Goal: Feedback & Contribution: Submit feedback/report problem

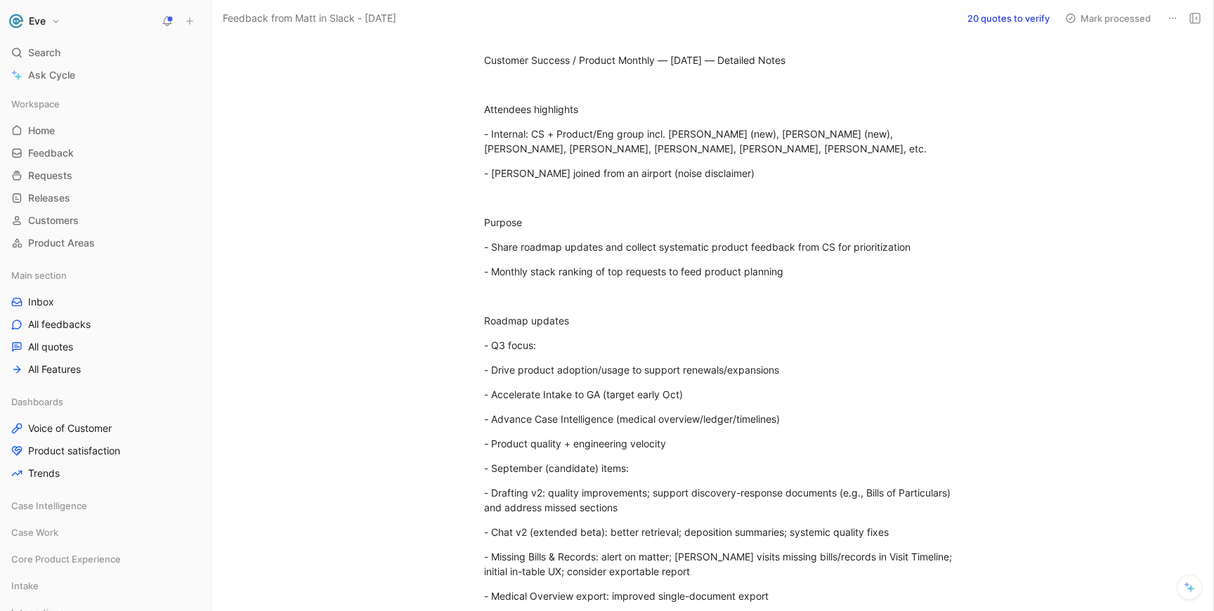
scroll to position [86, 0]
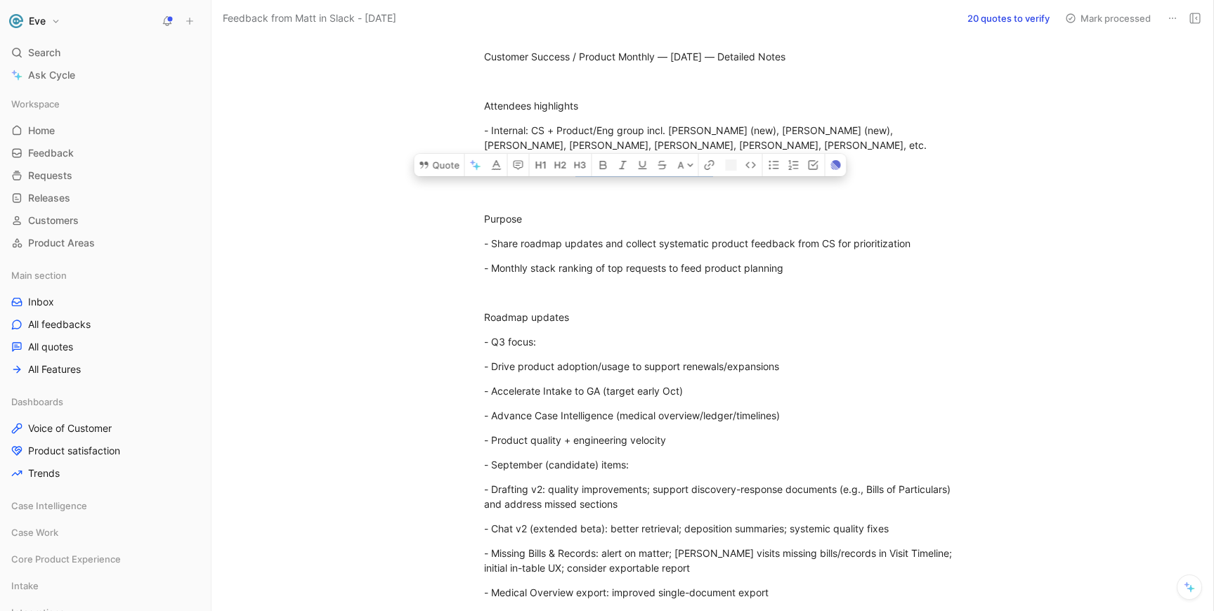
drag, startPoint x: 560, startPoint y: 169, endPoint x: 813, endPoint y: 168, distance: 253.6
click at [813, 168] on div "- [PERSON_NAME] joined from an airport (noise disclaimer)" at bounding box center [727, 169] width 486 height 15
click at [577, 218] on div "Purpose" at bounding box center [727, 218] width 486 height 15
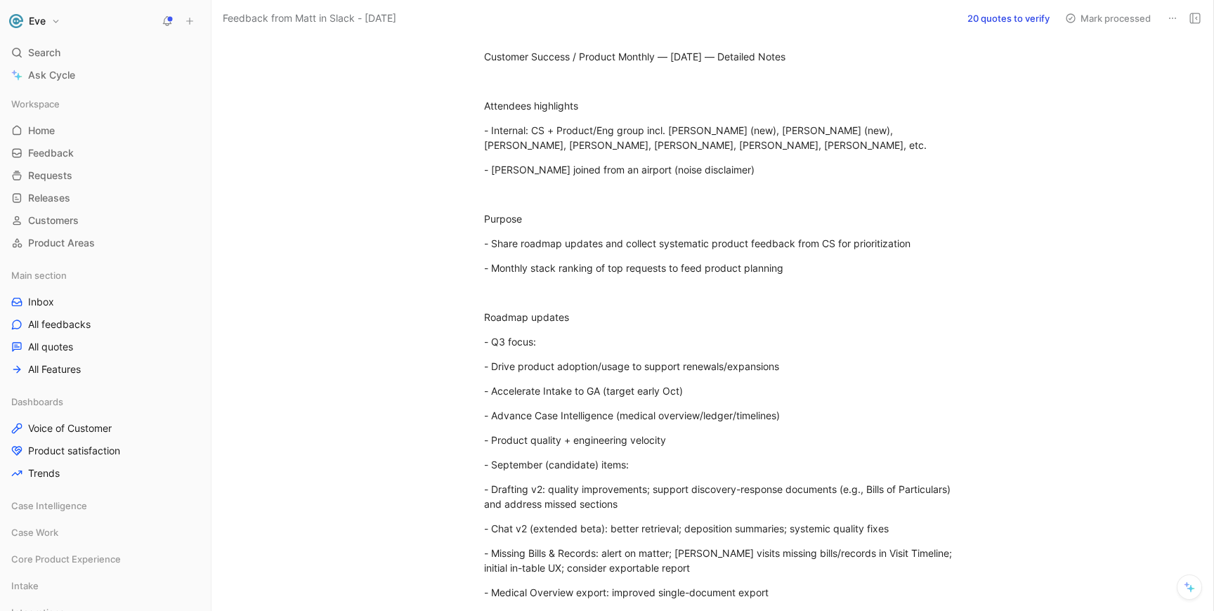
click at [999, 19] on button "20 quotes to verify" at bounding box center [1008, 18] width 95 height 20
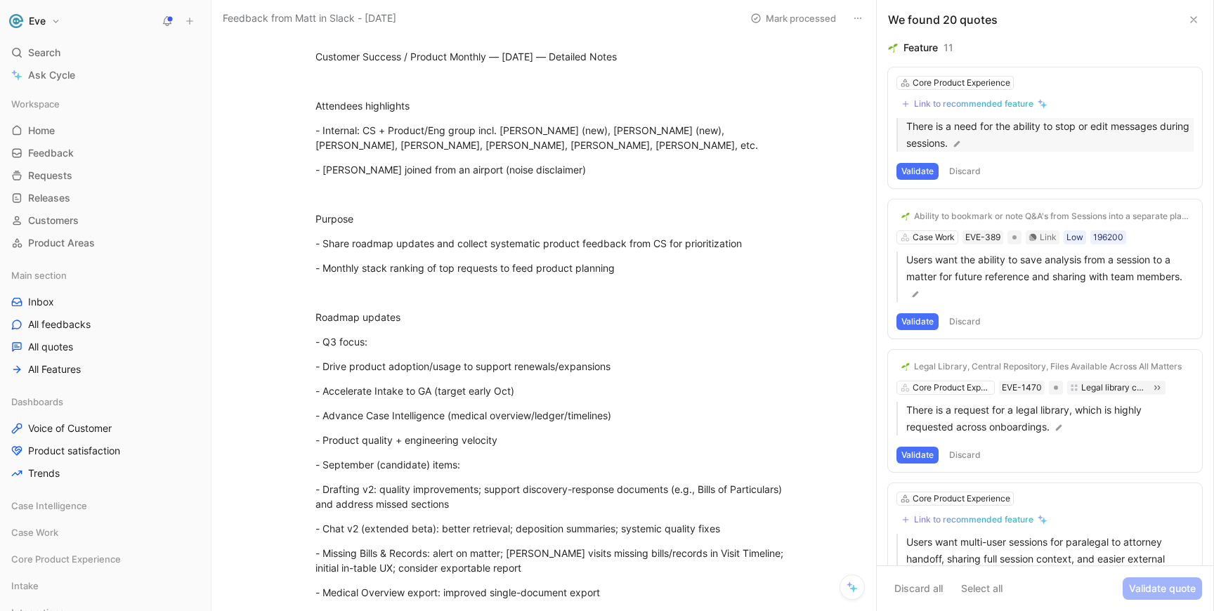
click at [1059, 122] on p "There is a need for the ability to stop or edit messages during sessions." at bounding box center [1049, 135] width 287 height 34
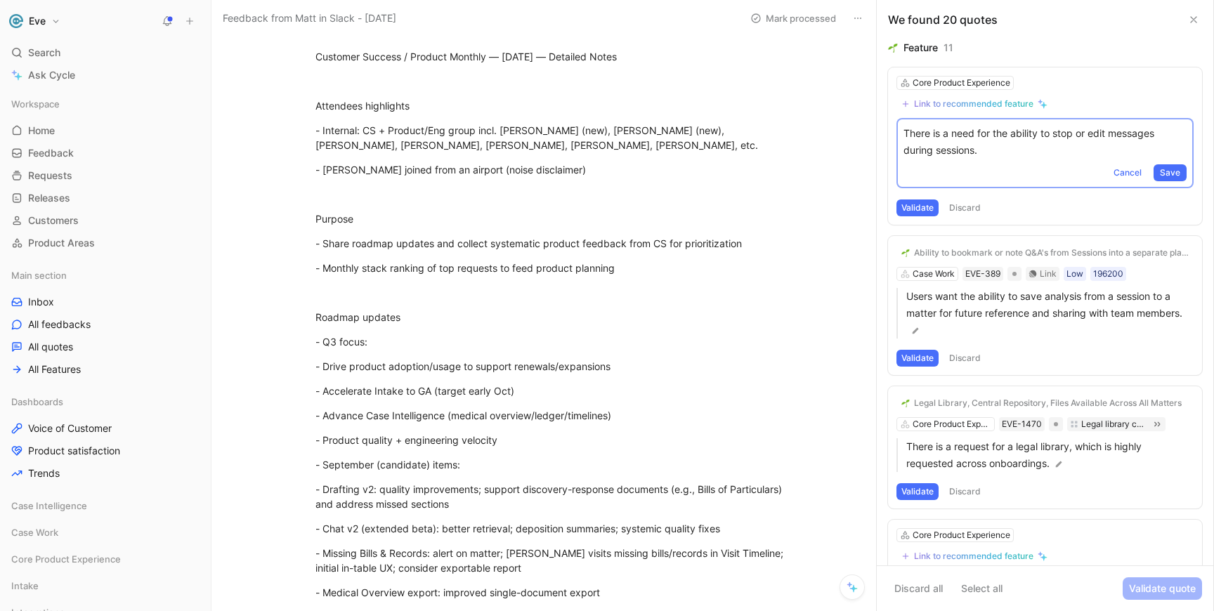
click at [1057, 100] on div "Core Product Experience Link to recommended feature There is a need for the abi…" at bounding box center [1045, 145] width 314 height 157
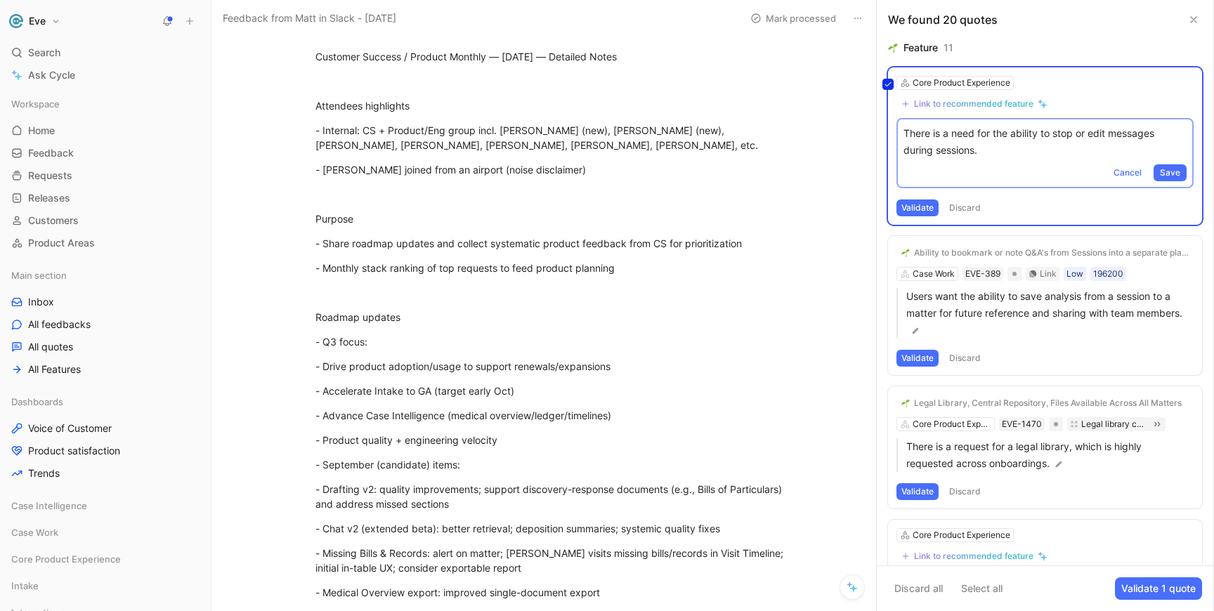
click at [936, 104] on div "Core Product Experience Link to recommended feature There is a need for the abi…" at bounding box center [1045, 145] width 314 height 157
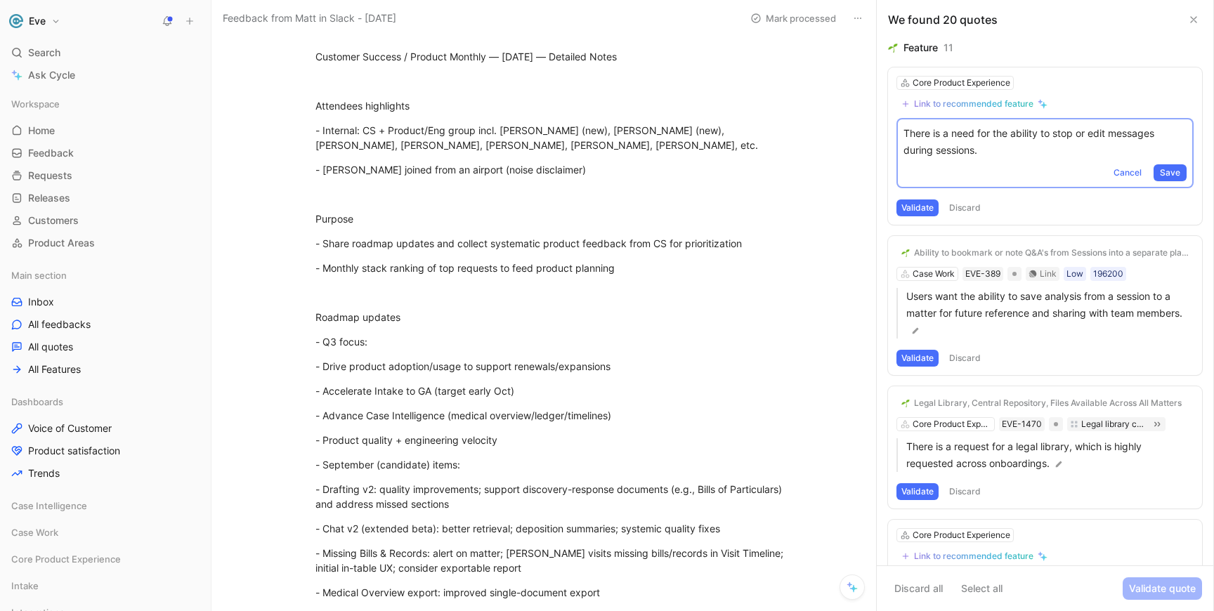
click at [936, 104] on div "Link to recommended feature" at bounding box center [973, 103] width 119 height 11
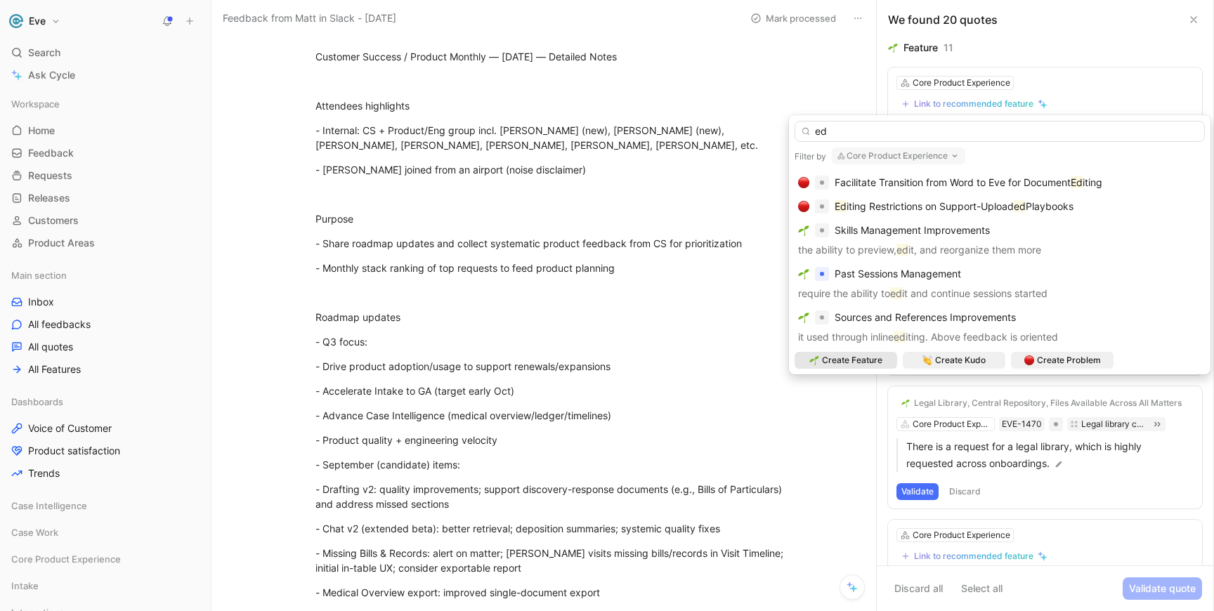
type input "ed"
click at [936, 155] on button "Core Product Experience" at bounding box center [898, 156] width 133 height 17
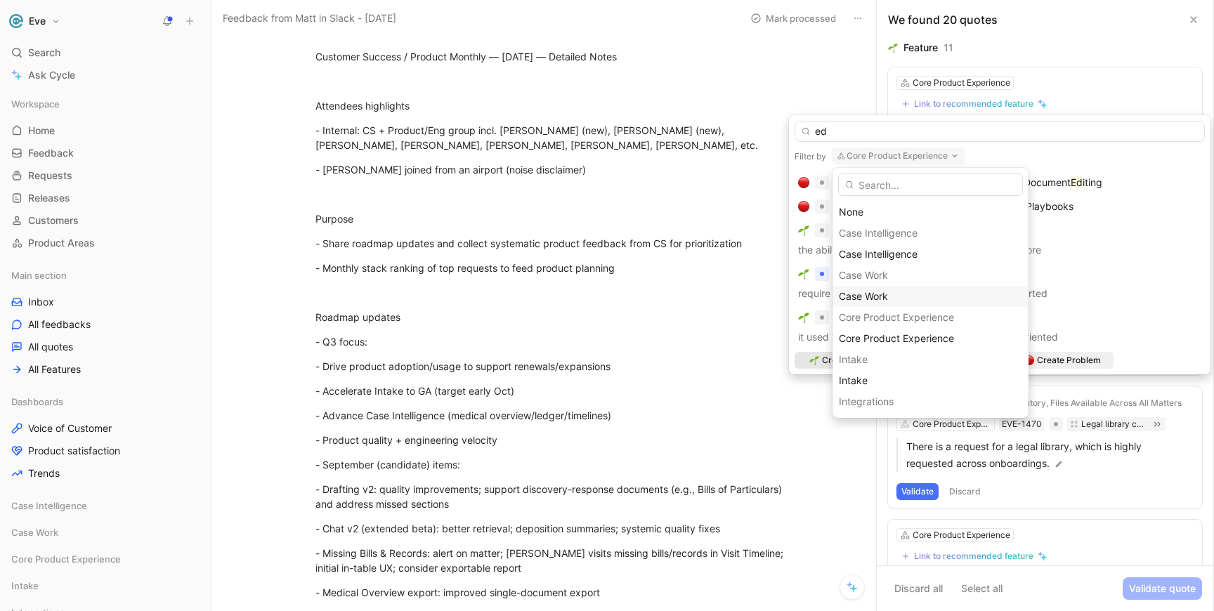
click at [886, 295] on span "Case Work" at bounding box center [863, 296] width 49 height 12
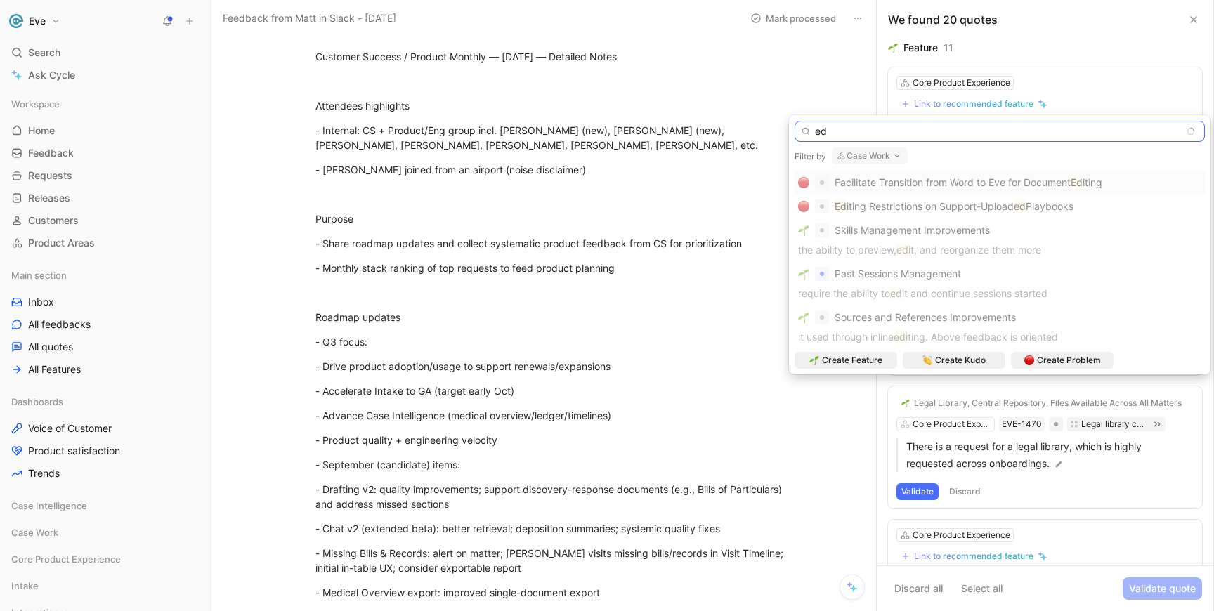
click at [839, 137] on input "ed" at bounding box center [999, 131] width 410 height 21
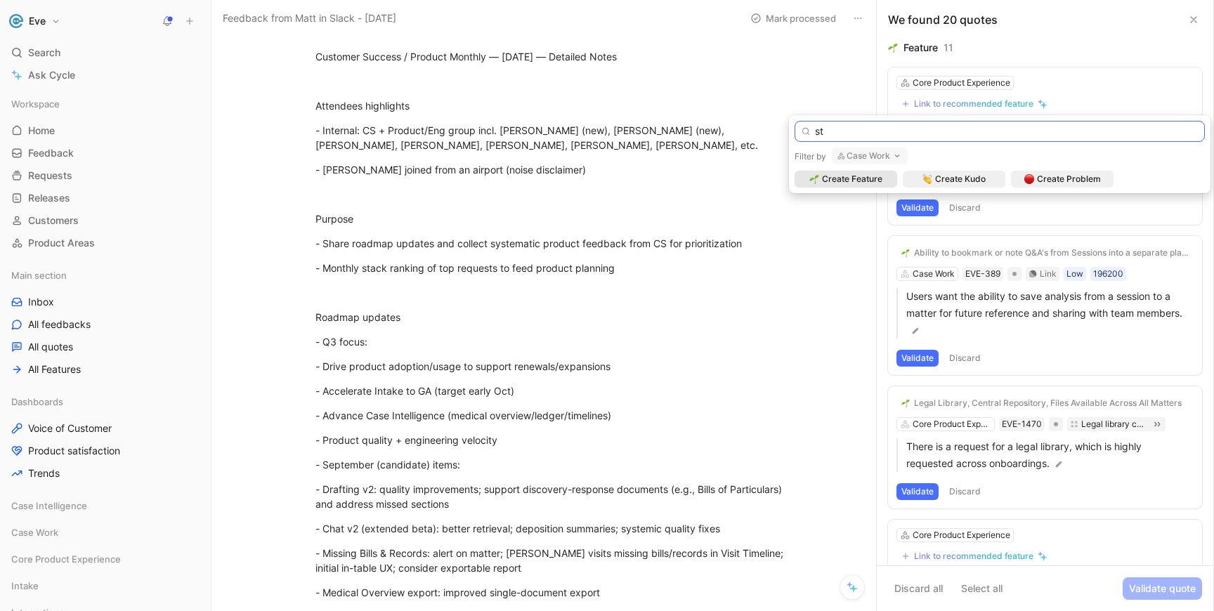
type input "s"
type input "e"
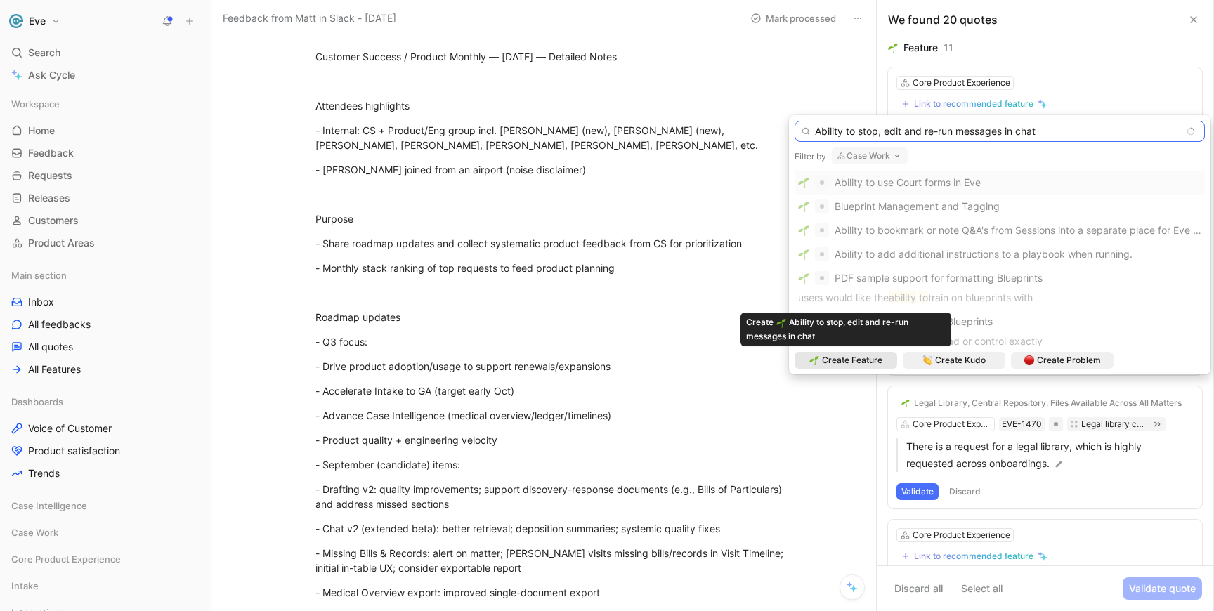
type input "Ability to stop, edit and re-run messages in chat"
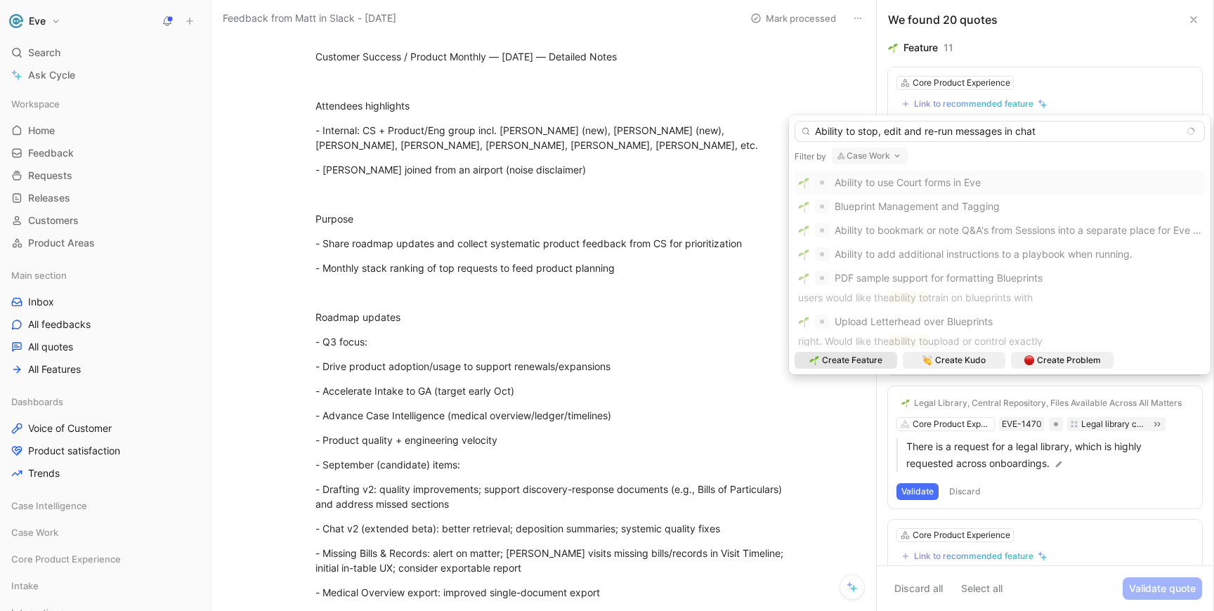
click at [866, 361] on span "Create Feature" at bounding box center [852, 360] width 60 height 14
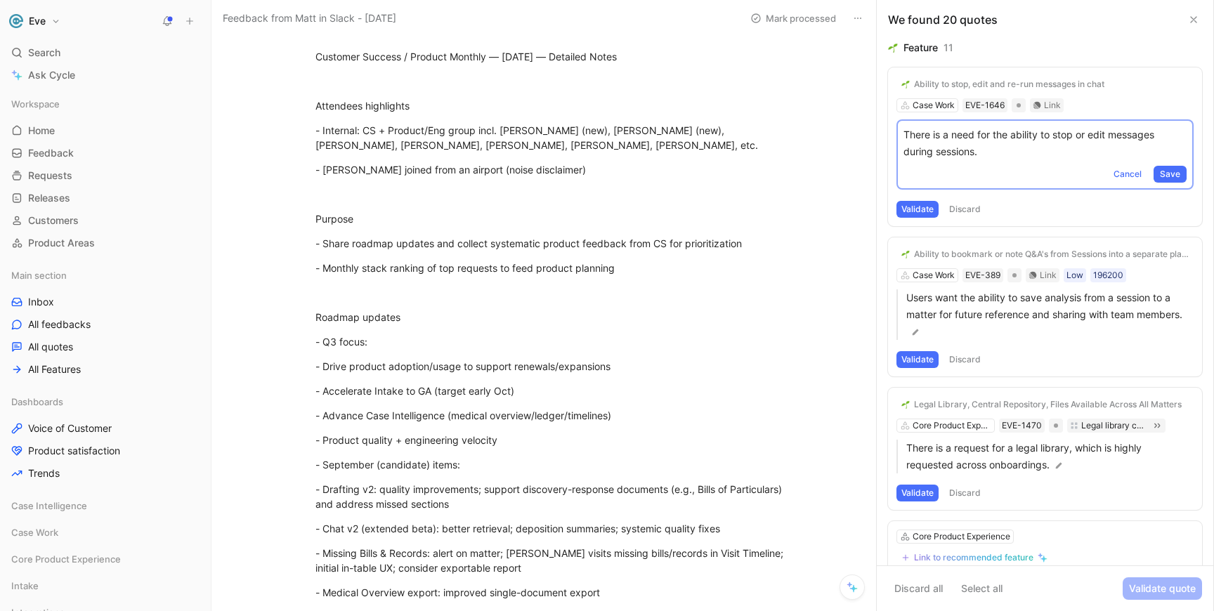
click at [926, 212] on button "Validate" at bounding box center [917, 209] width 42 height 17
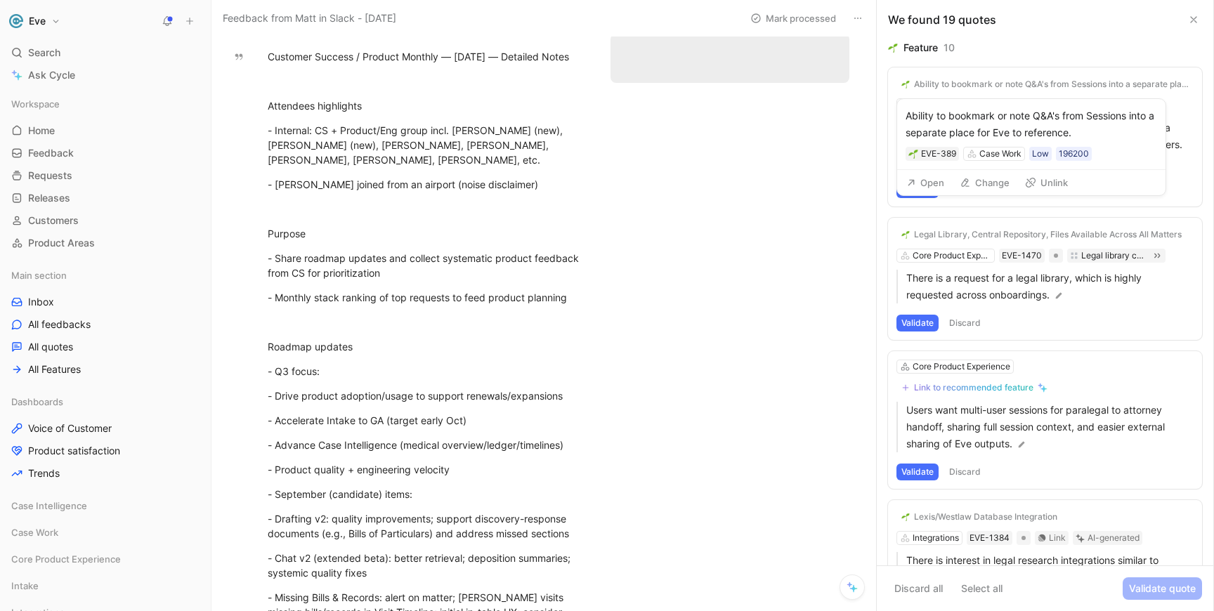
click at [978, 182] on button "Change" at bounding box center [984, 183] width 63 height 20
click at [937, 183] on button "Open" at bounding box center [925, 183] width 51 height 20
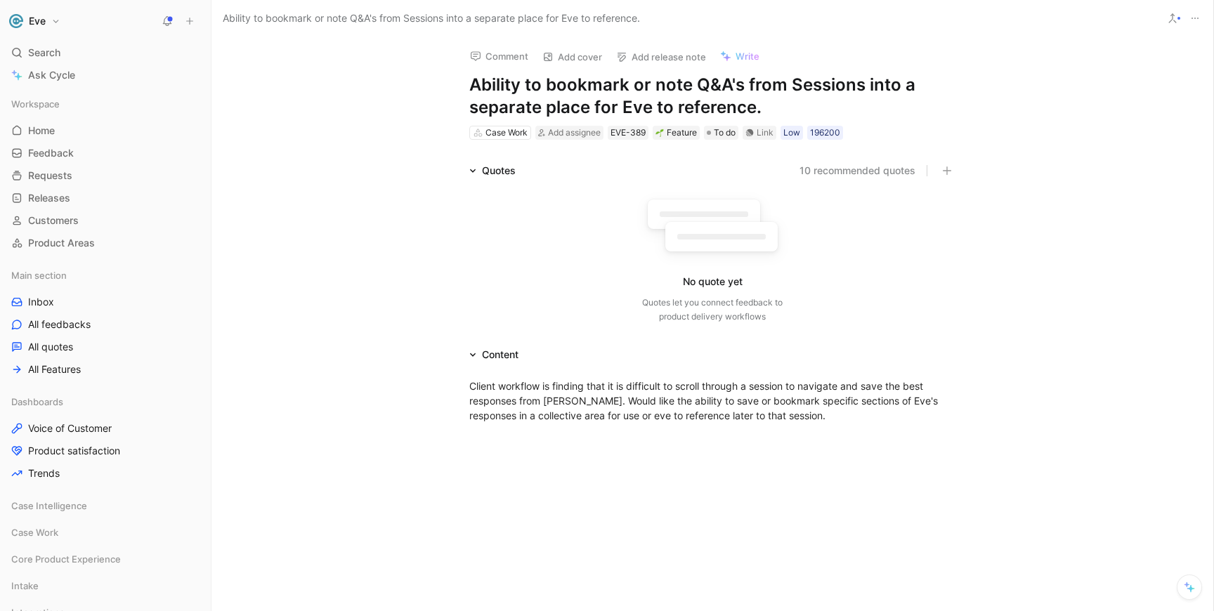
click at [856, 169] on button "10 recommended quotes" at bounding box center [857, 170] width 116 height 17
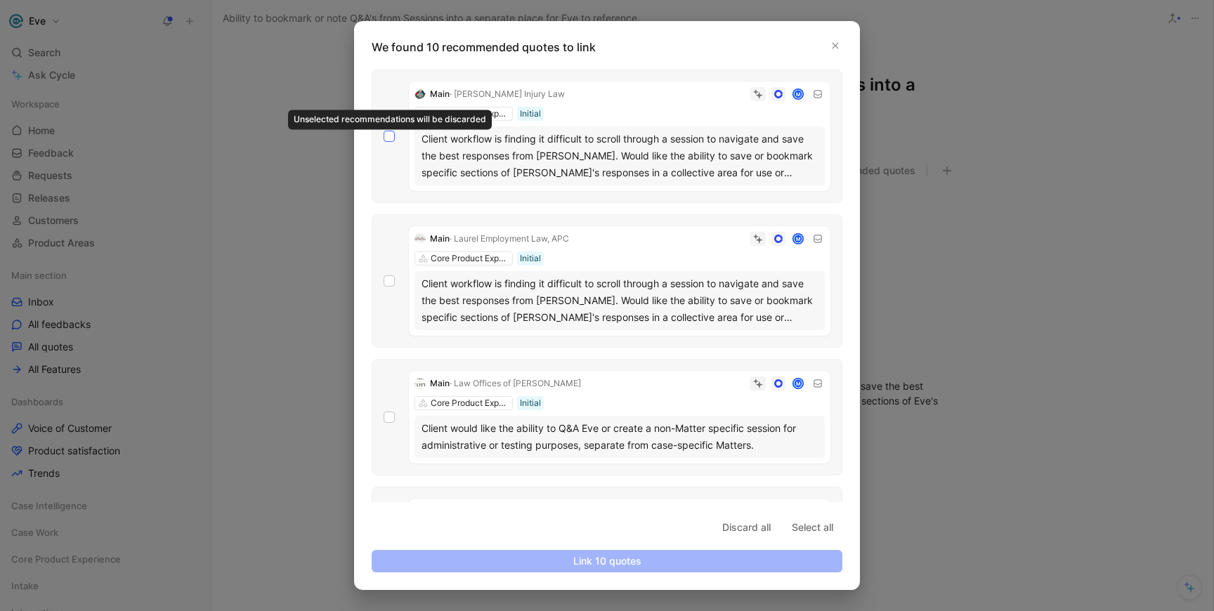
click at [392, 135] on icon at bounding box center [389, 136] width 8 height 8
click at [384, 131] on input "checkbox" at bounding box center [384, 131] width 0 height 0
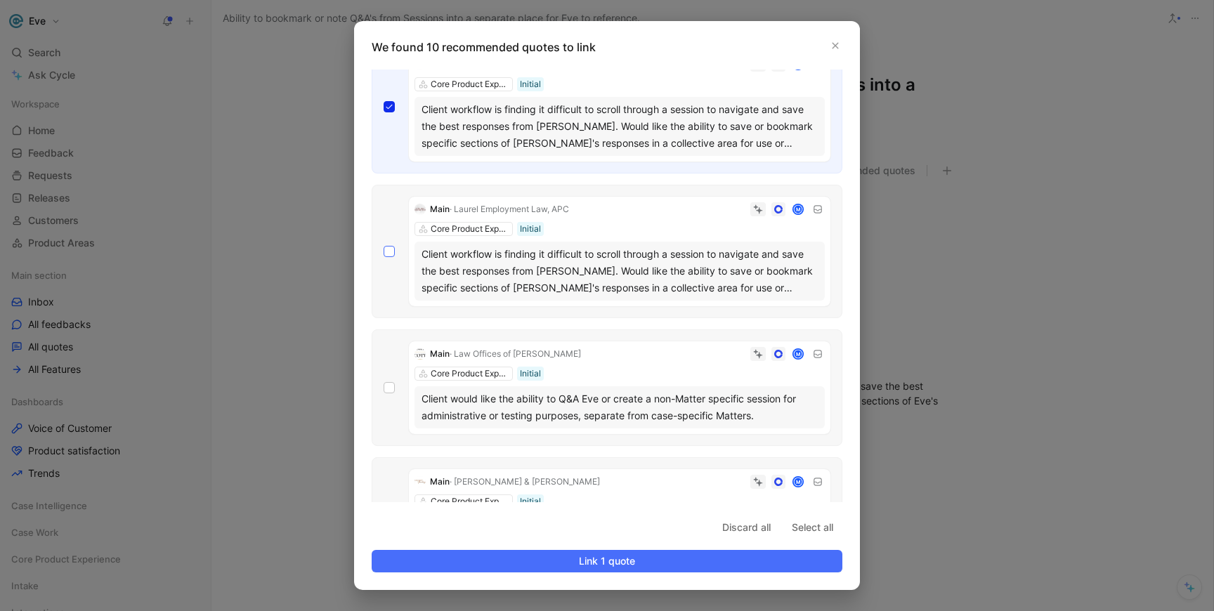
scroll to position [30, 0]
click at [388, 249] on icon at bounding box center [389, 251] width 8 height 8
click at [384, 275] on input "checkbox" at bounding box center [384, 275] width 0 height 0
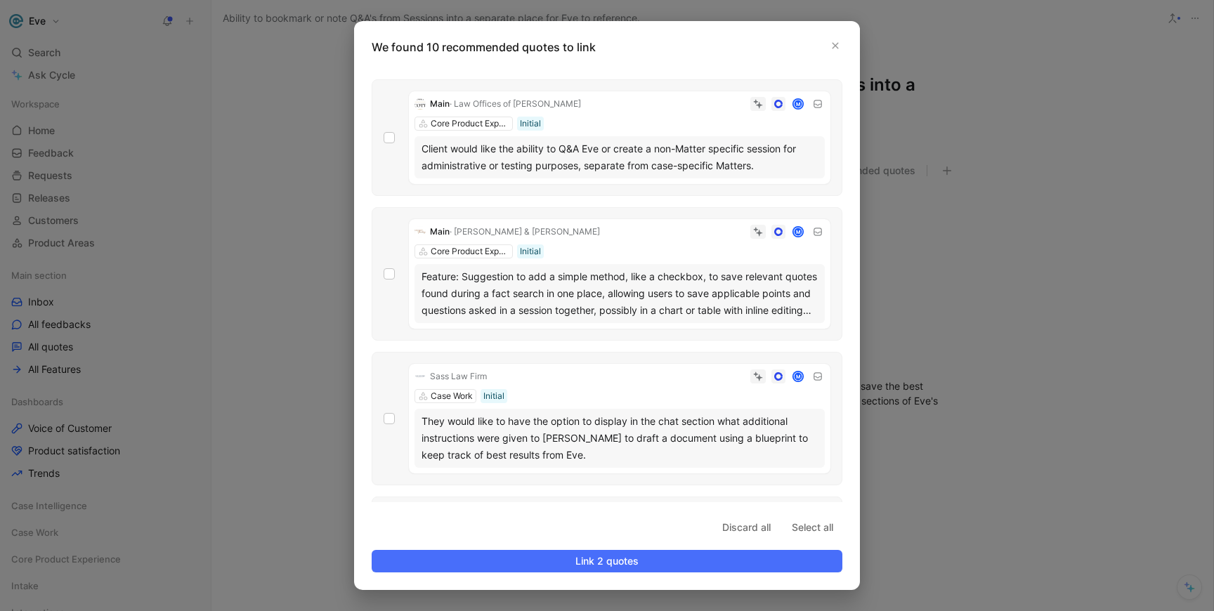
scroll to position [281, 0]
click at [389, 274] on icon at bounding box center [389, 272] width 8 height 8
click at [384, 548] on input "checkbox" at bounding box center [384, 548] width 0 height 0
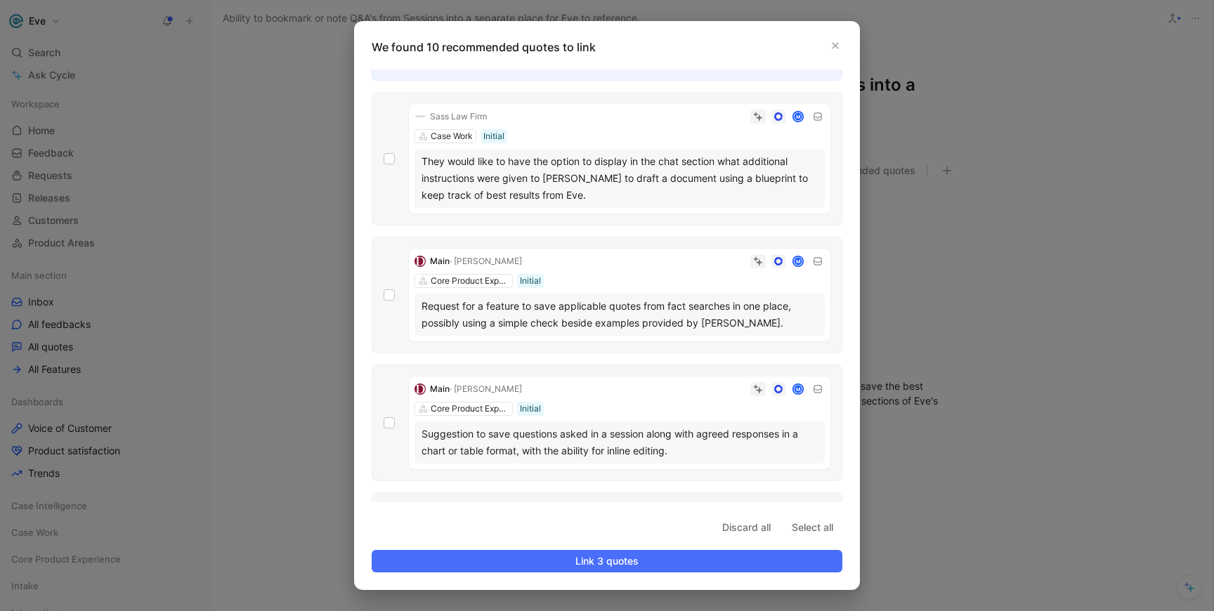
scroll to position [546, 0]
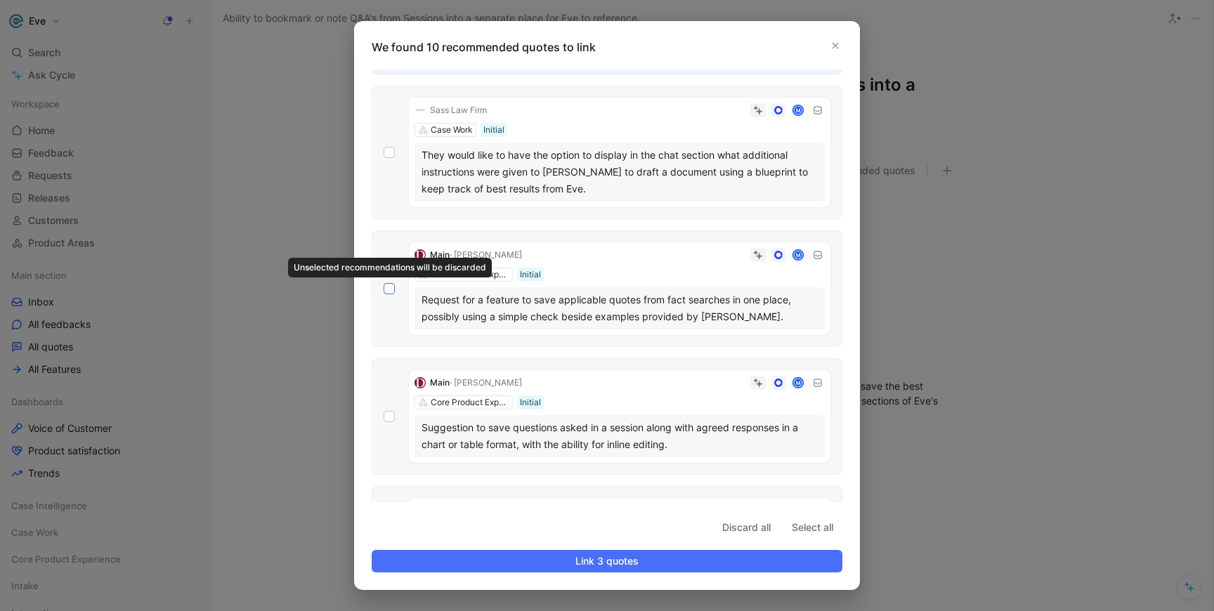
click at [387, 291] on icon at bounding box center [389, 288] width 8 height 8
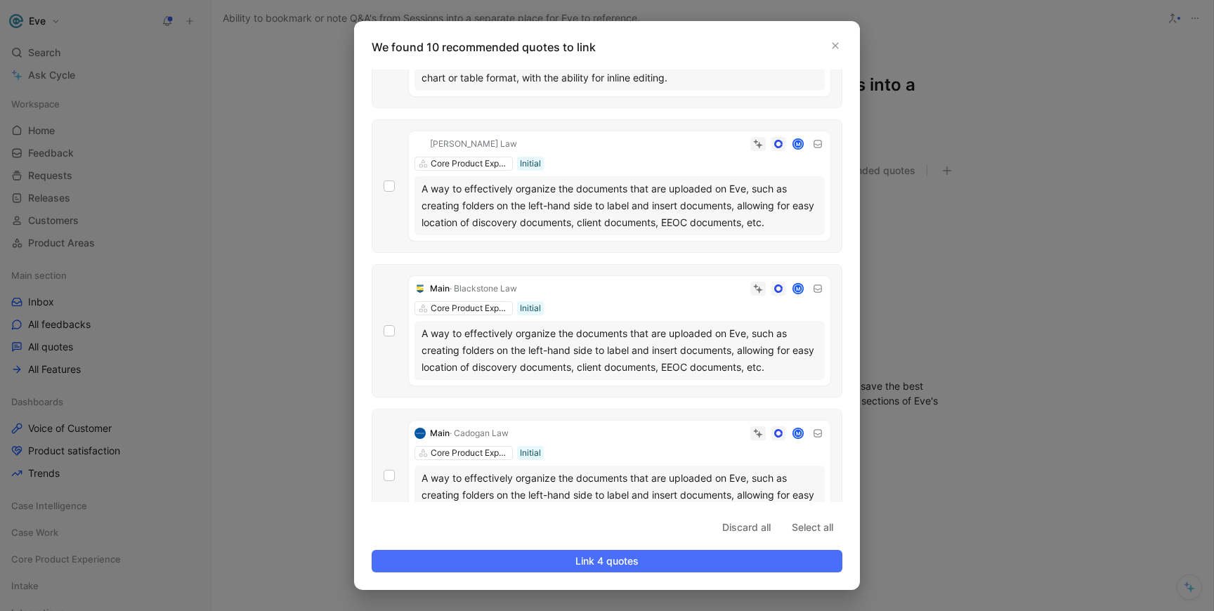
scroll to position [952, 0]
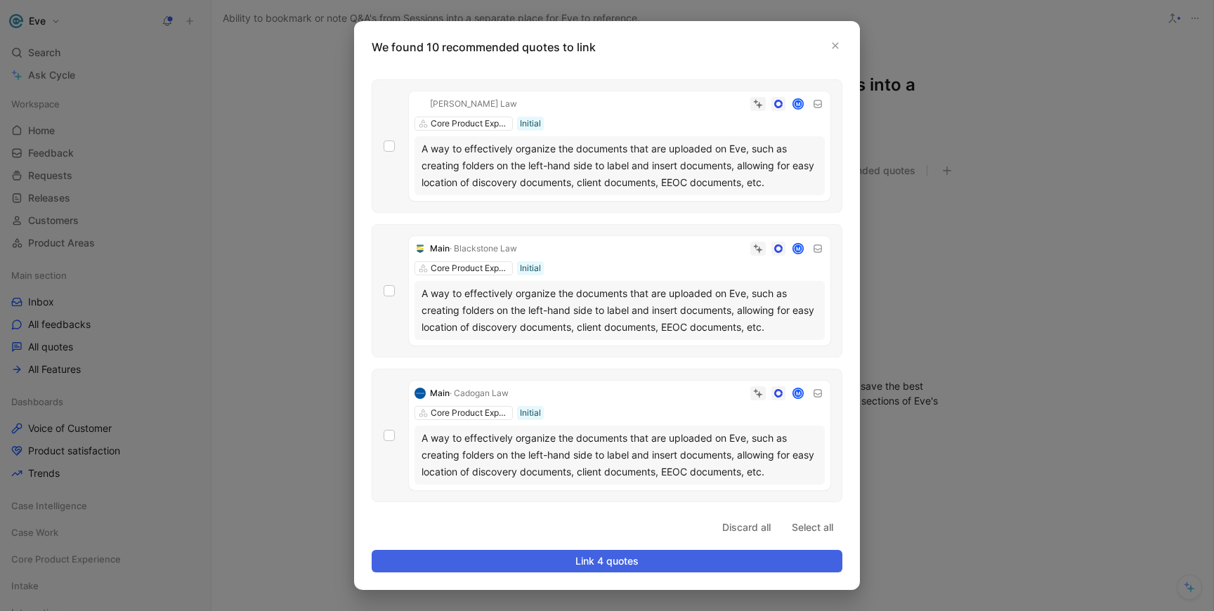
click at [610, 561] on span "Link 4 quotes" at bounding box center [607, 561] width 447 height 17
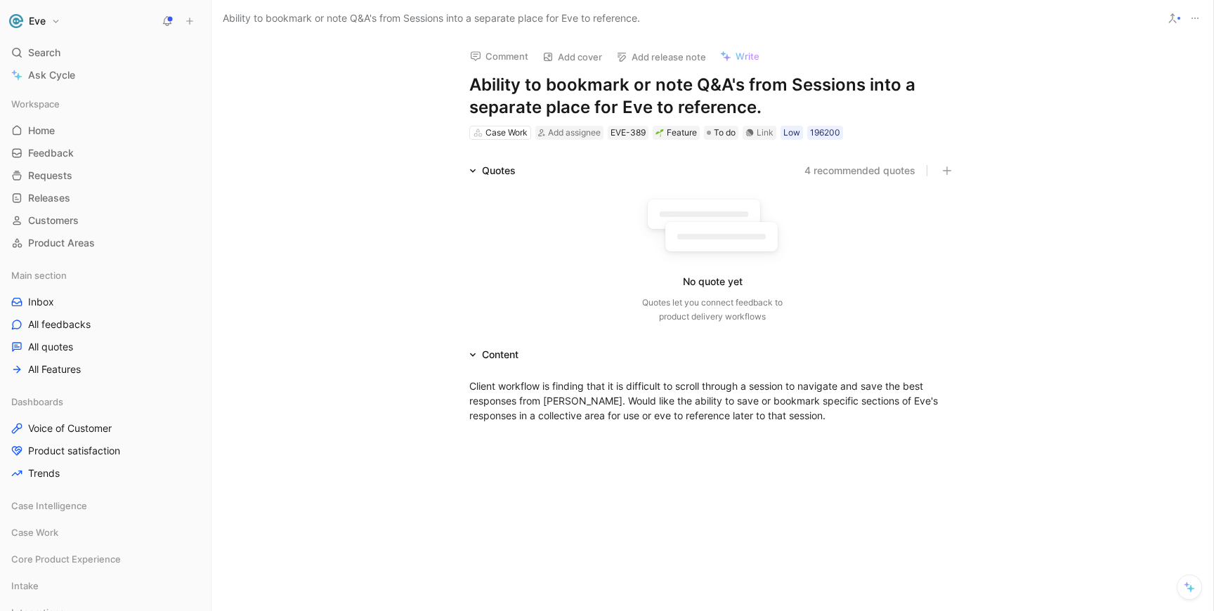
click at [549, 84] on h1 "Ability to bookmark or note Q&A's from Sessions into a separate place for Eve t…" at bounding box center [712, 96] width 486 height 45
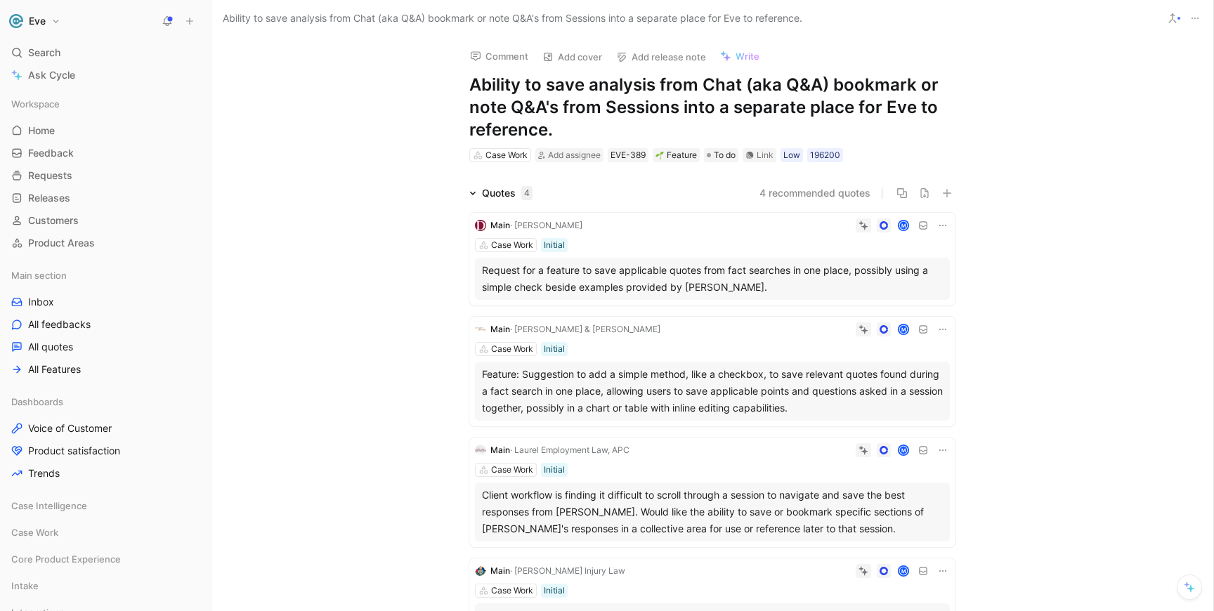
click at [702, 87] on h1 "Ability to save analysis from Chat (aka Q&A) bookmark or note Q&A's from Sessio…" at bounding box center [712, 107] width 486 height 67
click at [844, 84] on h1 "Ability to save analysis from a chat (aka Q&A) bookmark or note Q&A's from Sess…" at bounding box center [712, 107] width 486 height 67
click at [624, 122] on h1 "Ability to save analysis from a chat (aka Q&A) bookmark or note Q&A's from Sess…" at bounding box center [712, 107] width 486 height 67
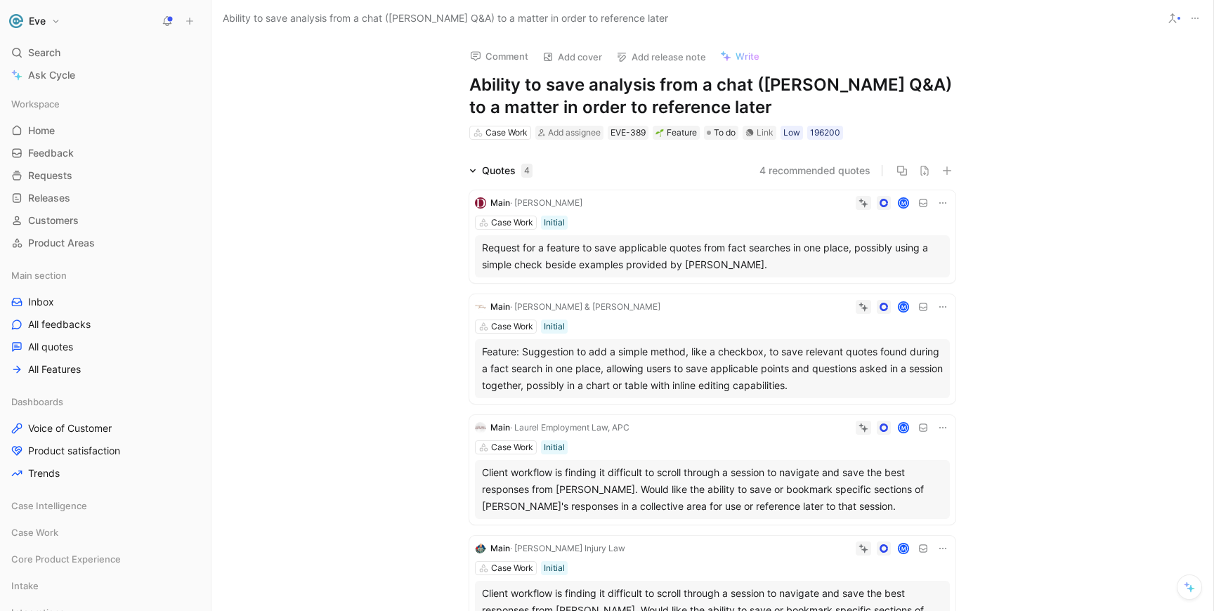
drag, startPoint x: 758, startPoint y: 85, endPoint x: 839, endPoint y: 85, distance: 80.8
click at [839, 85] on h1 "Ability to save analysis from a chat (aka Q&A) to a matter in order to referenc…" at bounding box center [712, 96] width 486 height 45
click at [680, 108] on h1 "Ability to save analysis from a chat session to a matter in order to reference …" at bounding box center [712, 96] width 486 height 45
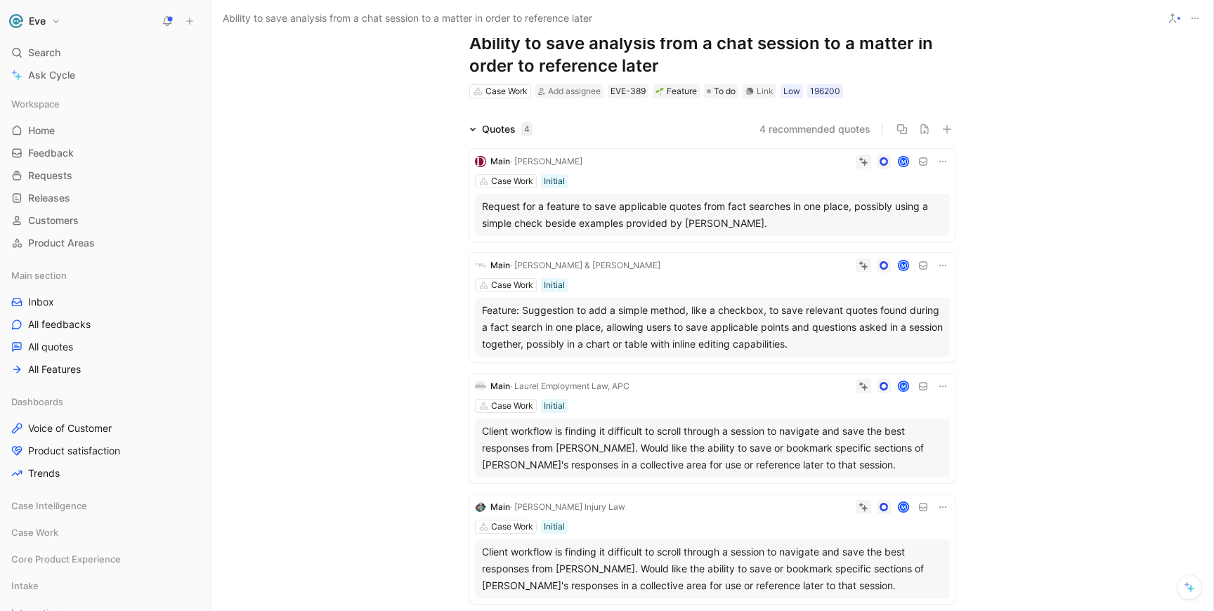
scroll to position [0, 0]
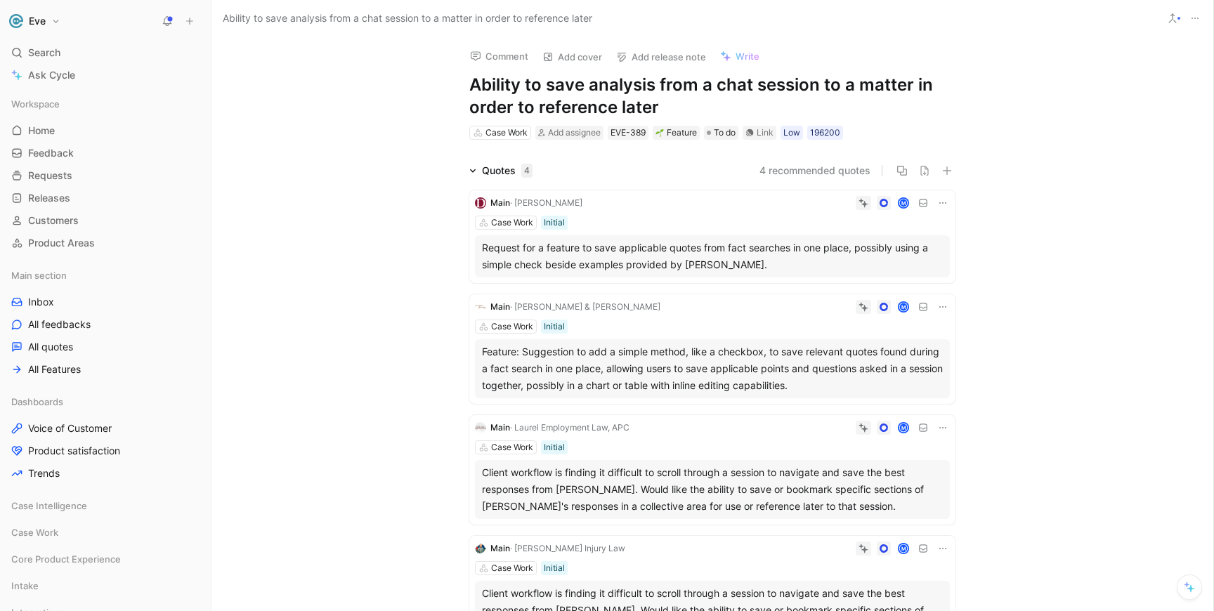
click at [1174, 21] on use at bounding box center [1172, 18] width 7 height 8
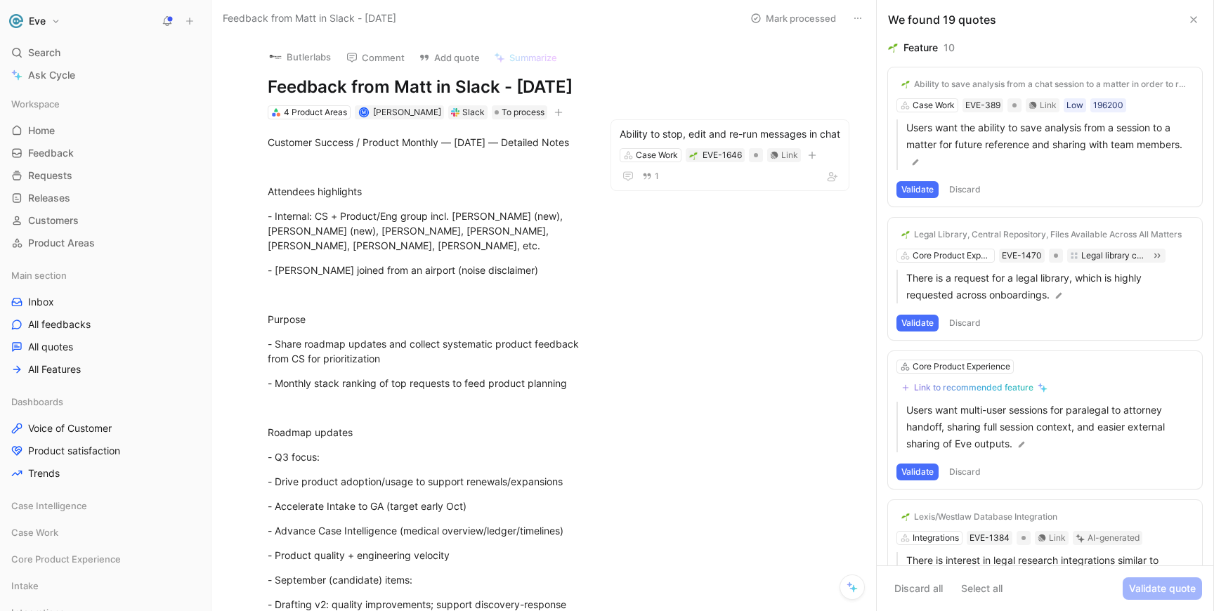
click at [912, 190] on button "Validate" at bounding box center [917, 189] width 42 height 17
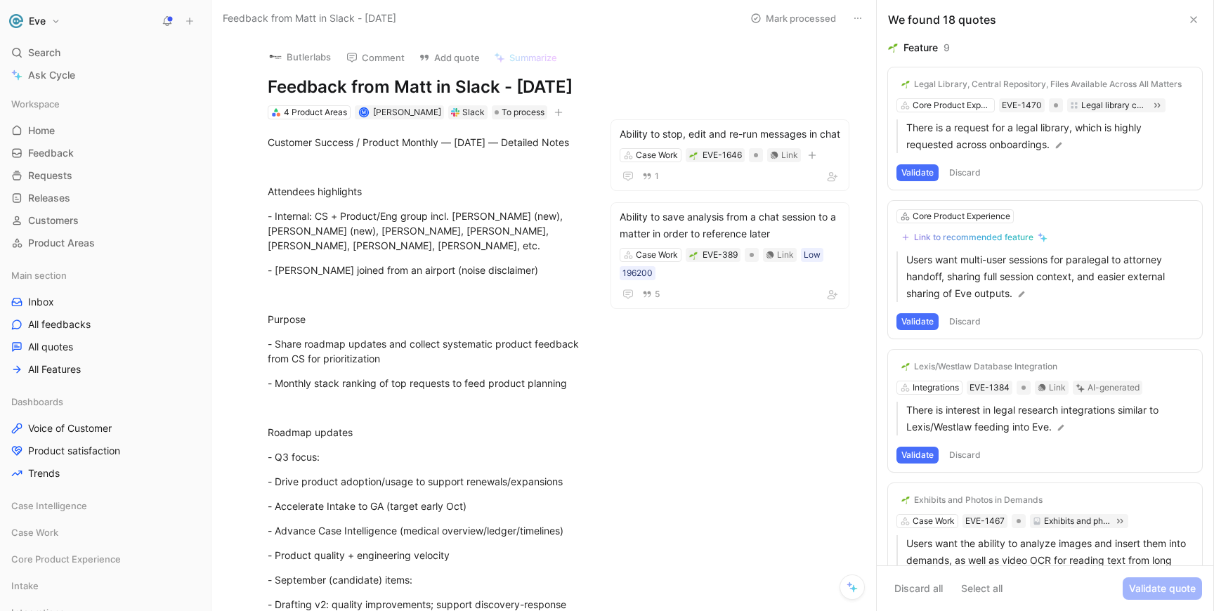
click at [928, 173] on button "Validate" at bounding box center [917, 172] width 42 height 17
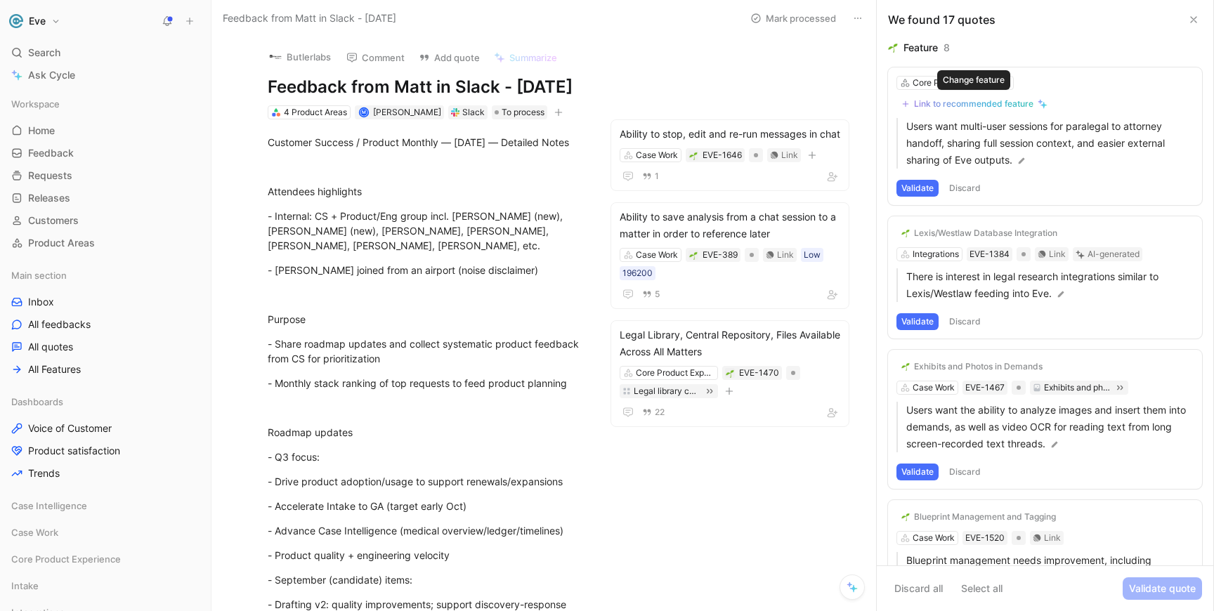
click at [959, 100] on div "Link to recommended feature" at bounding box center [973, 103] width 119 height 11
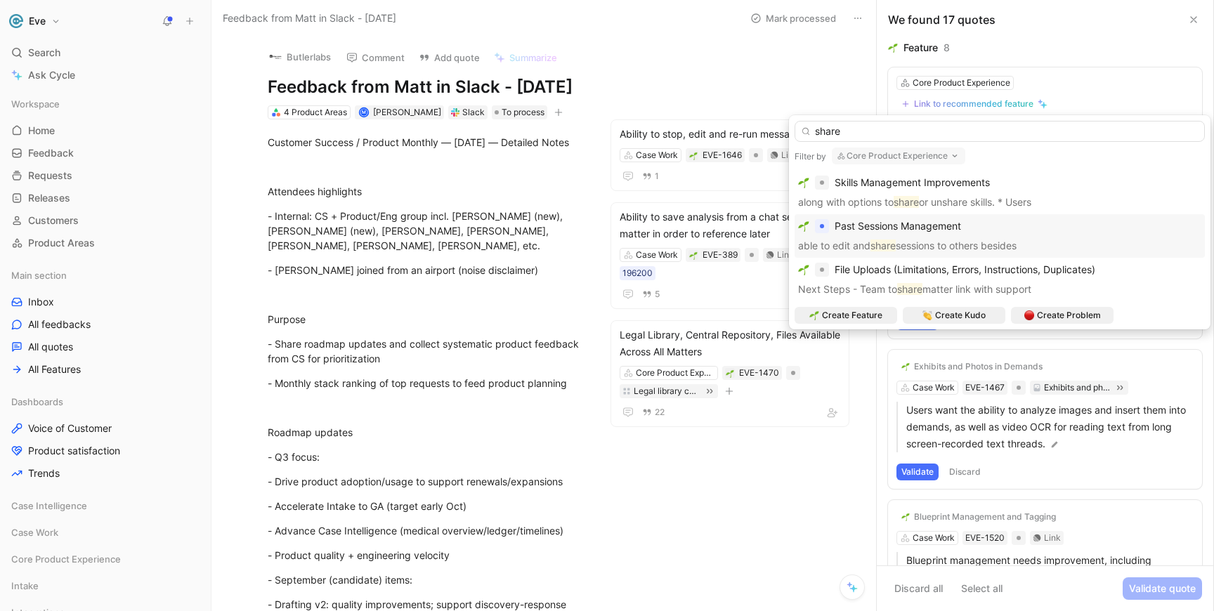
type input "share"
click at [904, 235] on div "Past Sessions Management able to edit and share sessions to others besides" at bounding box center [999, 236] width 403 height 37
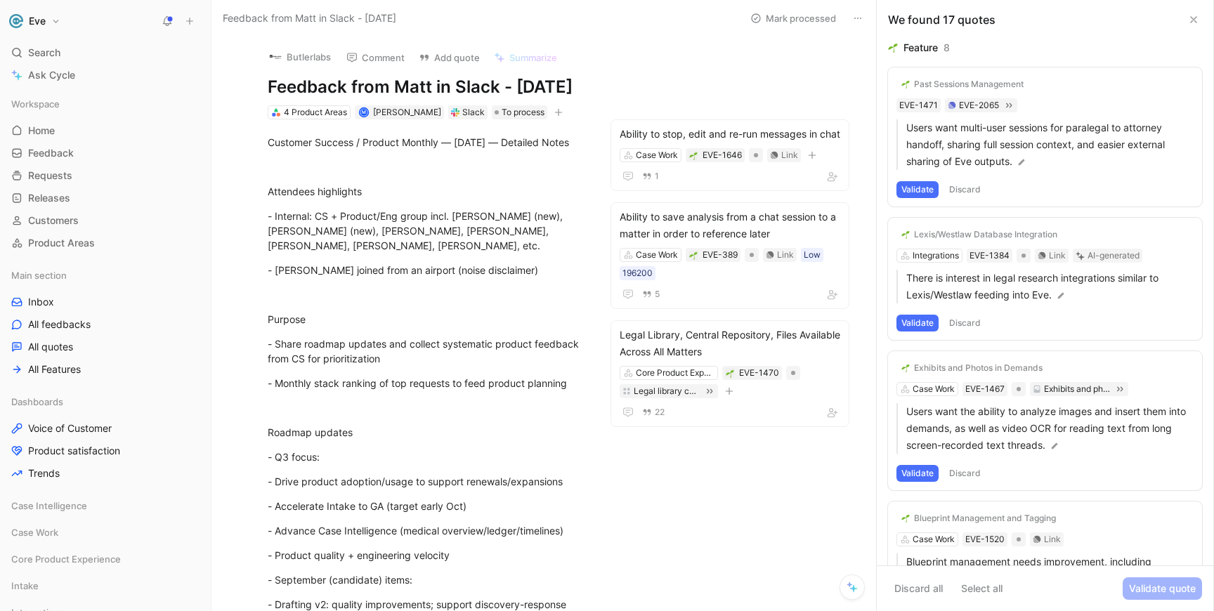
click at [972, 85] on div "Past Sessions Management" at bounding box center [969, 84] width 110 height 11
click at [934, 167] on button "Open" at bounding box center [925, 166] width 51 height 20
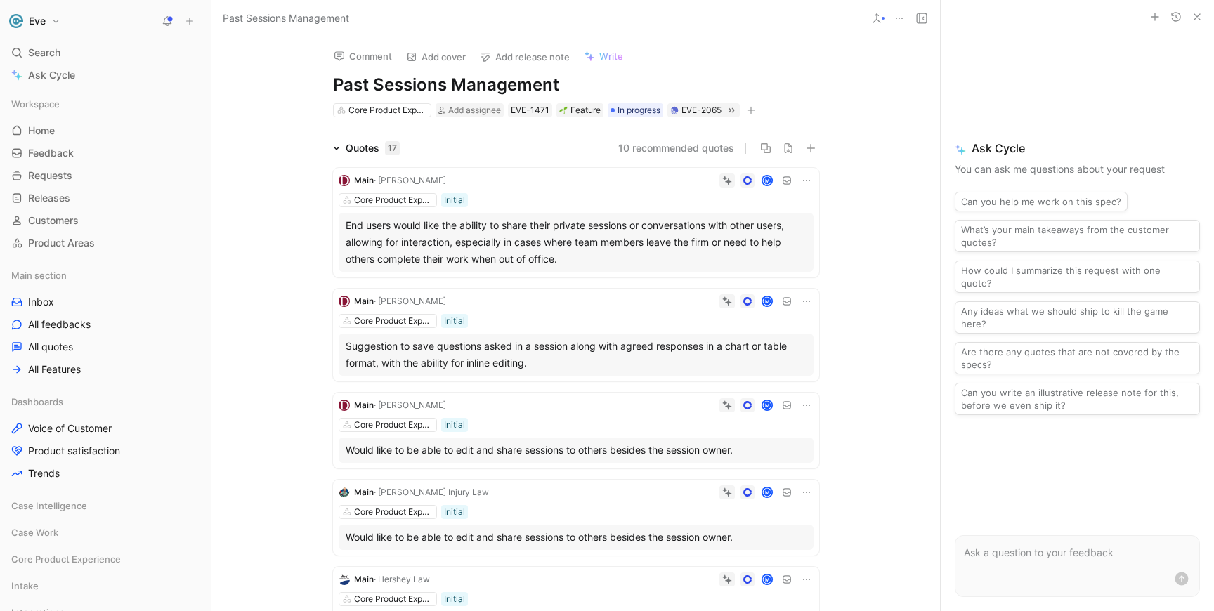
drag, startPoint x: 335, startPoint y: 84, endPoint x: 631, endPoint y: 84, distance: 296.4
click at [631, 84] on h1 "Past Sessions Management" at bounding box center [576, 85] width 486 height 22
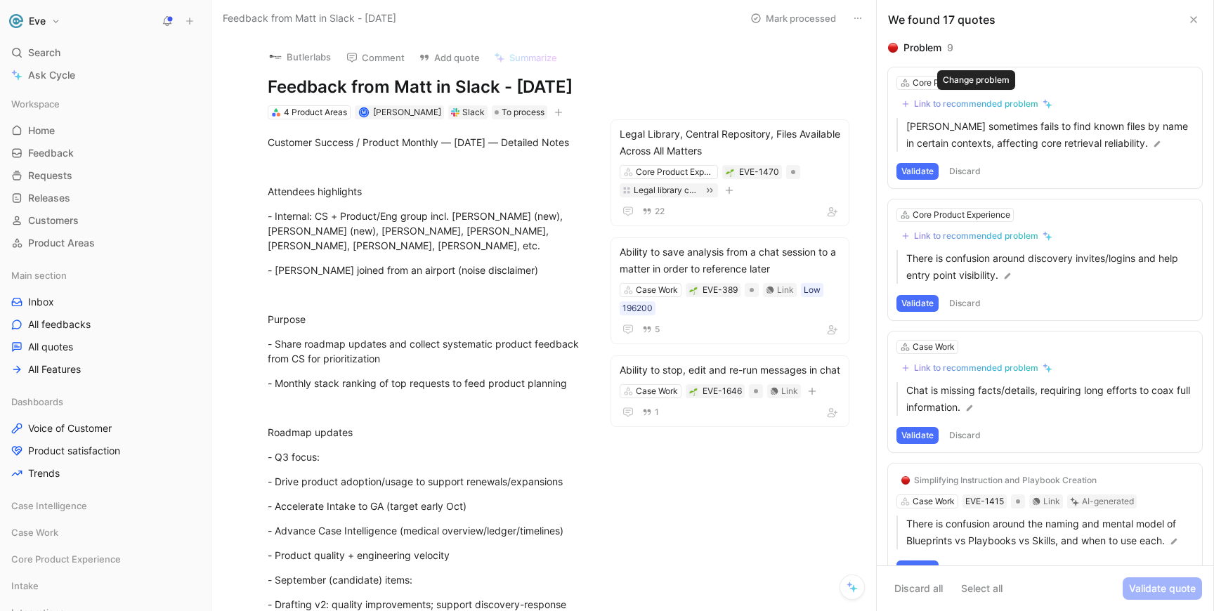
click at [969, 100] on div "Link to recommended problem" at bounding box center [976, 103] width 124 height 11
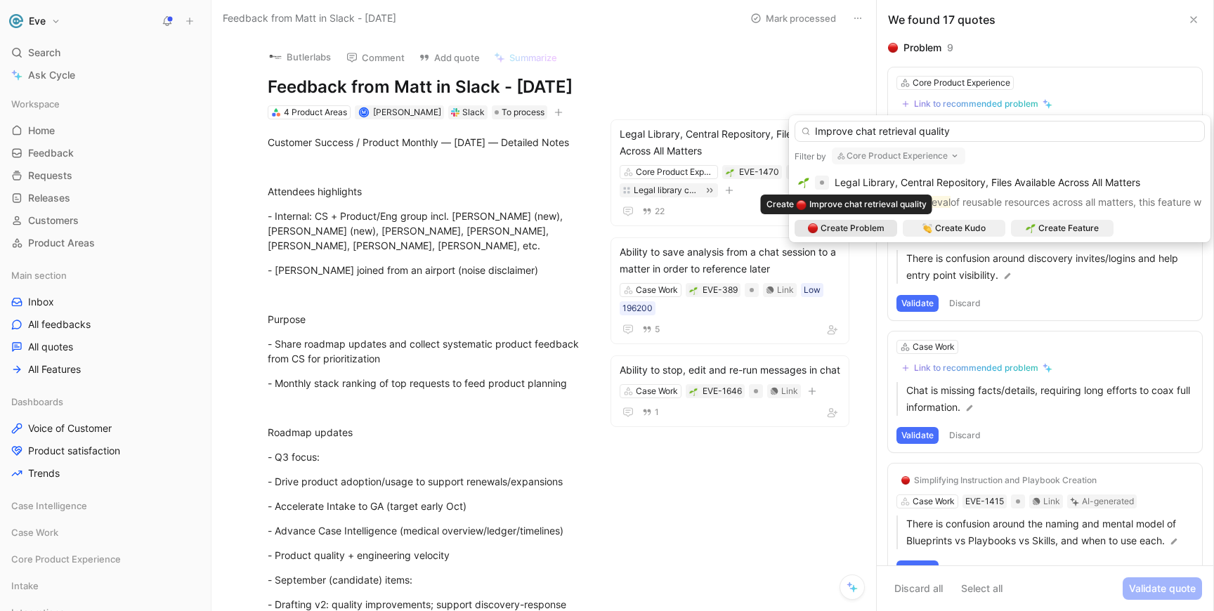
type input "Improve chat retrieval quality"
click at [850, 223] on span "Create Problem" at bounding box center [852, 228] width 64 height 14
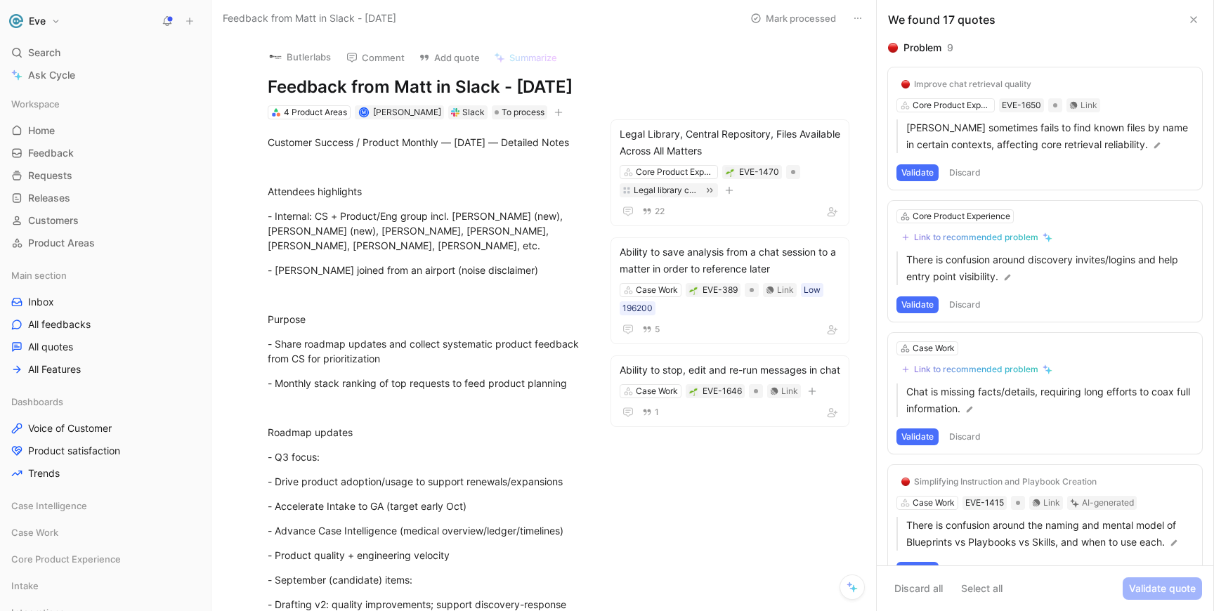
click at [910, 169] on button "Validate" at bounding box center [917, 172] width 42 height 17
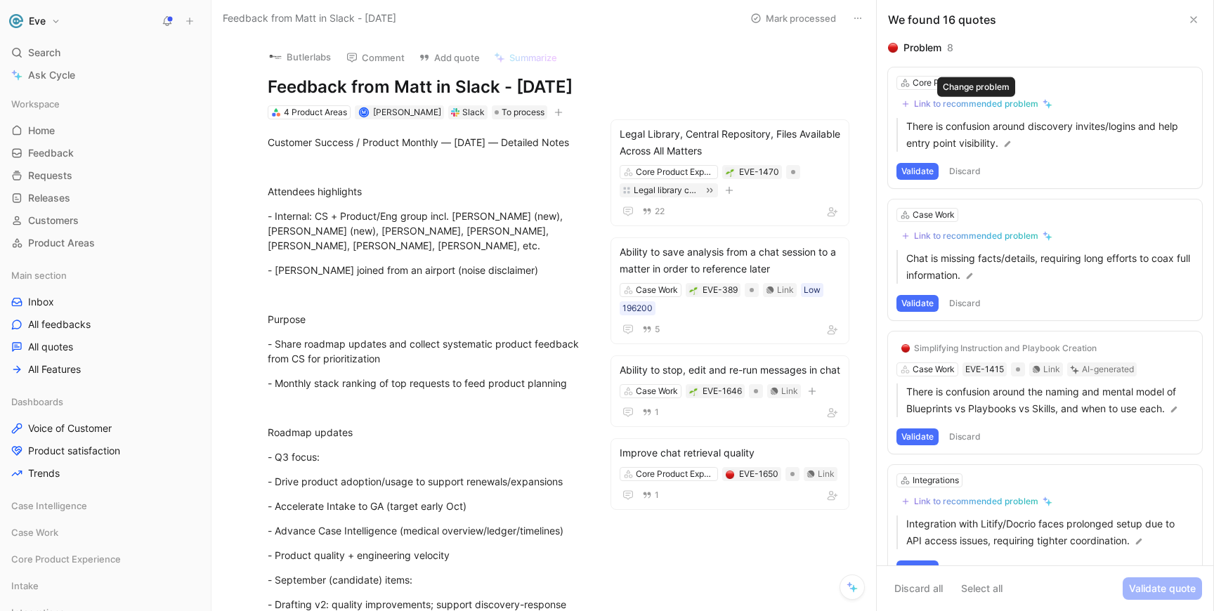
click at [948, 103] on div "Link to recommended problem" at bounding box center [976, 103] width 124 height 11
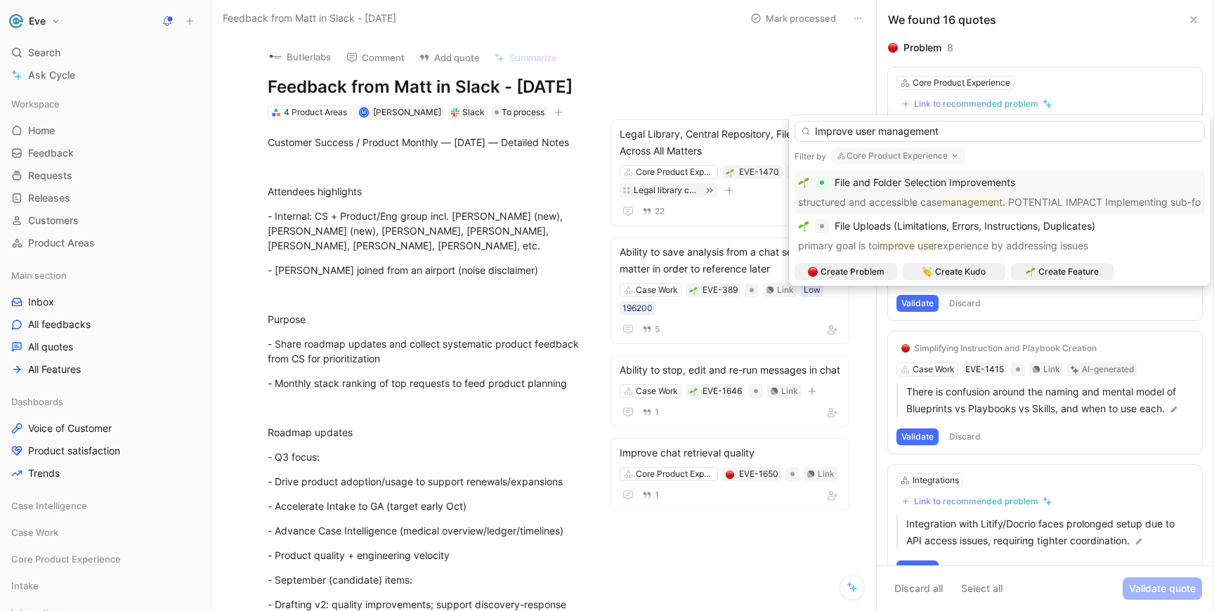
click at [879, 132] on input "Improve user management" at bounding box center [999, 131] width 410 height 21
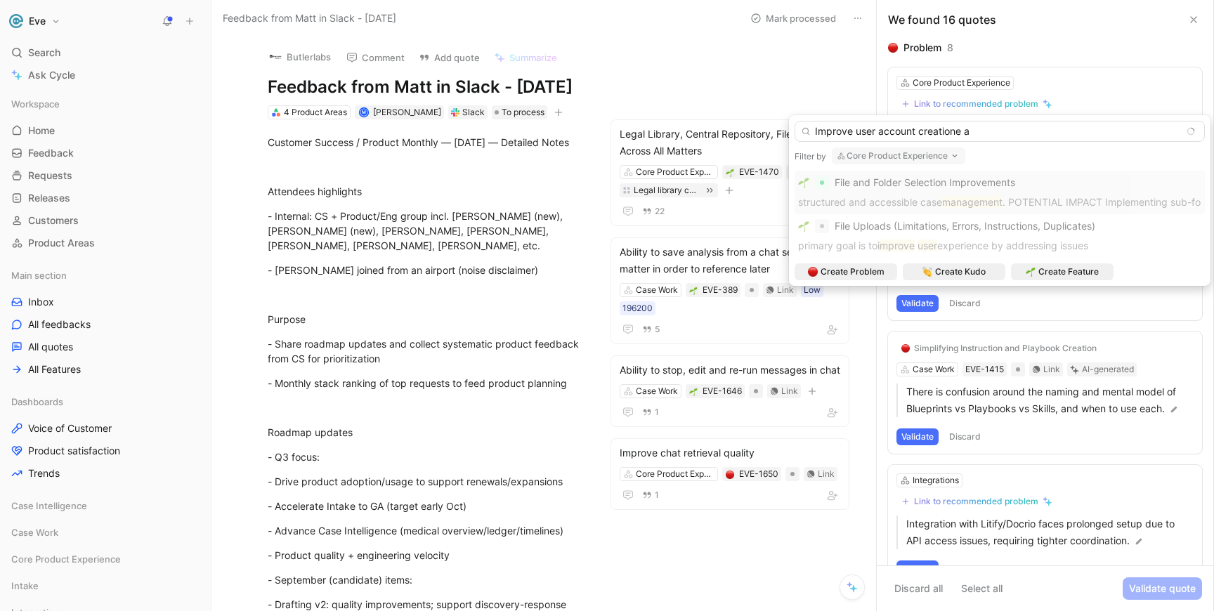
click at [814, 132] on input "Improve user account creatione a" at bounding box center [999, 131] width 410 height 21
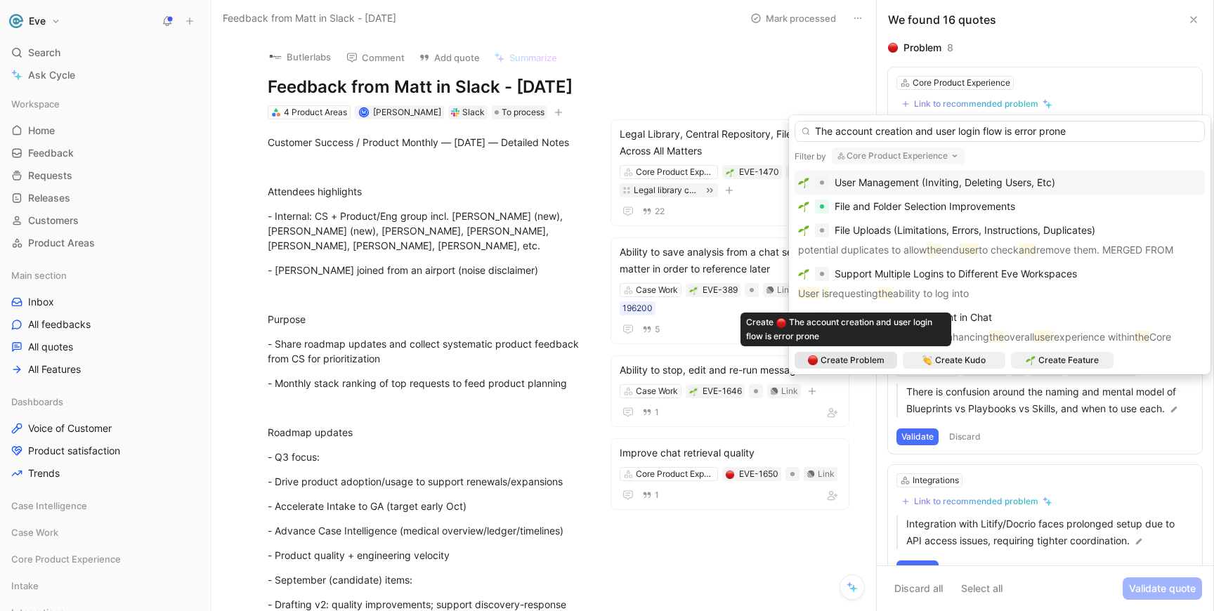
type input "The account creation and user login flow is error prone"
click at [853, 360] on span "Create Problem" at bounding box center [852, 360] width 64 height 14
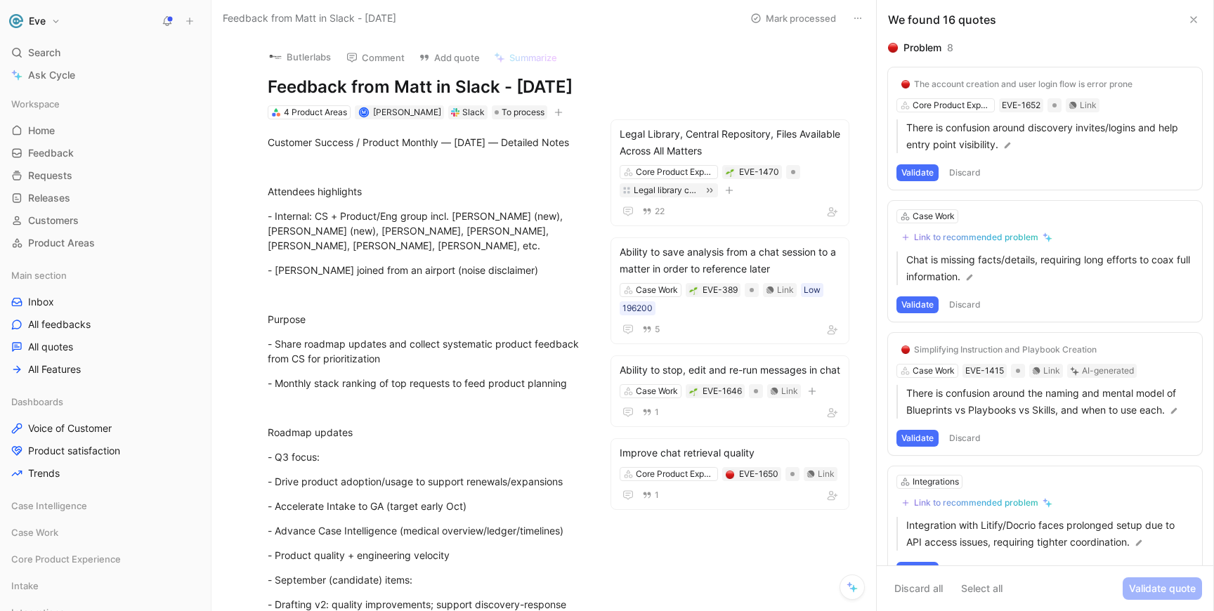
click at [918, 172] on button "Validate" at bounding box center [917, 172] width 42 height 17
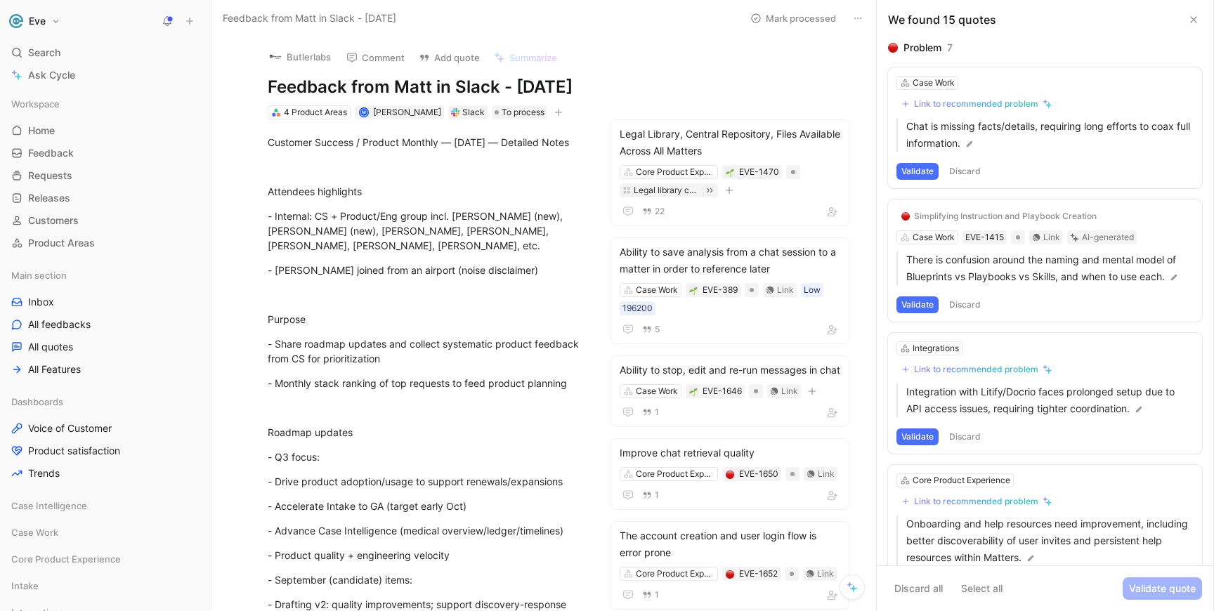
click at [986, 107] on div "Link to recommended problem" at bounding box center [976, 103] width 124 height 11
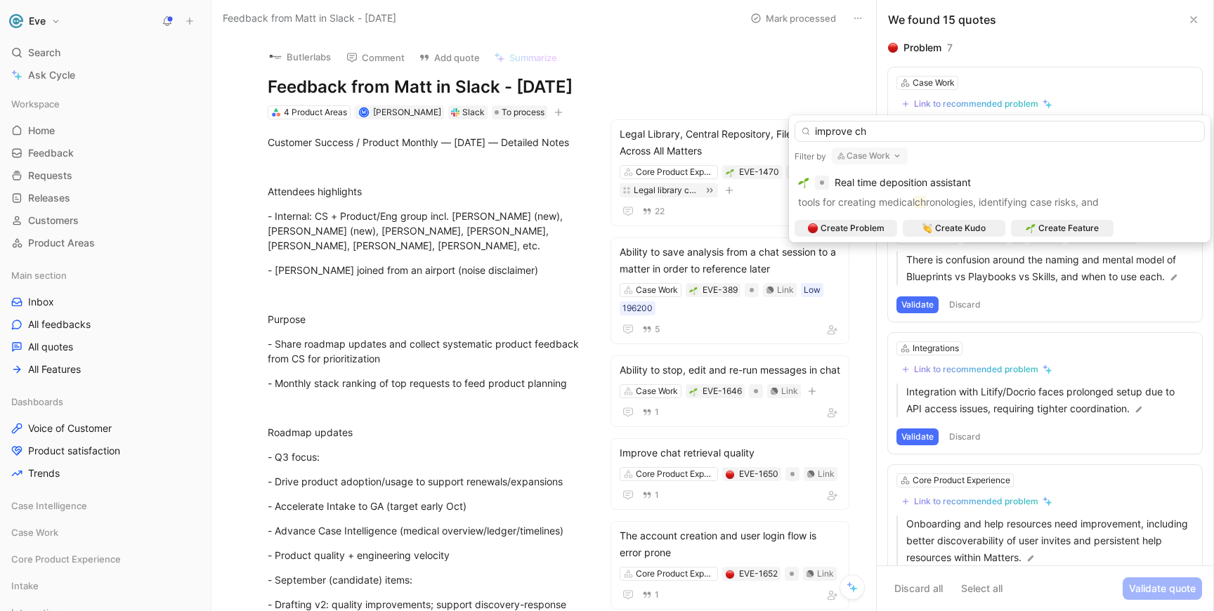
type input "improve ch"
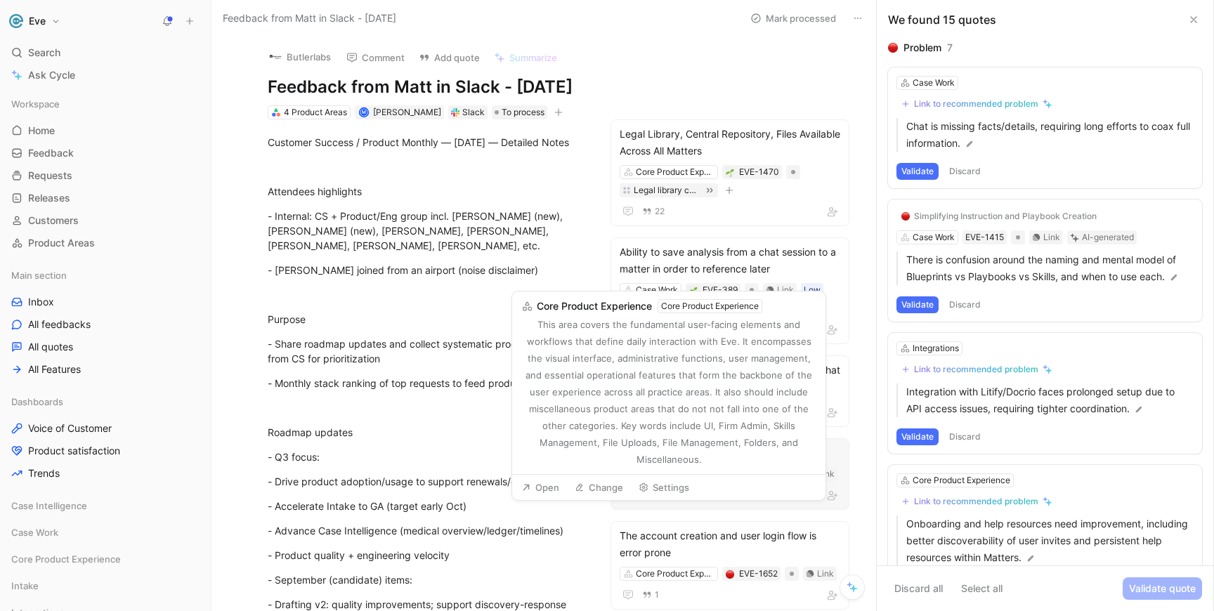
click at [538, 490] on button "Open" at bounding box center [540, 488] width 51 height 20
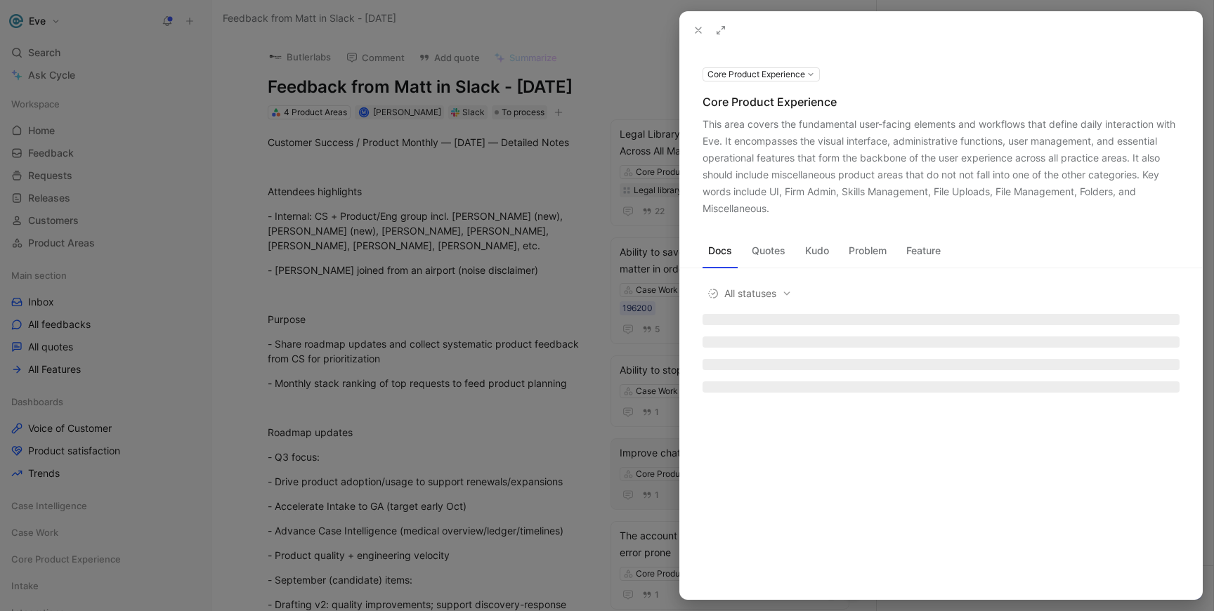
click at [773, 70] on button "Core Product Experience" at bounding box center [760, 74] width 117 height 14
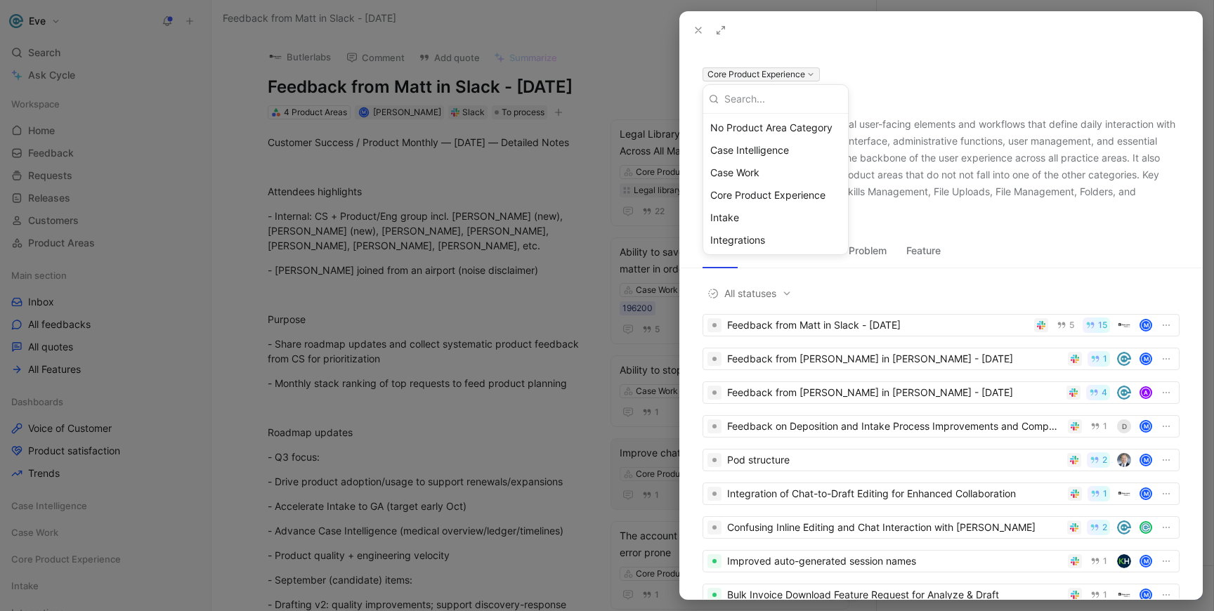
click at [700, 28] on div at bounding box center [607, 305] width 1214 height 611
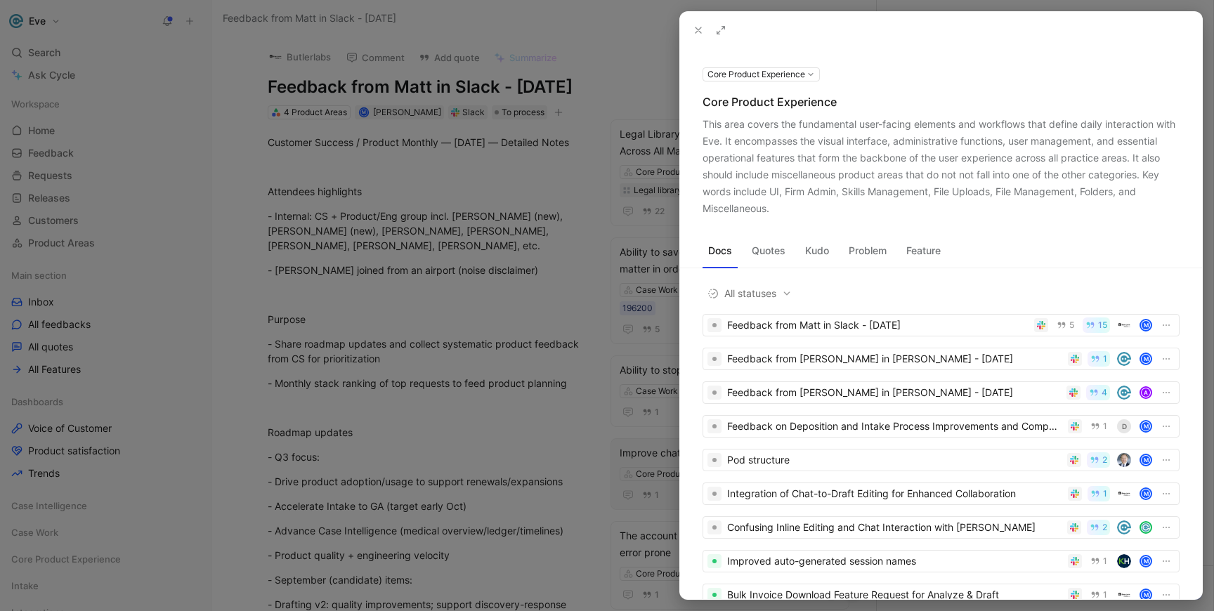
click at [700, 32] on use at bounding box center [698, 30] width 6 height 6
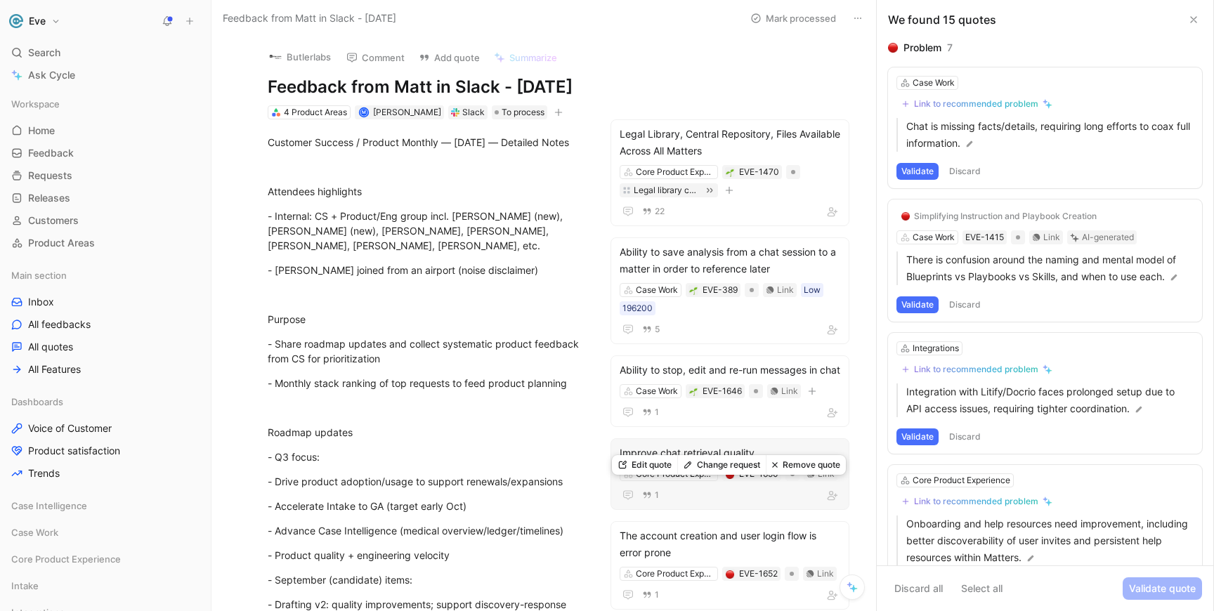
click at [683, 461] on div "Improve chat retrieval quality" at bounding box center [730, 453] width 221 height 17
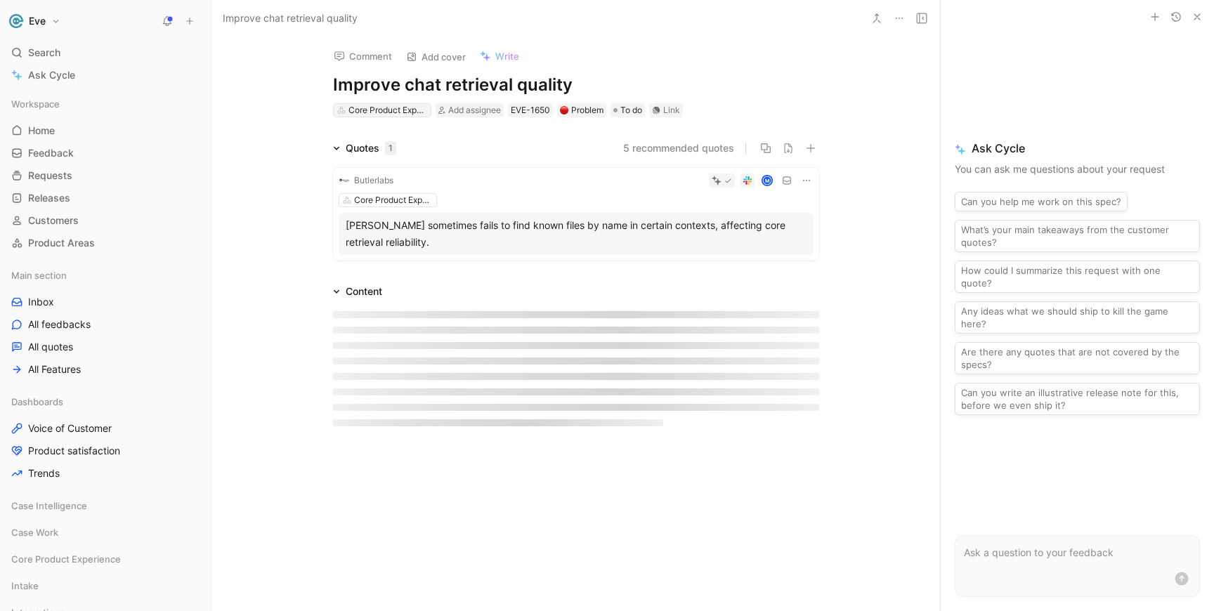
click at [373, 115] on div "Core Product Experience" at bounding box center [387, 110] width 79 height 14
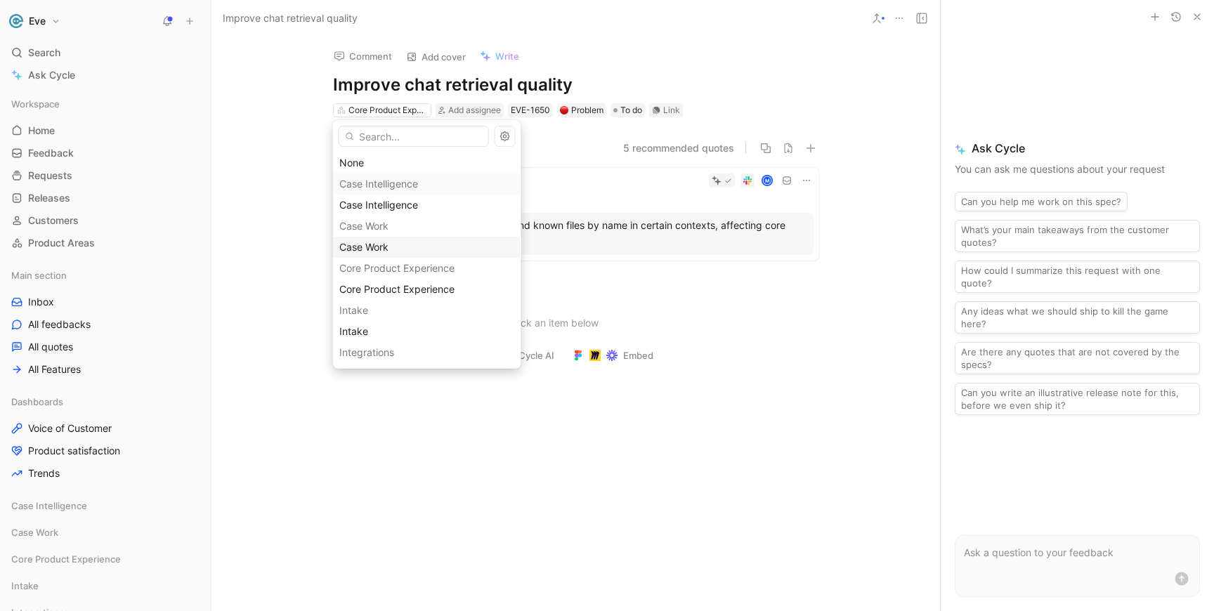
click at [379, 242] on span "Case Work" at bounding box center [363, 247] width 49 height 12
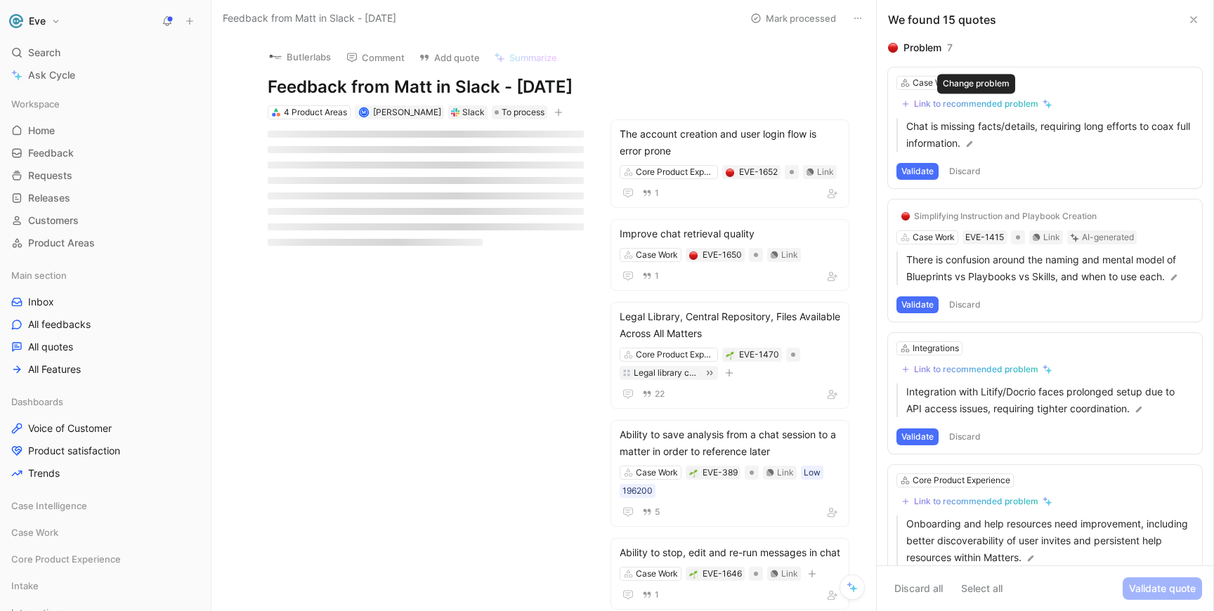
click at [952, 105] on div "Link to recommended problem" at bounding box center [976, 103] width 124 height 11
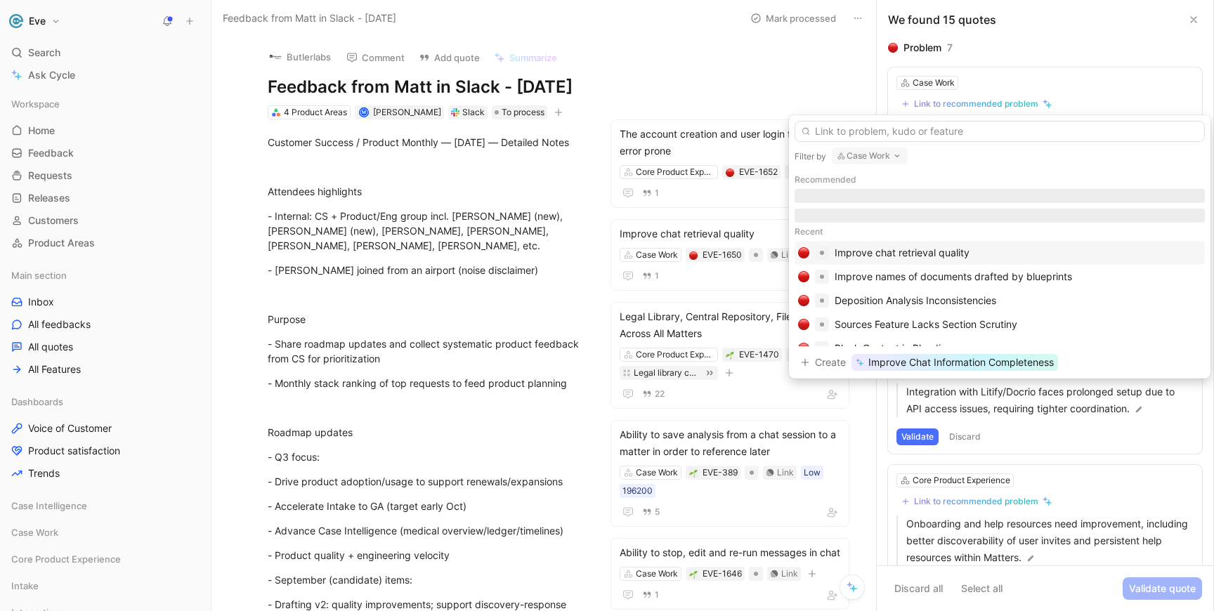
click at [936, 249] on div "Improve chat retrieval quality" at bounding box center [901, 252] width 135 height 17
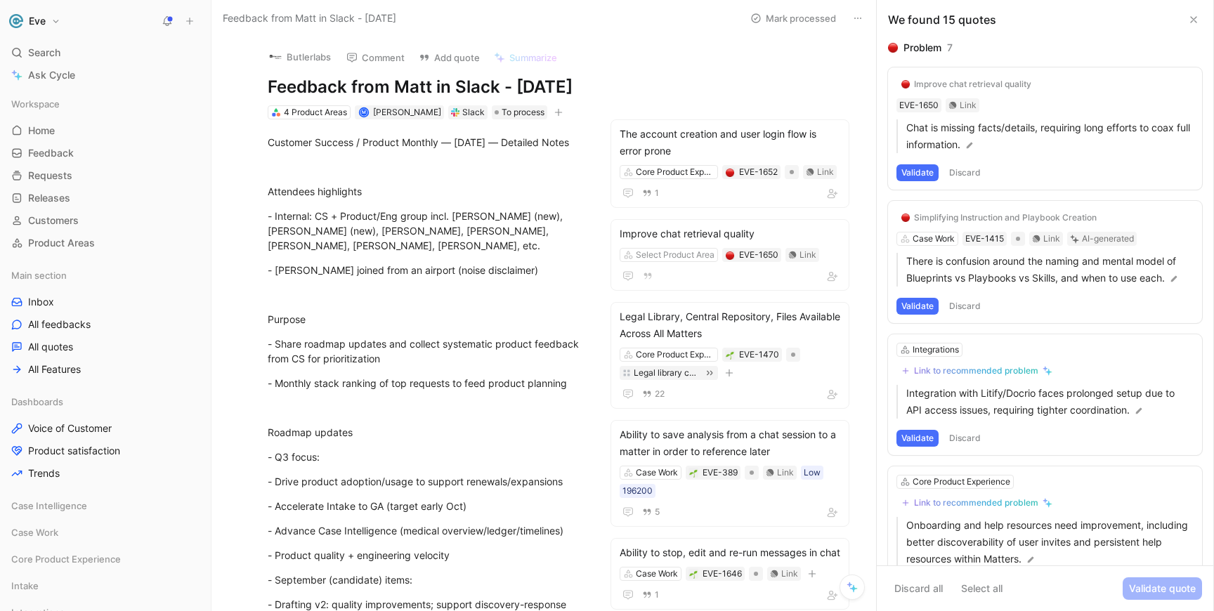
click at [922, 174] on button "Validate" at bounding box center [917, 172] width 42 height 17
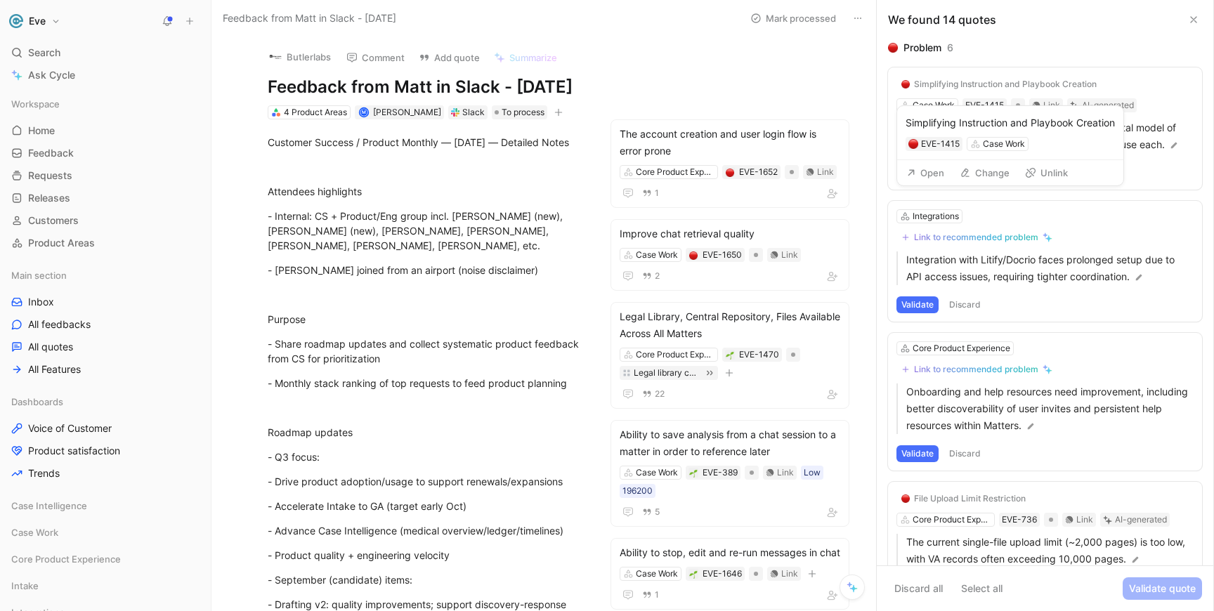
click at [997, 84] on div "Simplifying Instruction and Playbook Creation" at bounding box center [1005, 84] width 183 height 11
click at [944, 170] on button "Open" at bounding box center [925, 166] width 51 height 20
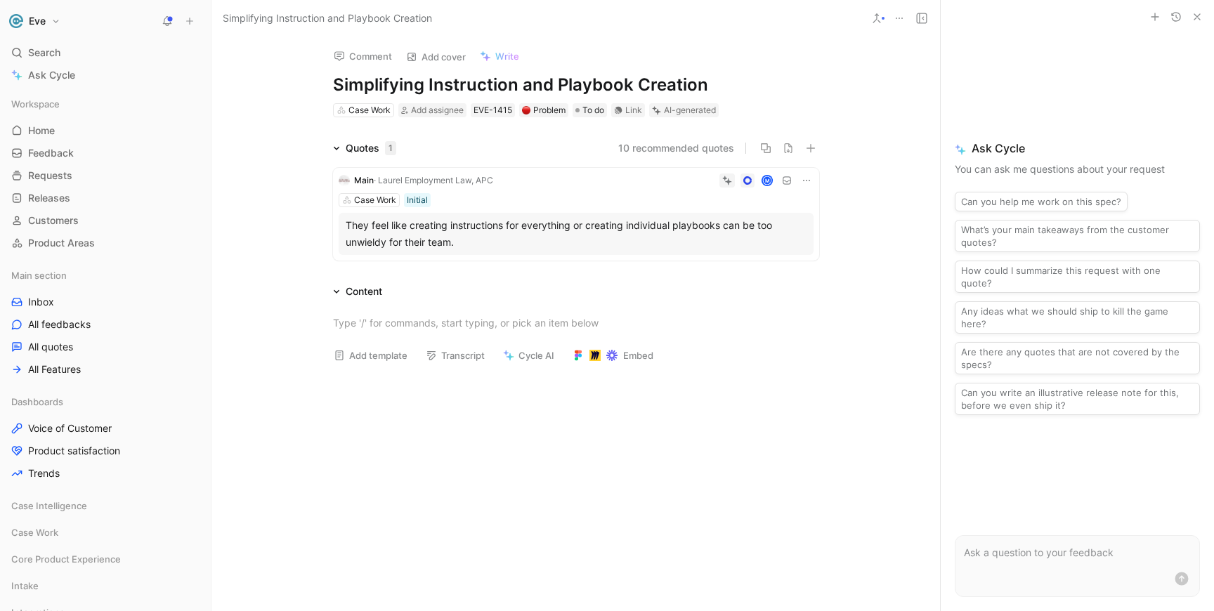
drag, startPoint x: 334, startPoint y: 87, endPoint x: 703, endPoint y: 82, distance: 369.5
click at [703, 82] on h1 "Simplifying Instruction and Playbook Creation" at bounding box center [576, 85] width 486 height 22
click at [588, 19] on div "Simplifying Instruction and Playbook Creation" at bounding box center [539, 18] width 643 height 22
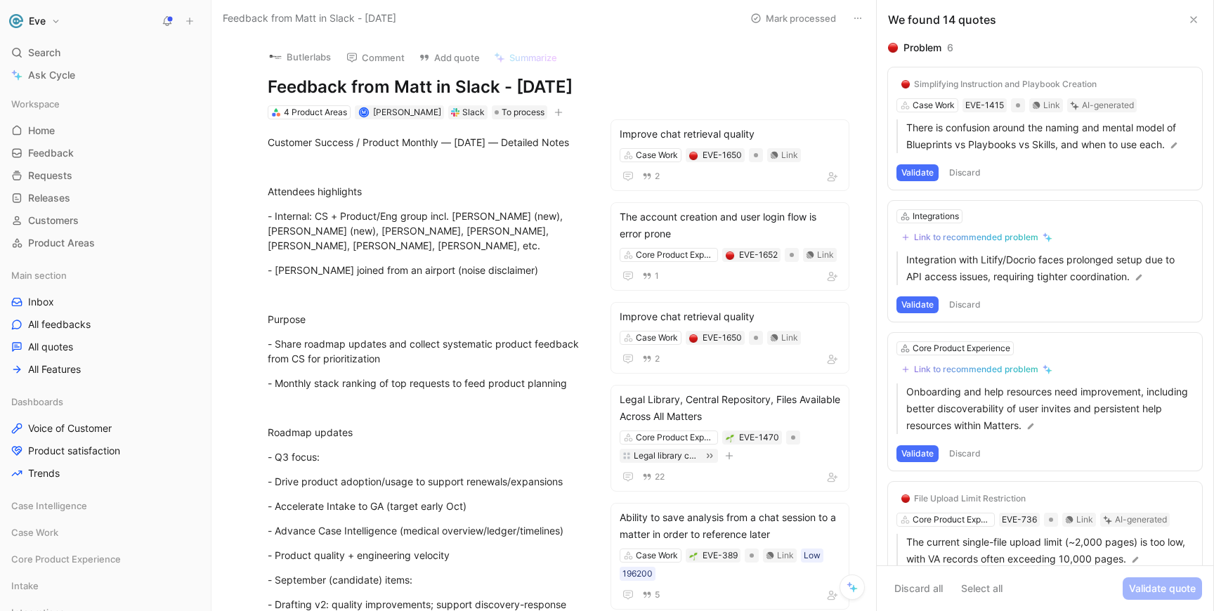
click at [1118, 86] on div "Simplifying Instruction and Playbook Creation Case Work EVE-1415 Link AI-genera…" at bounding box center [1045, 128] width 314 height 122
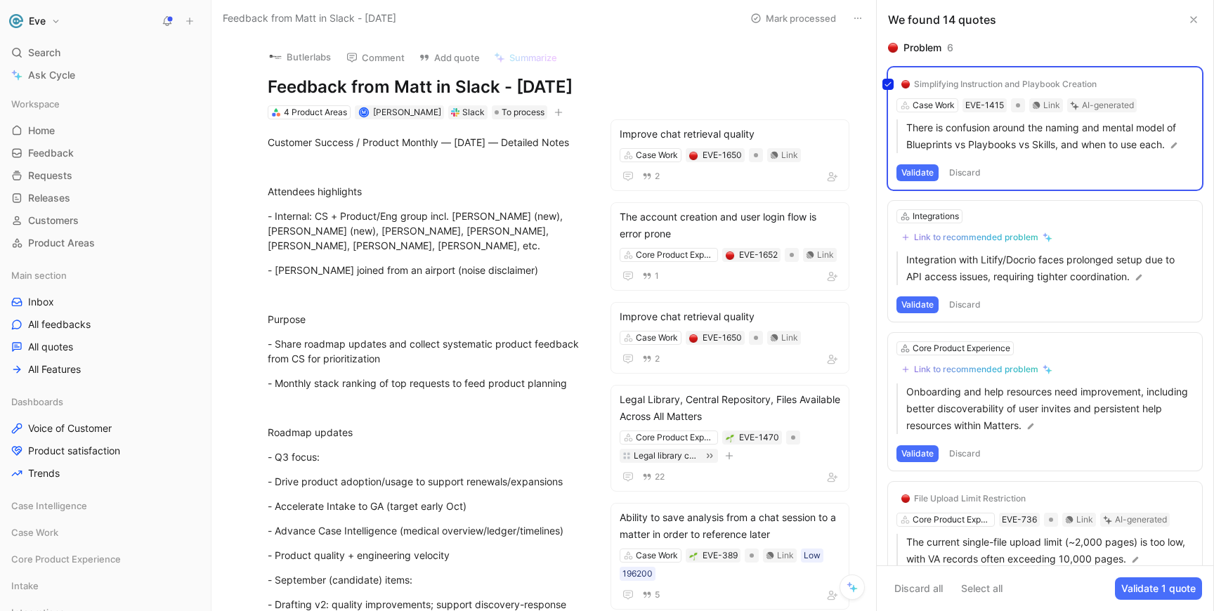
click at [985, 85] on div "Simplifying Instruction and Playbook Creation Case Work EVE-1415 Link AI-genera…" at bounding box center [1045, 128] width 314 height 122
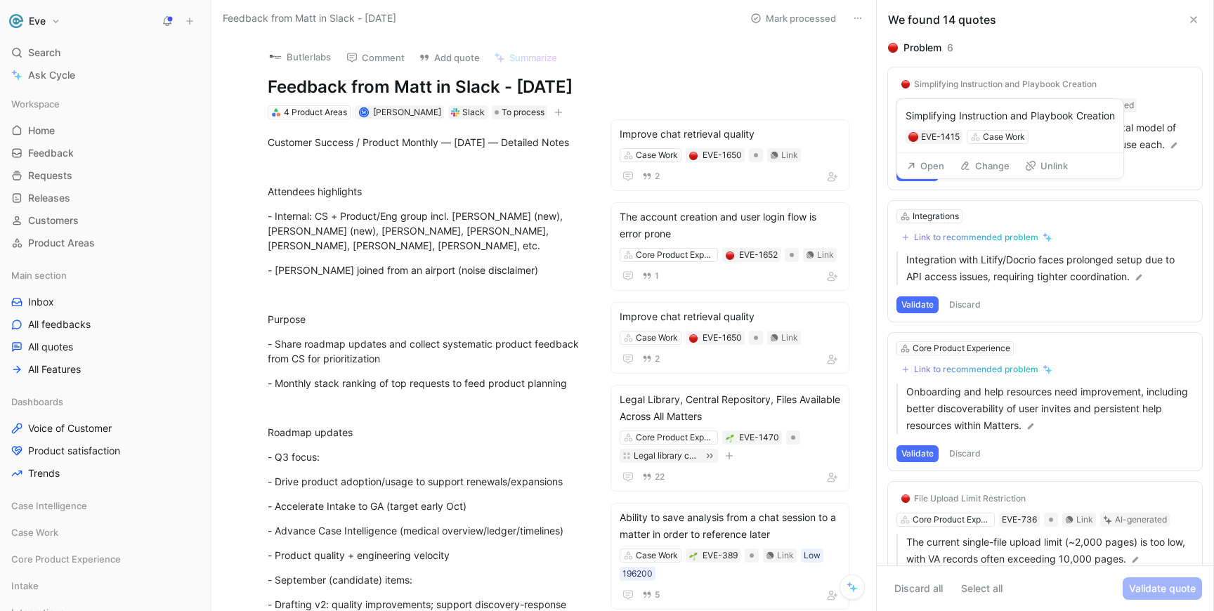
click at [988, 166] on button "Change" at bounding box center [984, 166] width 63 height 20
click at [979, 165] on button "Change" at bounding box center [984, 166] width 63 height 20
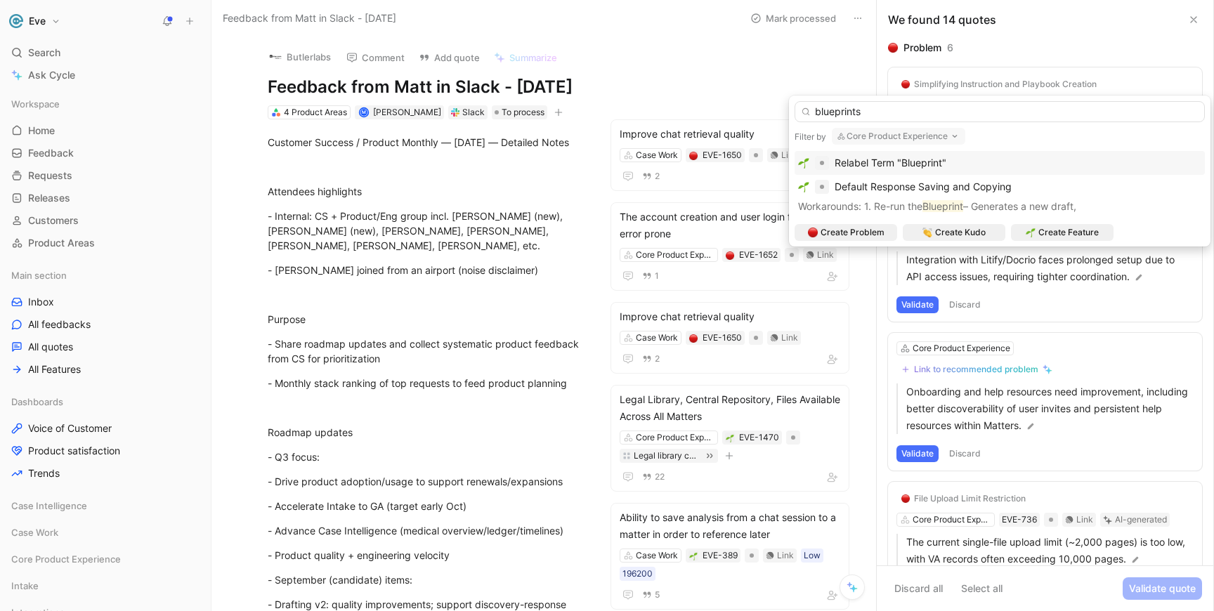
type input "blueprints"
click at [895, 160] on span "Relabel Term "Blueprint"" at bounding box center [890, 163] width 112 height 12
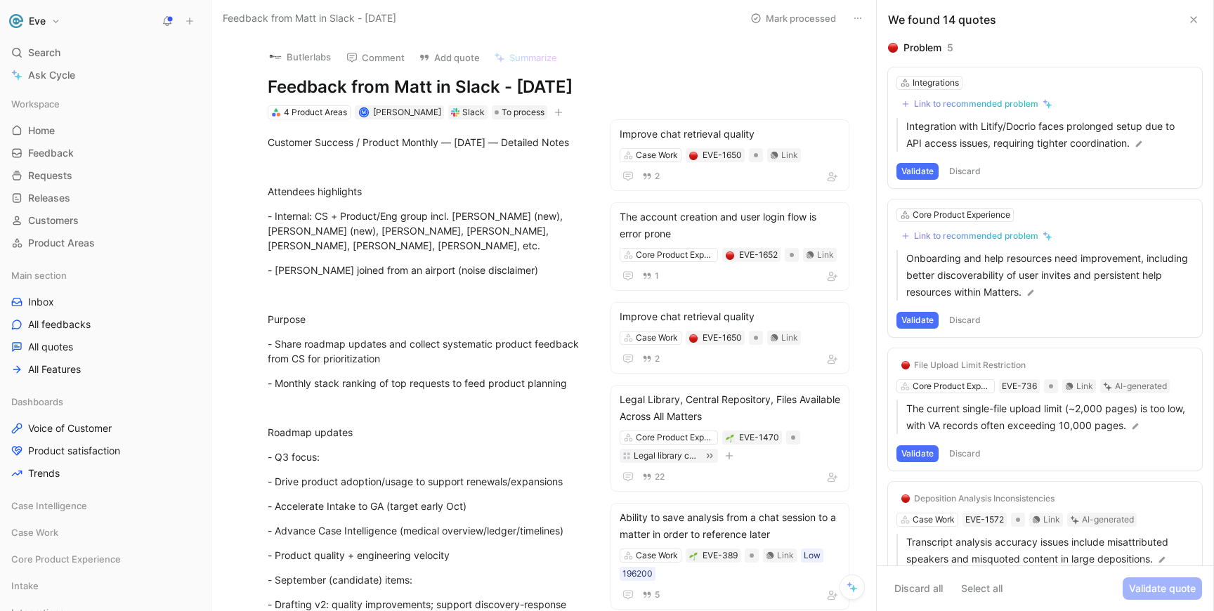
click at [969, 173] on button "Discard" at bounding box center [964, 171] width 41 height 17
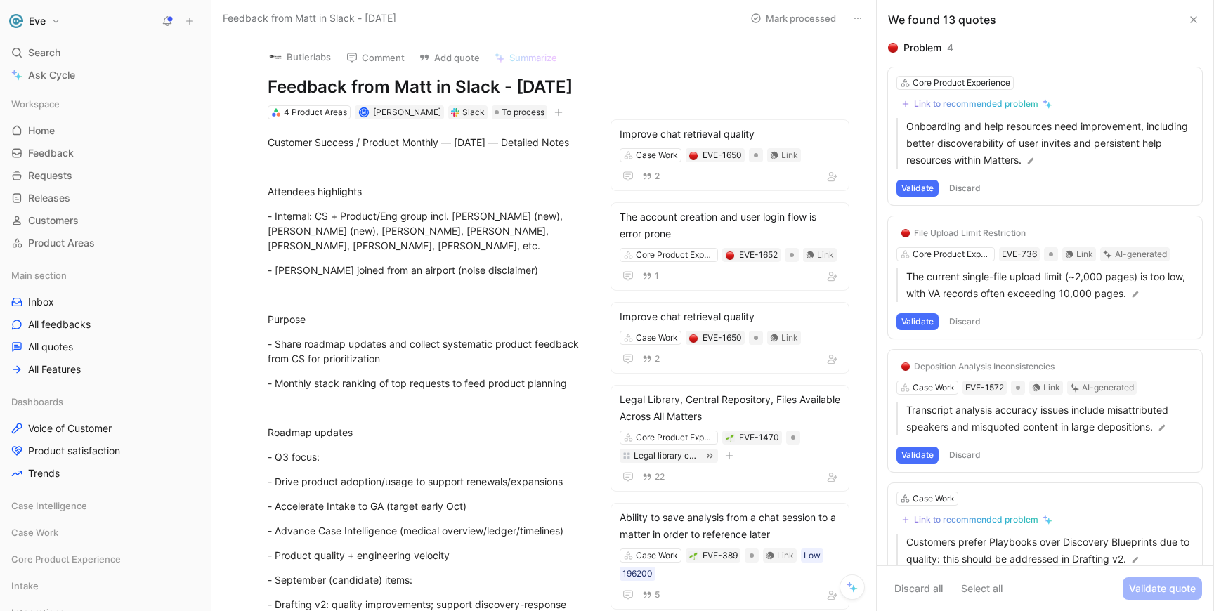
click at [938, 101] on div "Link to recommended problem" at bounding box center [976, 103] width 124 height 11
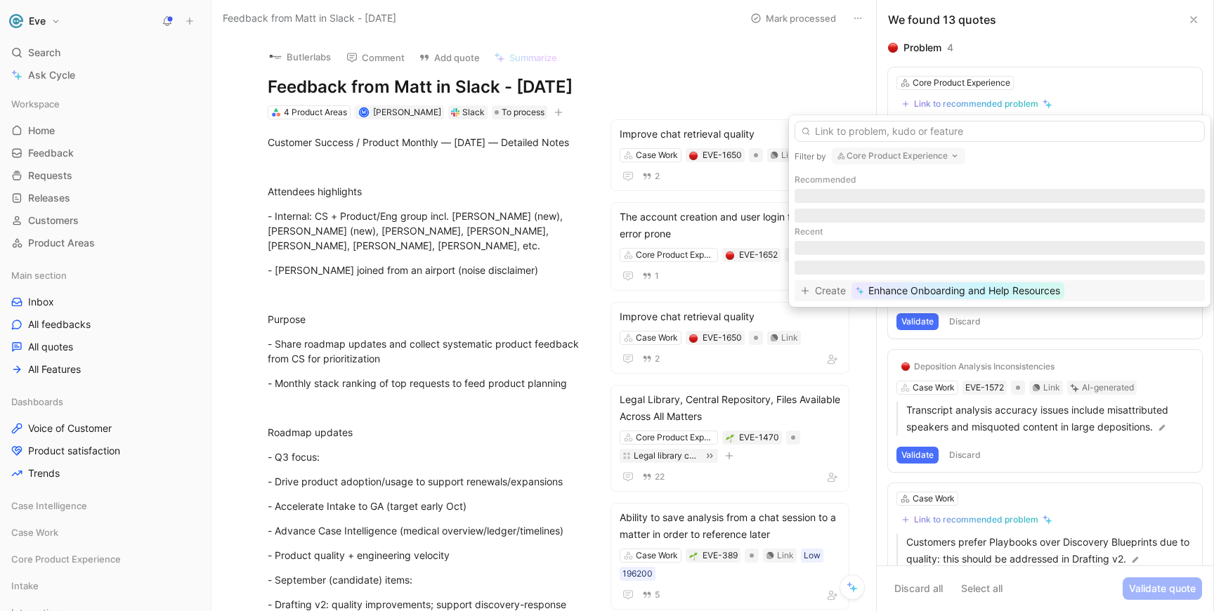
type input "I"
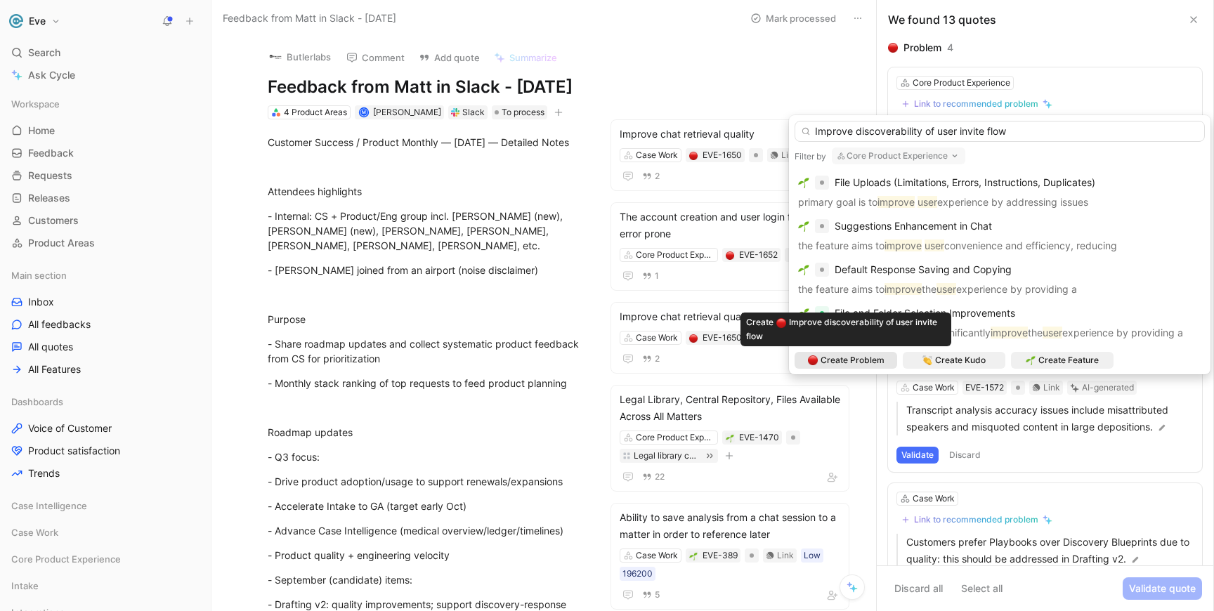
type input "Improve discoverability of user invite flow"
click at [857, 358] on span "Create Problem" at bounding box center [852, 360] width 64 height 14
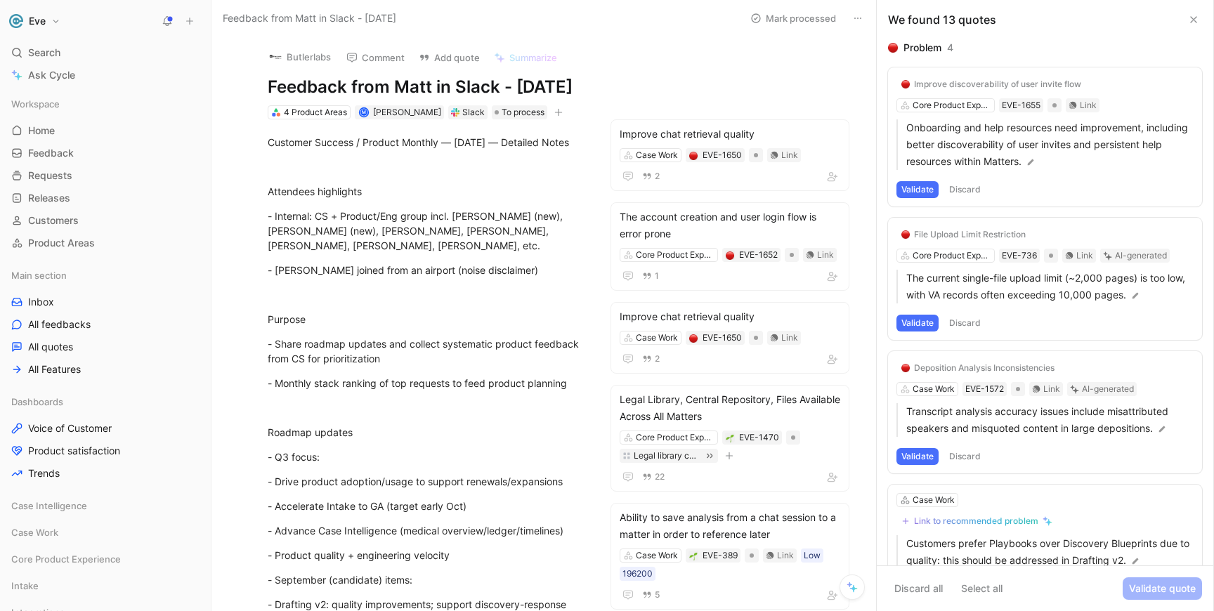
click at [914, 191] on button "Validate" at bounding box center [917, 189] width 42 height 17
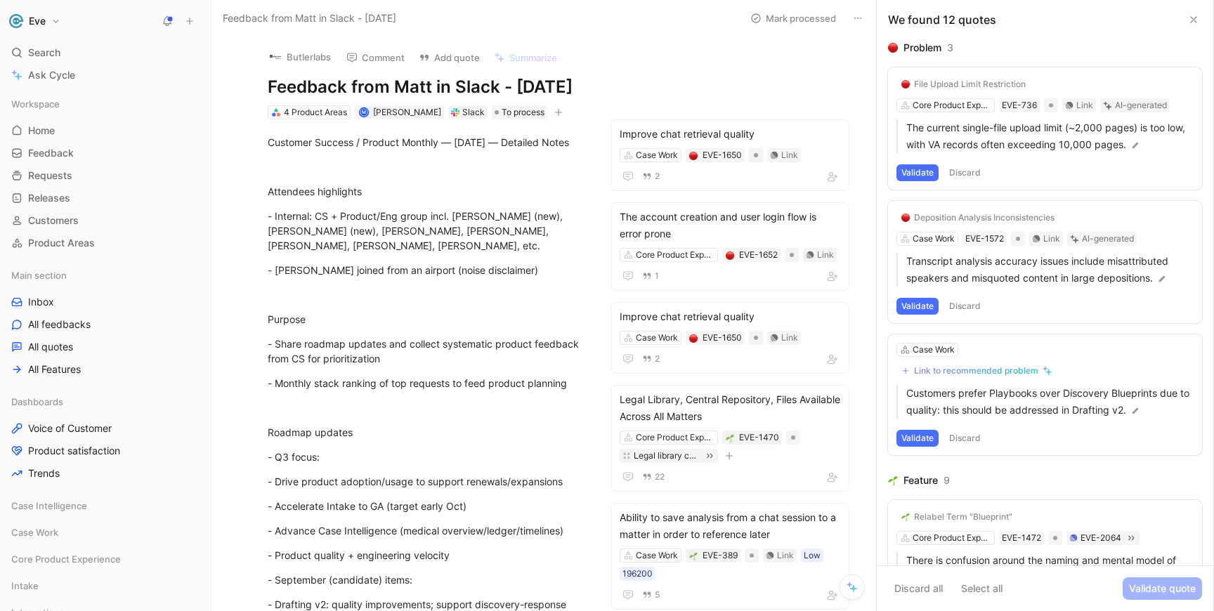
click at [922, 173] on button "Validate" at bounding box center [917, 172] width 42 height 17
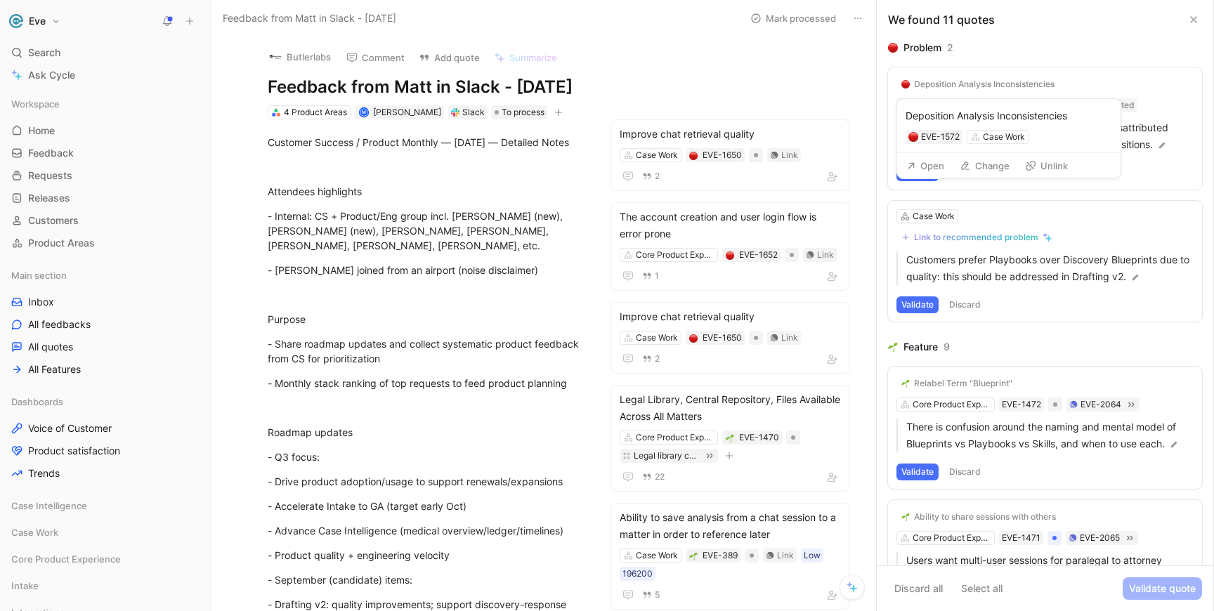
click at [929, 170] on button "Open" at bounding box center [925, 166] width 51 height 20
click at [955, 81] on div "Deposition Analysis Inconsistencies" at bounding box center [984, 84] width 140 height 11
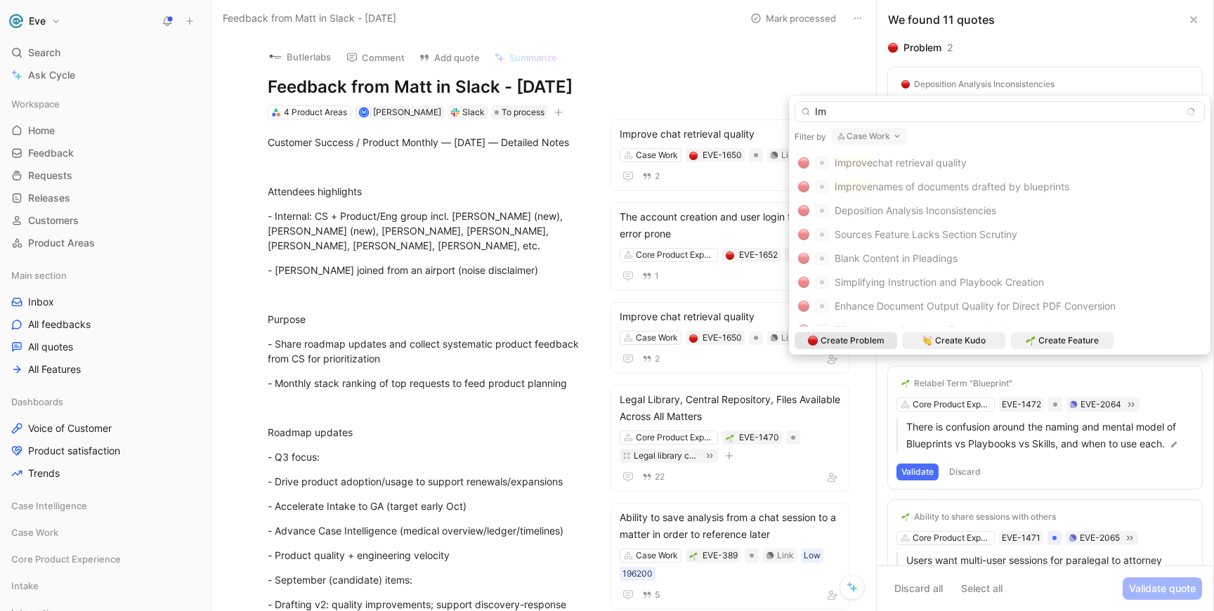
type input "I"
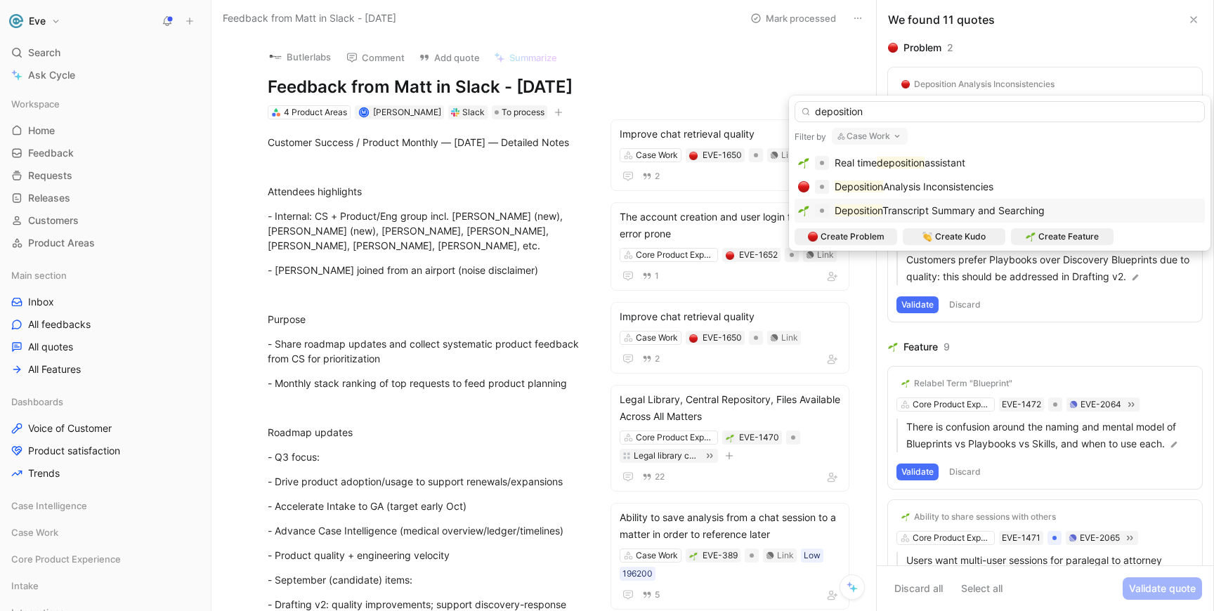
type input "deposition"
click at [908, 211] on span "Transcript Summary and Searching" at bounding box center [963, 210] width 162 height 12
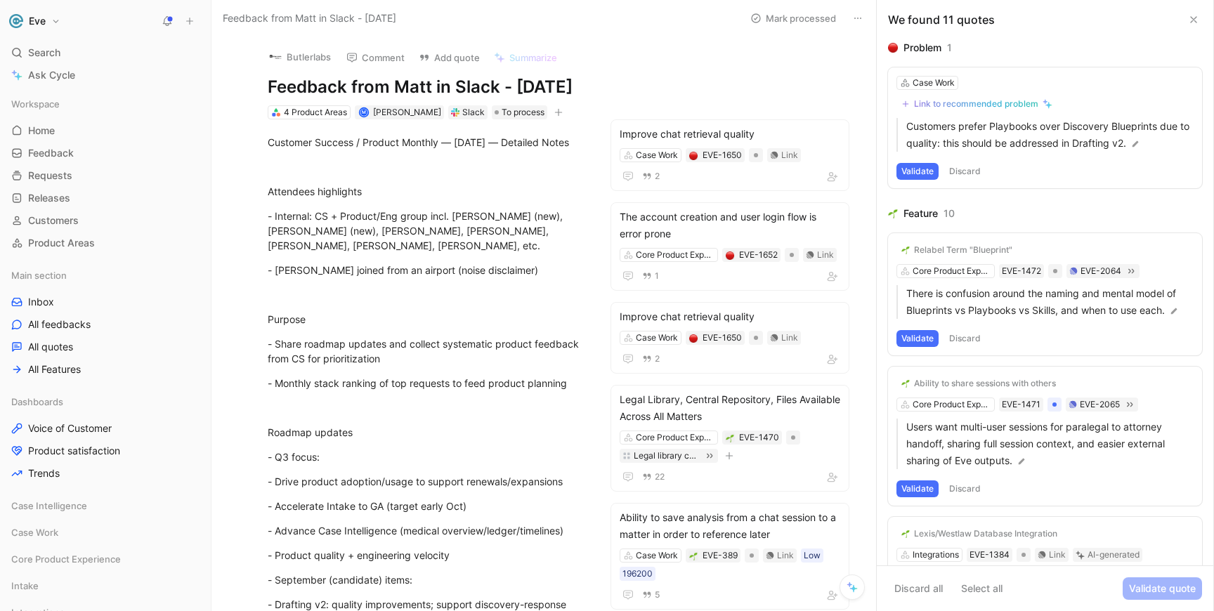
click at [971, 174] on button "Discard" at bounding box center [964, 171] width 41 height 17
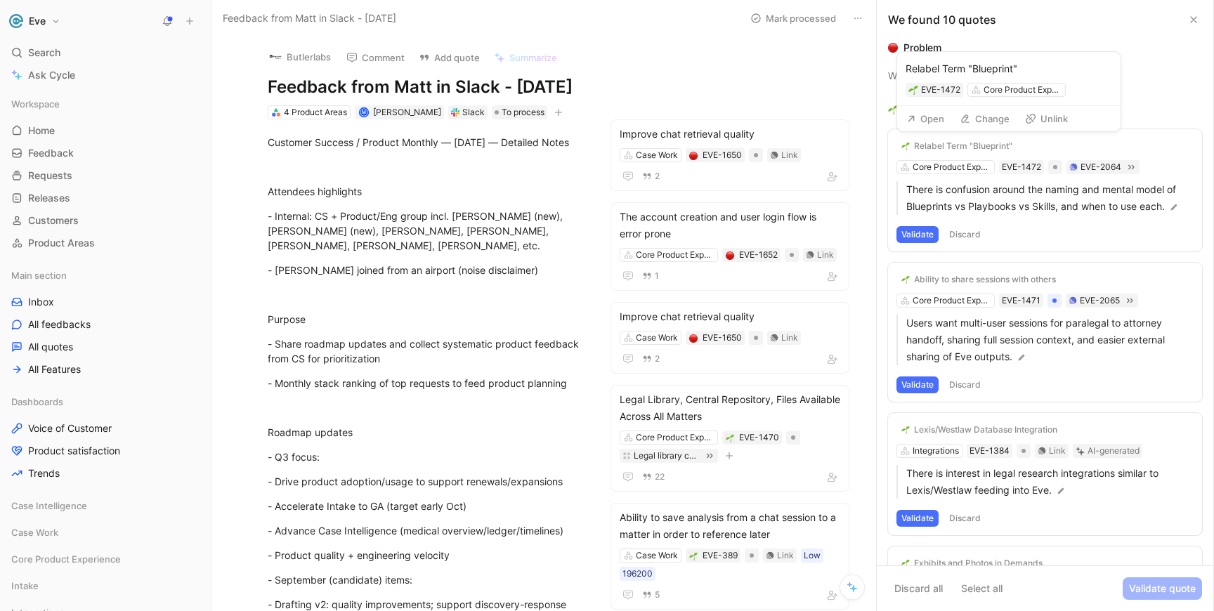
click at [930, 121] on button "Open" at bounding box center [925, 119] width 51 height 20
click at [931, 240] on button "Validate" at bounding box center [917, 234] width 42 height 17
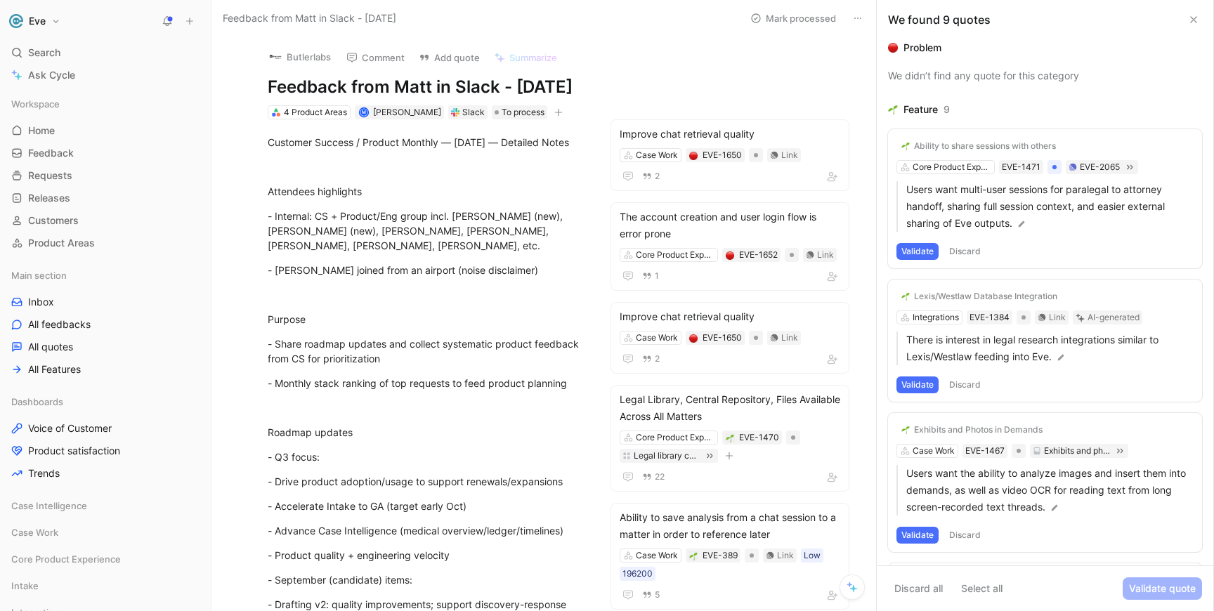
click at [913, 248] on button "Validate" at bounding box center [917, 251] width 42 height 17
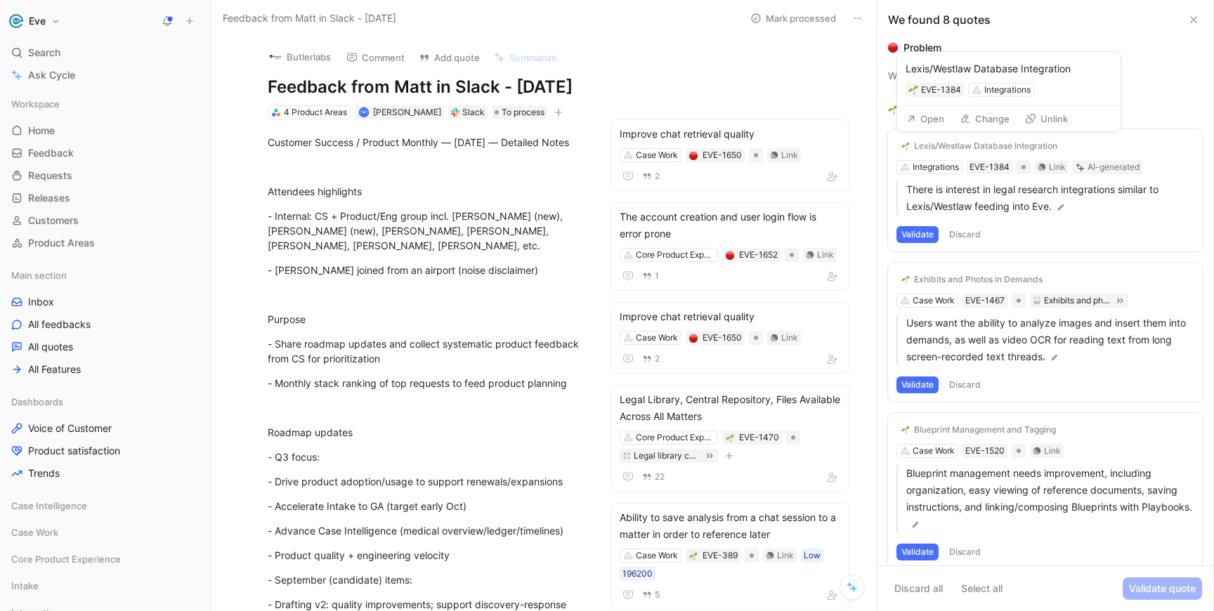
click at [933, 122] on button "Open" at bounding box center [925, 119] width 51 height 20
click at [945, 145] on div "Lexis/Westlaw Database Integration" at bounding box center [985, 145] width 143 height 11
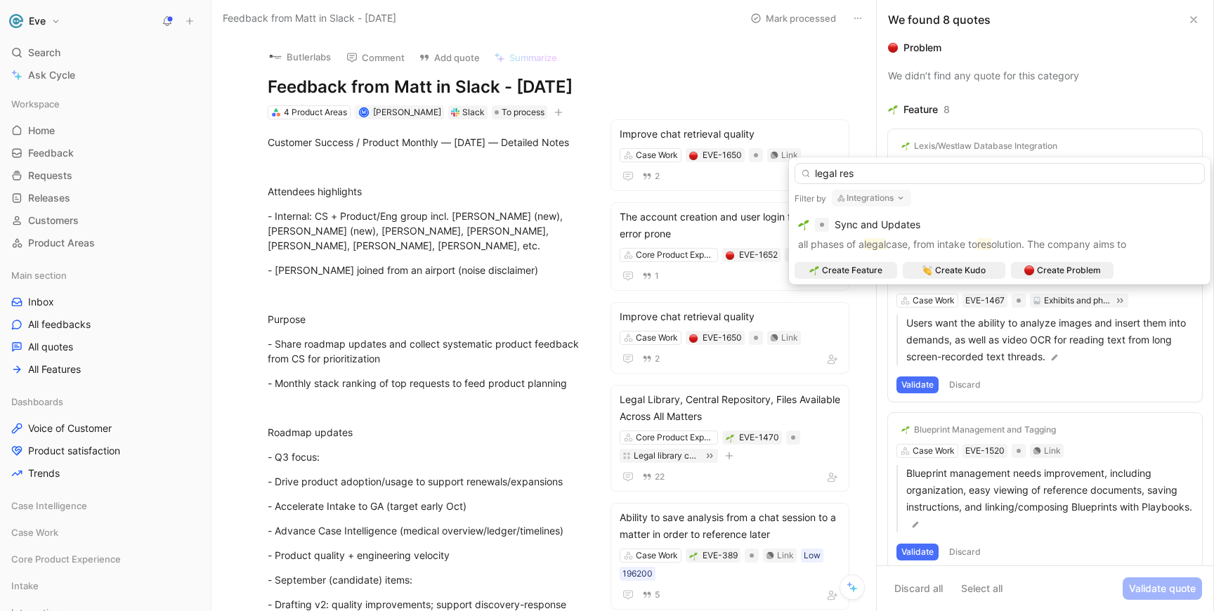
type input "legal res"
click at [900, 197] on use "button" at bounding box center [900, 198] width 4 height 2
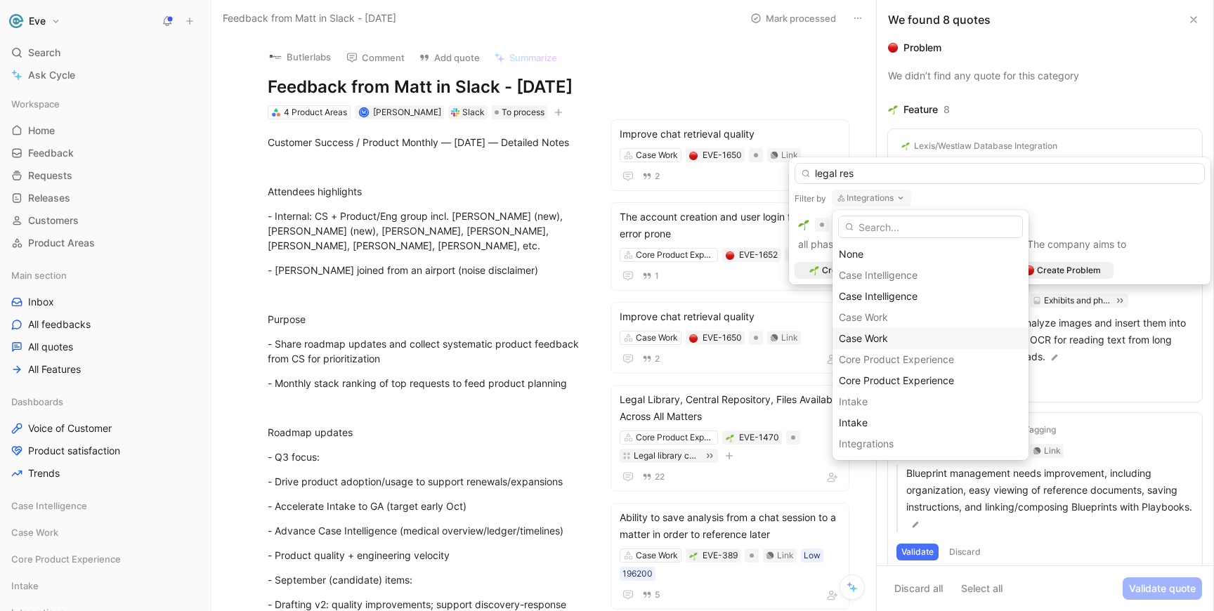
click at [873, 340] on span "Case Work" at bounding box center [863, 338] width 49 height 12
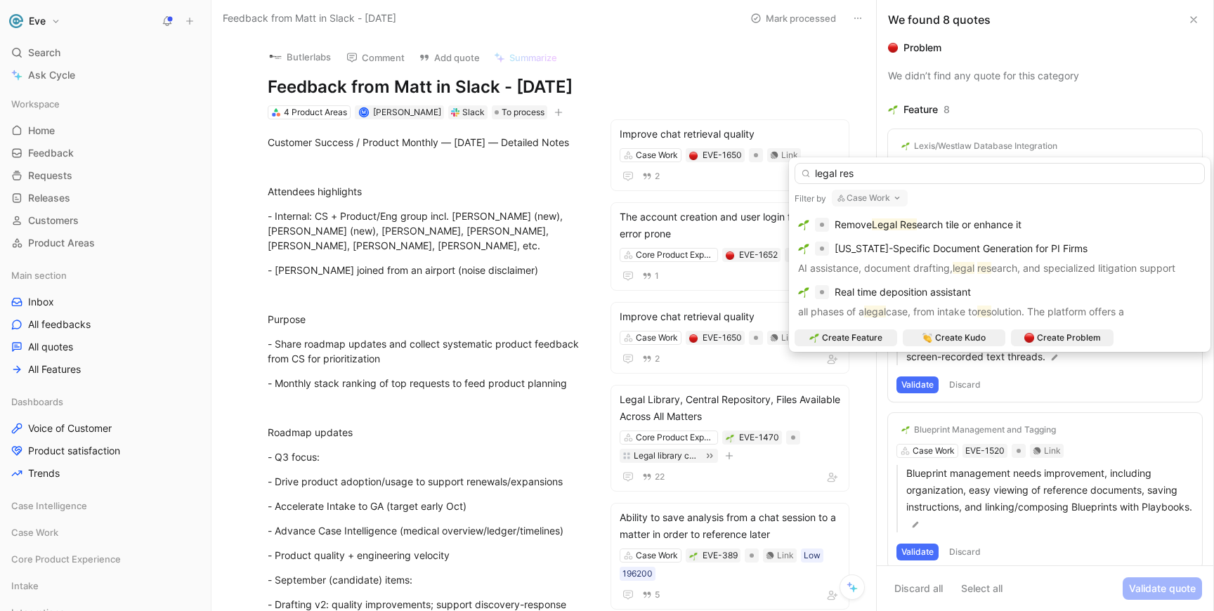
click at [879, 199] on button "Case Work" at bounding box center [870, 198] width 76 height 17
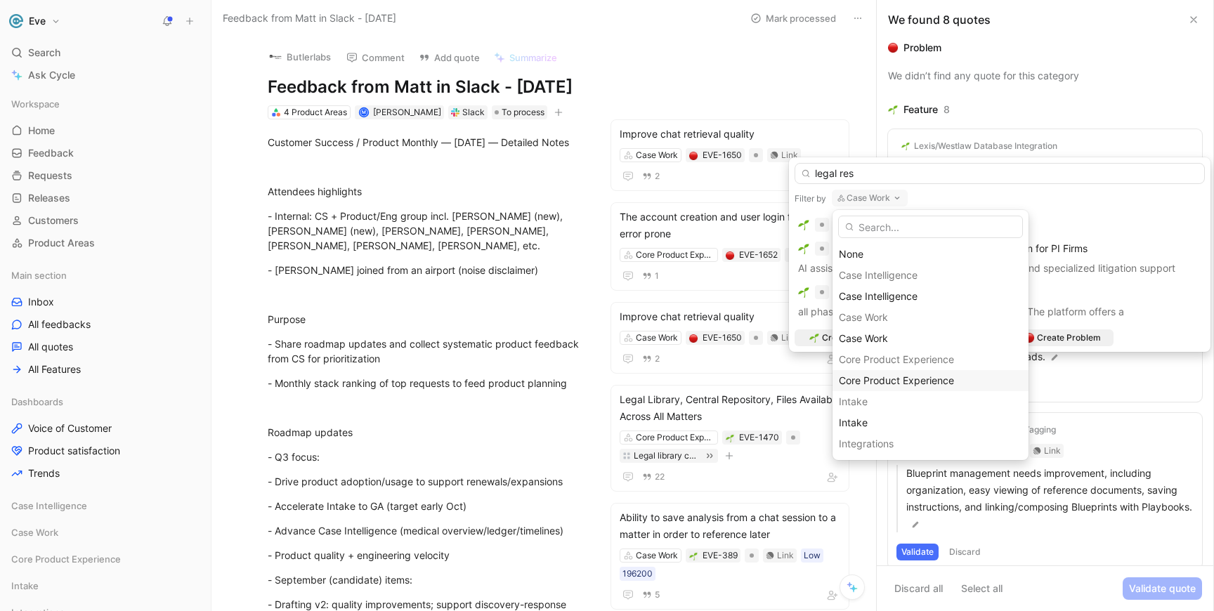
click at [882, 380] on span "Core Product Experience" at bounding box center [896, 380] width 115 height 12
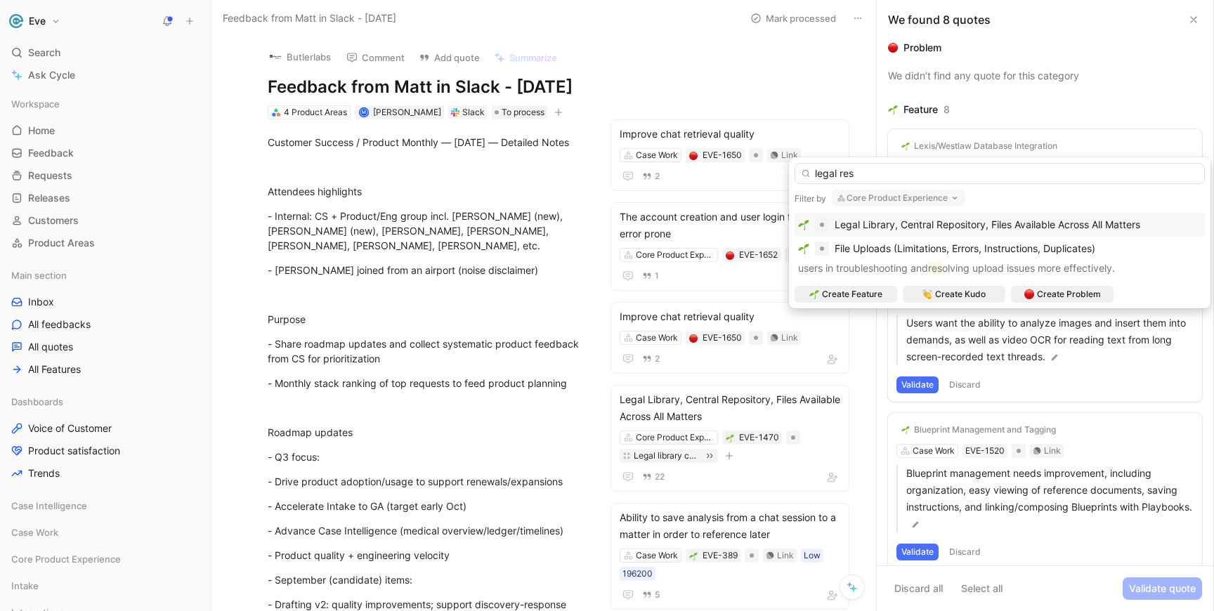
click at [922, 195] on button "Core Product Experience" at bounding box center [898, 198] width 133 height 17
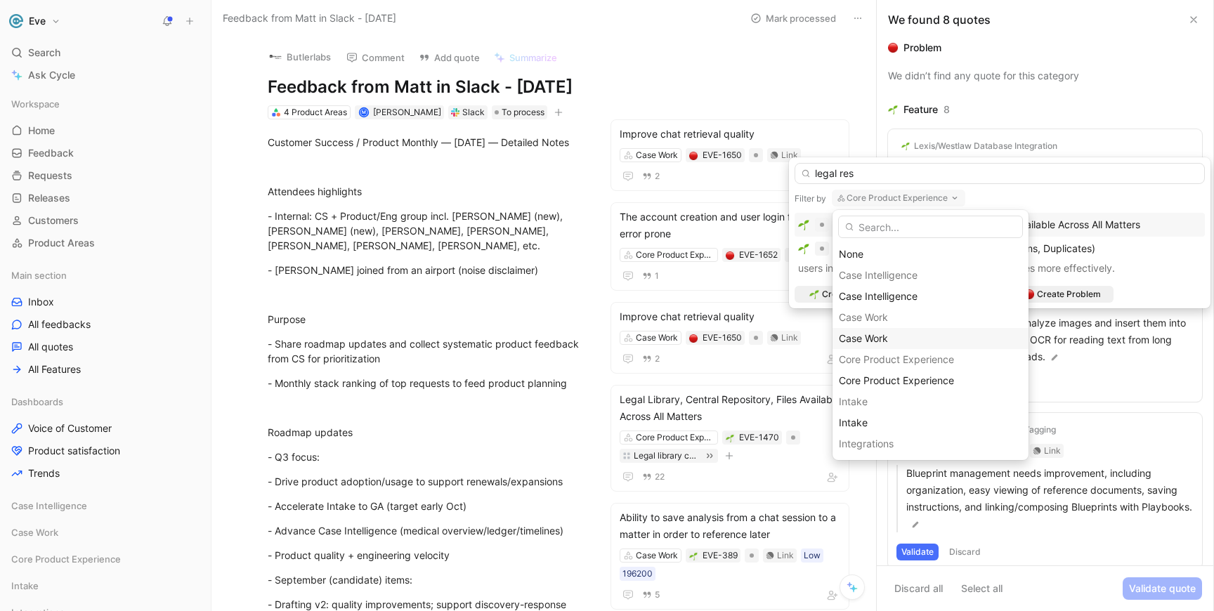
click at [906, 336] on div "Case Work" at bounding box center [930, 338] width 183 height 17
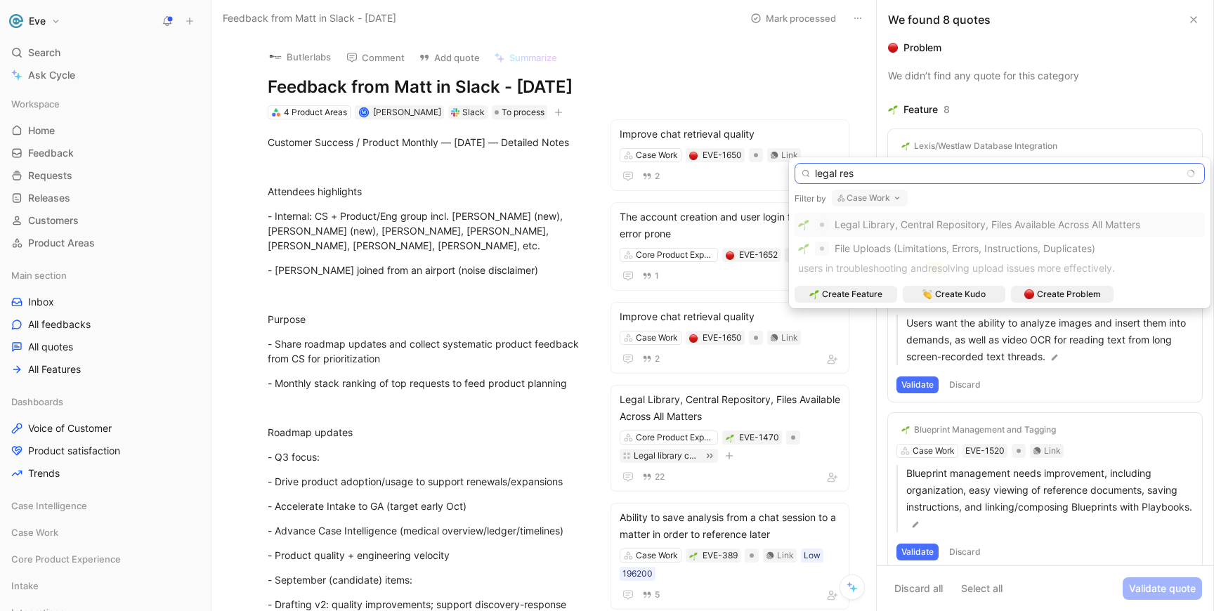
click at [863, 175] on input "legal res" at bounding box center [999, 173] width 410 height 21
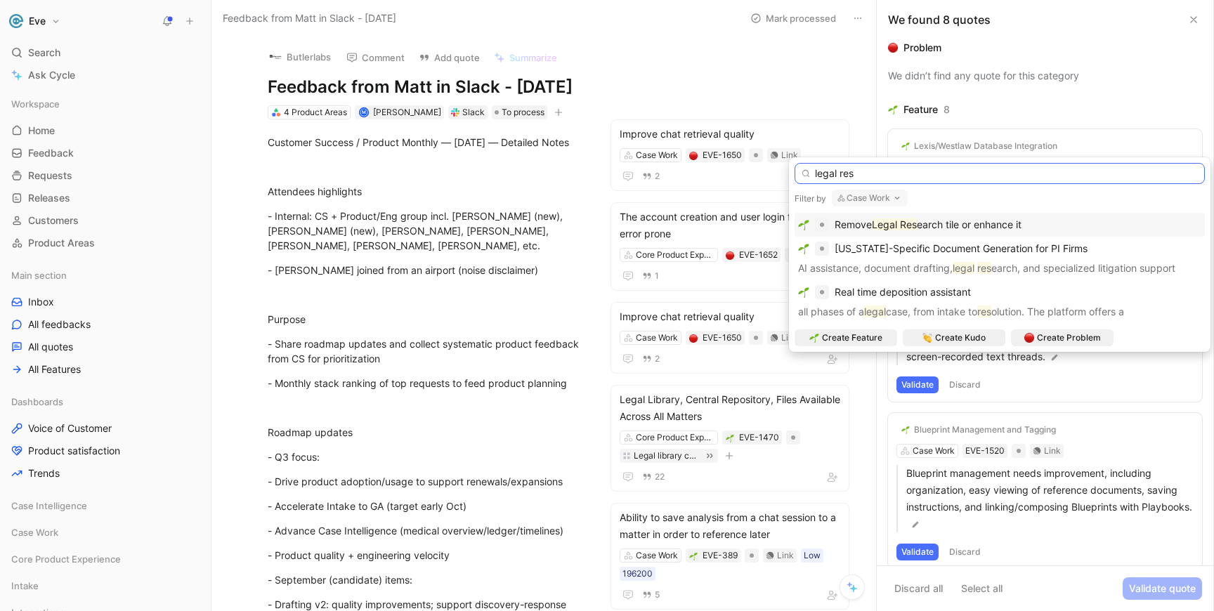
click at [863, 175] on input "legal res" at bounding box center [999, 173] width 410 height 21
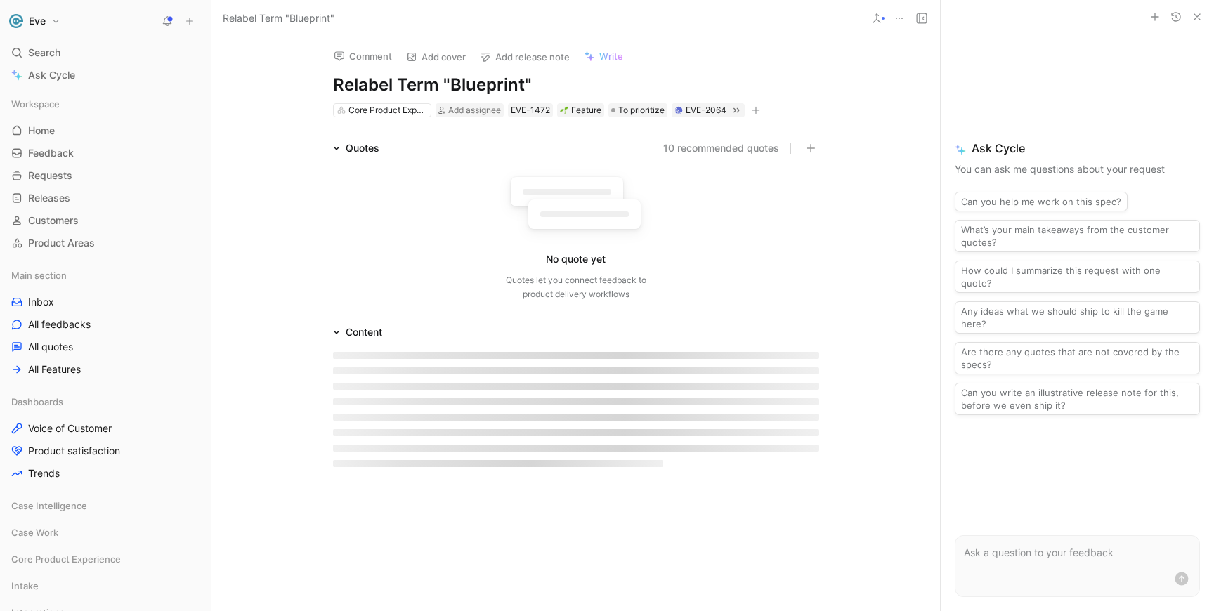
click at [347, 91] on h1 "Relabel Term "Blueprint"" at bounding box center [576, 85] width 486 height 22
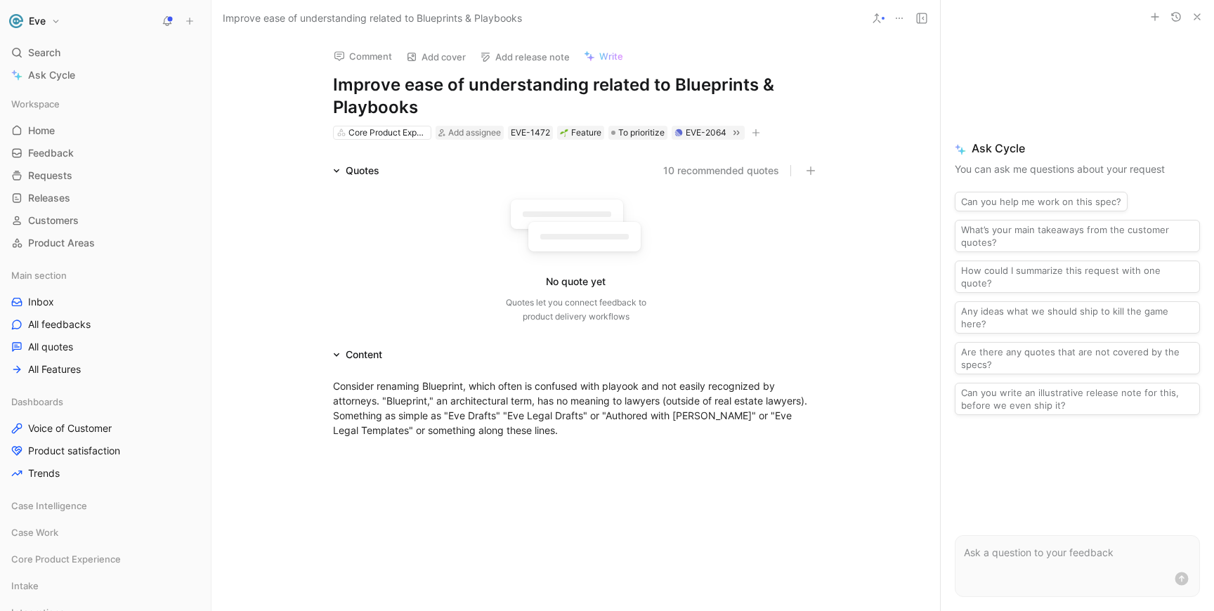
click at [600, 85] on h1 "Improve ease of understanding related to Blueprints & Playbooks" at bounding box center [576, 96] width 486 height 45
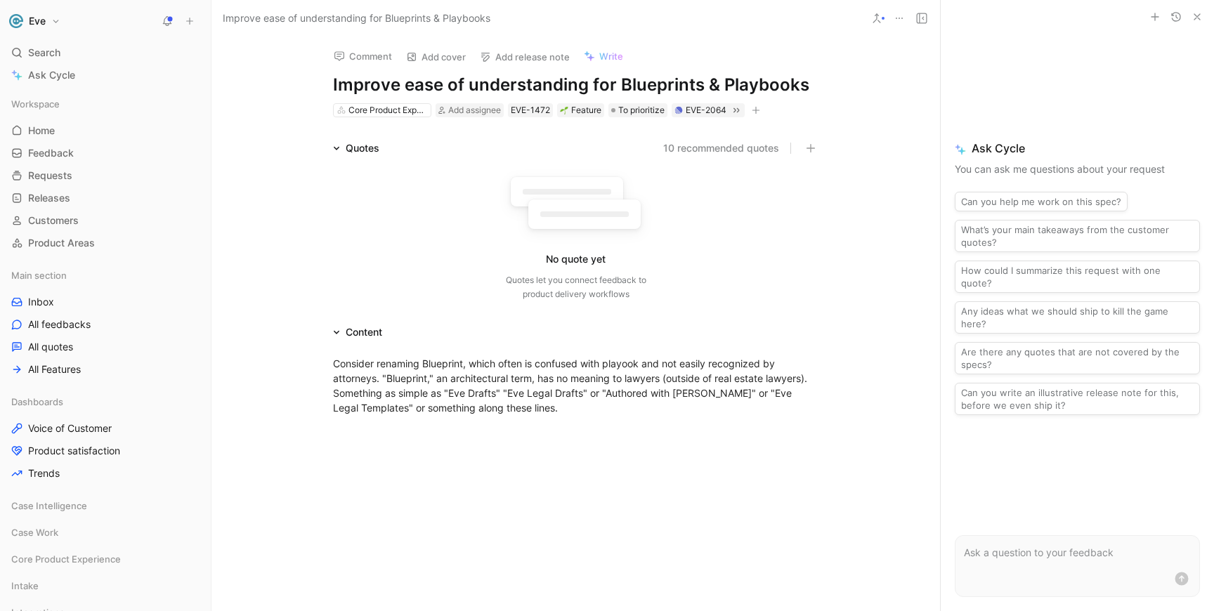
click at [880, 25] on button at bounding box center [877, 18] width 20 height 20
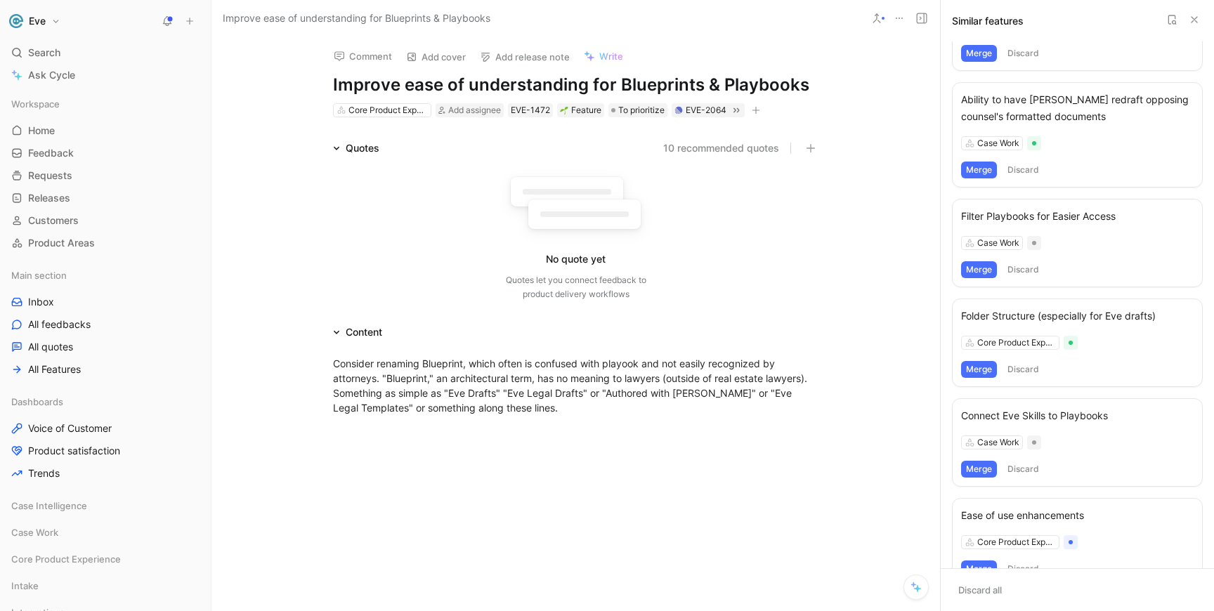
scroll to position [521, 0]
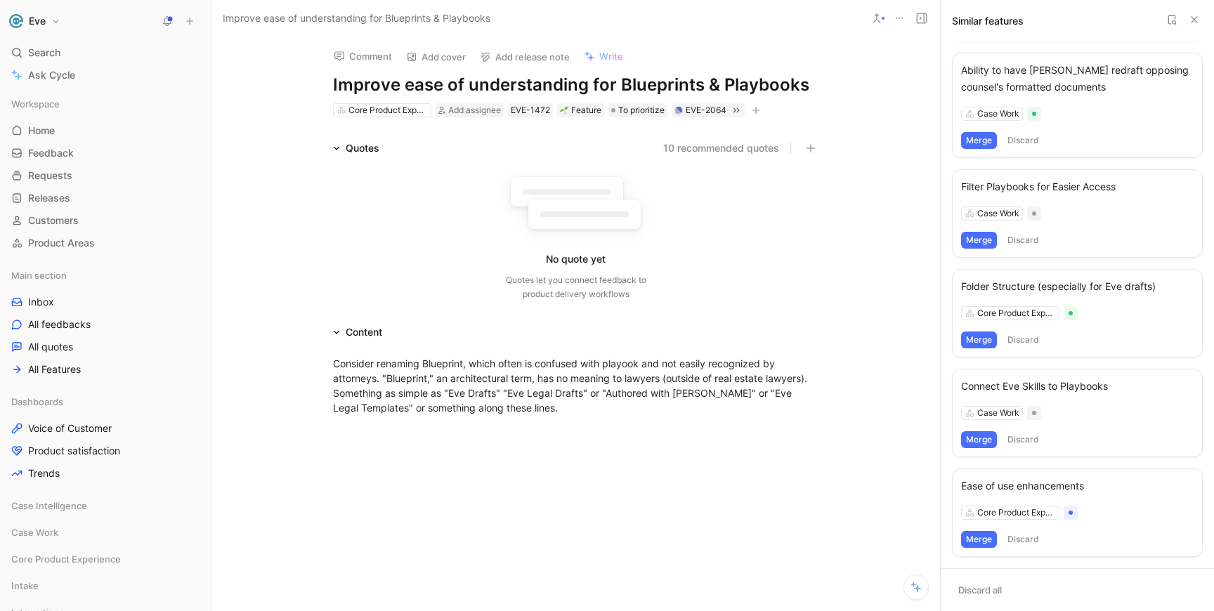
click at [743, 332] on div "Content" at bounding box center [575, 332] width 539 height 17
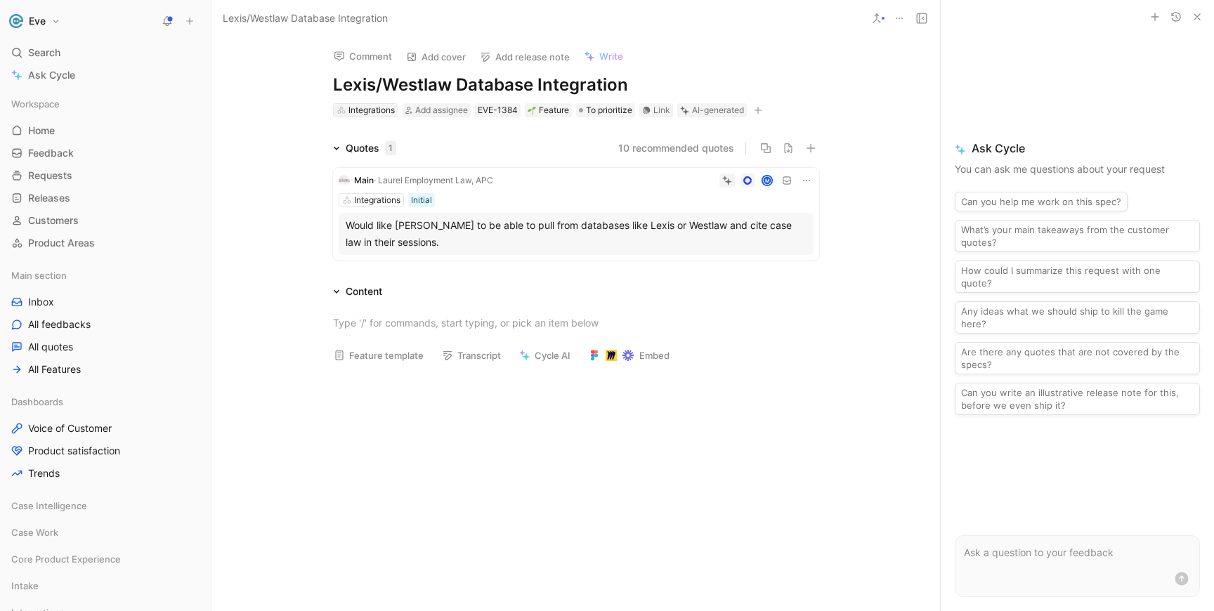
click at [374, 114] on div "Integrations" at bounding box center [371, 110] width 46 height 14
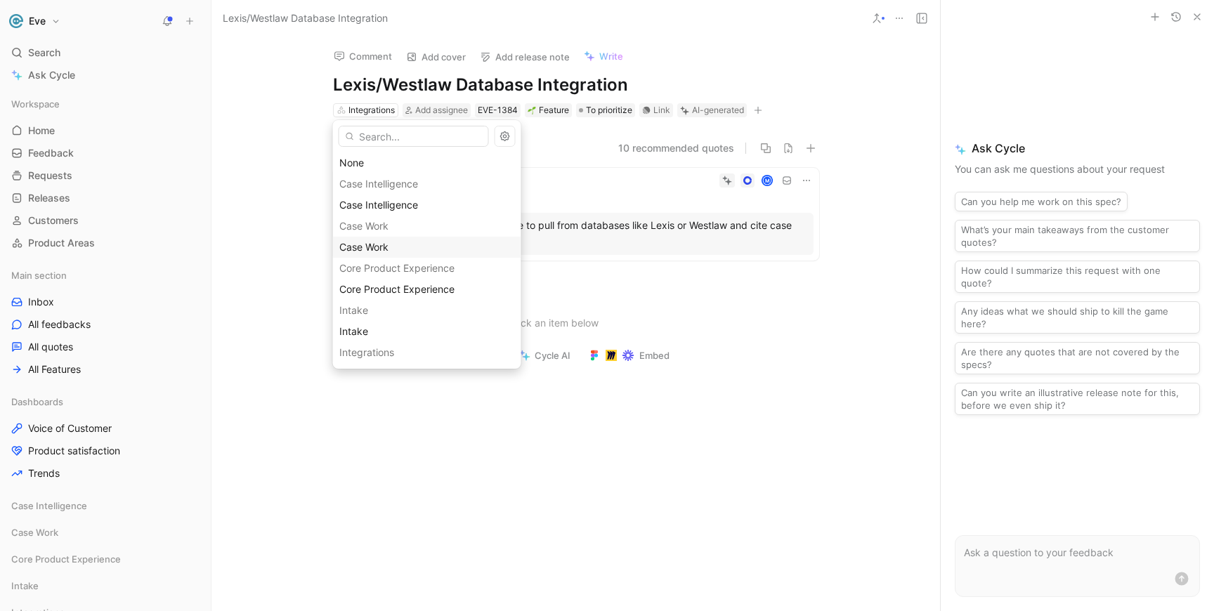
click at [380, 251] on span "Case Work" at bounding box center [363, 247] width 49 height 12
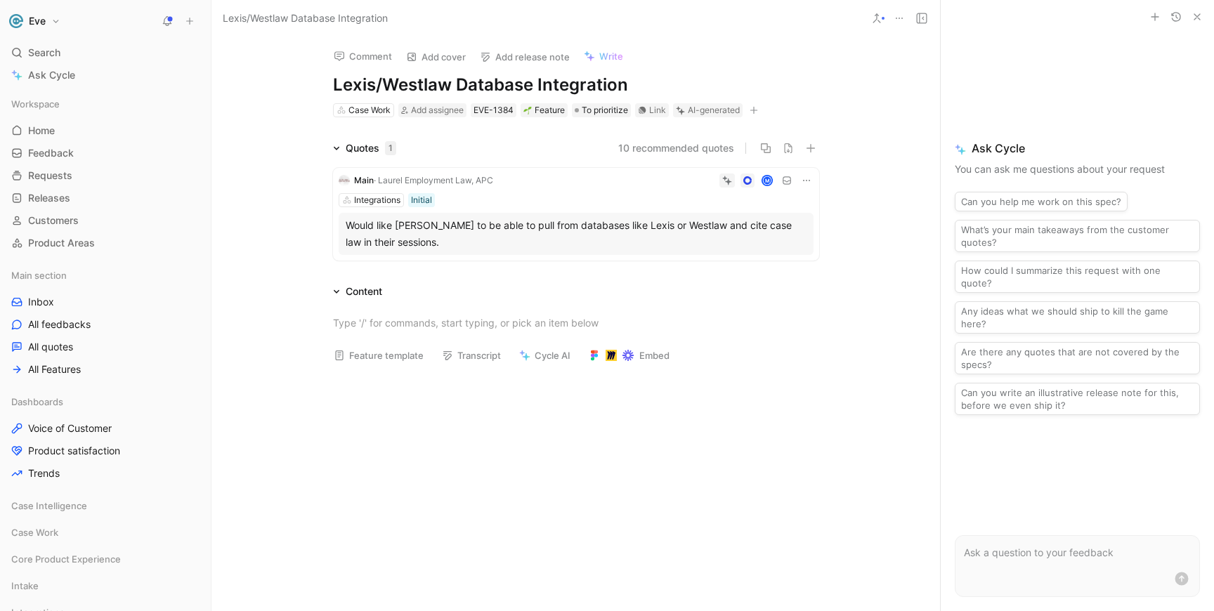
click at [333, 83] on h1 "Lexis/Westlaw Database Integration" at bounding box center [576, 85] width 486 height 22
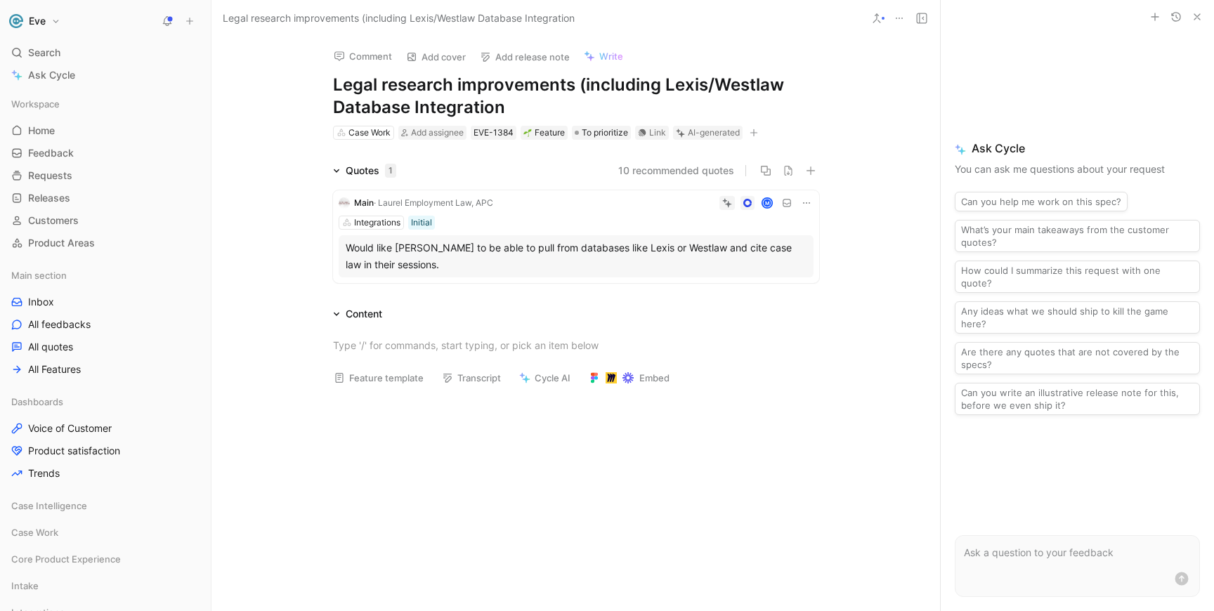
click at [558, 114] on h1 "Legal research improvements (including Lexis/Westlaw Database Integration" at bounding box center [576, 96] width 486 height 45
click at [537, 85] on h1 "Legal research improvements (including Lexis/Westlaw Database Integration)" at bounding box center [576, 96] width 486 height 45
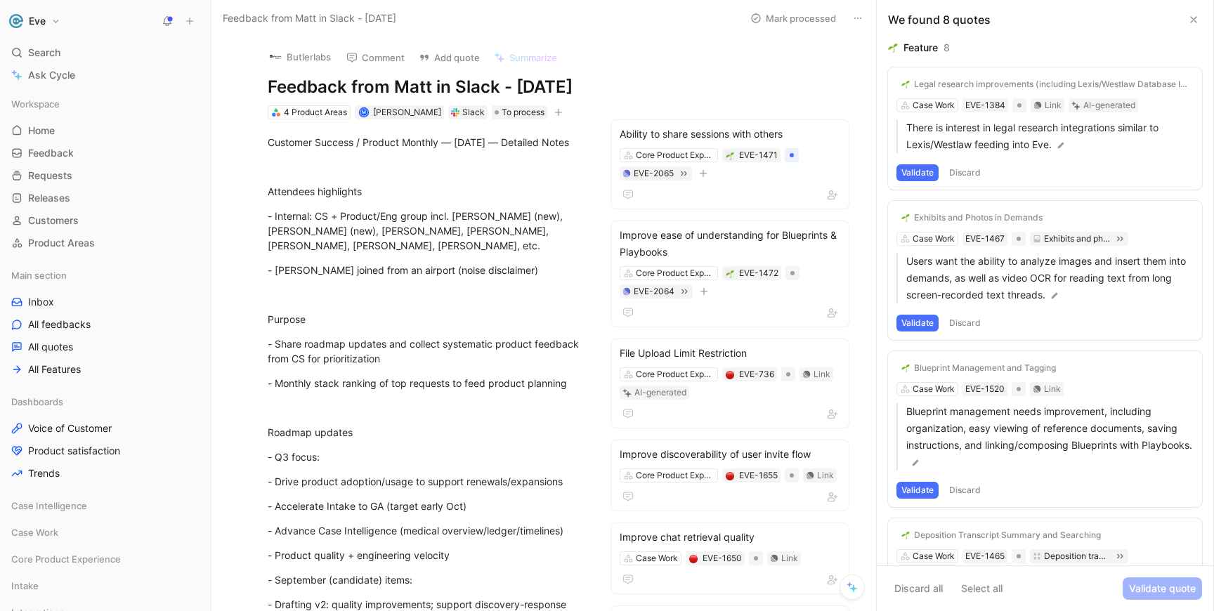
click at [914, 169] on button "Validate" at bounding box center [917, 172] width 42 height 17
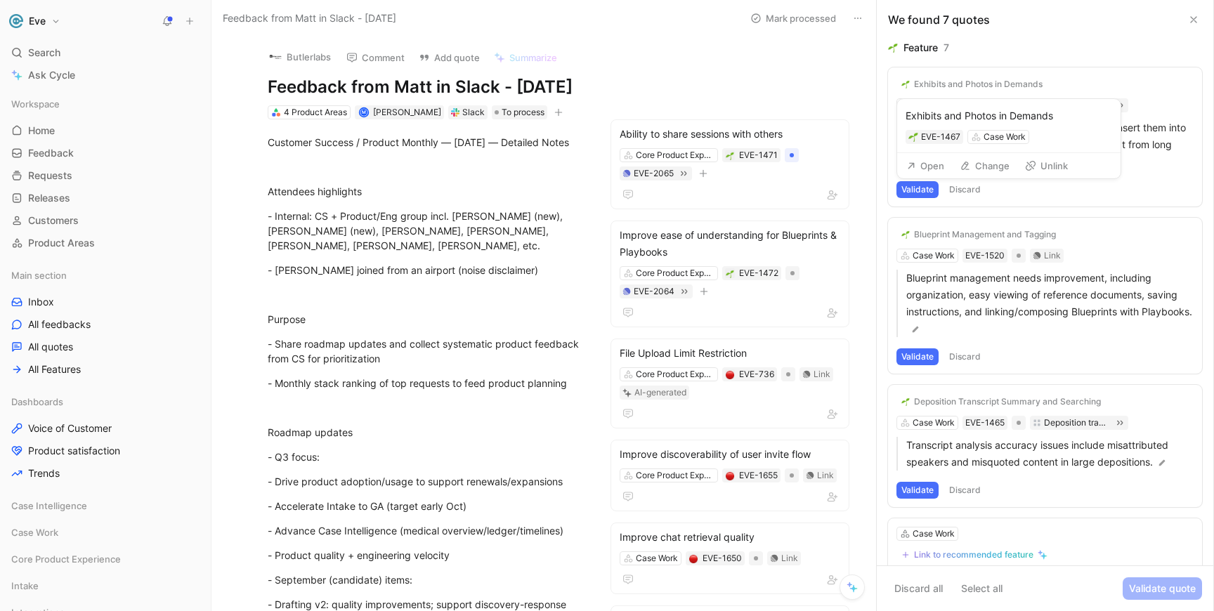
click at [931, 162] on button "Open" at bounding box center [925, 166] width 51 height 20
click at [912, 186] on button "Validate" at bounding box center [917, 189] width 42 height 17
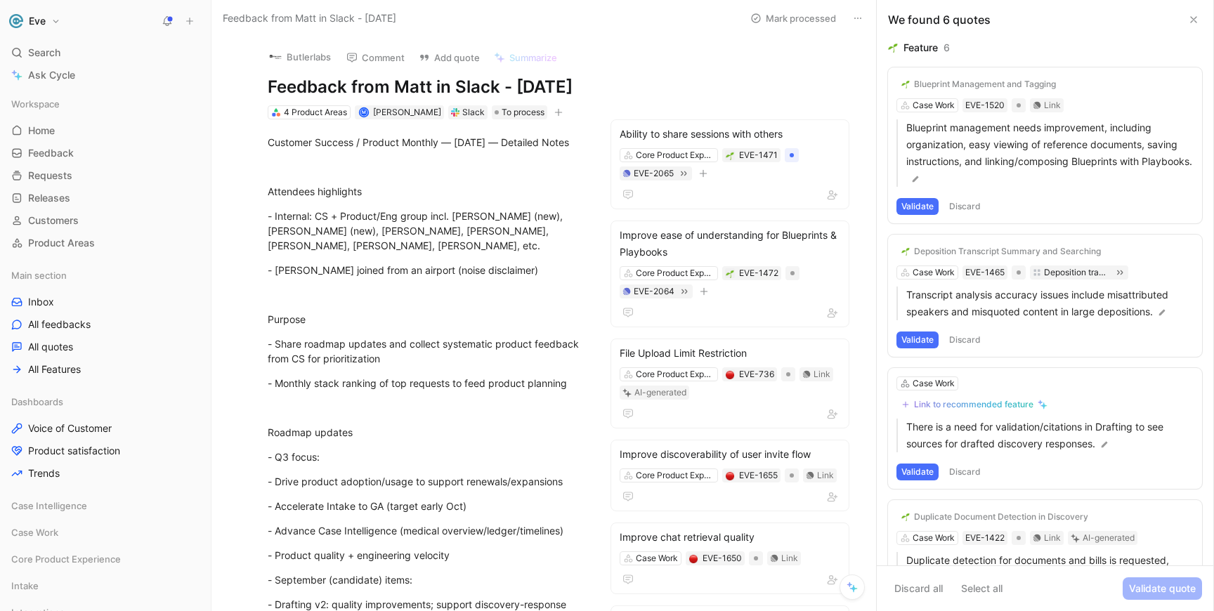
click at [967, 206] on button "Discard" at bounding box center [964, 206] width 41 height 17
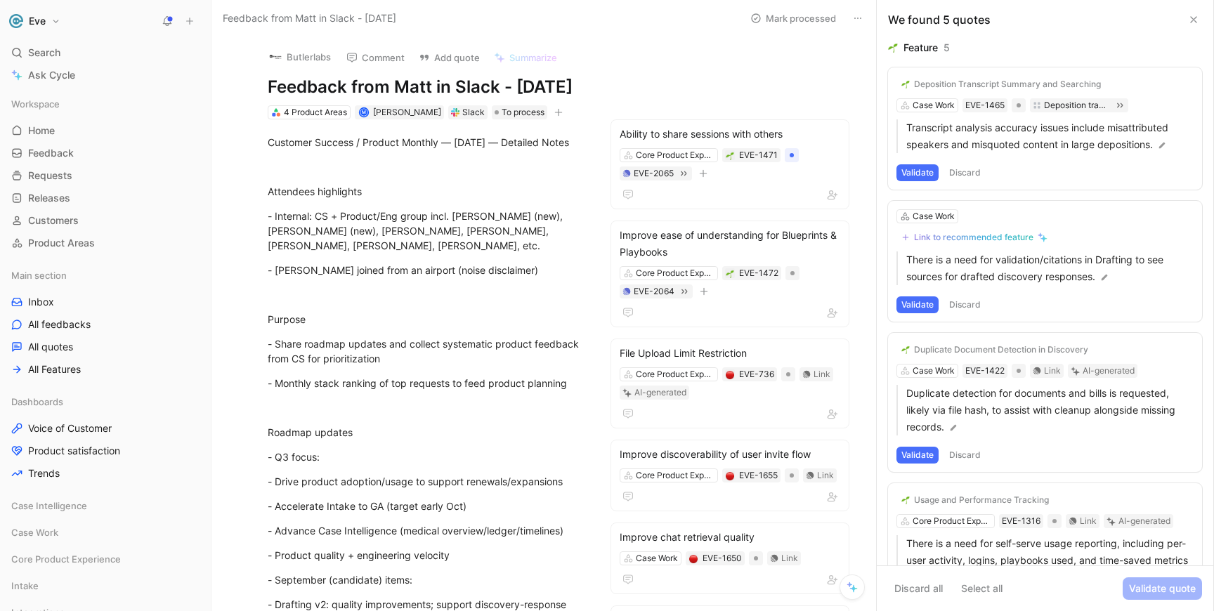
click at [910, 176] on button "Validate" at bounding box center [917, 172] width 42 height 17
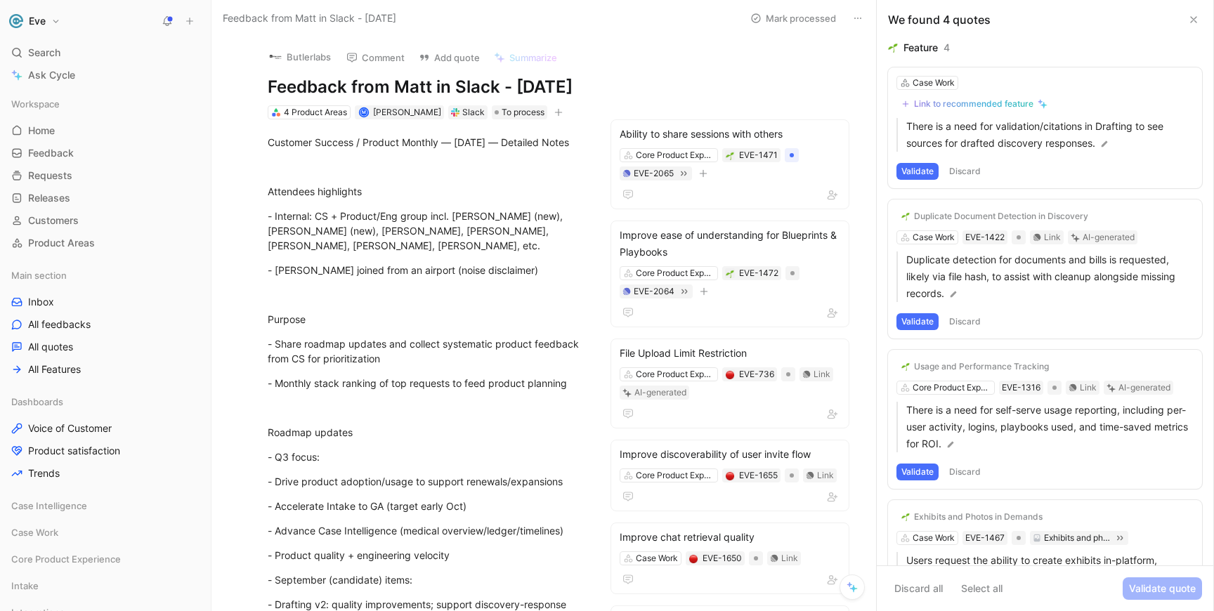
click at [964, 176] on button "Discard" at bounding box center [964, 171] width 41 height 17
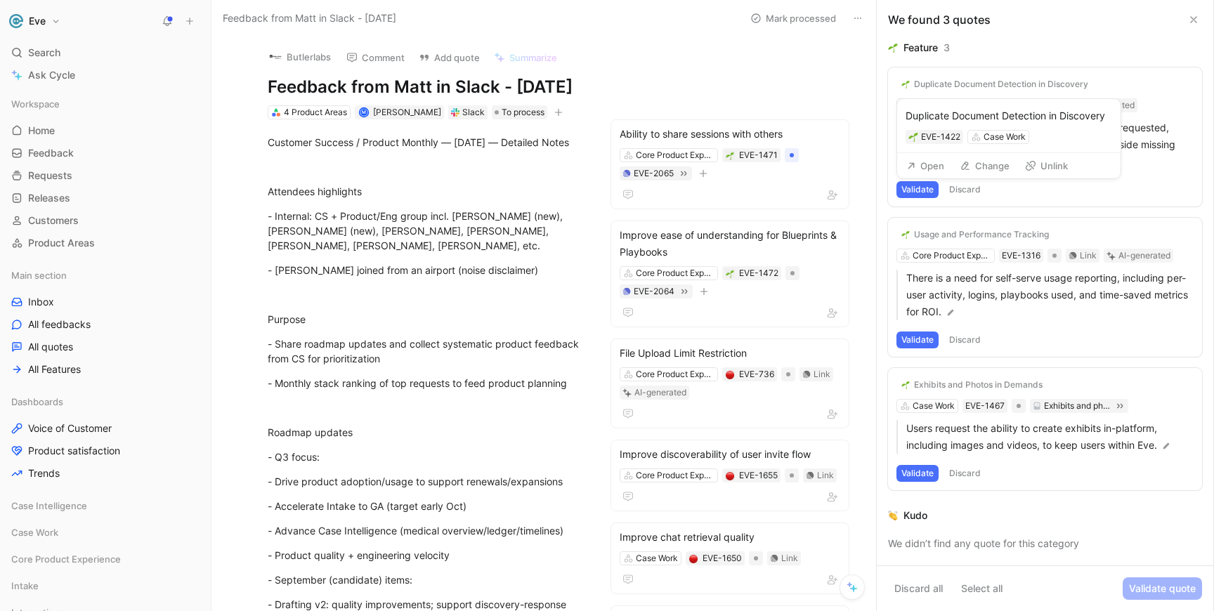
click at [926, 166] on button "Open" at bounding box center [925, 166] width 51 height 20
click at [922, 192] on button "Validate" at bounding box center [917, 189] width 42 height 17
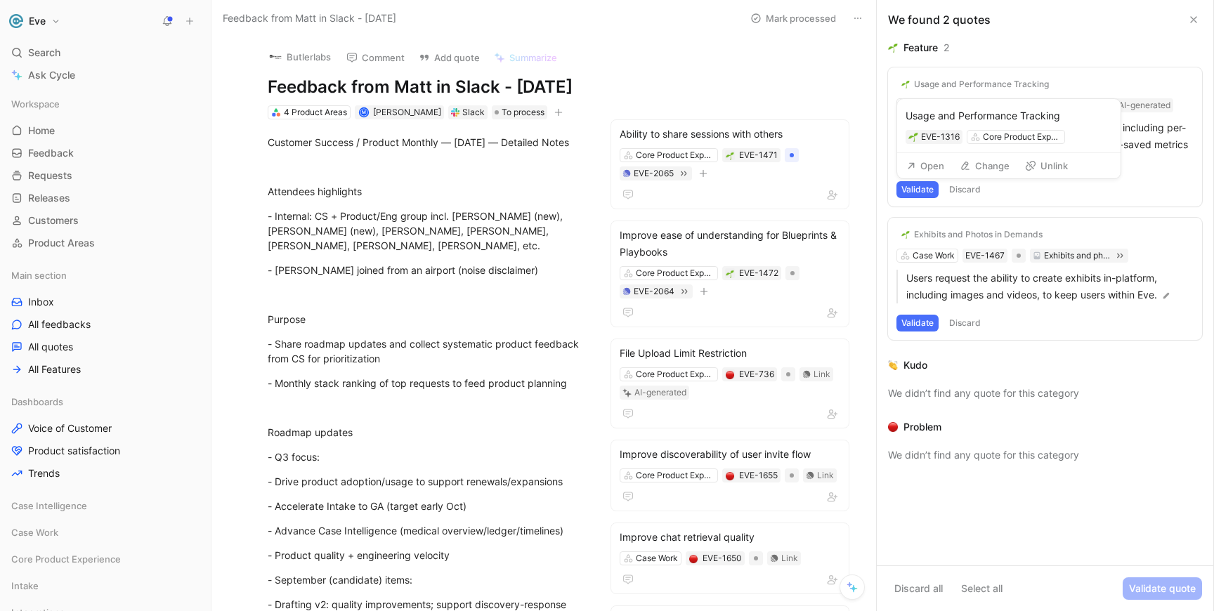
click at [925, 165] on button "Open" at bounding box center [925, 166] width 51 height 20
click at [925, 197] on button "Validate" at bounding box center [917, 189] width 42 height 17
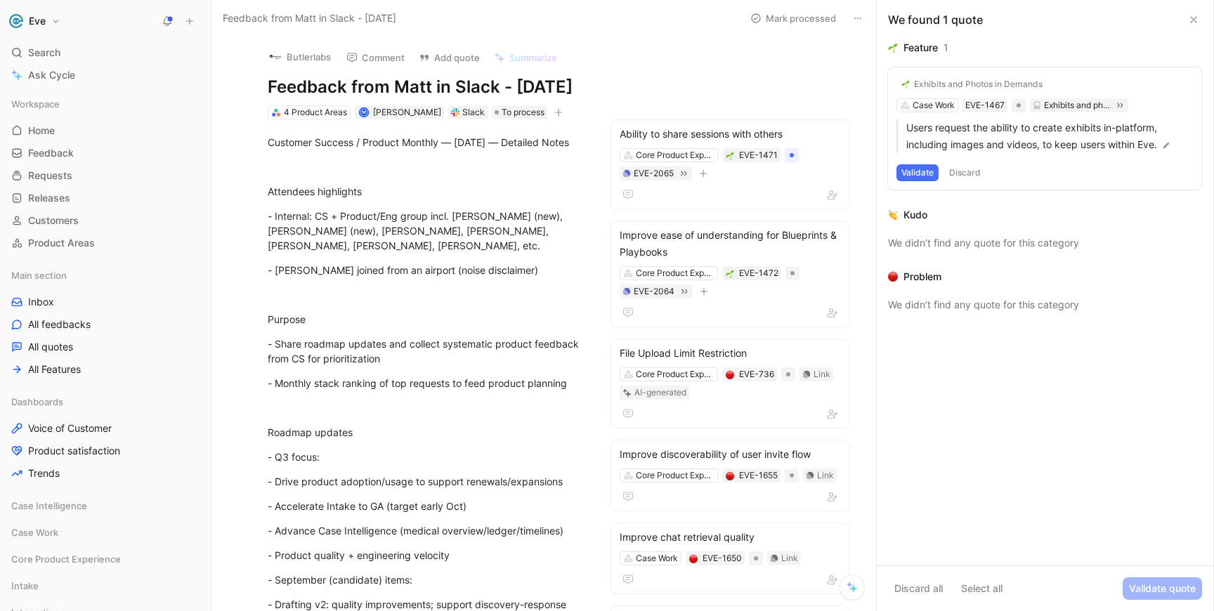
click at [921, 172] on button "Validate" at bounding box center [917, 172] width 42 height 17
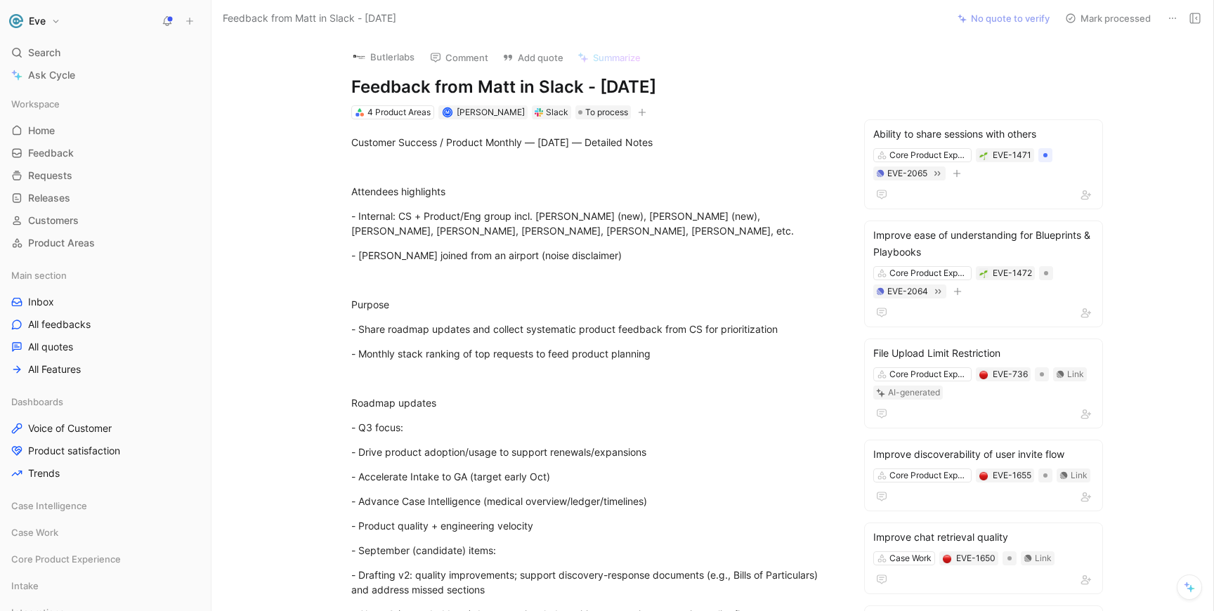
click at [1091, 12] on button "Mark processed" at bounding box center [1108, 18] width 98 height 20
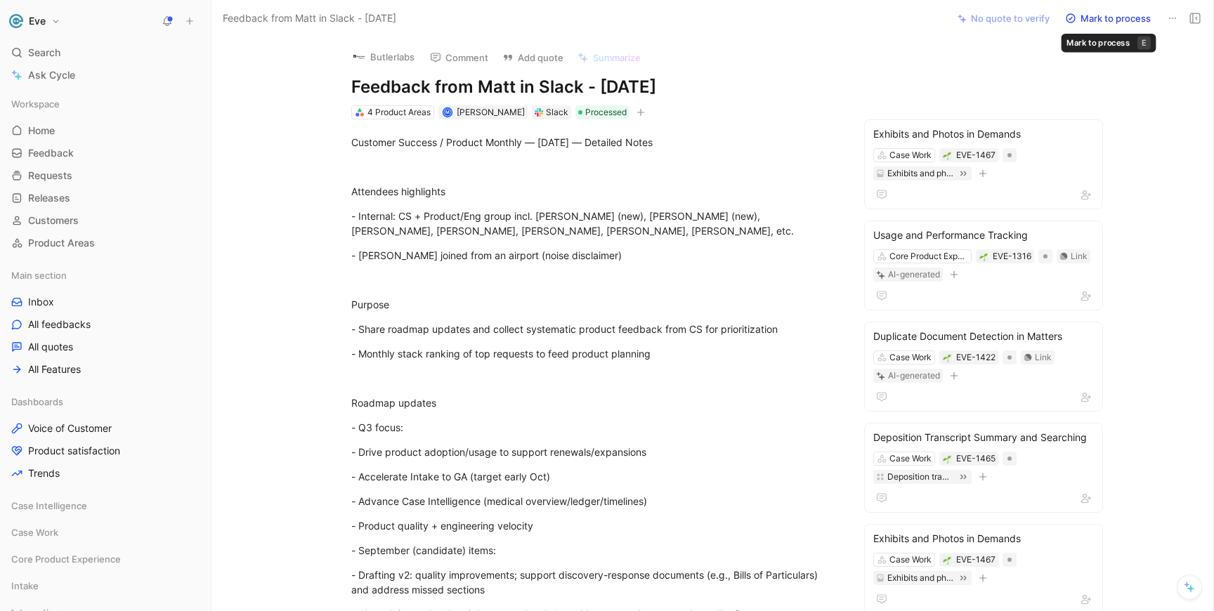
click at [1111, 21] on button "Mark to process" at bounding box center [1108, 18] width 98 height 20
click at [53, 300] on link "Inbox" at bounding box center [105, 302] width 199 height 21
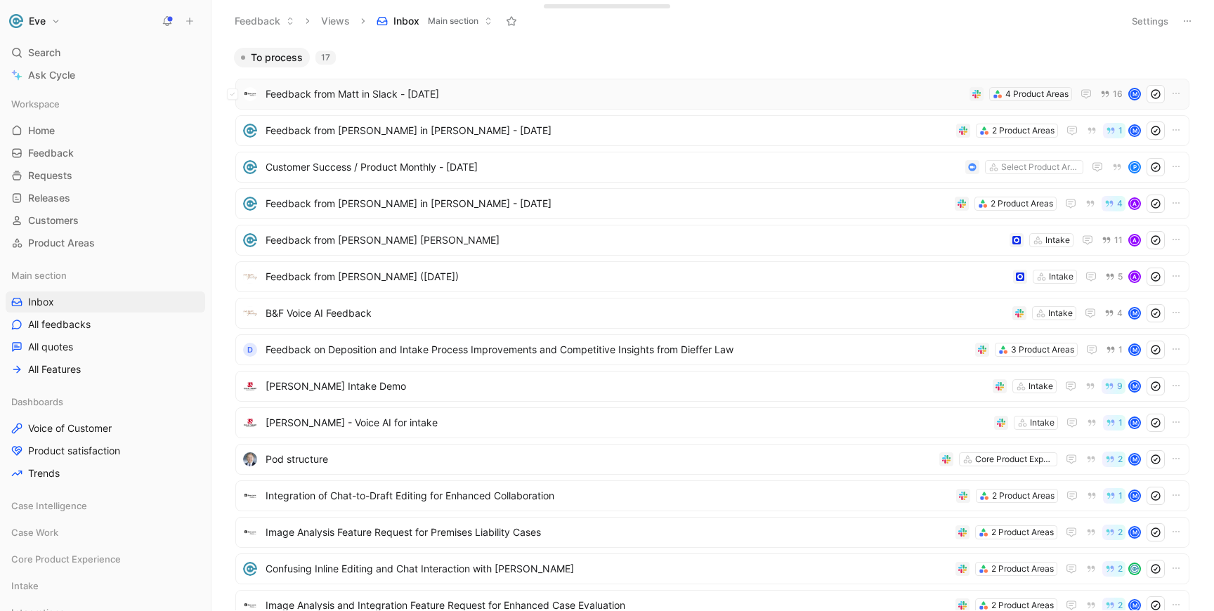
click at [686, 91] on span "Feedback from Matt in Slack - 8/22/2025" at bounding box center [615, 94] width 698 height 17
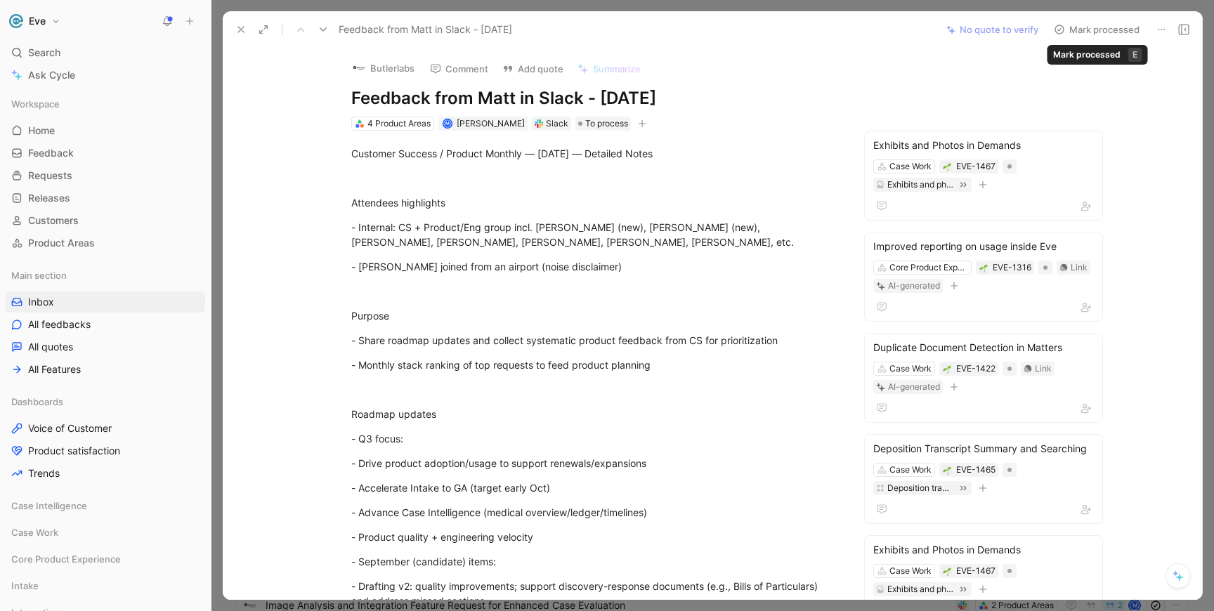
click at [1096, 34] on button "Mark processed" at bounding box center [1096, 30] width 98 height 20
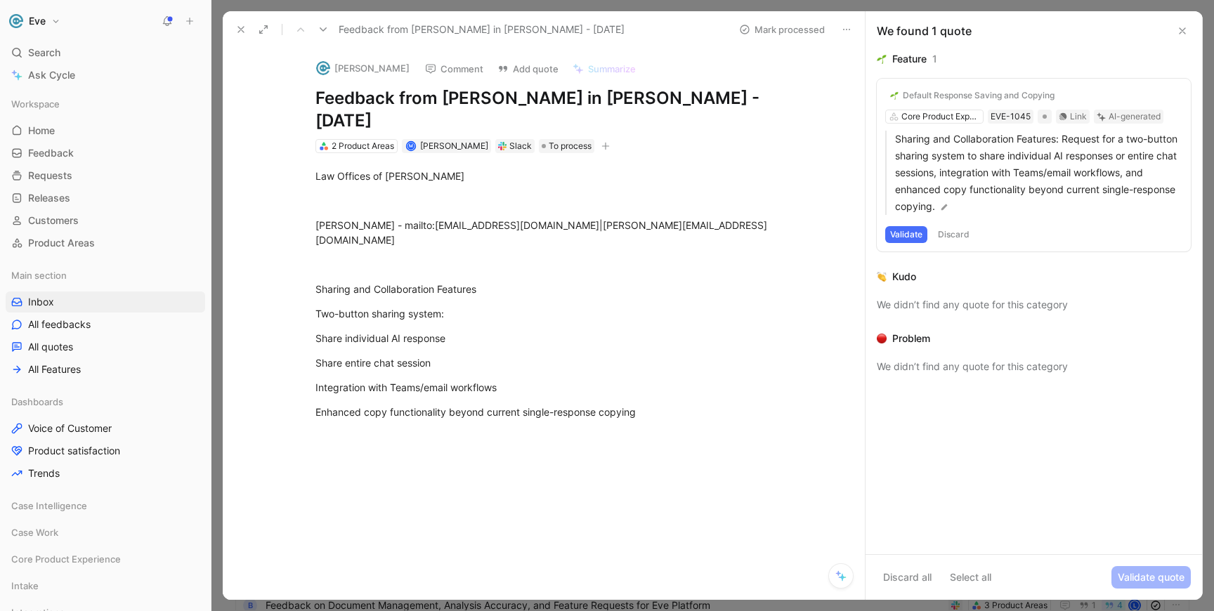
click at [966, 237] on button "Discard" at bounding box center [953, 234] width 41 height 17
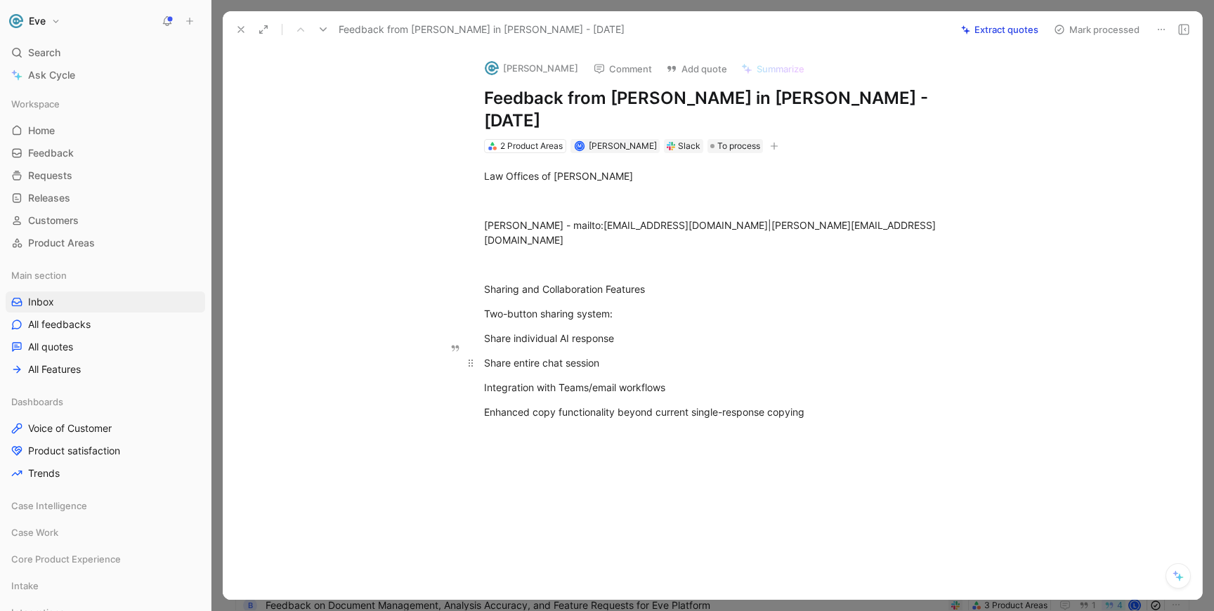
drag, startPoint x: 485, startPoint y: 277, endPoint x: 620, endPoint y: 332, distance: 146.2
click at [620, 332] on div "Law Offices of Manuel Solis Juan Solis - mailto:jusolis@manuelsolis.com|jusolis…" at bounding box center [727, 318] width 950 height 331
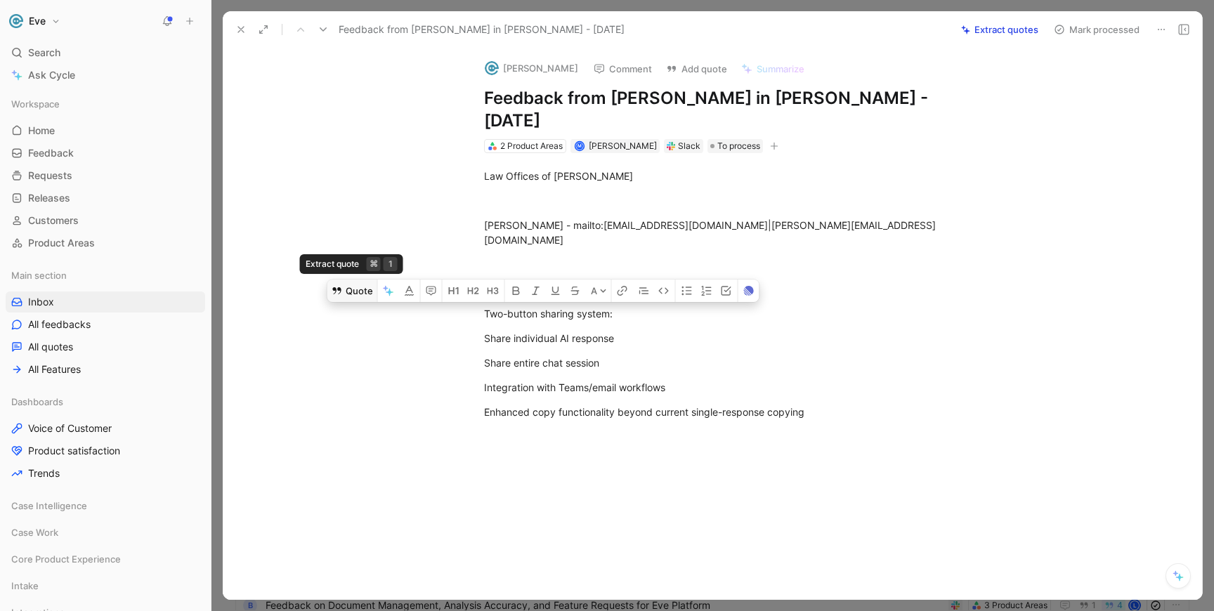
click at [354, 280] on button "Quote" at bounding box center [352, 291] width 50 height 22
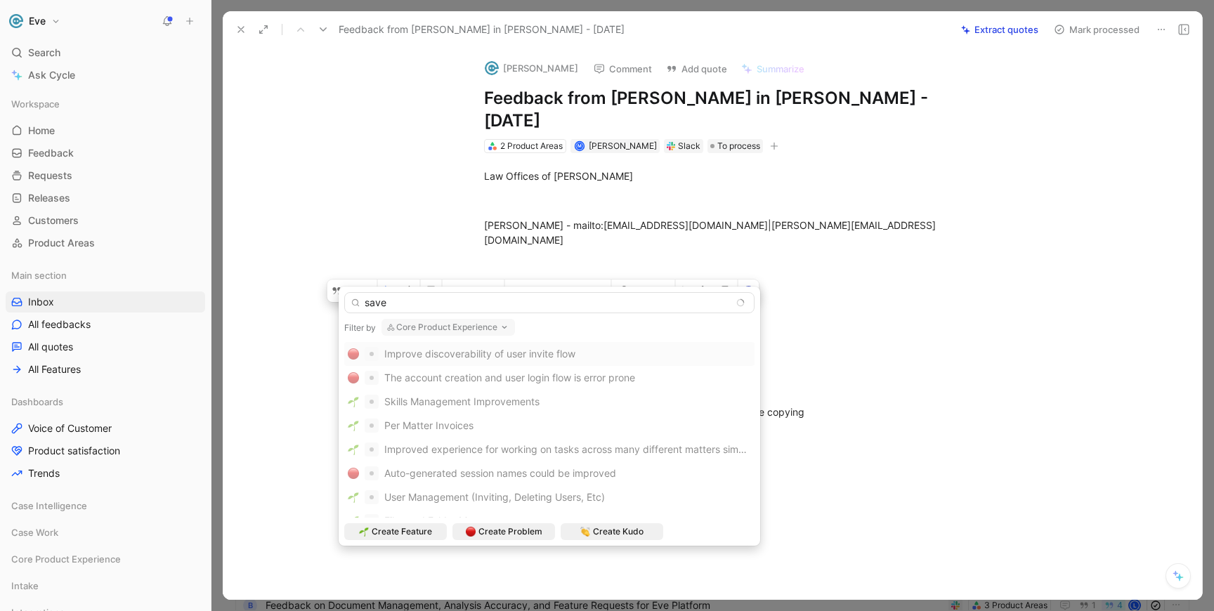
type input "save"
click at [474, 329] on button "Core Product Experience" at bounding box center [447, 327] width 133 height 17
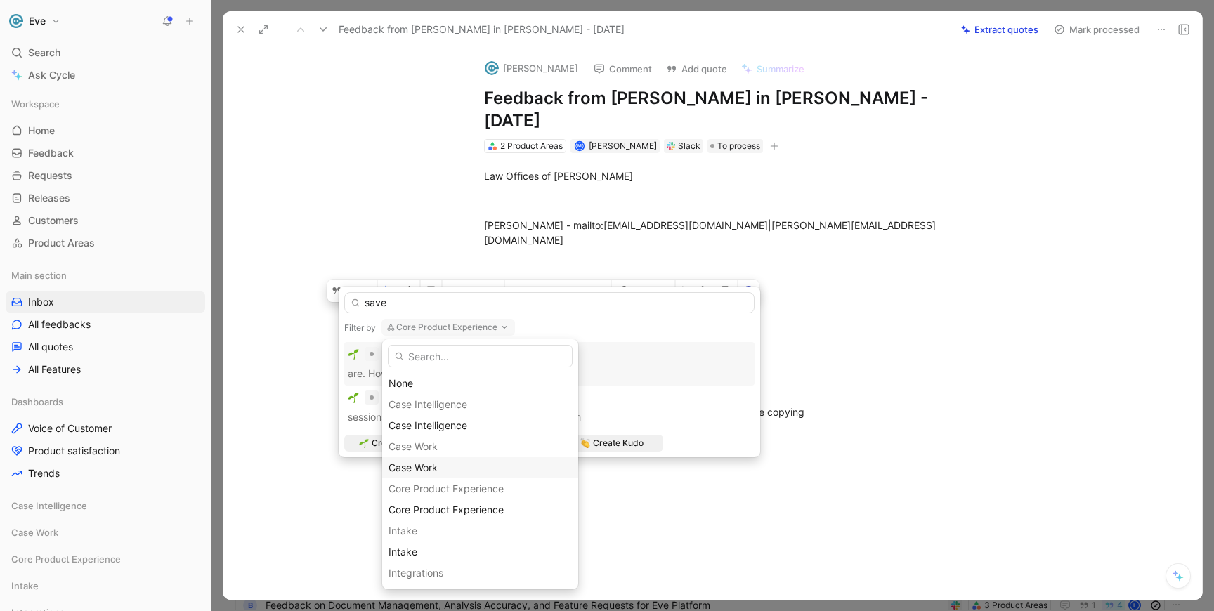
click at [427, 461] on div "Case Work" at bounding box center [479, 467] width 183 height 17
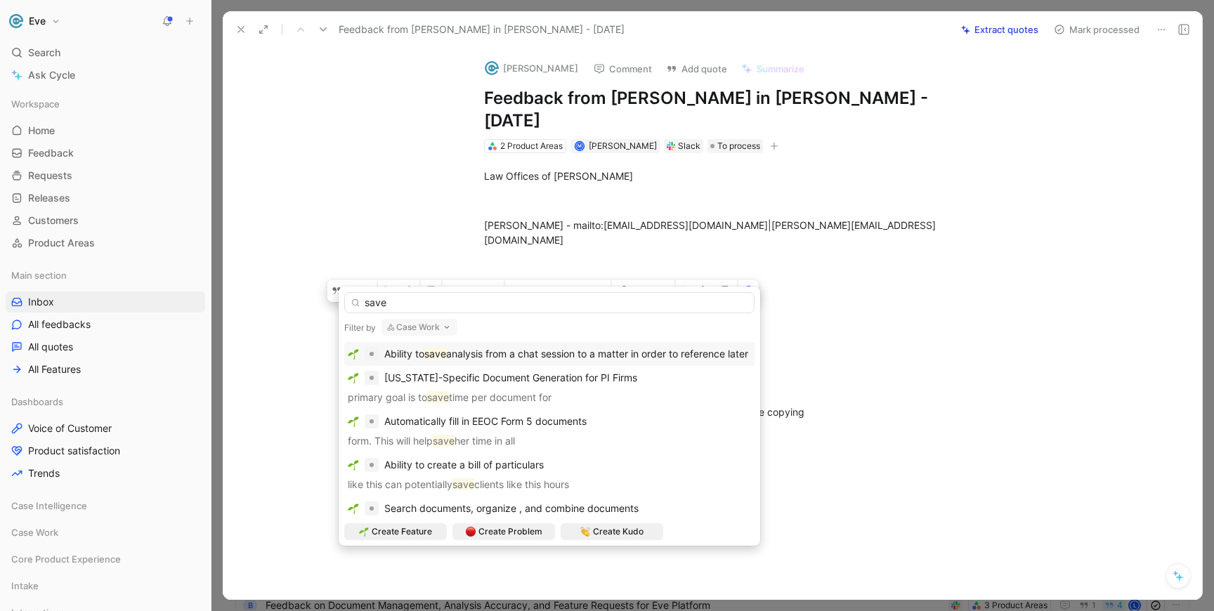
click at [583, 353] on span "analysis from a chat session to a matter in order to reference later" at bounding box center [597, 354] width 302 height 12
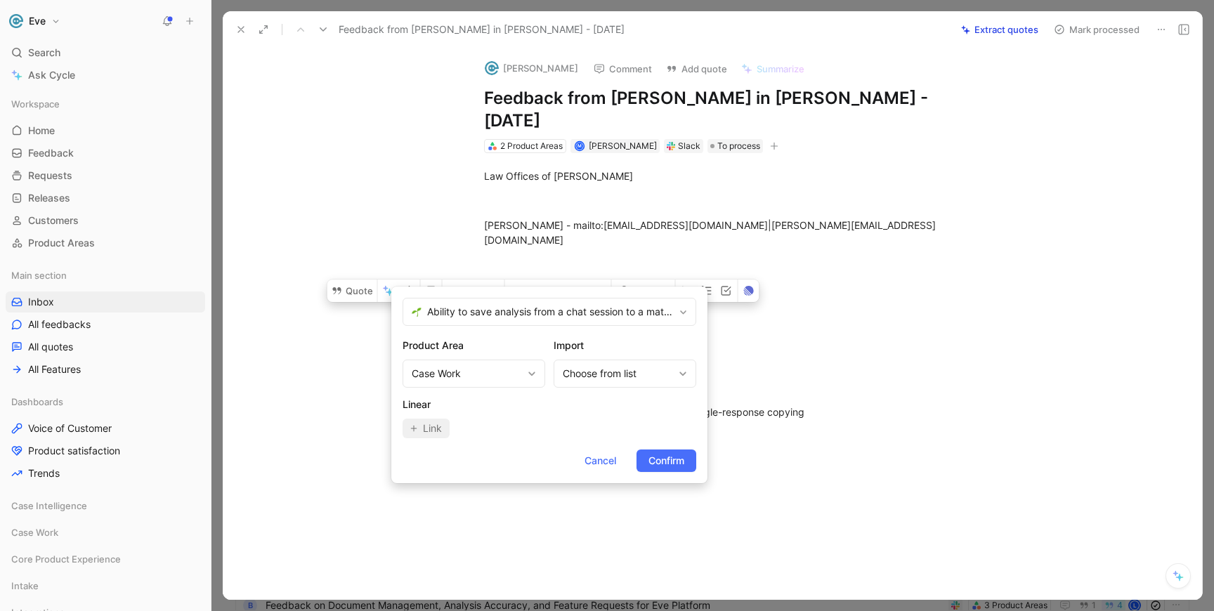
click at [663, 459] on span "Confirm" at bounding box center [666, 460] width 36 height 17
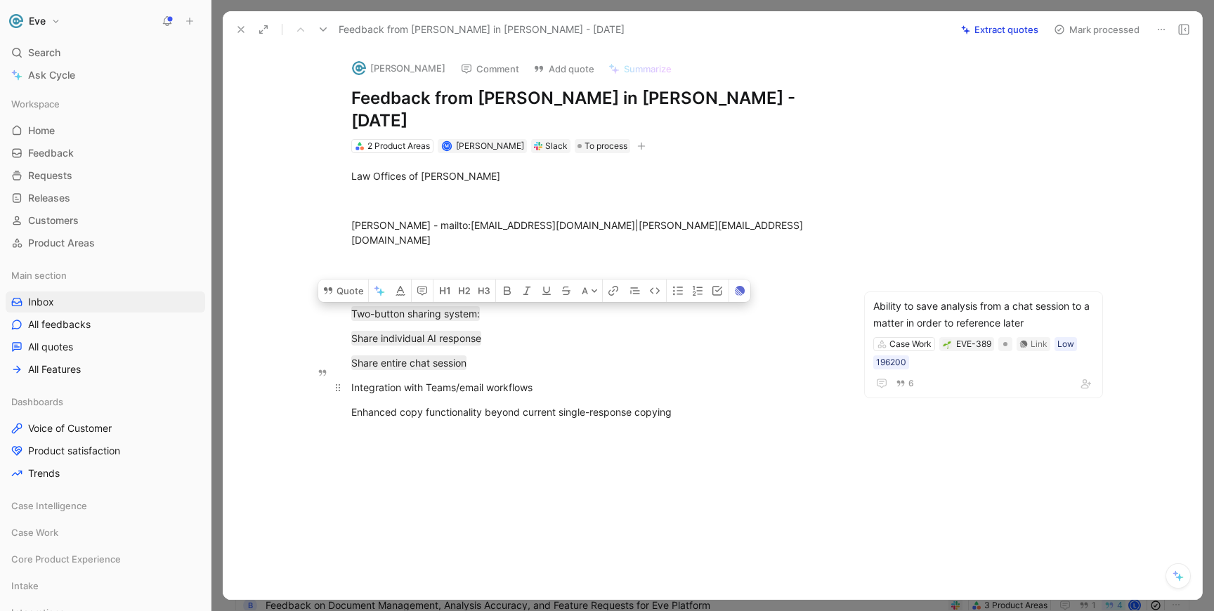
click at [553, 380] on div "Integration with Teams/email workflows" at bounding box center [594, 387] width 486 height 15
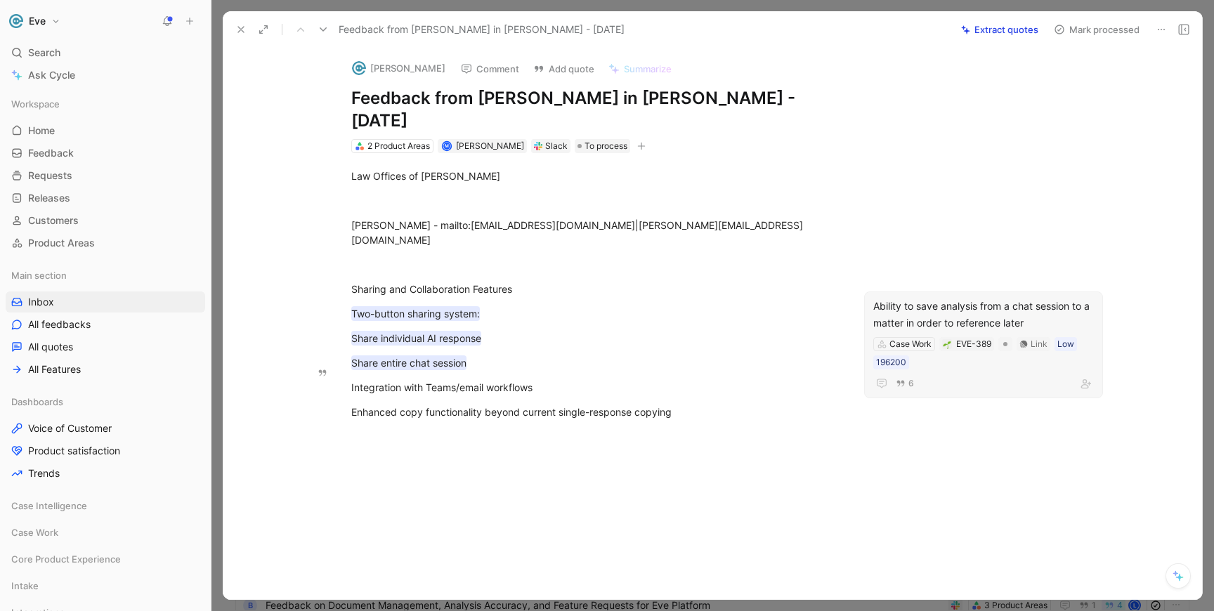
click at [981, 298] on div "Ability to save analysis from a chat session to a matter in order to reference …" at bounding box center [983, 315] width 221 height 34
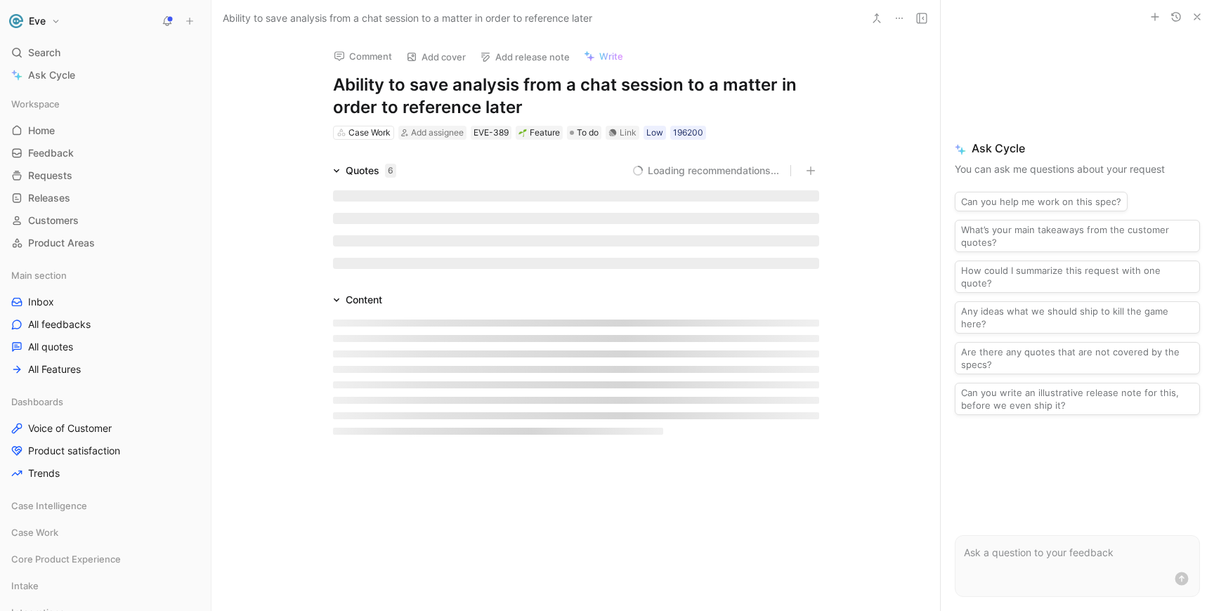
click at [529, 105] on h1 "Ability to save analysis from a chat session to a matter in order to reference …" at bounding box center [576, 96] width 486 height 45
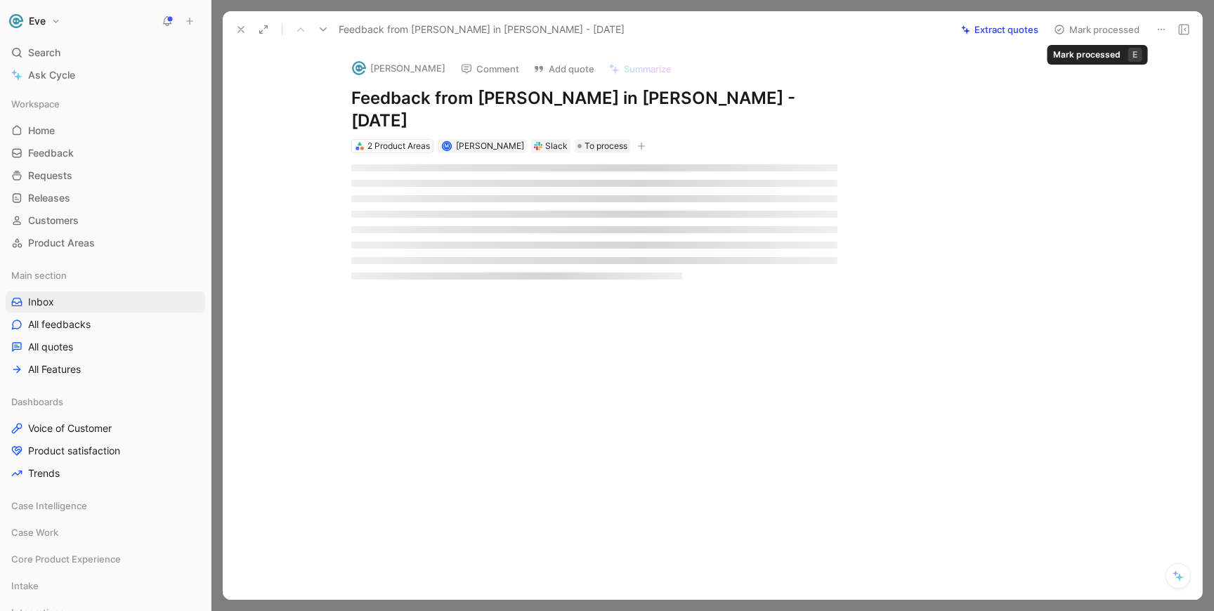
click at [1108, 34] on button "Mark processed" at bounding box center [1096, 30] width 98 height 20
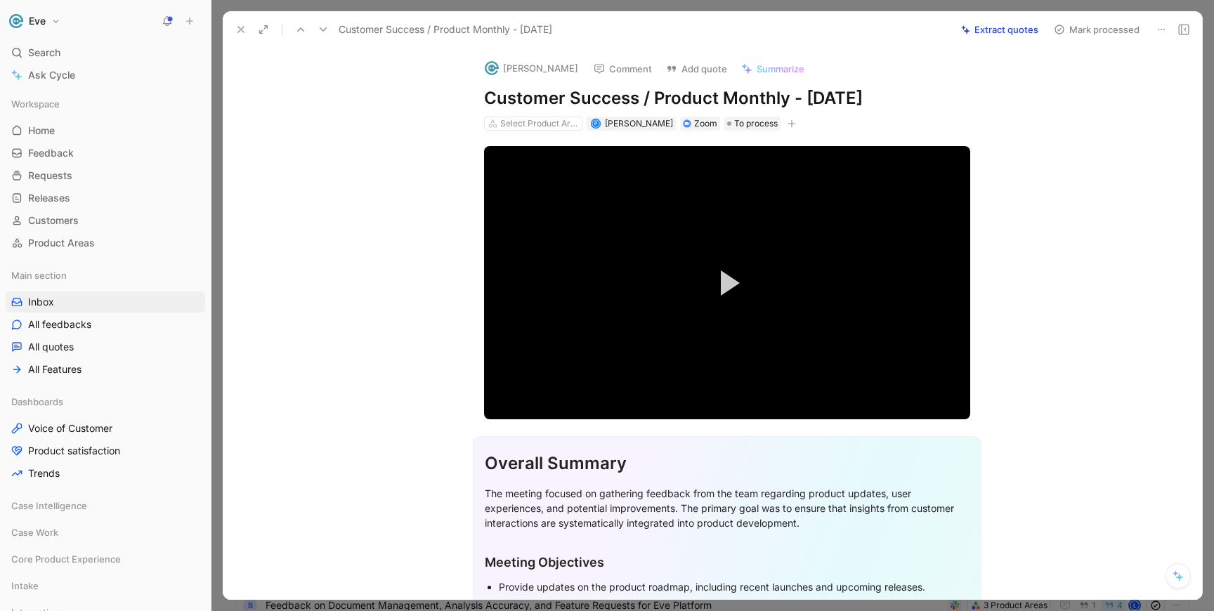
click at [1157, 27] on icon at bounding box center [1160, 29] width 11 height 11
click at [1056, 86] on div "Delete" at bounding box center [1101, 80] width 126 height 17
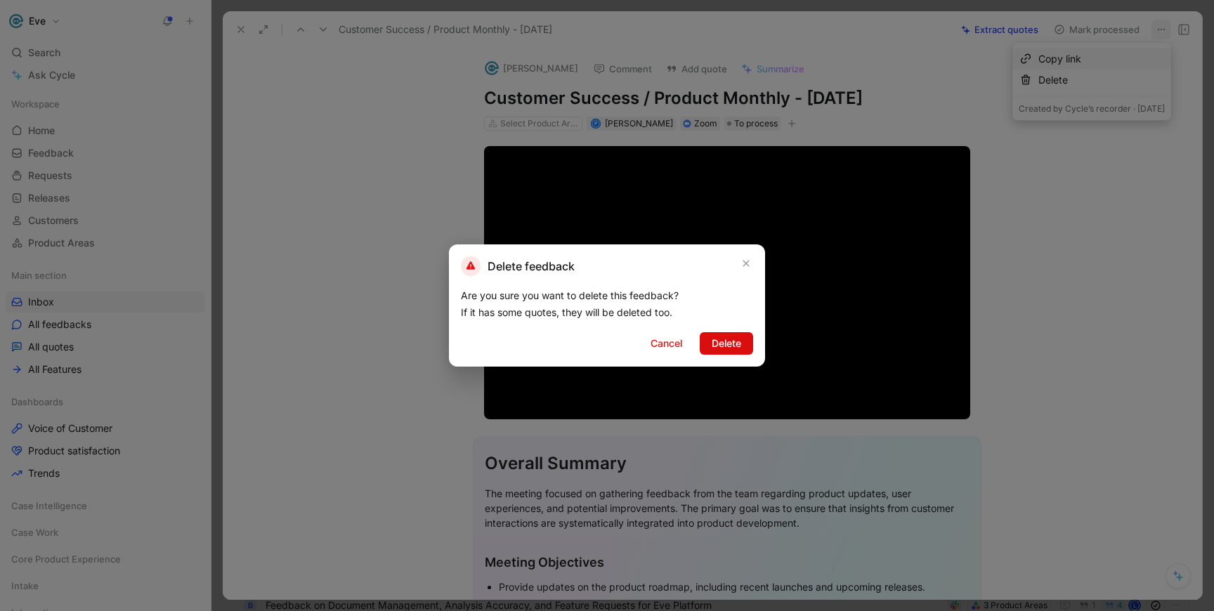
click at [712, 336] on span "Delete" at bounding box center [727, 343] width 30 height 17
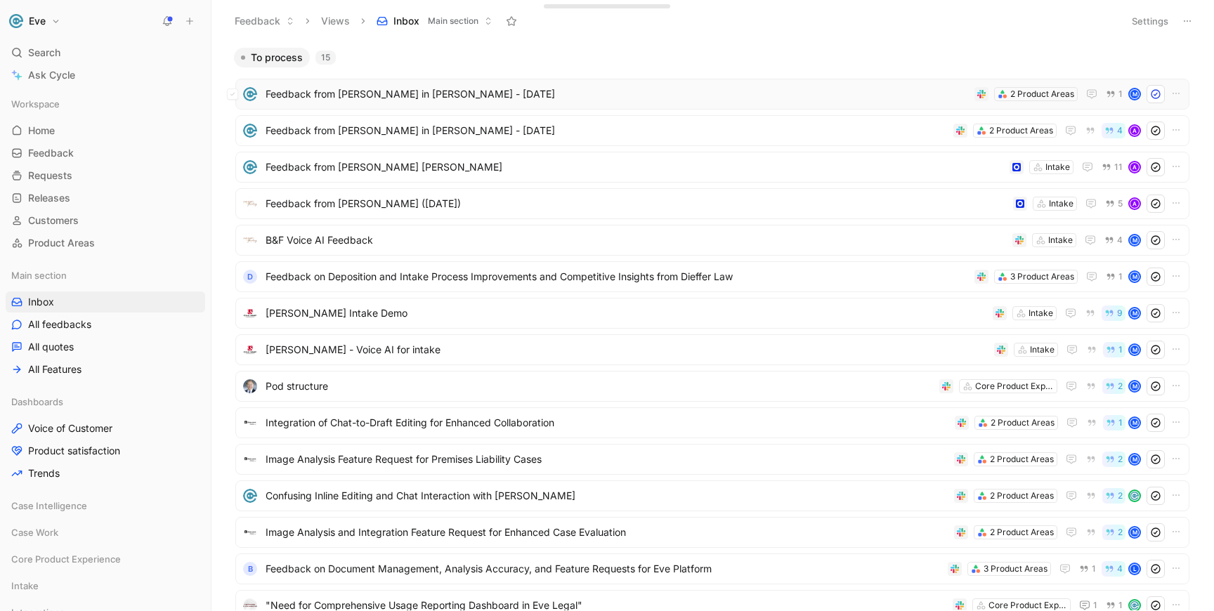
click at [358, 91] on span "Feedback from Keith Wong in Slack - 8/22/2025" at bounding box center [617, 94] width 703 height 17
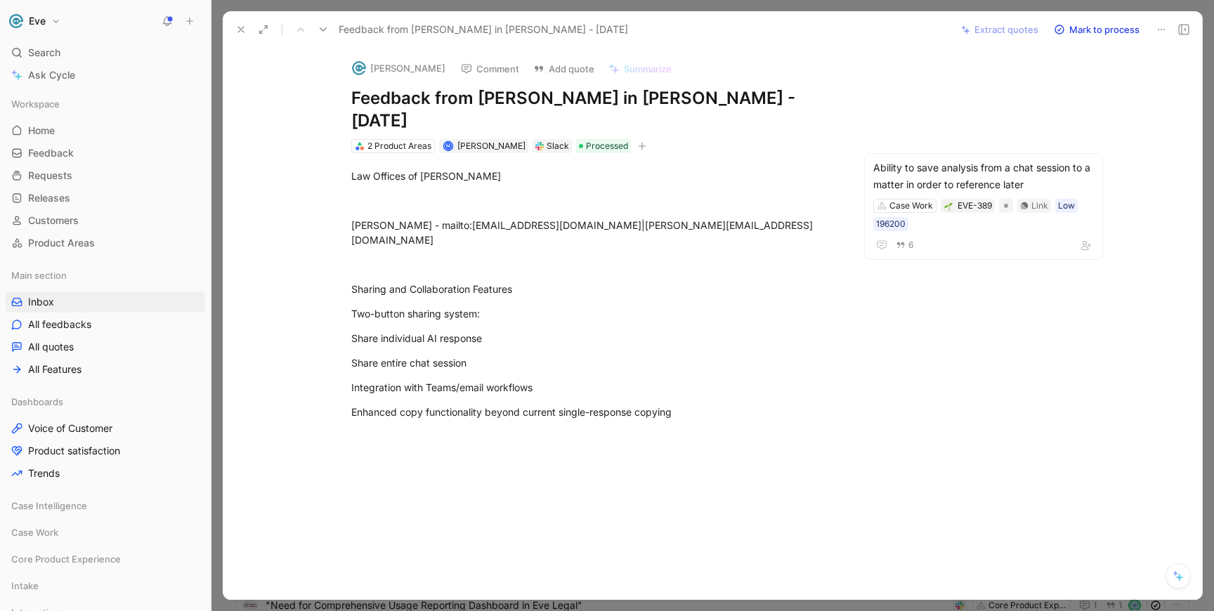
click at [324, 27] on icon at bounding box center [322, 29] width 11 height 11
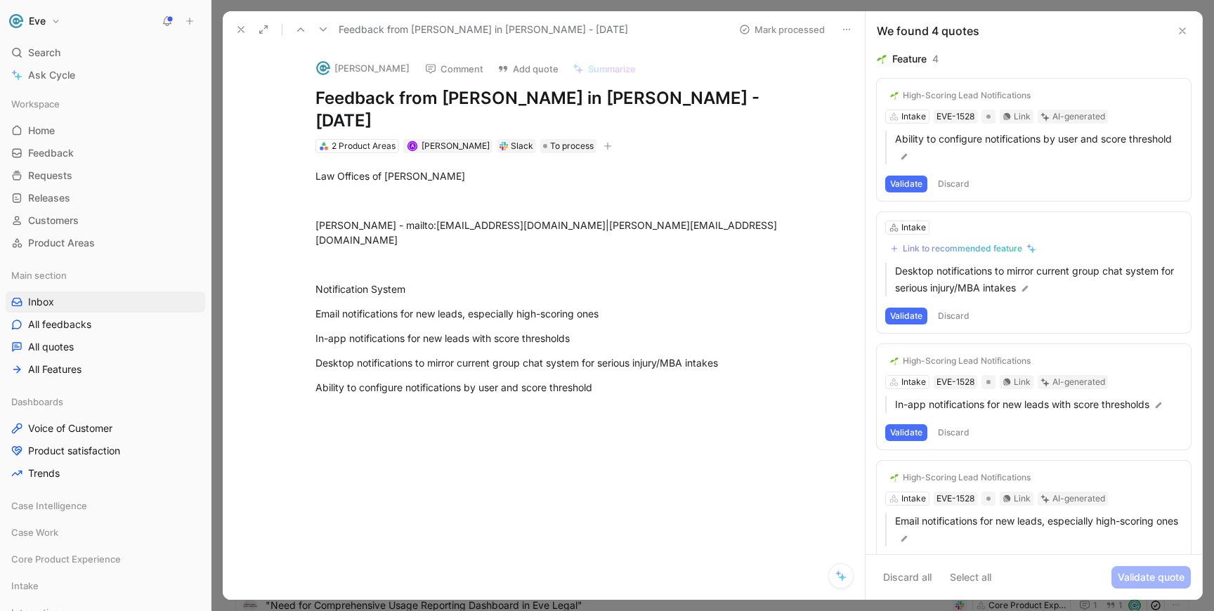
click at [324, 27] on icon at bounding box center [322, 29] width 11 height 11
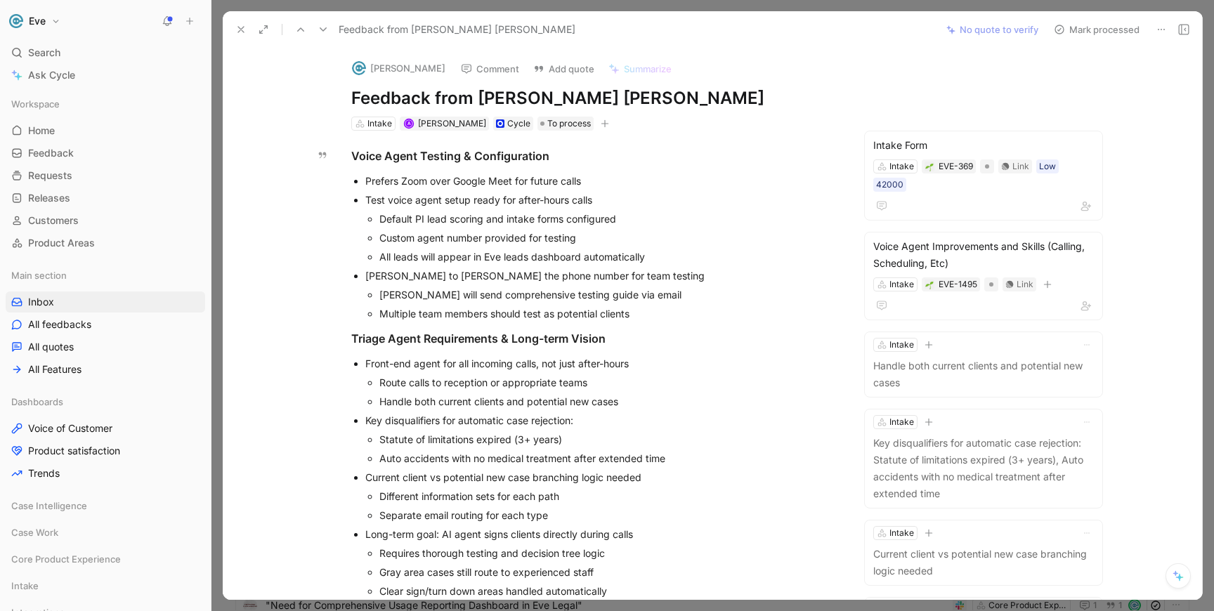
click at [240, 32] on icon at bounding box center [240, 29] width 11 height 11
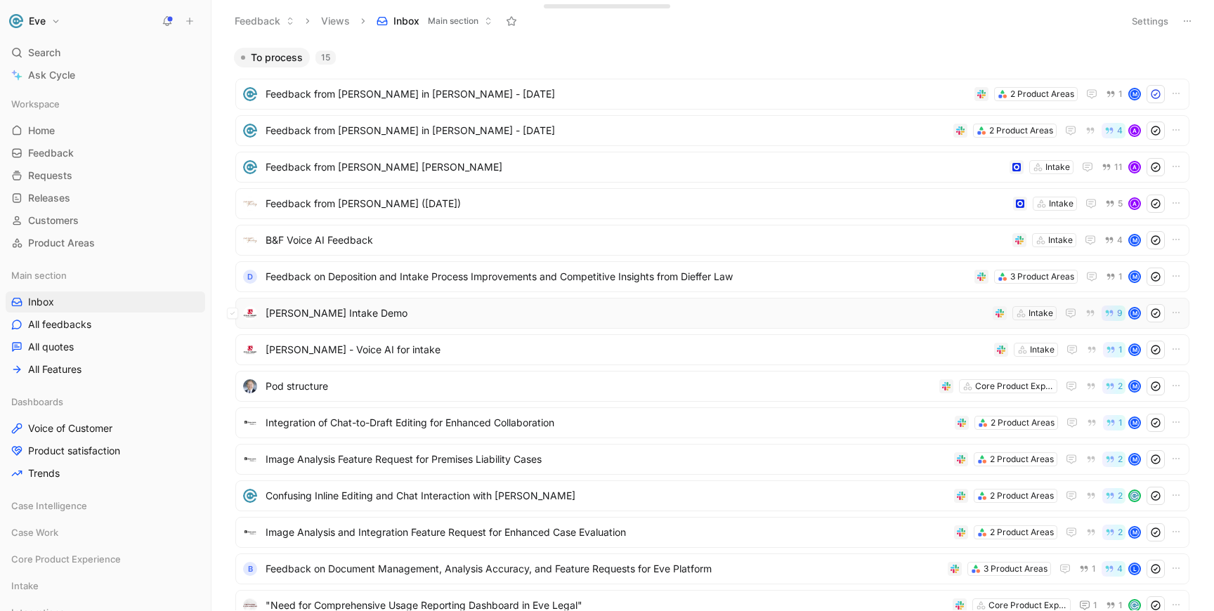
scroll to position [86, 0]
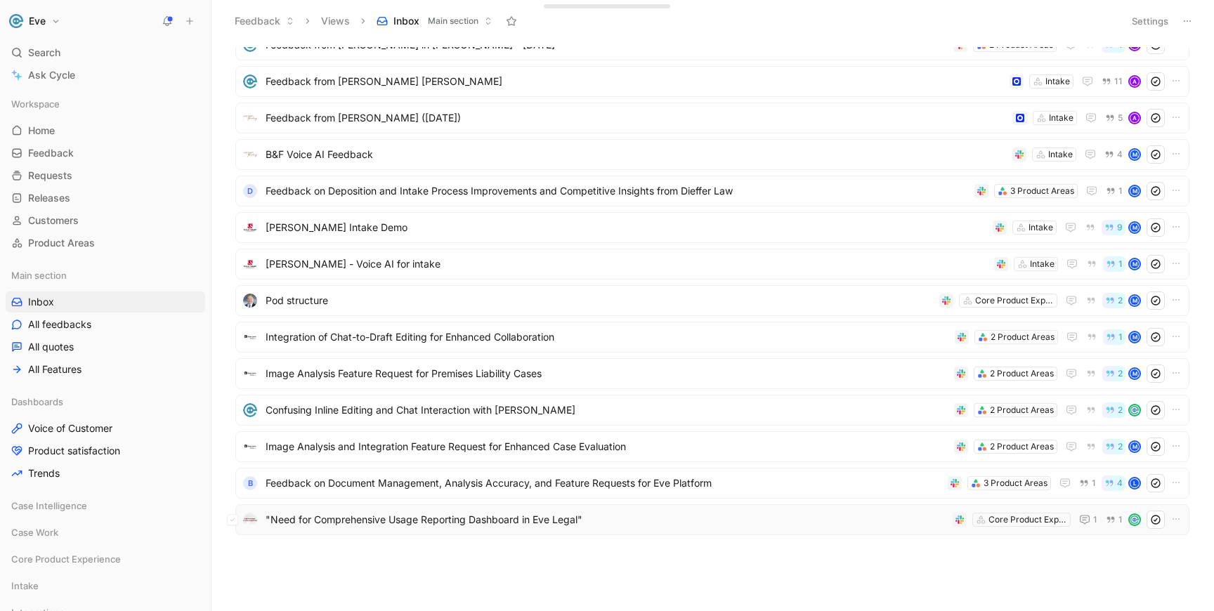
click at [530, 516] on span ""Need for Comprehensive Usage Reporting Dashboard in Eve Legal"" at bounding box center [606, 519] width 681 height 17
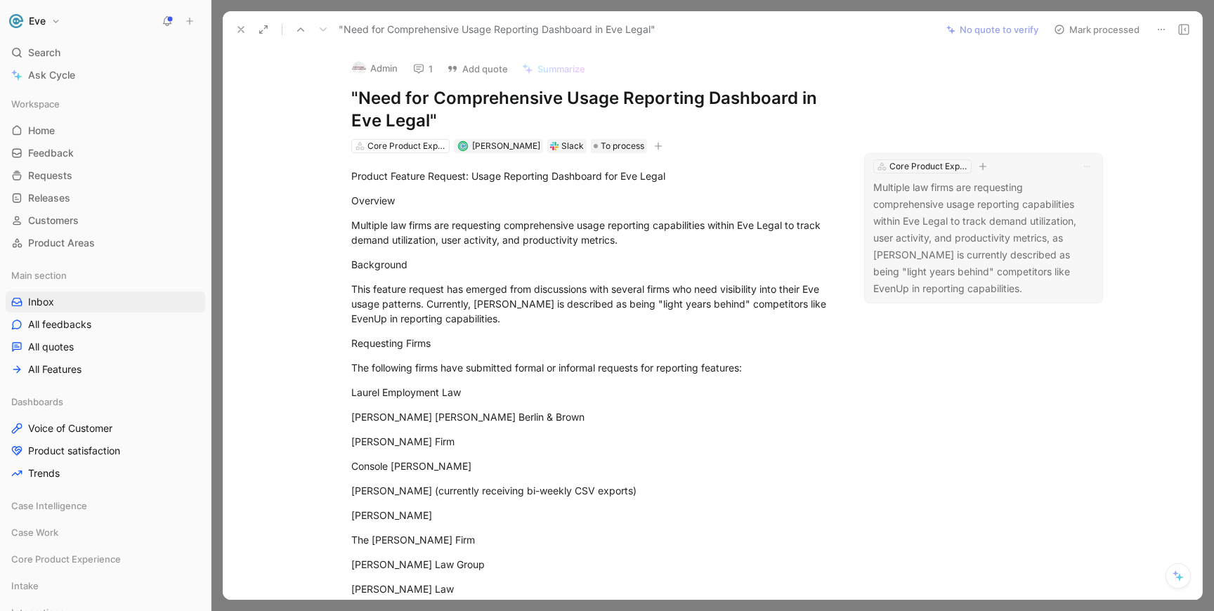
click at [1002, 164] on div "Core Product Experience" at bounding box center [983, 166] width 221 height 14
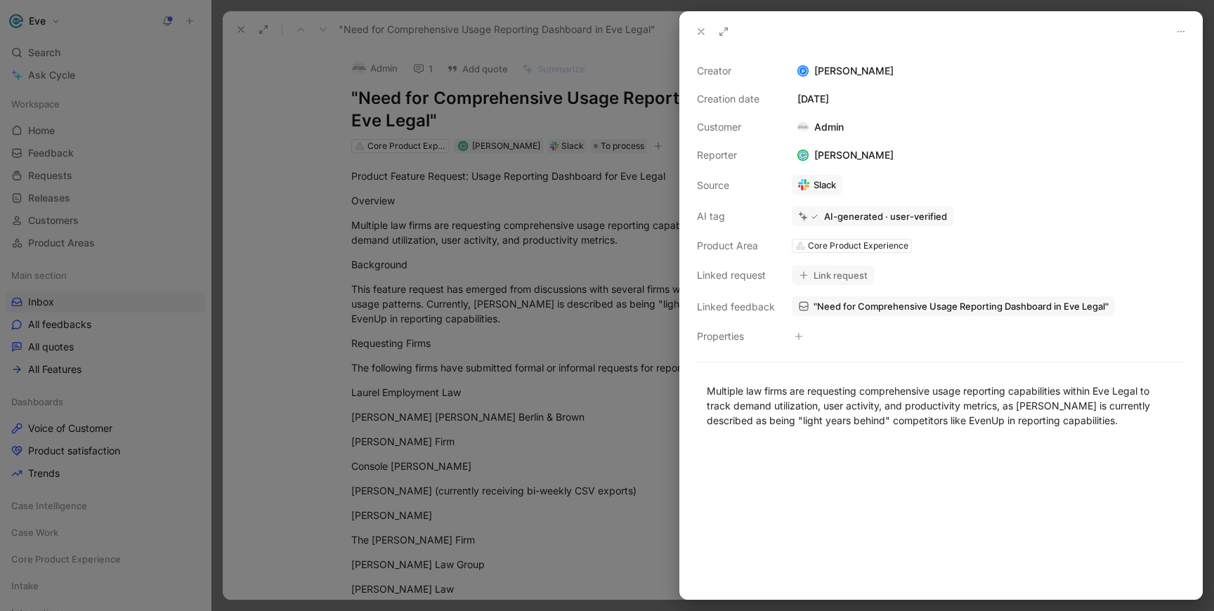
click at [695, 32] on icon at bounding box center [700, 31] width 11 height 11
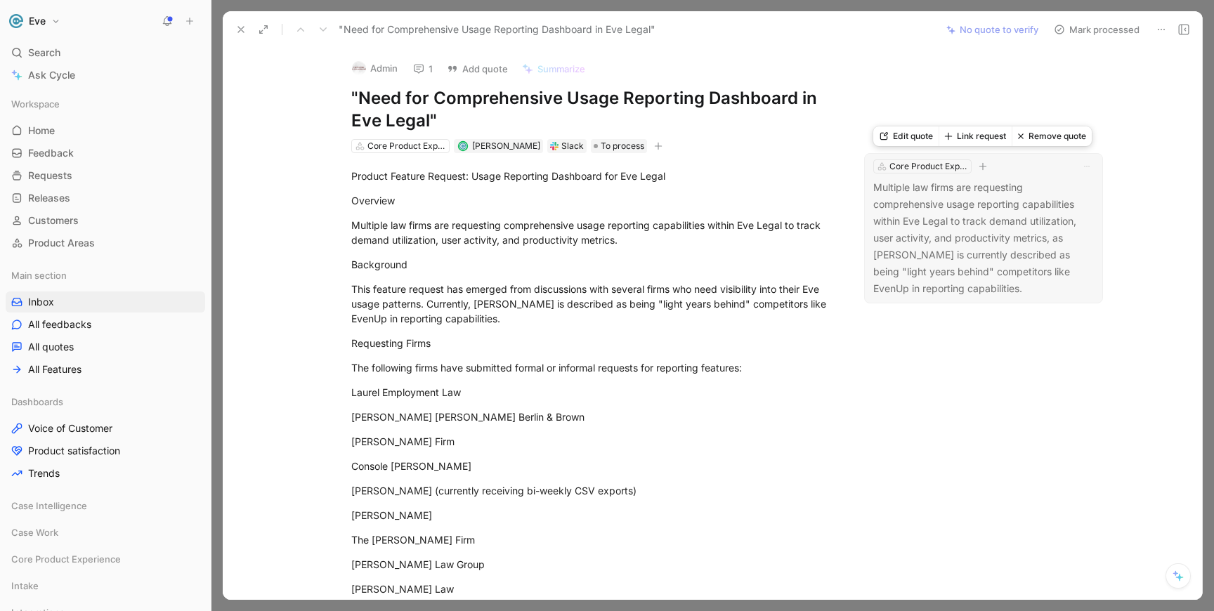
click at [1051, 136] on button "Remove quote" at bounding box center [1051, 136] width 80 height 20
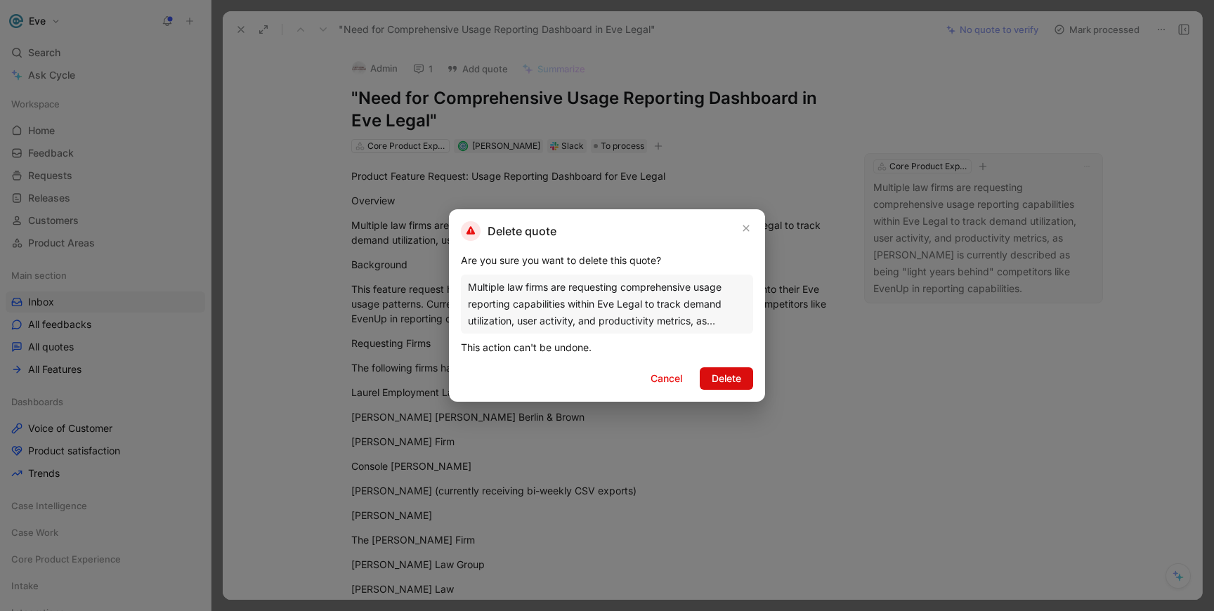
click at [746, 379] on button "Delete" at bounding box center [726, 378] width 53 height 22
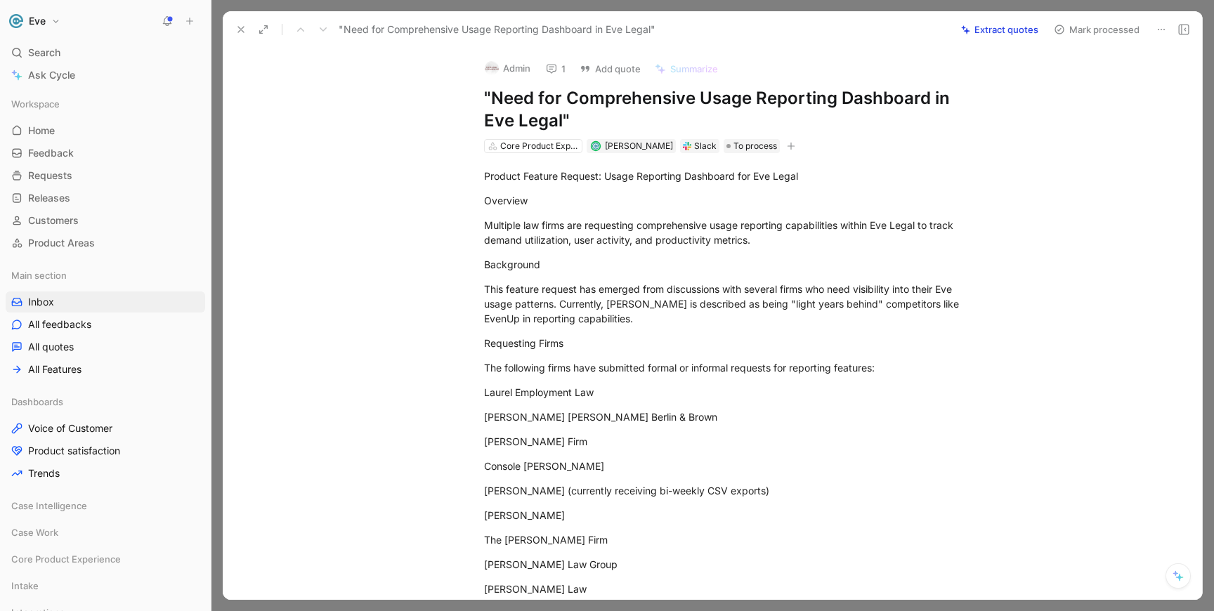
click at [1009, 37] on button "Extract quotes" at bounding box center [1000, 30] width 90 height 20
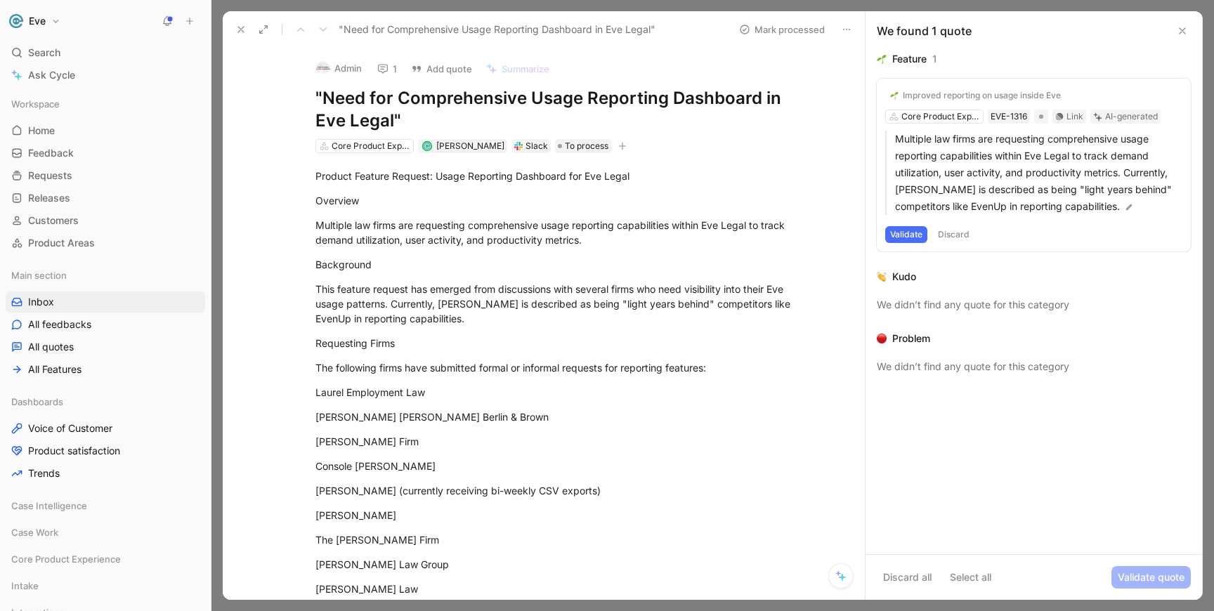
click at [900, 238] on button "Validate" at bounding box center [906, 234] width 42 height 17
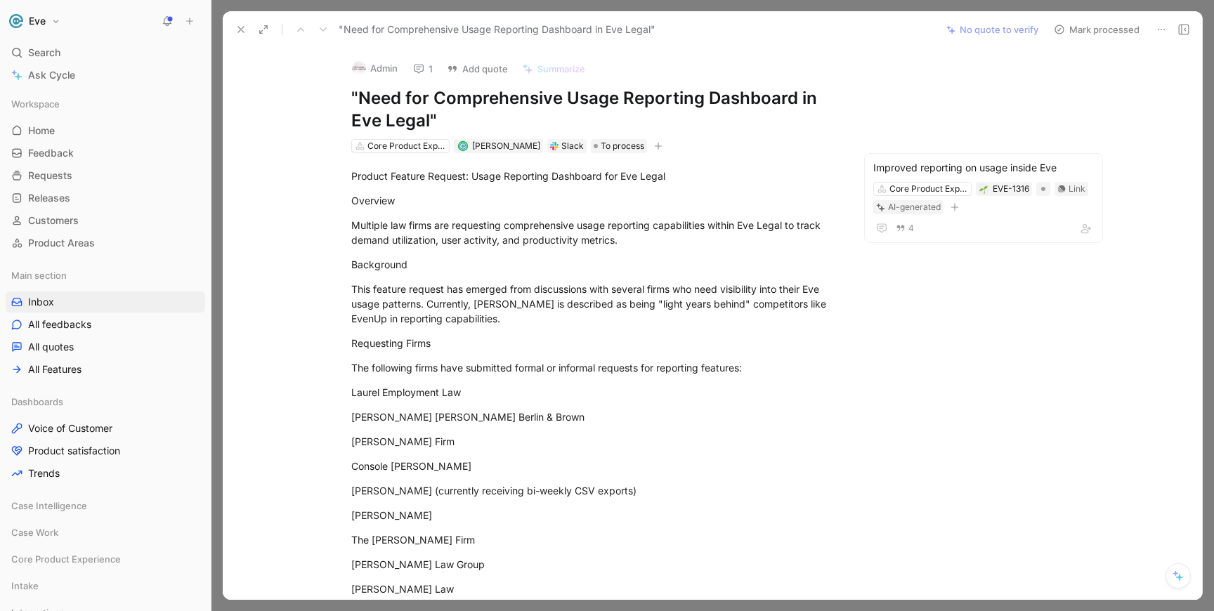
click at [1088, 31] on button "Mark processed" at bounding box center [1096, 30] width 98 height 20
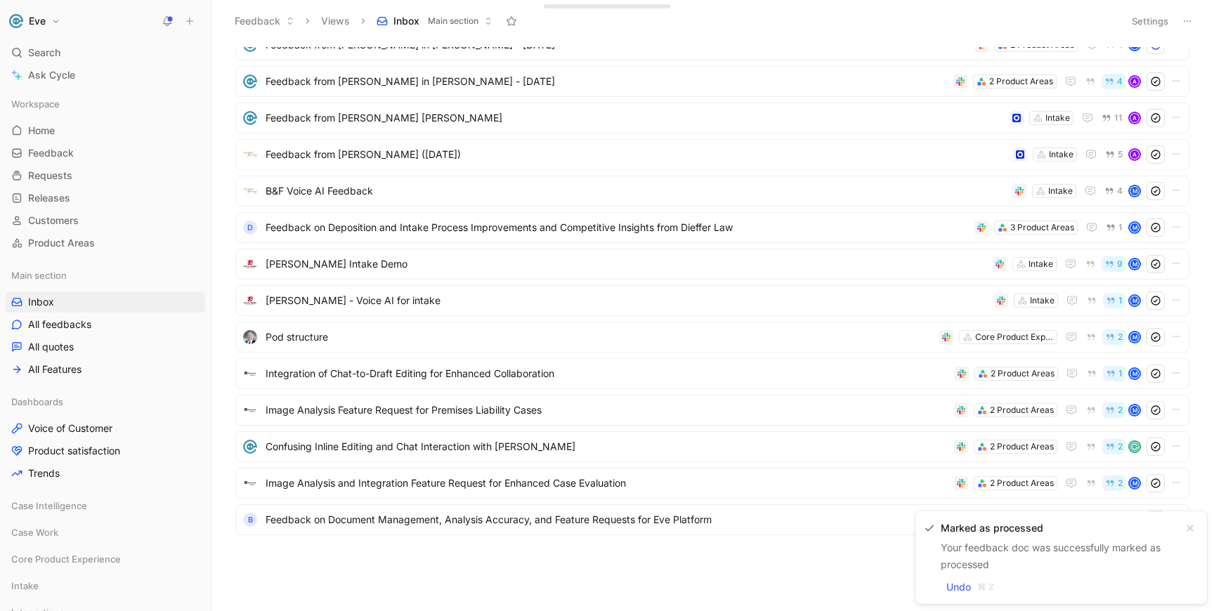
click at [240, 32] on div "Feedback Views Inbox Main section" at bounding box center [671, 21] width 889 height 24
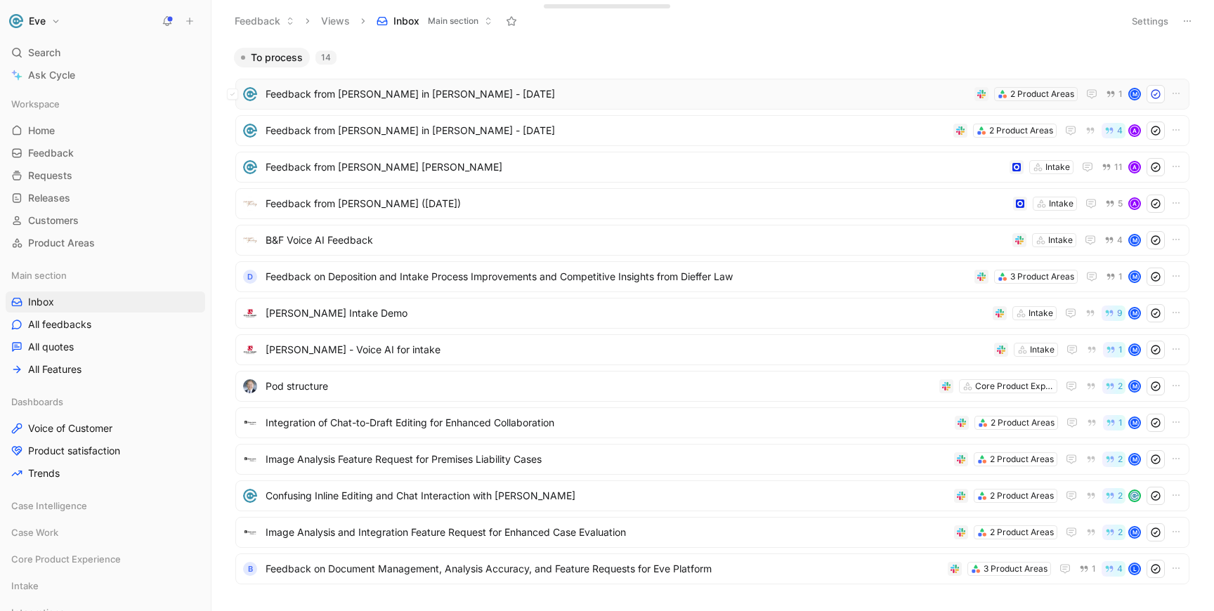
click at [378, 92] on span "Feedback from Keith Wong in Slack - 8/22/2025" at bounding box center [617, 94] width 703 height 17
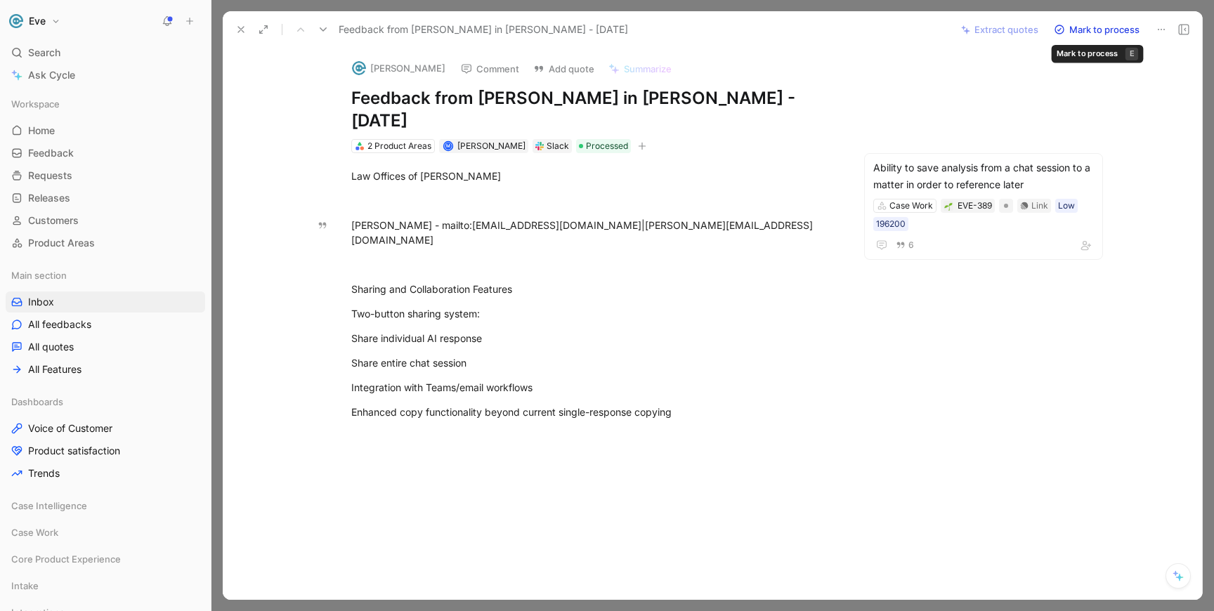
click at [1108, 27] on button "Mark to process" at bounding box center [1096, 30] width 98 height 20
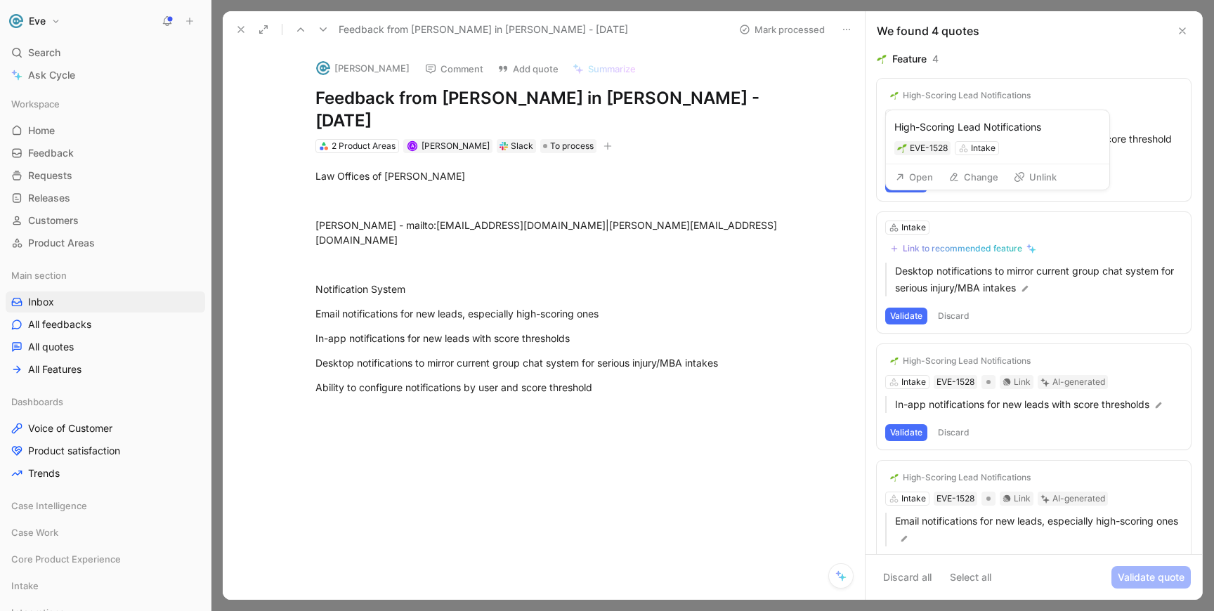
click at [914, 174] on button "Open" at bounding box center [914, 177] width 51 height 20
click at [952, 95] on div "High-Scoring Lead Notifications" at bounding box center [967, 95] width 128 height 11
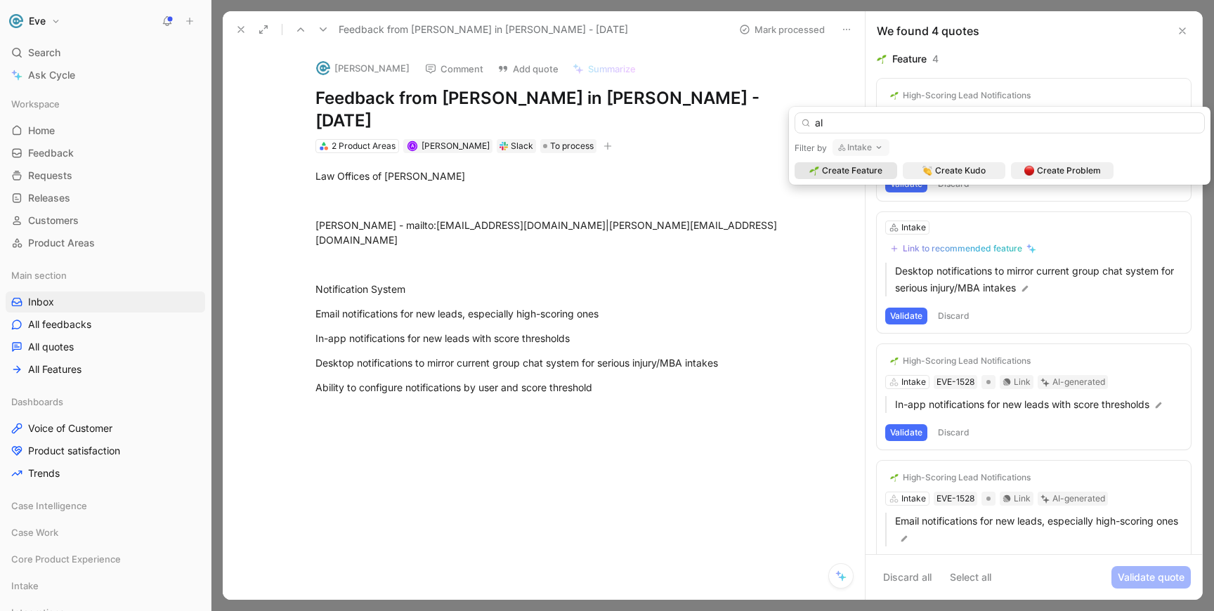
type input "a"
type input "high pr"
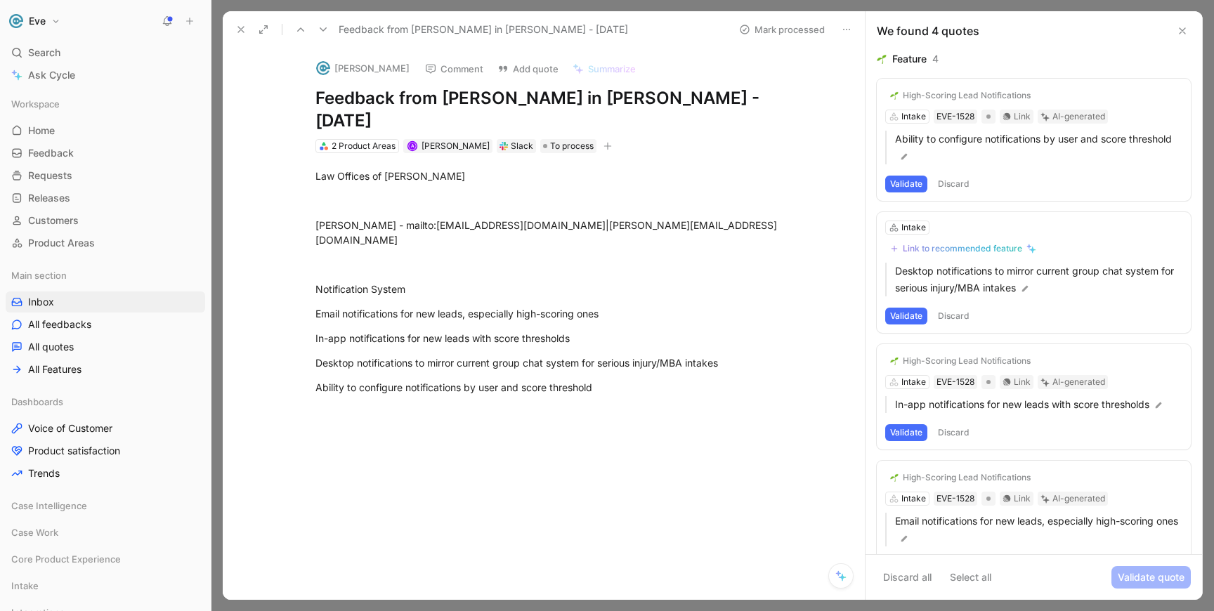
click at [903, 185] on button "Validate" at bounding box center [906, 184] width 42 height 17
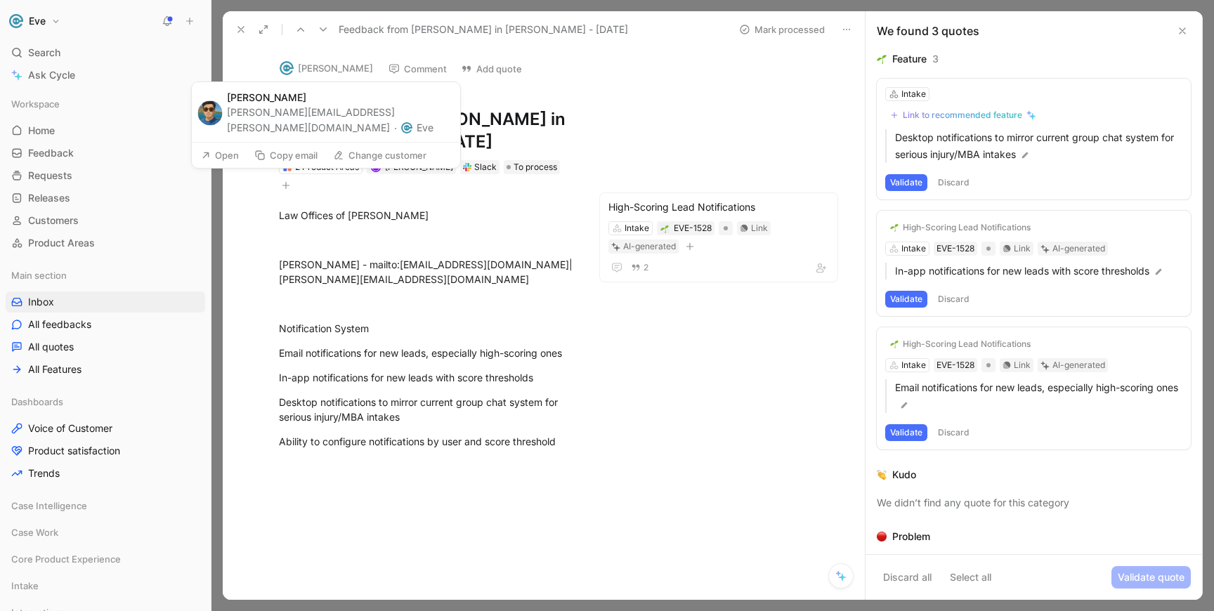
click at [297, 65] on button "Keith Wong" at bounding box center [326, 68] width 106 height 21
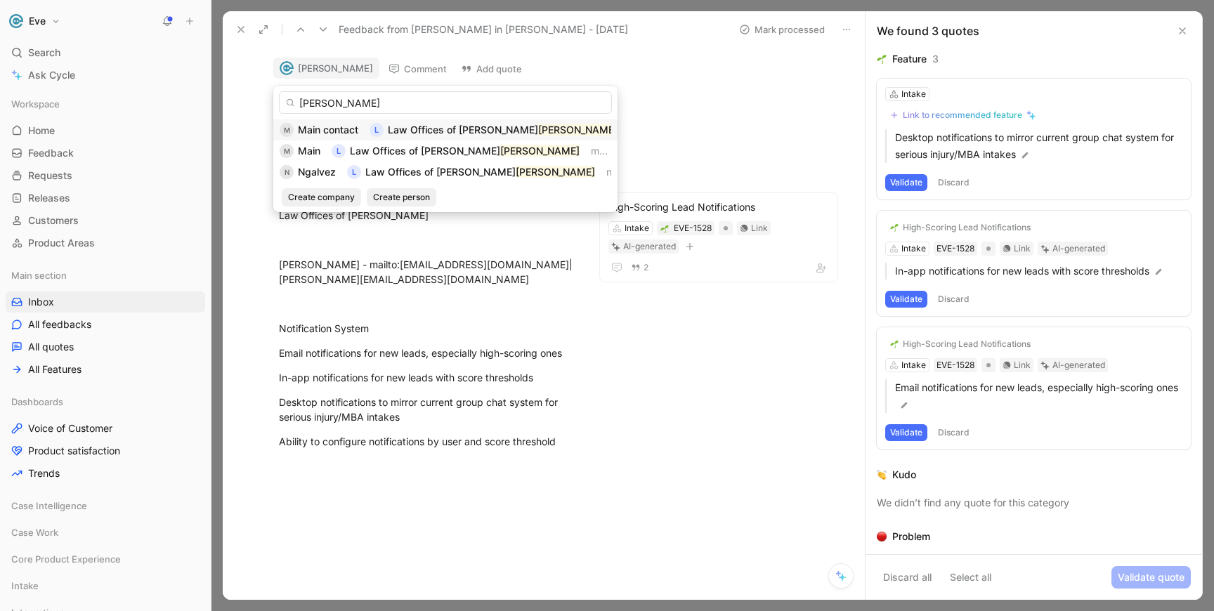
type input "solis"
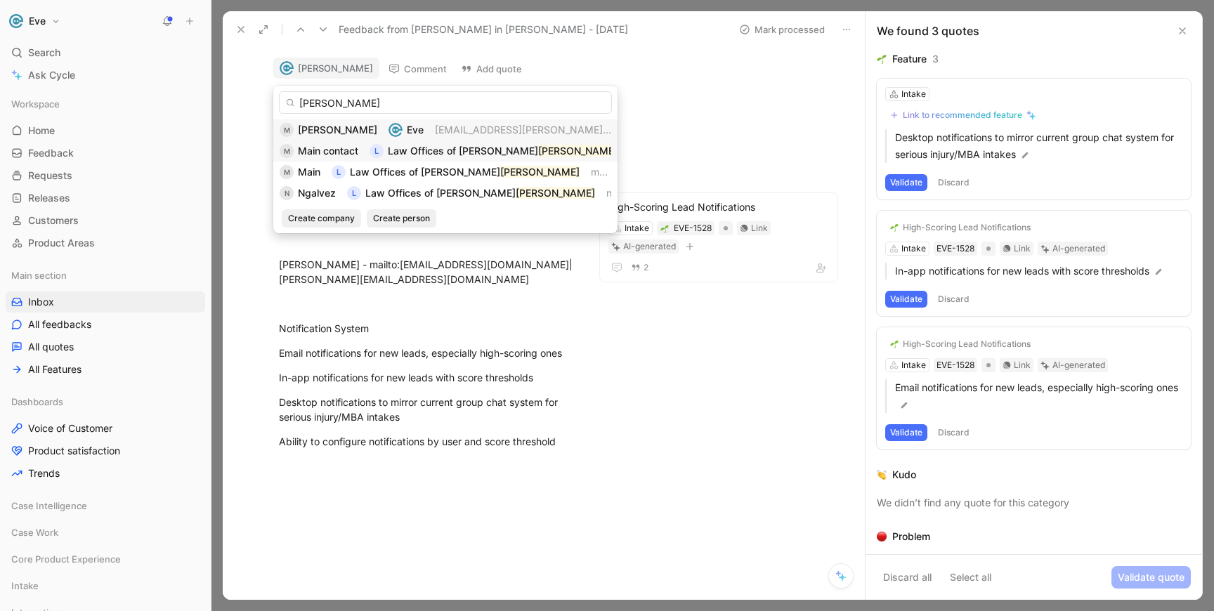
click at [341, 131] on div "M Matt Noe Eve matt.noe@eve.legal" at bounding box center [446, 130] width 332 height 17
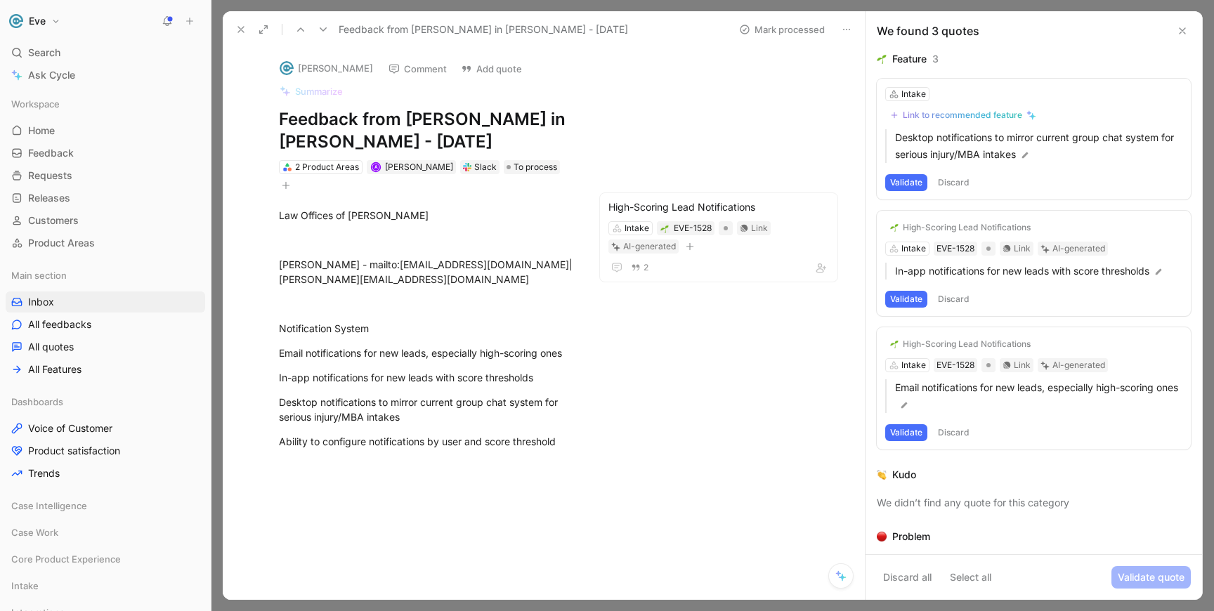
click at [308, 66] on button "Keith Wong" at bounding box center [326, 68] width 106 height 21
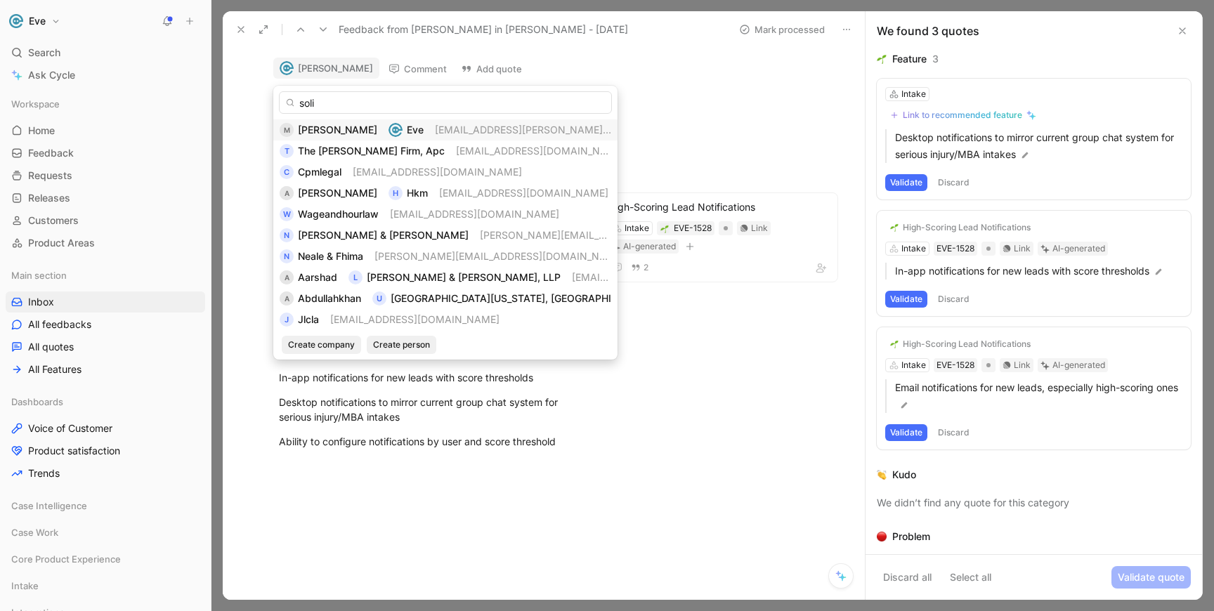
type input "solis"
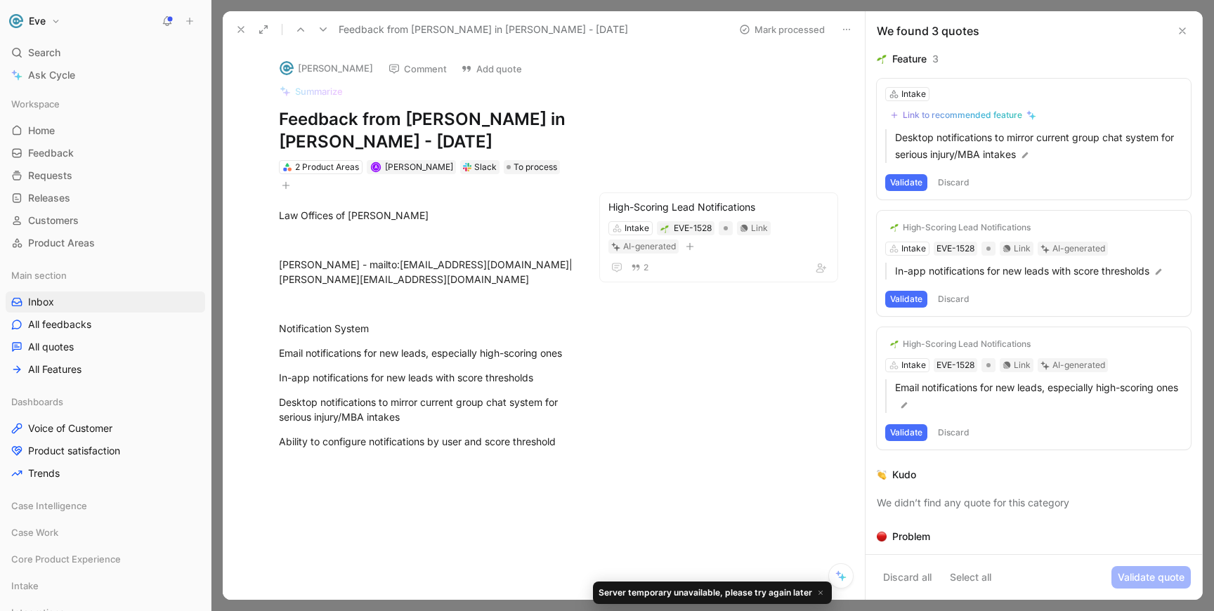
click at [322, 70] on button "Keith Wong" at bounding box center [326, 68] width 106 height 21
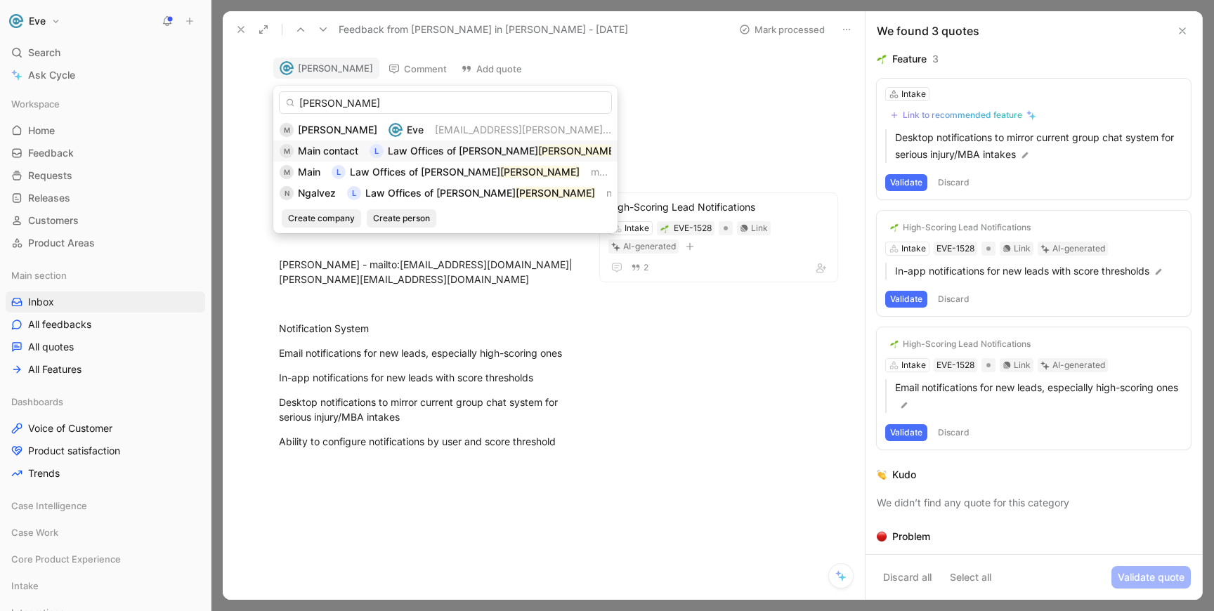
type input "solis"
click at [334, 154] on span "Main contact" at bounding box center [328, 151] width 60 height 12
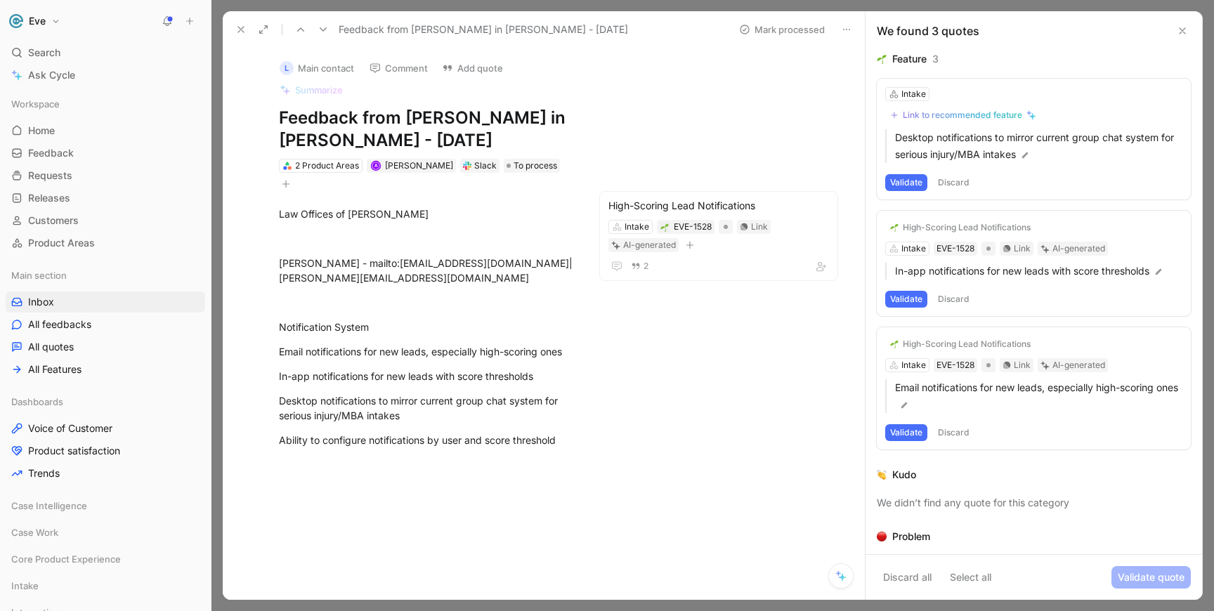
click at [954, 185] on button "Discard" at bounding box center [953, 182] width 41 height 17
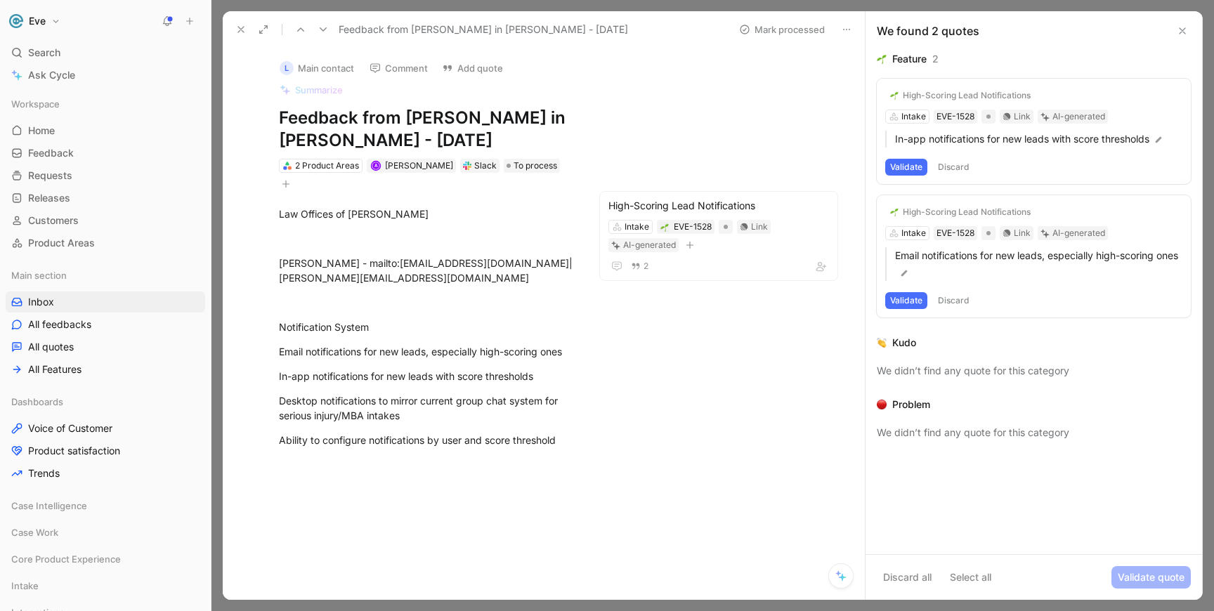
click at [912, 171] on button "Validate" at bounding box center [906, 167] width 42 height 17
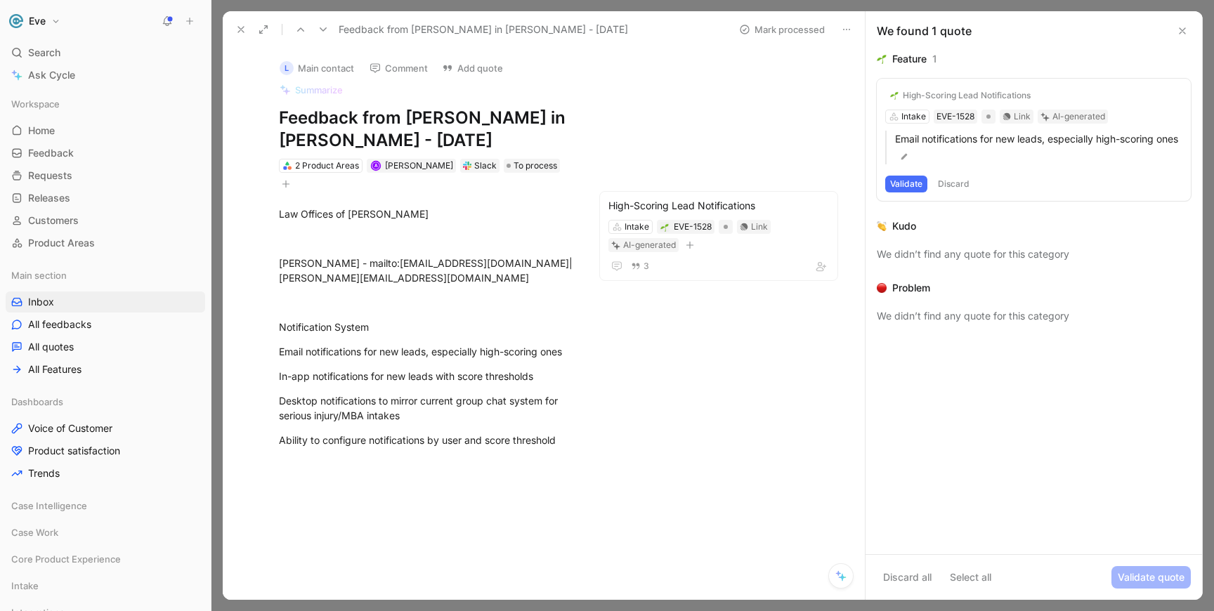
click at [912, 176] on button "Validate" at bounding box center [906, 184] width 42 height 17
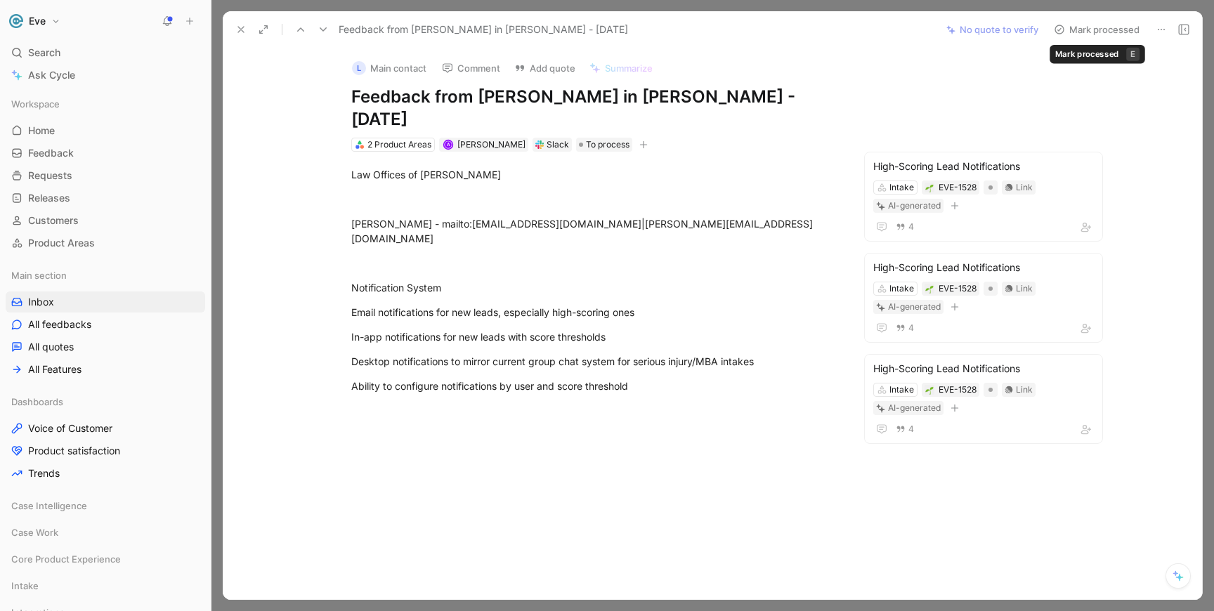
click at [1083, 34] on button "Mark processed" at bounding box center [1096, 30] width 98 height 20
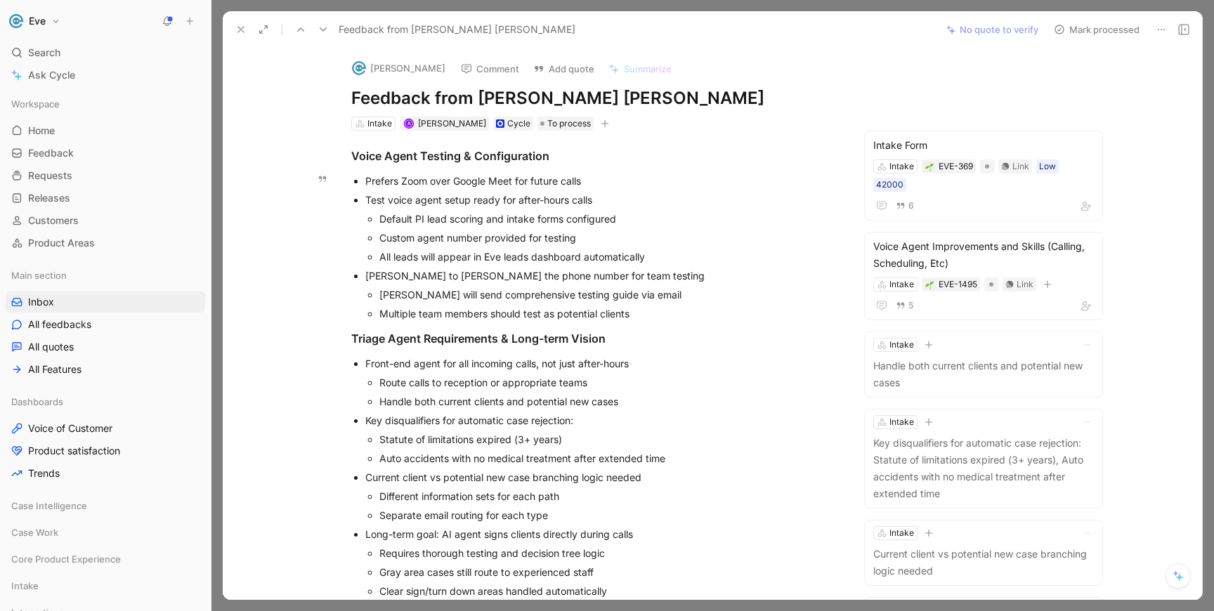
drag, startPoint x: 388, startPoint y: 190, endPoint x: 596, endPoint y: 254, distance: 217.3
click at [596, 254] on li "Test voice agent setup ready for after-hours calls Default PI lead scoring and …" at bounding box center [601, 228] width 472 height 76
click at [567, 240] on div "Custom agent number provided for testing" at bounding box center [608, 237] width 458 height 15
click at [320, 30] on icon at bounding box center [322, 29] width 11 height 11
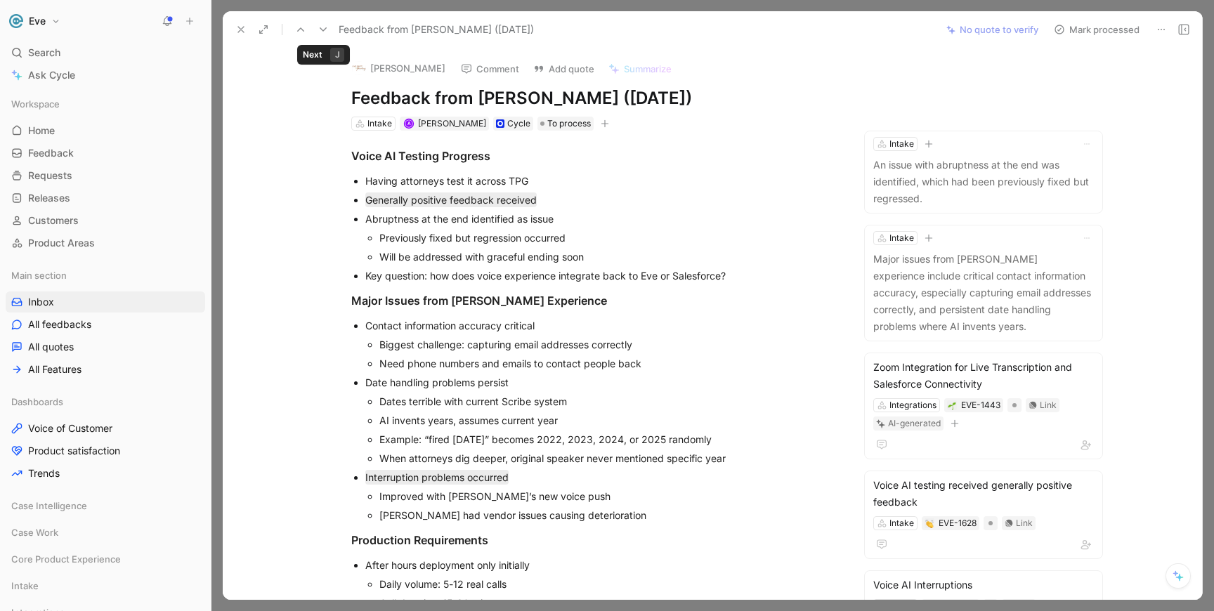
click at [320, 30] on icon at bounding box center [322, 29] width 11 height 11
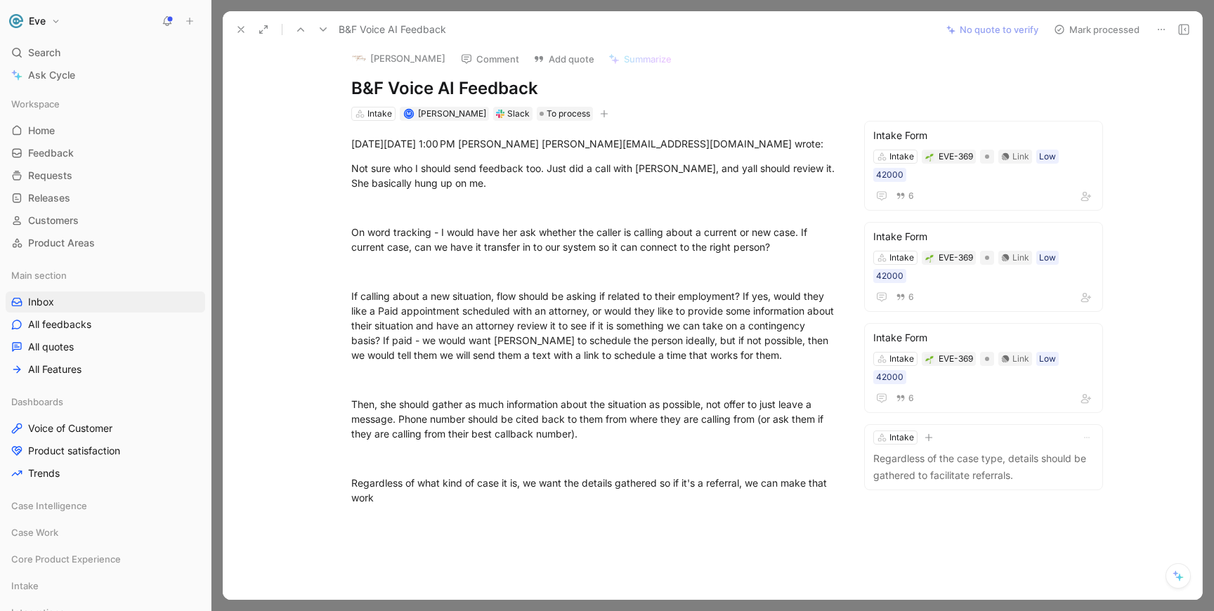
scroll to position [3, 0]
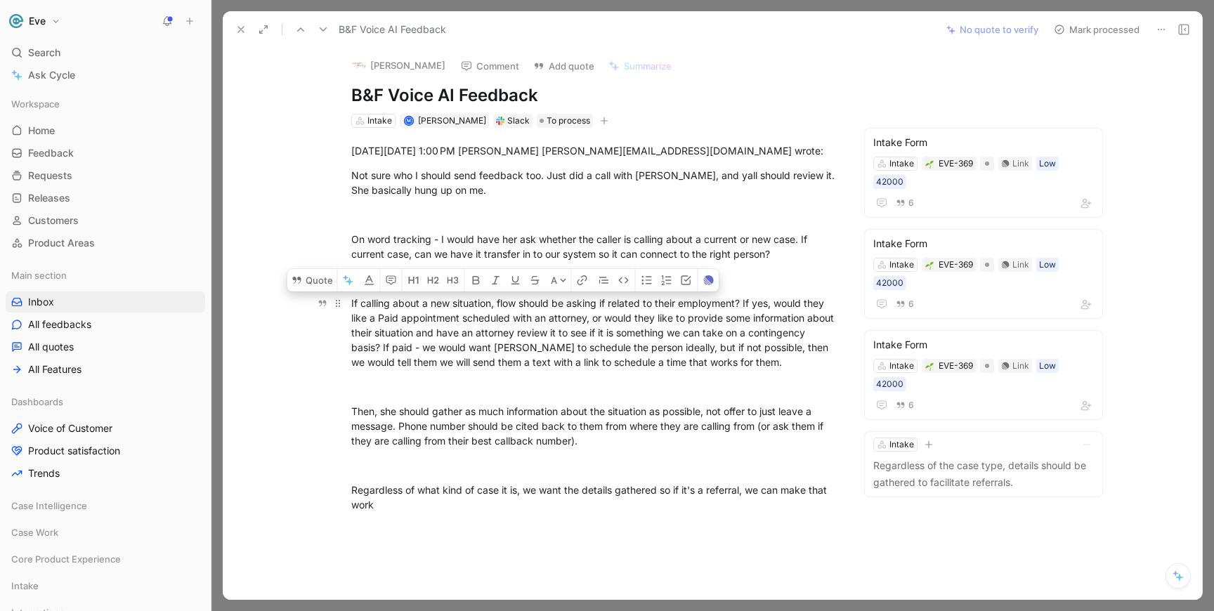
drag, startPoint x: 383, startPoint y: 303, endPoint x: 622, endPoint y: 352, distance: 243.7
click at [622, 352] on div "If calling about a new situation, flow should be asking if related to their emp…" at bounding box center [594, 333] width 486 height 74
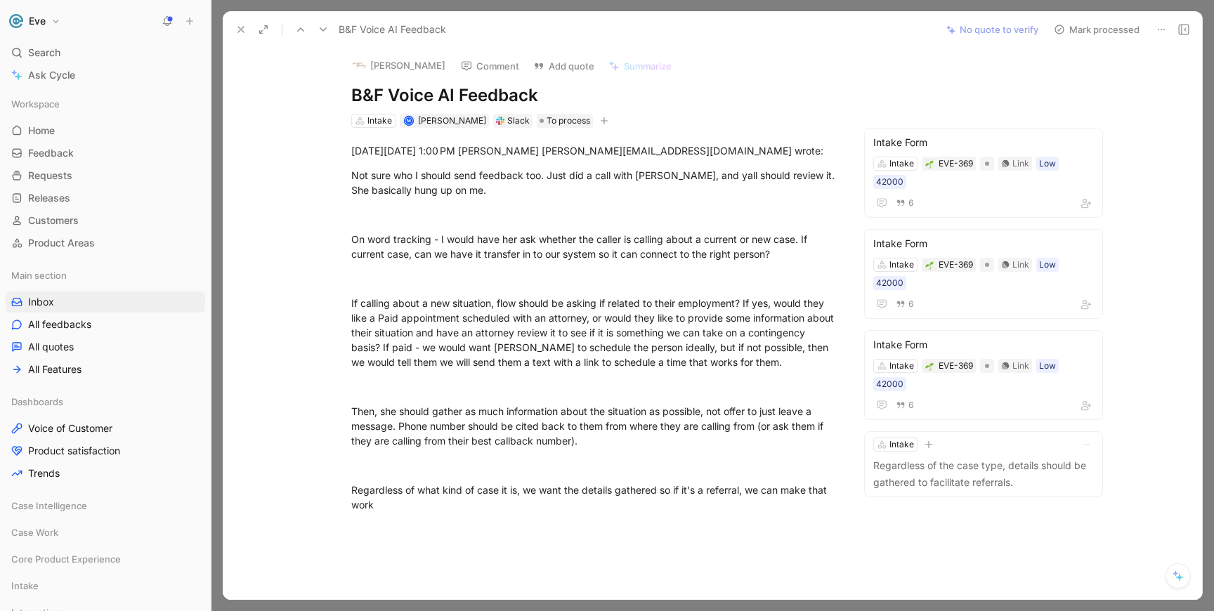
click at [1167, 29] on button at bounding box center [1161, 30] width 20 height 20
click at [1105, 78] on div "Delete" at bounding box center [1123, 80] width 83 height 17
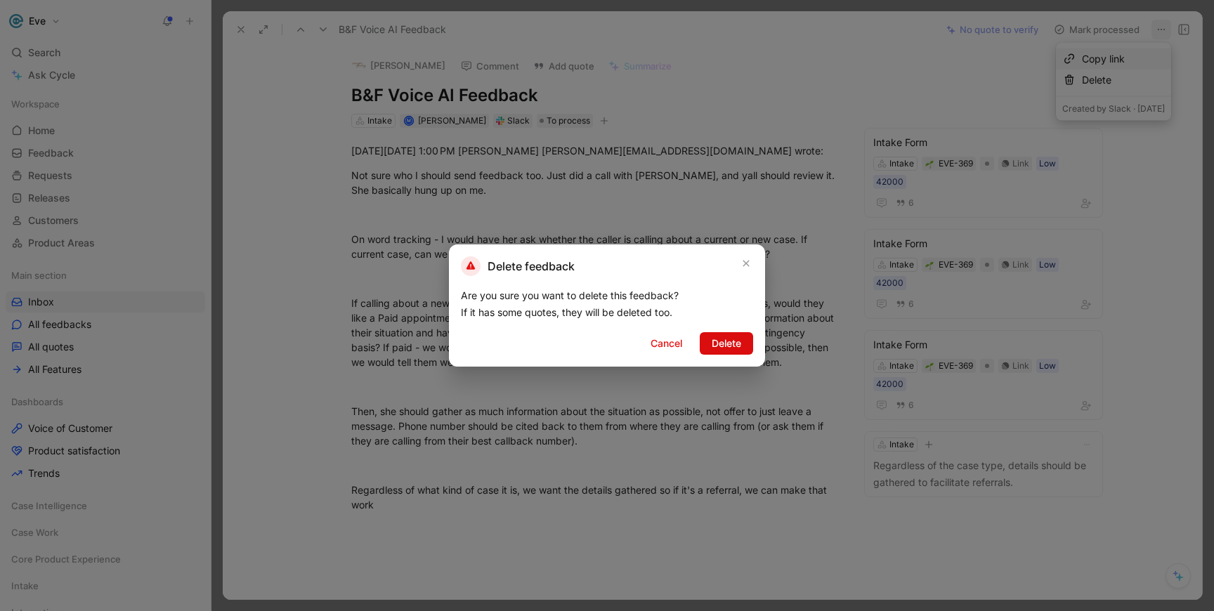
click at [747, 346] on button "Delete" at bounding box center [726, 343] width 53 height 22
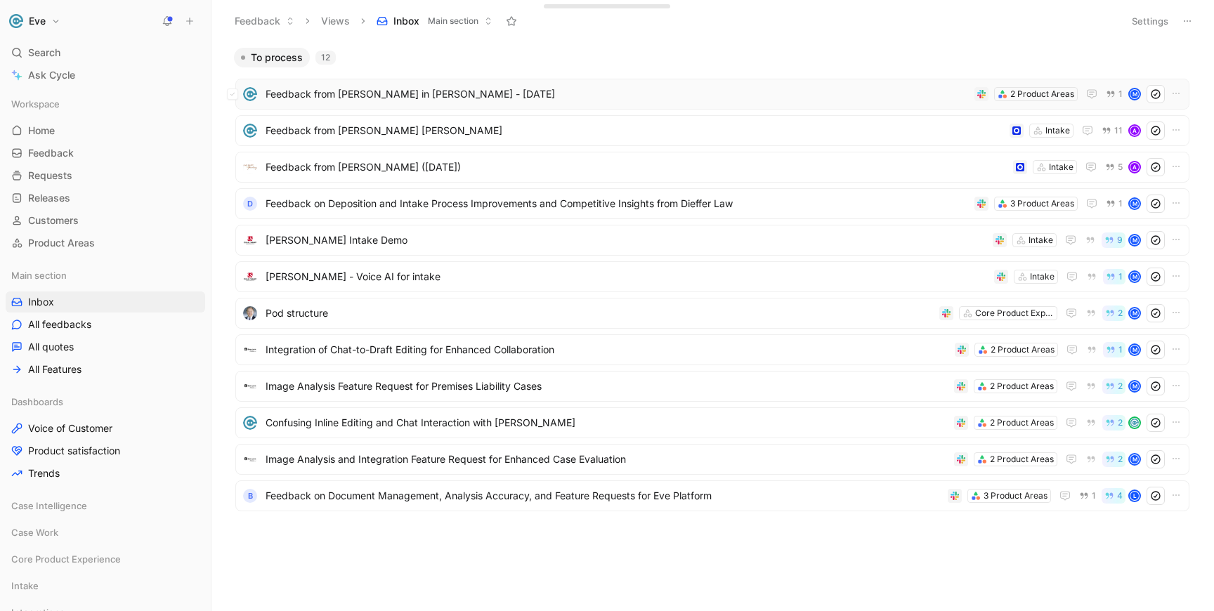
click at [356, 98] on span "Feedback from Keith Wong in Slack - 8/22/2025" at bounding box center [617, 94] width 703 height 17
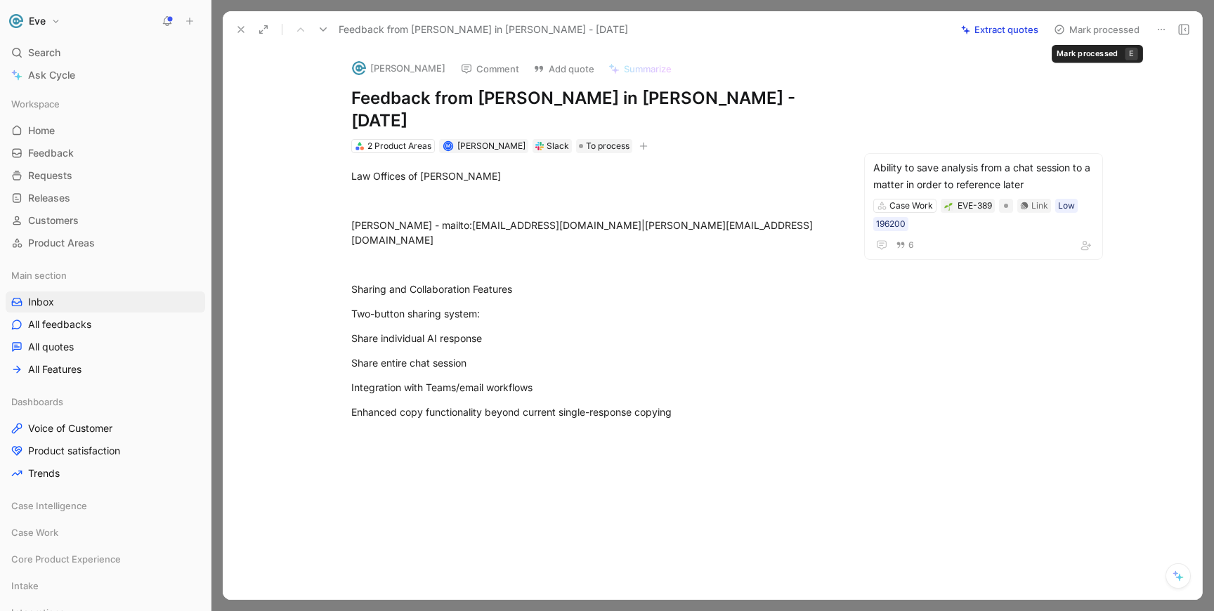
click at [1070, 30] on button "Mark processed" at bounding box center [1096, 30] width 98 height 20
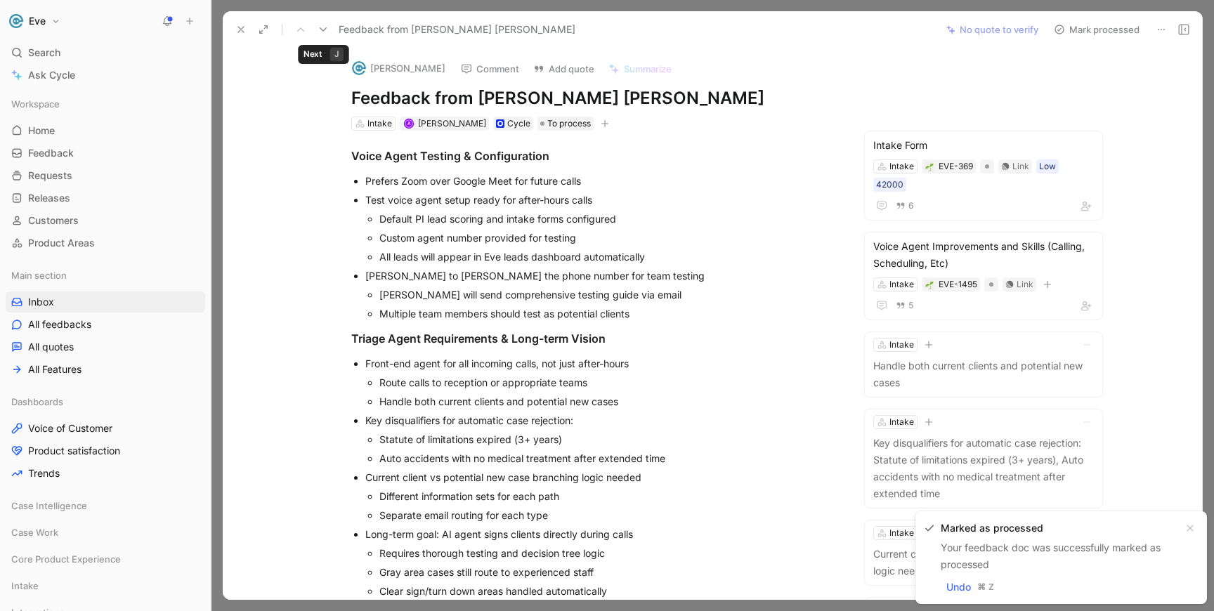
click at [324, 32] on icon at bounding box center [322, 29] width 11 height 11
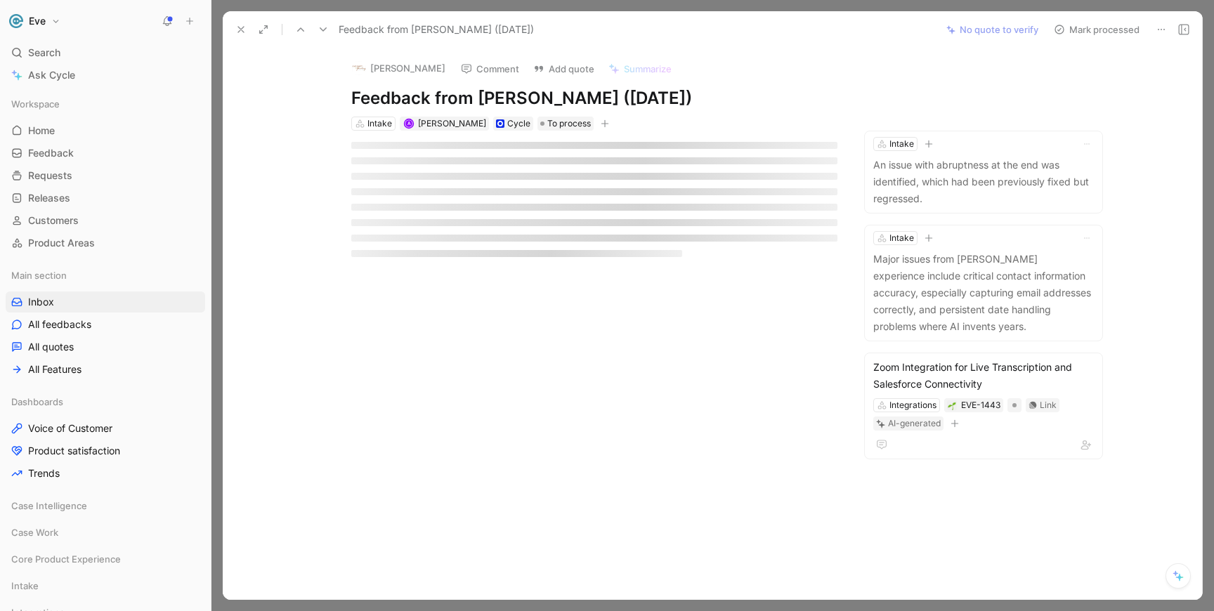
click at [324, 32] on icon at bounding box center [322, 29] width 11 height 11
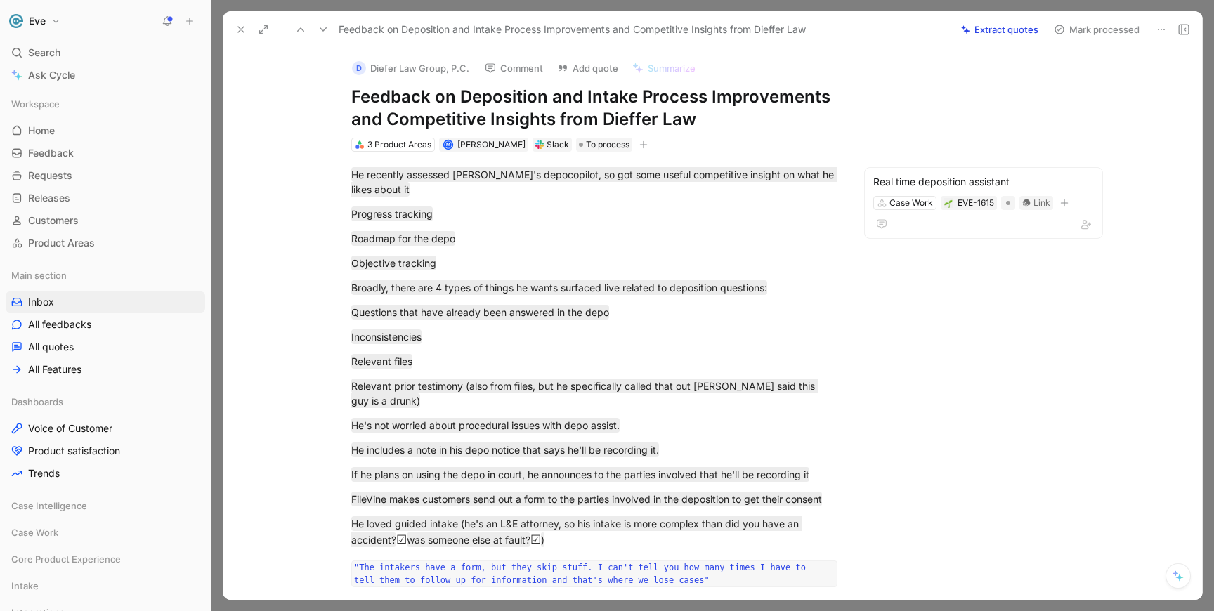
click at [1096, 35] on button "Mark processed" at bounding box center [1096, 30] width 98 height 20
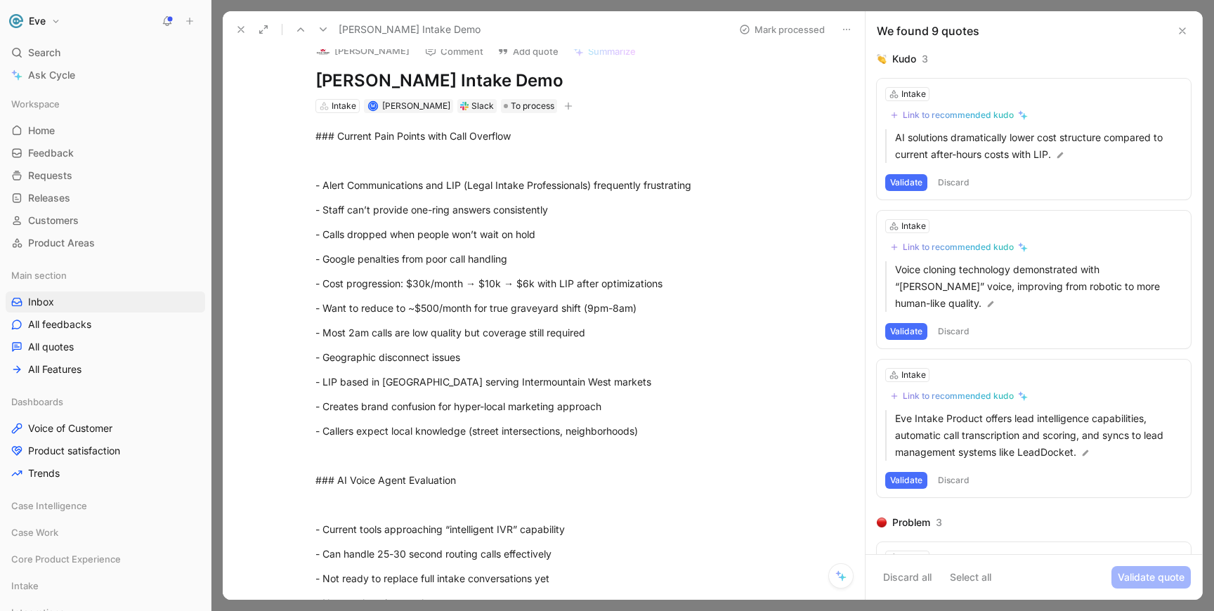
scroll to position [21, 0]
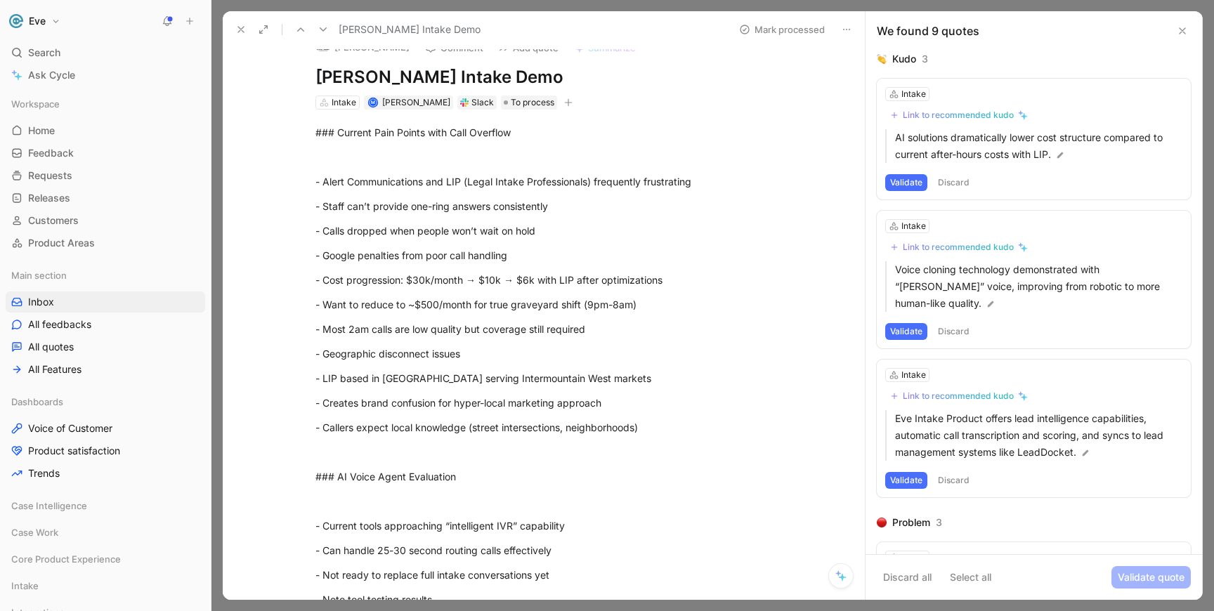
click at [948, 186] on button "Discard" at bounding box center [953, 182] width 41 height 17
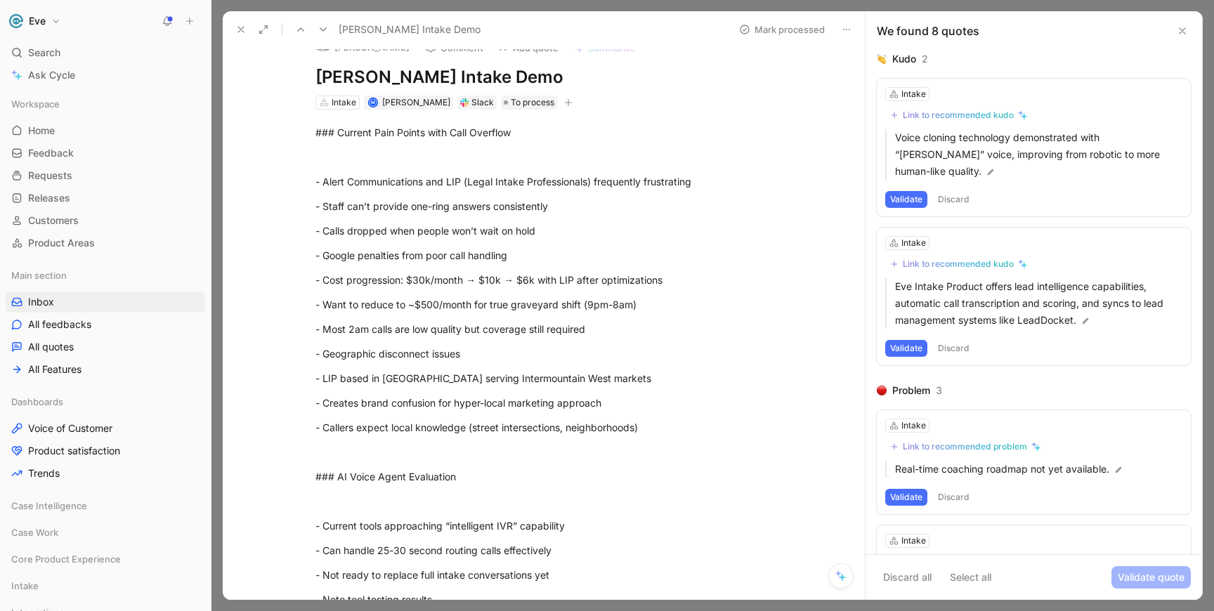
click at [948, 191] on button "Discard" at bounding box center [953, 199] width 41 height 17
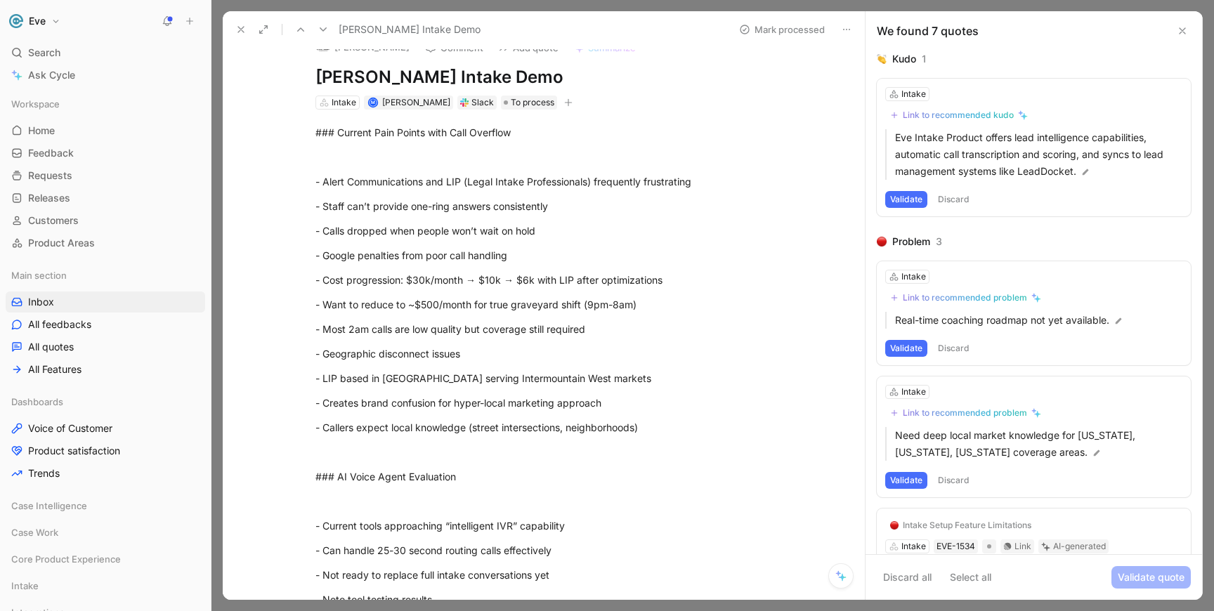
click at [955, 198] on button "Discard" at bounding box center [953, 199] width 41 height 17
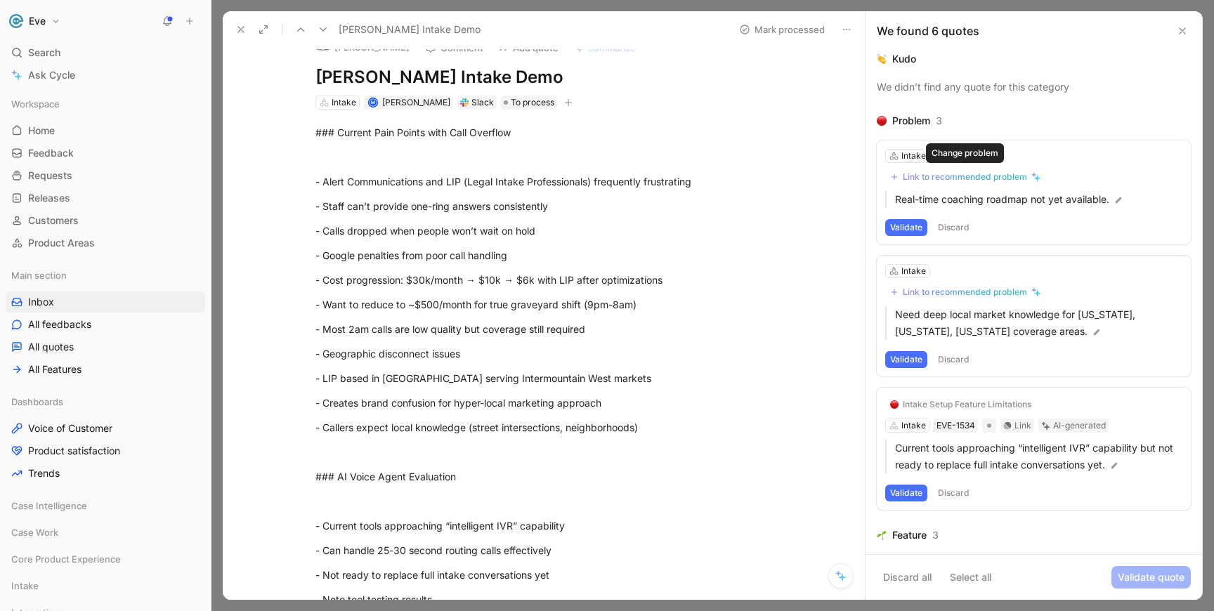
click at [941, 173] on div "Link to recommended problem" at bounding box center [965, 176] width 124 height 11
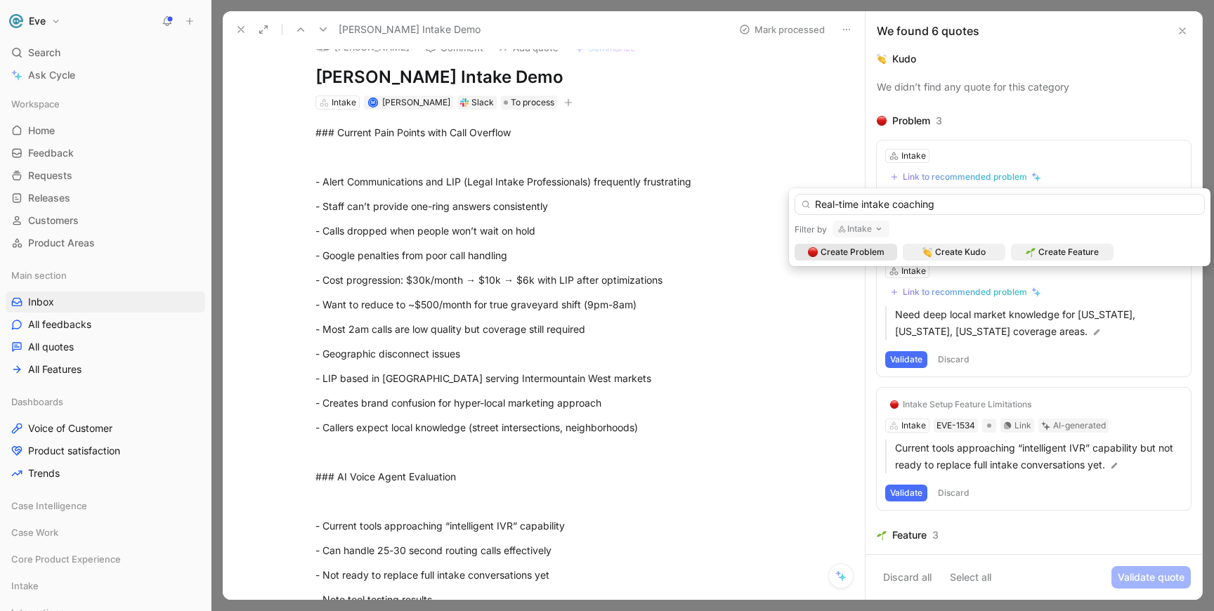
click at [904, 204] on input "Real-time intake coaching" at bounding box center [999, 204] width 410 height 21
click at [836, 208] on input "coaching" at bounding box center [999, 204] width 410 height 21
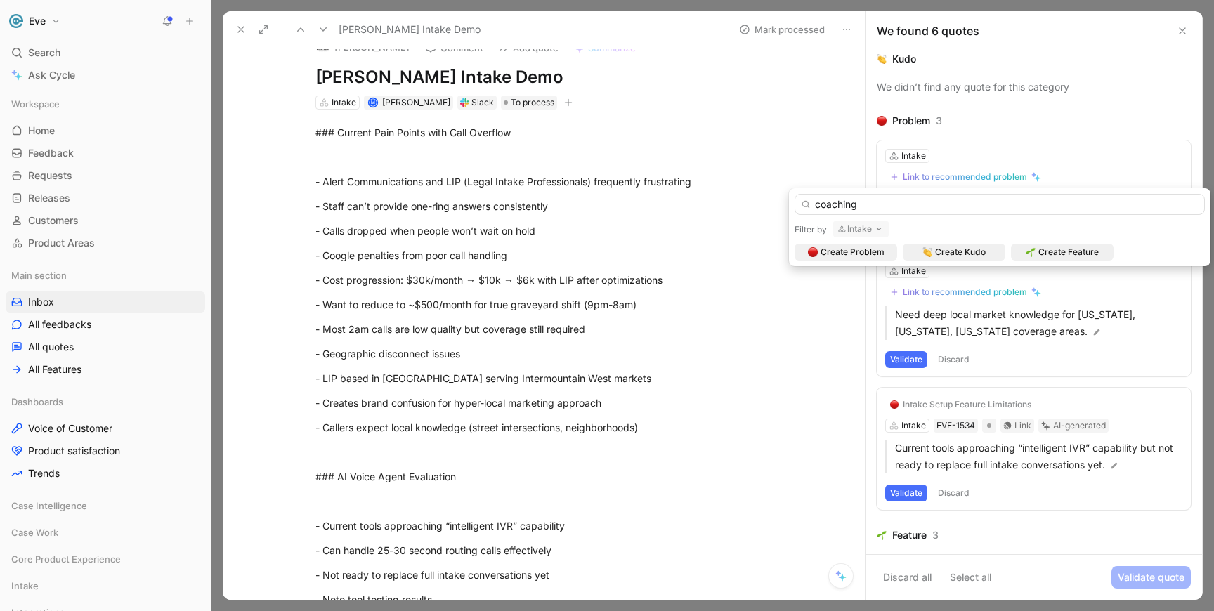
click at [836, 208] on input "coaching" at bounding box center [999, 204] width 410 height 21
type input "assist"
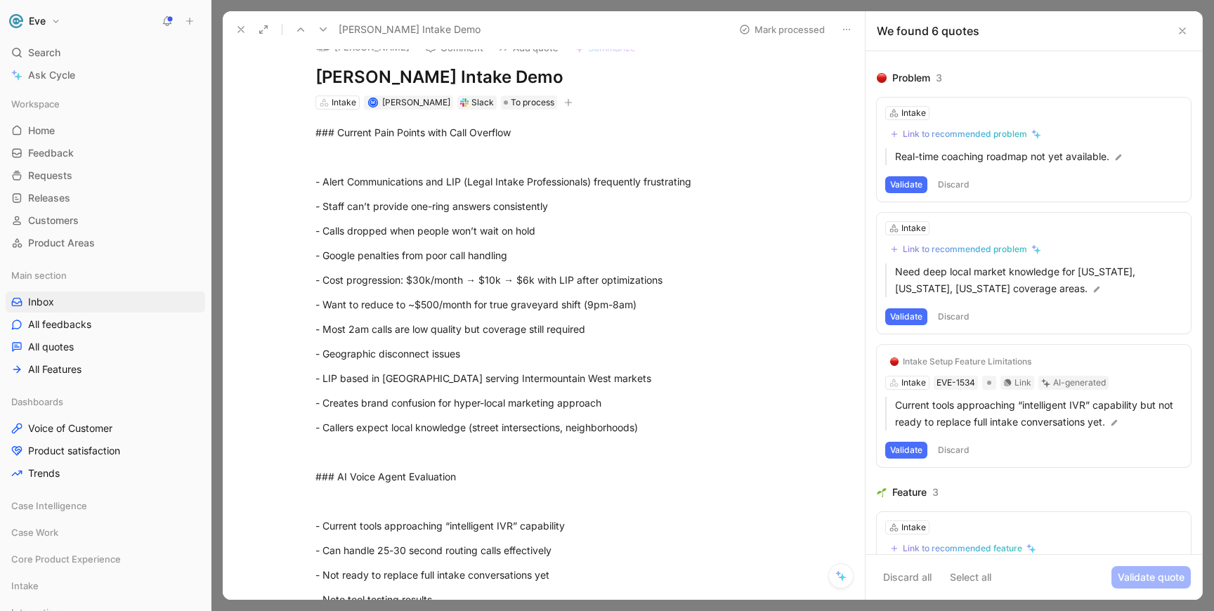
scroll to position [0, 0]
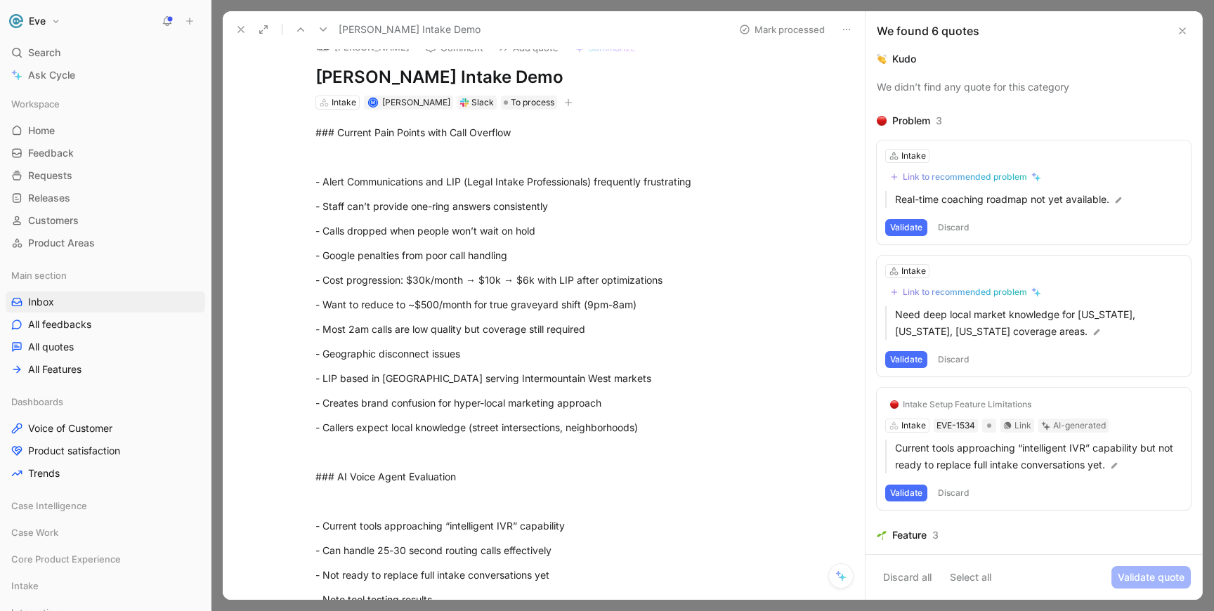
click at [957, 228] on button "Discard" at bounding box center [953, 227] width 41 height 17
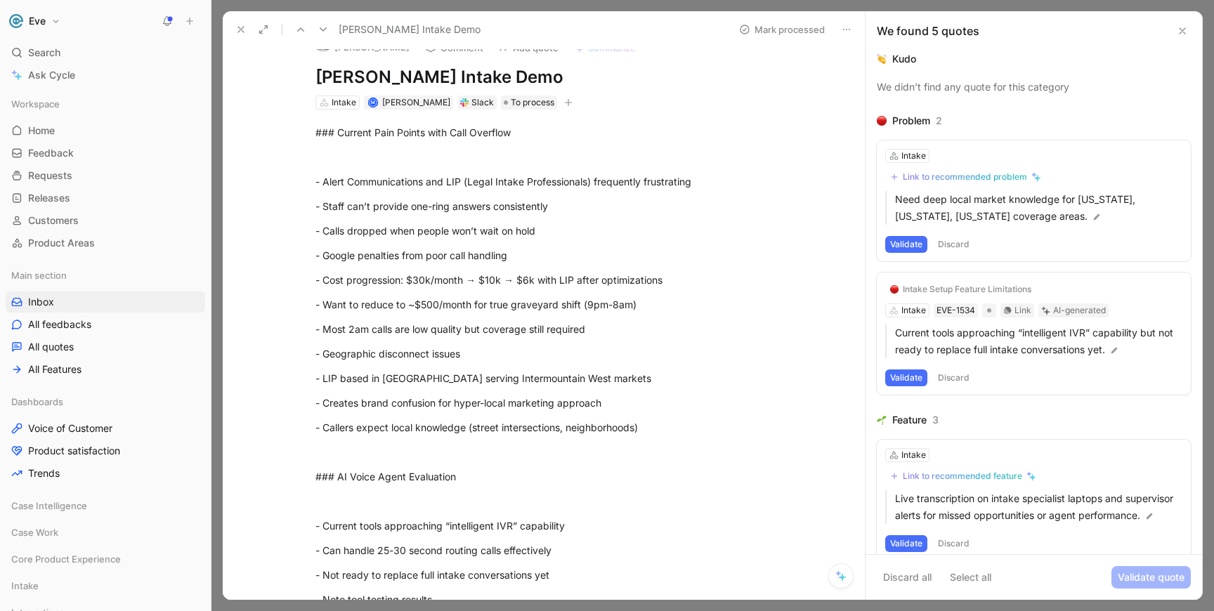
click at [961, 374] on button "Discard" at bounding box center [953, 377] width 41 height 17
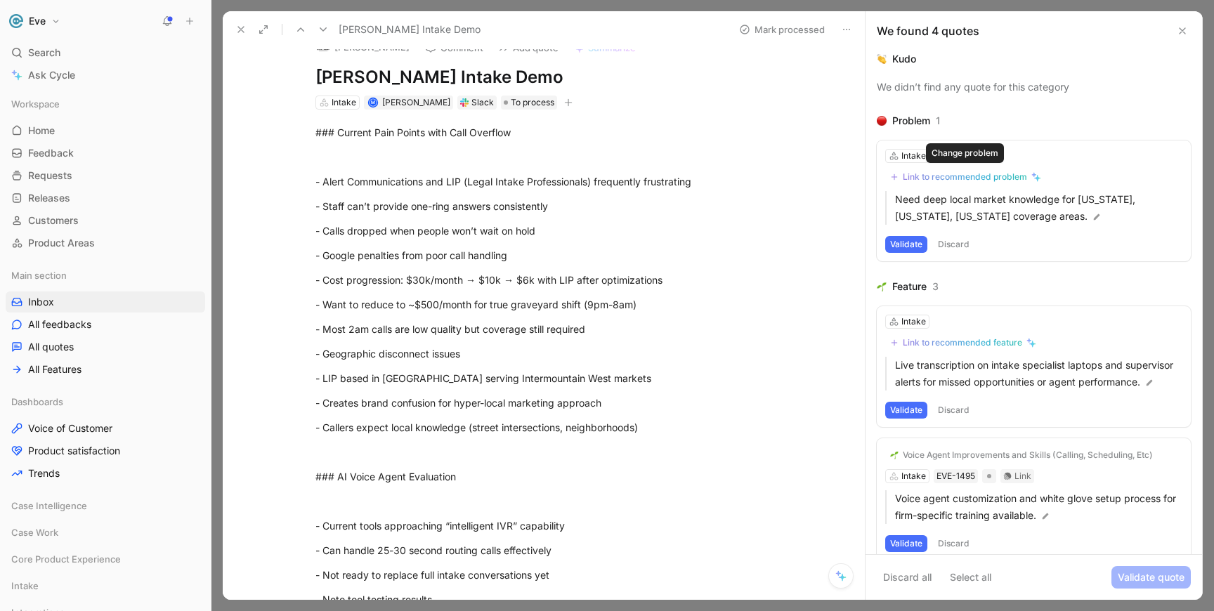
click at [950, 181] on div "Link to recommended problem" at bounding box center [965, 176] width 124 height 11
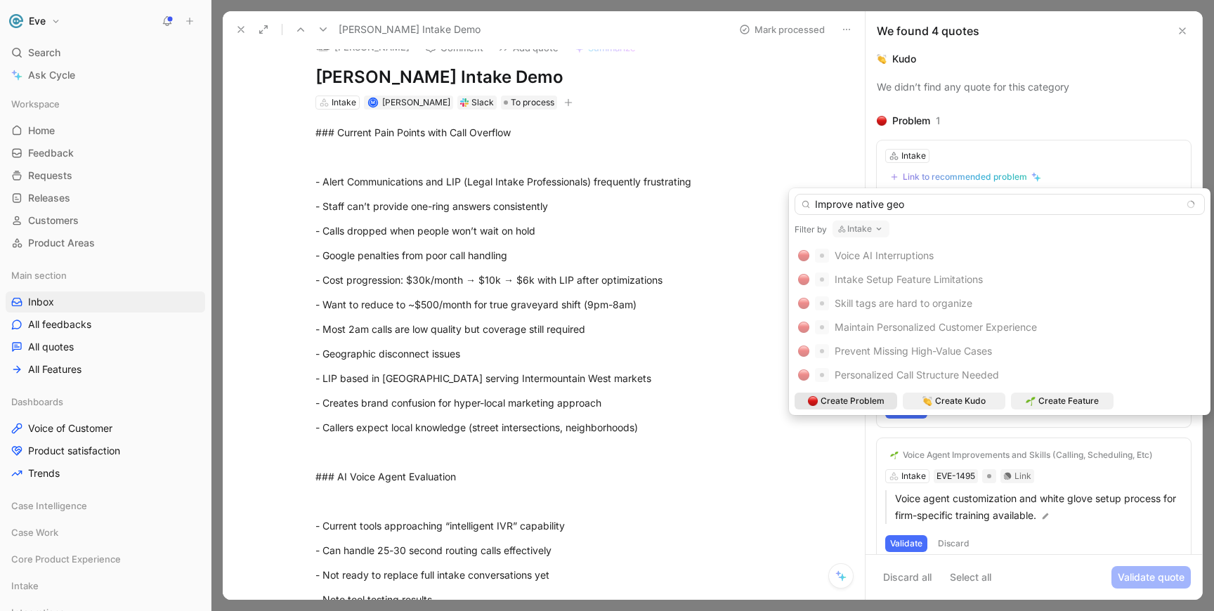
click at [856, 207] on input "Improve native geo" at bounding box center [999, 204] width 410 height 21
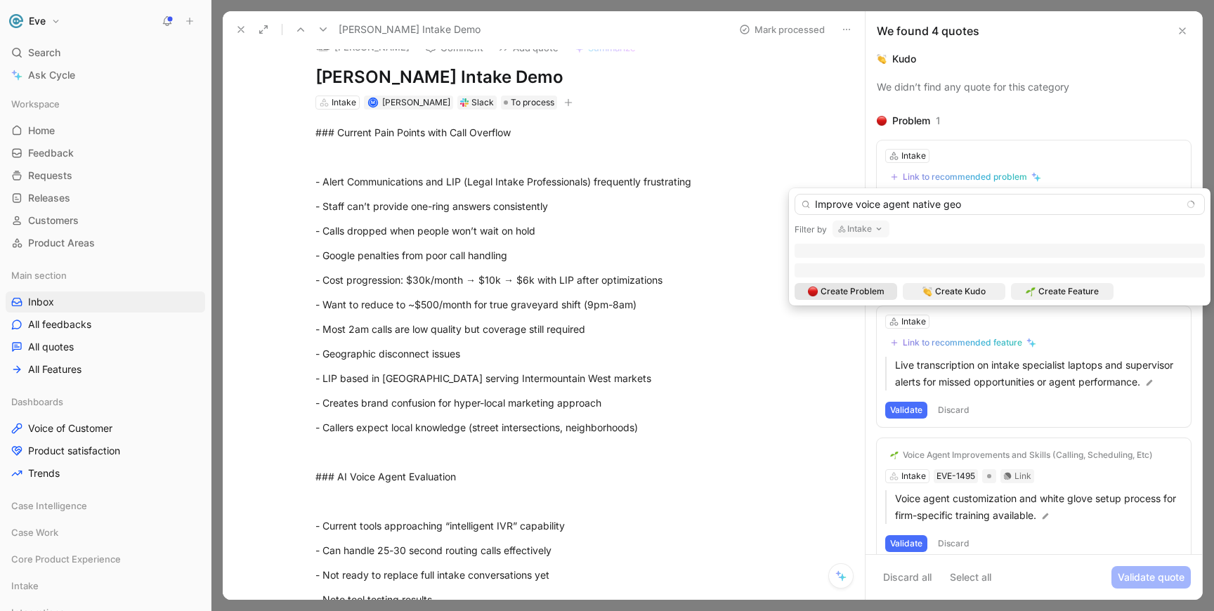
click at [979, 205] on input "Improve voice agent native geo" at bounding box center [999, 204] width 410 height 21
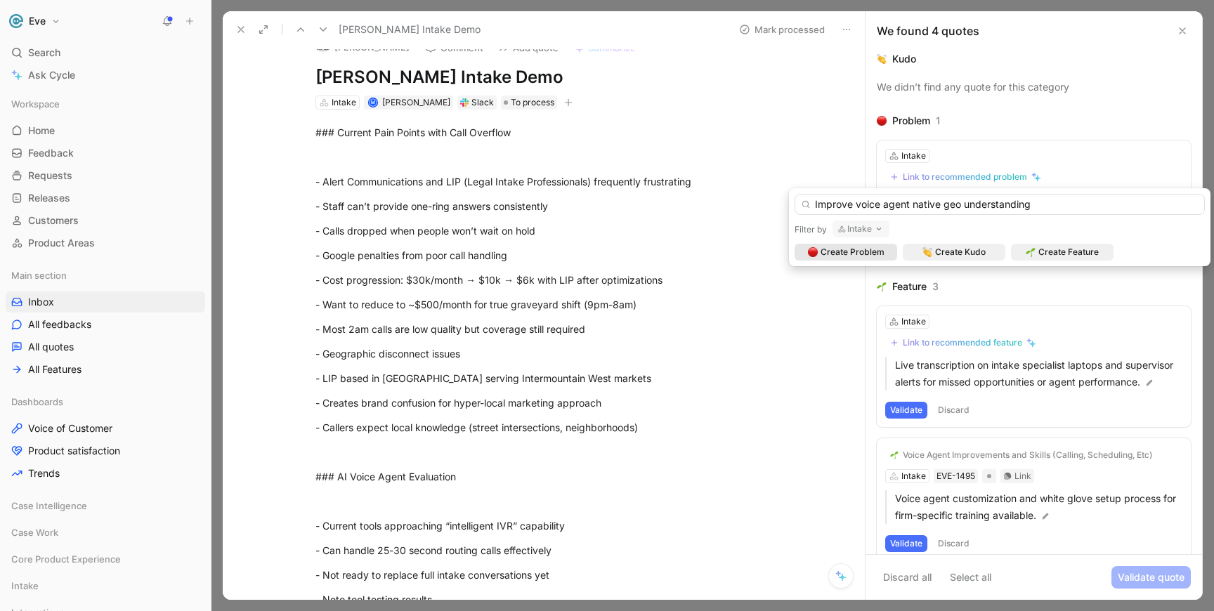
click at [959, 207] on input "Improve voice agent native geo understanding" at bounding box center [999, 204] width 410 height 21
type input "Improve voice agent native geographic understanding"
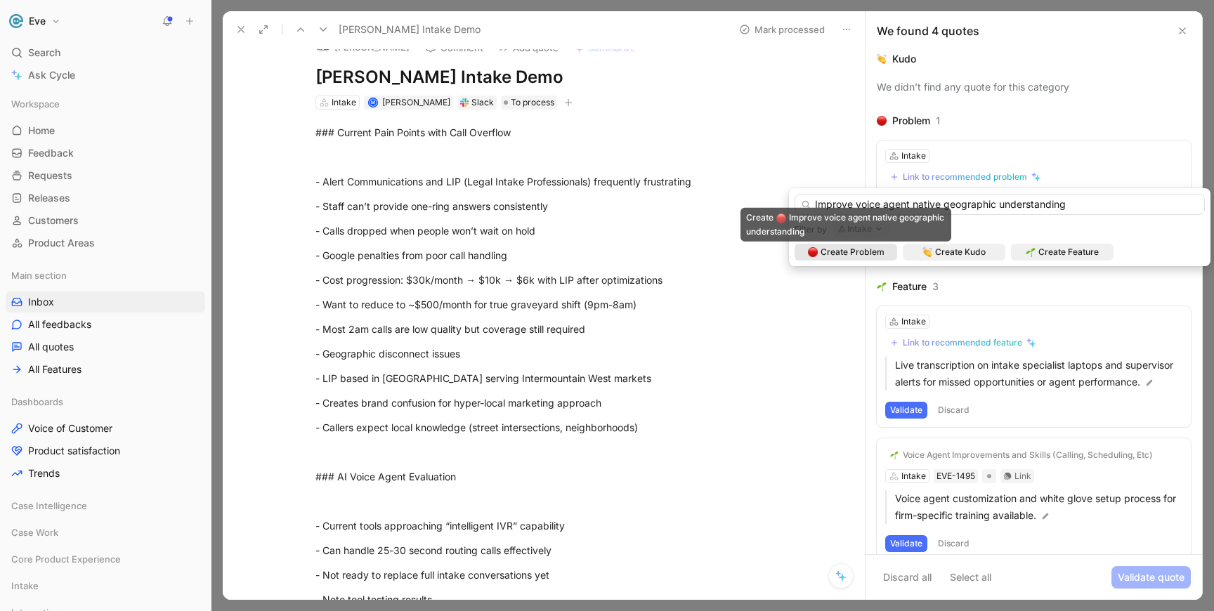
click at [861, 254] on span "Create Problem" at bounding box center [852, 252] width 64 height 14
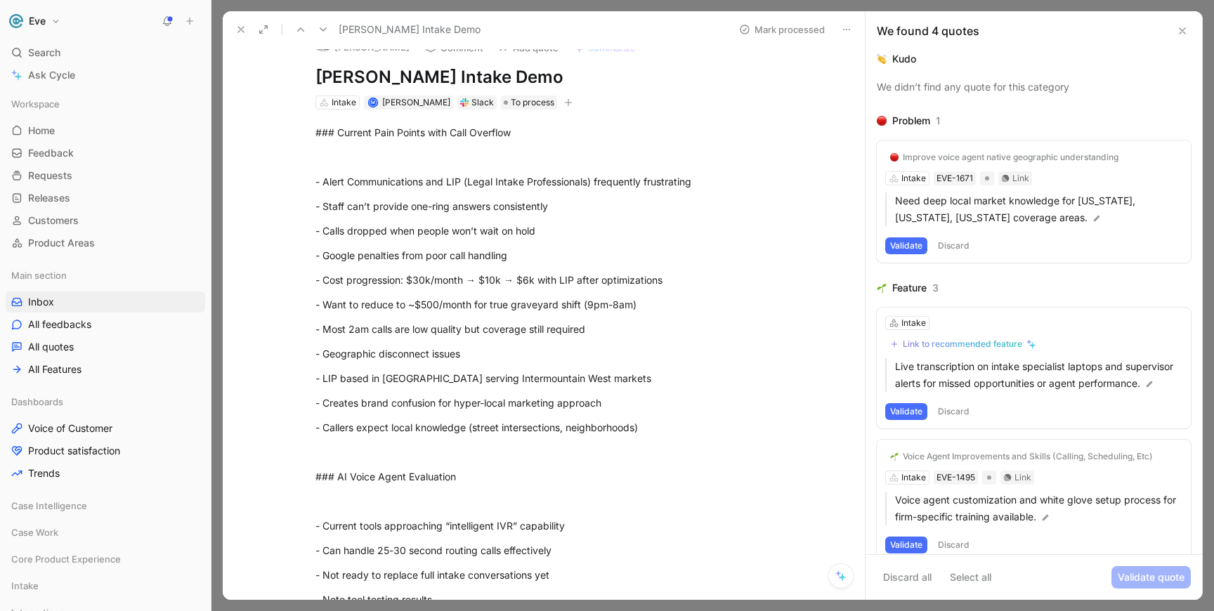
click at [912, 251] on button "Validate" at bounding box center [906, 245] width 42 height 17
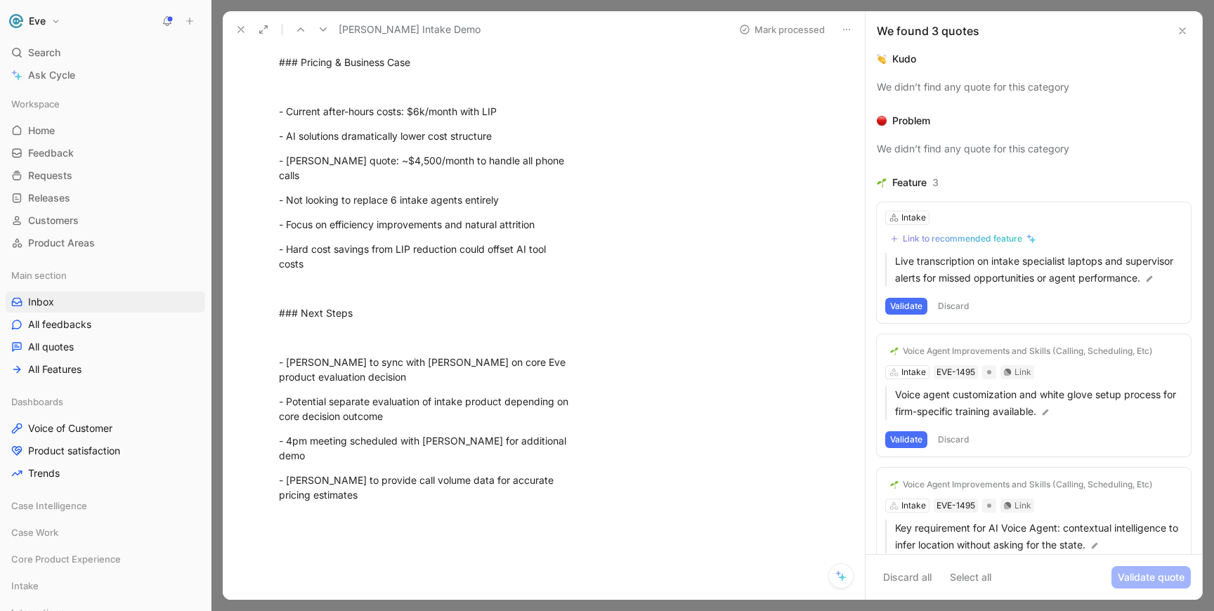
scroll to position [1634, 0]
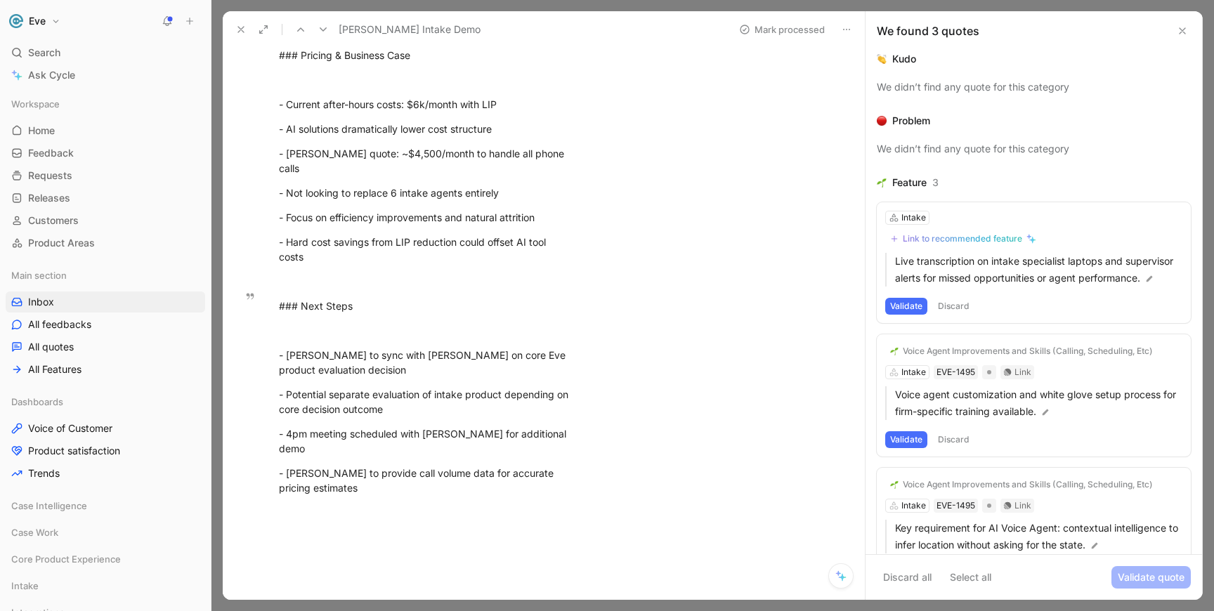
click at [957, 305] on button "Discard" at bounding box center [953, 306] width 41 height 17
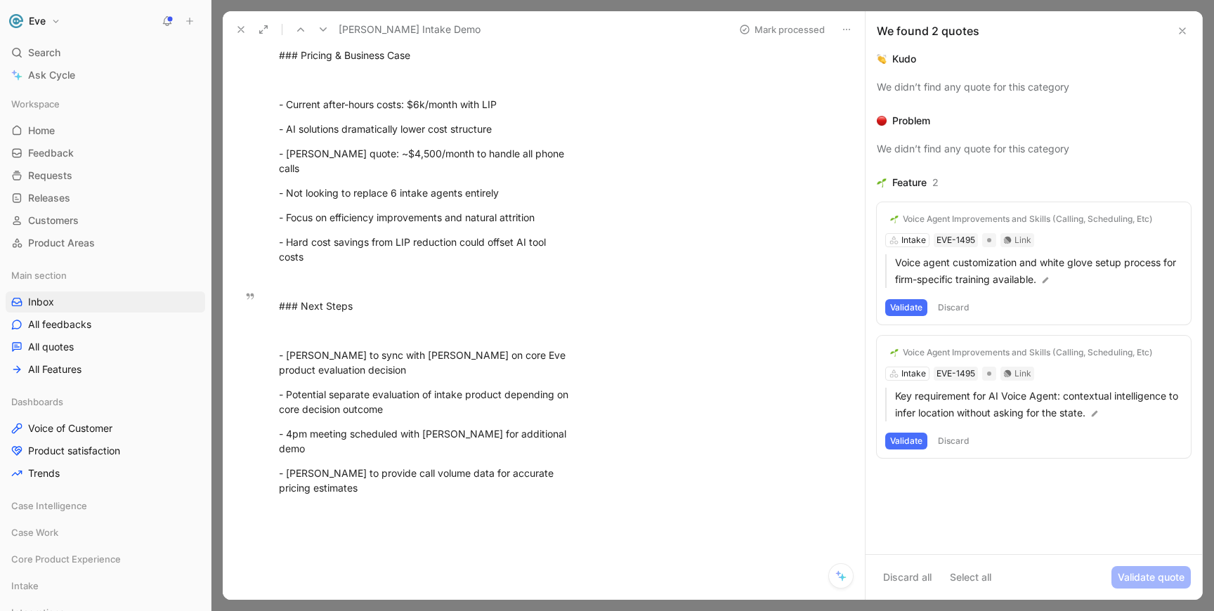
click at [957, 305] on button "Discard" at bounding box center [953, 307] width 41 height 17
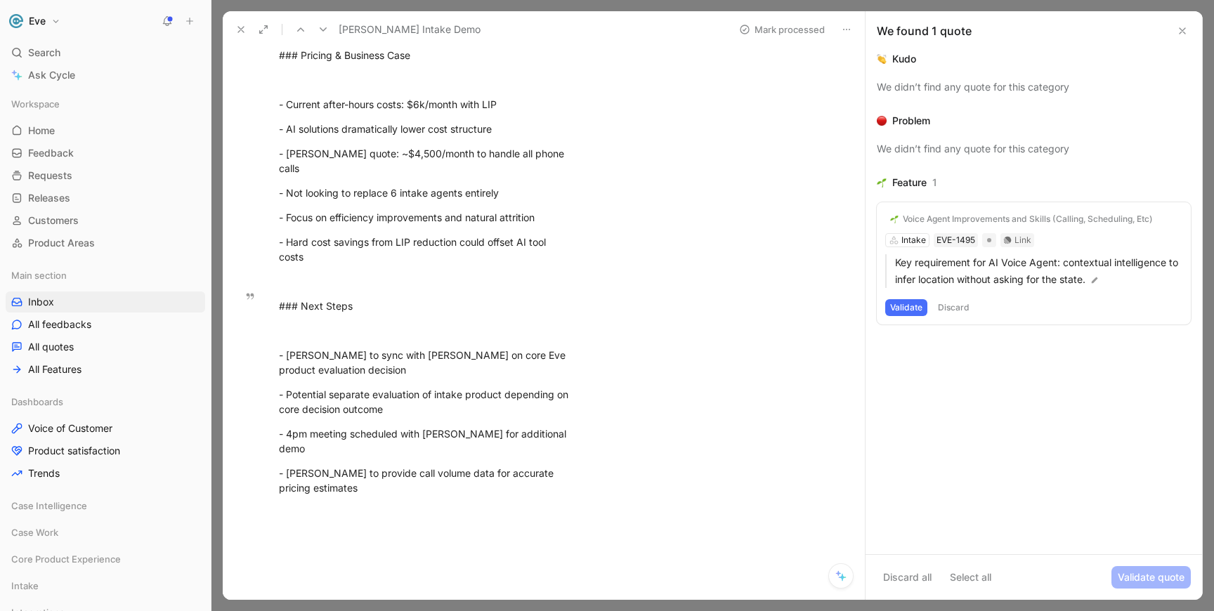
click at [959, 310] on button "Discard" at bounding box center [953, 307] width 41 height 17
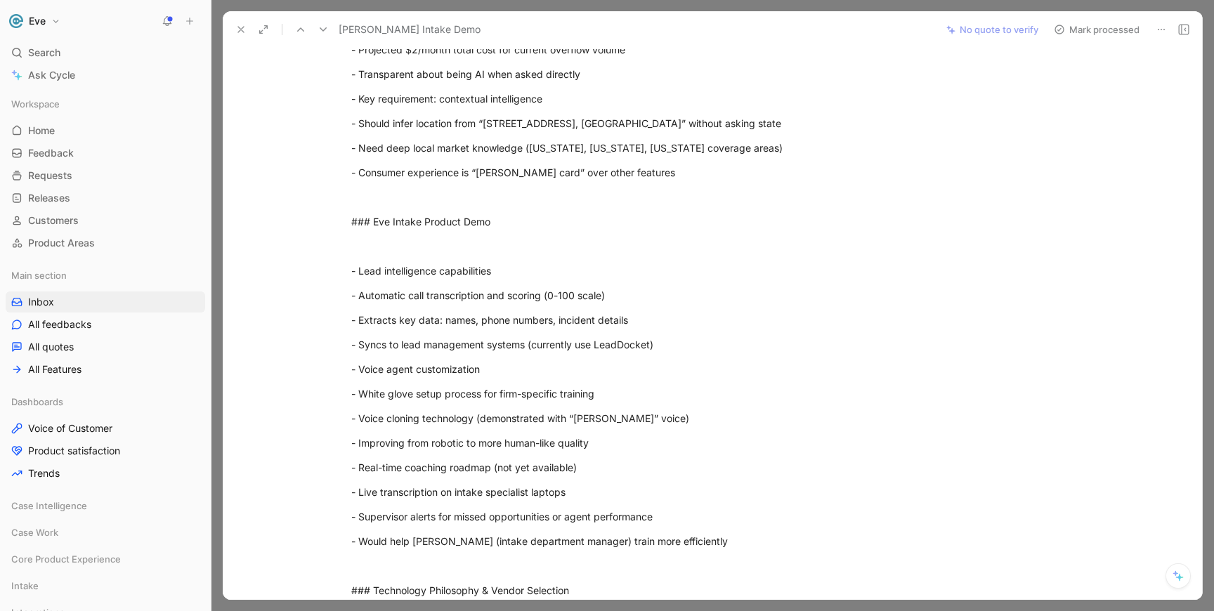
scroll to position [0, 0]
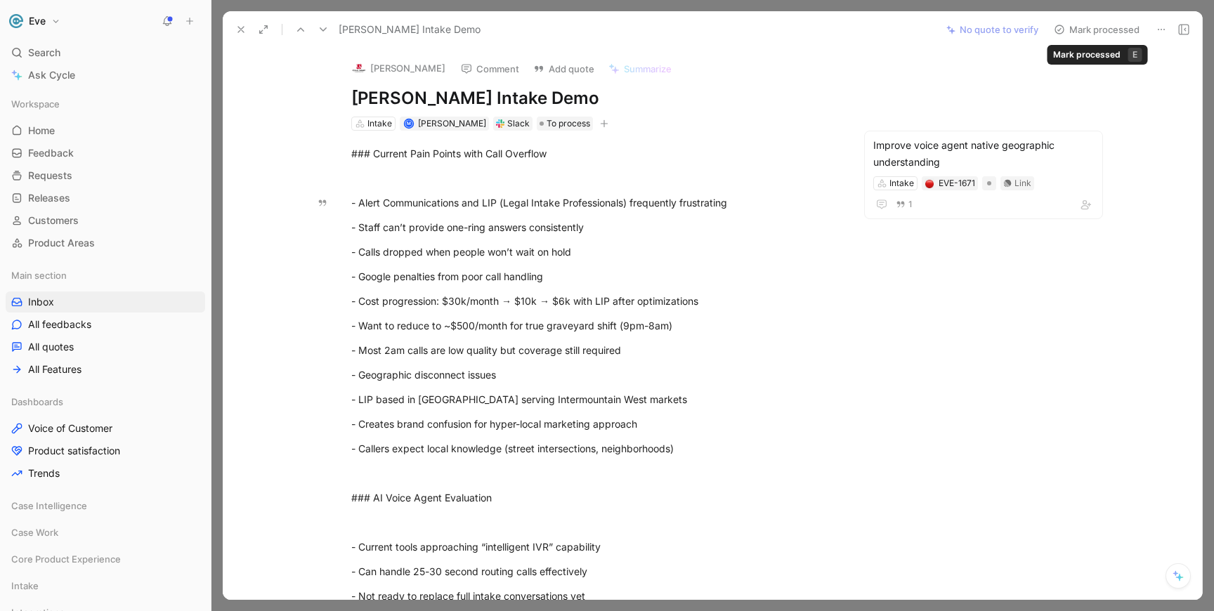
click at [1090, 27] on button "Mark processed" at bounding box center [1096, 30] width 98 height 20
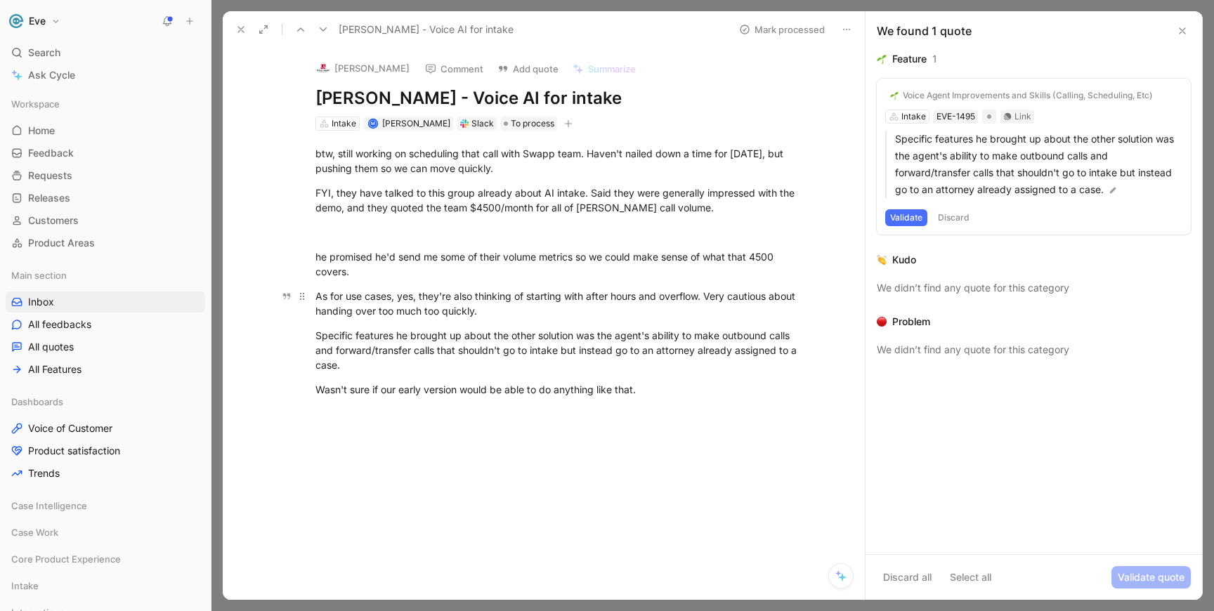
click at [401, 317] on div "As for use cases, yes, they're also thinking of starting with after hours and o…" at bounding box center [558, 304] width 486 height 30
click at [393, 340] on div "Specific features he brought up about the other solution was the agent's abilit…" at bounding box center [558, 350] width 486 height 44
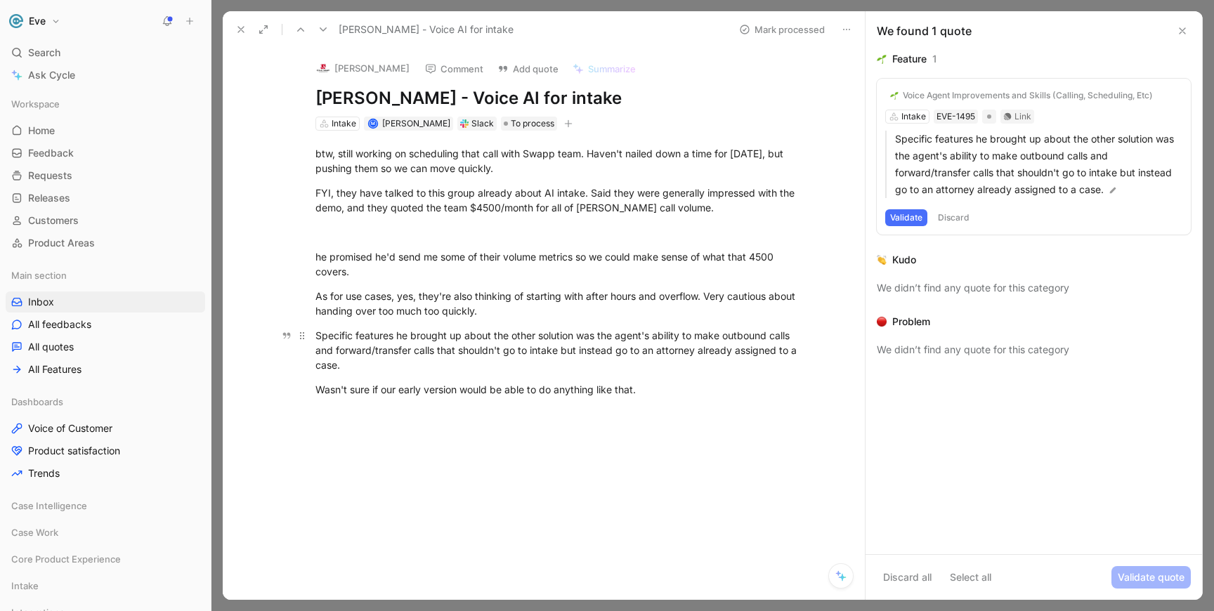
click at [393, 340] on div "Specific features he brought up about the other solution was the agent's abilit…" at bounding box center [558, 350] width 486 height 44
click at [514, 344] on div "Specific features he brought up about the other solution was the agent's abilit…" at bounding box center [558, 350] width 486 height 44
click at [964, 208] on div "Voice Agent Improvements and Skills (Calling, Scheduling, Etc) Intake EVE-1495 …" at bounding box center [1034, 157] width 314 height 156
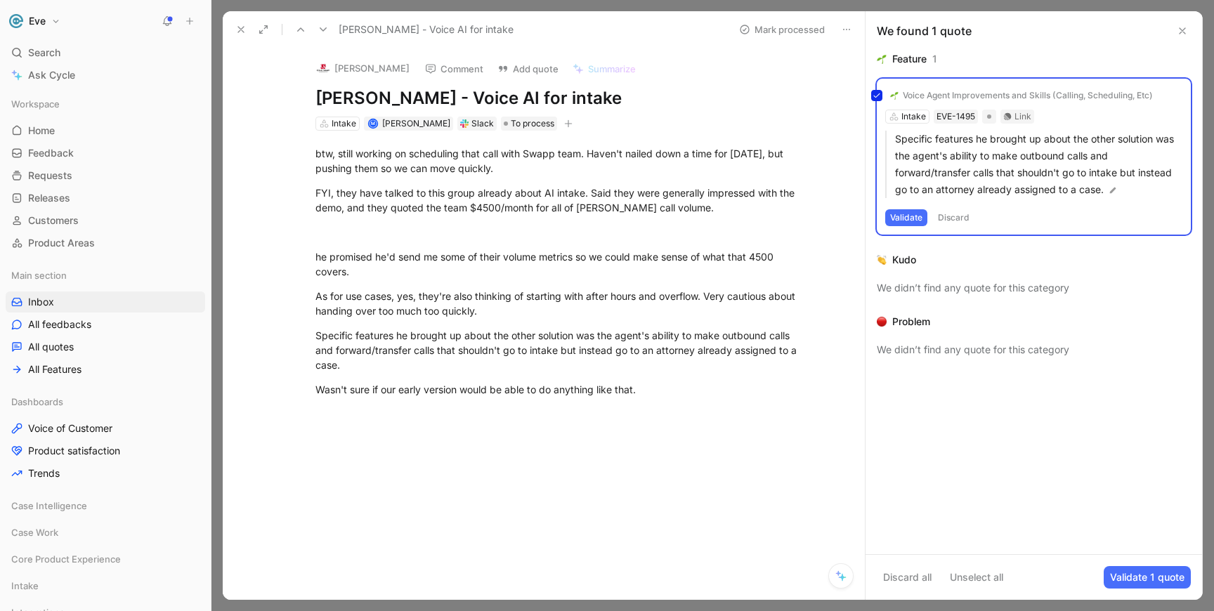
click at [957, 218] on div "Voice Agent Improvements and Skills (Calling, Scheduling, Etc) Intake EVE-1495 …" at bounding box center [1034, 157] width 314 height 156
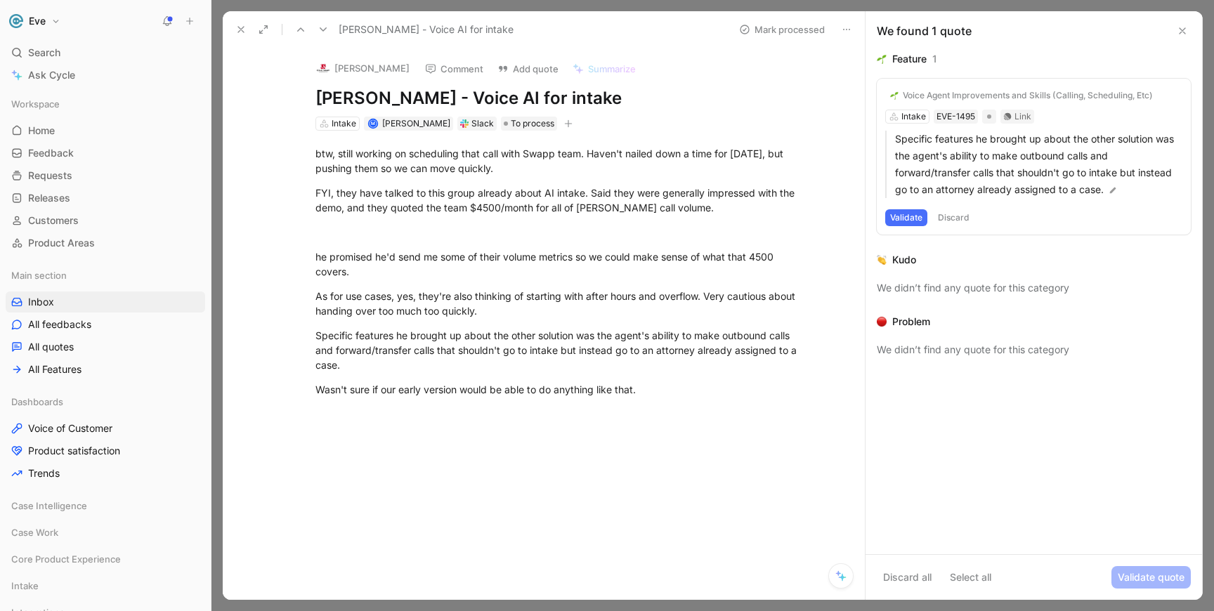
click at [952, 220] on button "Discard" at bounding box center [953, 217] width 41 height 17
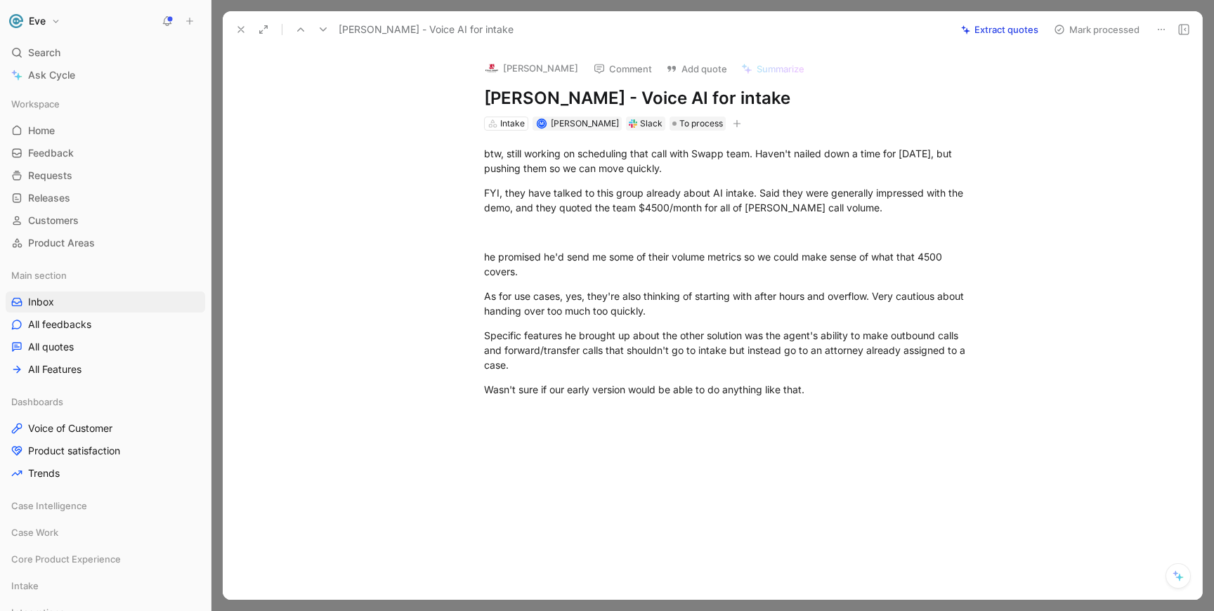
click at [1013, 35] on button "Extract quotes" at bounding box center [1000, 30] width 90 height 20
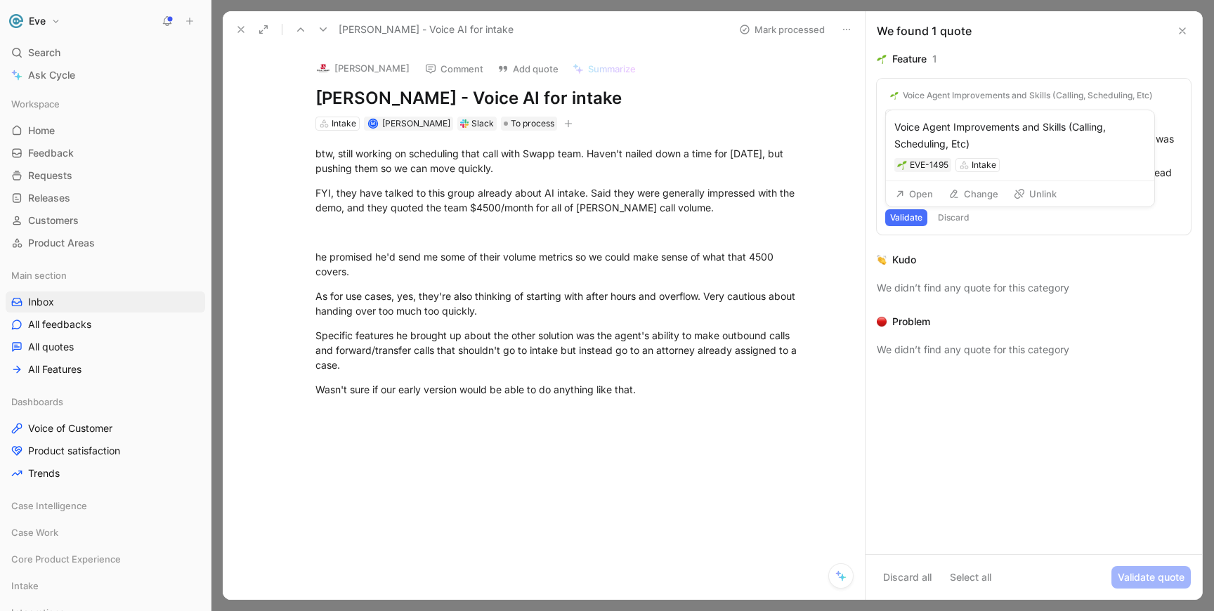
click at [922, 196] on button "Open" at bounding box center [914, 194] width 51 height 20
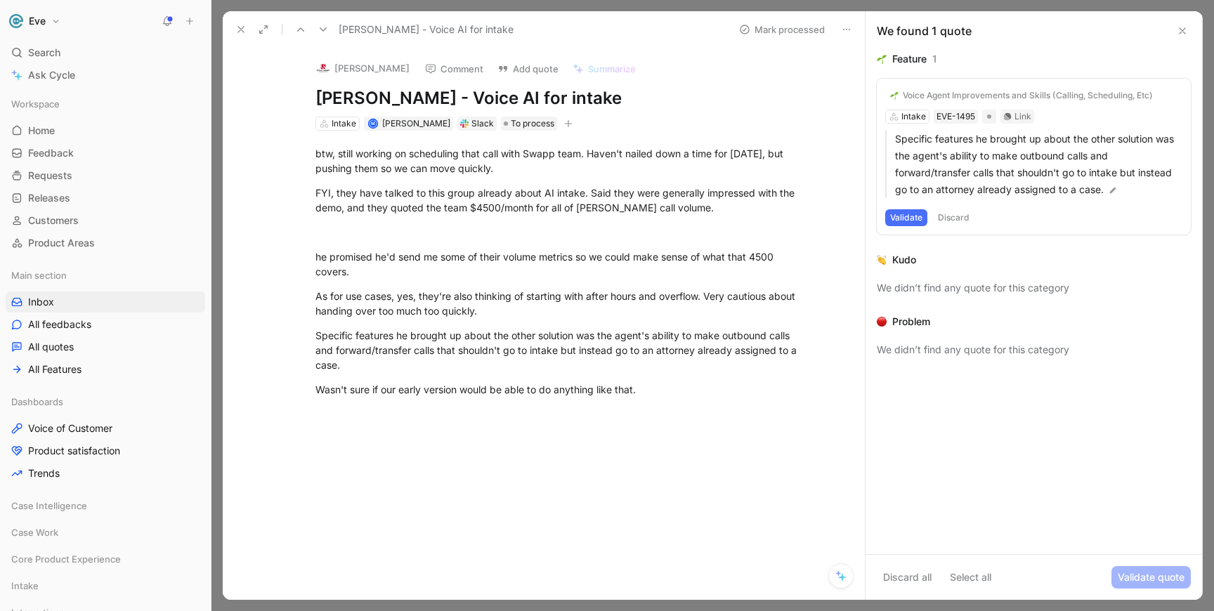
click at [956, 218] on button "Discard" at bounding box center [953, 217] width 41 height 17
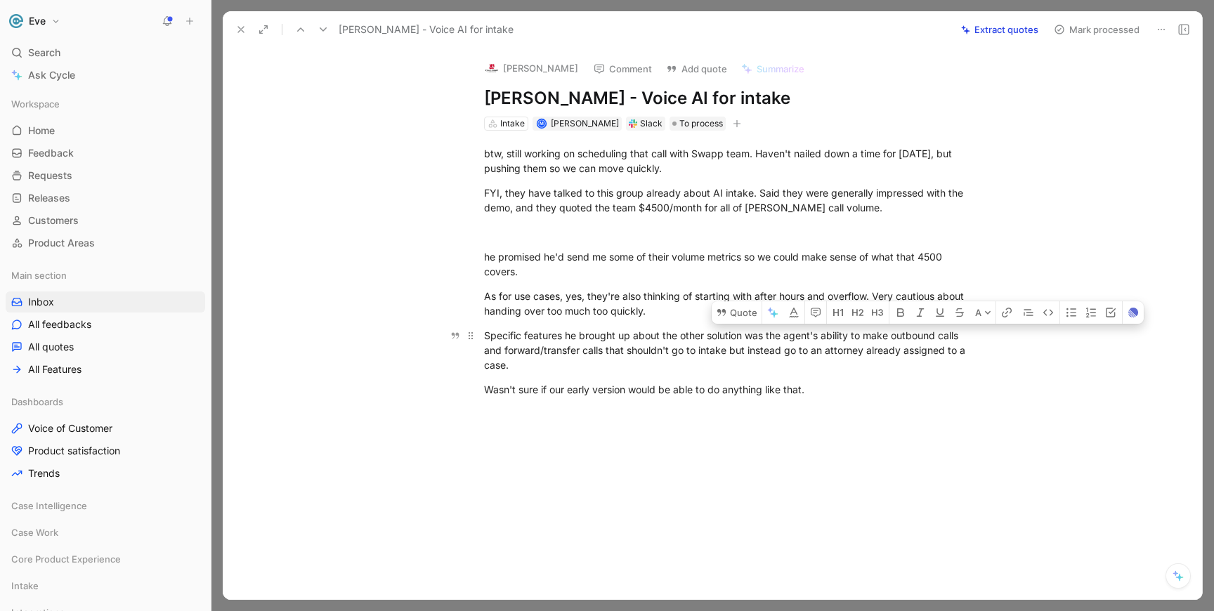
drag, startPoint x: 893, startPoint y: 336, endPoint x: 962, endPoint y: 333, distance: 68.9
click at [962, 333] on div "Specific features he brought up about the other solution was the agent's abilit…" at bounding box center [727, 350] width 486 height 44
click at [737, 317] on button "Quote" at bounding box center [737, 312] width 50 height 22
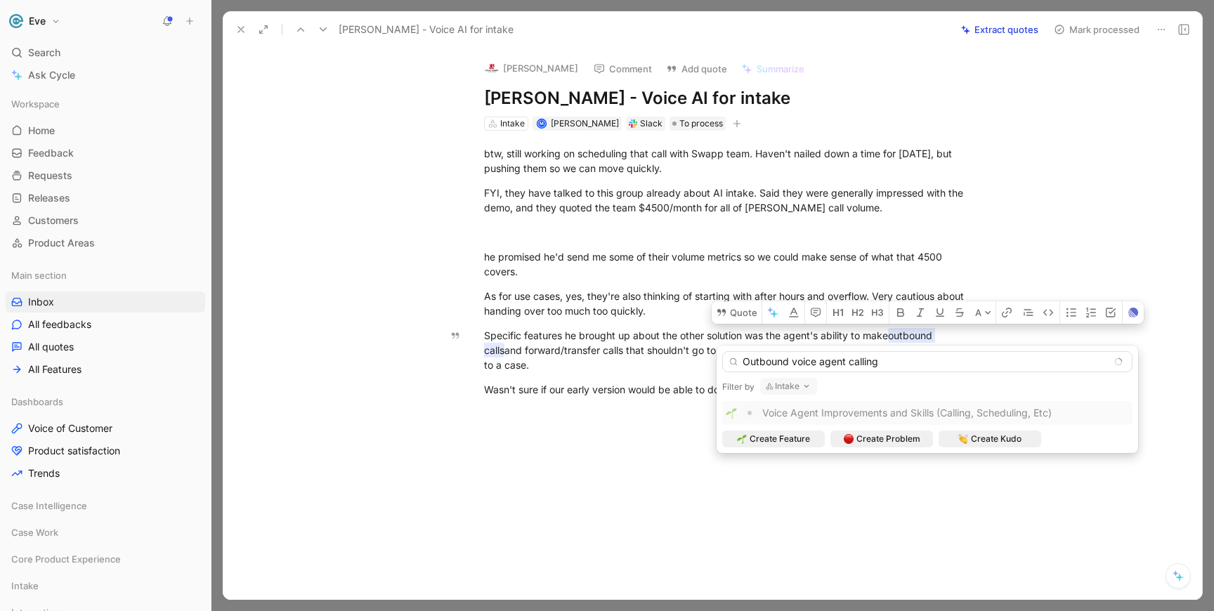
click at [742, 365] on input "Outbound voice agent calling" at bounding box center [927, 361] width 410 height 21
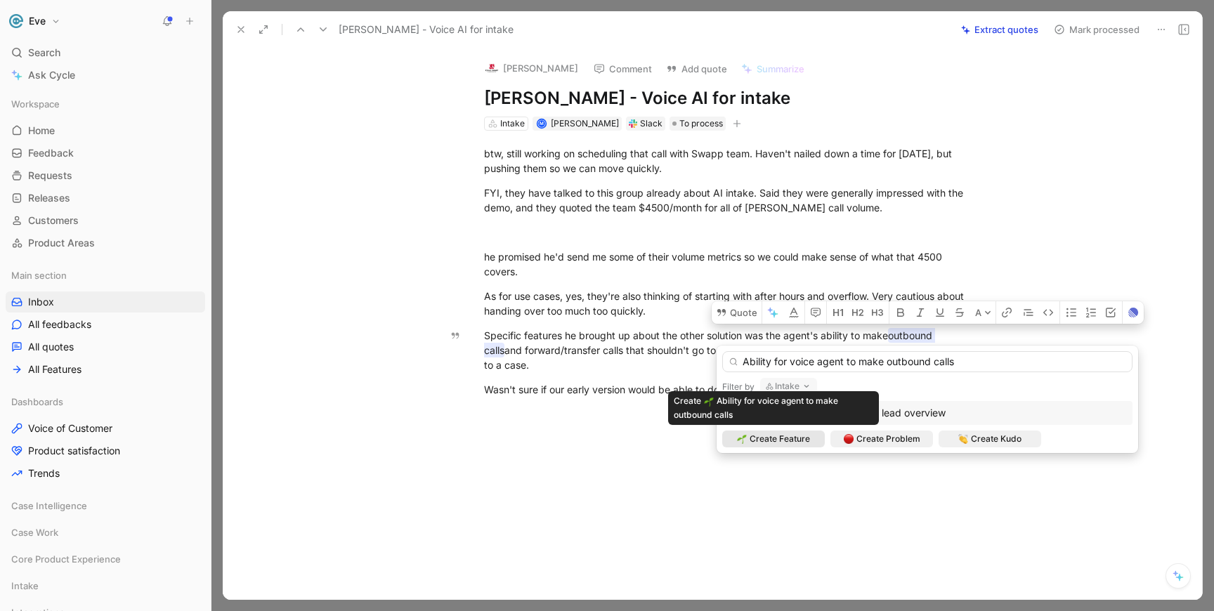
type input "Ability for voice agent to make outbound calls"
click at [792, 440] on span "Create Feature" at bounding box center [779, 439] width 60 height 14
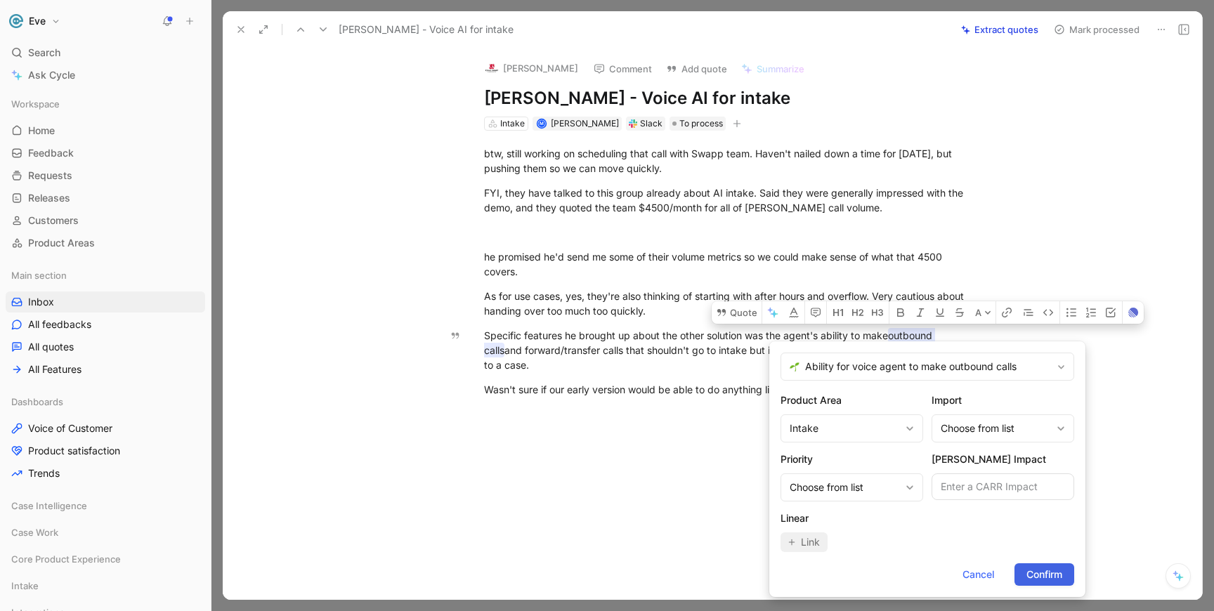
click at [1049, 572] on span "Confirm" at bounding box center [1044, 574] width 36 height 17
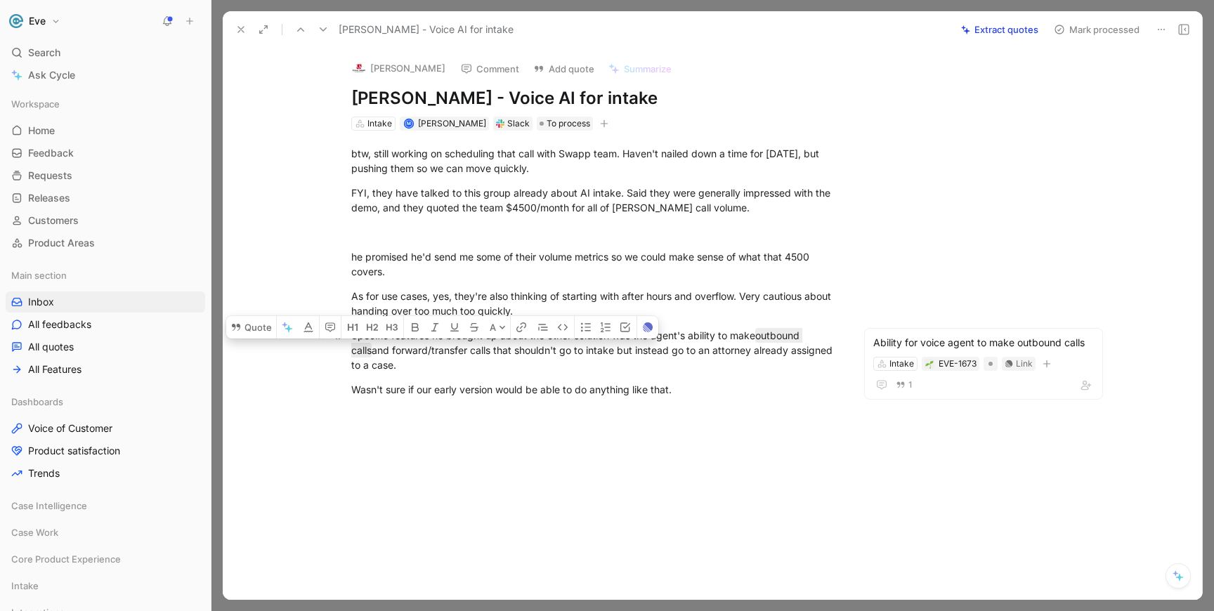
drag, startPoint x: 371, startPoint y: 349, endPoint x: 375, endPoint y: 365, distance: 16.7
click at [375, 365] on div "Specific features he brought up about the other solution was the agent's abilit…" at bounding box center [594, 350] width 486 height 44
click at [258, 328] on button "Quote" at bounding box center [251, 327] width 50 height 22
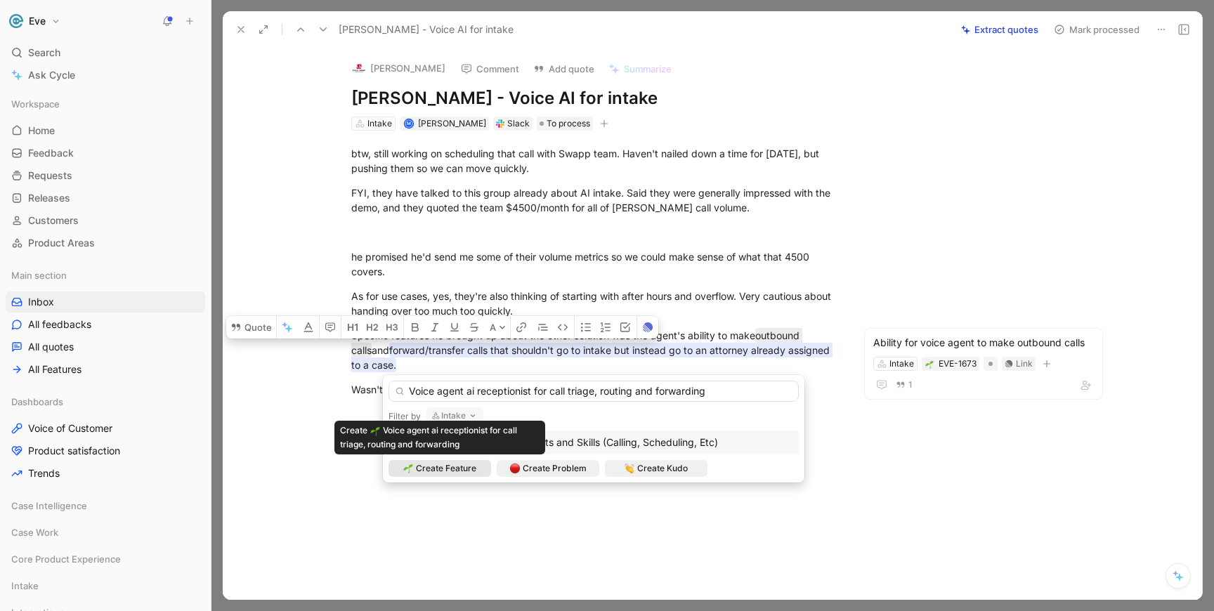
type input "Voice agent ai receptionist for call triage, routing and forwarding"
click at [434, 469] on span "Create Feature" at bounding box center [446, 468] width 60 height 14
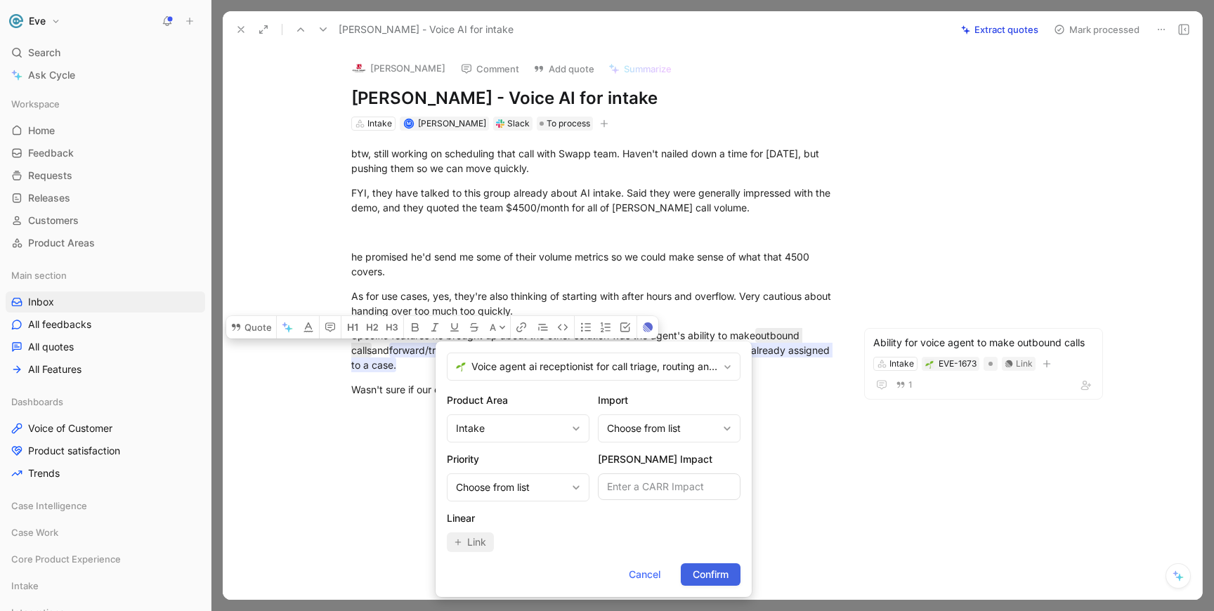
click at [716, 570] on span "Confirm" at bounding box center [711, 574] width 36 height 17
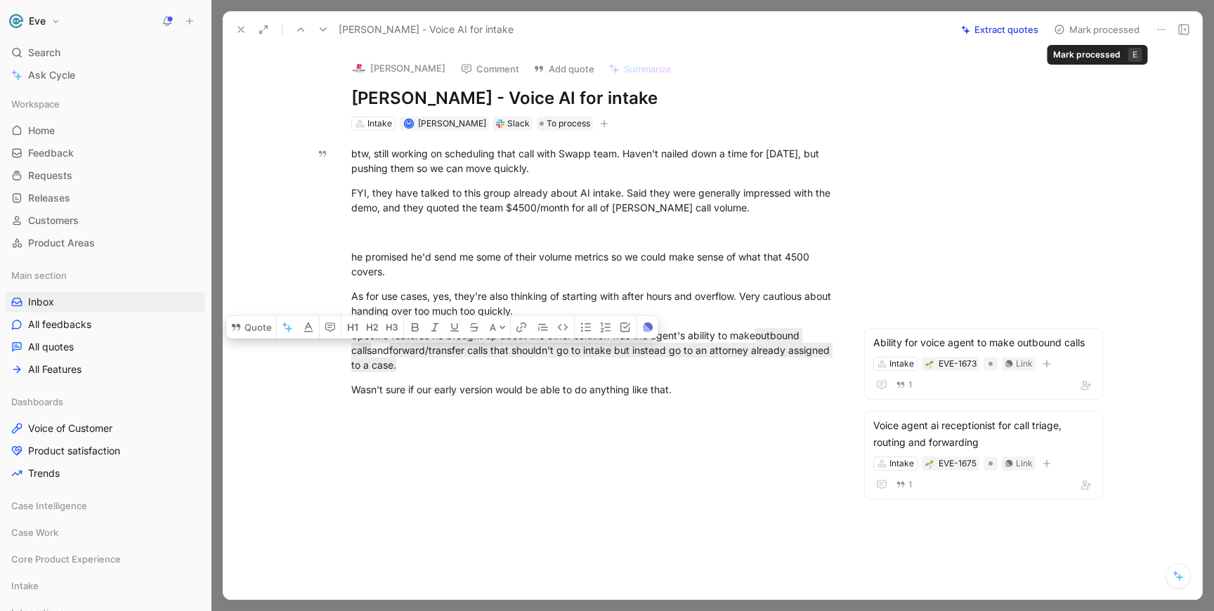
click at [1091, 32] on button "Mark processed" at bounding box center [1096, 30] width 98 height 20
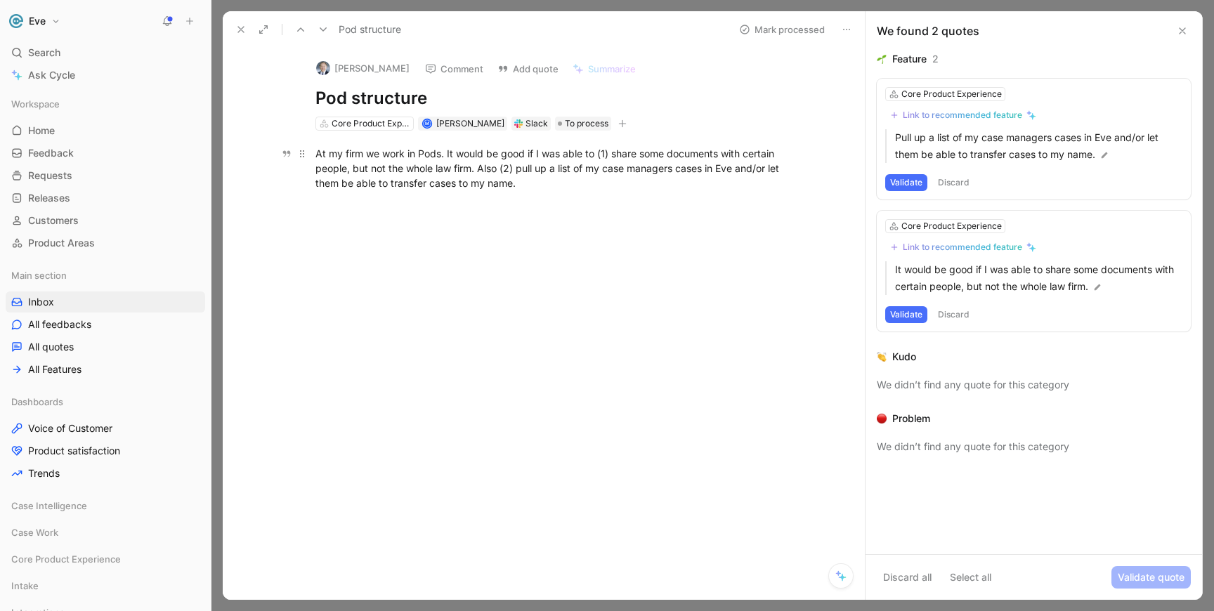
click at [410, 157] on div "At my firm we work in Pods. It would be good if I was able to (1) share some do…" at bounding box center [558, 168] width 486 height 44
click at [414, 157] on div "At my firm we work in Pods. It would be good if I was able to (1) share some do…" at bounding box center [558, 168] width 486 height 44
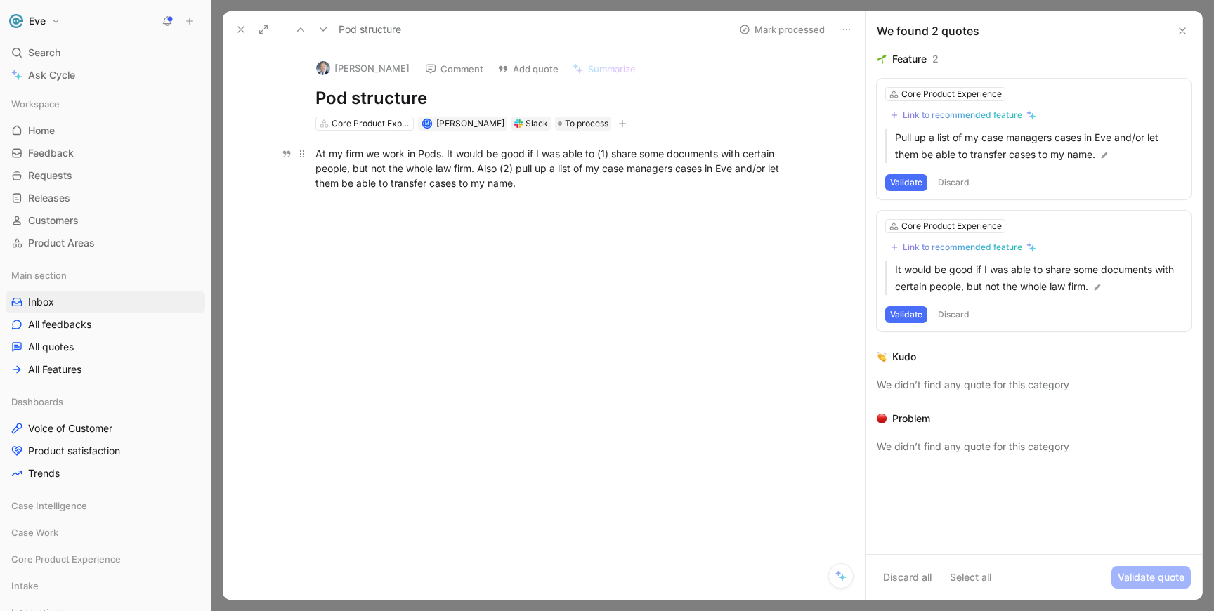
click at [414, 157] on div "At my firm we work in Pods. It would be good if I was able to (1) share some do…" at bounding box center [558, 168] width 486 height 44
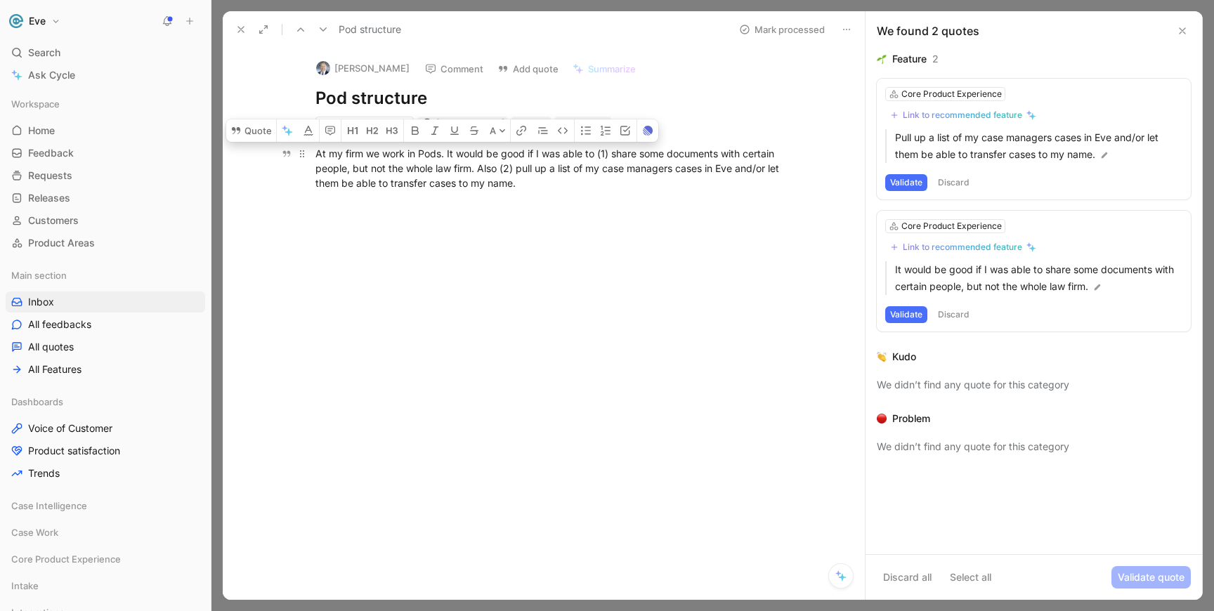
click at [409, 165] on div "At my firm we work in Pods. It would be good if I was able to (1) share some do…" at bounding box center [558, 168] width 486 height 44
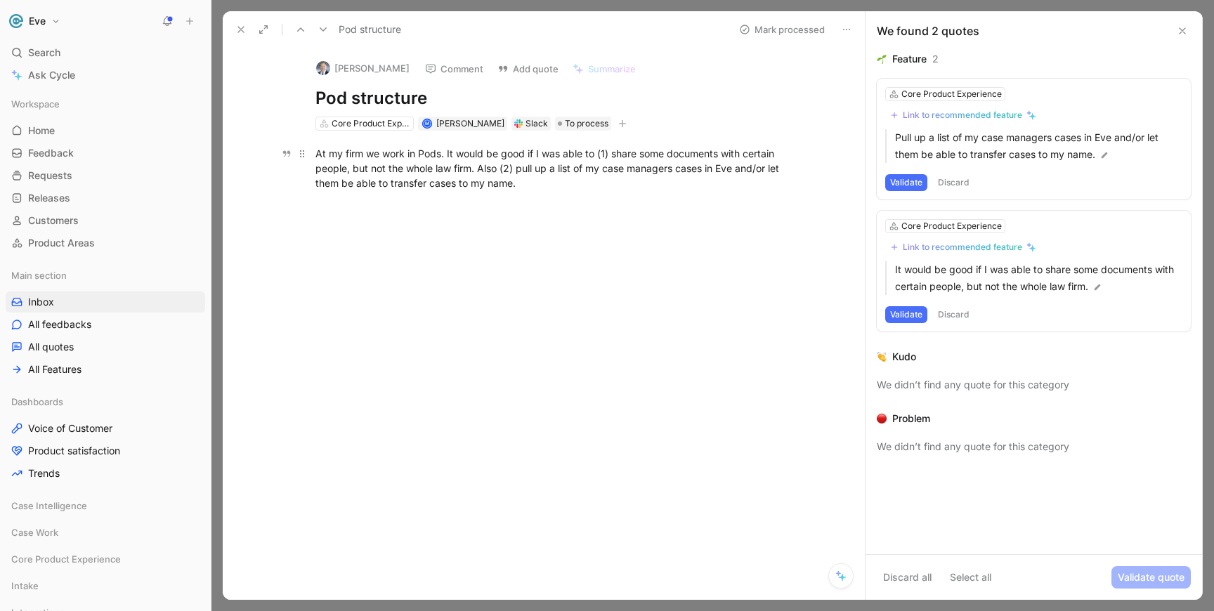
click at [409, 165] on div "At my firm we work in Pods. It would be good if I was able to (1) share some do…" at bounding box center [558, 168] width 486 height 44
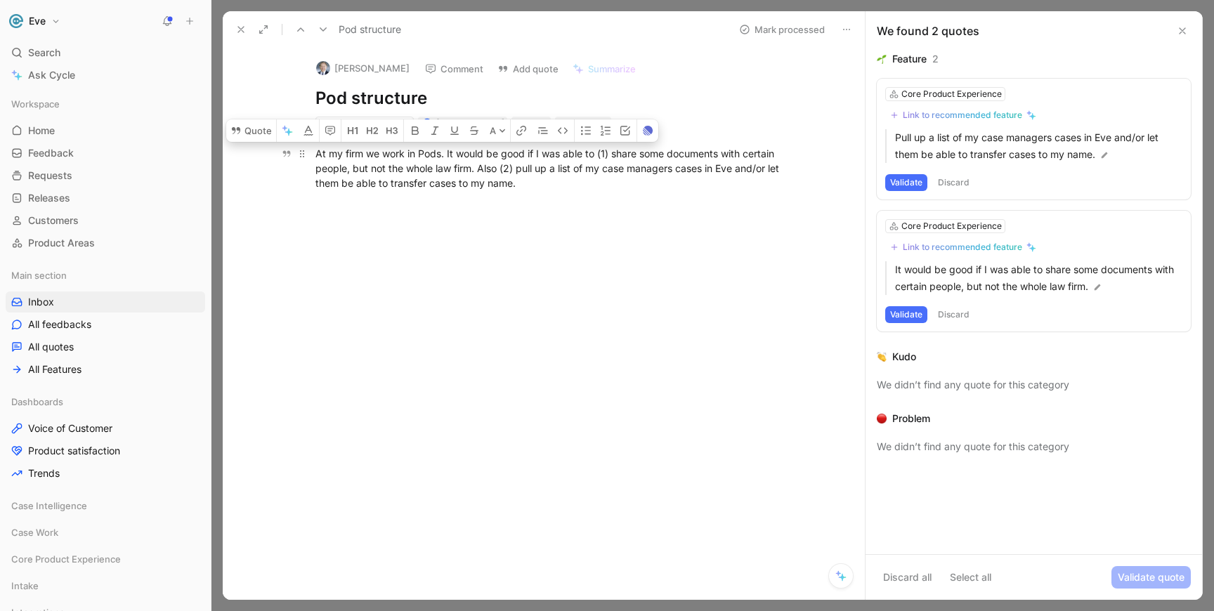
click at [441, 164] on div "At my firm we work in Pods. It would be good if I was able to (1) share some do…" at bounding box center [558, 168] width 486 height 44
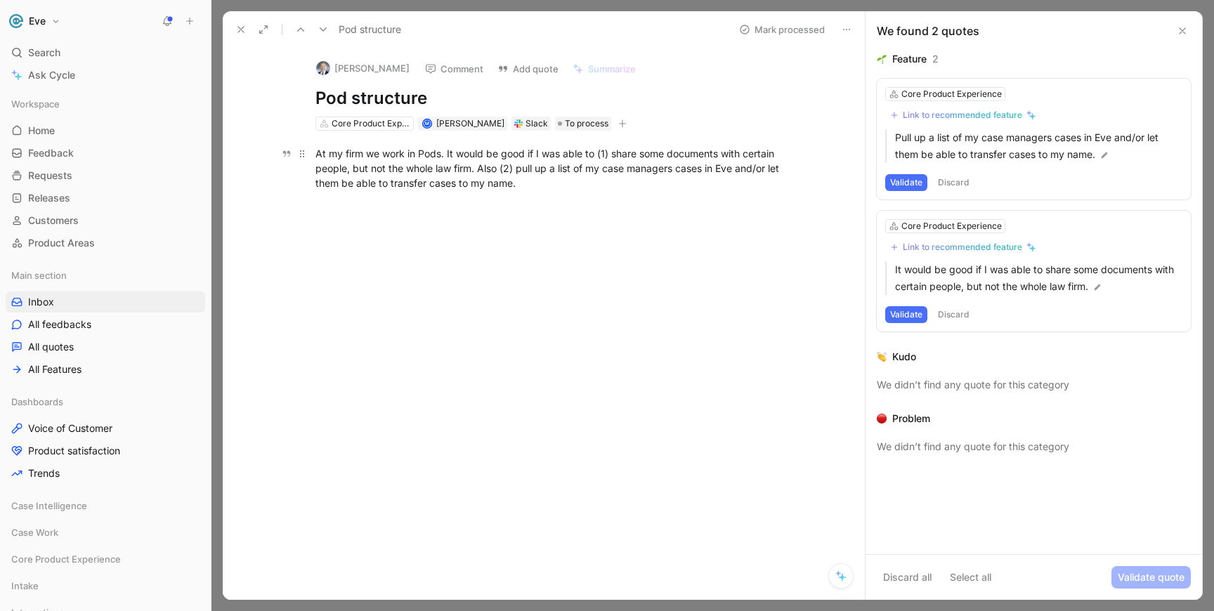
click at [441, 164] on div "At my firm we work in Pods. It would be good if I was able to (1) share some do…" at bounding box center [558, 168] width 486 height 44
click at [539, 190] on p "At my firm we work in Pods. It would be good if I was able to (1) share some do…" at bounding box center [558, 168] width 539 height 53
click at [963, 181] on button "Discard" at bounding box center [953, 182] width 41 height 17
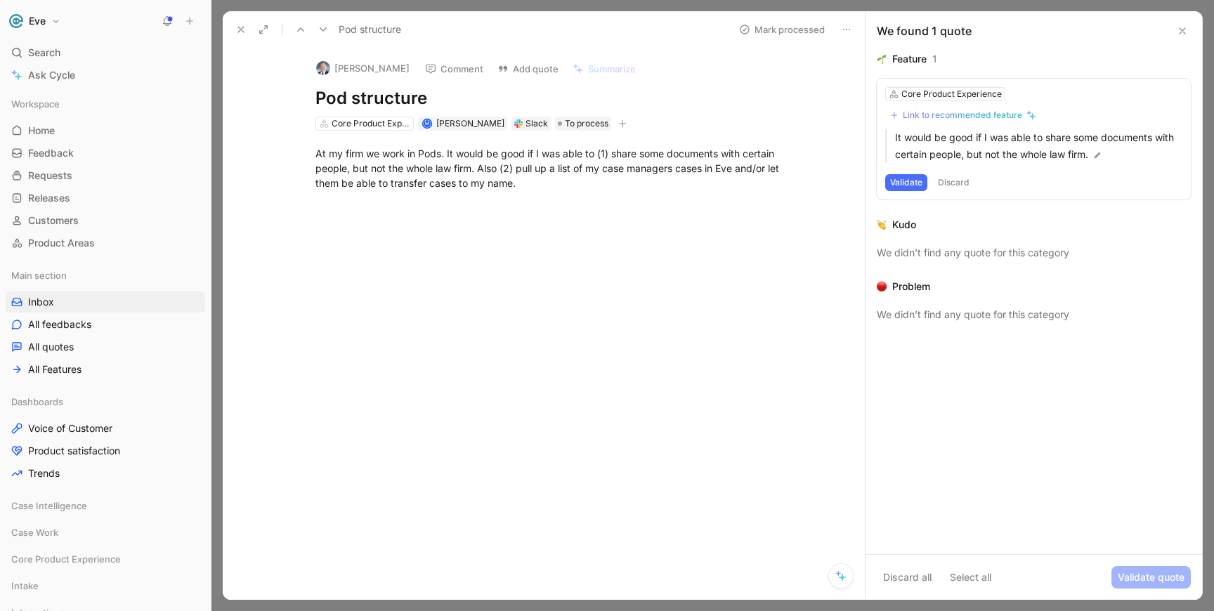
click at [963, 181] on button "Discard" at bounding box center [953, 182] width 41 height 17
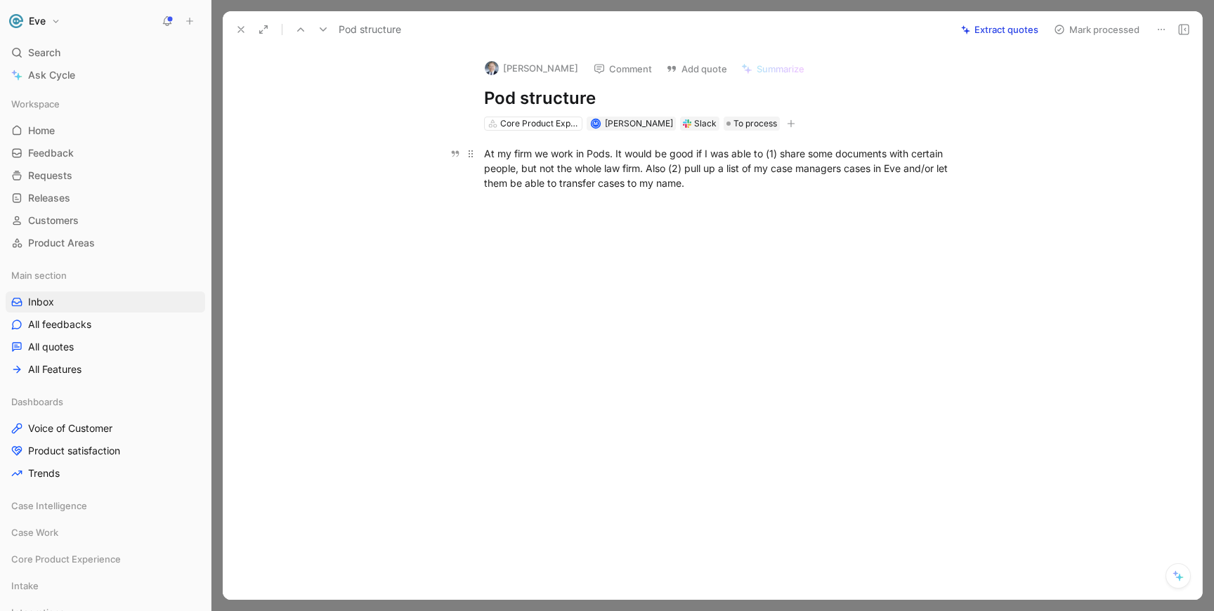
drag, startPoint x: 486, startPoint y: 153, endPoint x: 747, endPoint y: 186, distance: 263.4
click at [747, 186] on div "At my firm we work in Pods. It would be good if I was able to (1) share some do…" at bounding box center [727, 168] width 486 height 44
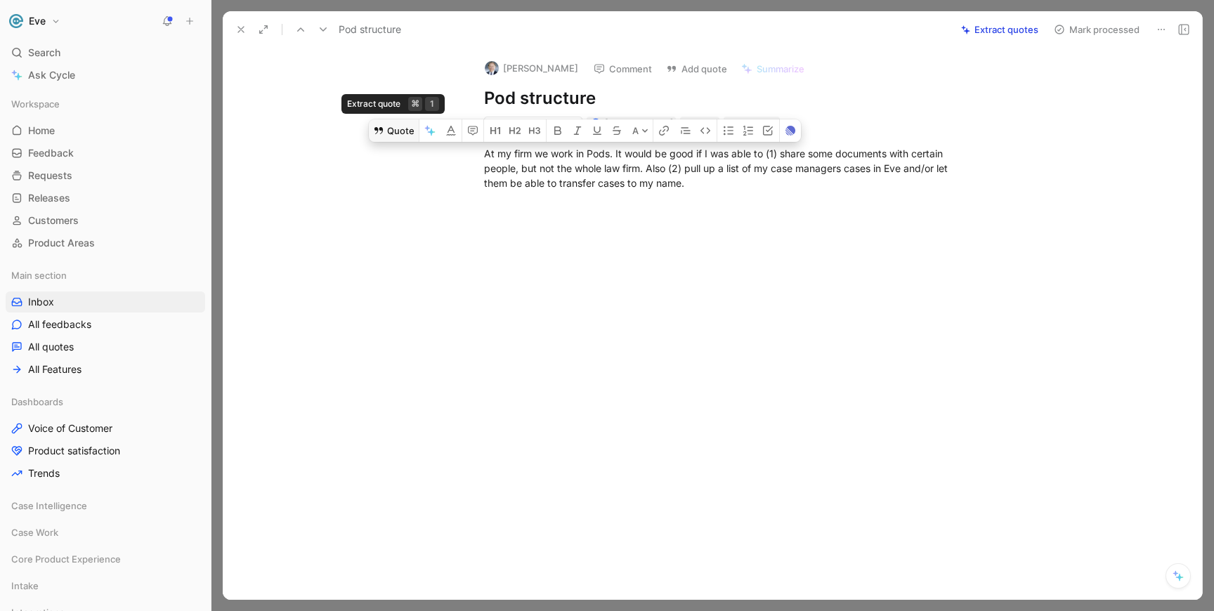
click at [386, 133] on button "Quote" at bounding box center [394, 130] width 50 height 22
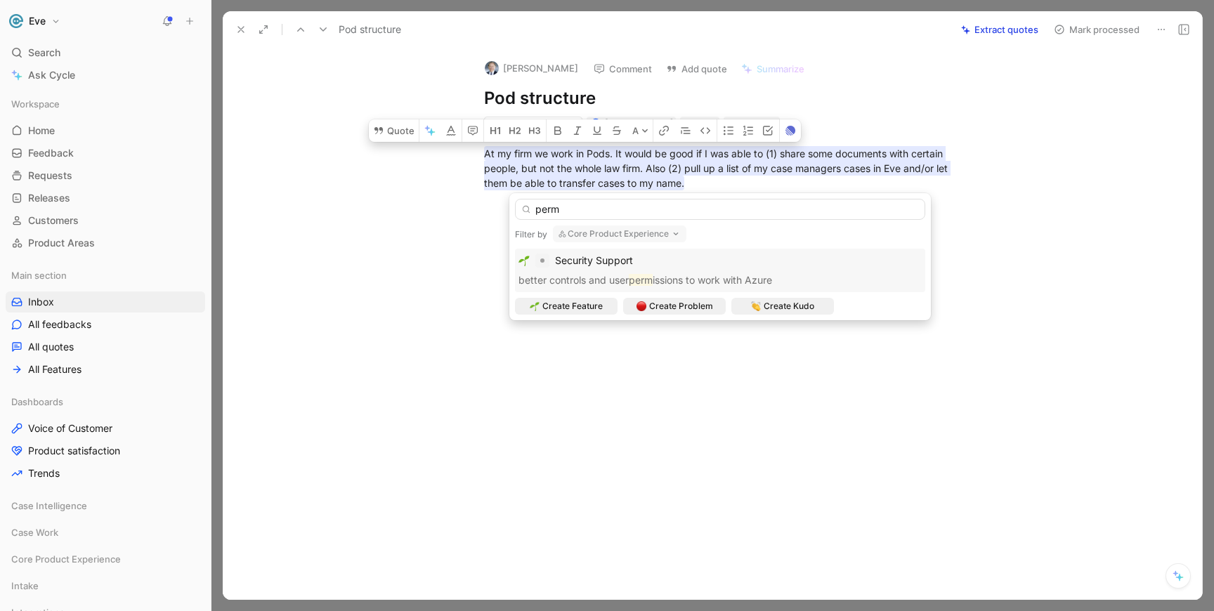
click at [575, 203] on input "perm" at bounding box center [720, 209] width 410 height 21
click at [605, 237] on button "Core Product Experience" at bounding box center [619, 233] width 133 height 17
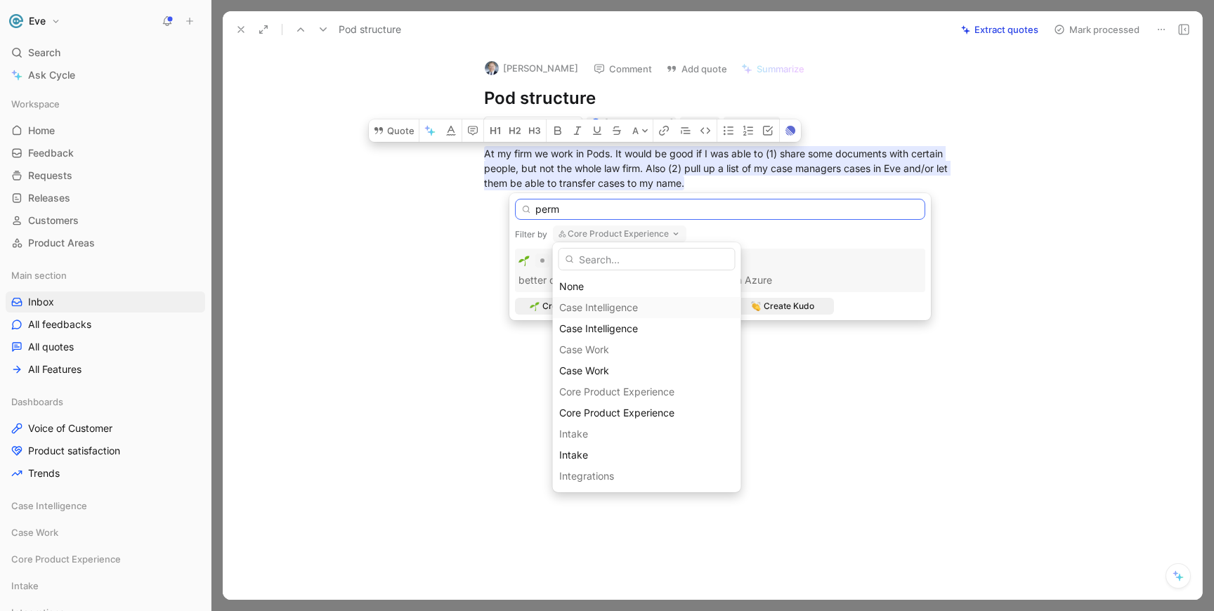
click at [558, 209] on input "perm" at bounding box center [720, 209] width 410 height 21
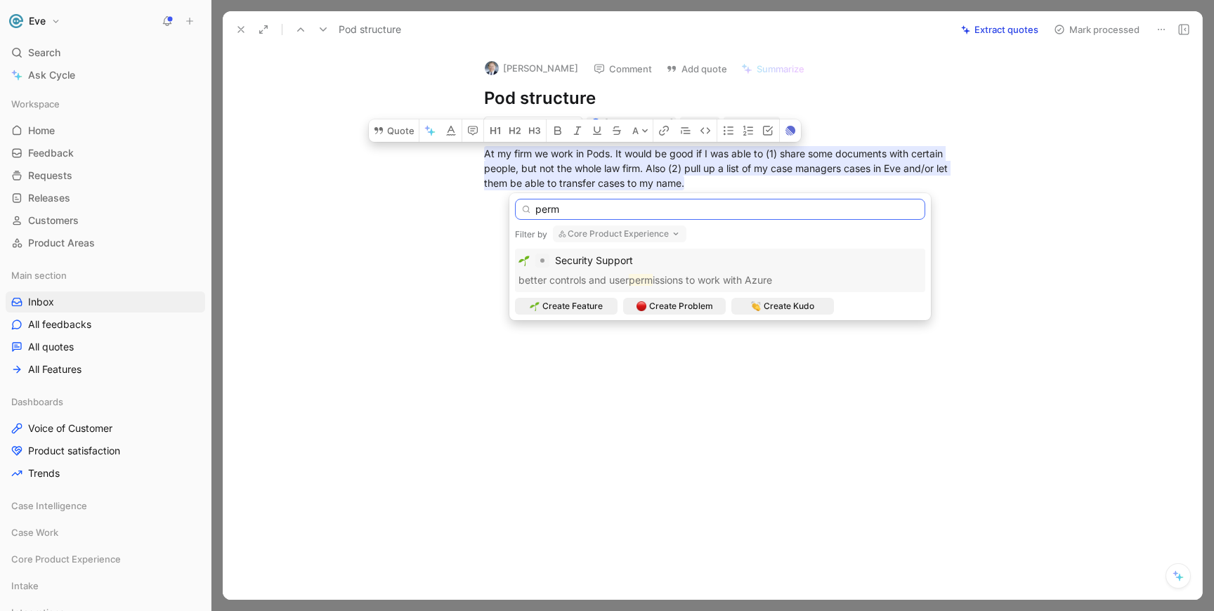
click at [558, 209] on input "perm" at bounding box center [720, 209] width 410 height 21
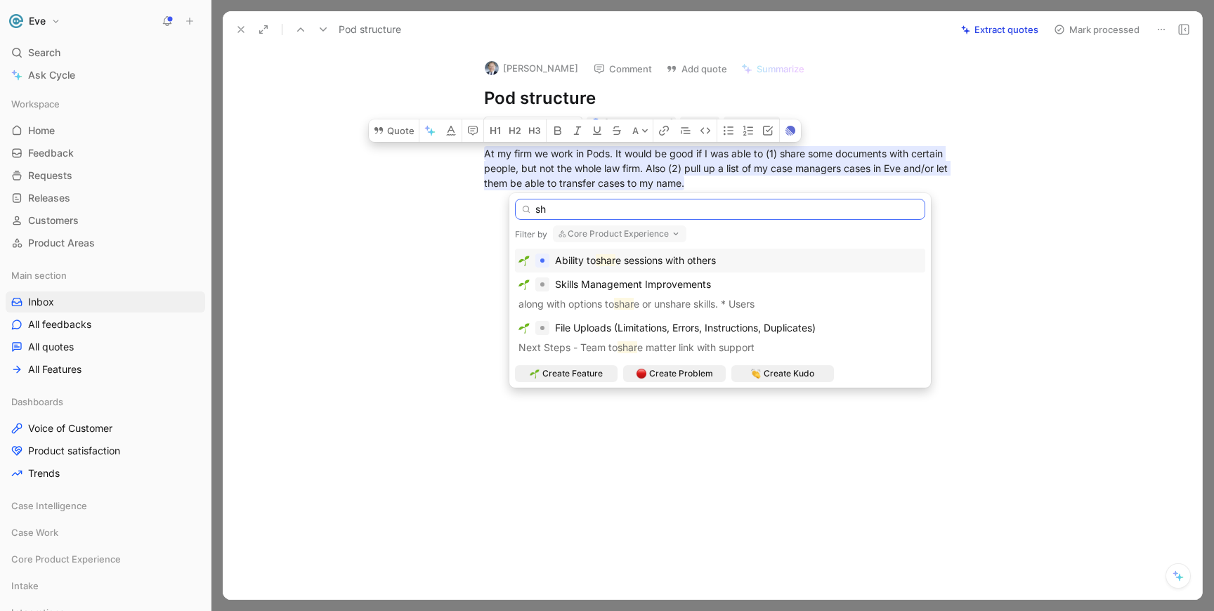
type input "s"
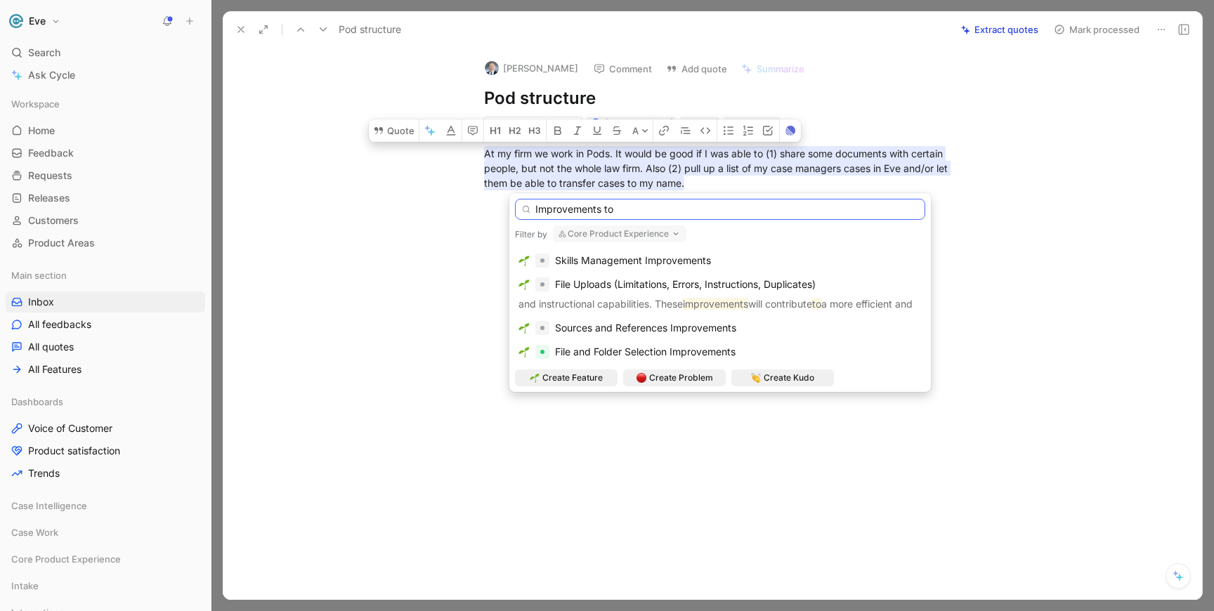
click at [535, 209] on input "Improvements to" at bounding box center [720, 209] width 410 height 21
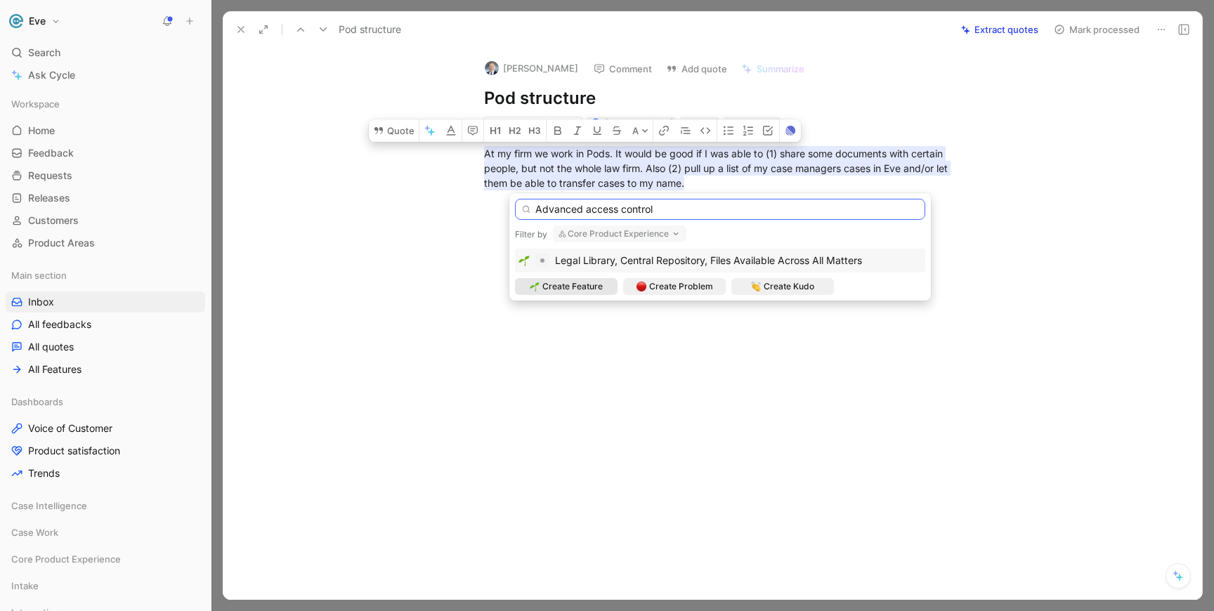
type input "Advanced access control"
click at [585, 292] on span "Create Feature" at bounding box center [572, 287] width 60 height 14
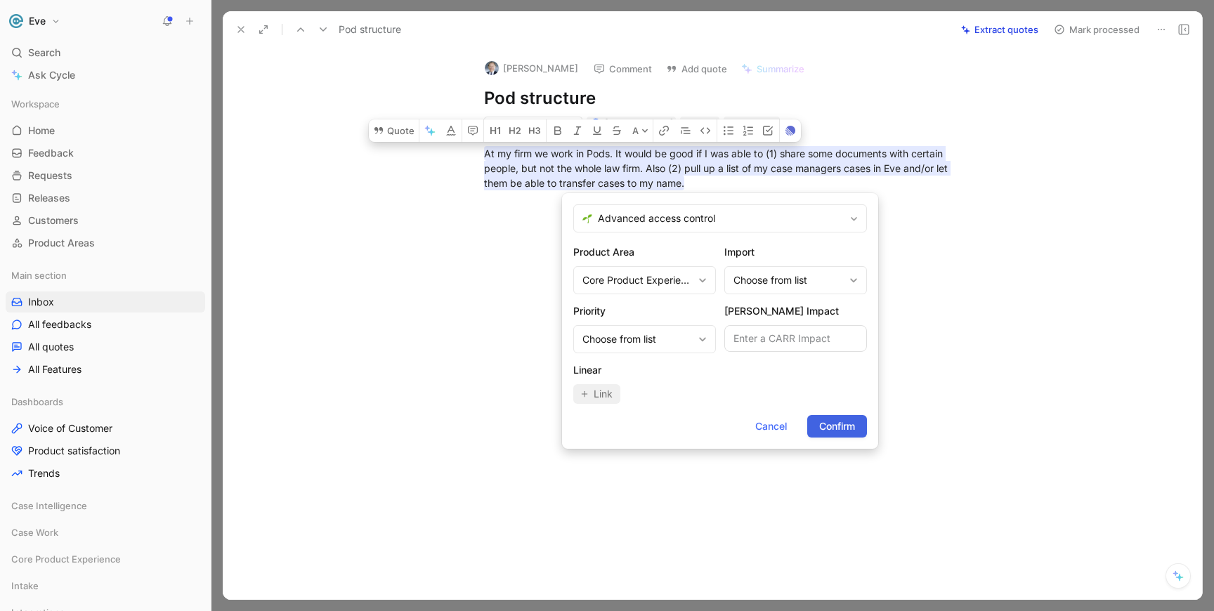
click at [850, 430] on span "Confirm" at bounding box center [837, 426] width 36 height 17
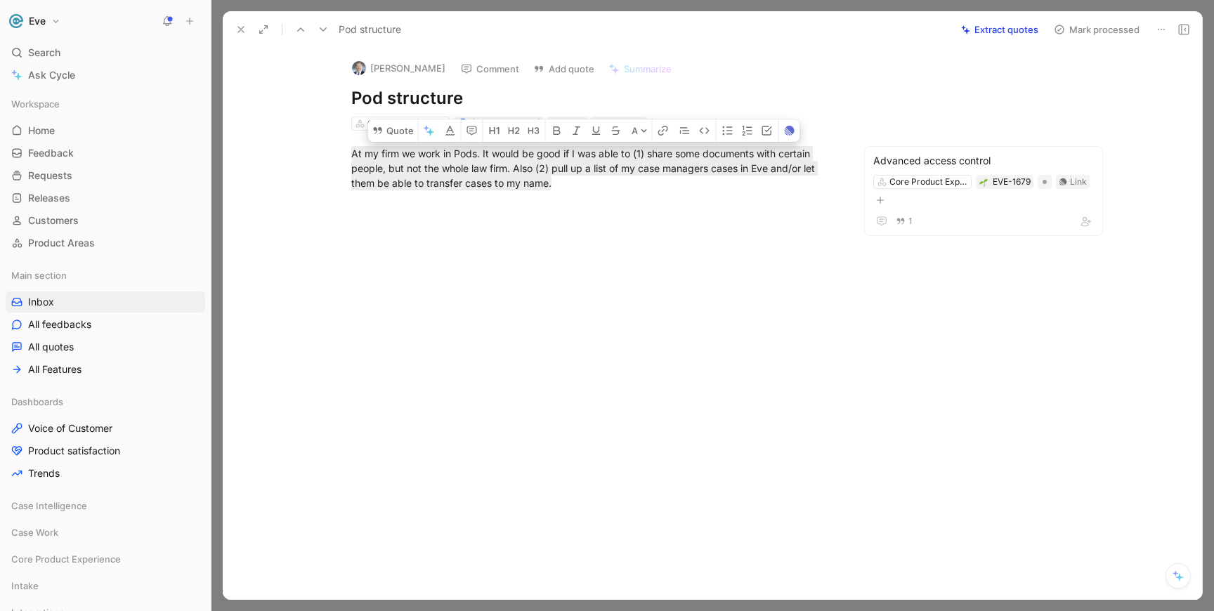
click at [1107, 29] on button "Mark processed" at bounding box center [1096, 30] width 98 height 20
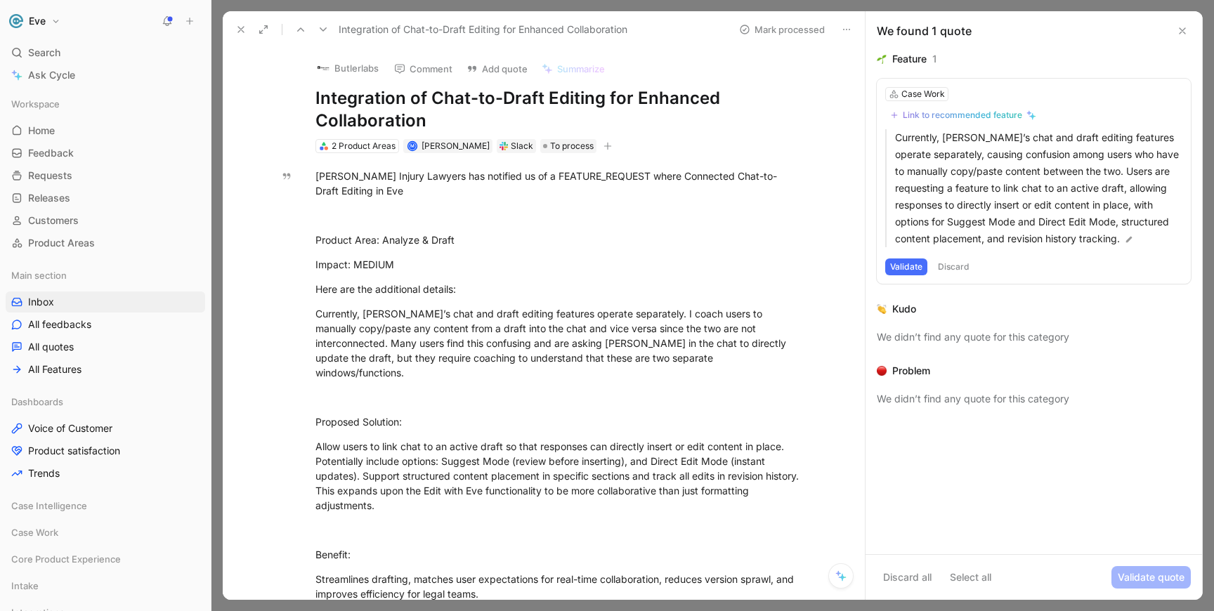
click at [989, 118] on div "Link to recommended feature" at bounding box center [962, 115] width 119 height 11
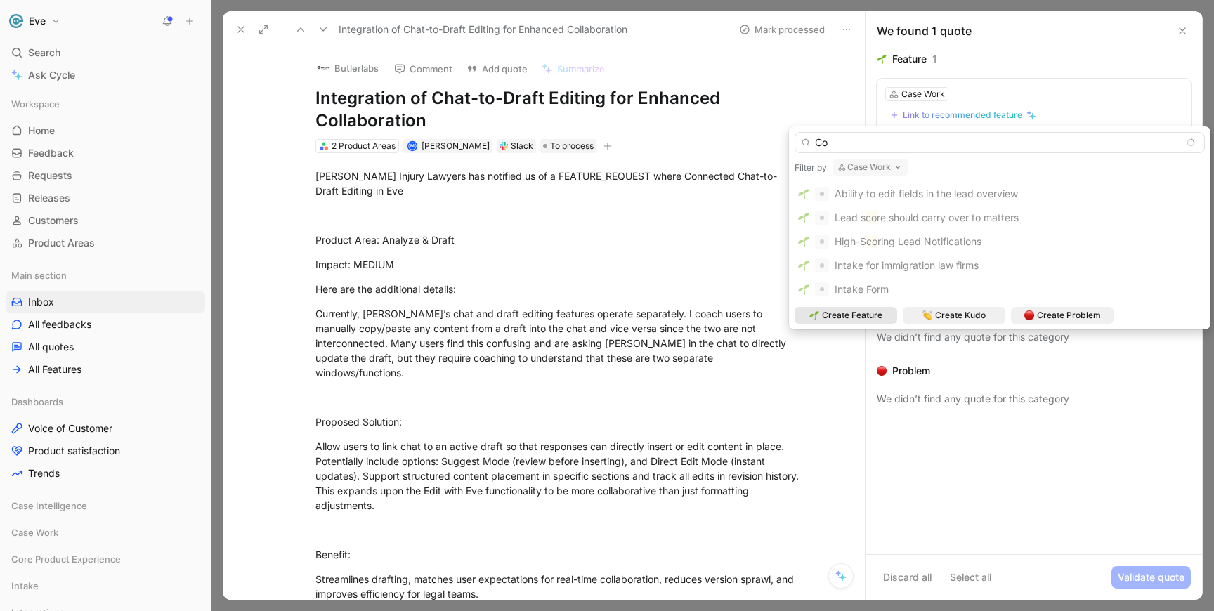
type input "C"
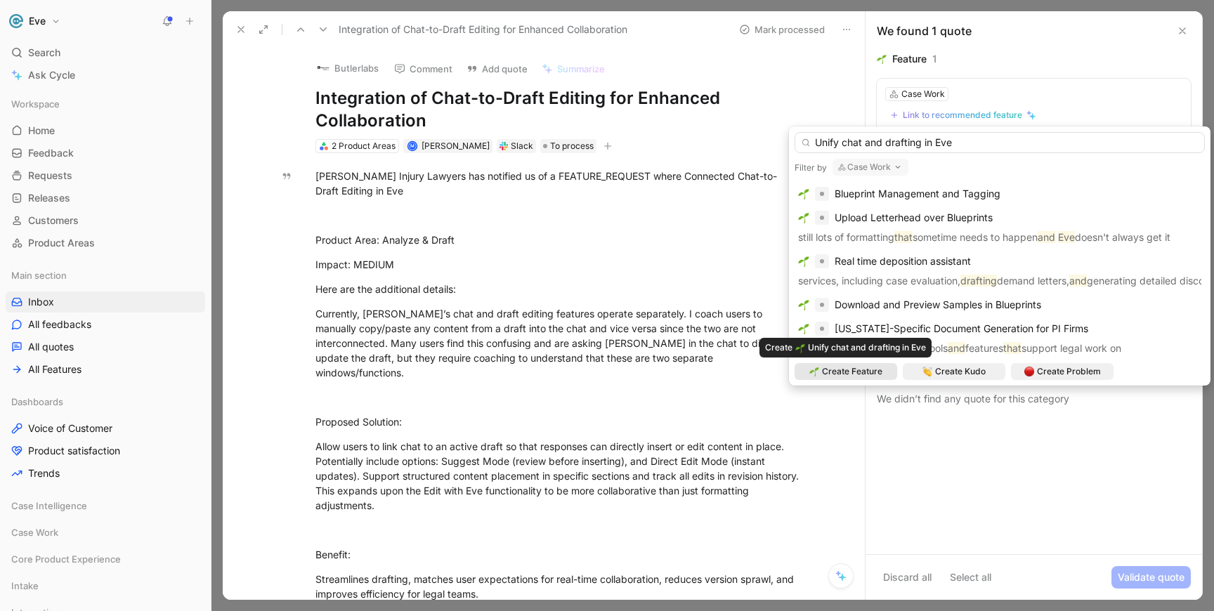
type input "Unify chat and drafting in Eve"
click at [855, 375] on span "Create Feature" at bounding box center [852, 372] width 60 height 14
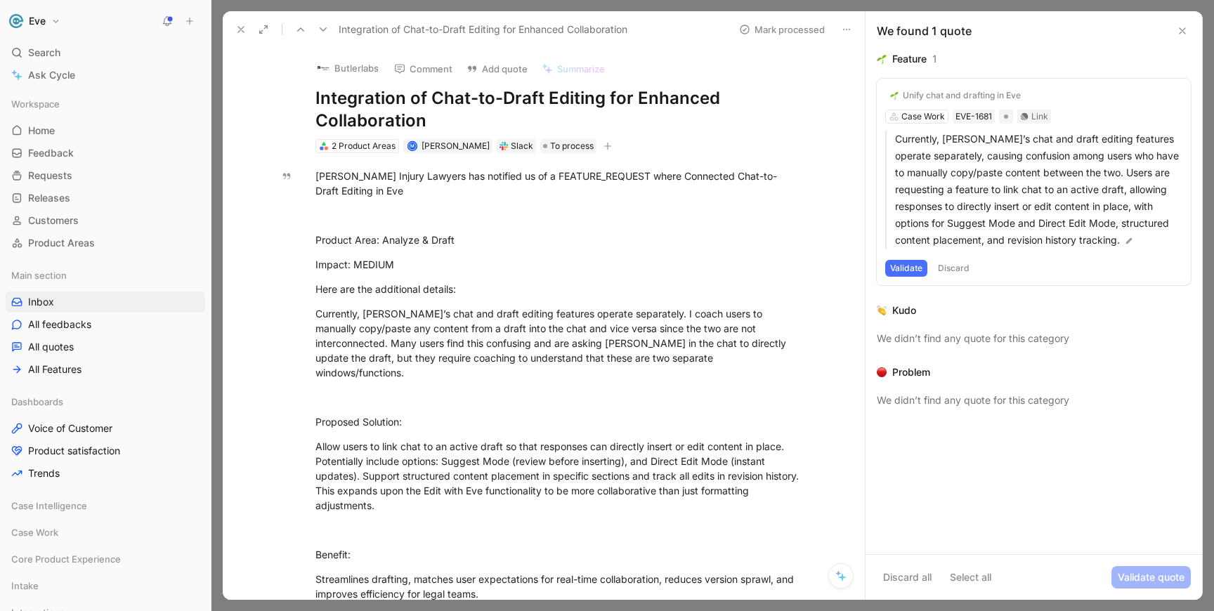
click at [351, 72] on button "Butlerlabs" at bounding box center [347, 68] width 75 height 21
click at [354, 73] on button "Butlerlabs" at bounding box center [347, 68] width 75 height 21
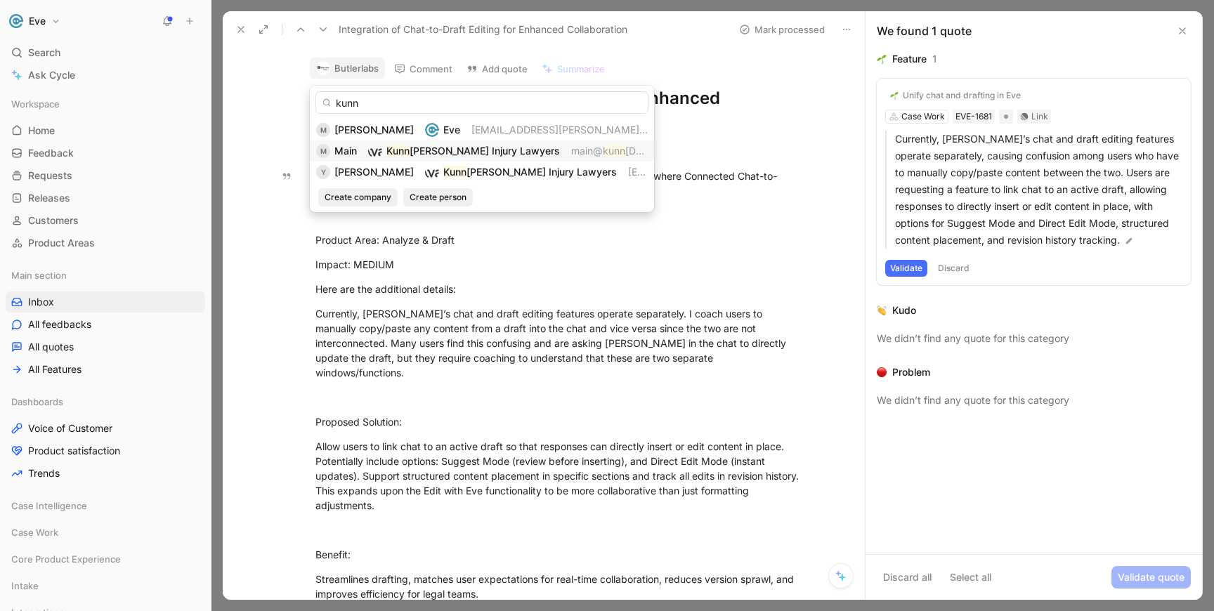
type input "kunn"
click at [463, 152] on span "atha Injury Lawyers" at bounding box center [485, 151] width 150 height 12
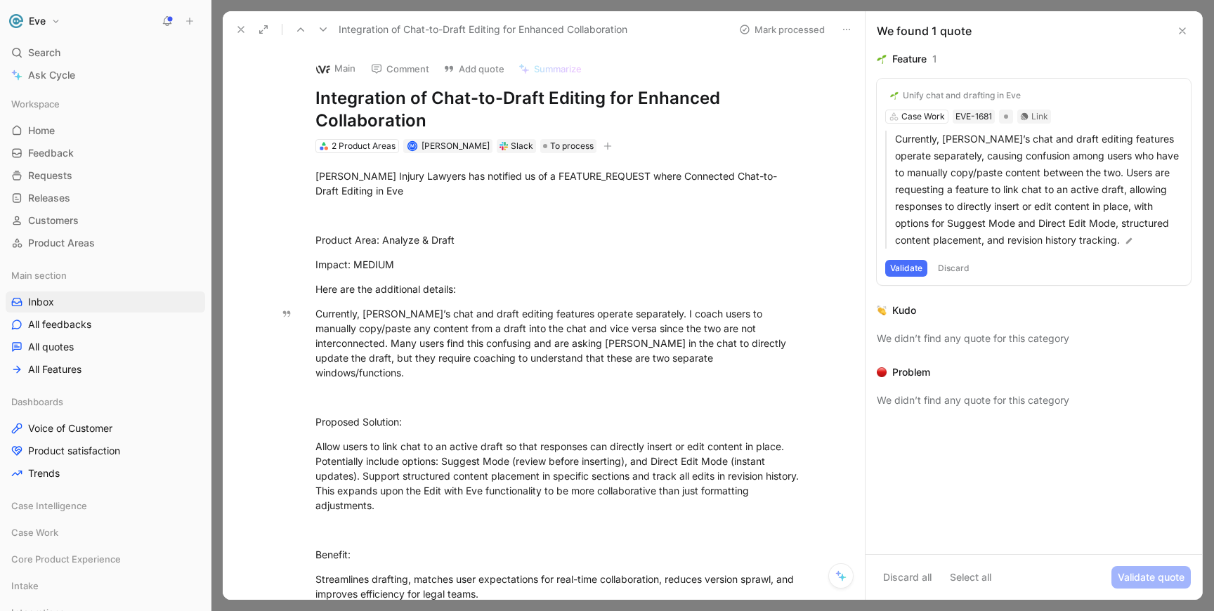
click at [903, 270] on button "Validate" at bounding box center [906, 268] width 42 height 17
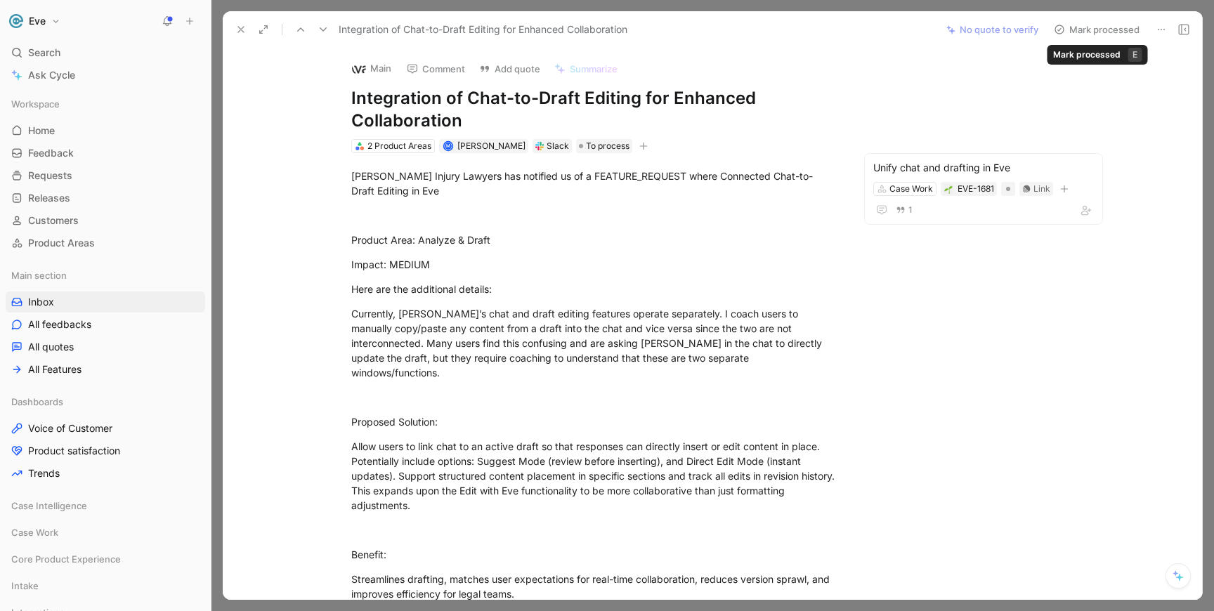
click at [1086, 32] on button "Mark processed" at bounding box center [1096, 30] width 98 height 20
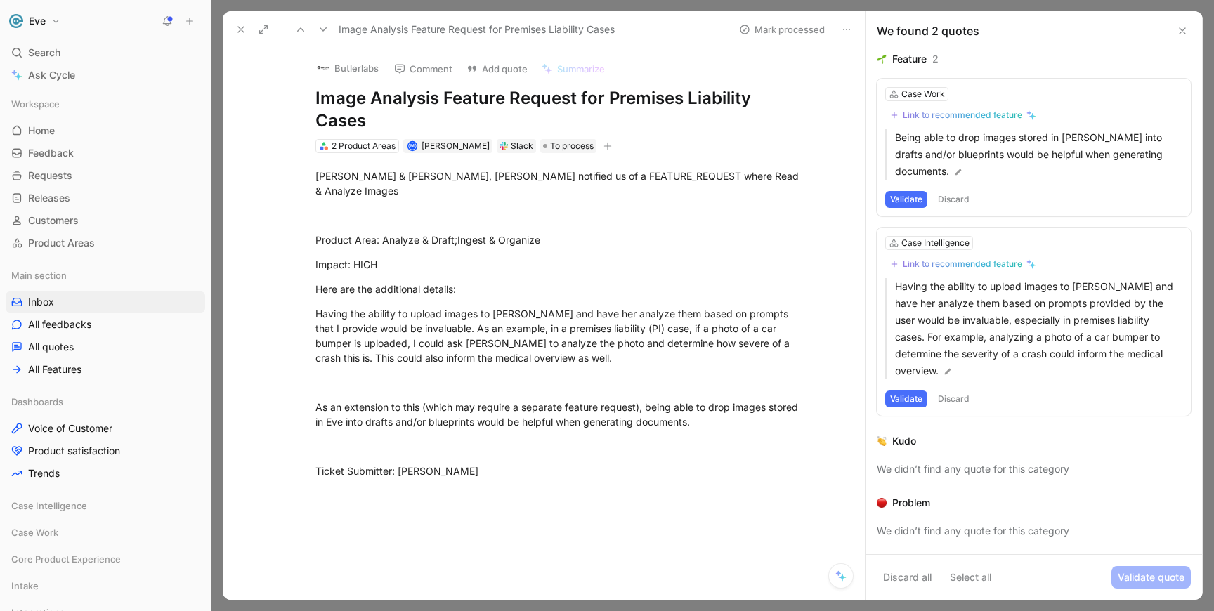
click at [952, 391] on button "Discard" at bounding box center [953, 399] width 41 height 17
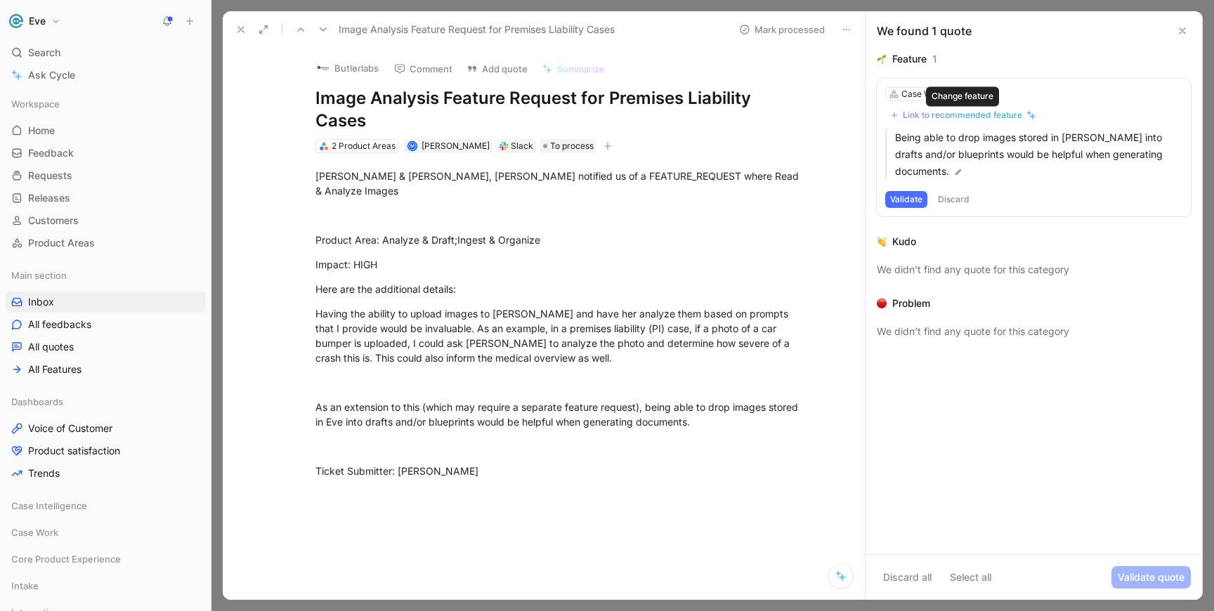
click at [929, 115] on div "Link to recommended feature" at bounding box center [962, 115] width 119 height 11
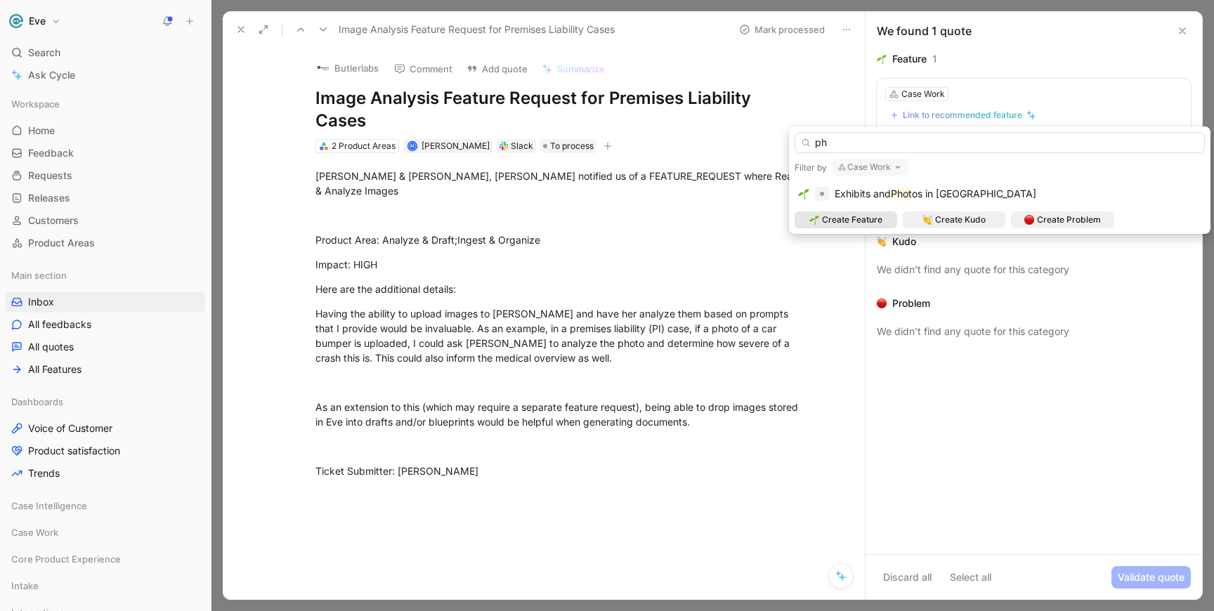
type input "p"
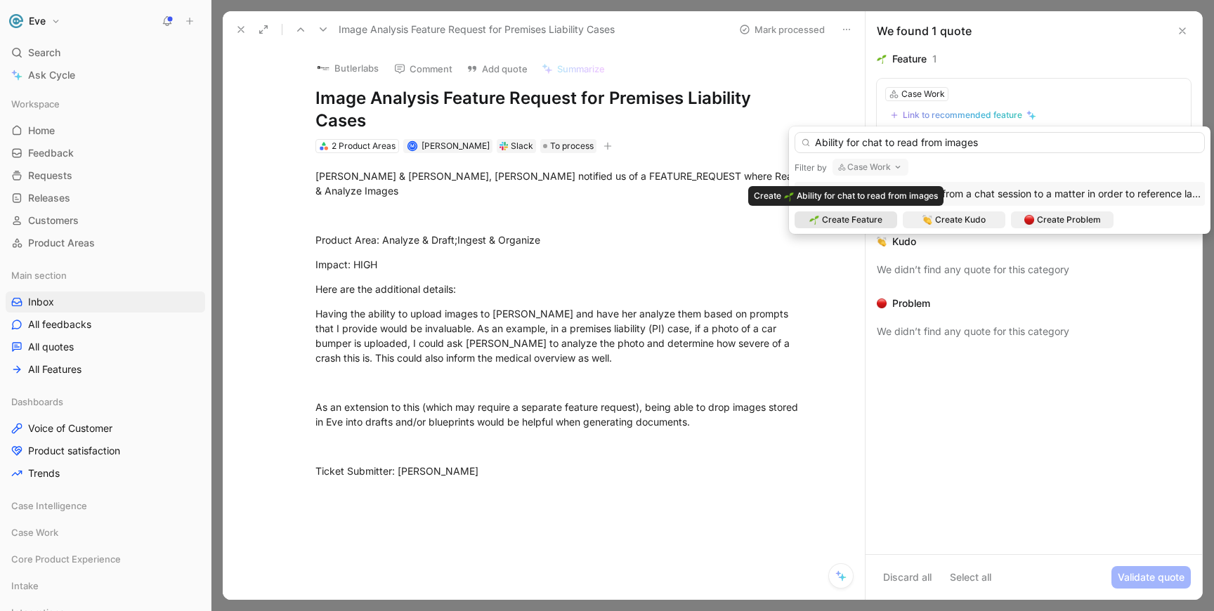
type input "Ability for chat to read from images"
click at [862, 221] on span "Create Feature" at bounding box center [852, 220] width 60 height 14
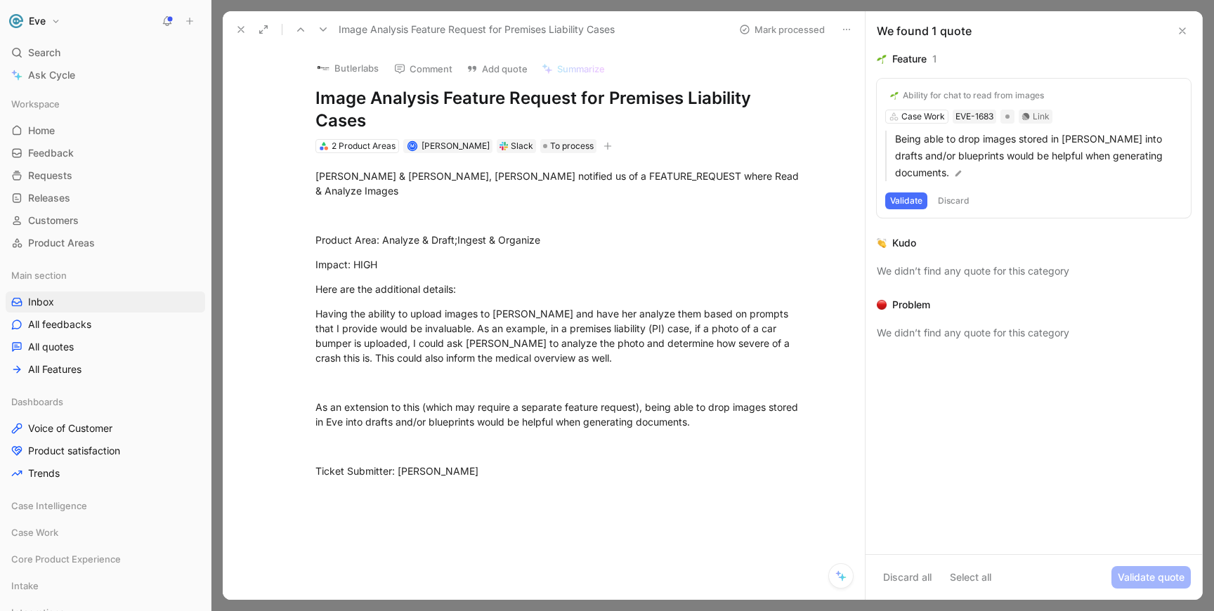
click at [353, 70] on button "Butlerlabs" at bounding box center [347, 68] width 75 height 21
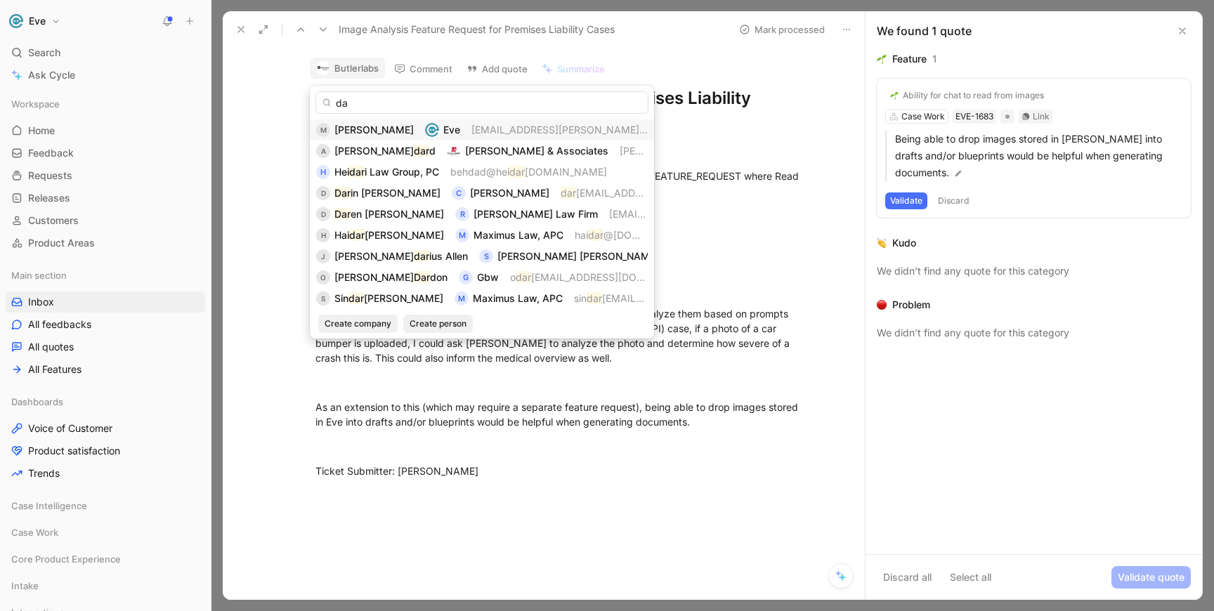
type input "d"
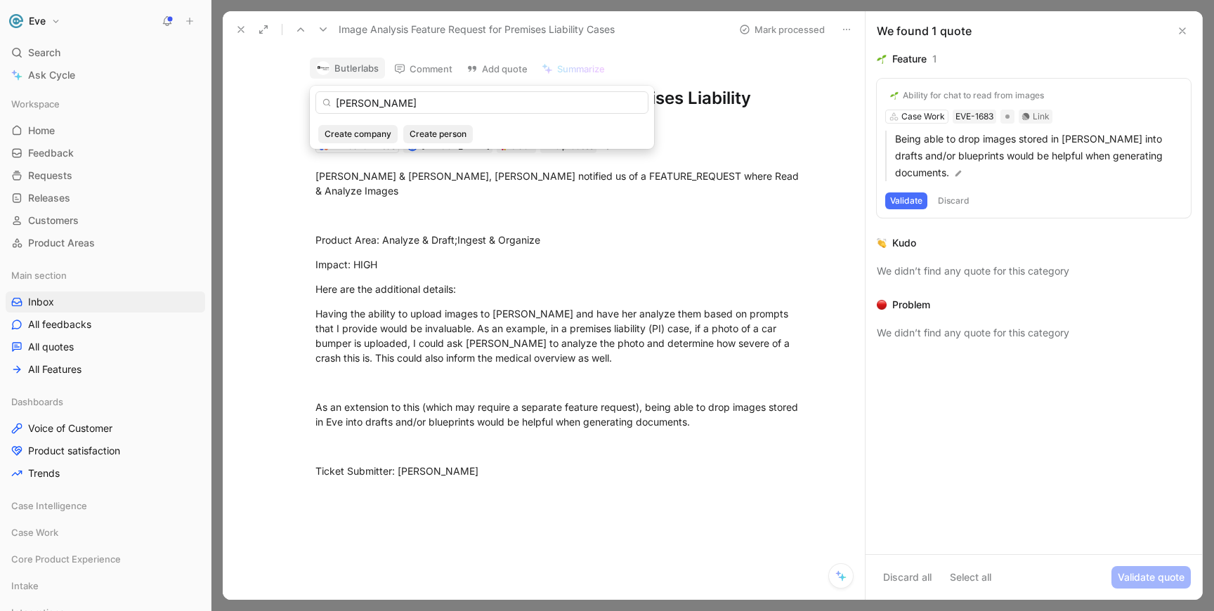
type input "diaz"
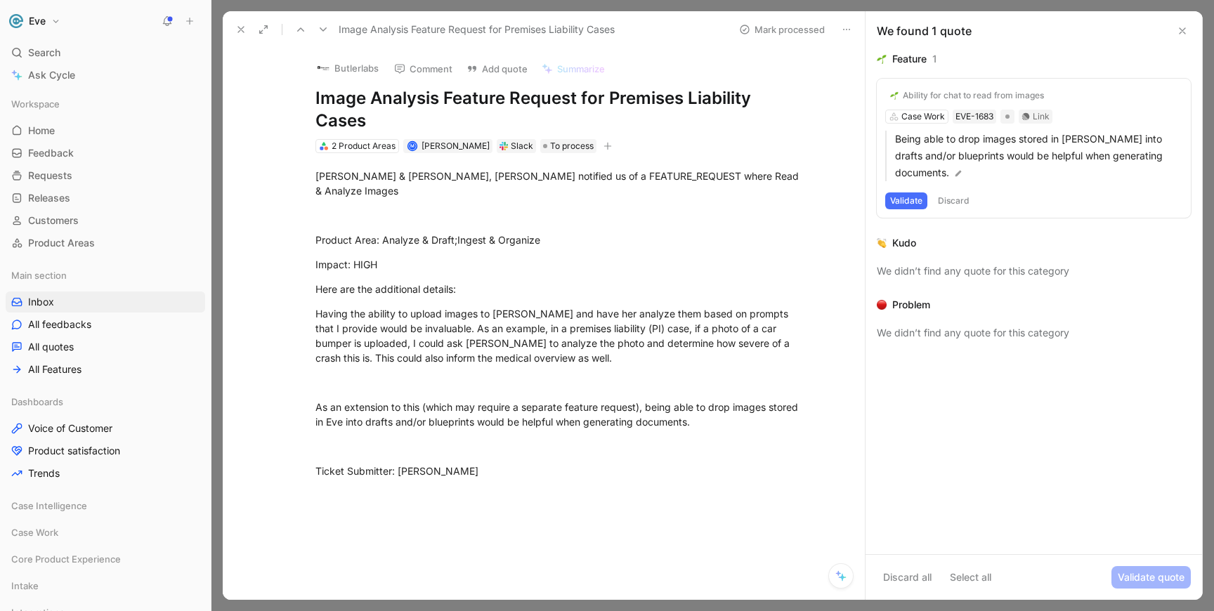
click at [912, 192] on button "Validate" at bounding box center [906, 200] width 42 height 17
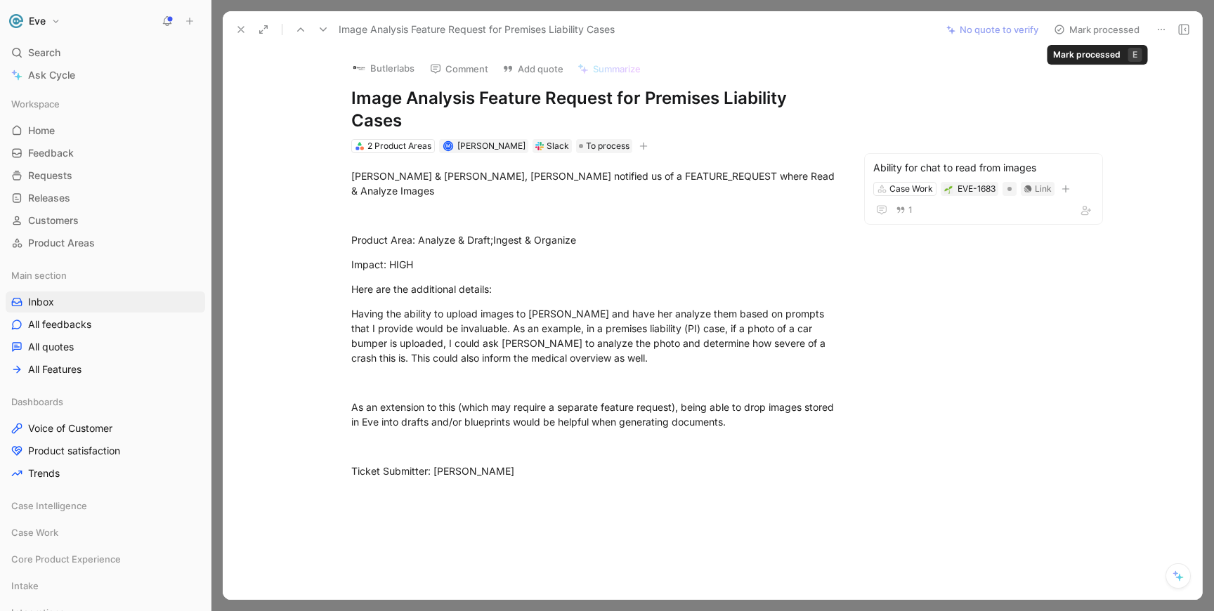
click at [1111, 23] on button "Mark processed" at bounding box center [1096, 30] width 98 height 20
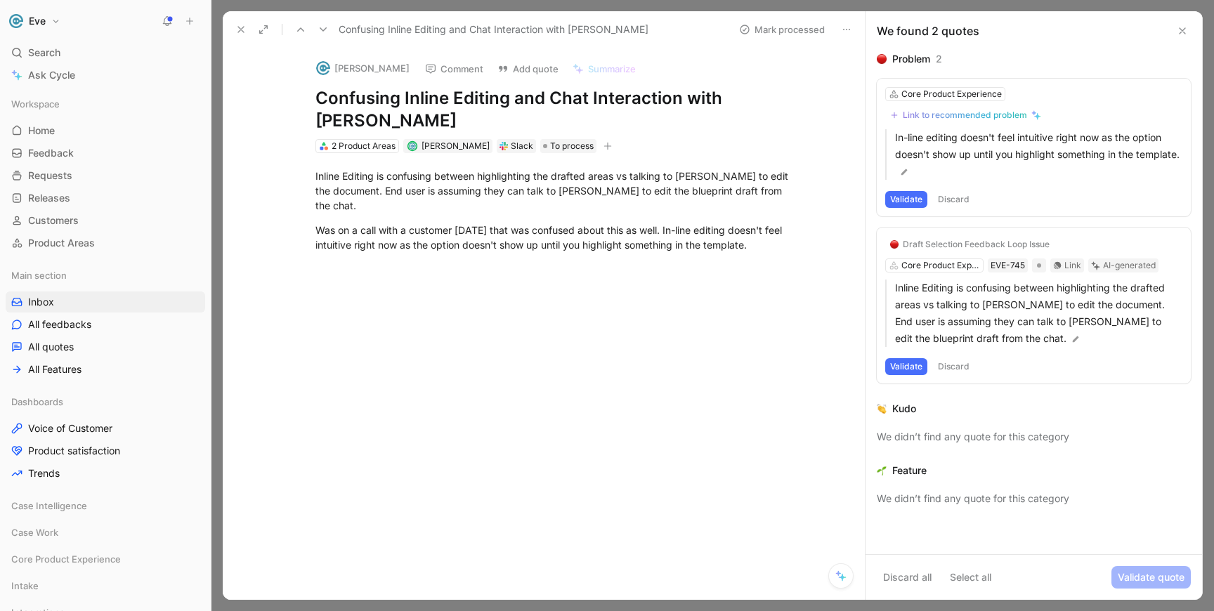
click at [951, 367] on button "Discard" at bounding box center [953, 366] width 41 height 17
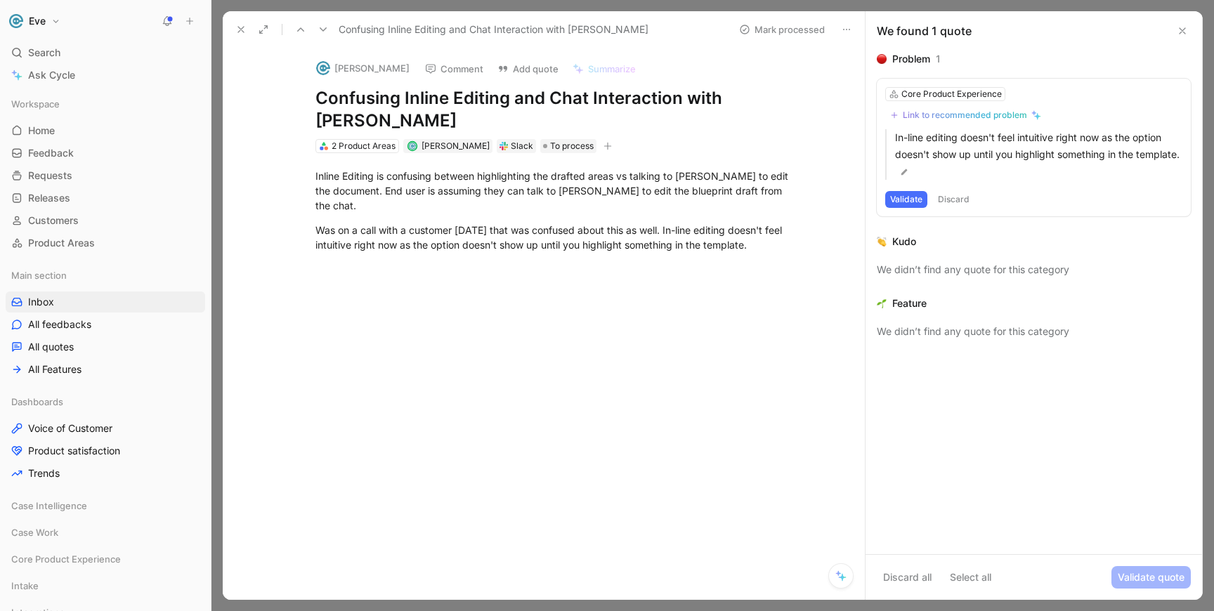
click at [952, 197] on button "Discard" at bounding box center [953, 199] width 41 height 17
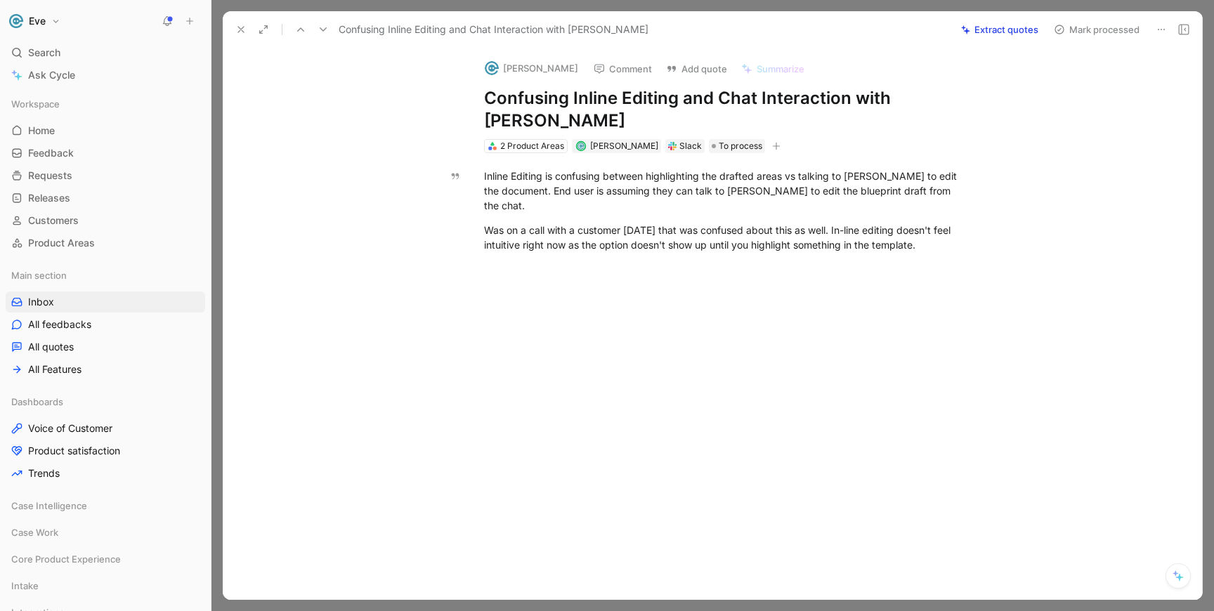
click at [1009, 27] on button "Extract quotes" at bounding box center [1000, 30] width 90 height 20
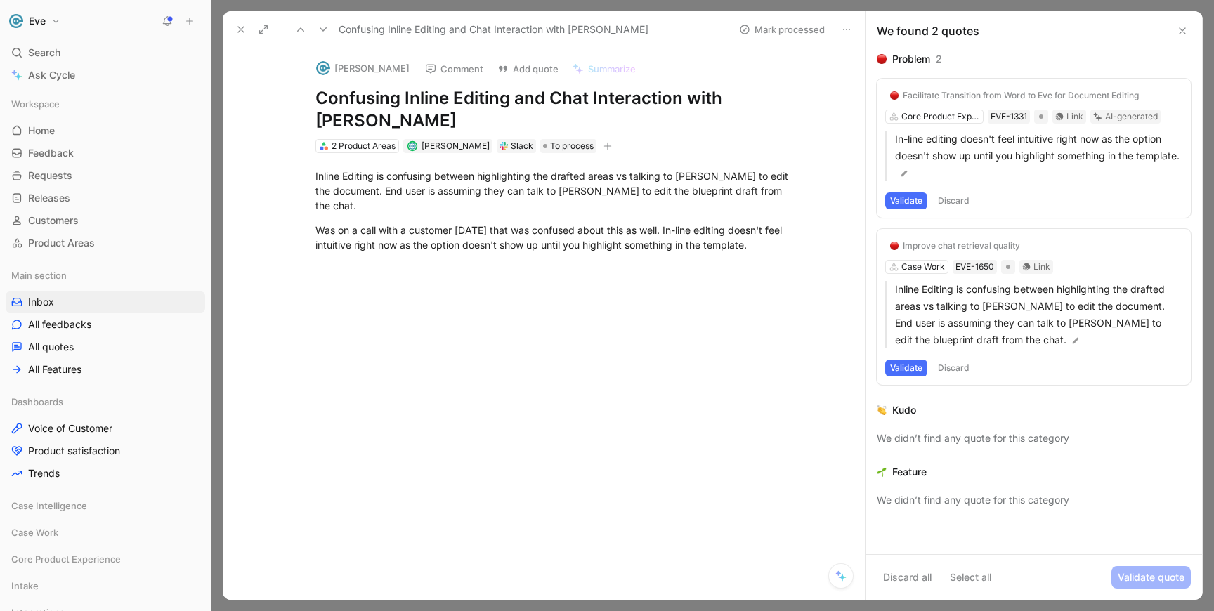
click at [959, 365] on button "Discard" at bounding box center [953, 368] width 41 height 17
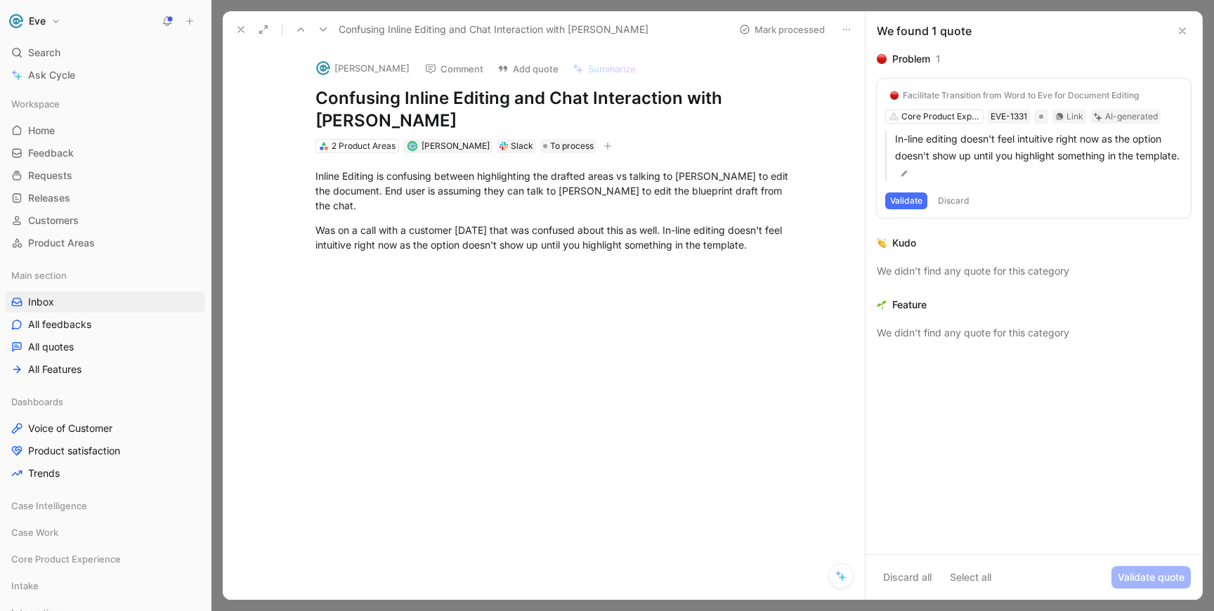
click at [959, 196] on button "Discard" at bounding box center [953, 200] width 41 height 17
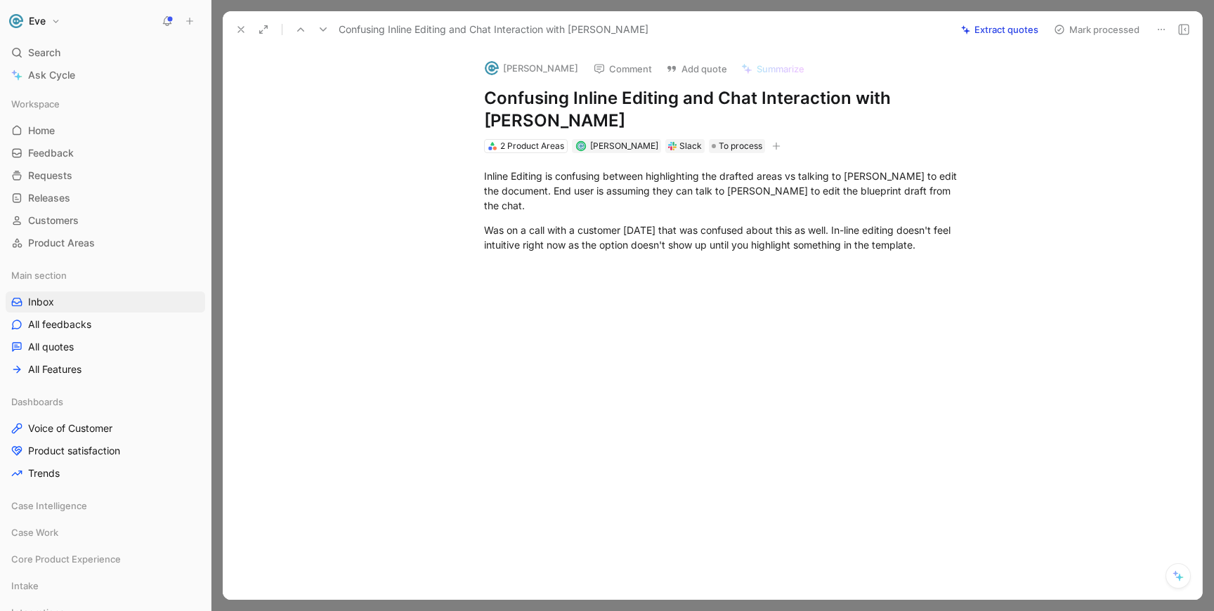
drag, startPoint x: 485, startPoint y: 155, endPoint x: 1020, endPoint y: 237, distance: 540.9
click at [1020, 237] on div "Inline Editing is confusing between highlighting the drafted areas vs talking t…" at bounding box center [727, 222] width 950 height 139
click at [295, 157] on button "Quote" at bounding box center [295, 168] width 50 height 22
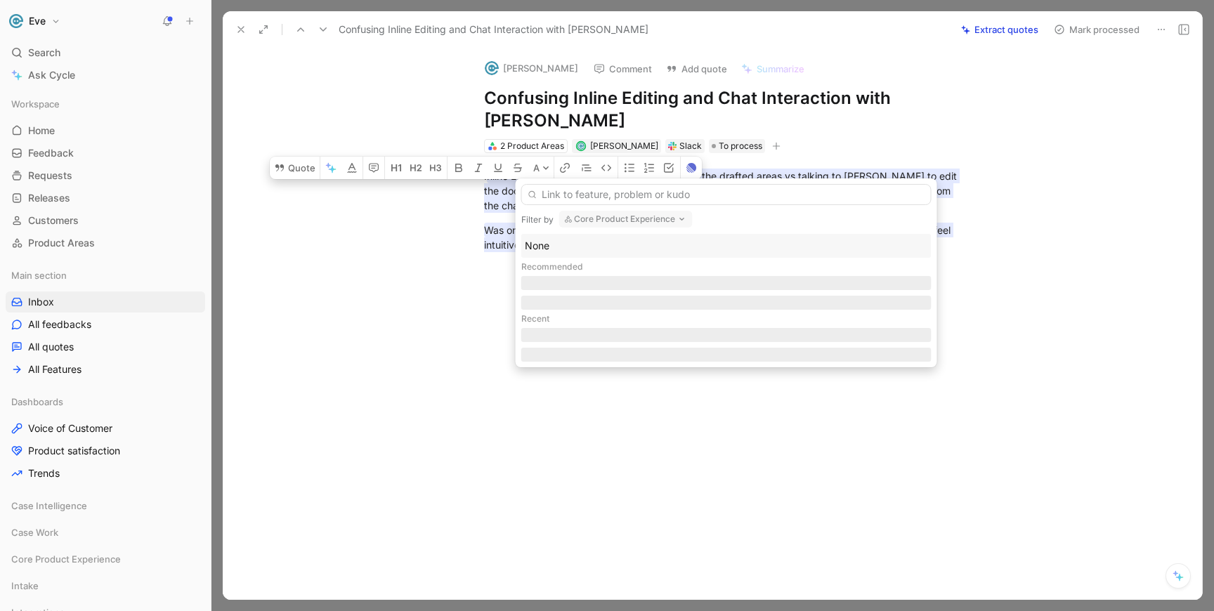
click at [662, 223] on button "Core Product Experience" at bounding box center [625, 219] width 133 height 17
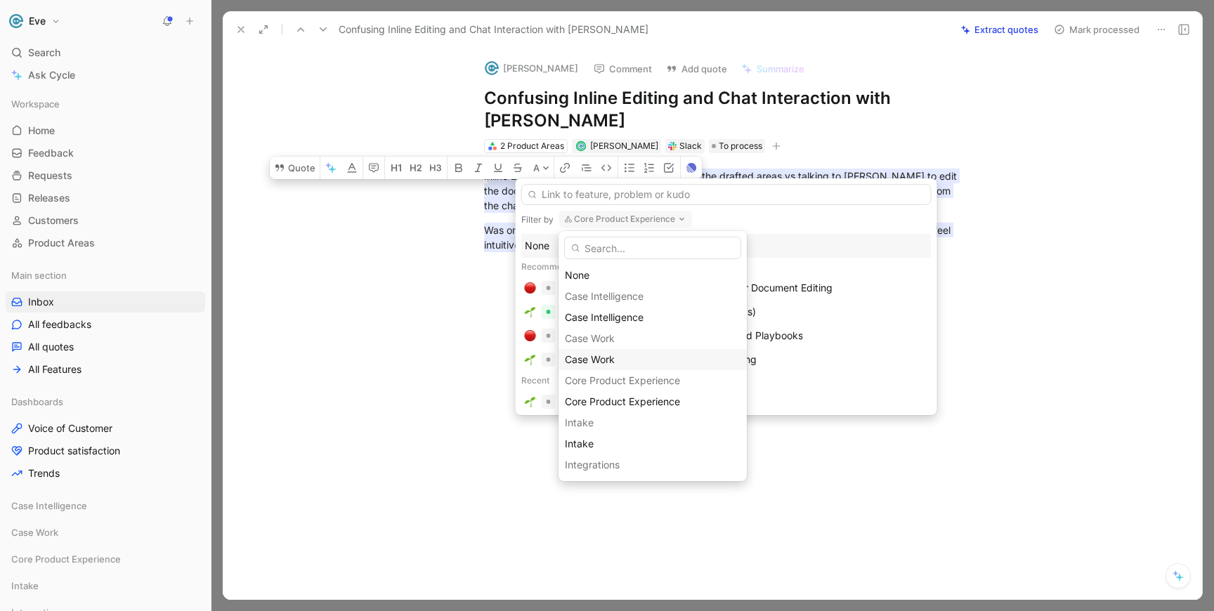
click at [604, 356] on span "Case Work" at bounding box center [590, 359] width 50 height 12
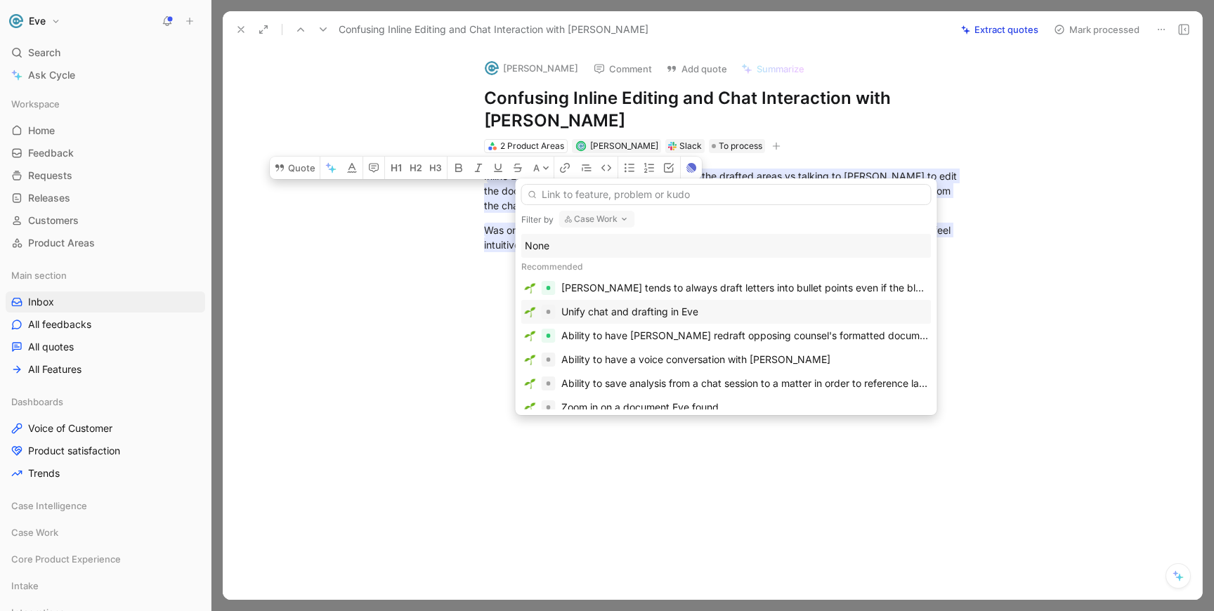
click at [650, 310] on div "Unify chat and drafting in Eve" at bounding box center [629, 311] width 137 height 17
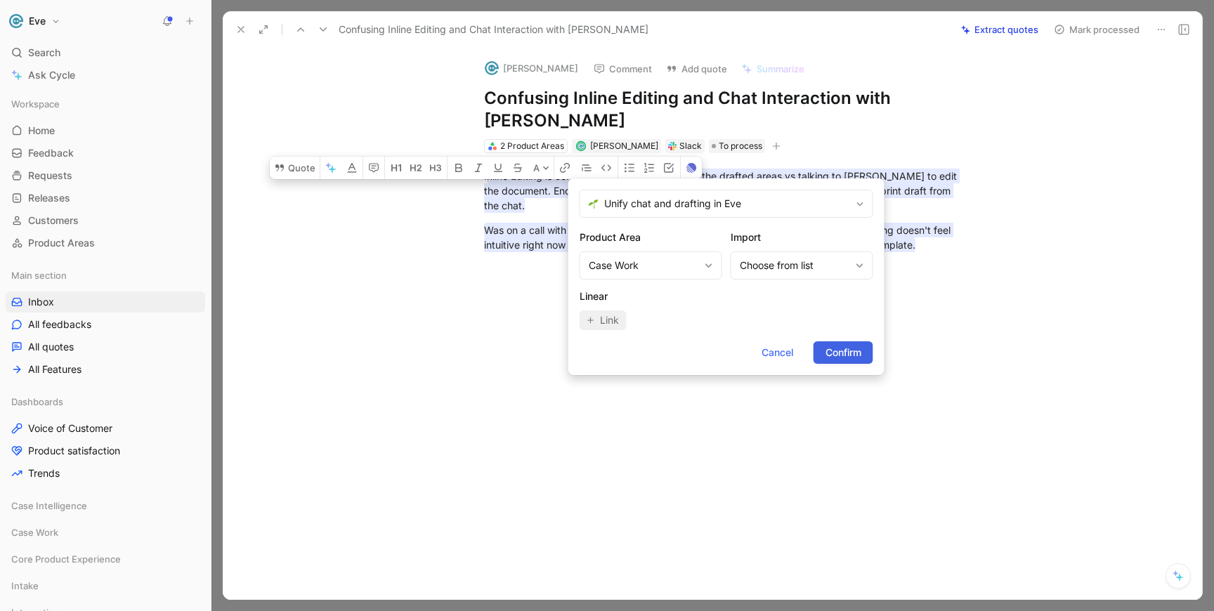
click at [833, 351] on span "Confirm" at bounding box center [843, 352] width 36 height 17
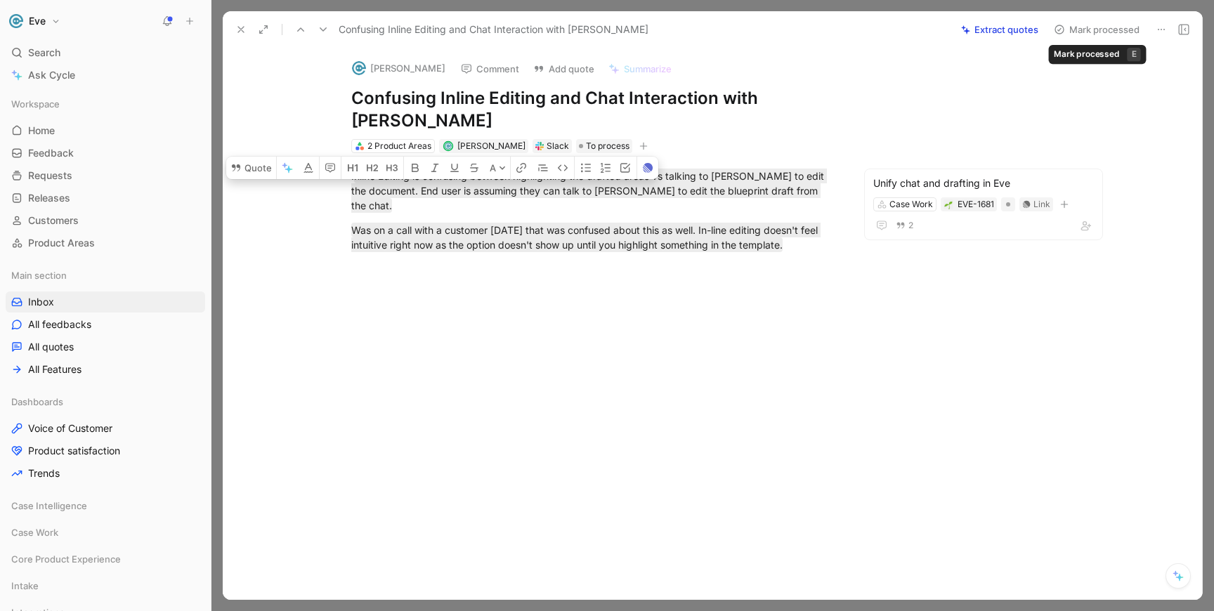
click at [1101, 33] on button "Mark processed" at bounding box center [1096, 30] width 98 height 20
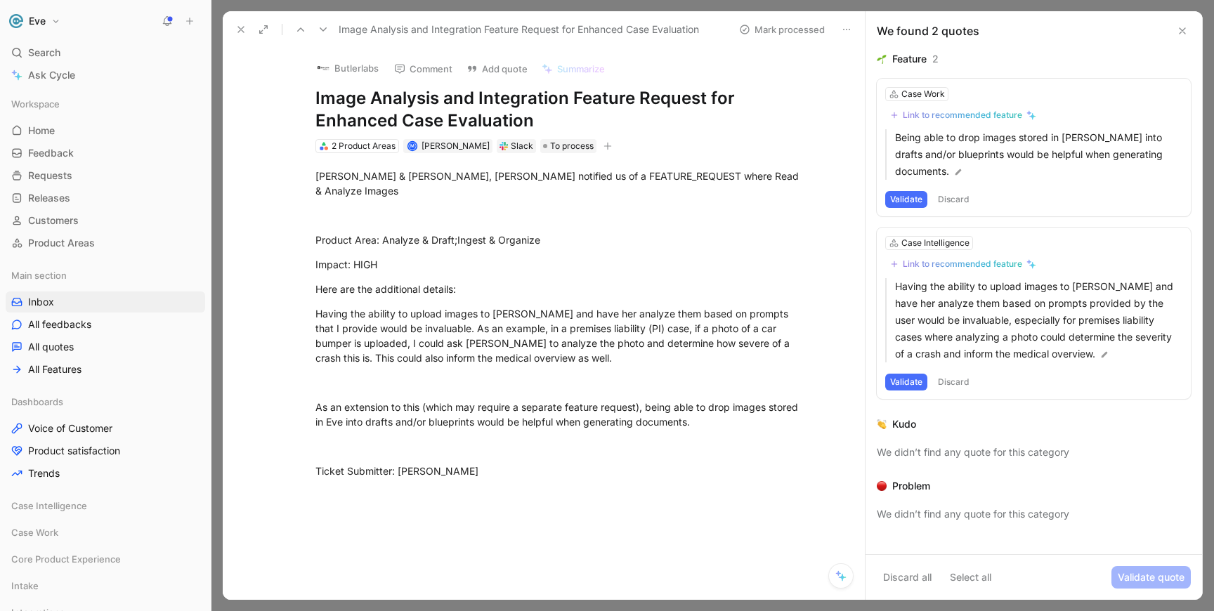
click at [957, 191] on button "Discard" at bounding box center [953, 199] width 41 height 17
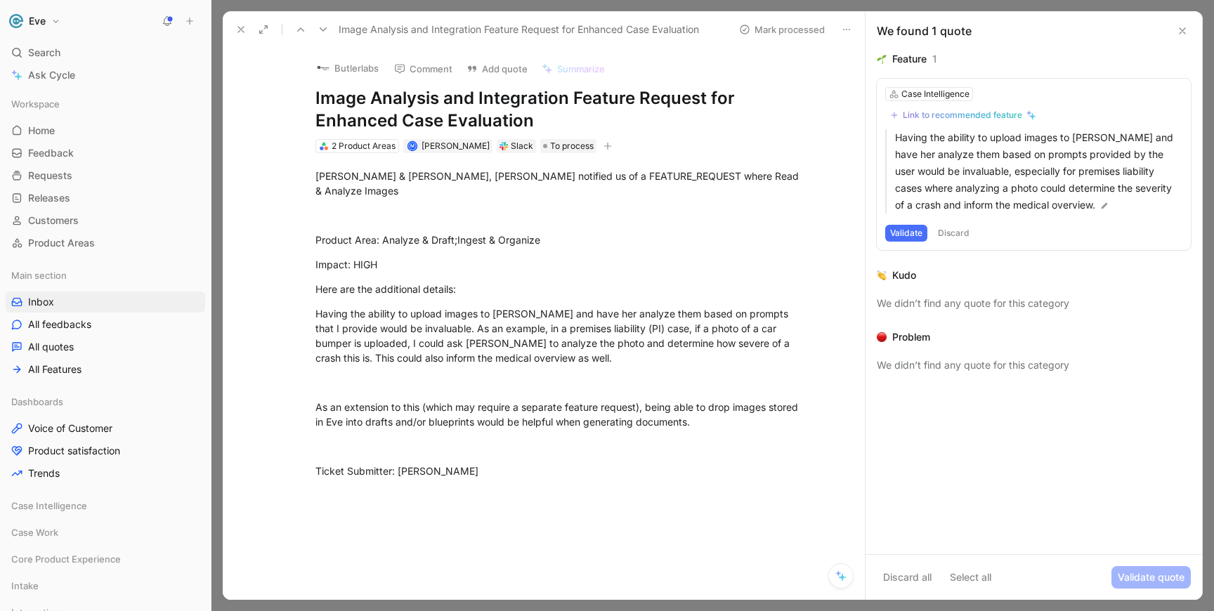
click at [955, 234] on button "Discard" at bounding box center [953, 233] width 41 height 17
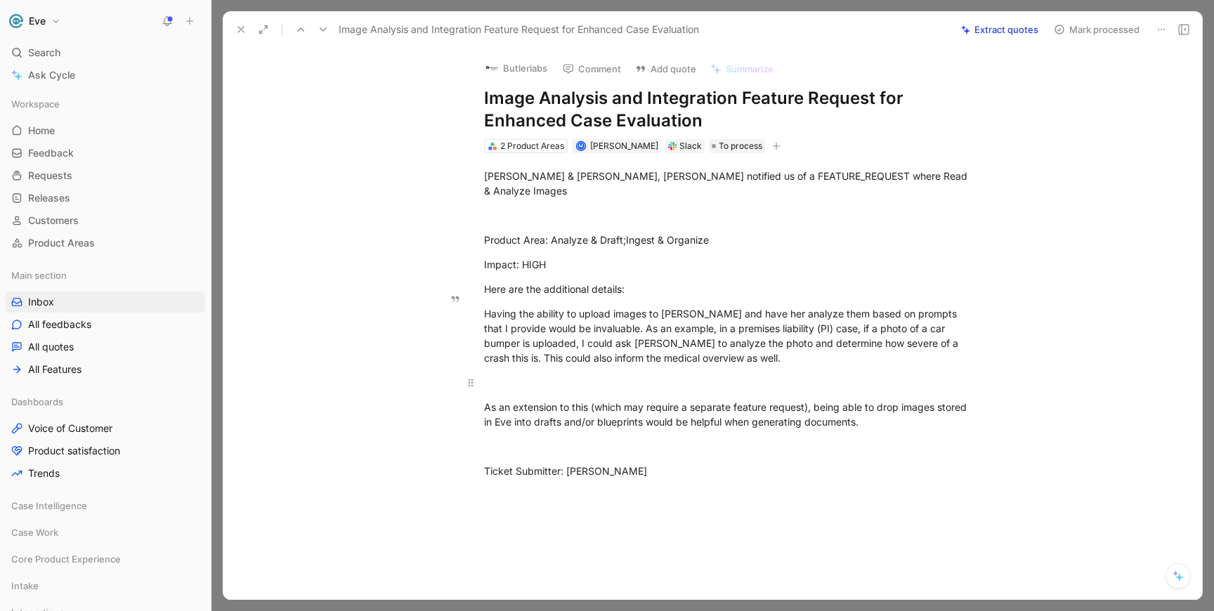
drag, startPoint x: 516, startPoint y: 298, endPoint x: 667, endPoint y: 377, distance: 170.0
click at [667, 377] on div "Darrigo & Diaz, P.A. has notified us of a FEATURE_REQUEST where Read & Analyze …" at bounding box center [727, 335] width 950 height 365
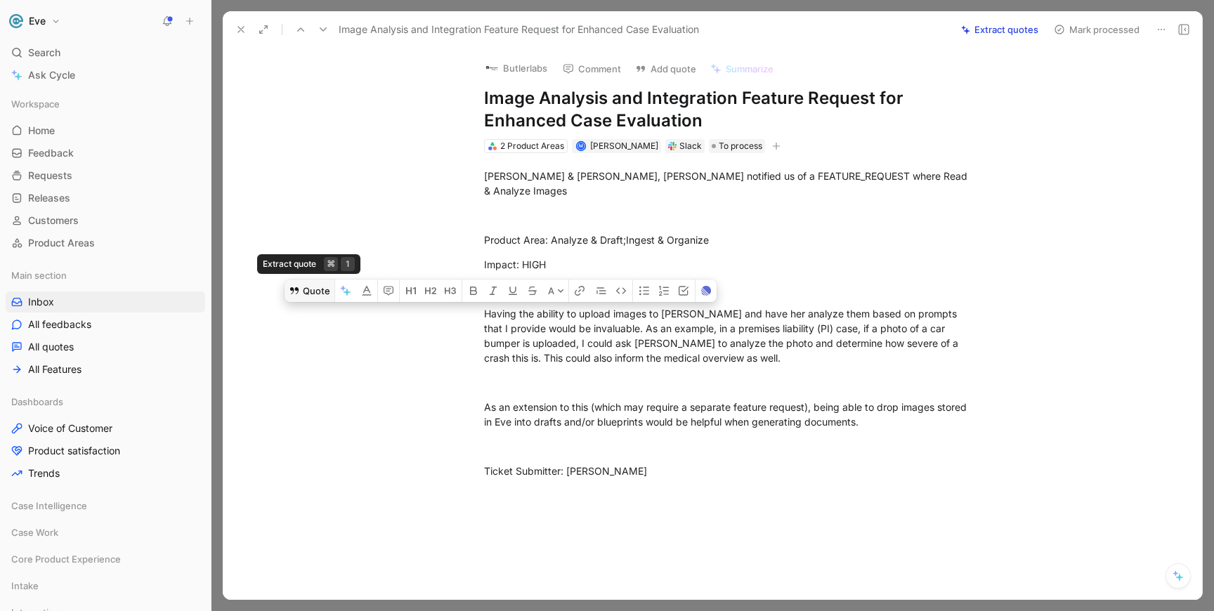
click at [313, 280] on button "Quote" at bounding box center [309, 291] width 50 height 22
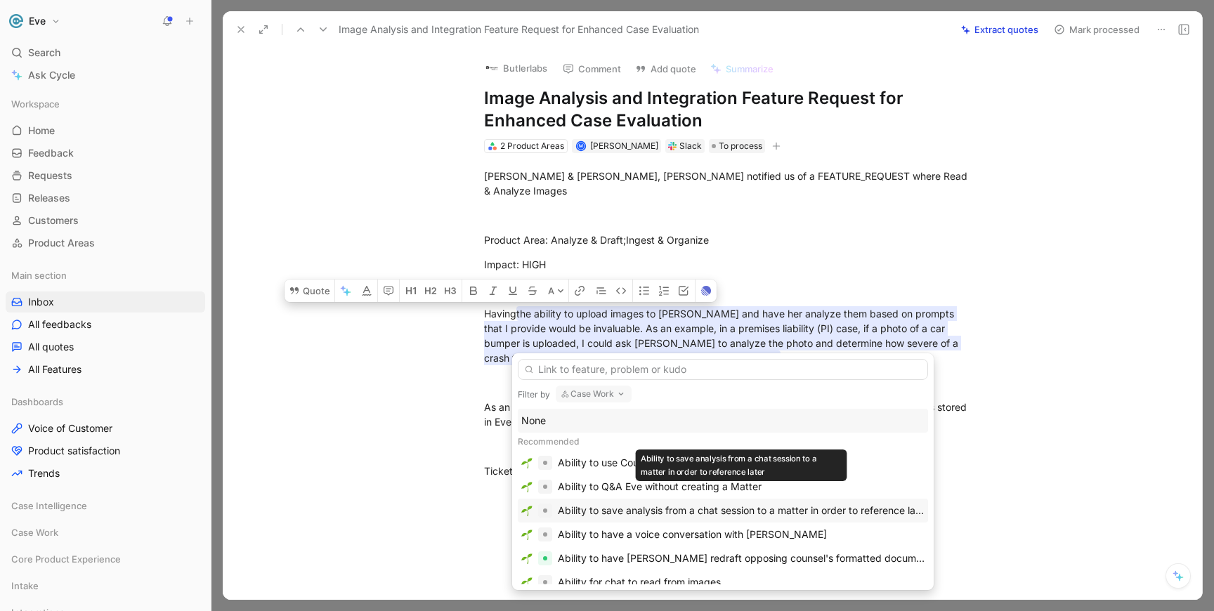
scroll to position [27, 0]
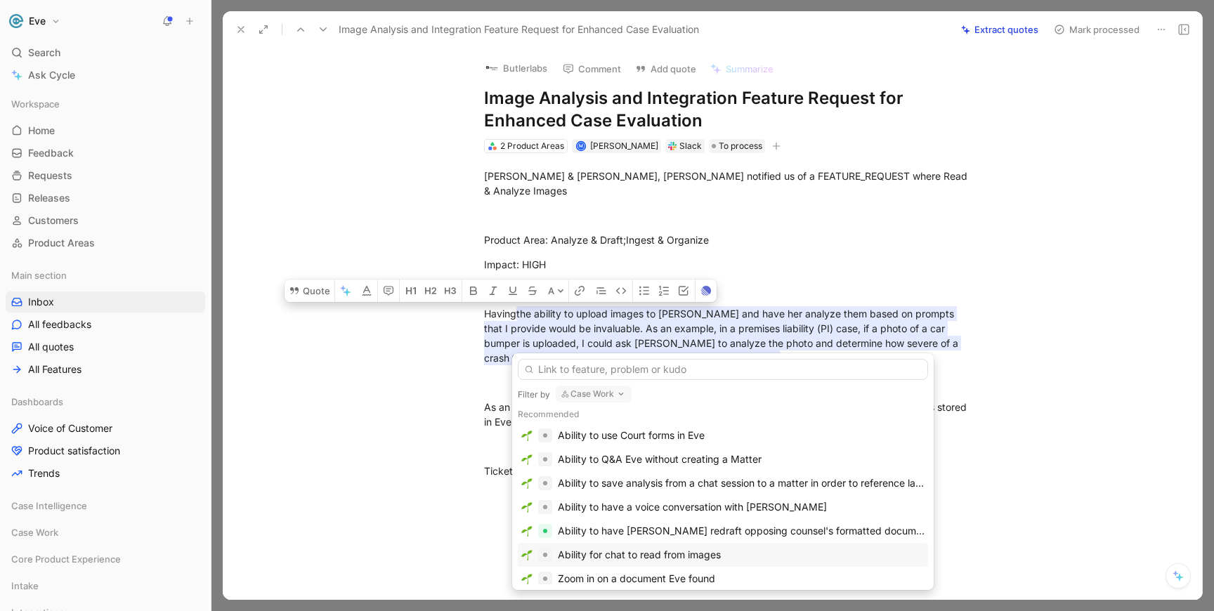
click at [646, 561] on div "Ability for chat to read from images" at bounding box center [639, 554] width 163 height 17
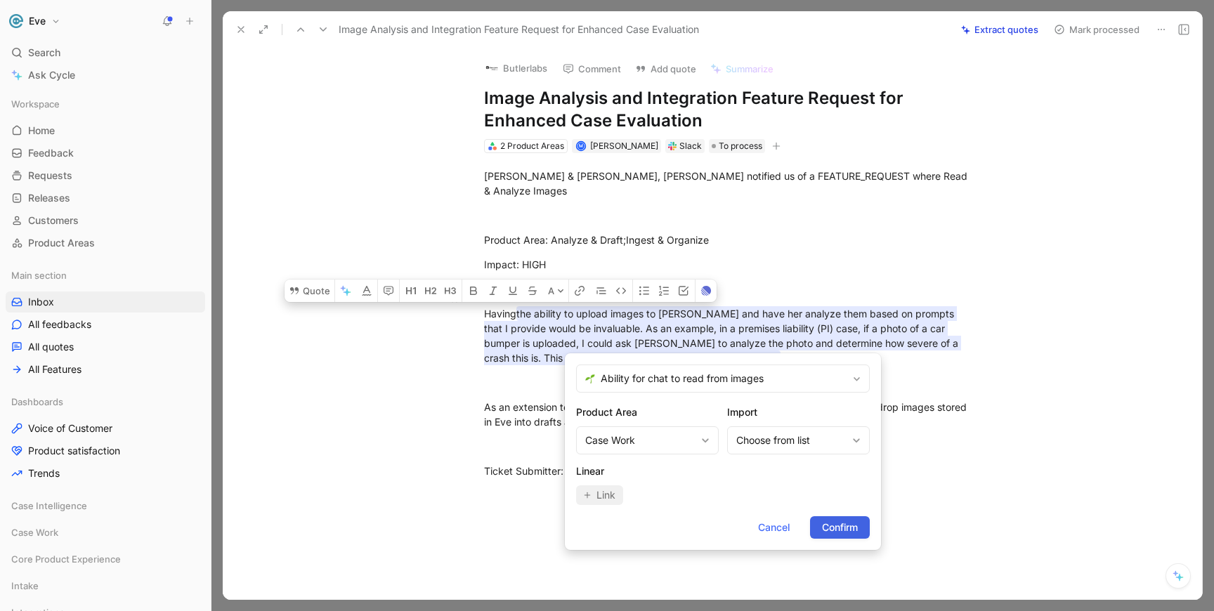
click at [839, 524] on span "Confirm" at bounding box center [840, 527] width 36 height 17
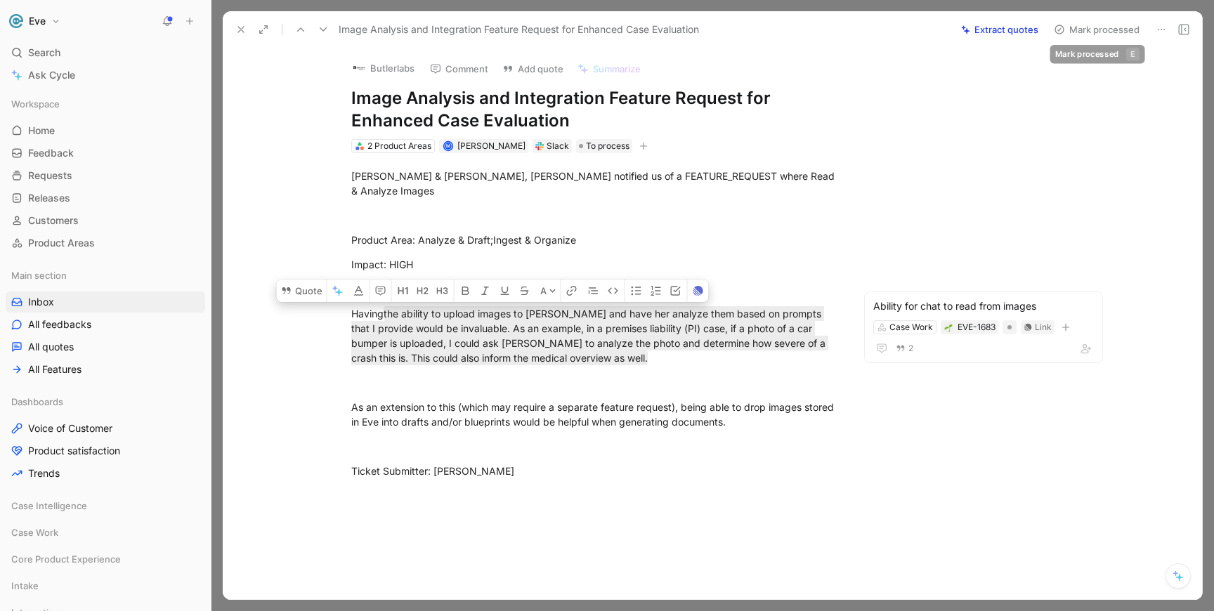
click at [1115, 32] on button "Mark processed" at bounding box center [1096, 30] width 98 height 20
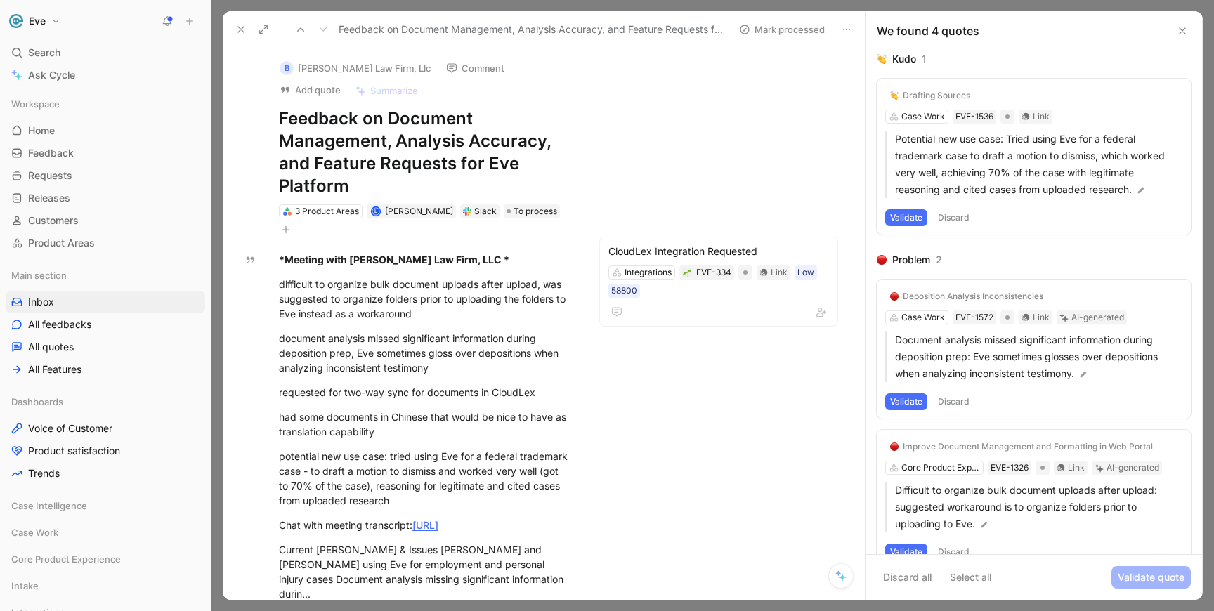
click at [1180, 29] on use at bounding box center [1182, 31] width 6 height 6
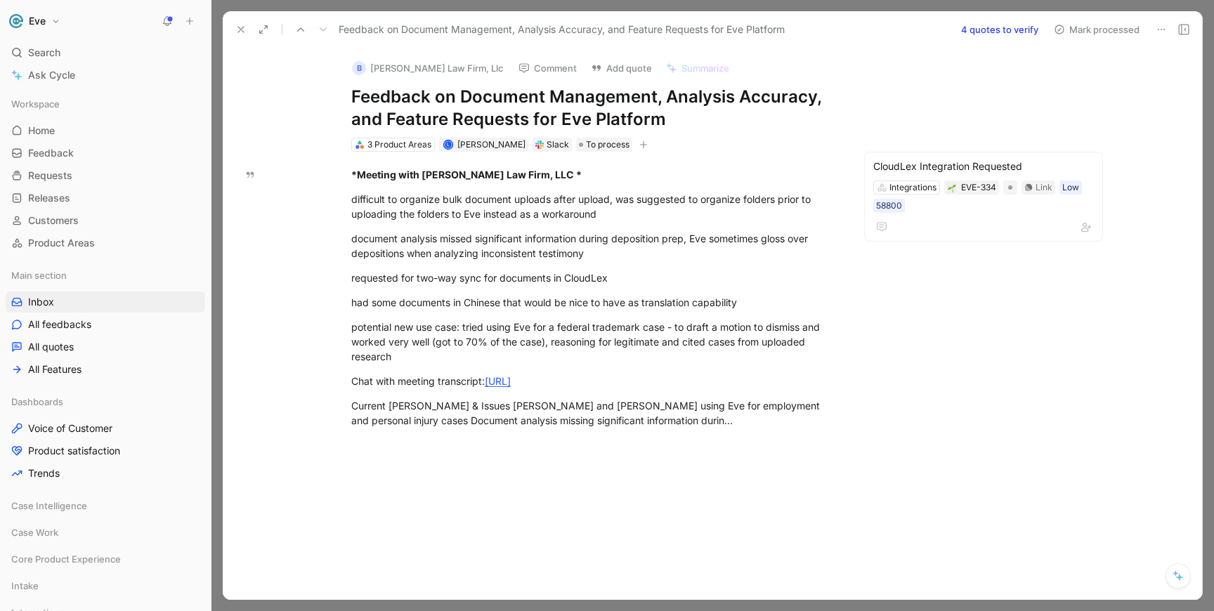
click at [240, 32] on icon at bounding box center [240, 29] width 11 height 11
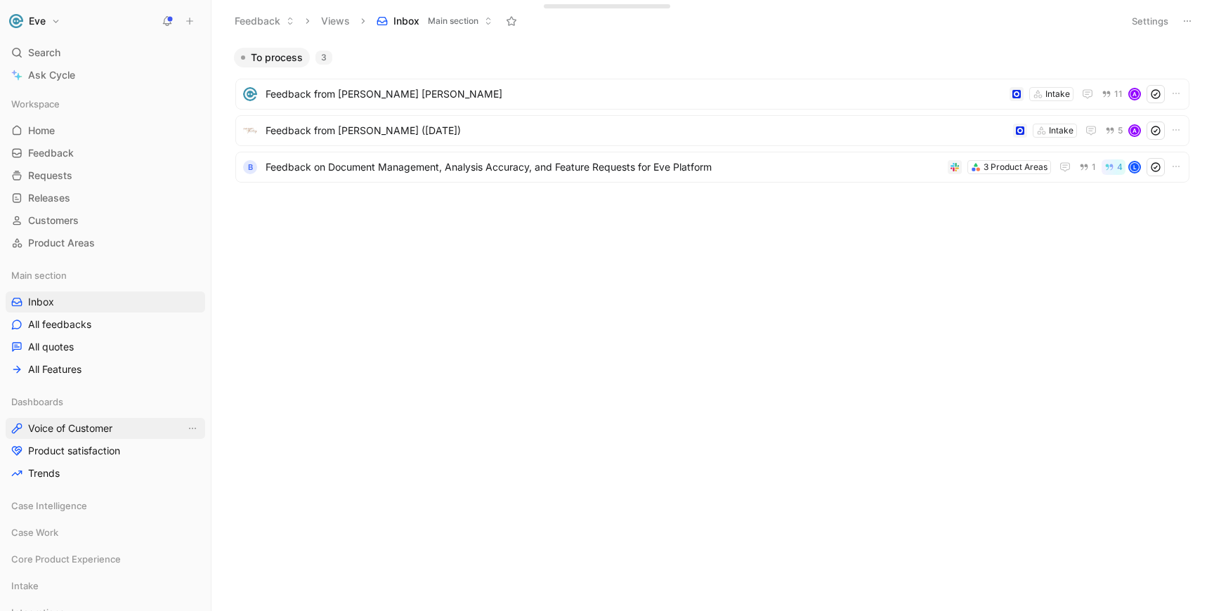
click at [75, 424] on span "Voice of Customer" at bounding box center [70, 428] width 84 height 14
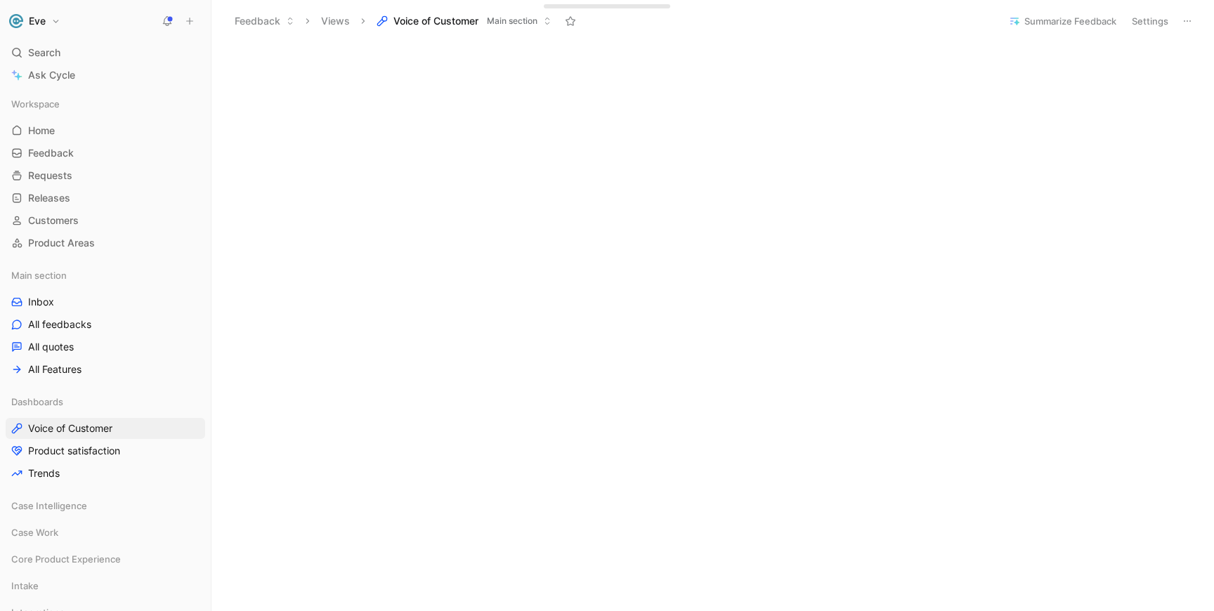
scroll to position [400, 0]
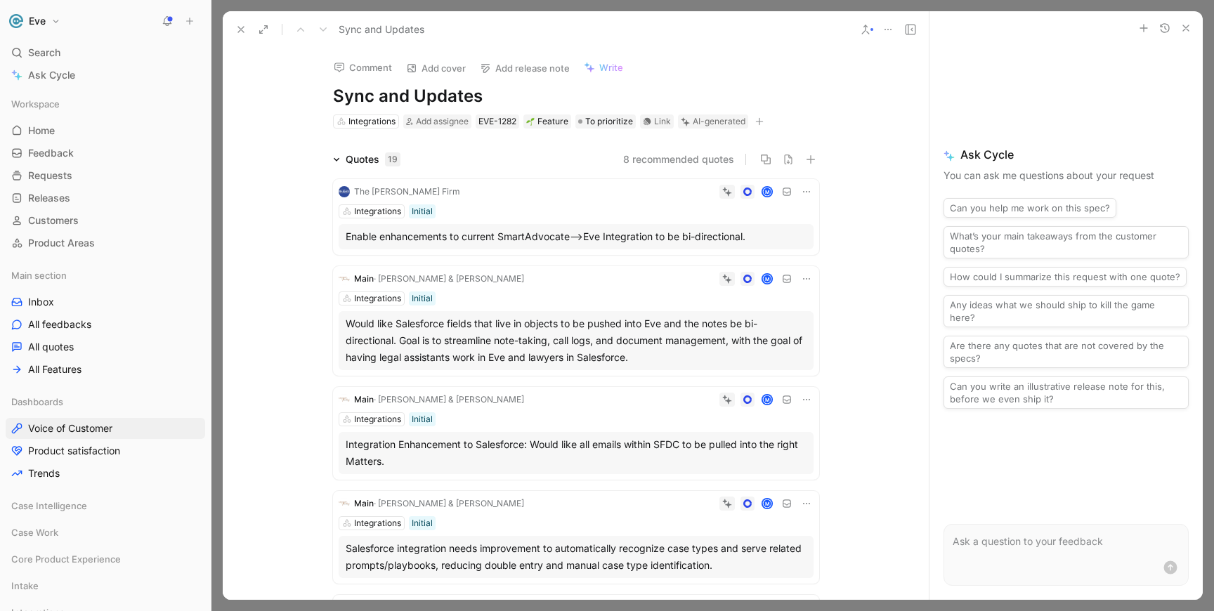
click at [884, 30] on icon at bounding box center [887, 29] width 11 height 11
click at [1167, 28] on icon "button" at bounding box center [1164, 27] width 11 height 11
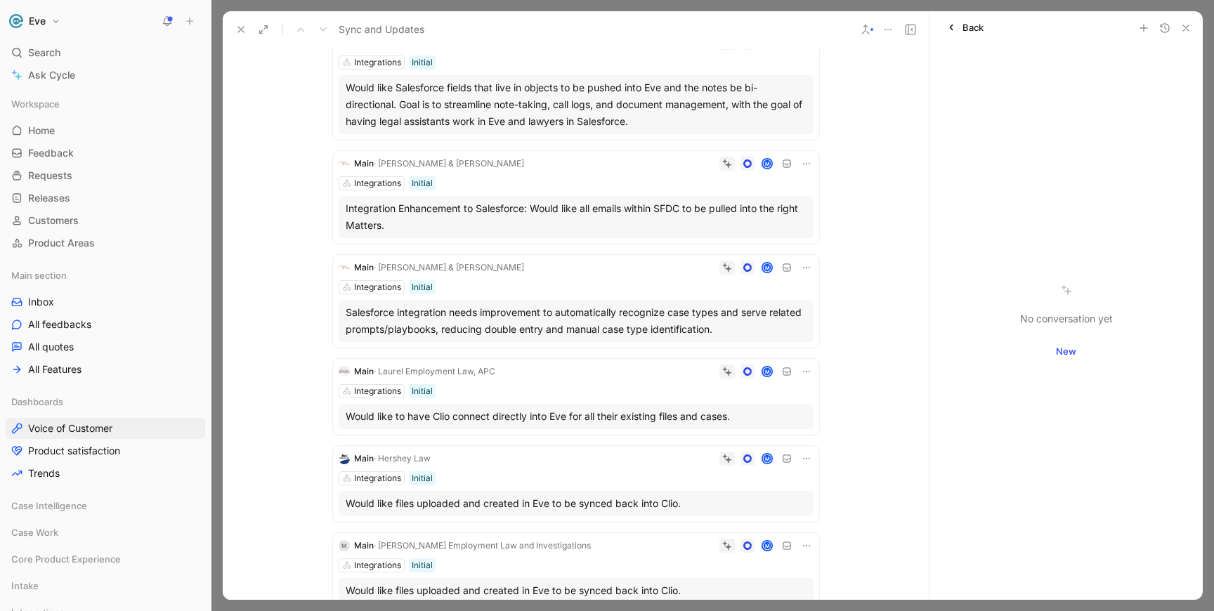
scroll to position [235, 0]
click at [809, 375] on icon at bounding box center [806, 372] width 11 height 11
click at [768, 468] on div "Delete quote" at bounding box center [770, 462] width 74 height 17
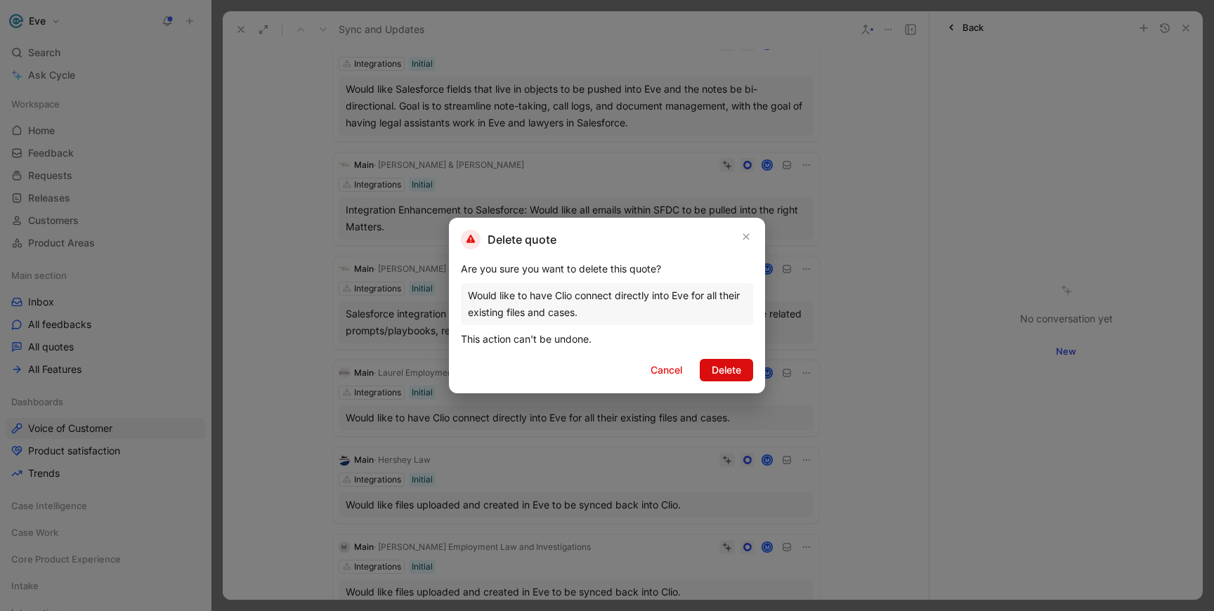
click at [717, 373] on span "Delete" at bounding box center [727, 370] width 30 height 17
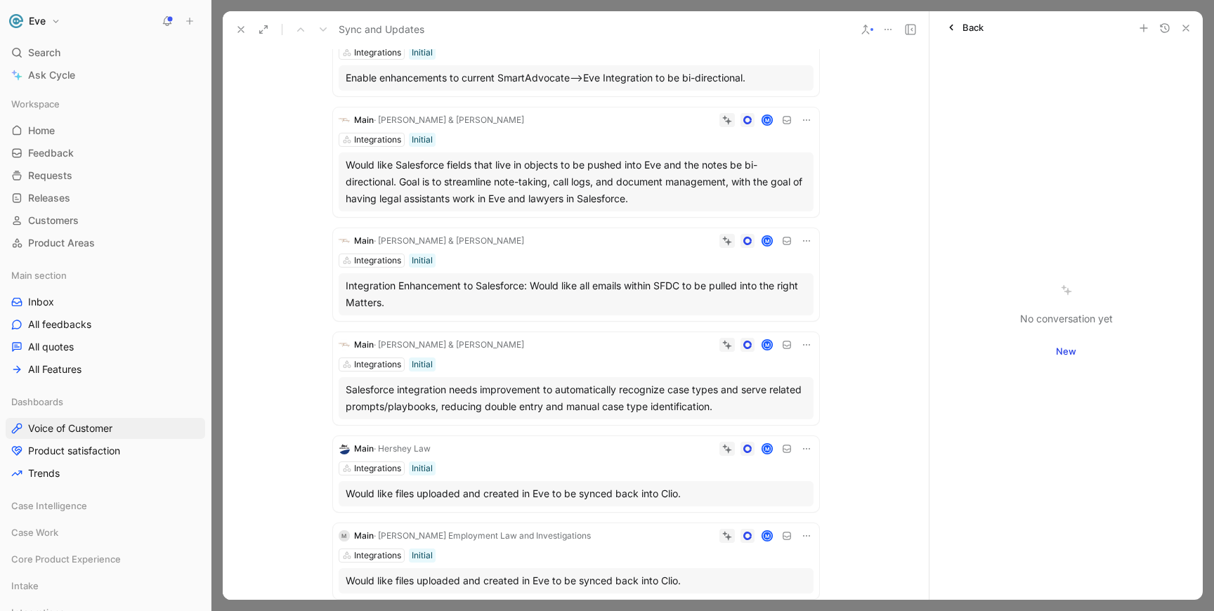
scroll to position [0, 0]
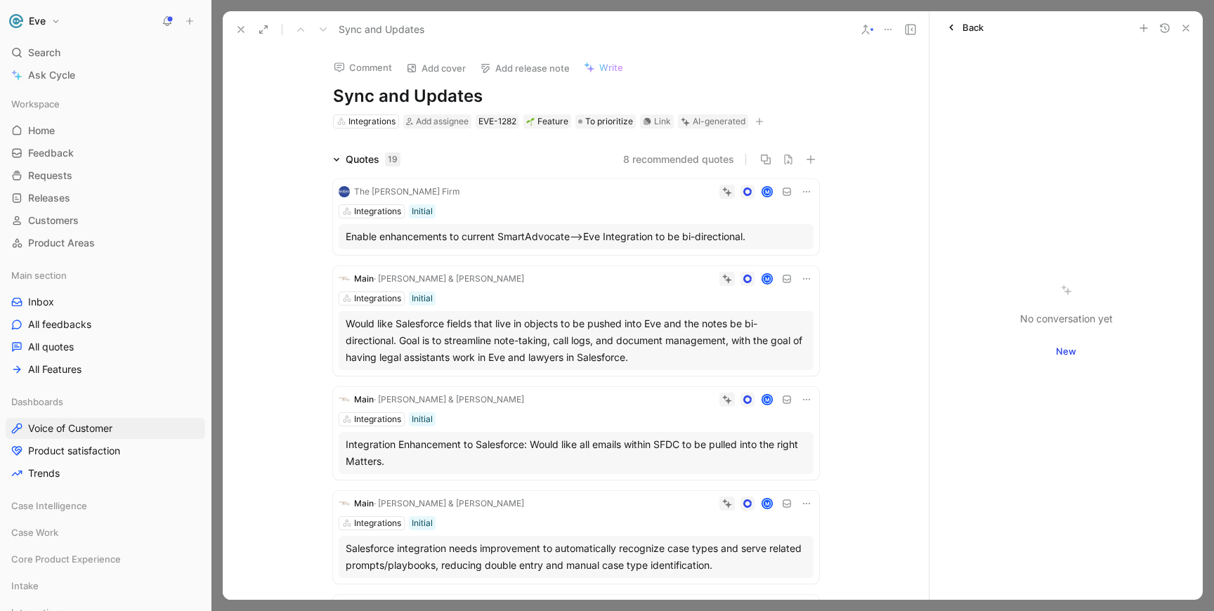
click at [806, 196] on icon at bounding box center [806, 191] width 11 height 11
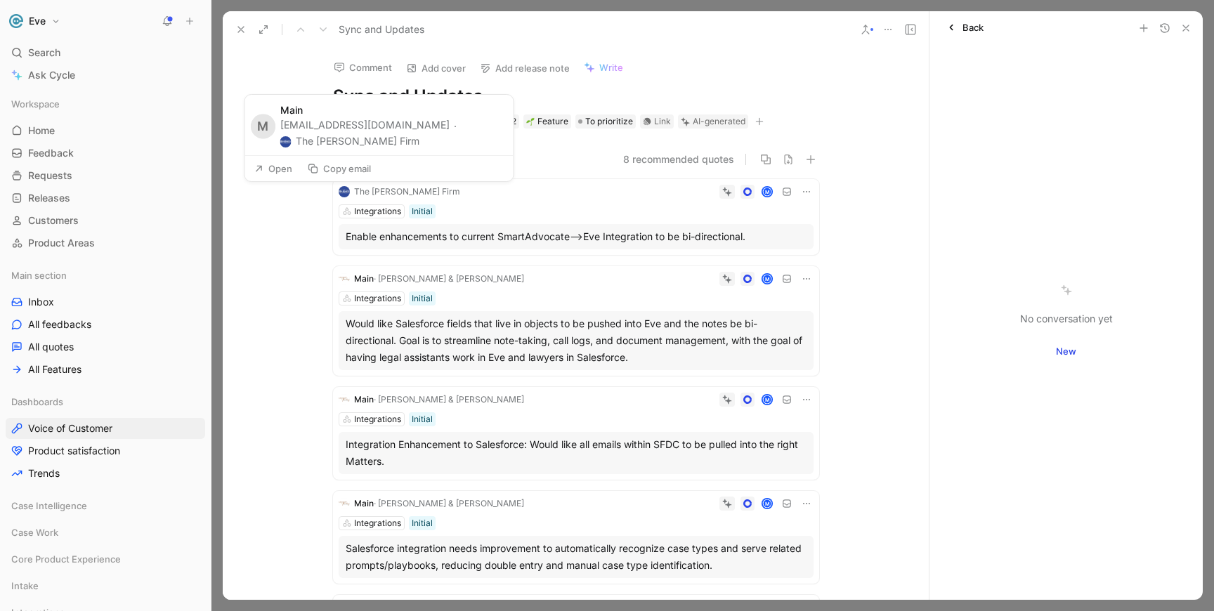
click at [391, 195] on div "The Barnes Firm" at bounding box center [407, 192] width 106 height 14
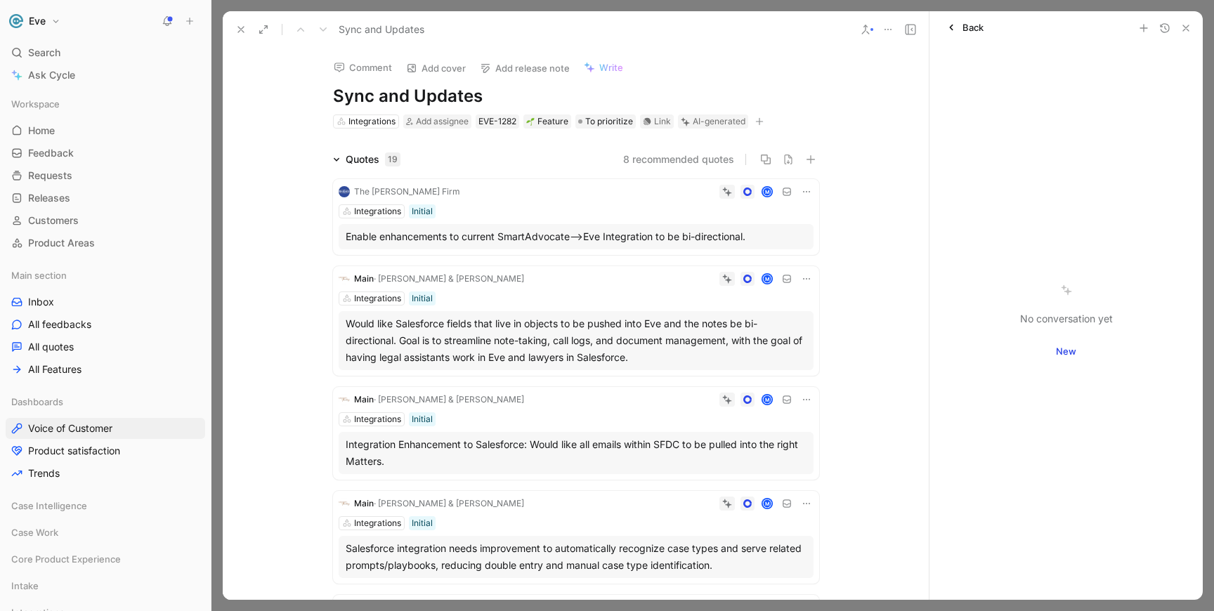
click at [804, 277] on icon at bounding box center [806, 278] width 11 height 11
click at [764, 367] on span "Delete quote" at bounding box center [762, 368] width 59 height 12
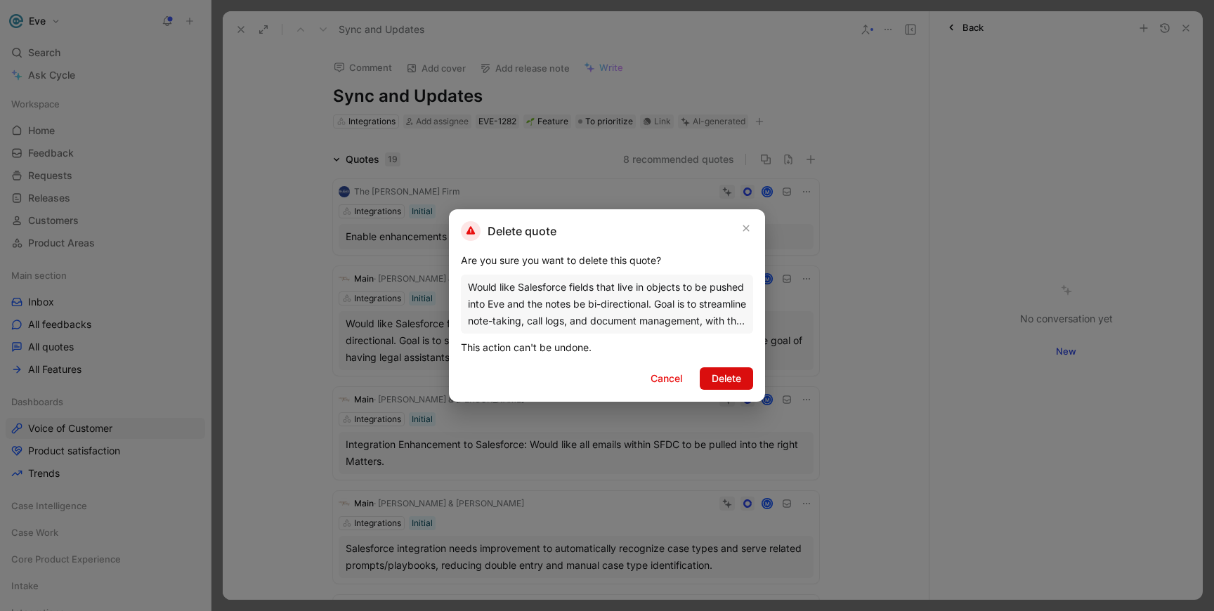
click at [734, 383] on span "Delete" at bounding box center [727, 378] width 30 height 17
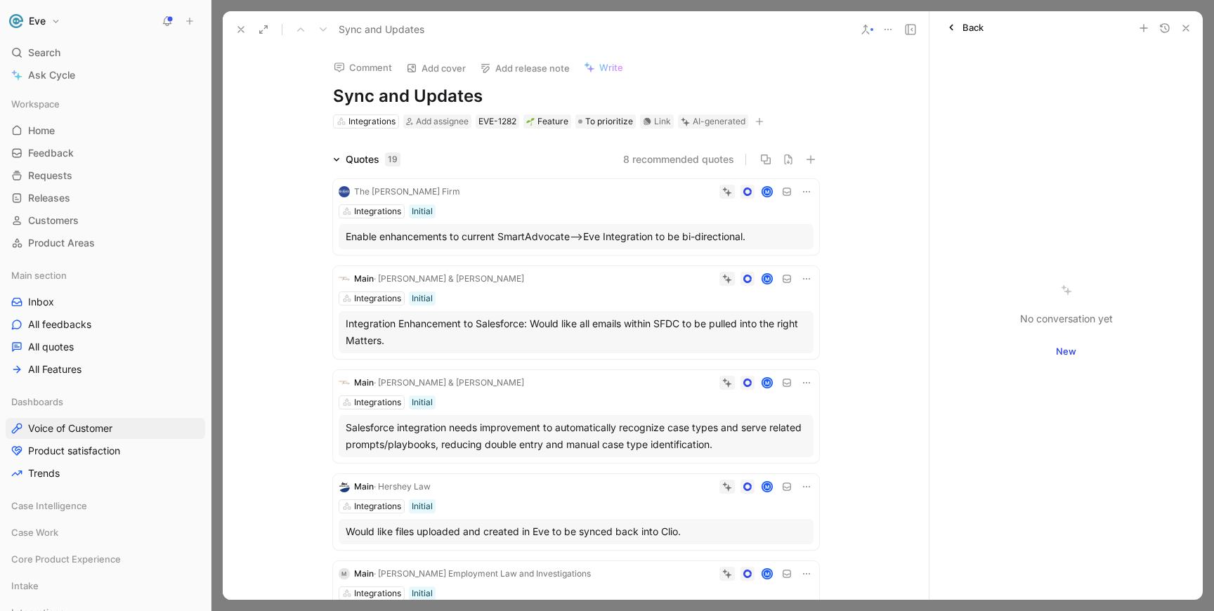
click at [806, 275] on icon at bounding box center [806, 278] width 11 height 11
click at [775, 360] on div "Delete quote" at bounding box center [770, 368] width 74 height 17
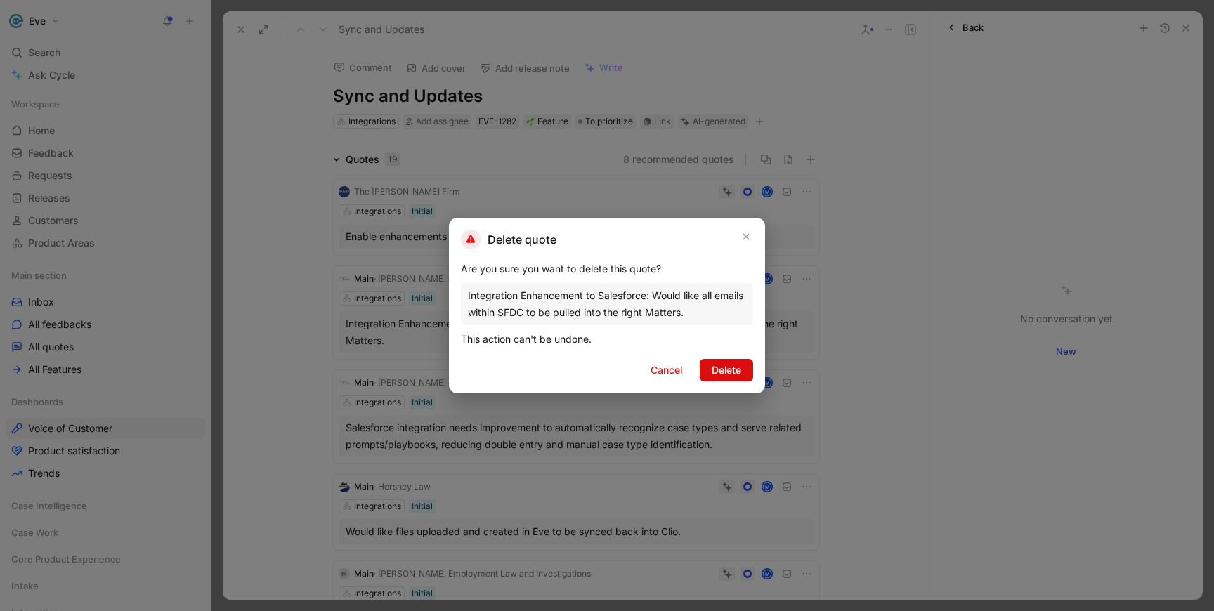
click at [724, 369] on span "Delete" at bounding box center [727, 370] width 30 height 17
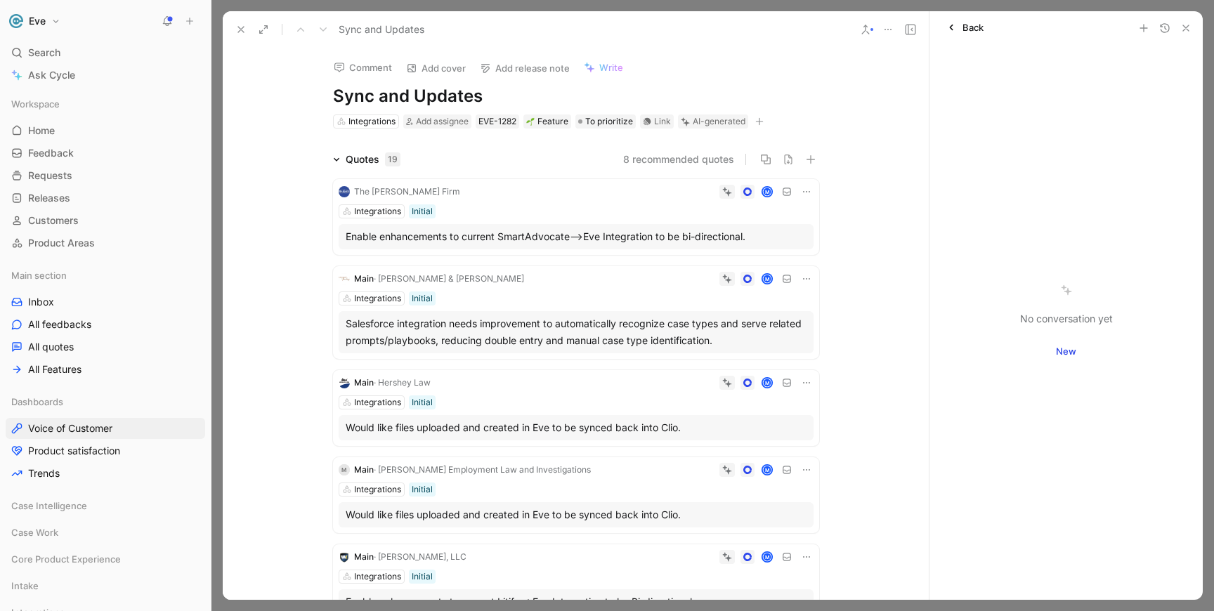
click at [805, 280] on icon at bounding box center [806, 278] width 11 height 11
click at [779, 368] on span "Delete quote" at bounding box center [762, 368] width 59 height 12
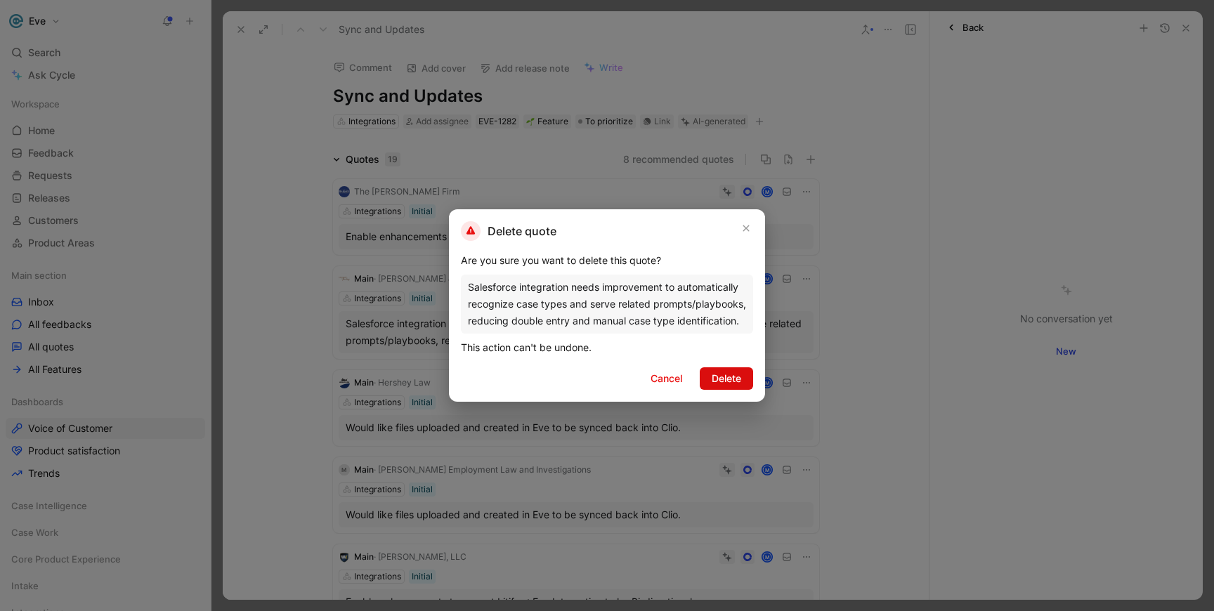
click at [720, 379] on span "Delete" at bounding box center [727, 378] width 30 height 17
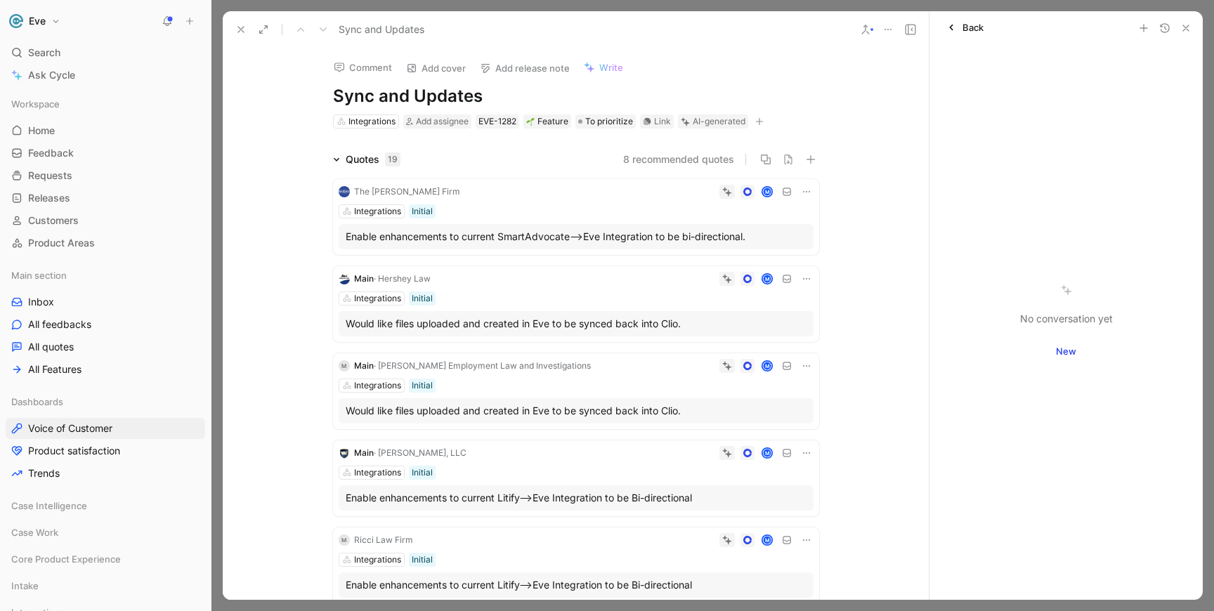
click at [499, 367] on span "· Goltz Employment Law and Investigations" at bounding box center [482, 365] width 217 height 11
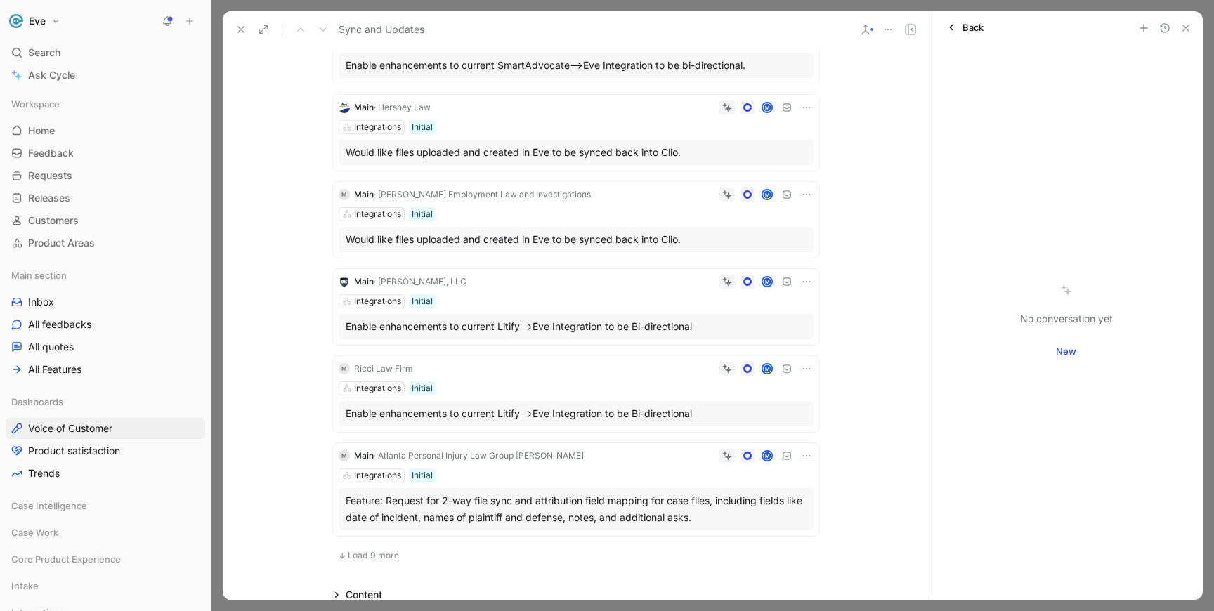
scroll to position [187, 0]
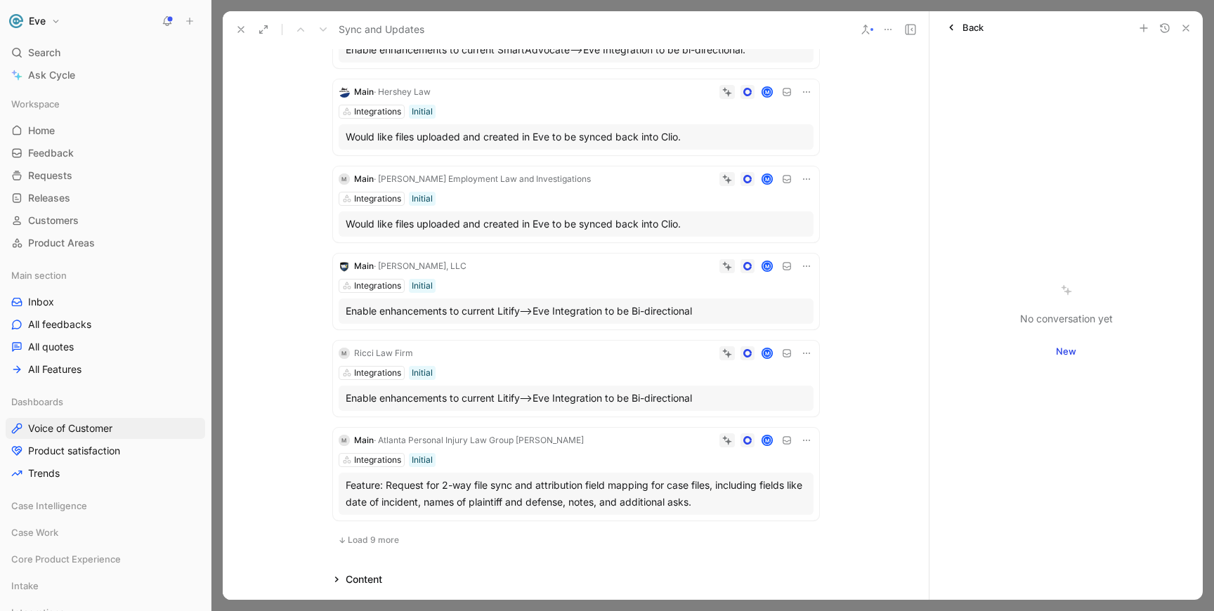
click at [499, 440] on span "· Atlanta Personal Injury Law Group Gore" at bounding box center [479, 440] width 210 height 11
click at [807, 440] on icon at bounding box center [806, 440] width 11 height 11
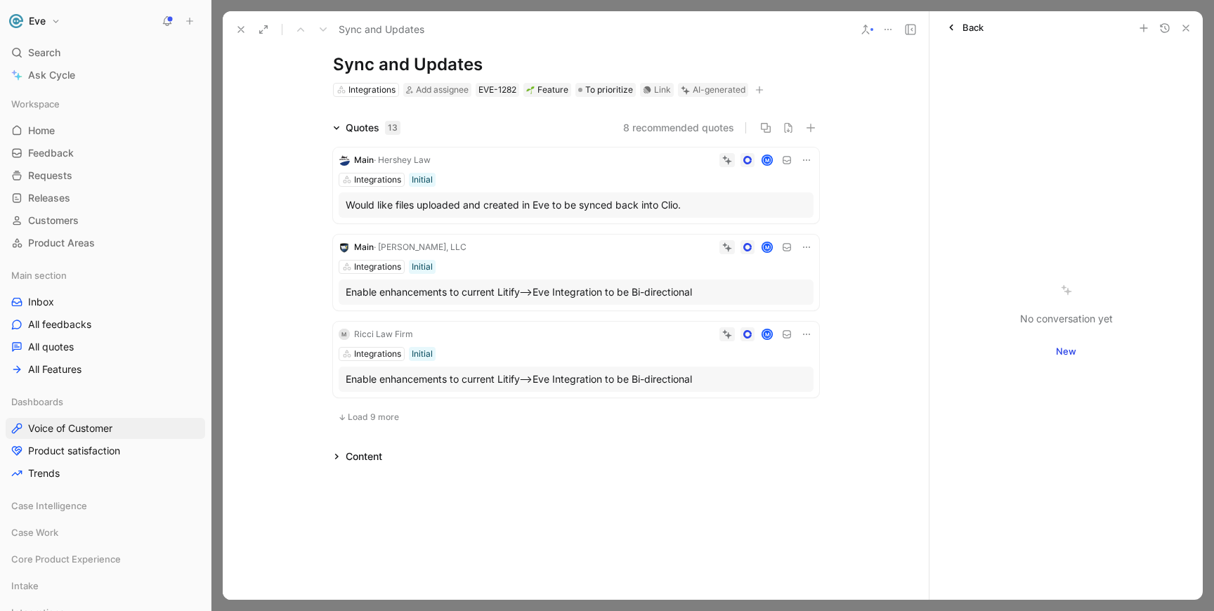
scroll to position [32, 0]
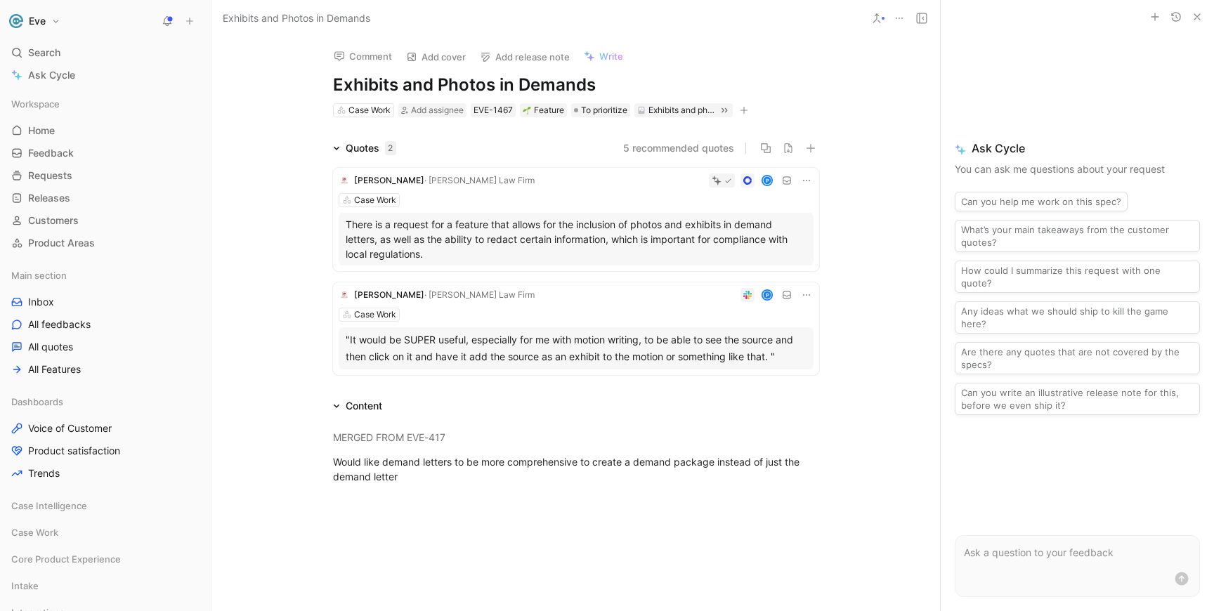
click at [875, 18] on icon at bounding box center [876, 18] width 11 height 11
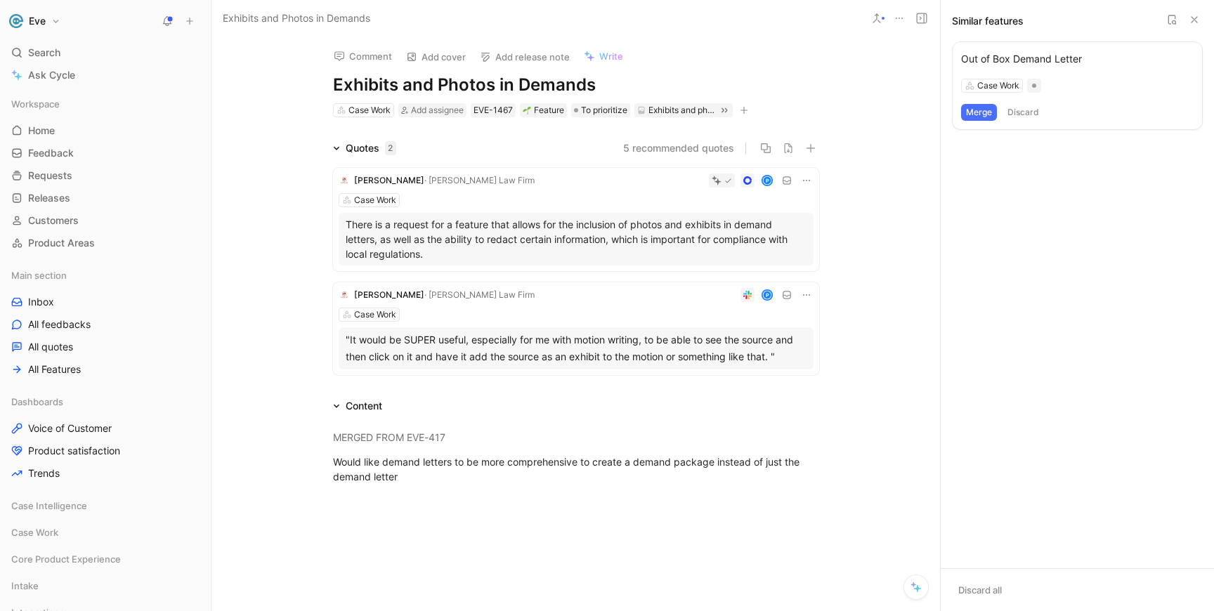
click at [1193, 15] on icon at bounding box center [1193, 19] width 11 height 11
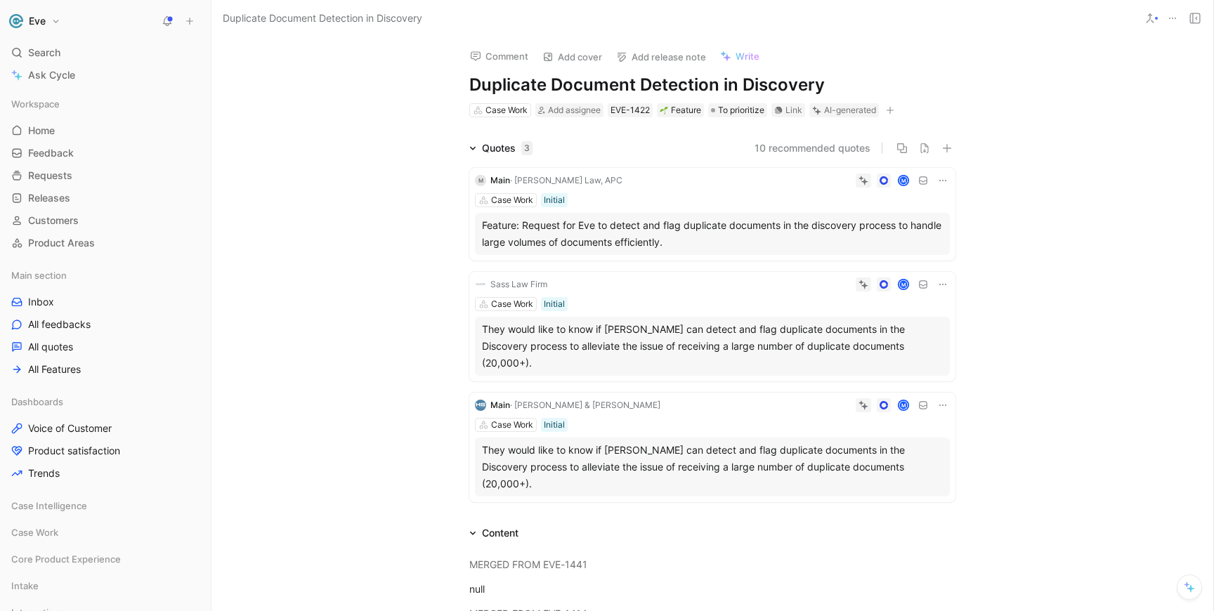
click at [760, 84] on h1 "Duplicate Document Detection in Discovery" at bounding box center [712, 85] width 486 height 22
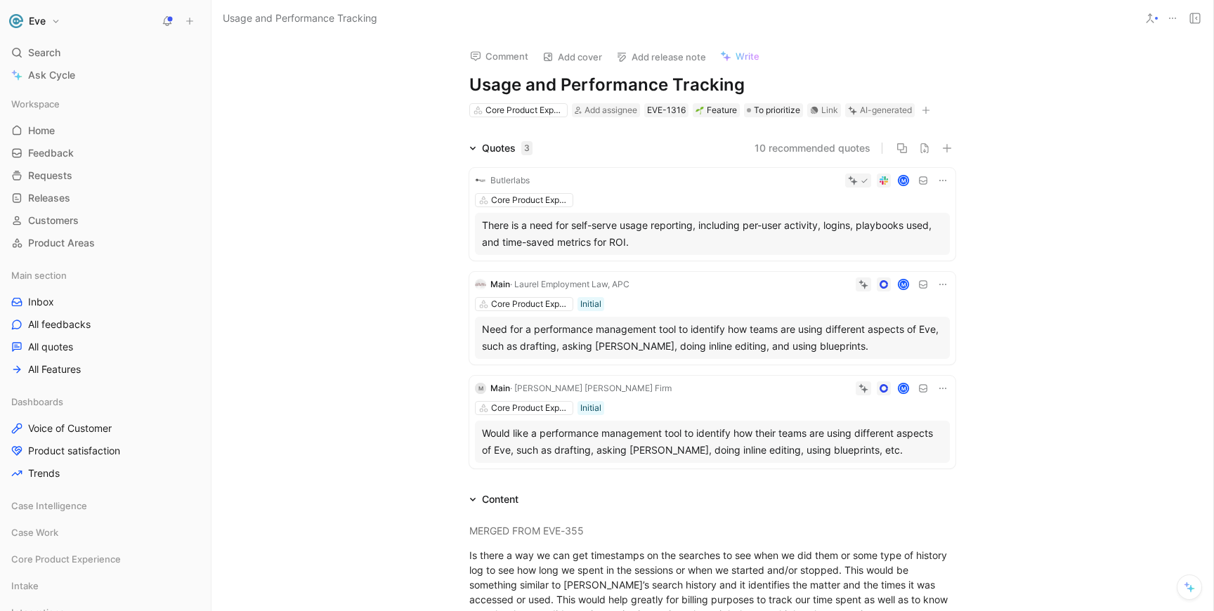
click at [1145, 23] on icon at bounding box center [1149, 18] width 11 height 11
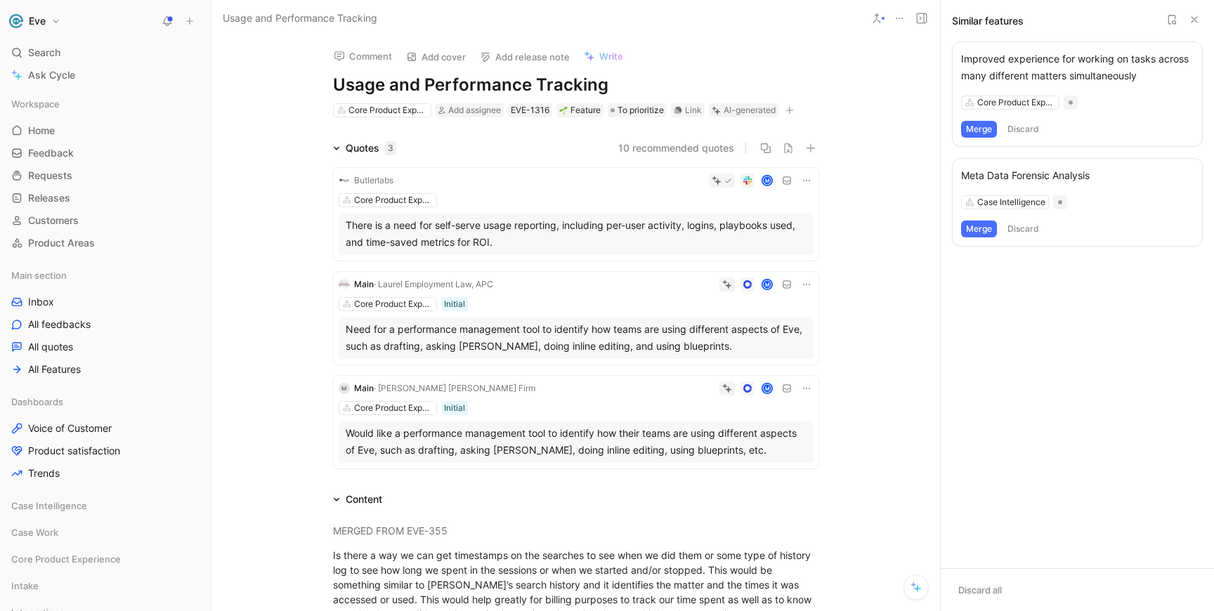
click at [1193, 18] on icon at bounding box center [1193, 19] width 11 height 11
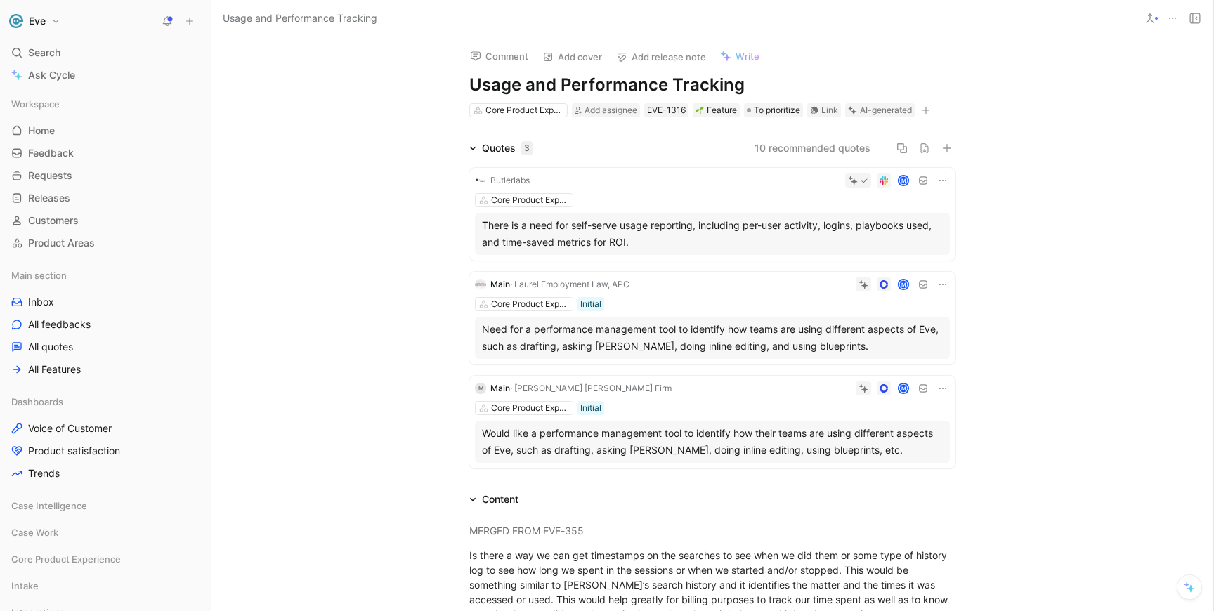
drag, startPoint x: 526, startPoint y: 87, endPoint x: 663, endPoint y: 86, distance: 137.0
click at [663, 86] on h1 "Usage and Performance Tracking" at bounding box center [712, 85] width 486 height 22
drag, startPoint x: 663, startPoint y: 86, endPoint x: 433, endPoint y: 85, distance: 230.4
click at [433, 85] on div "Comment Add cover Add release note Write Usage and Performance Tracking Core Pr…" at bounding box center [712, 324] width 1002 height 575
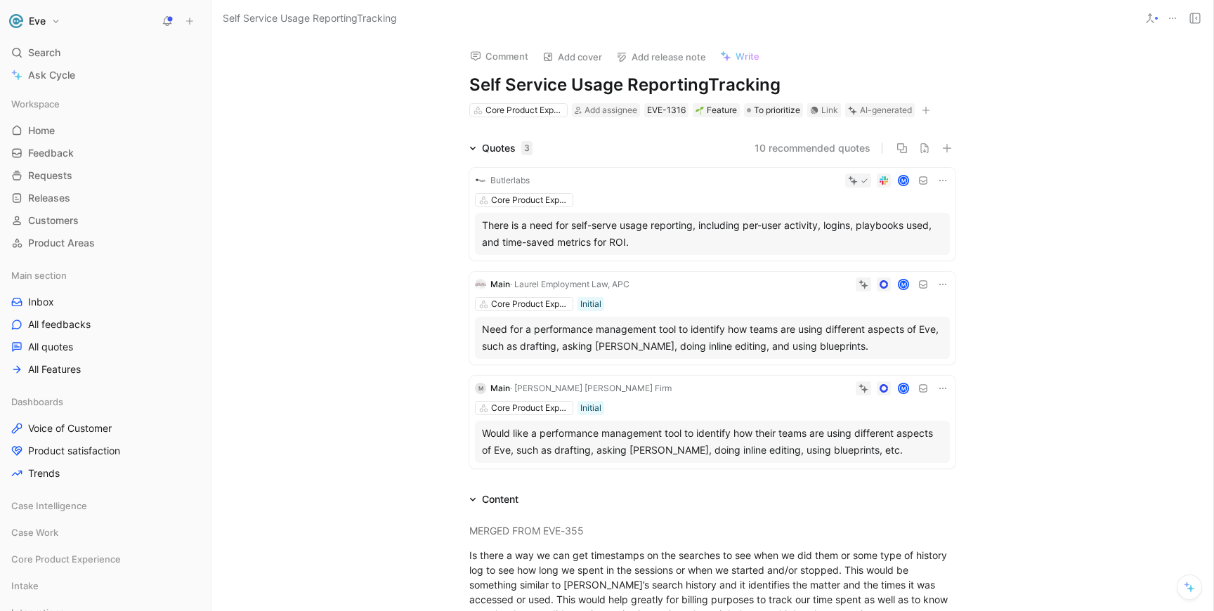
click at [804, 89] on h1 "Self Service Usage ReportingTracking" at bounding box center [712, 85] width 486 height 22
drag, startPoint x: 629, startPoint y: 86, endPoint x: 475, endPoint y: 86, distance: 153.8
click at [475, 86] on h1 "Self Service Usage Reporting on" at bounding box center [712, 85] width 486 height 22
click at [667, 81] on h1 "Improved reporting on" at bounding box center [712, 85] width 486 height 22
click at [705, 75] on h1 "Improved reporting on usage inside Eve" at bounding box center [712, 85] width 486 height 22
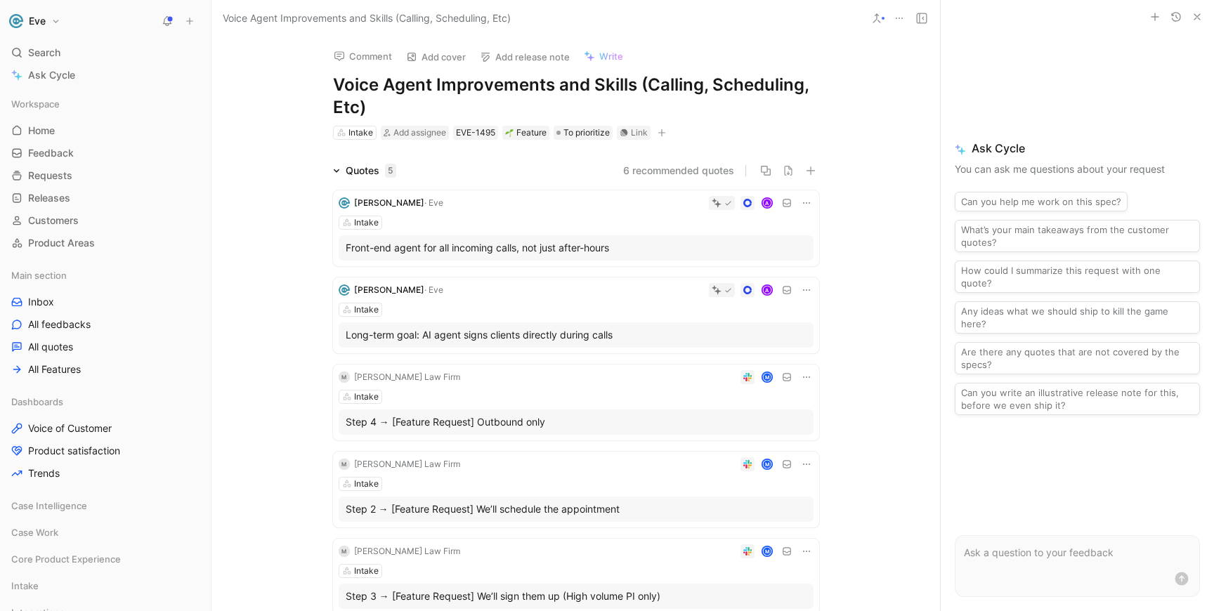
click at [483, 202] on div "A" at bounding box center [631, 203] width 365 height 14
click at [469, 292] on div "A" at bounding box center [631, 290] width 365 height 14
click at [466, 375] on div "M" at bounding box center [640, 377] width 348 height 14
click at [466, 465] on div "M" at bounding box center [640, 464] width 348 height 14
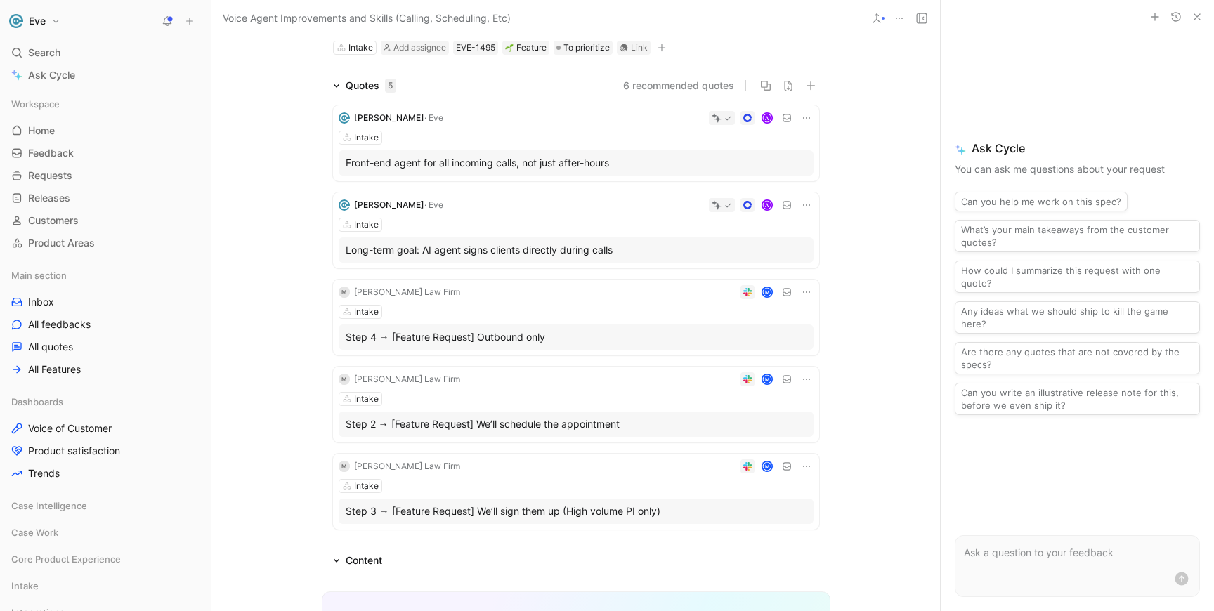
scroll to position [86, 0]
click at [466, 460] on div "M" at bounding box center [640, 465] width 348 height 14
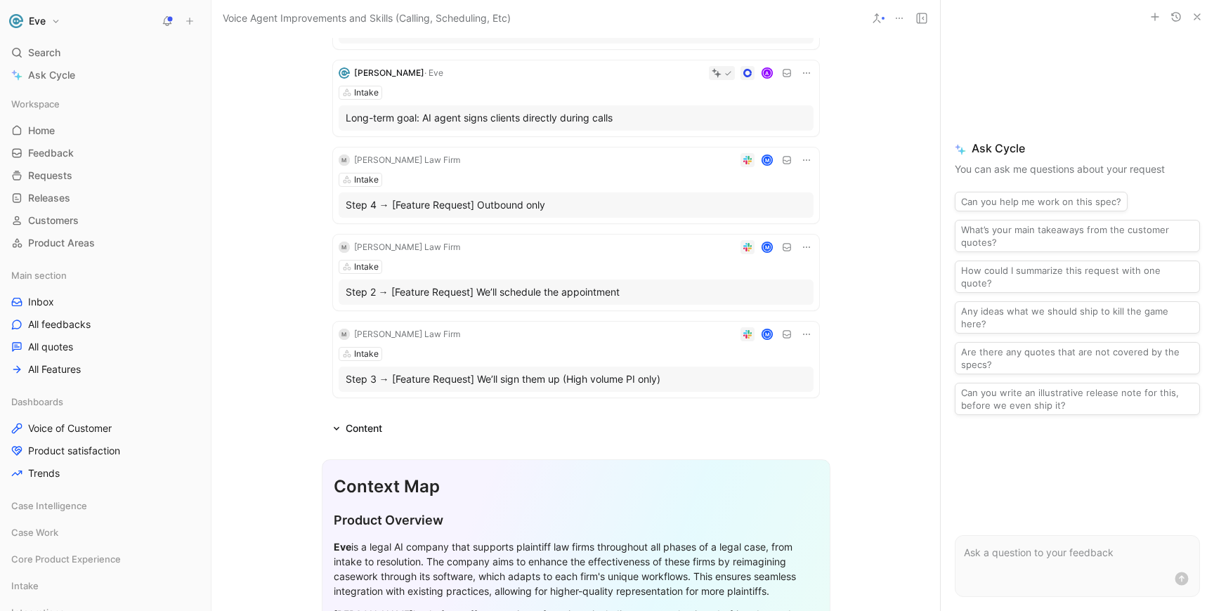
scroll to position [0, 0]
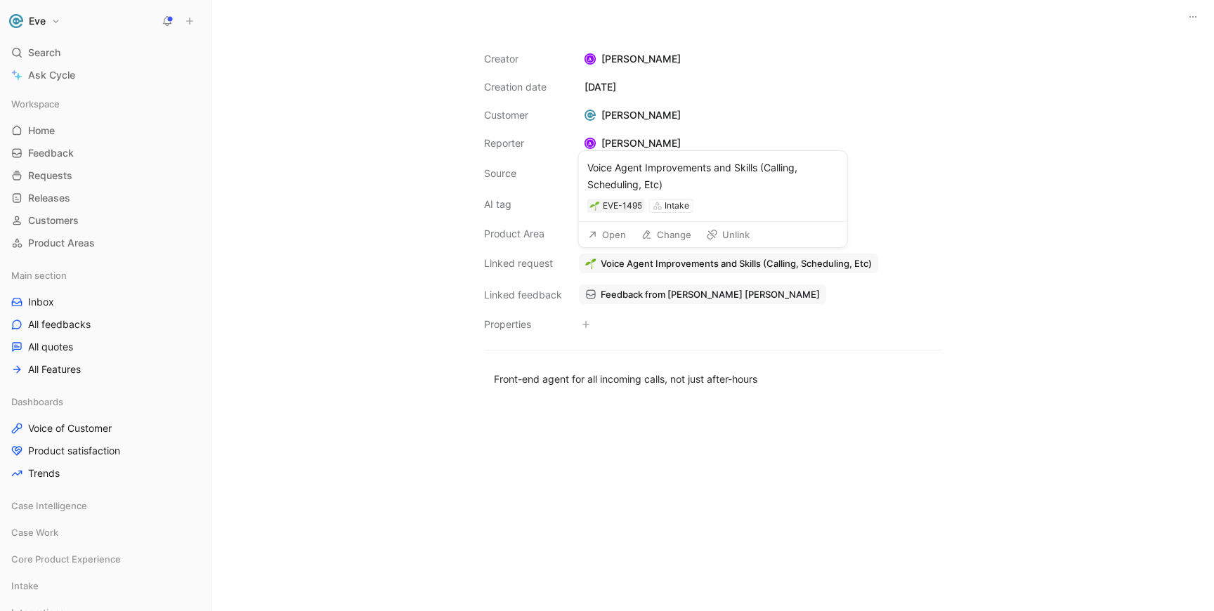
click at [725, 235] on button "Unlink" at bounding box center [727, 235] width 55 height 20
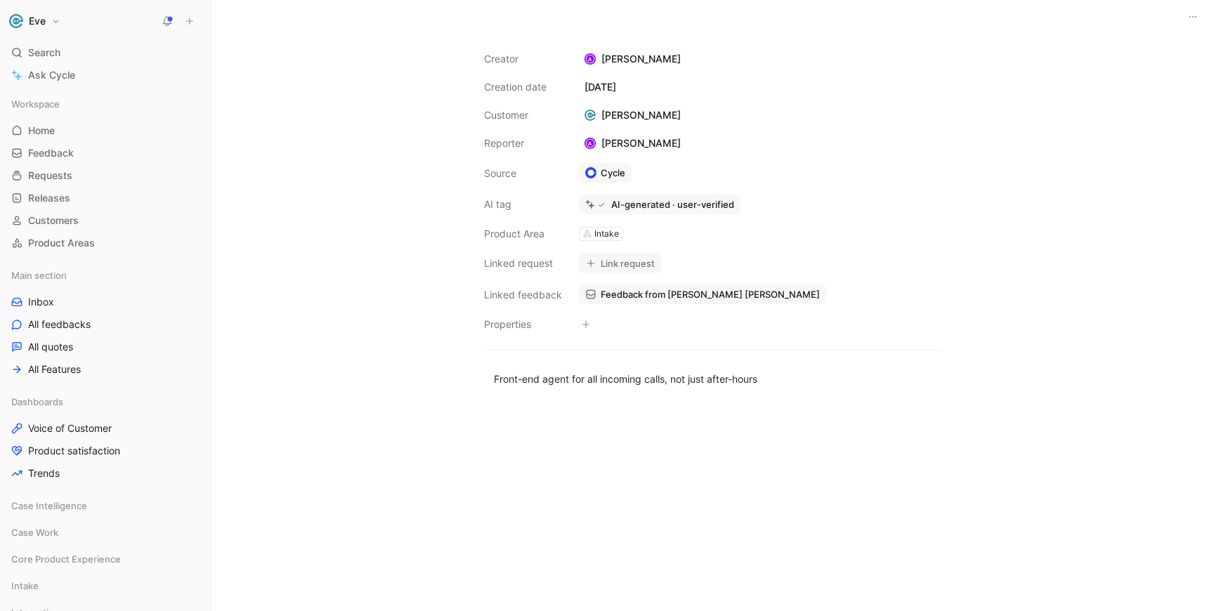
click at [608, 262] on div "Intake" at bounding box center [679, 266] width 234 height 14
click at [599, 262] on button "Link request" at bounding box center [620, 264] width 82 height 20
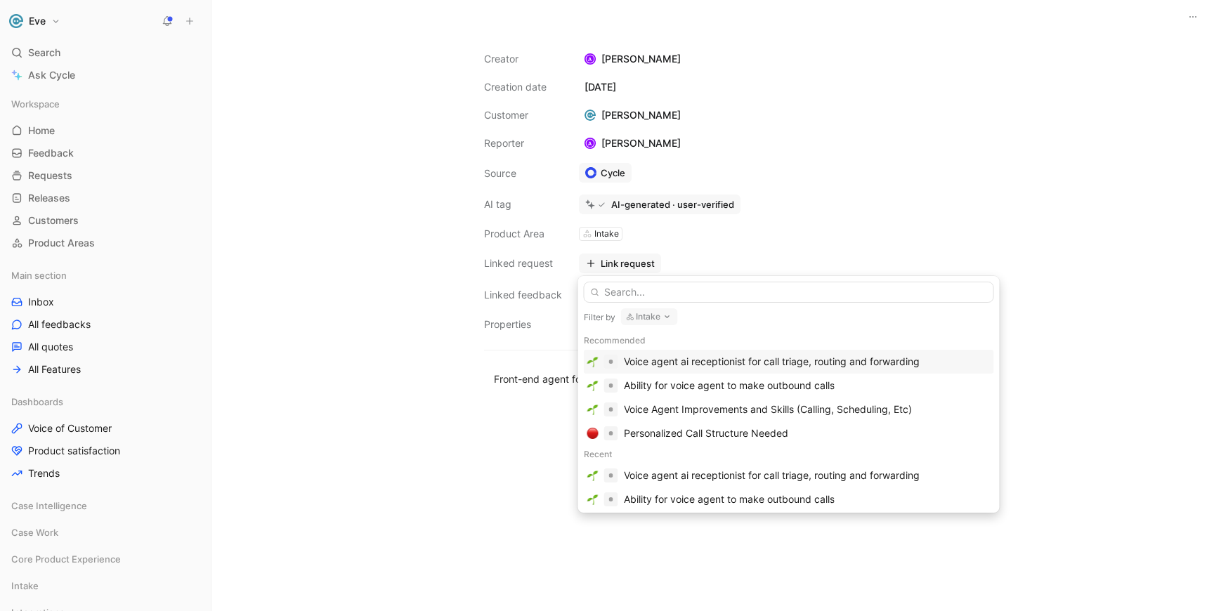
click at [690, 365] on div "Voice agent ai receptionist for call triage, routing and forwarding" at bounding box center [772, 361] width 296 height 17
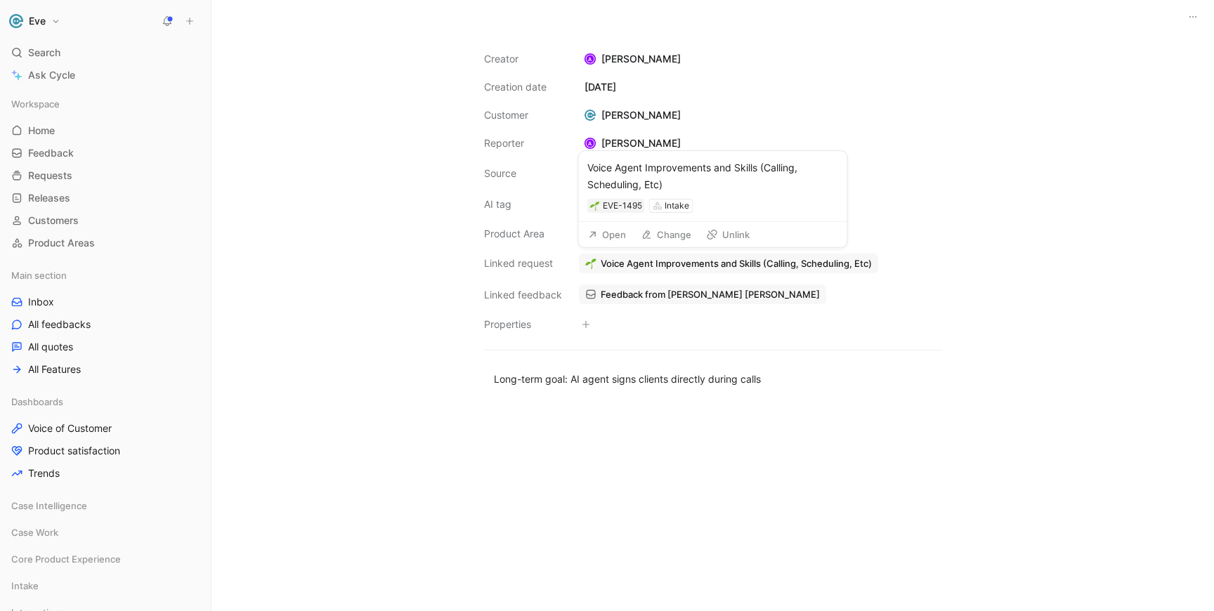
click at [730, 233] on button "Unlink" at bounding box center [727, 235] width 55 height 20
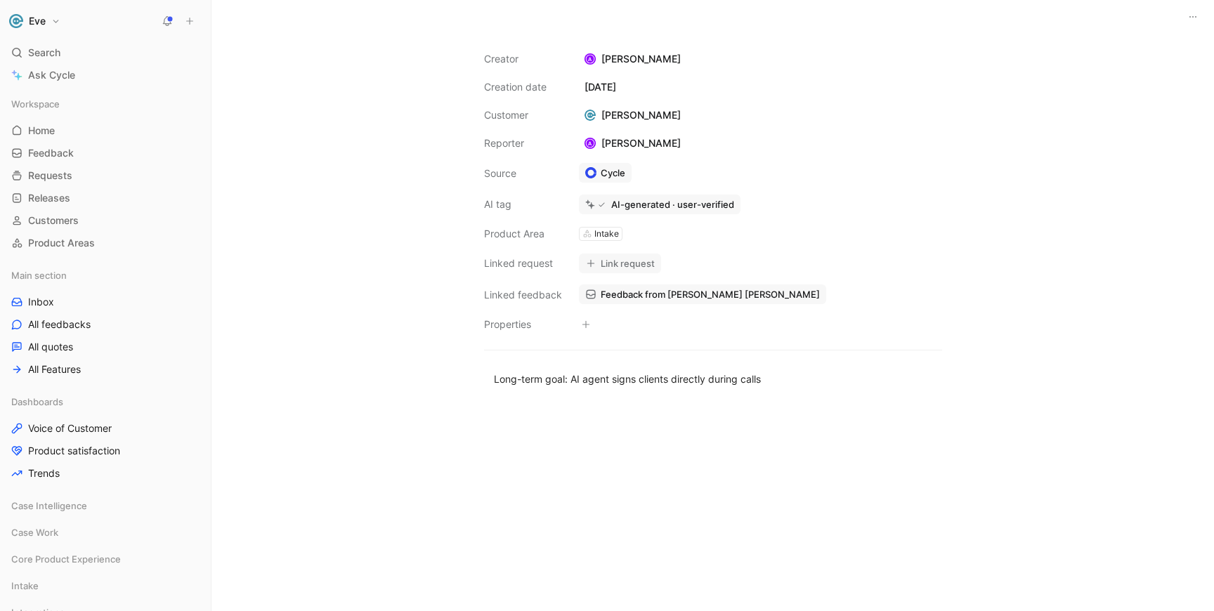
click at [627, 266] on button "Link request" at bounding box center [620, 264] width 82 height 20
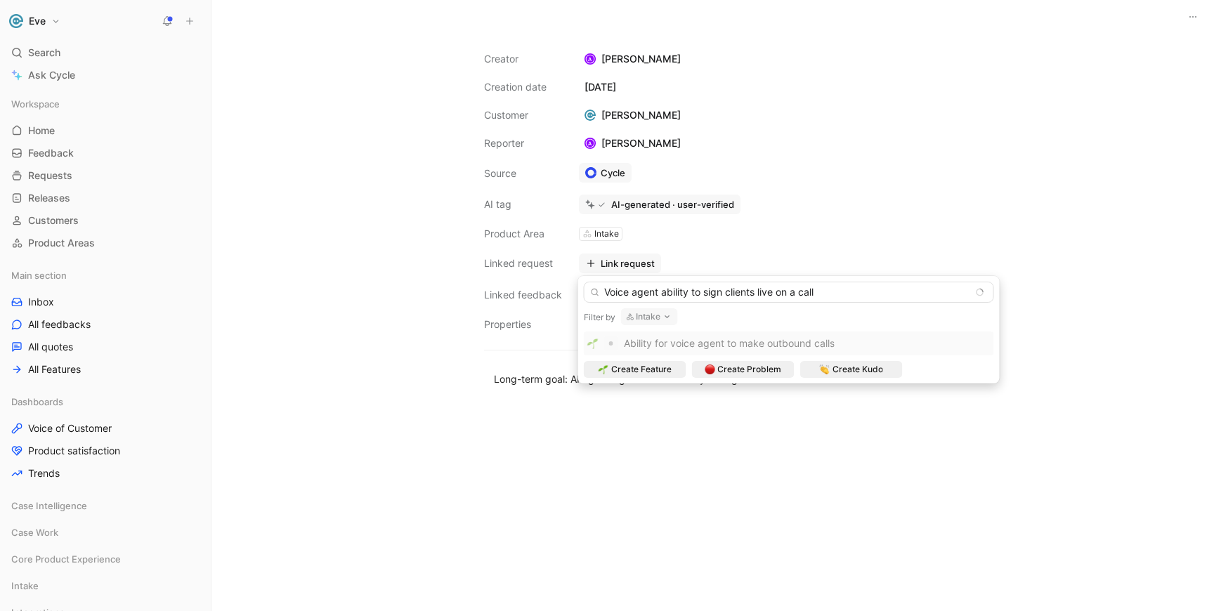
click at [606, 292] on input "Voice agent ability to sign clients live on a call" at bounding box center [789, 292] width 410 height 21
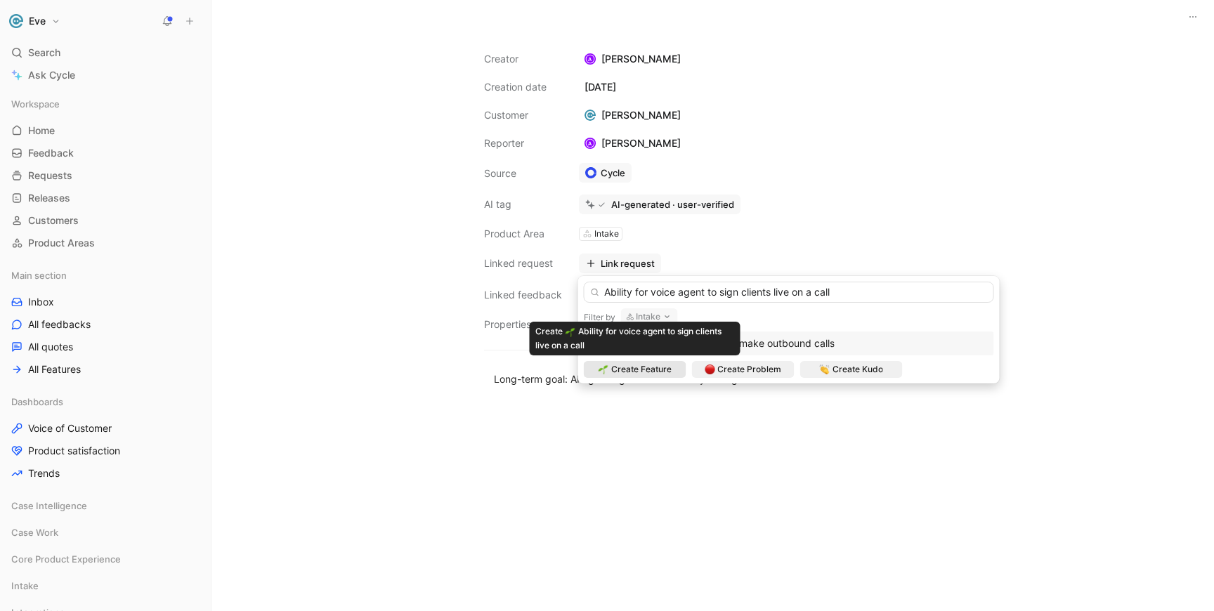
type input "Ability for voice agent to sign clients live on a call"
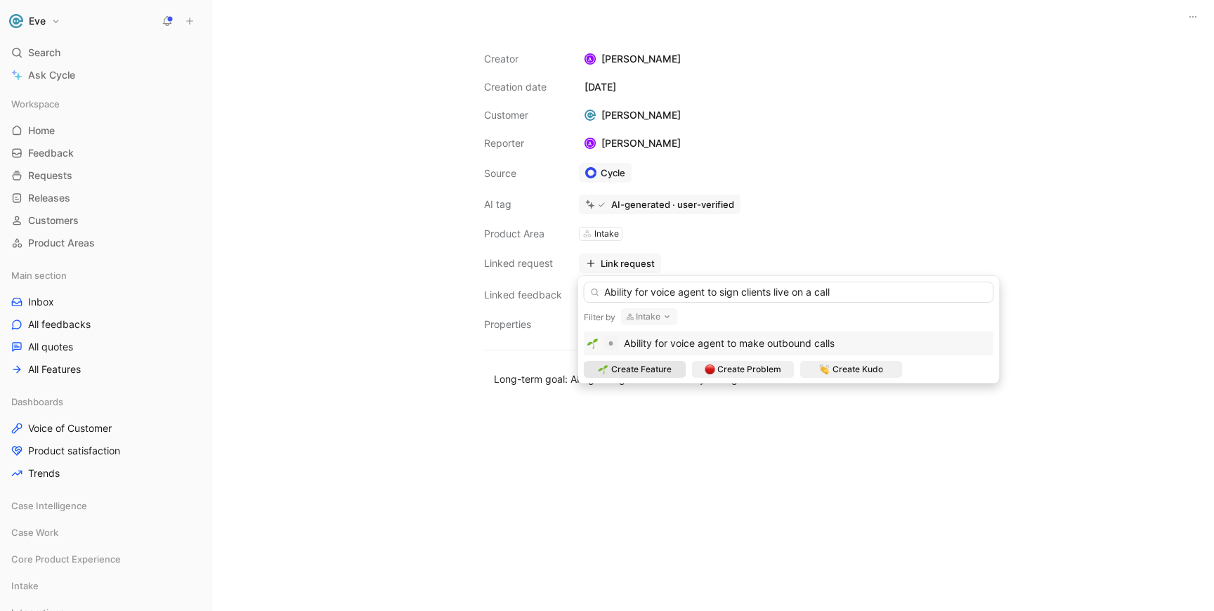
click at [638, 369] on span "Create Feature" at bounding box center [641, 369] width 60 height 14
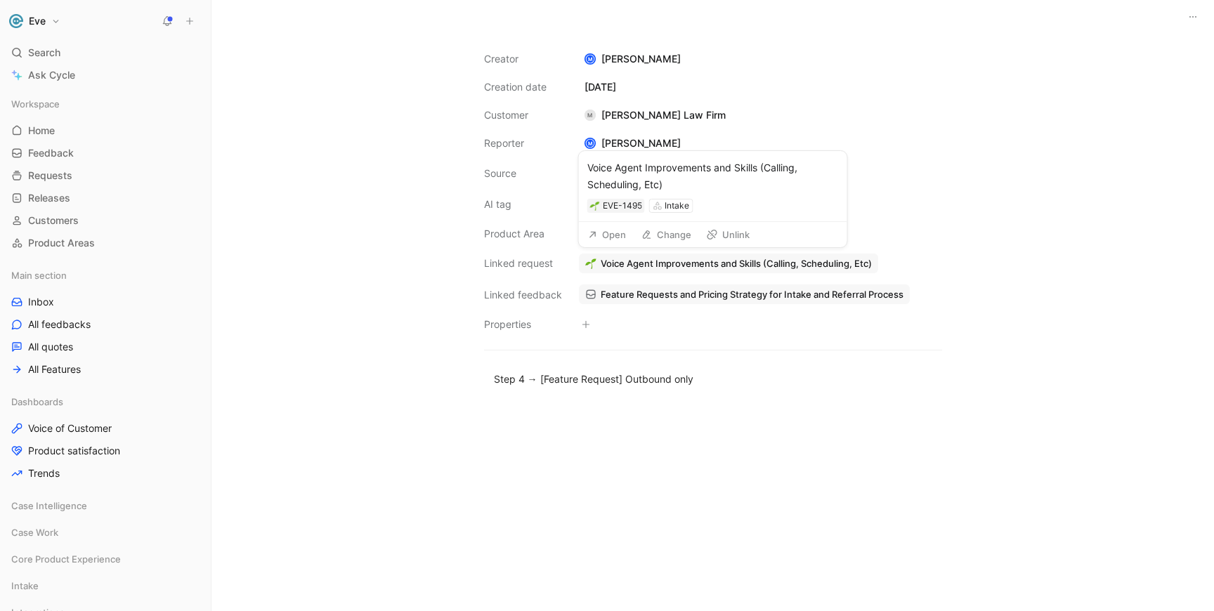
click at [733, 235] on button "Unlink" at bounding box center [727, 235] width 55 height 20
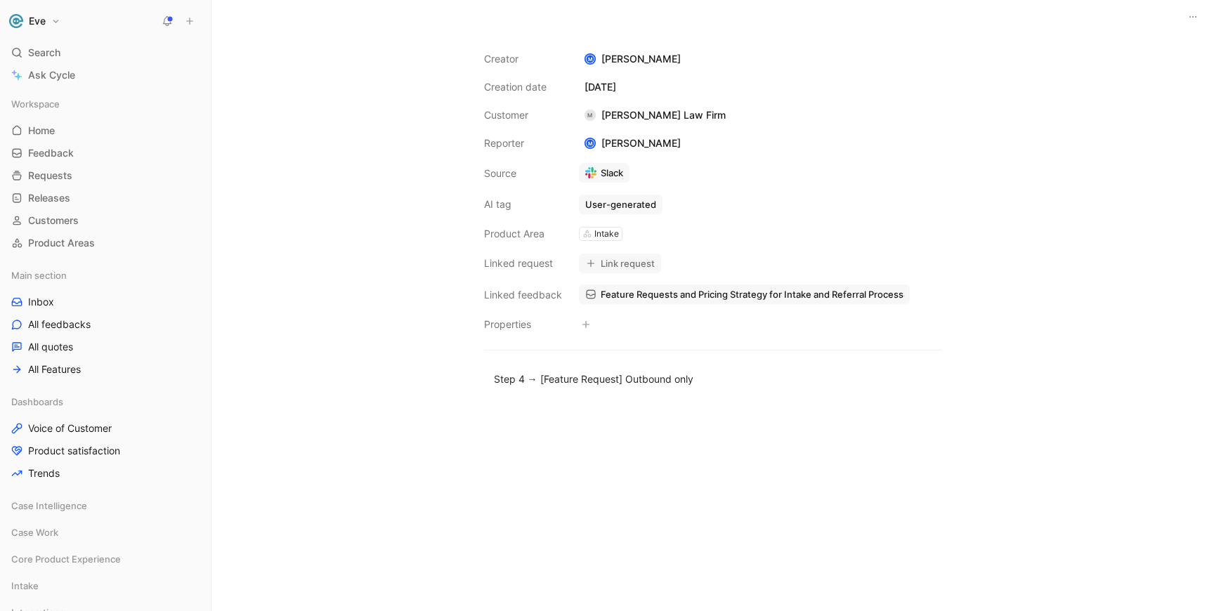
click at [628, 263] on button "Link request" at bounding box center [620, 264] width 82 height 20
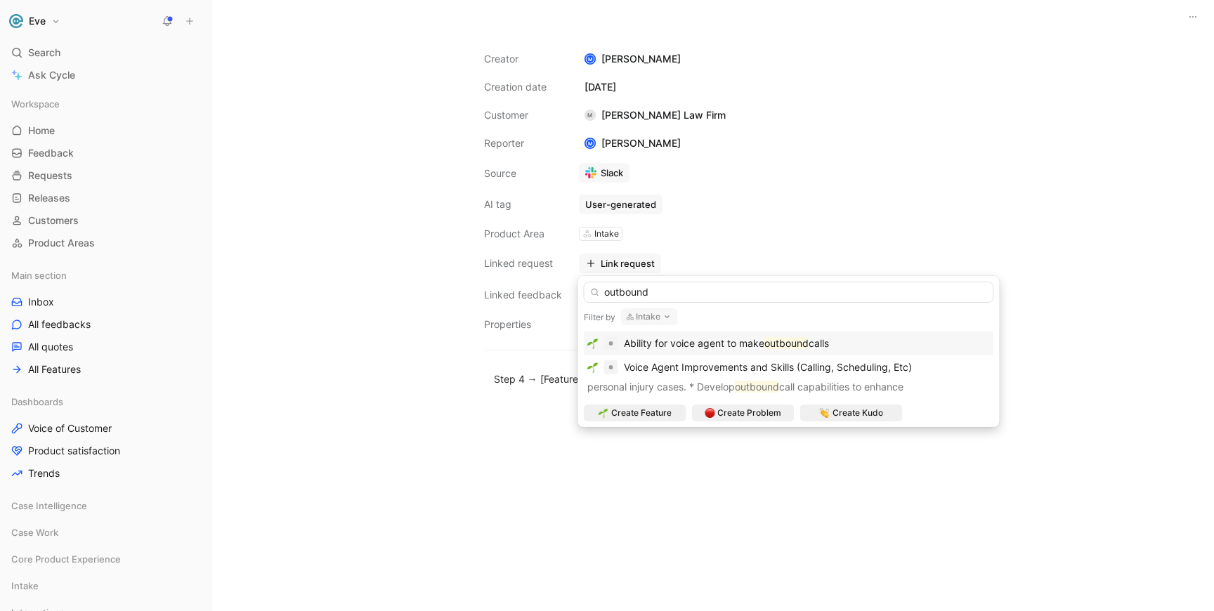
type input "outbound"
click at [677, 343] on span "Ability for voice agent to make" at bounding box center [694, 343] width 140 height 12
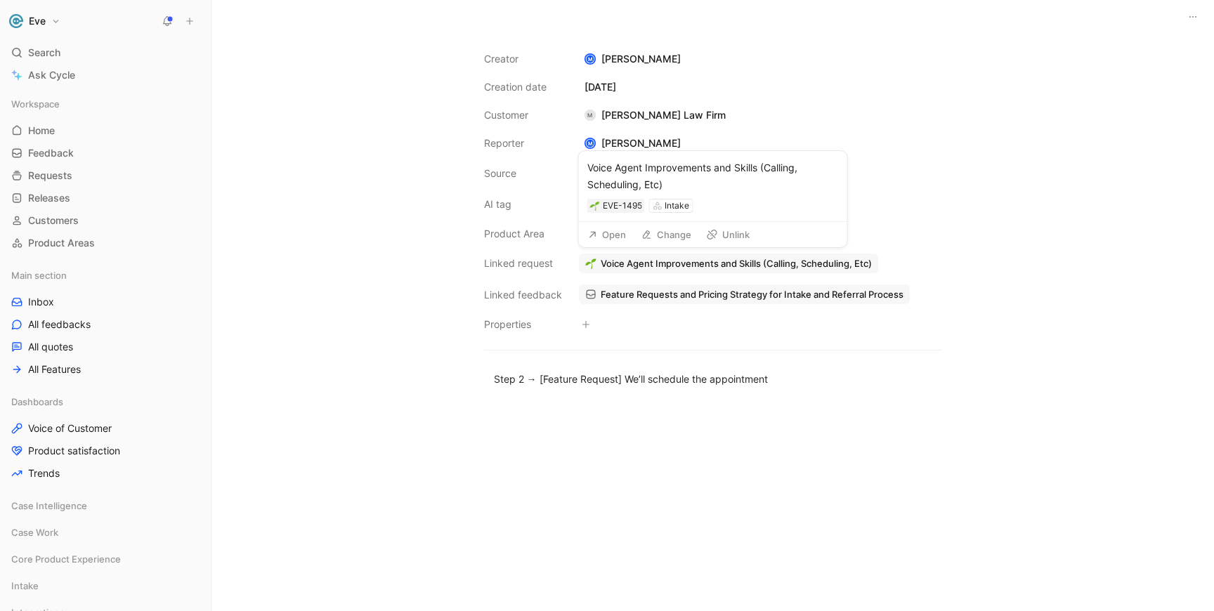
click at [728, 235] on button "Unlink" at bounding box center [727, 235] width 55 height 20
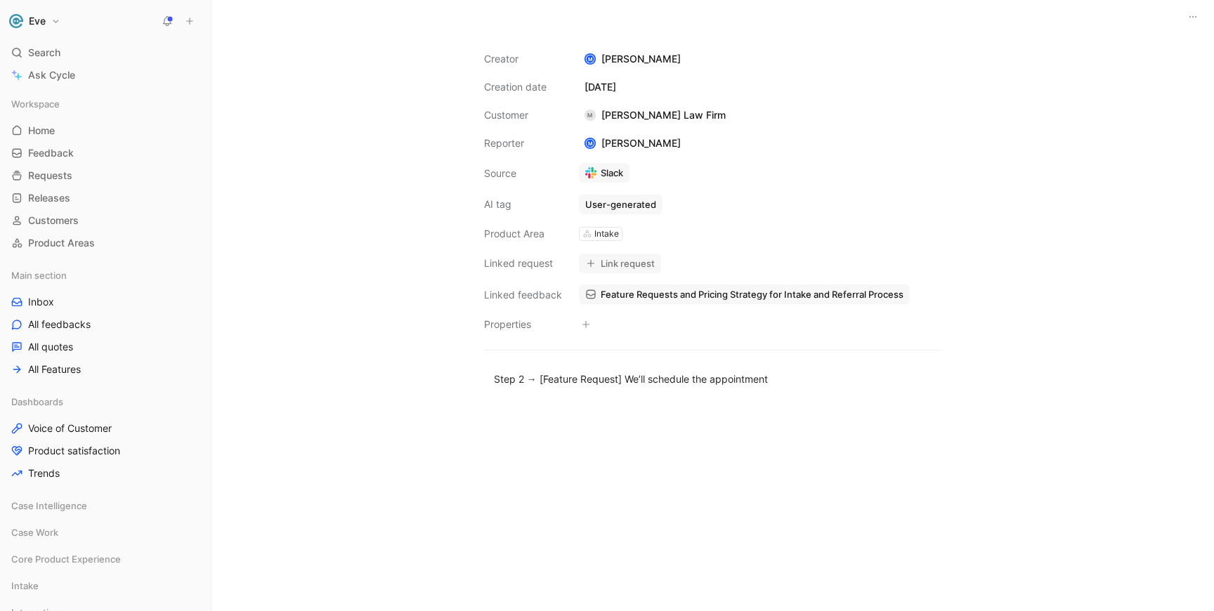
click at [638, 261] on button "Link request" at bounding box center [620, 264] width 82 height 20
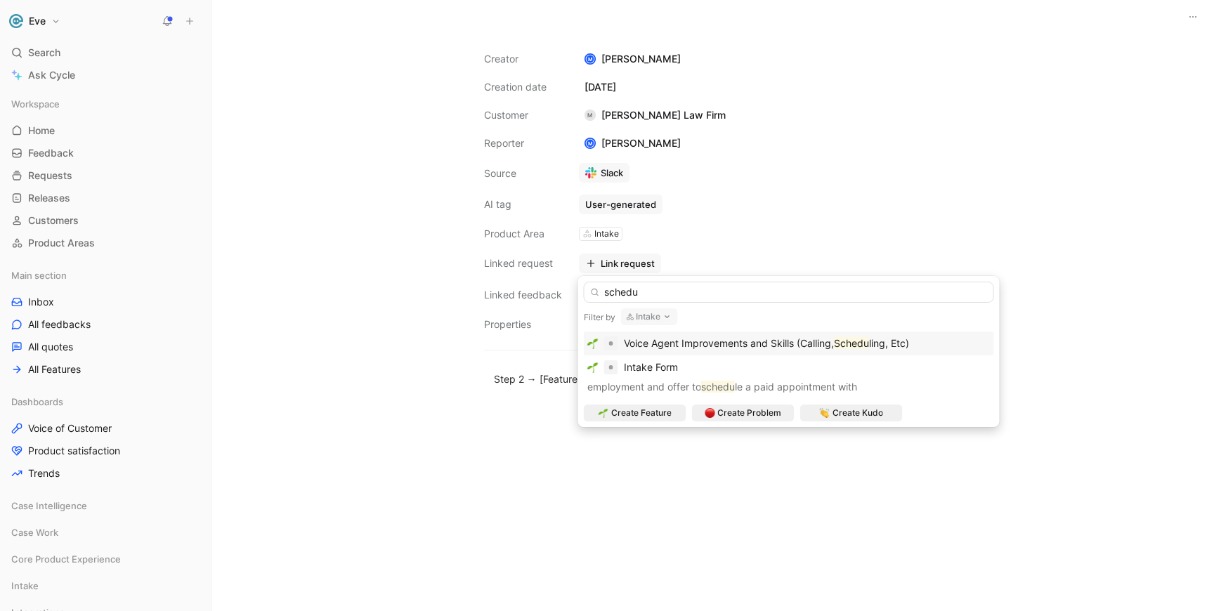
click at [662, 292] on input "schedu" at bounding box center [789, 292] width 410 height 21
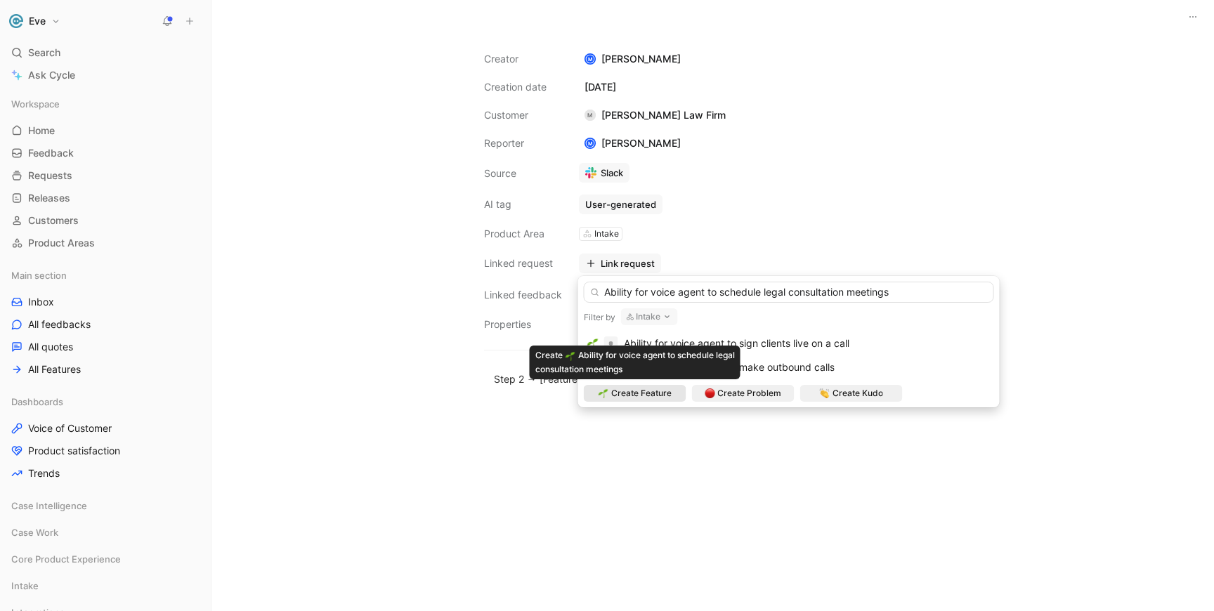
type input "Ability for voice agent to schedule legal consultation meetings"
click at [659, 395] on span "Create Feature" at bounding box center [641, 393] width 60 height 14
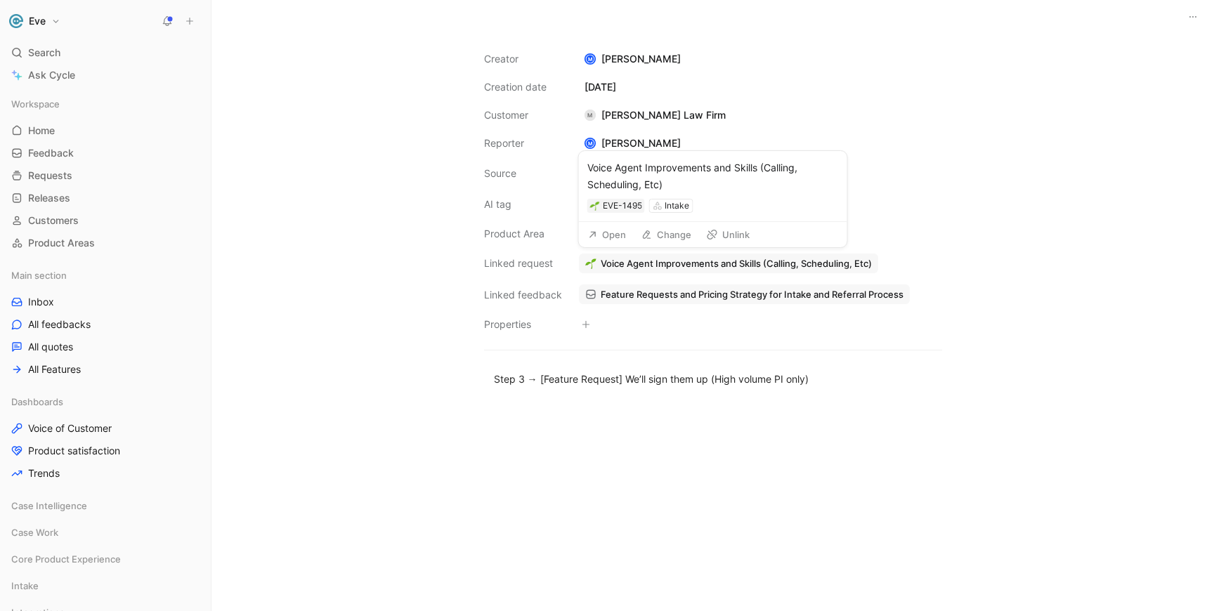
click at [727, 235] on button "Unlink" at bounding box center [727, 235] width 55 height 20
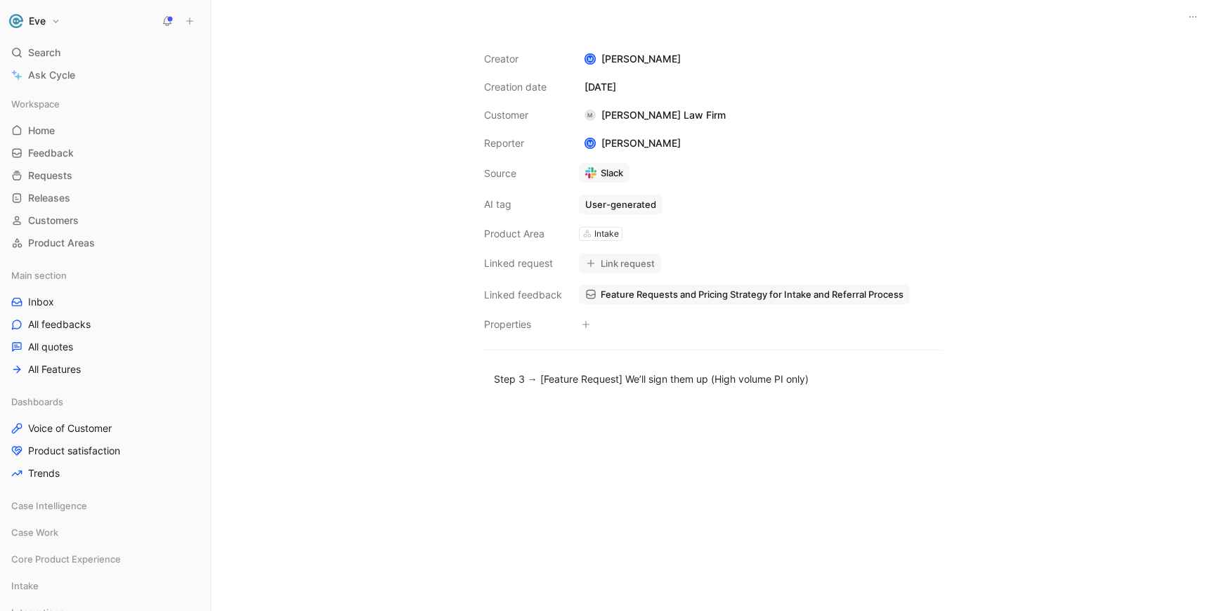
click at [622, 261] on button "Link request" at bounding box center [620, 264] width 82 height 20
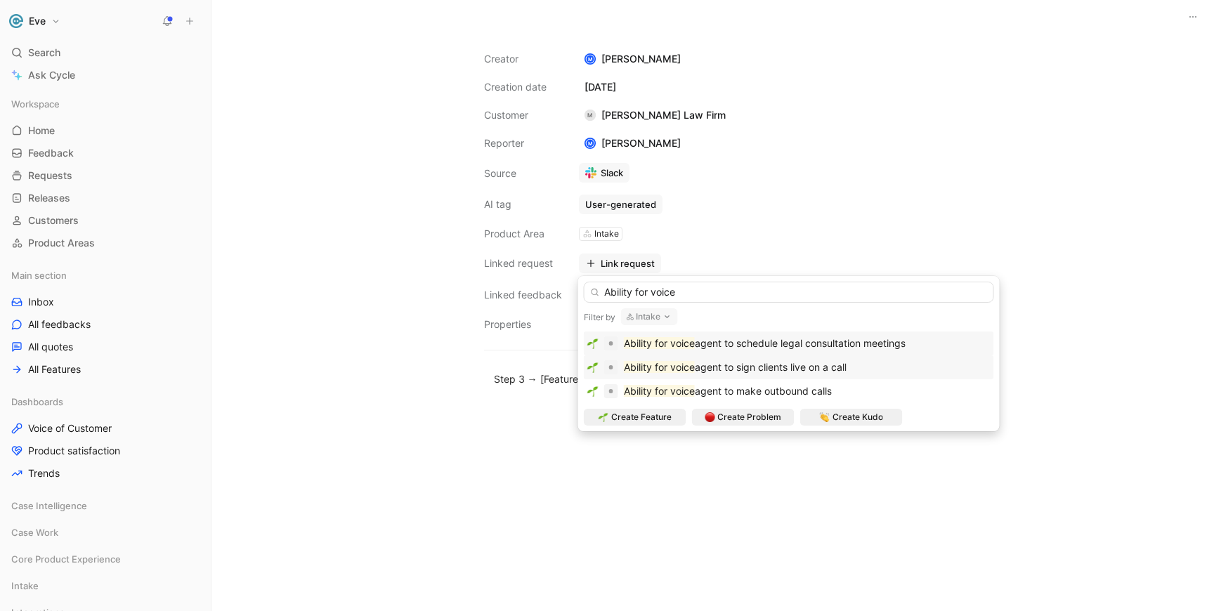
type input "Ability for voice"
click at [738, 368] on span "agent to sign clients live on a call" at bounding box center [771, 367] width 152 height 12
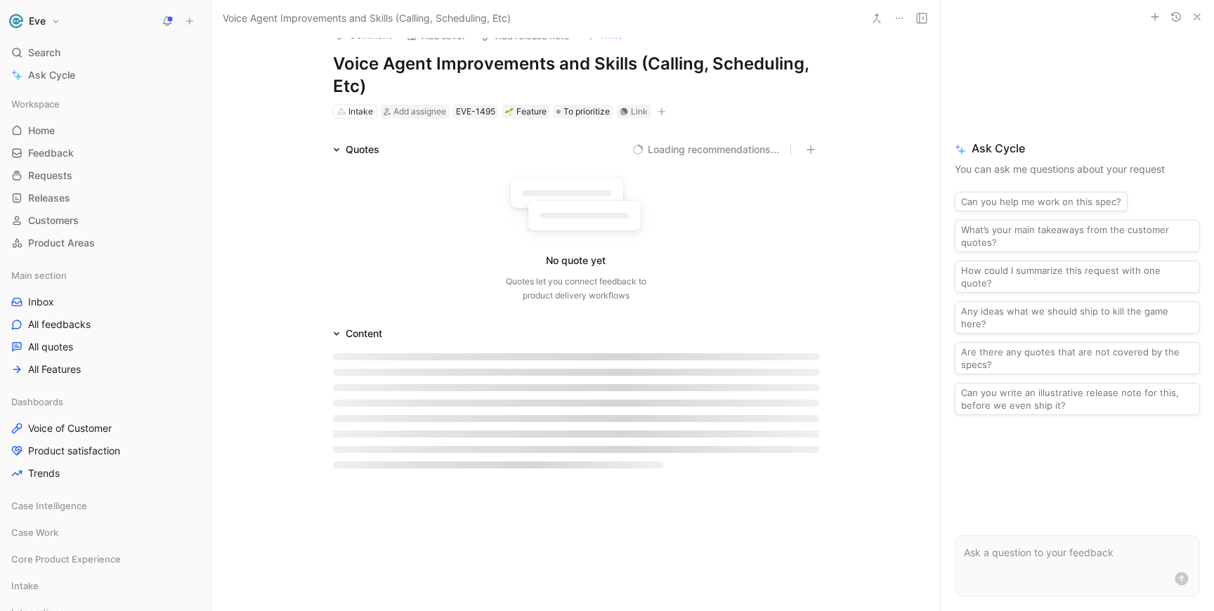
scroll to position [25, 0]
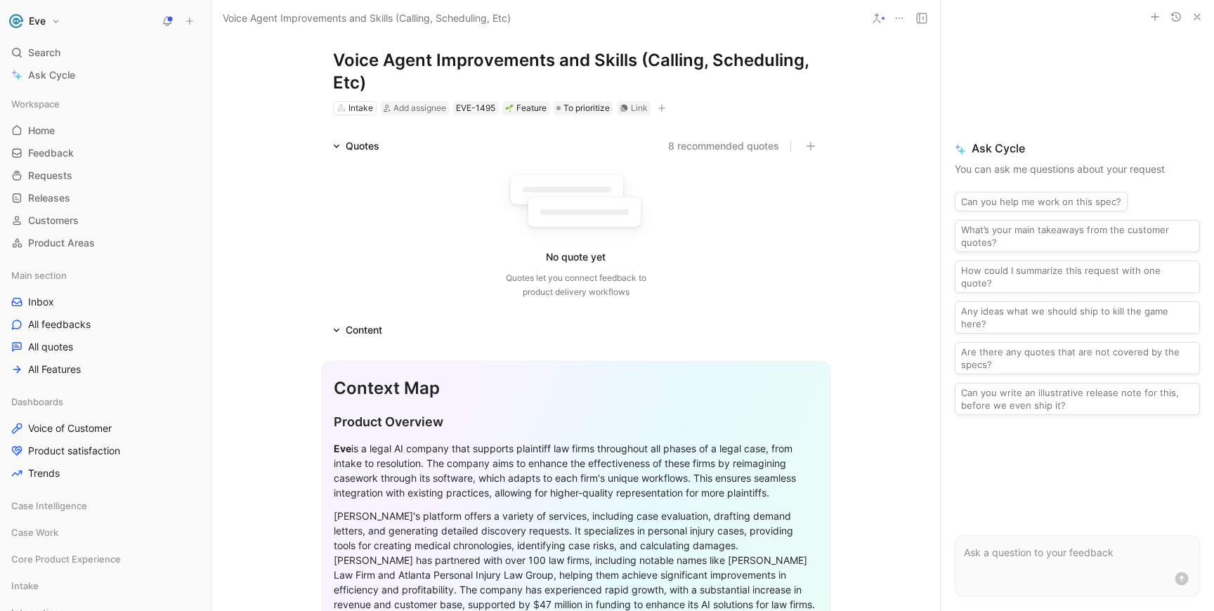
click at [341, 327] on div "Content" at bounding box center [357, 330] width 60 height 17
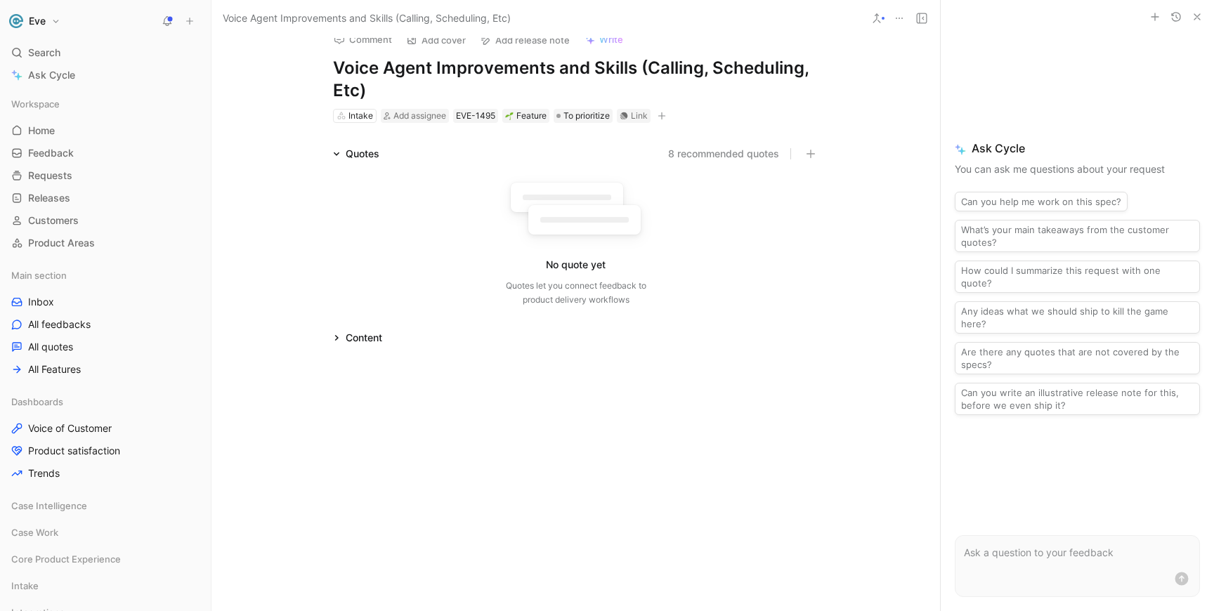
scroll to position [0, 0]
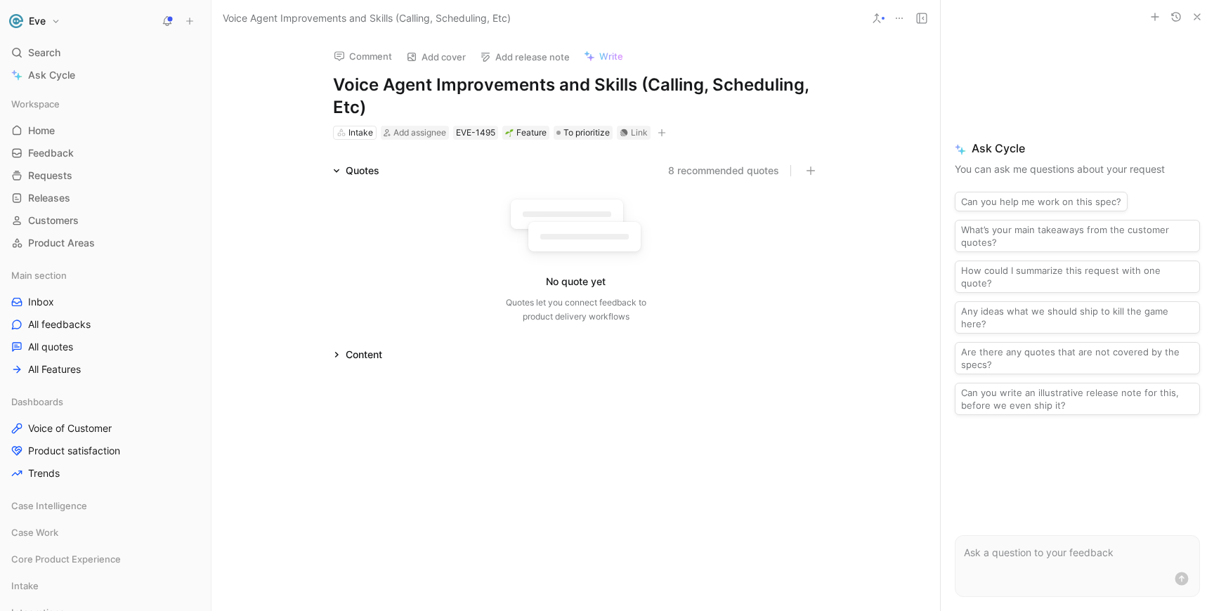
click at [896, 14] on icon at bounding box center [898, 18] width 11 height 11
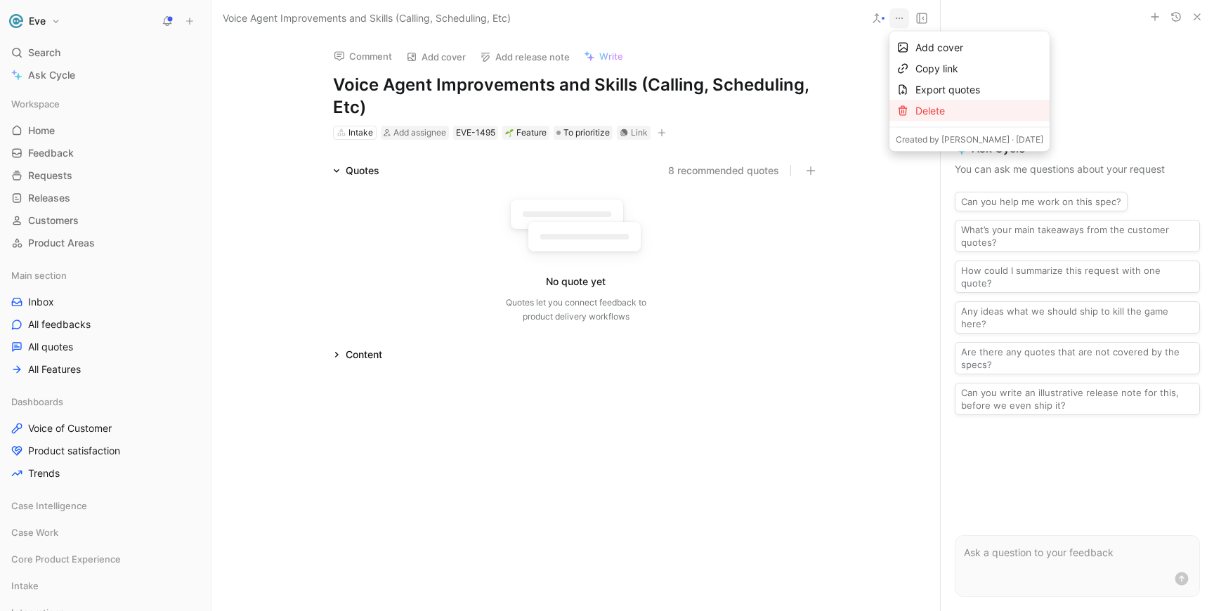
click at [952, 114] on div "Delete" at bounding box center [979, 111] width 128 height 17
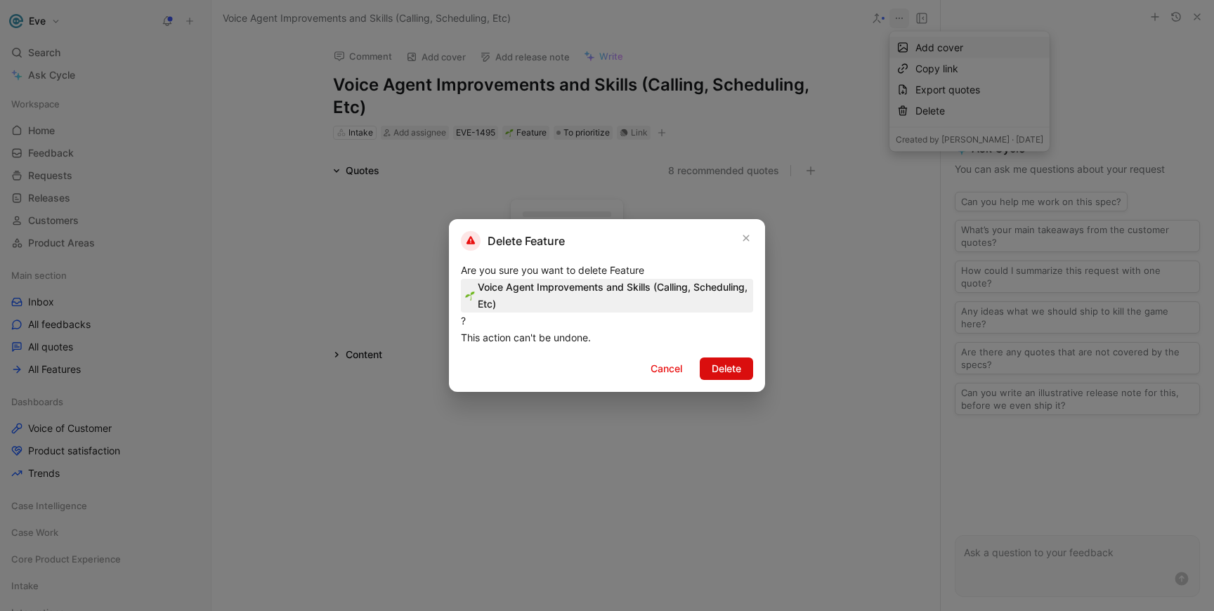
click at [727, 372] on span "Delete" at bounding box center [727, 368] width 30 height 17
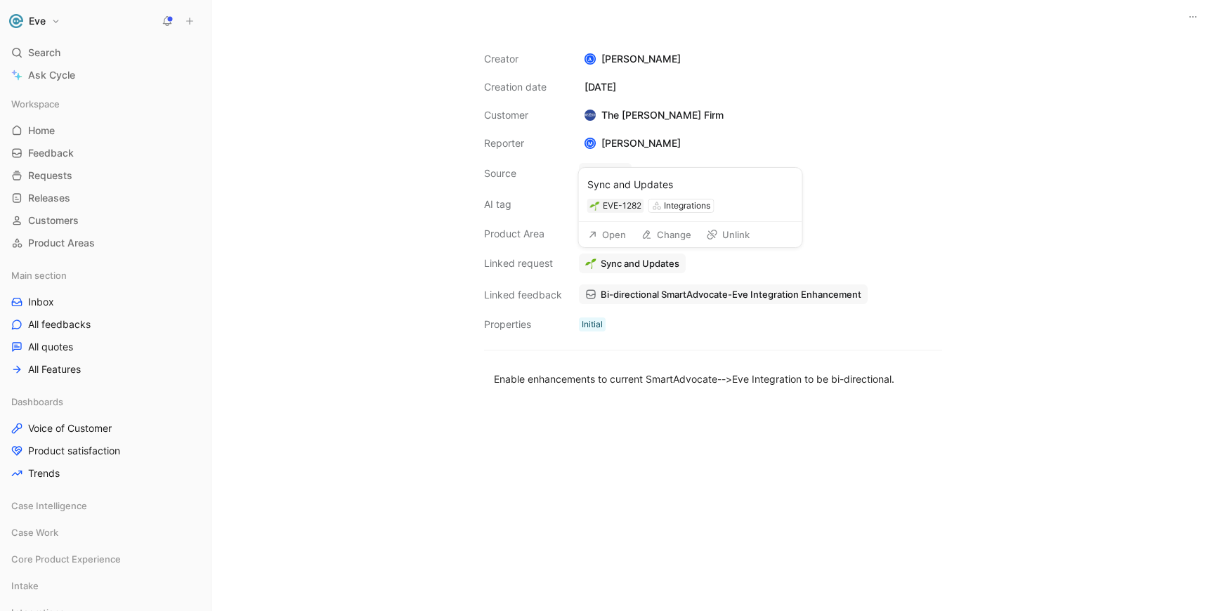
click at [725, 240] on button "Unlink" at bounding box center [727, 235] width 55 height 20
click at [631, 264] on button "Link request" at bounding box center [620, 264] width 82 height 20
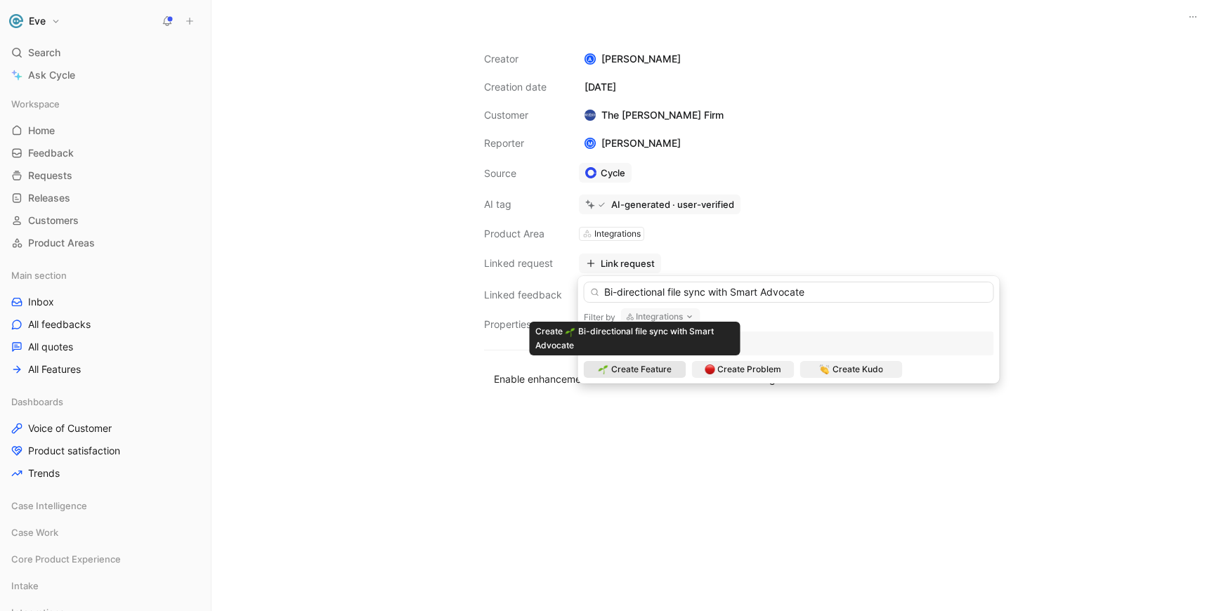
type input "Bi-directional file sync with Smart Advocate"
click at [647, 367] on span "Create Feature" at bounding box center [641, 369] width 60 height 14
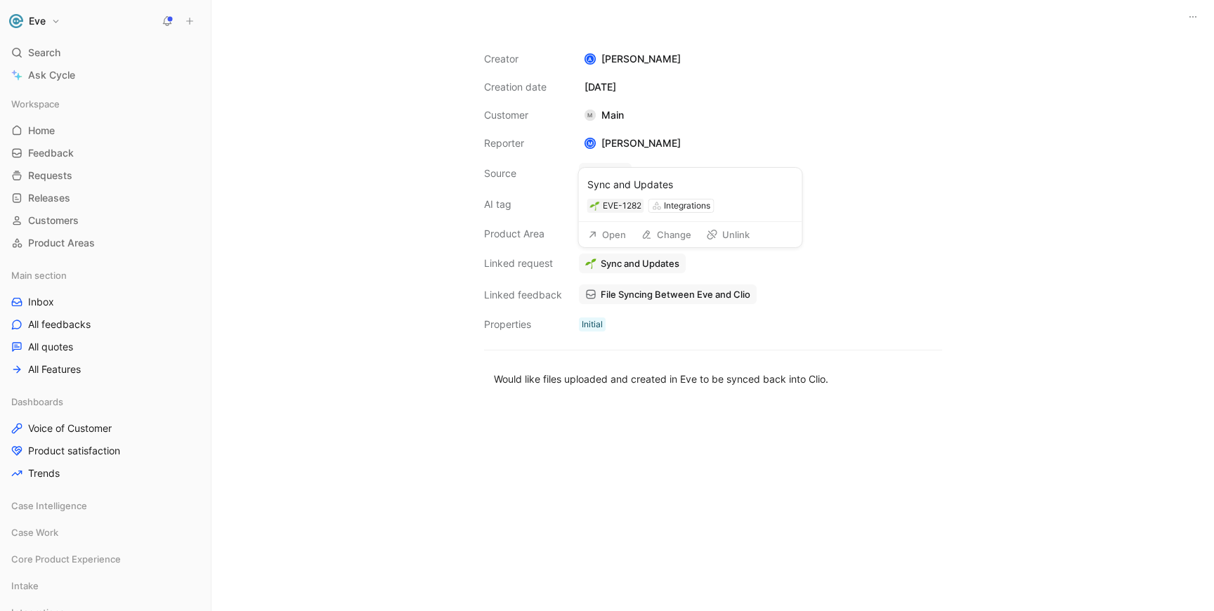
click at [723, 232] on button "Unlink" at bounding box center [727, 235] width 55 height 20
click at [632, 266] on button "Link request" at bounding box center [620, 264] width 82 height 20
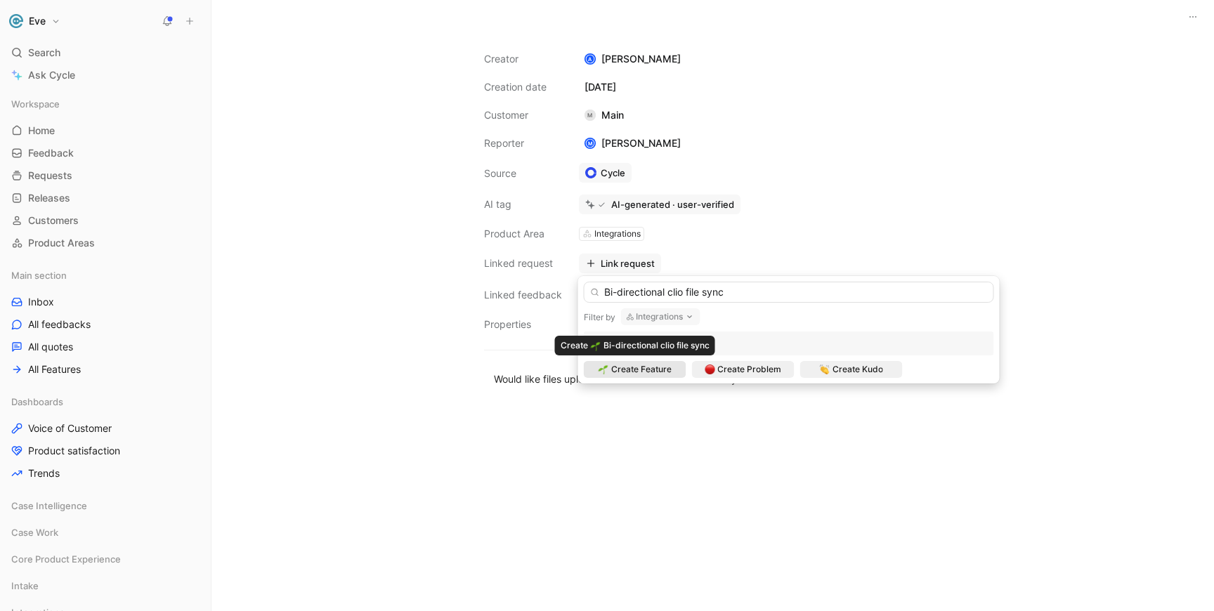
type input "Bi-directional clio file sync"
click at [651, 372] on span "Create Feature" at bounding box center [641, 369] width 60 height 14
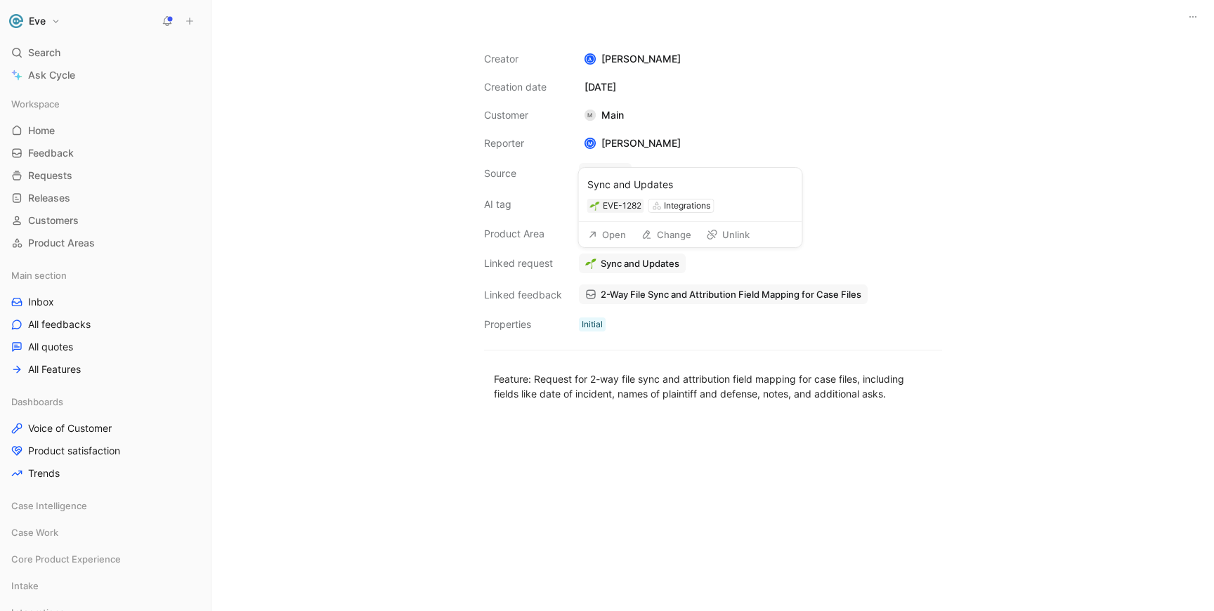
click at [724, 232] on button "Unlink" at bounding box center [727, 235] width 55 height 20
click at [645, 260] on button "Link request" at bounding box center [620, 264] width 82 height 20
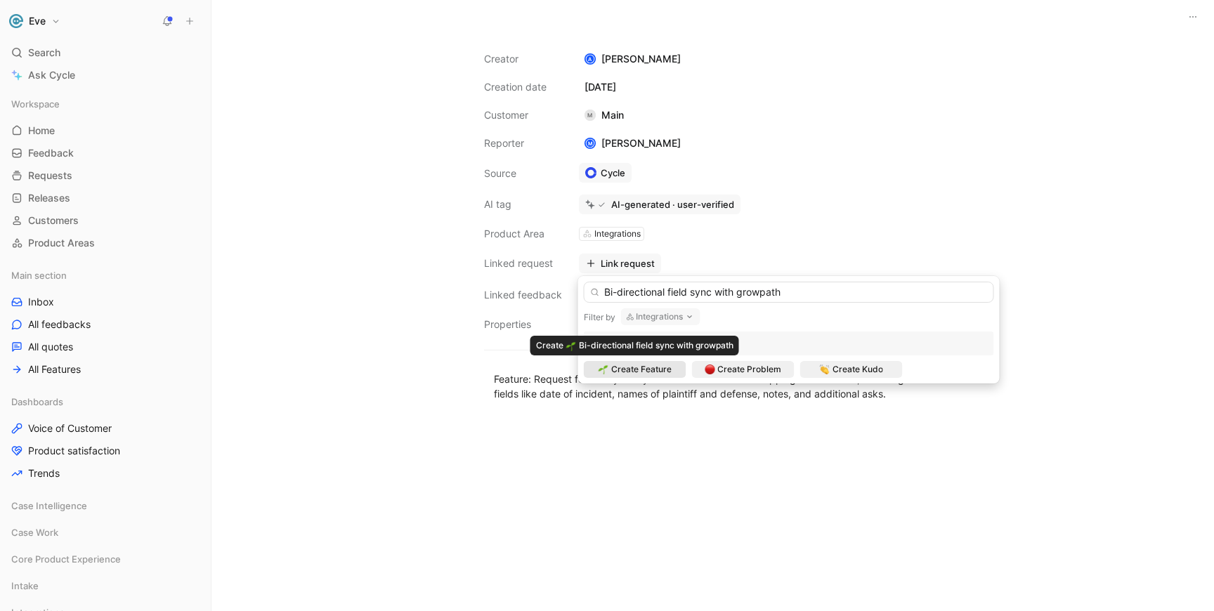
type input "Bi-directional field sync with growpath"
click at [664, 370] on span "Create Feature" at bounding box center [641, 369] width 60 height 14
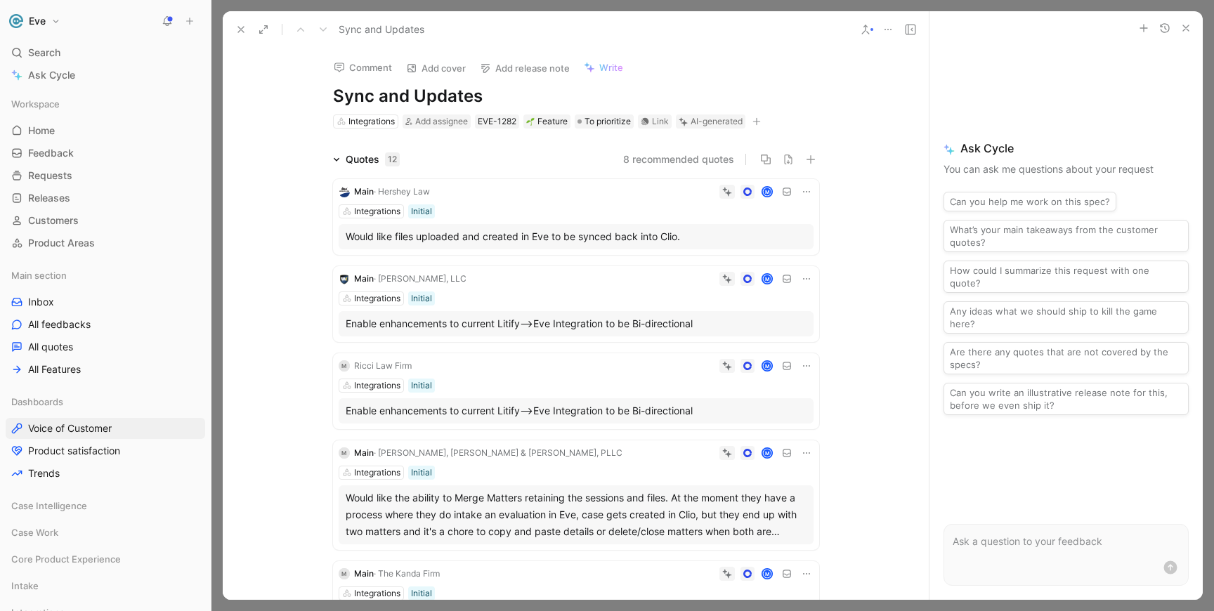
click at [811, 193] on icon at bounding box center [806, 191] width 11 height 11
click at [742, 174] on button "Discard" at bounding box center [751, 169] width 54 height 20
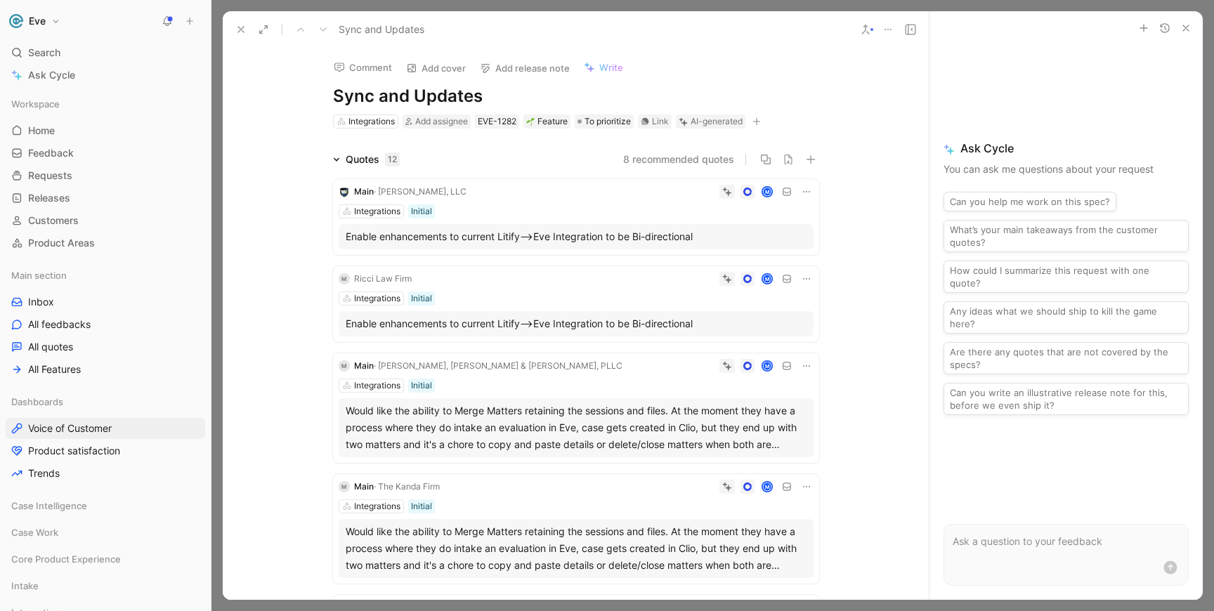
click at [431, 98] on h1 "Sync and Updates" at bounding box center [576, 96] width 486 height 22
click at [862, 34] on use at bounding box center [865, 29] width 7 height 8
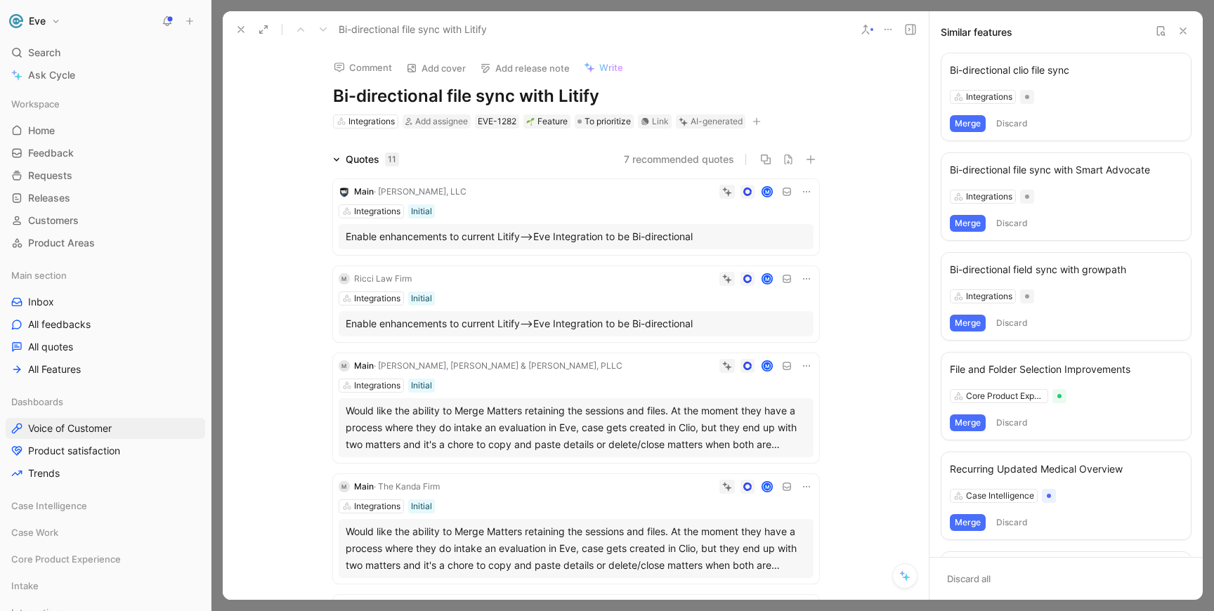
click at [862, 34] on use at bounding box center [865, 29] width 7 height 8
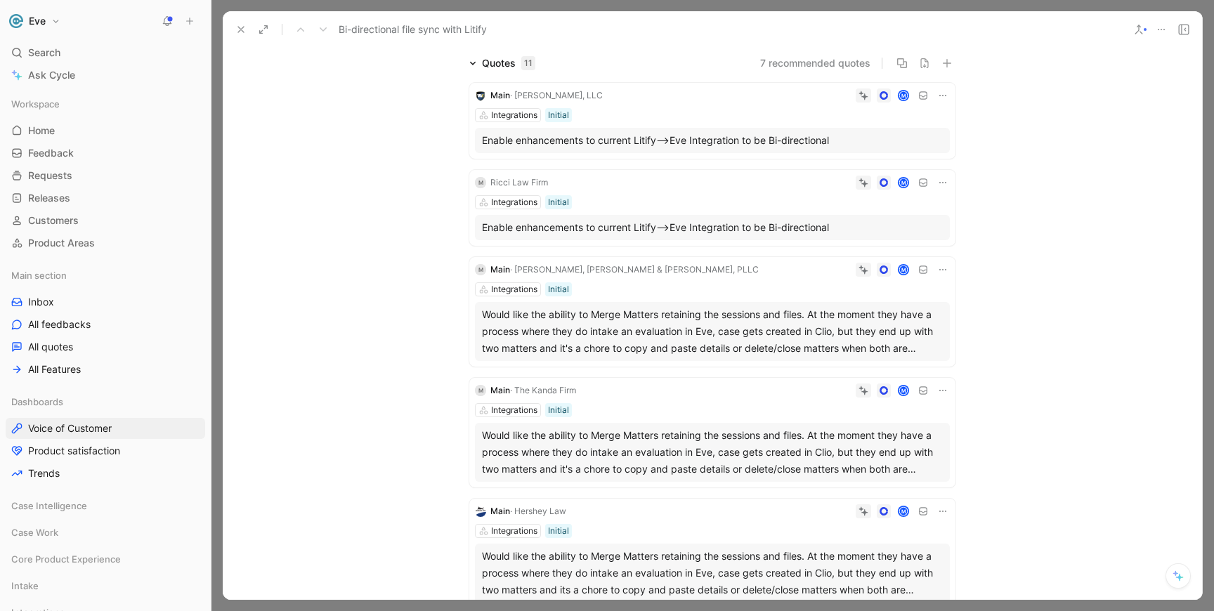
scroll to position [109, 0]
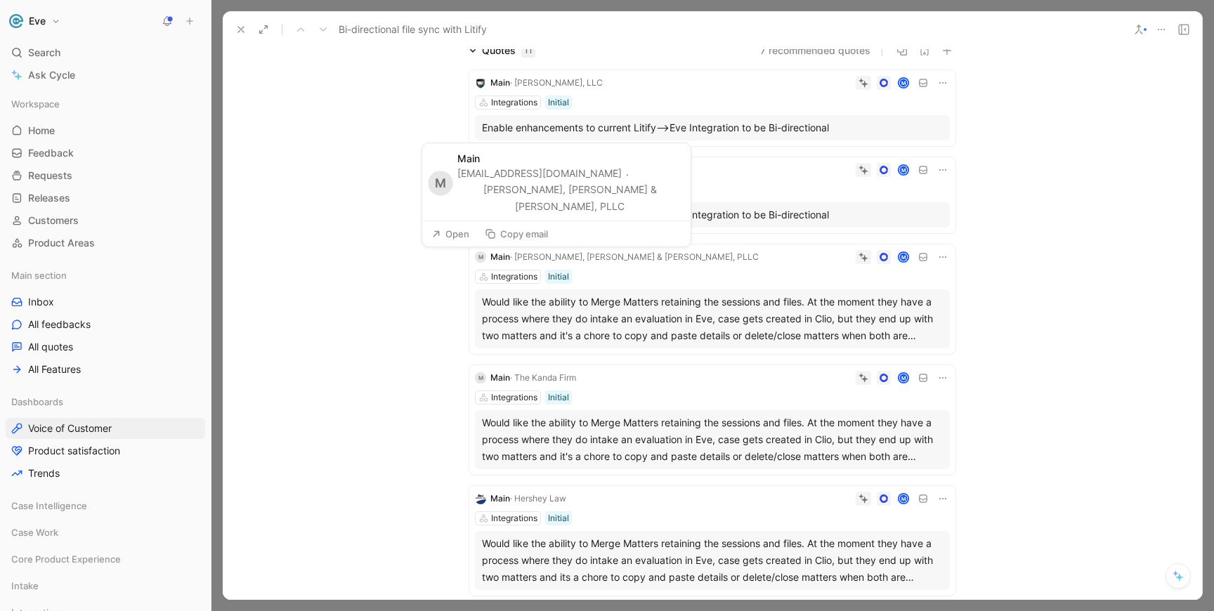
click at [596, 261] on span "· LaFave, Wein & Frament, PLLC" at bounding box center [634, 256] width 249 height 11
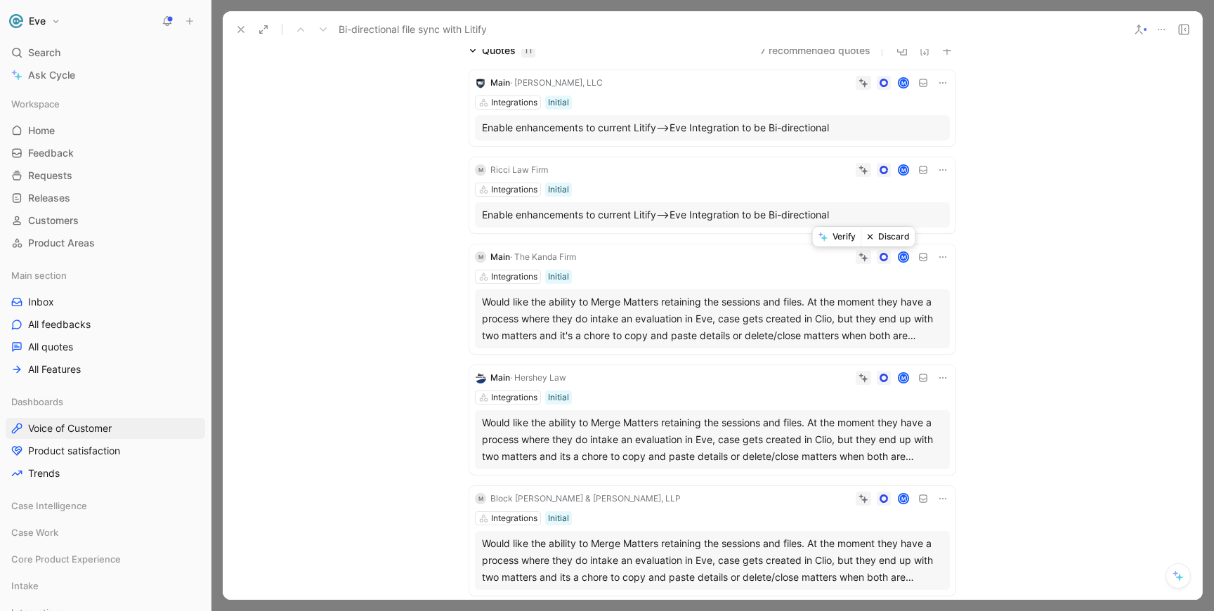
click at [865, 260] on icon at bounding box center [863, 257] width 10 height 10
click at [875, 239] on button "Discard" at bounding box center [888, 235] width 54 height 20
click at [556, 258] on span "· Hershey Law" at bounding box center [538, 256] width 56 height 11
click at [561, 371] on div "Block O'Toole & Murphy, LLP" at bounding box center [585, 378] width 190 height 14
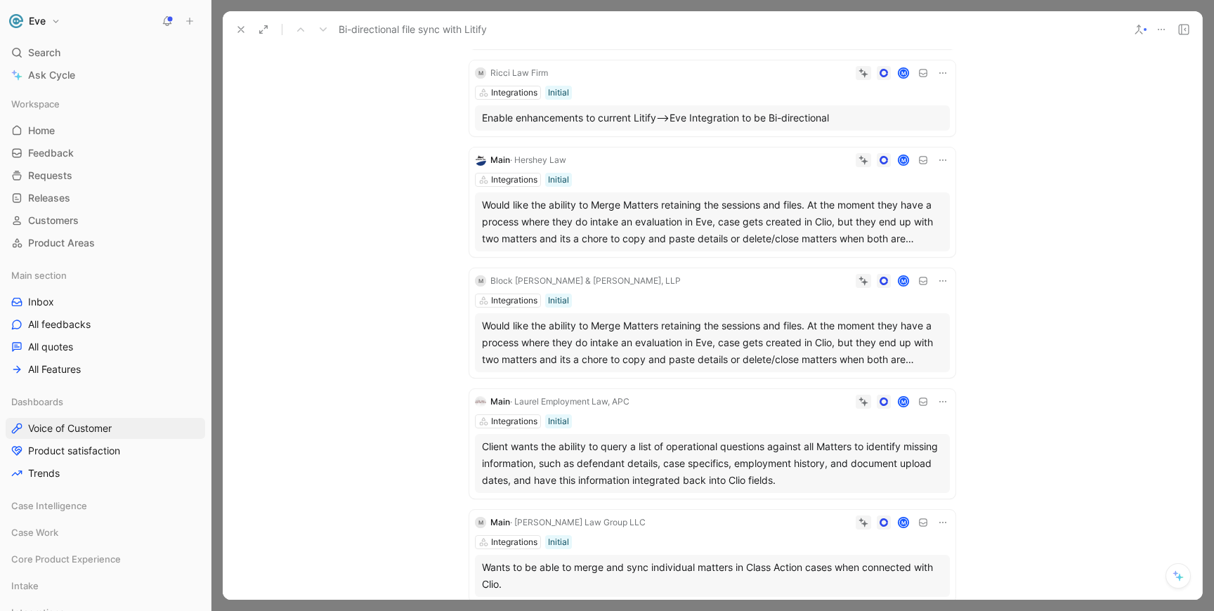
scroll to position [212, 0]
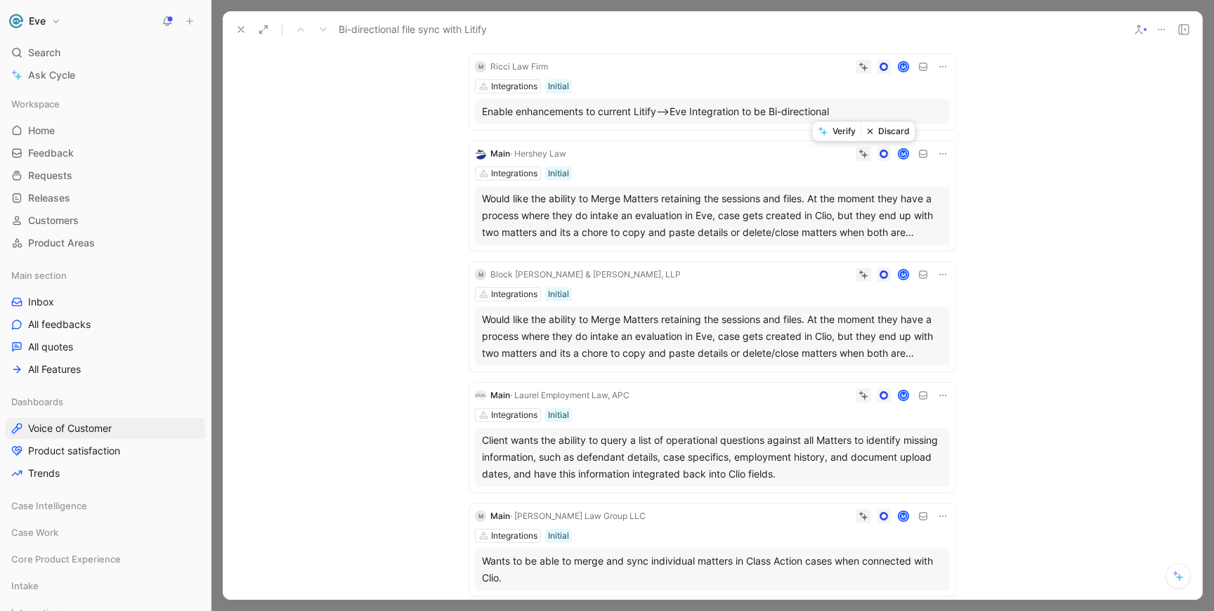
click at [877, 134] on button "Discard" at bounding box center [888, 132] width 54 height 20
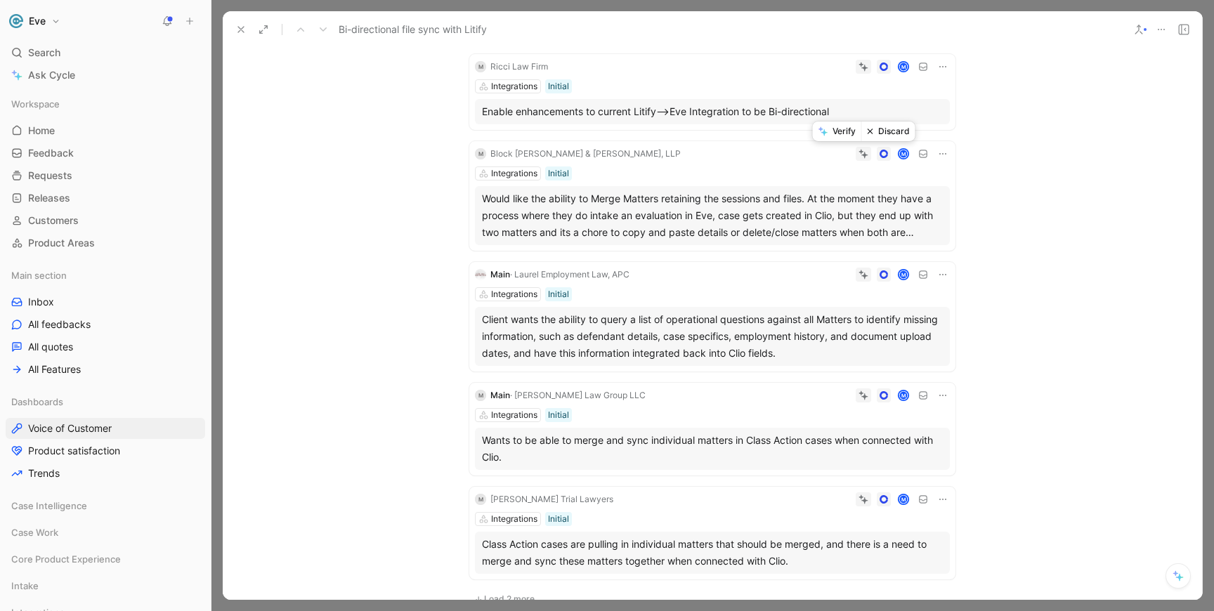
click at [882, 134] on button "Discard" at bounding box center [888, 132] width 54 height 20
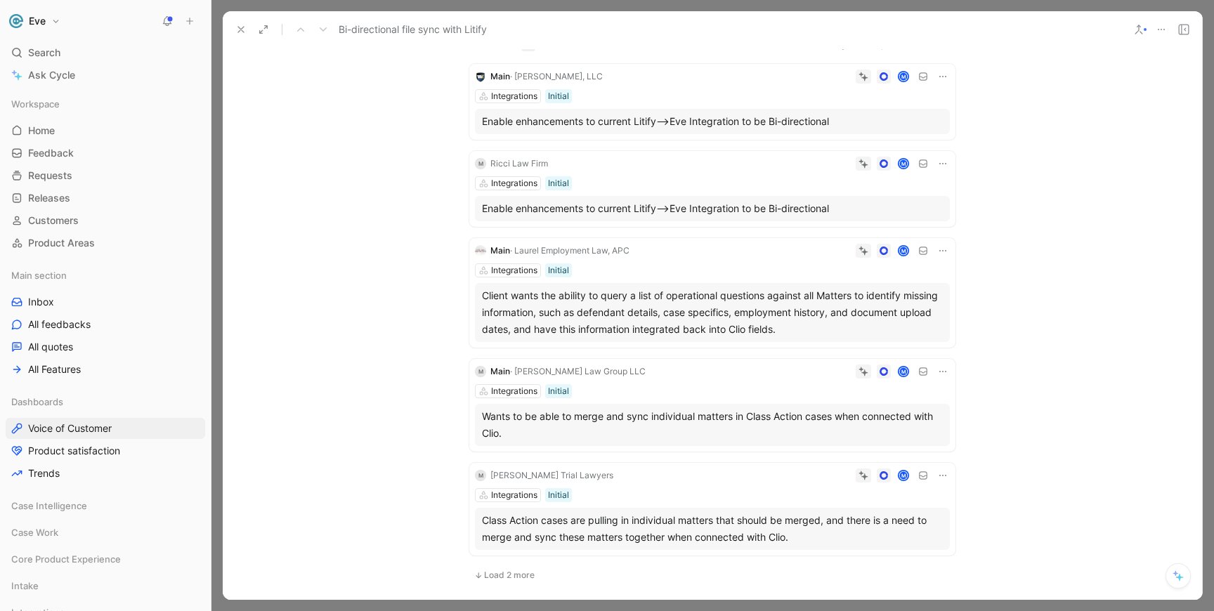
scroll to position [101, 0]
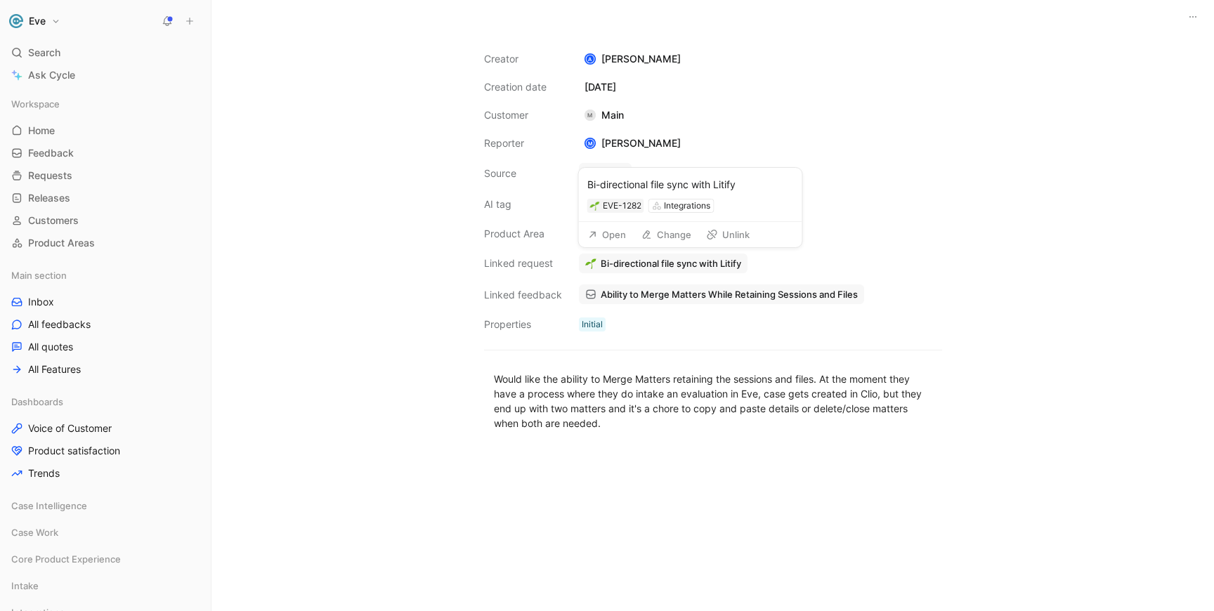
click at [731, 230] on button "Unlink" at bounding box center [727, 235] width 55 height 20
click at [605, 263] on button "Link request" at bounding box center [620, 264] width 82 height 20
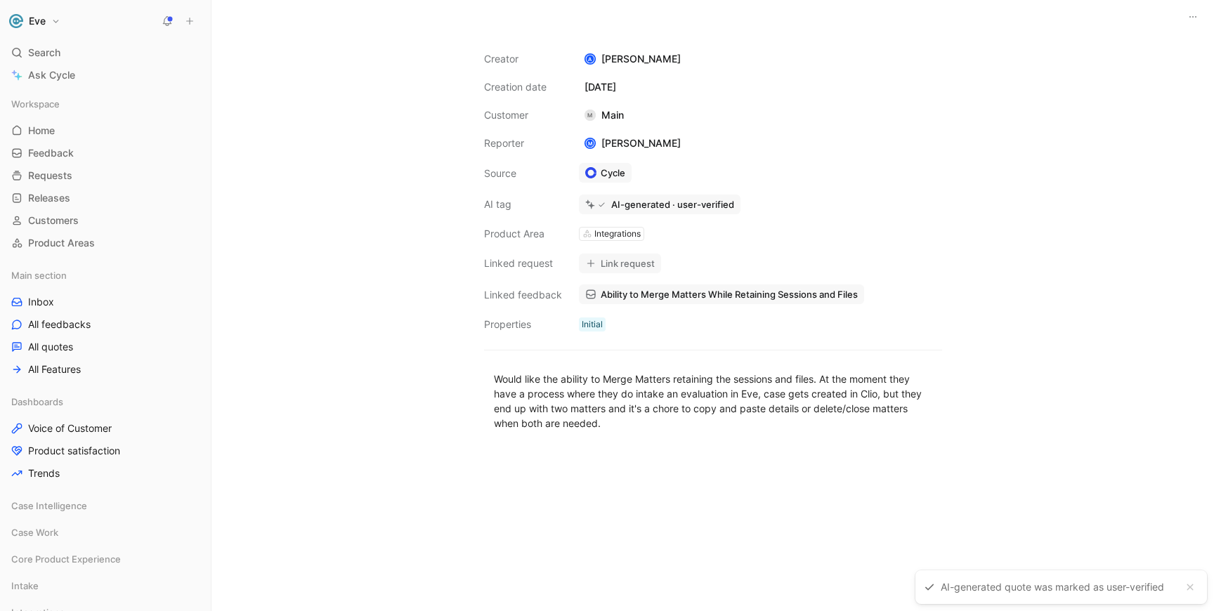
click at [610, 232] on div "Integrations" at bounding box center [617, 234] width 46 height 14
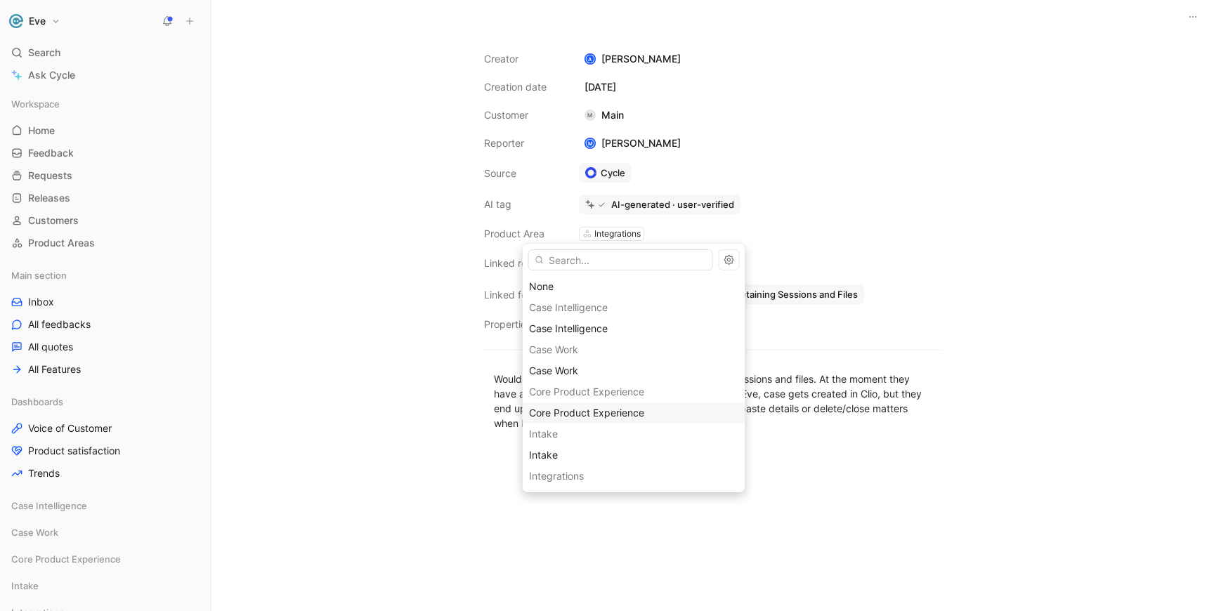
click at [577, 414] on span "Core Product Experience" at bounding box center [586, 413] width 115 height 12
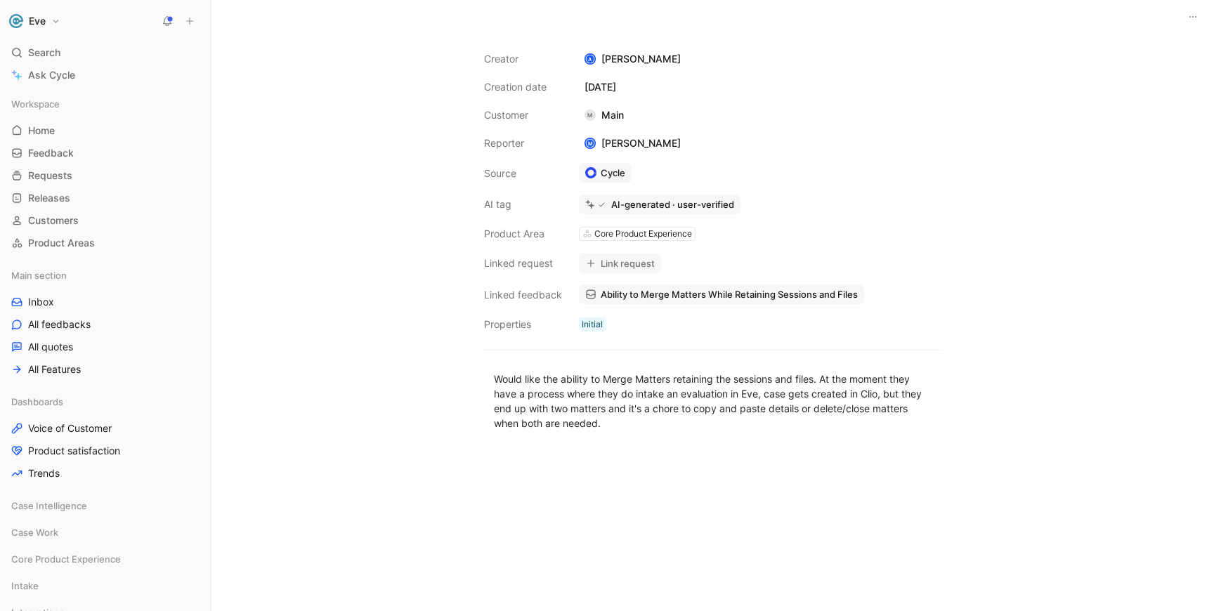
click at [627, 258] on button "Link request" at bounding box center [620, 264] width 82 height 20
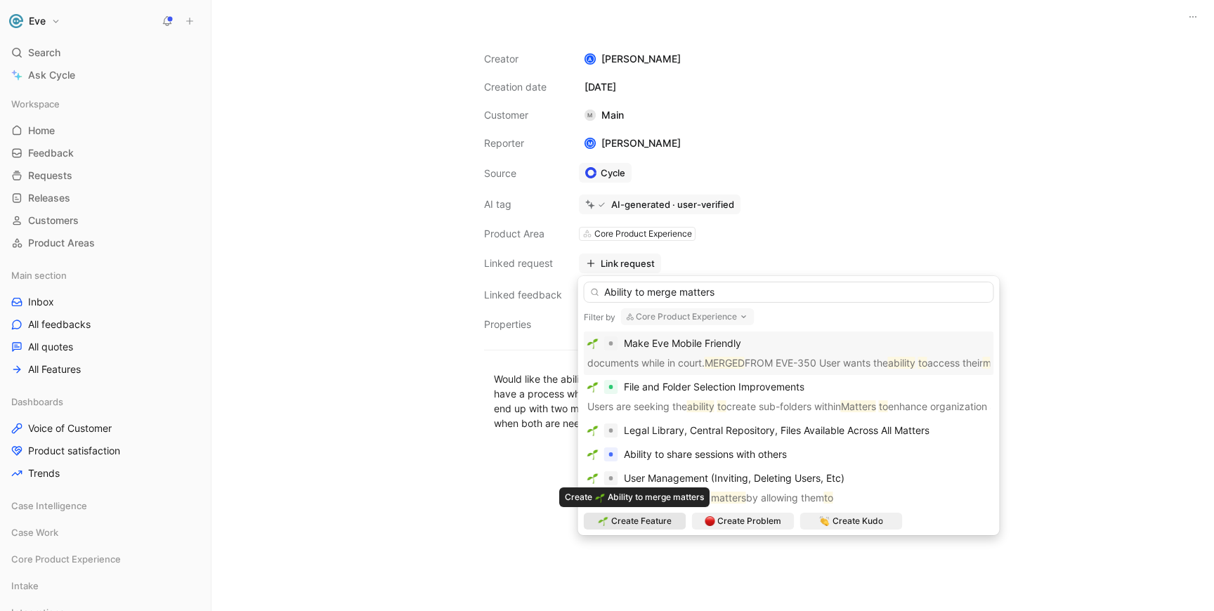
type input "Ability to merge matters"
drag, startPoint x: 639, startPoint y: 521, endPoint x: 631, endPoint y: 520, distance: 8.5
click at [631, 520] on span "Create Feature" at bounding box center [641, 521] width 60 height 14
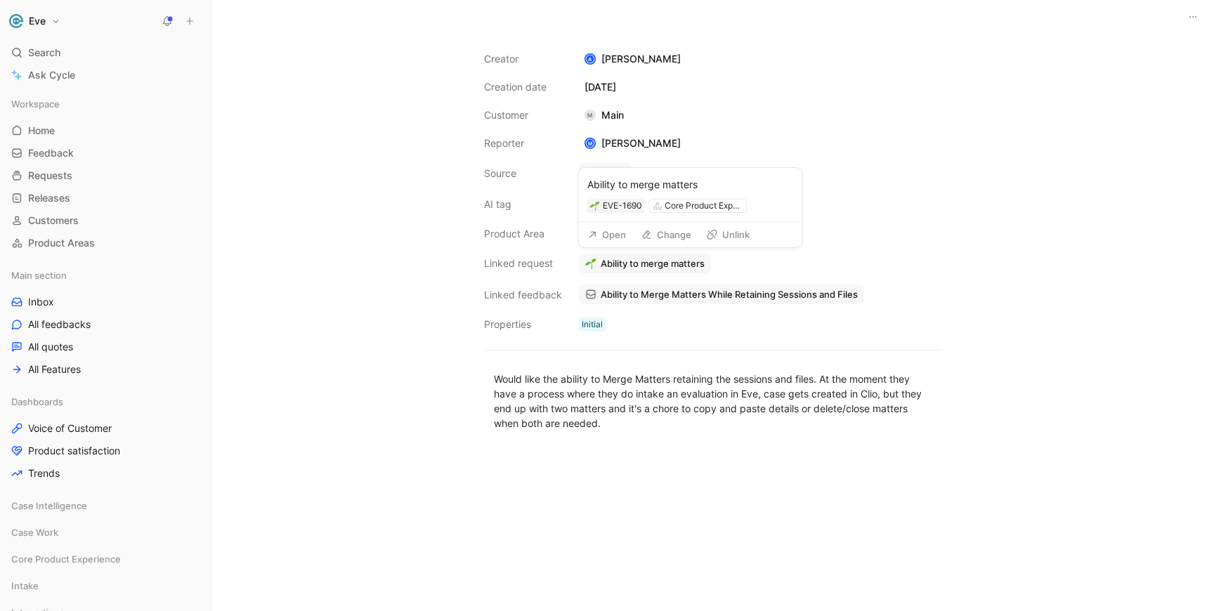
click at [608, 235] on button "Open" at bounding box center [607, 235] width 51 height 20
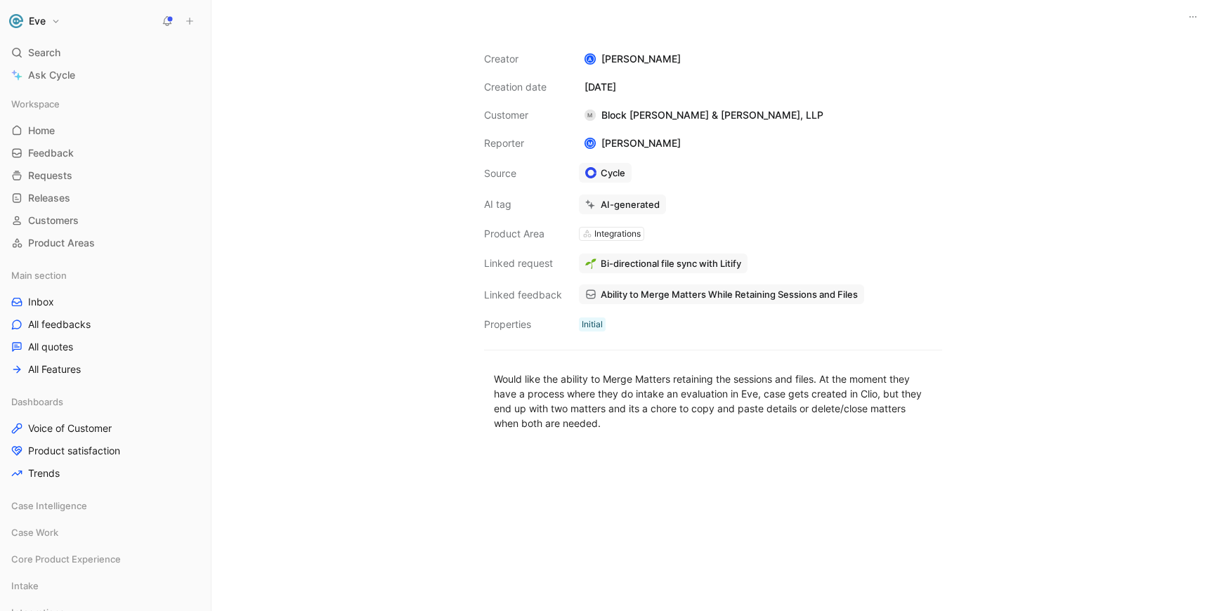
click at [681, 263] on span "Bi-directional file sync with Litify" at bounding box center [671, 263] width 140 height 13
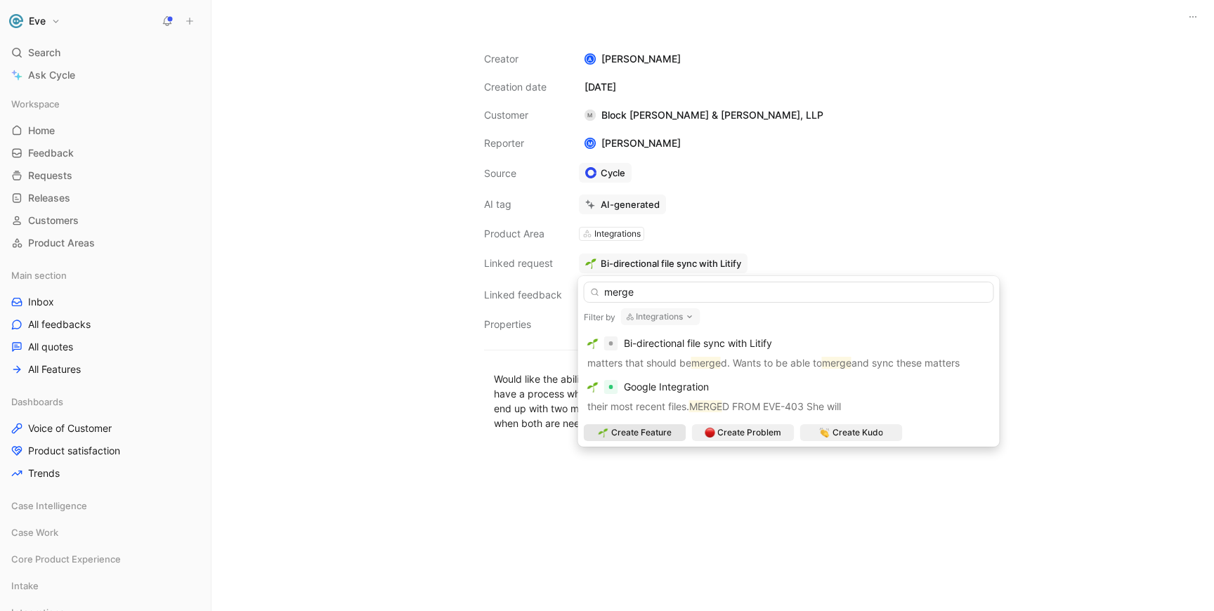
type input "merge"
click at [669, 320] on button "Integrations" at bounding box center [660, 316] width 79 height 17
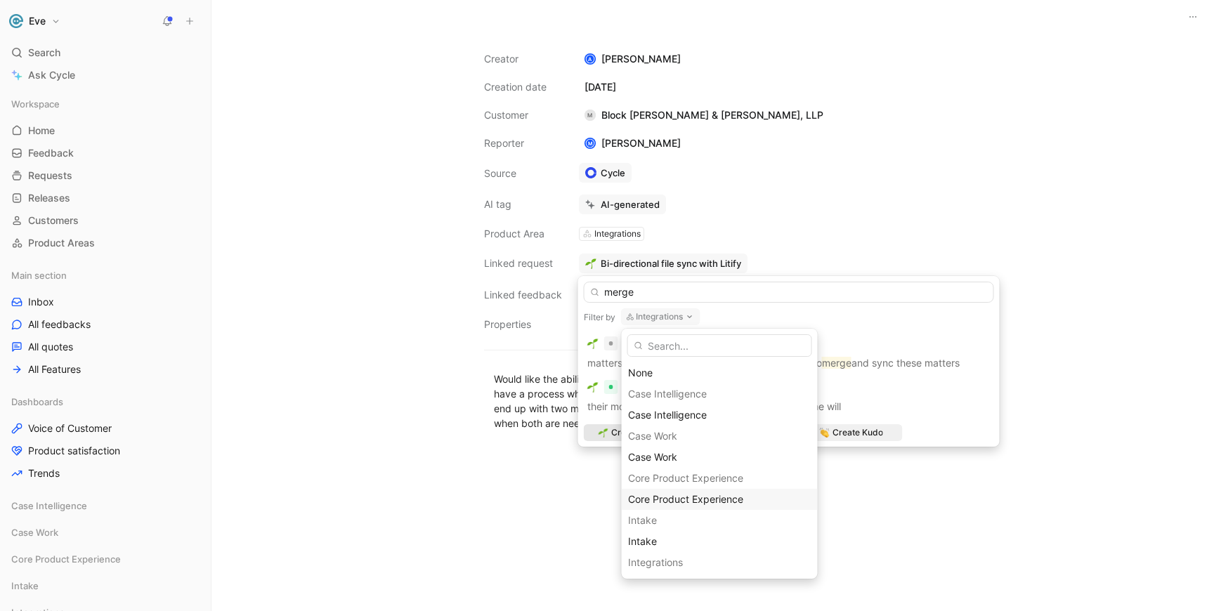
click at [662, 499] on span "Core Product Experience" at bounding box center [685, 499] width 115 height 12
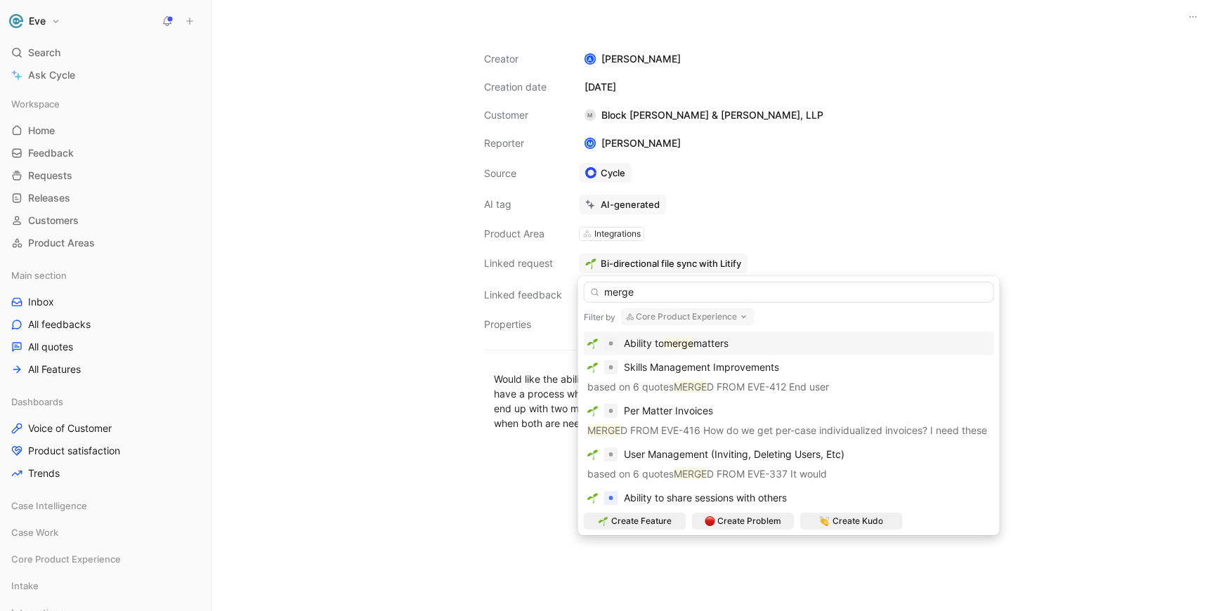
click at [661, 344] on span "Ability to" at bounding box center [644, 343] width 40 height 12
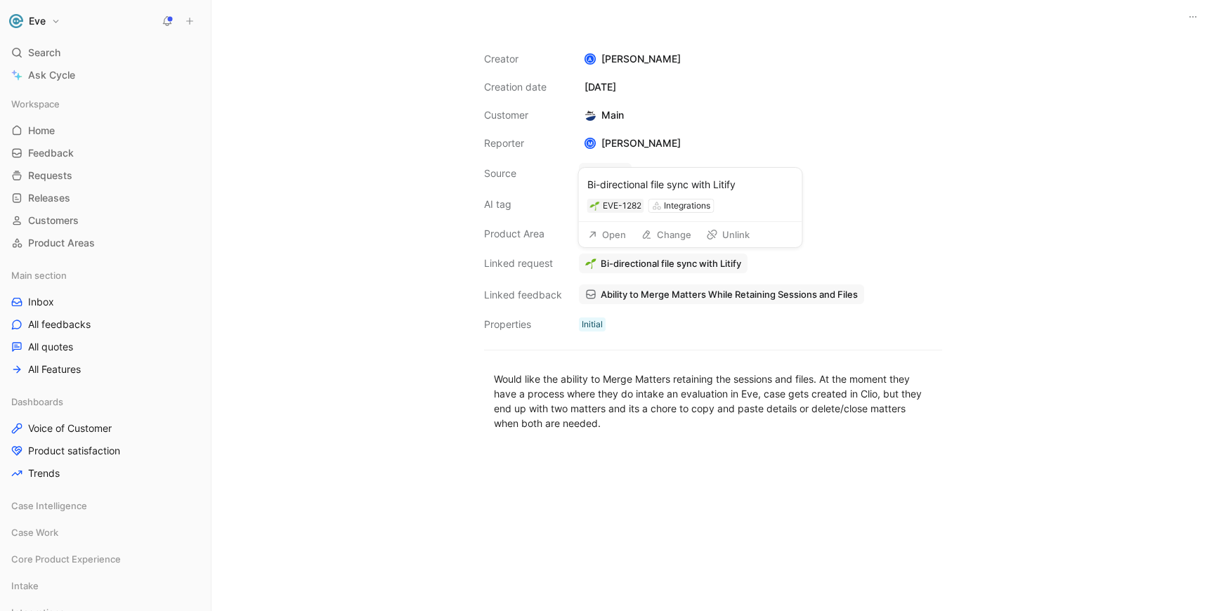
click at [730, 237] on button "Unlink" at bounding box center [727, 235] width 55 height 20
click at [618, 260] on button "Link request" at bounding box center [620, 264] width 82 height 20
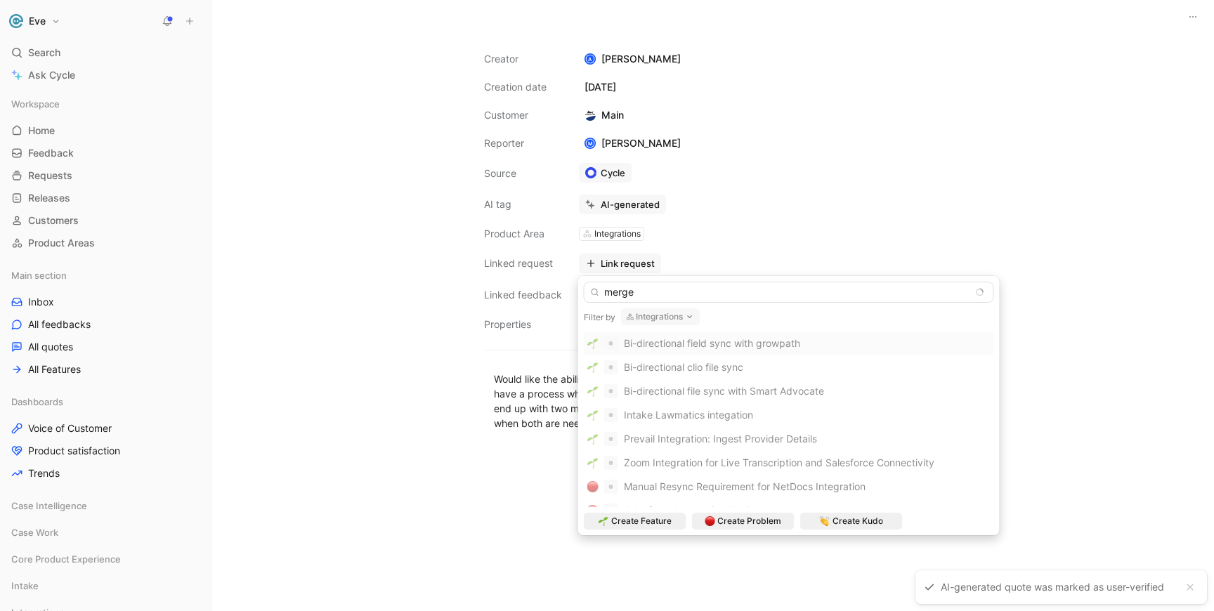
type input "merge"
click at [651, 315] on button "Integrations" at bounding box center [660, 316] width 79 height 17
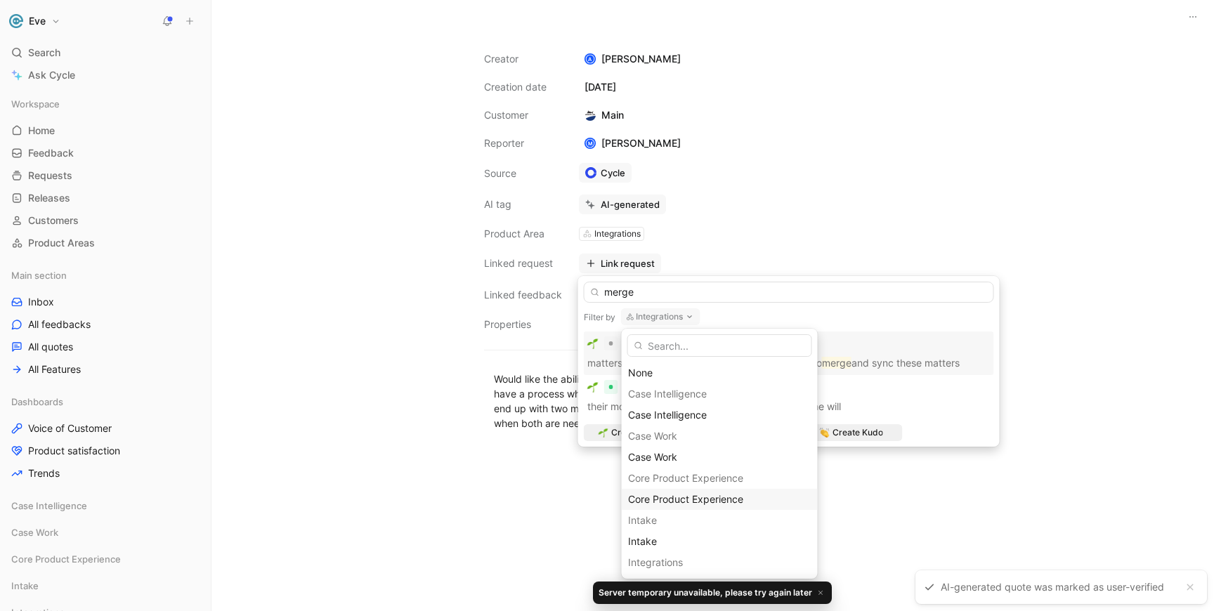
click at [661, 504] on span "Core Product Experience" at bounding box center [685, 499] width 115 height 12
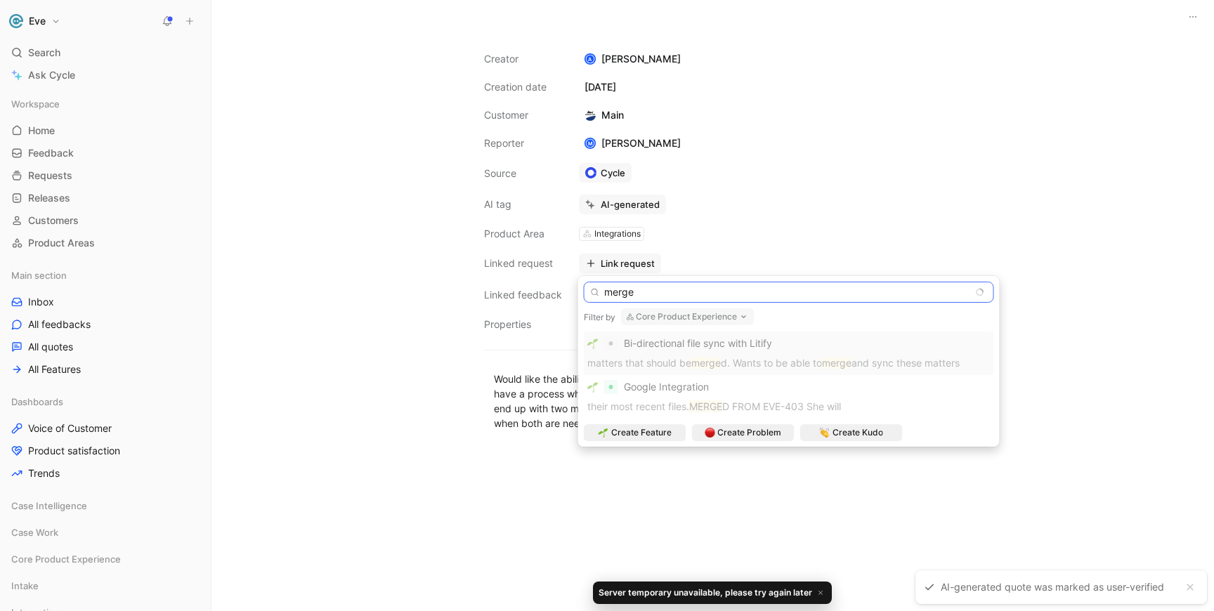
click at [646, 291] on input "merge" at bounding box center [789, 292] width 410 height 21
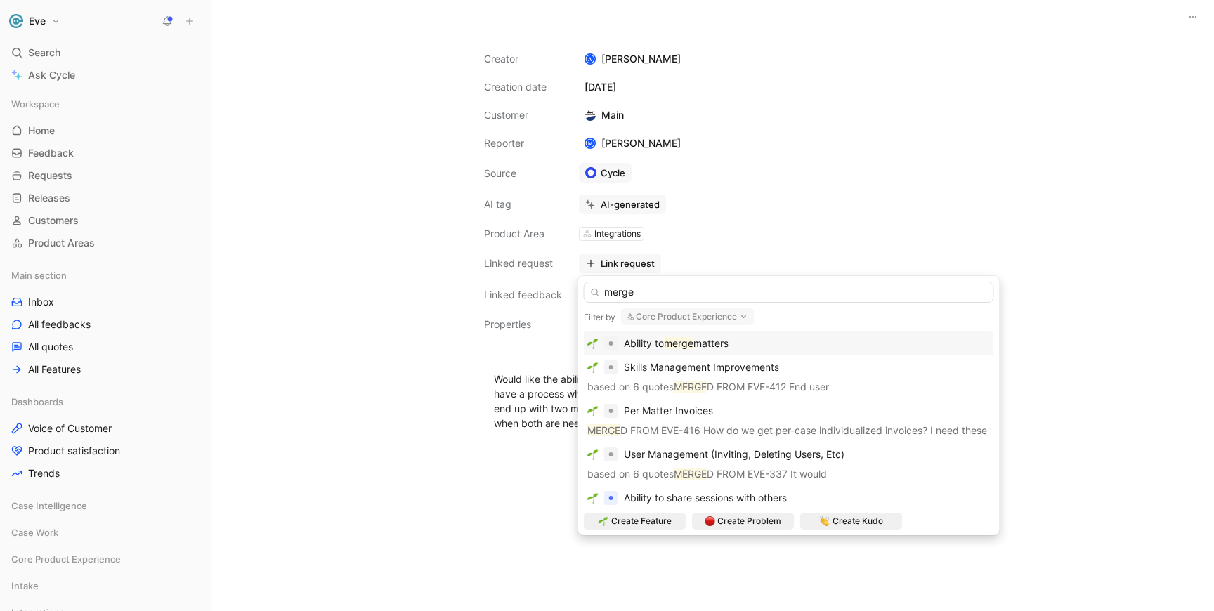
click at [664, 349] on span "Ability to" at bounding box center [644, 343] width 40 height 12
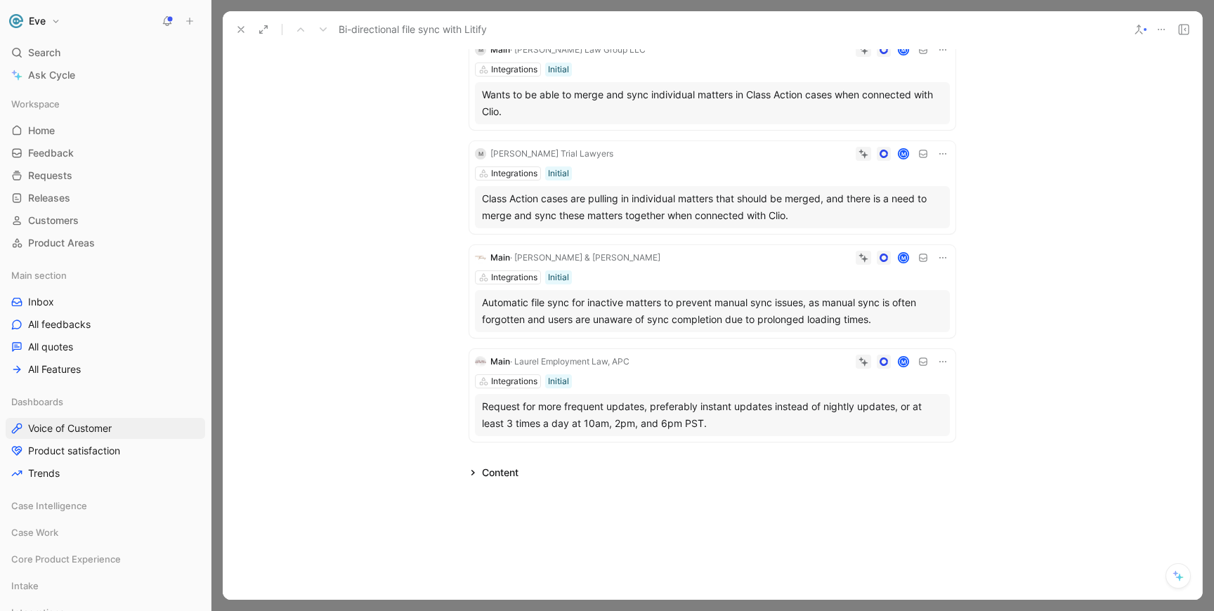
scroll to position [453, 0]
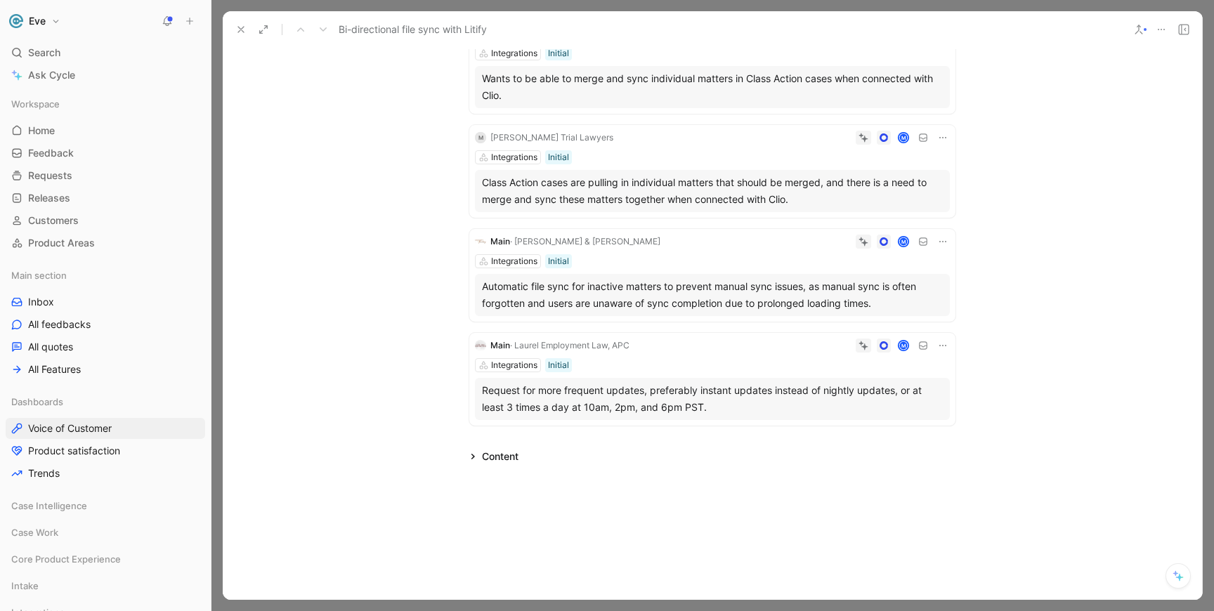
click at [943, 346] on icon at bounding box center [942, 345] width 11 height 11
click at [913, 430] on span "Delete quote" at bounding box center [899, 434] width 59 height 12
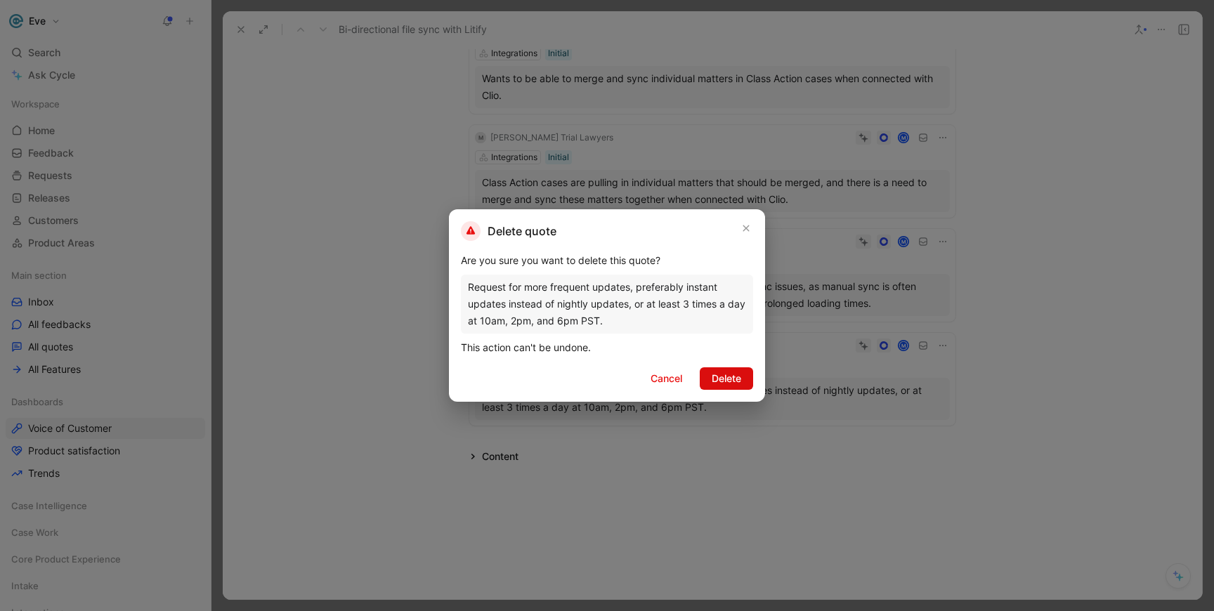
click at [709, 378] on button "Delete" at bounding box center [726, 378] width 53 height 22
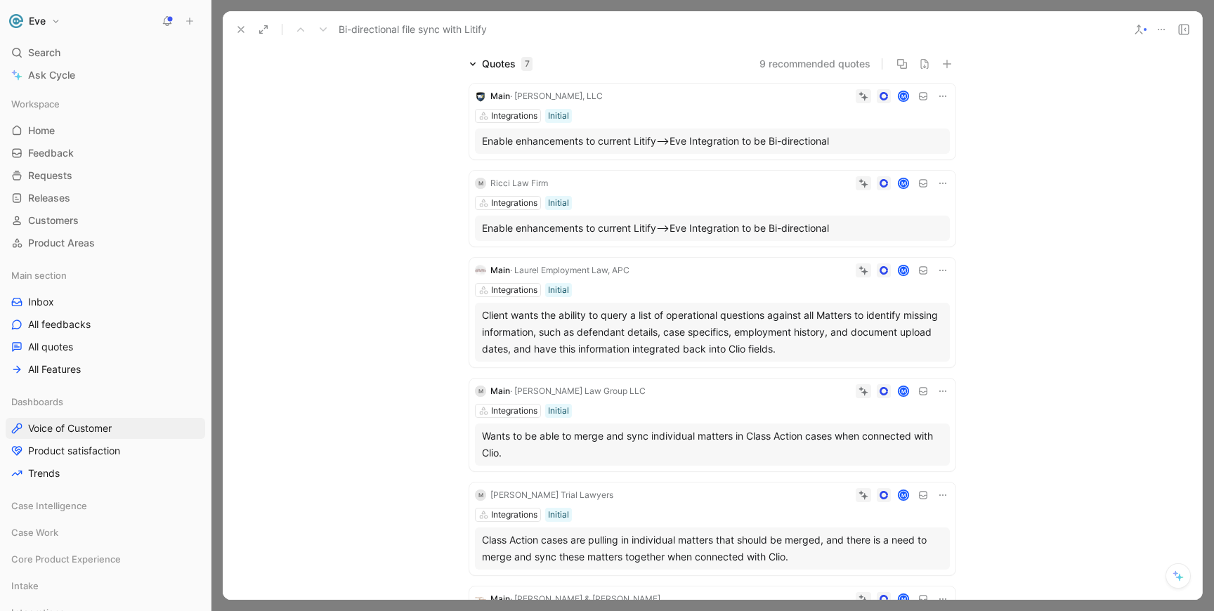
scroll to position [97, 0]
click at [587, 268] on span "· Laurel Employment Law, APC" at bounding box center [569, 268] width 119 height 11
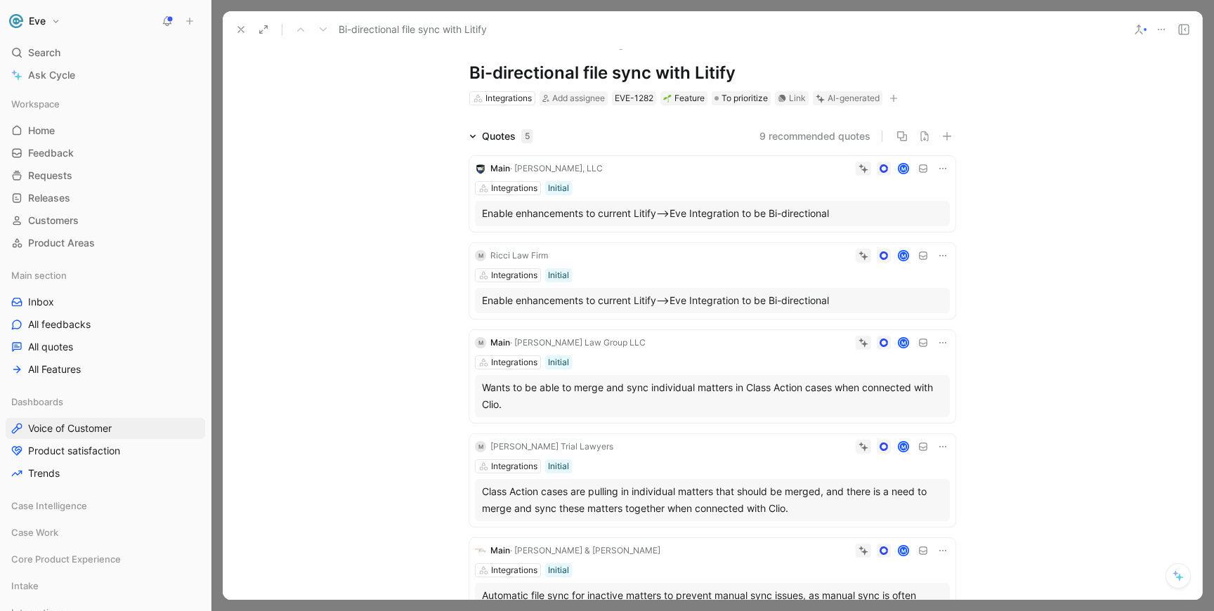
scroll to position [0, 0]
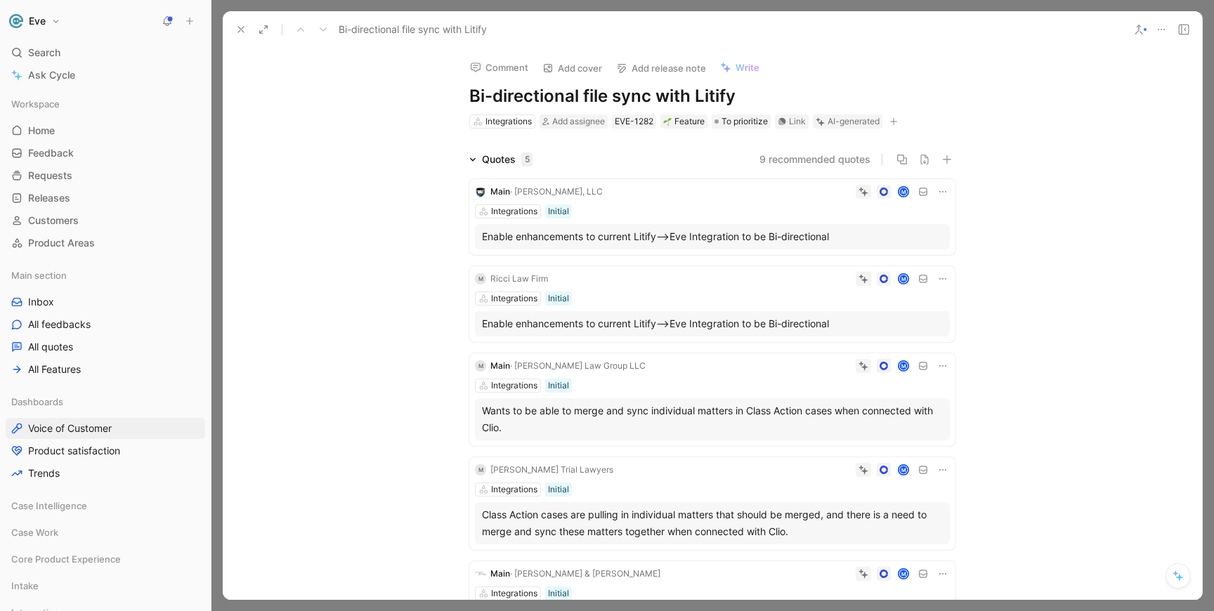
click at [1163, 33] on icon at bounding box center [1160, 29] width 11 height 11
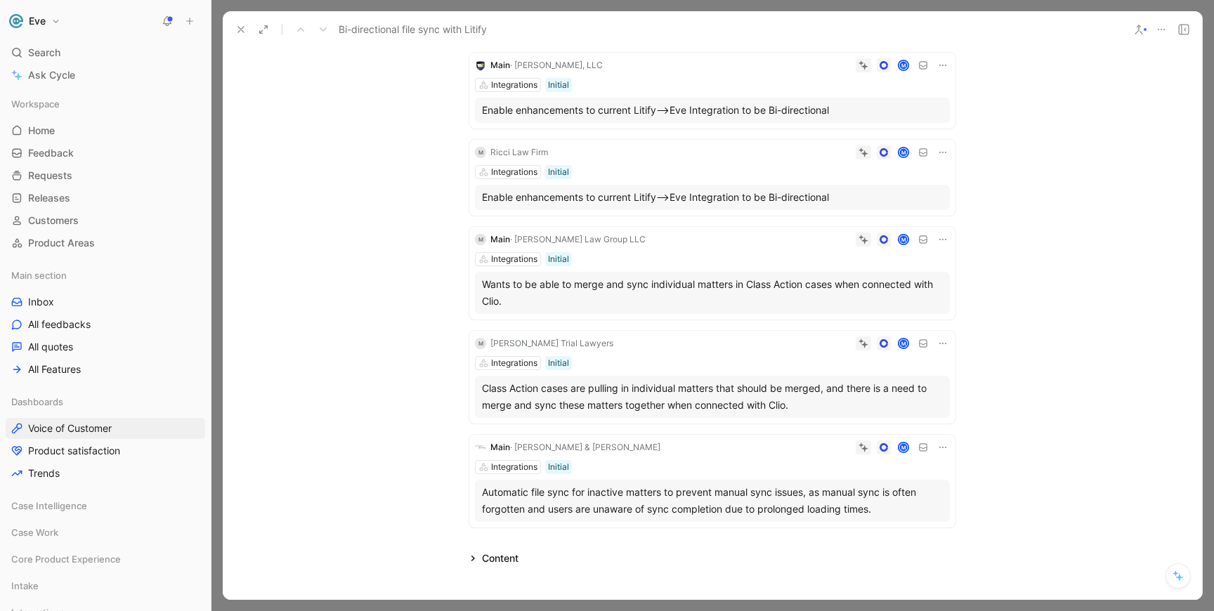
scroll to position [127, 0]
click at [593, 237] on span "· Almeida Law Group LLC" at bounding box center [578, 238] width 136 height 11
click at [583, 343] on div "Avery Carnes Trial Lawyers" at bounding box center [551, 343] width 123 height 14
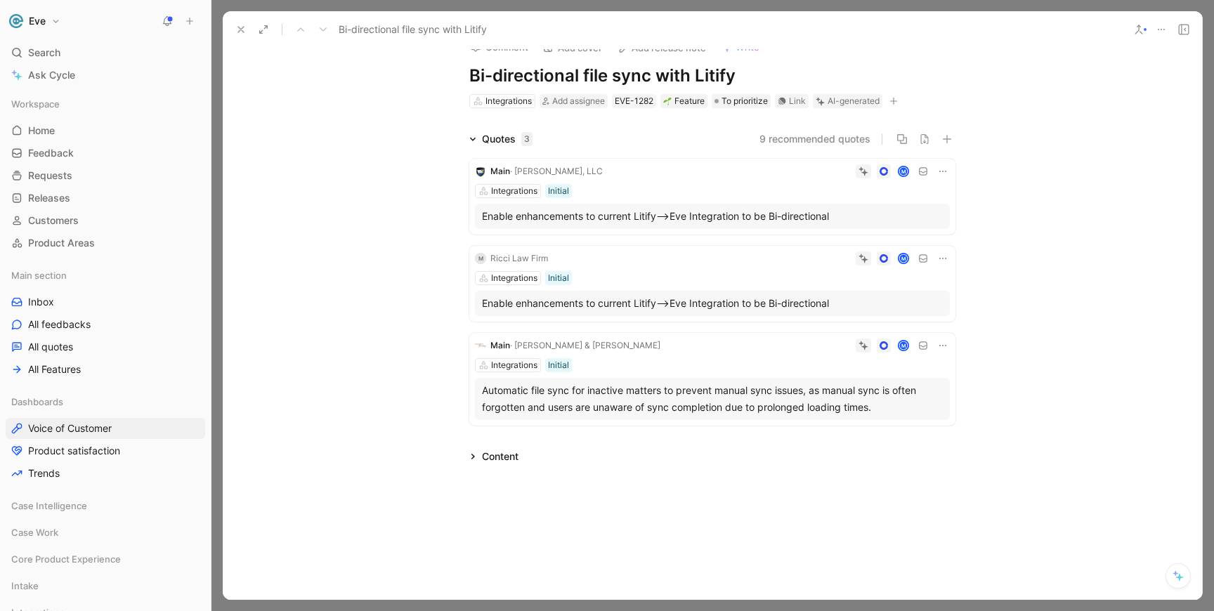
scroll to position [20, 0]
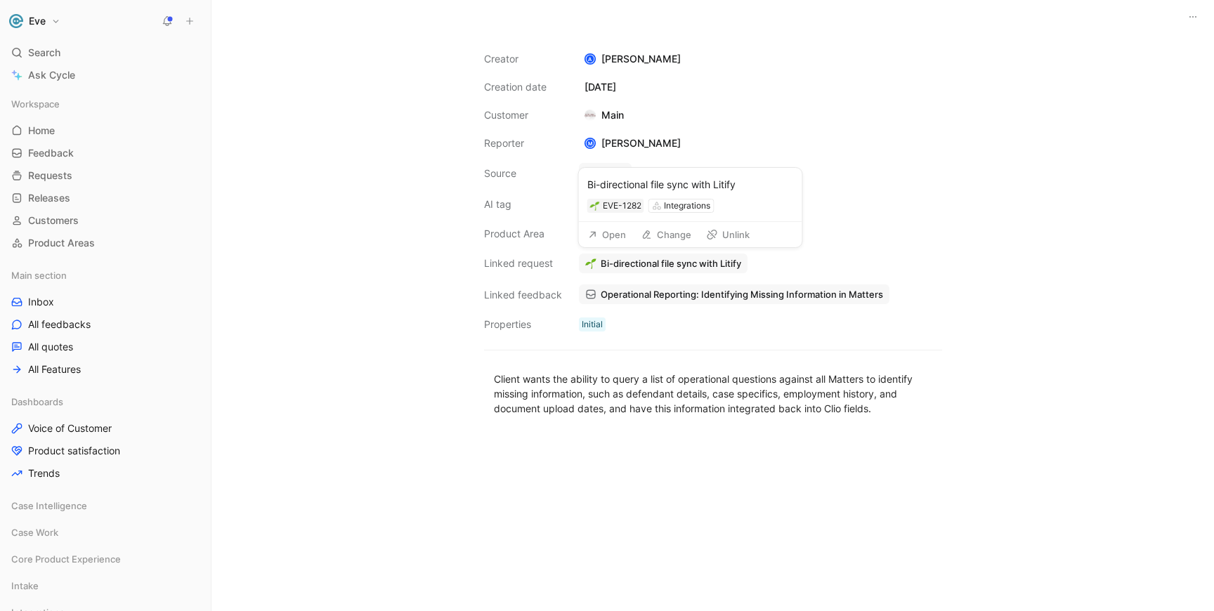
click at [735, 237] on button "Unlink" at bounding box center [727, 235] width 55 height 20
click at [617, 265] on button "Link request" at bounding box center [620, 264] width 82 height 20
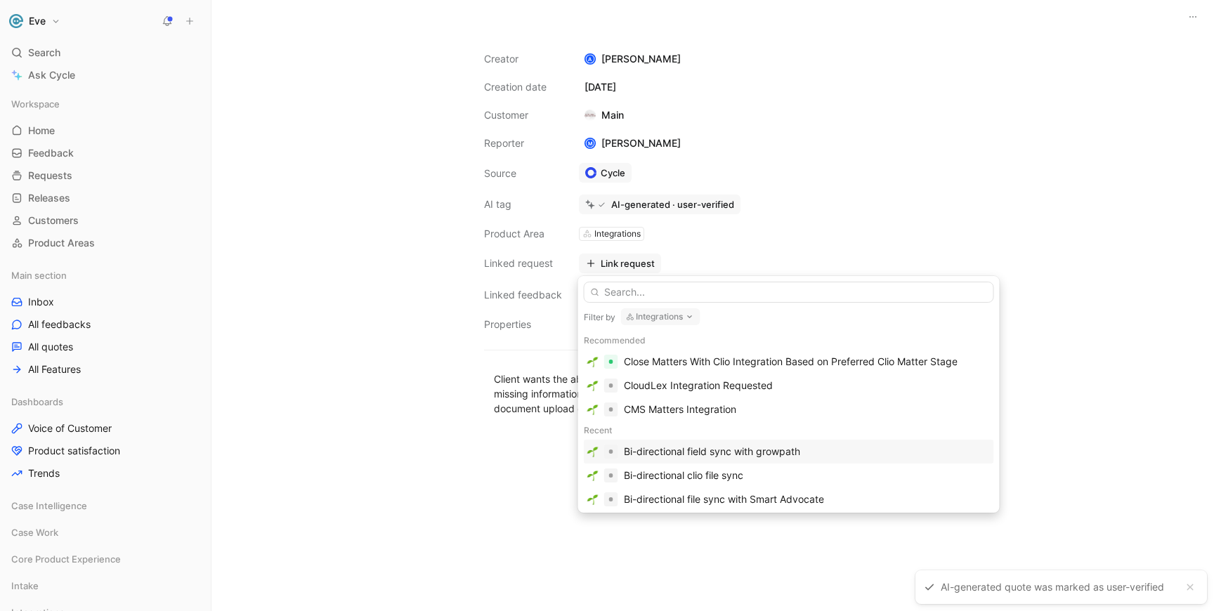
click at [662, 315] on button "Integrations" at bounding box center [660, 316] width 79 height 17
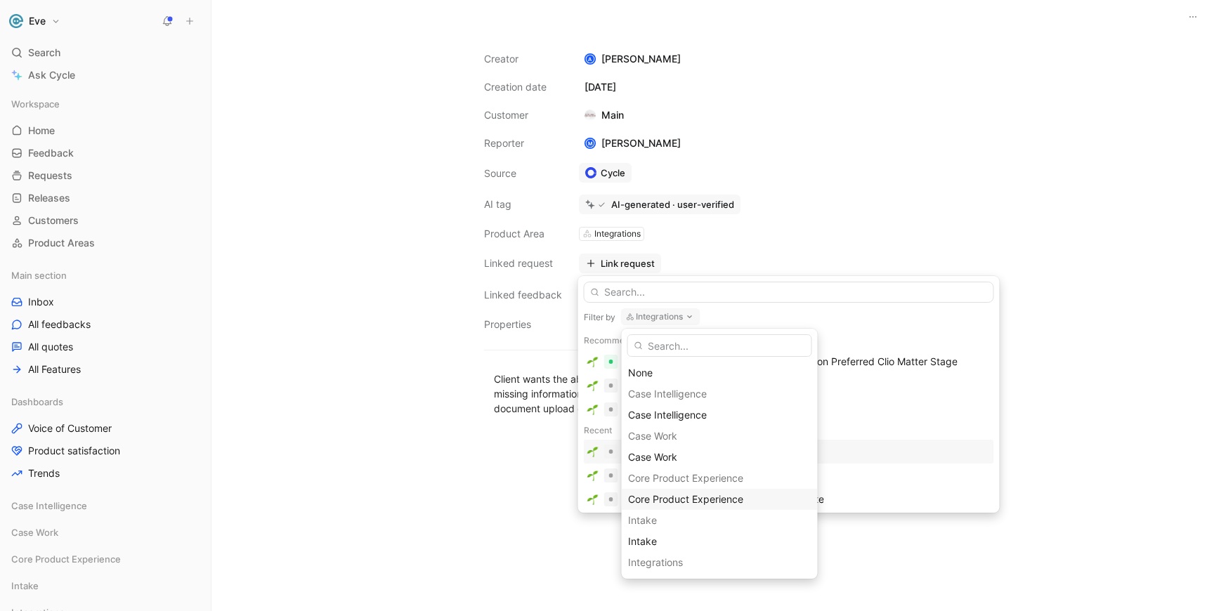
click at [672, 502] on span "Core Product Experience" at bounding box center [685, 499] width 115 height 12
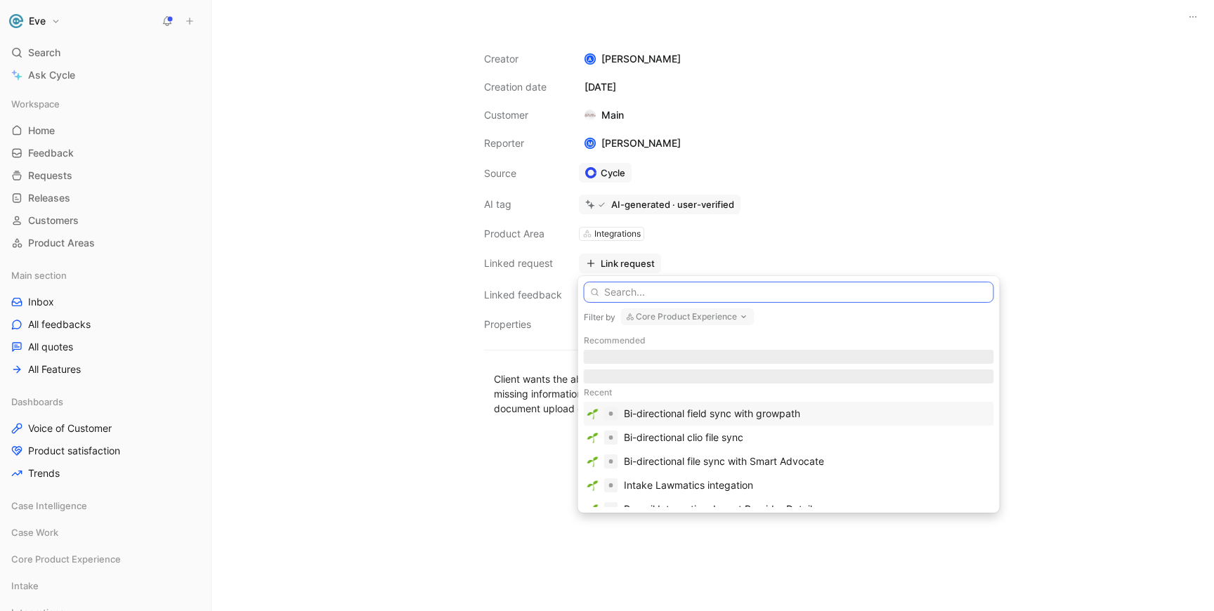
click at [646, 293] on input "text" at bounding box center [789, 292] width 410 height 21
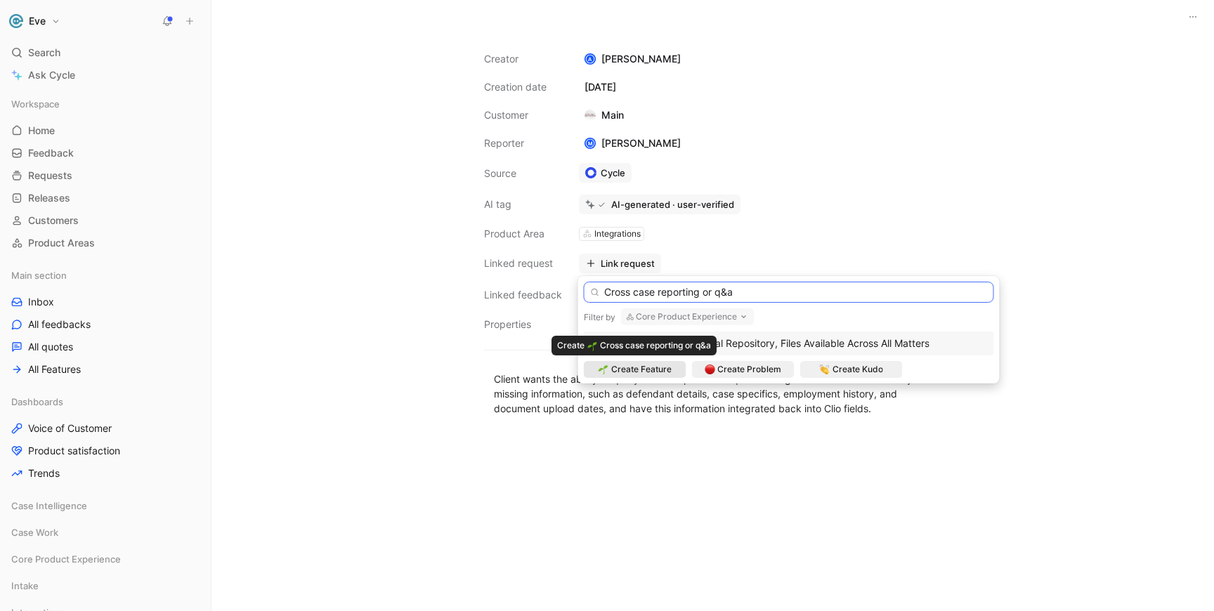
type input "Cross case reporting or q&a"
click at [634, 370] on span "Create Feature" at bounding box center [641, 369] width 60 height 14
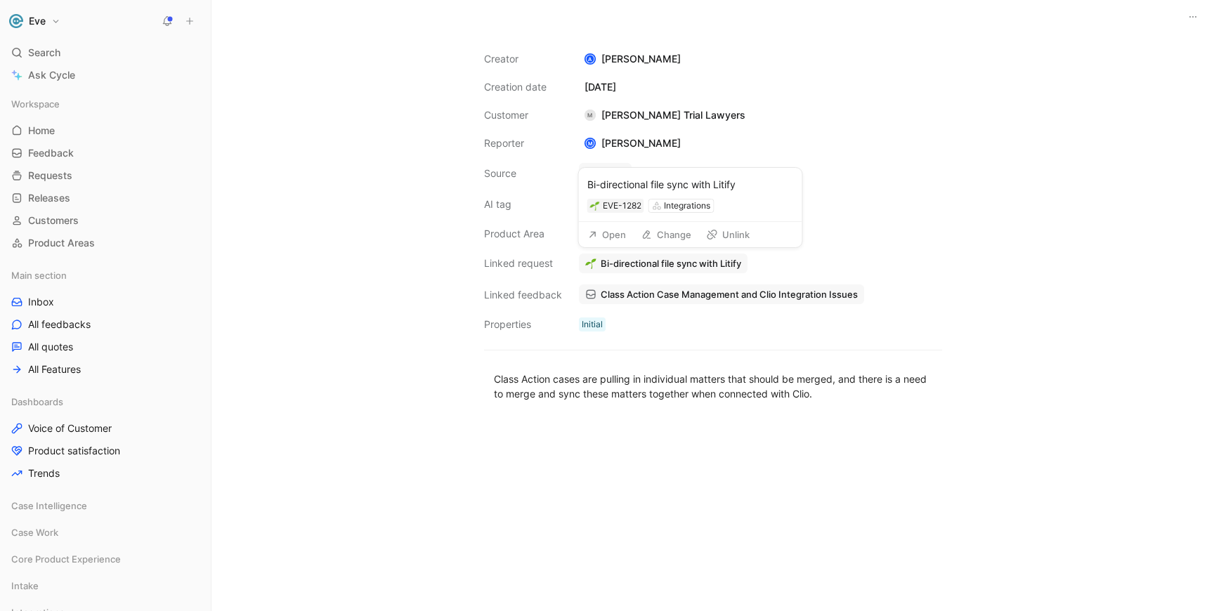
click at [714, 236] on icon at bounding box center [712, 234] width 11 height 11
click at [638, 265] on button "Link request" at bounding box center [620, 264] width 82 height 20
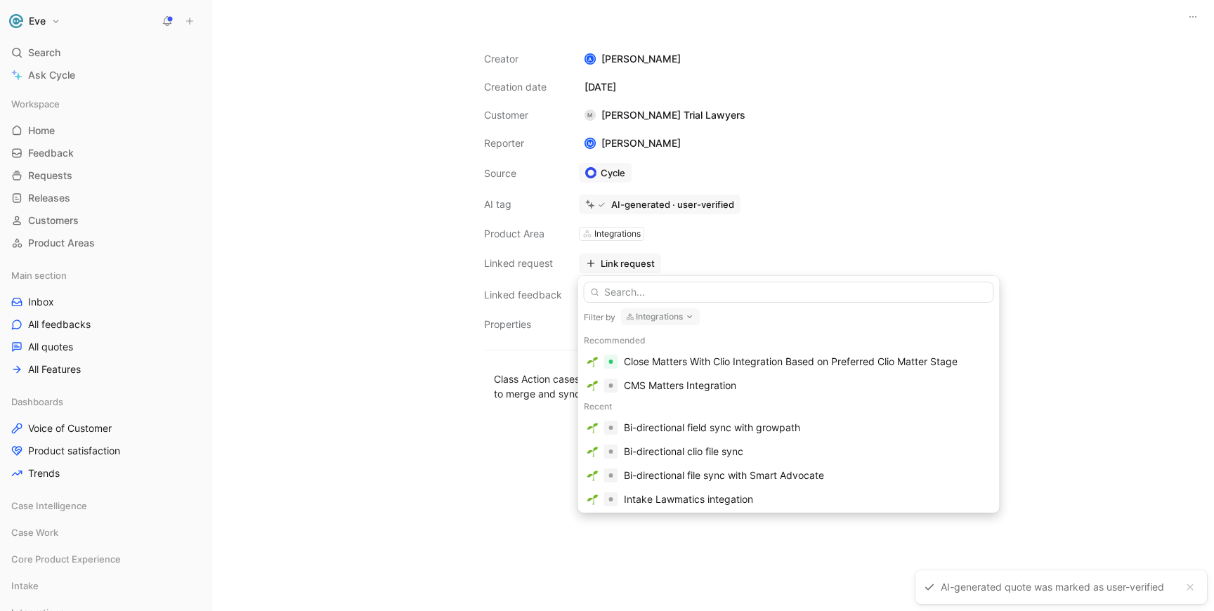
click at [688, 317] on icon "button" at bounding box center [689, 316] width 11 height 11
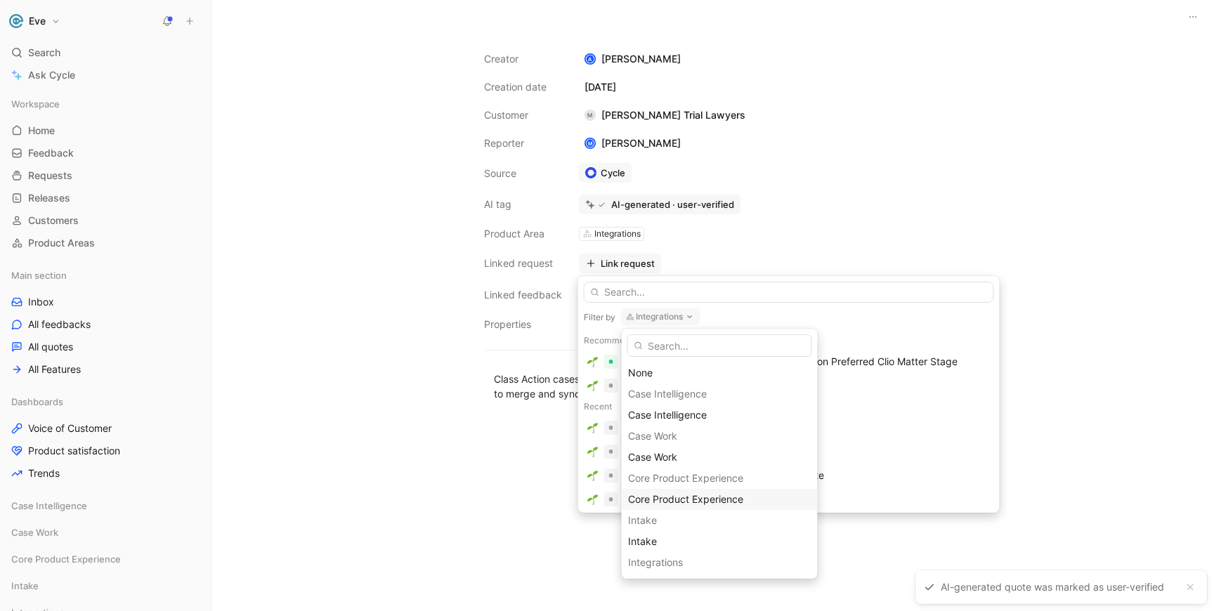
click at [673, 494] on span "Core Product Experience" at bounding box center [685, 499] width 115 height 12
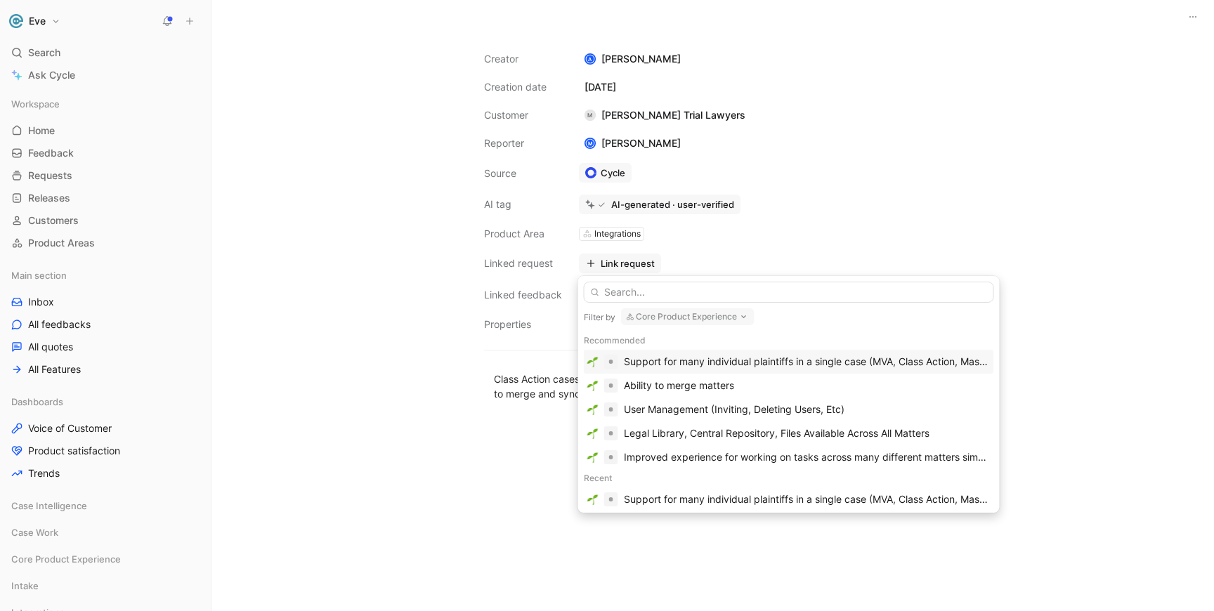
click at [755, 362] on div "Support for many individual plaintiffs in a single case (MVA, Class Action, Mas…" at bounding box center [807, 361] width 367 height 17
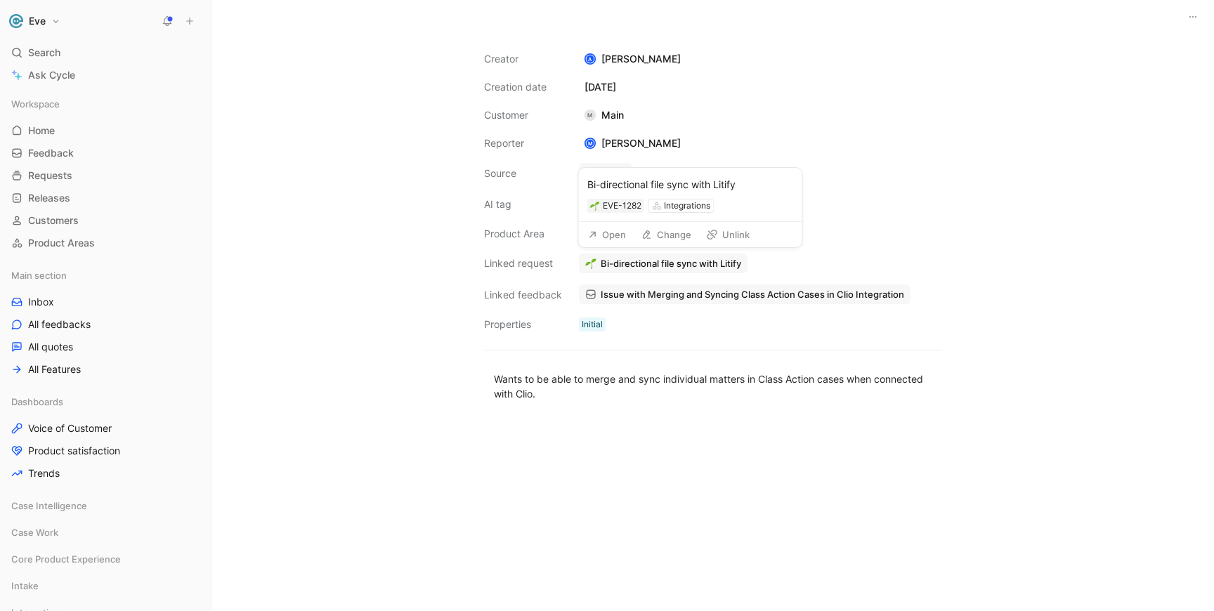
click at [723, 232] on button "Unlink" at bounding box center [727, 235] width 55 height 20
click at [624, 259] on button "Link request" at bounding box center [620, 264] width 82 height 20
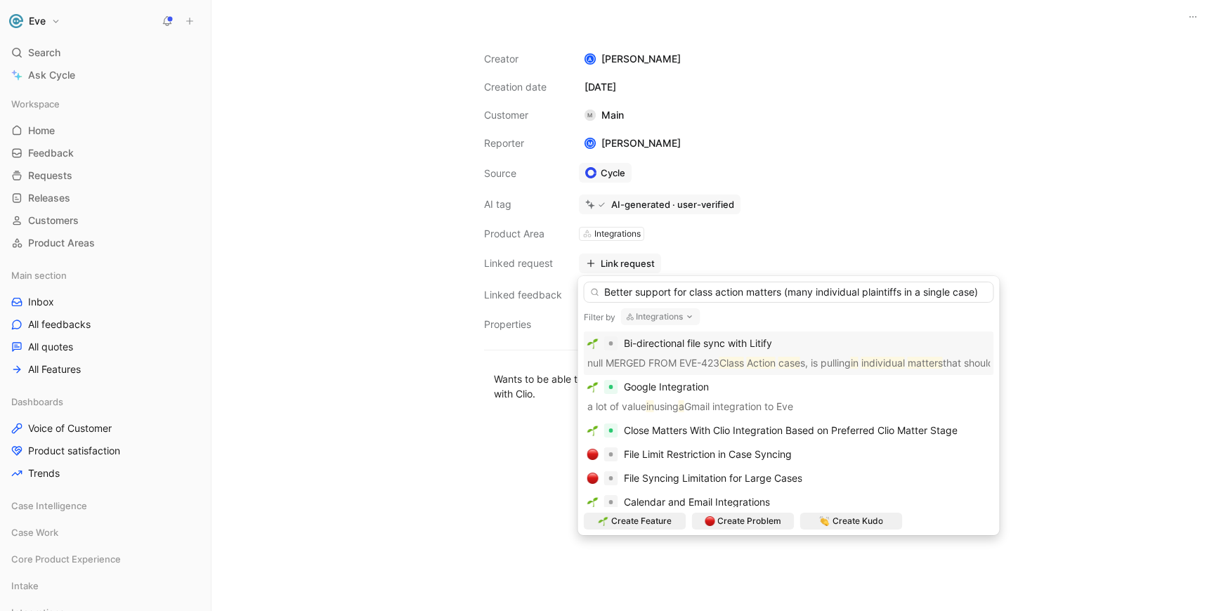
click at [686, 319] on icon "button" at bounding box center [689, 316] width 11 height 11
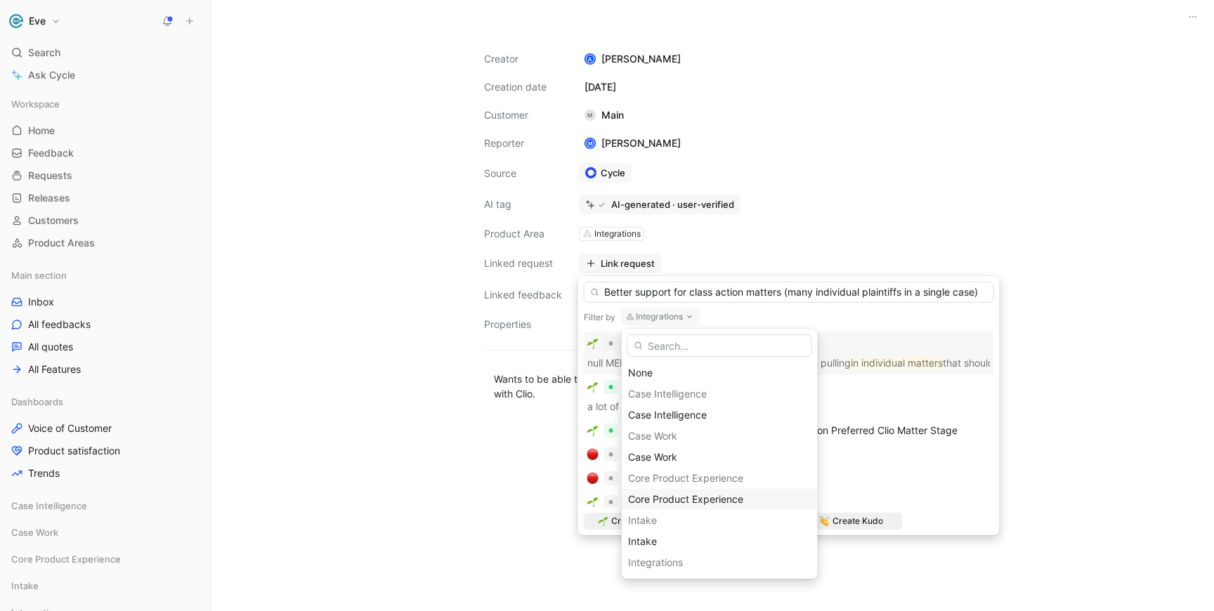
click at [662, 504] on span "Core Product Experience" at bounding box center [685, 499] width 115 height 12
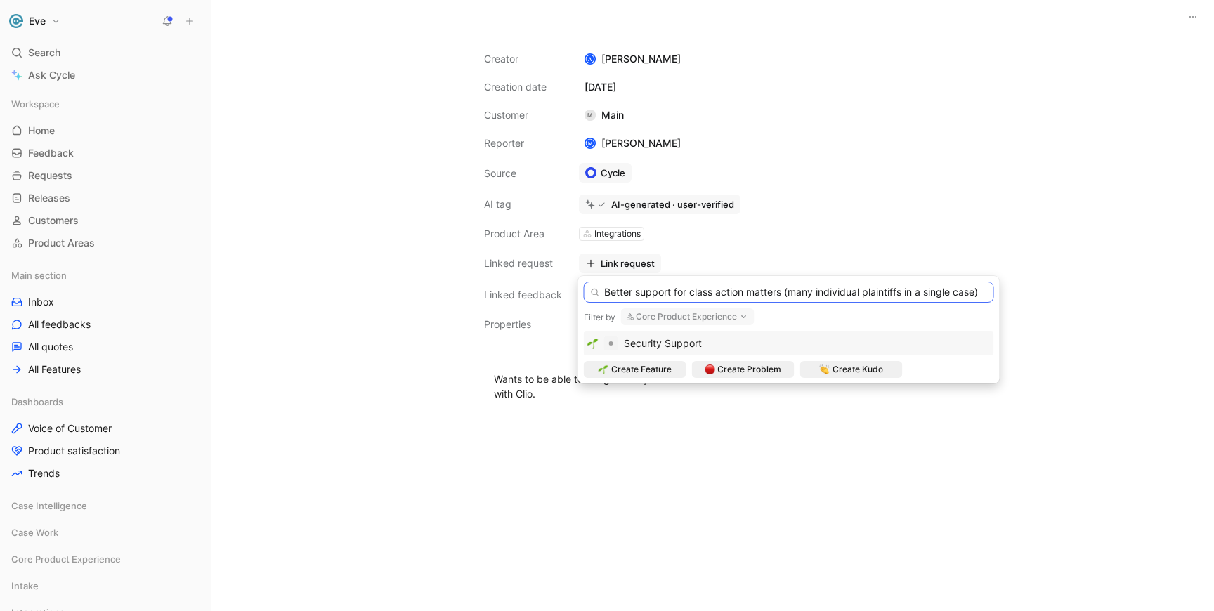
click at [603, 294] on input "Better support for class action matters (many individual plaintiffs in a single…" at bounding box center [789, 292] width 410 height 21
click at [845, 292] on input "Support for Better support for class action matters (many individual plaintiffs…" at bounding box center [789, 292] width 410 height 21
click at [908, 292] on input "Support for many individual plaintiffs in a single case)" at bounding box center [789, 292] width 410 height 21
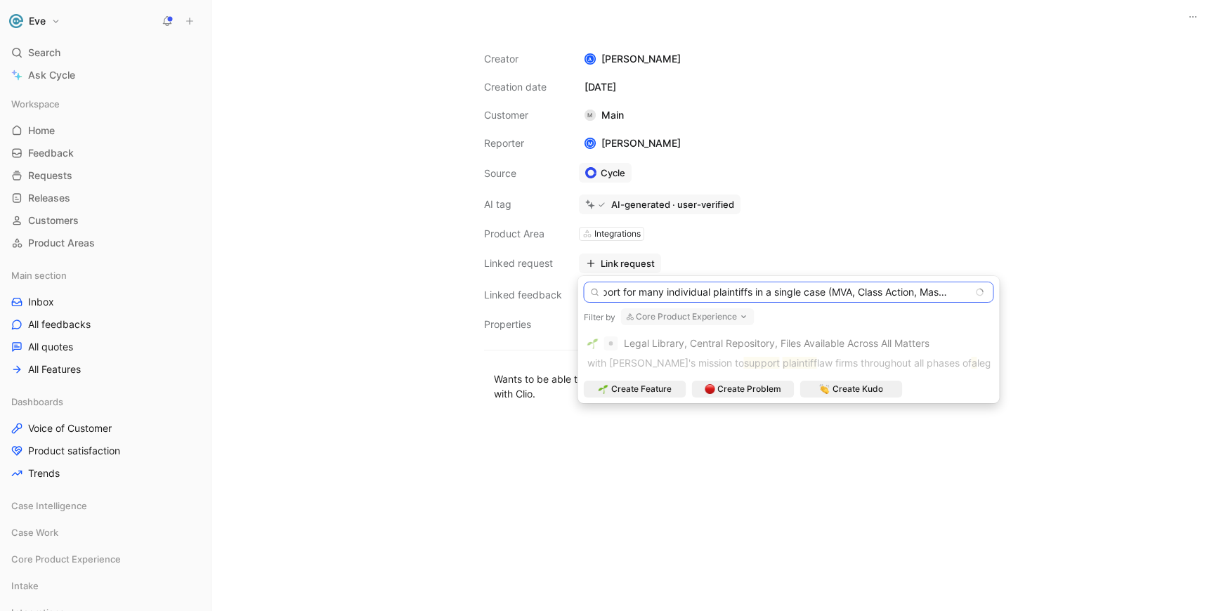
scroll to position [0, 10]
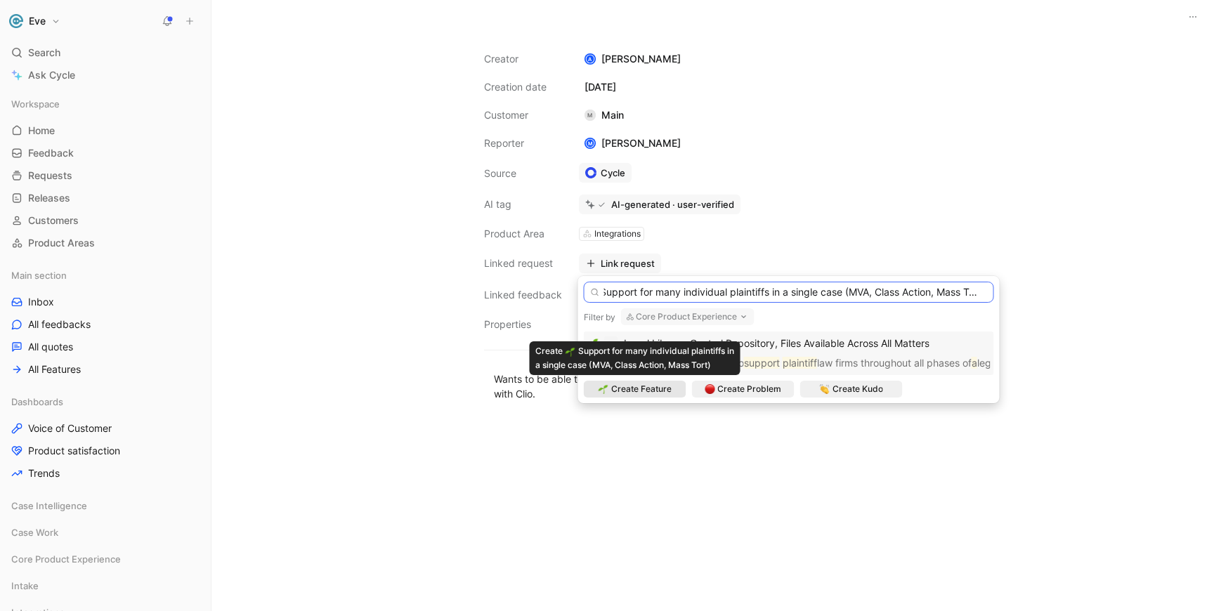
type input "Support for many individual plaintiffs in a single case (MVA, Class Action, Mas…"
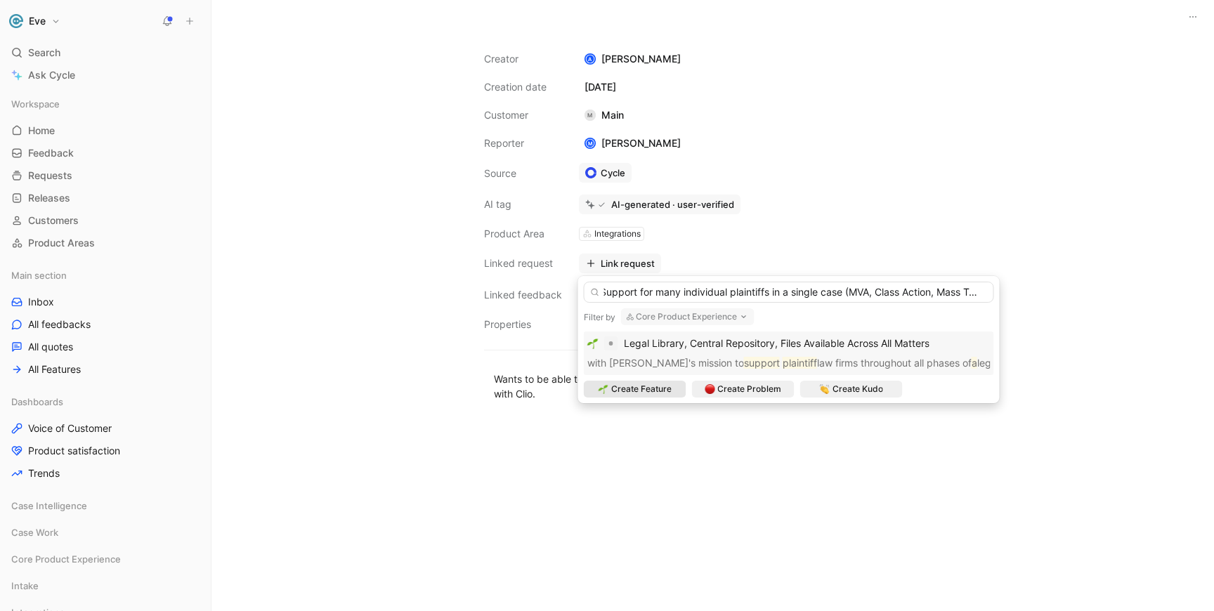
scroll to position [0, 0]
click at [637, 395] on span "Create Feature" at bounding box center [641, 389] width 60 height 14
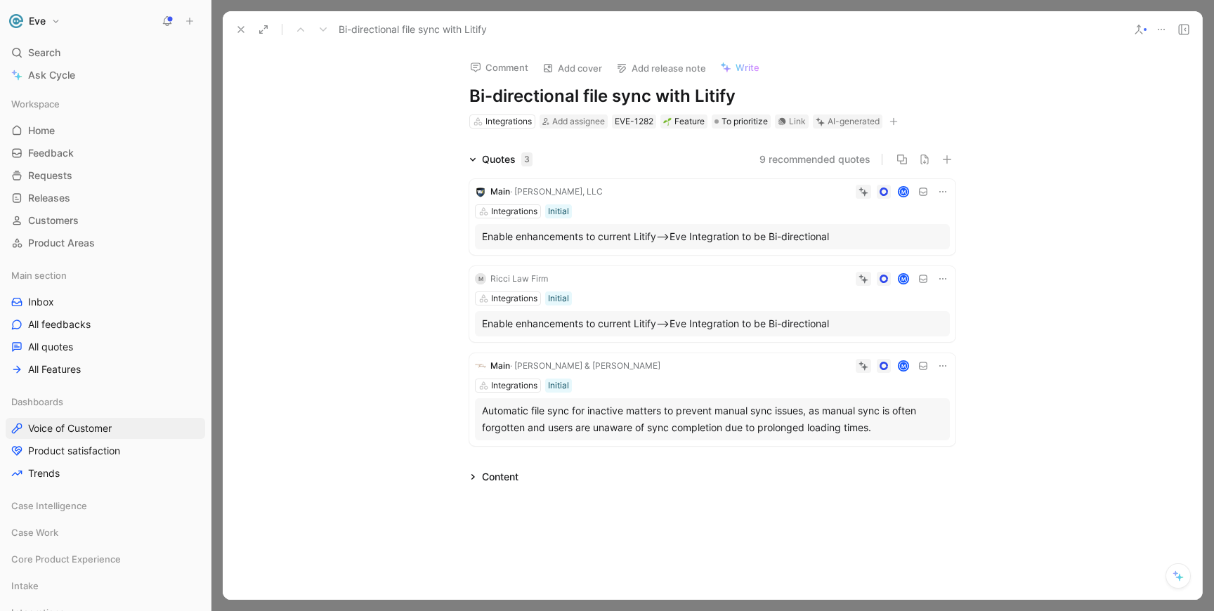
click at [943, 364] on icon at bounding box center [942, 365] width 11 height 11
click at [906, 460] on span "Delete quote" at bounding box center [899, 455] width 59 height 12
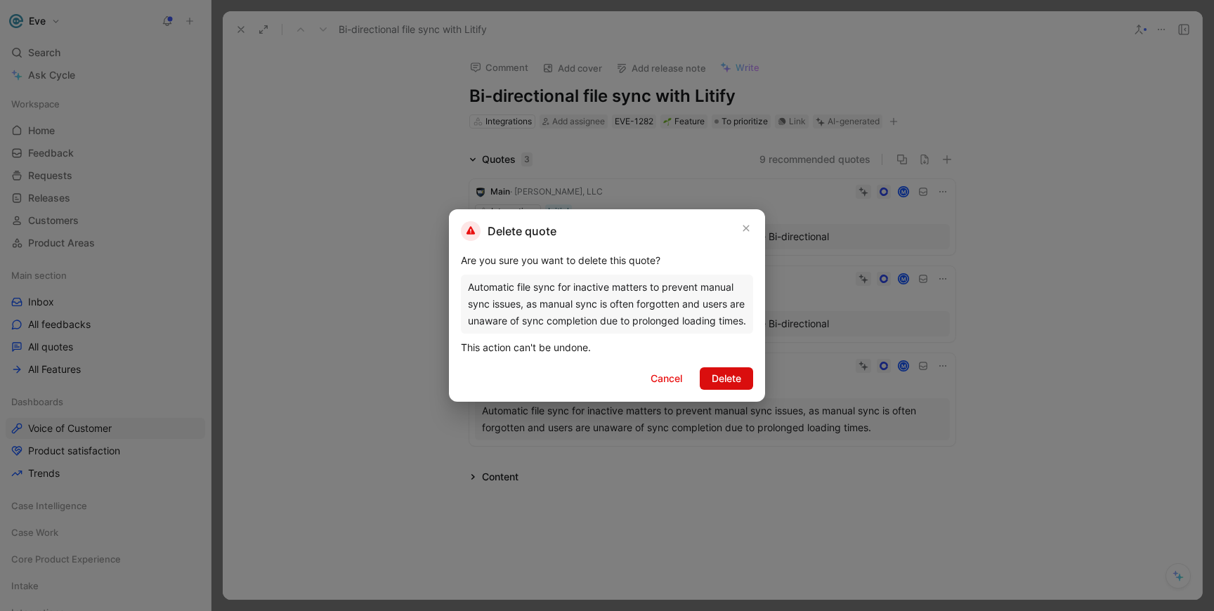
click at [724, 373] on span "Delete" at bounding box center [727, 378] width 30 height 17
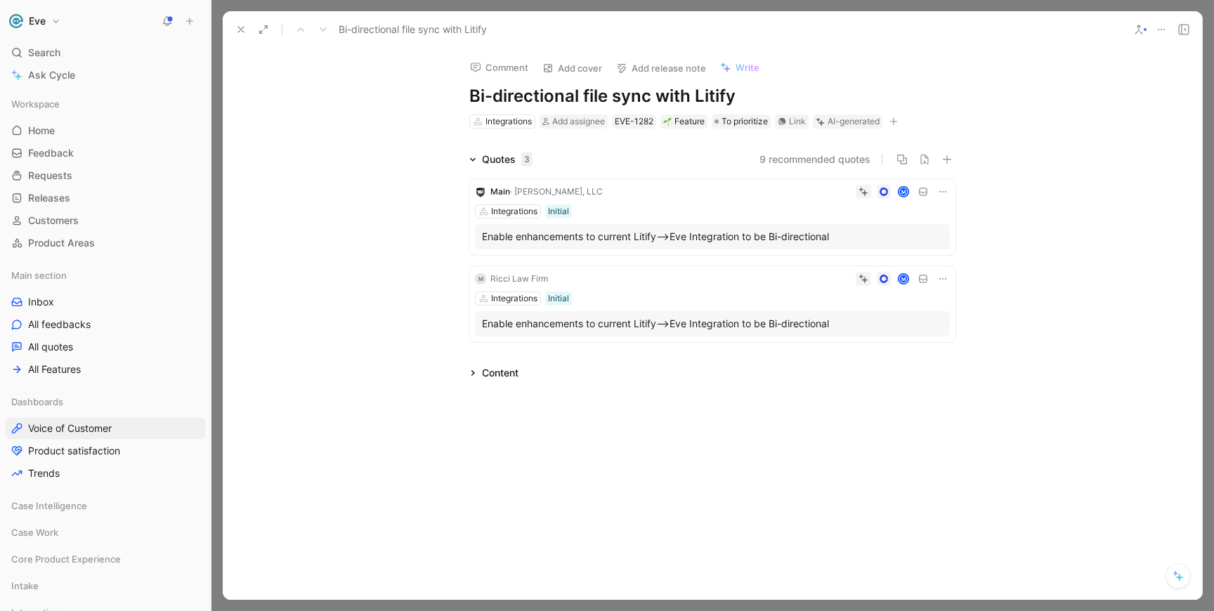
click at [816, 160] on button "9 recommended quotes" at bounding box center [814, 159] width 111 height 17
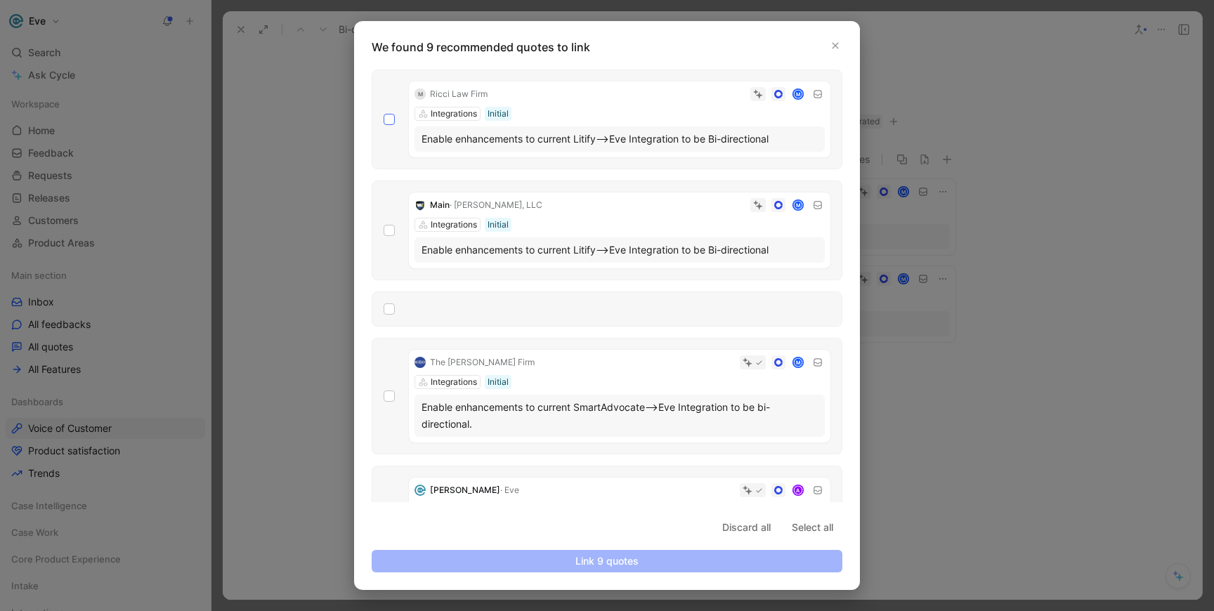
click at [392, 120] on icon at bounding box center [389, 119] width 8 height 8
click at [384, 114] on input "checkbox" at bounding box center [384, 114] width 0 height 0
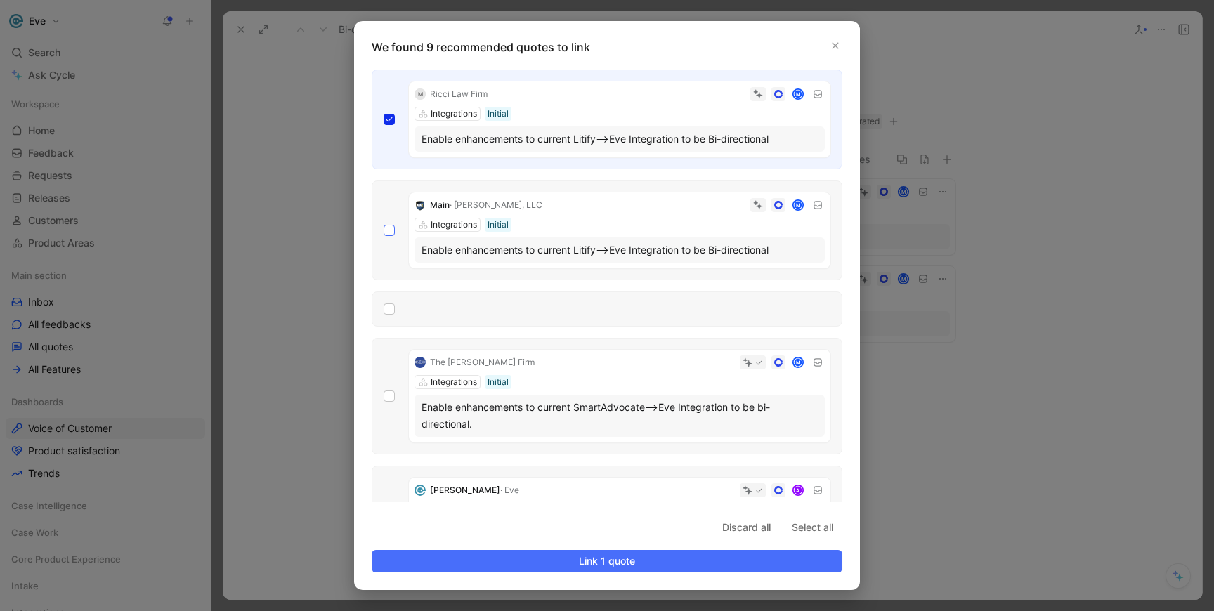
click at [393, 232] on icon at bounding box center [389, 230] width 8 height 8
click at [384, 225] on input "checkbox" at bounding box center [384, 225] width 0 height 0
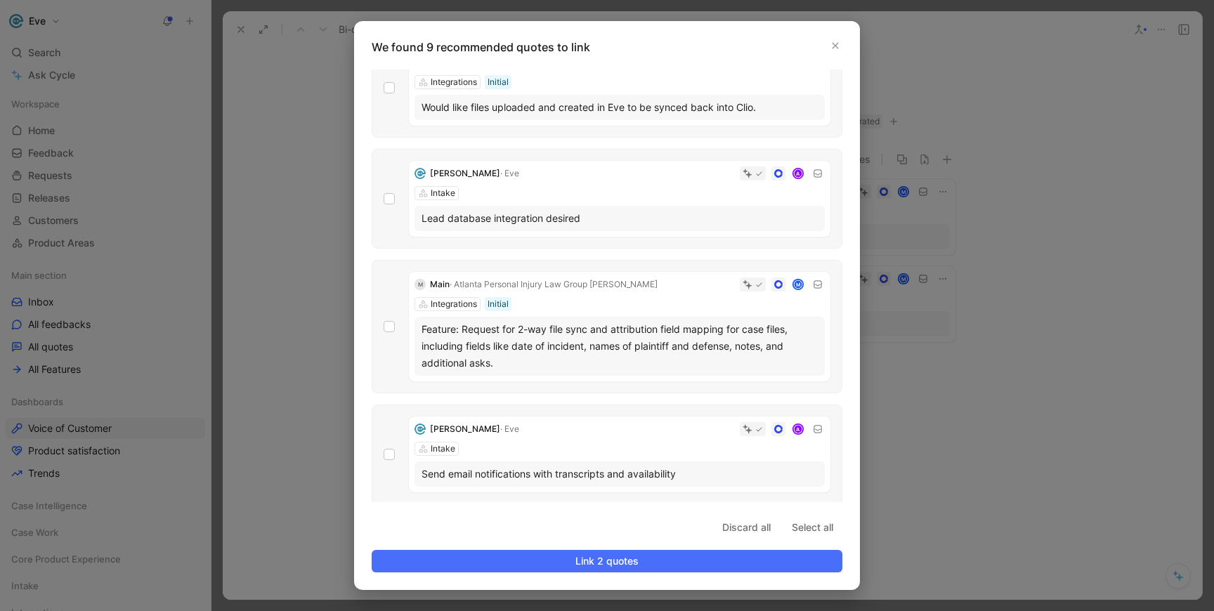
scroll to position [541, 0]
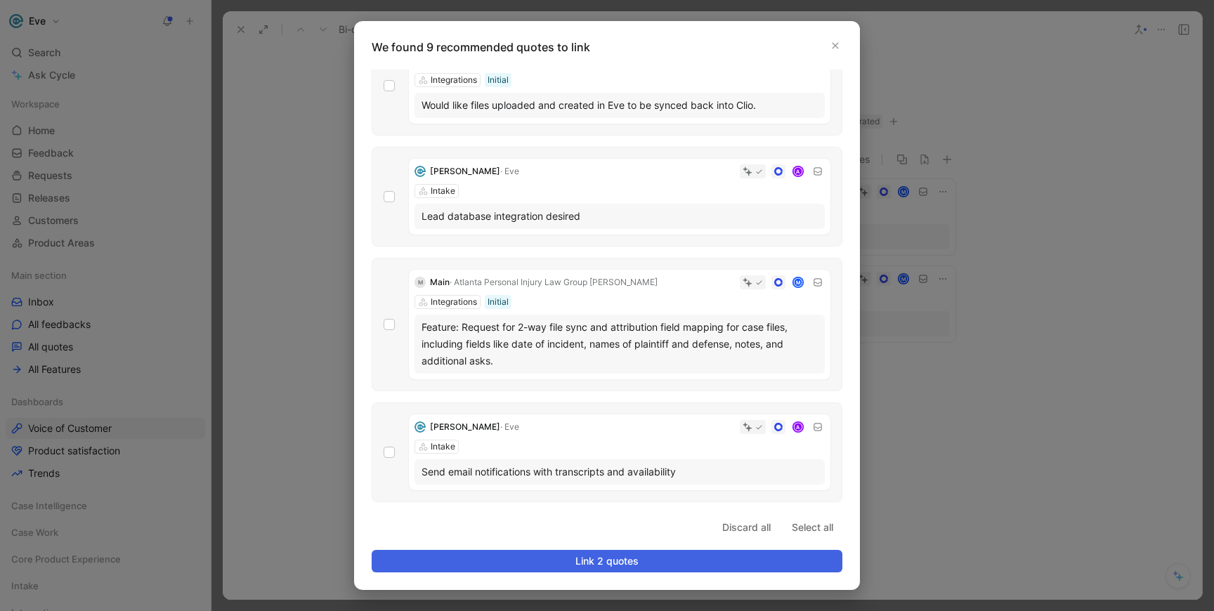
click at [616, 568] on span "Link 2 quotes" at bounding box center [607, 561] width 447 height 17
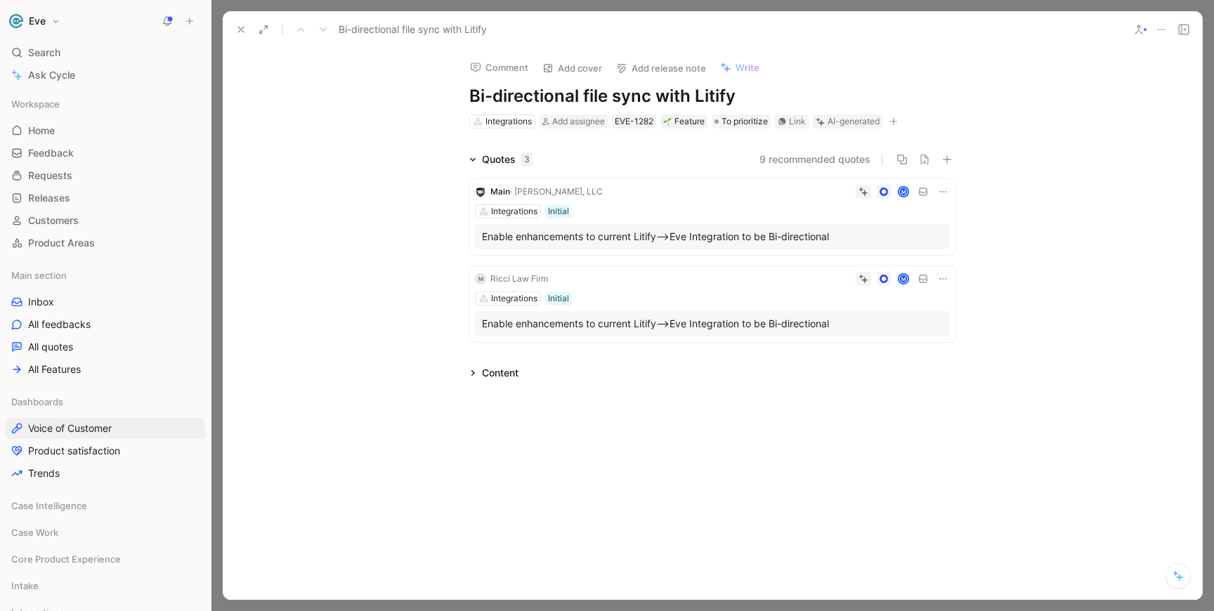
click at [243, 30] on icon at bounding box center [240, 29] width 11 height 11
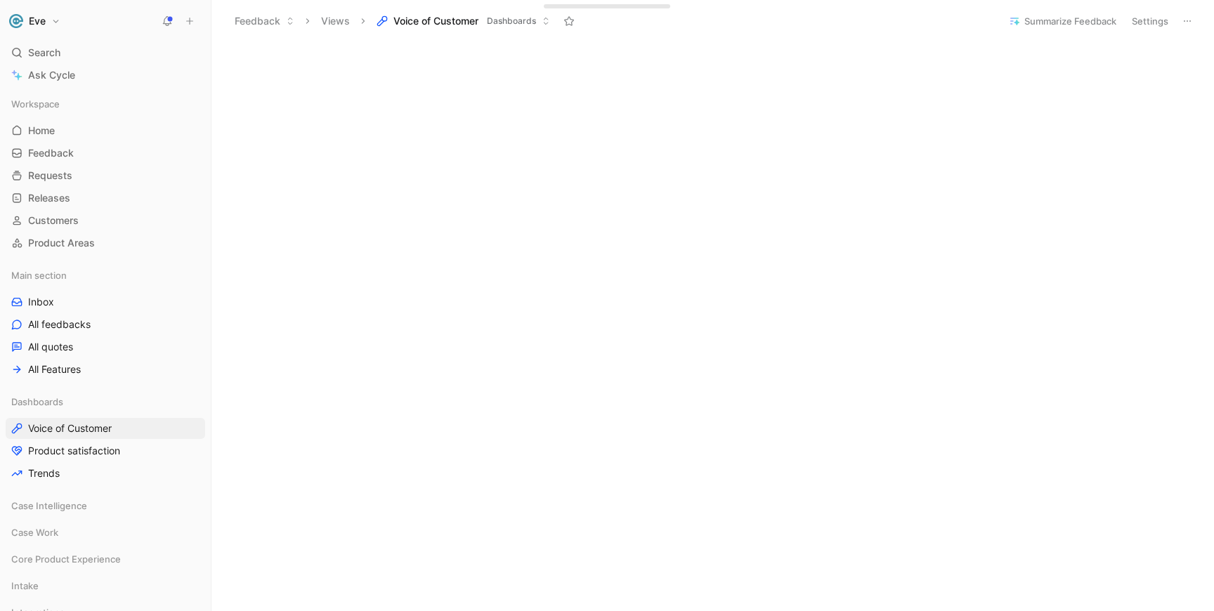
scroll to position [681, 0]
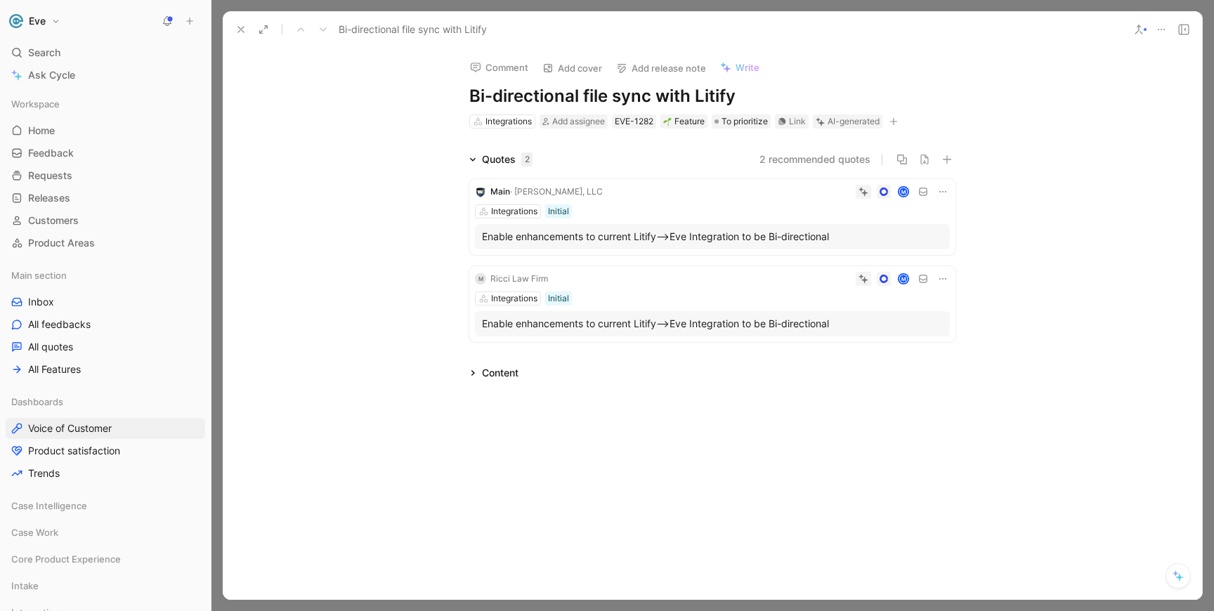
click at [238, 29] on icon at bounding box center [240, 29] width 11 height 11
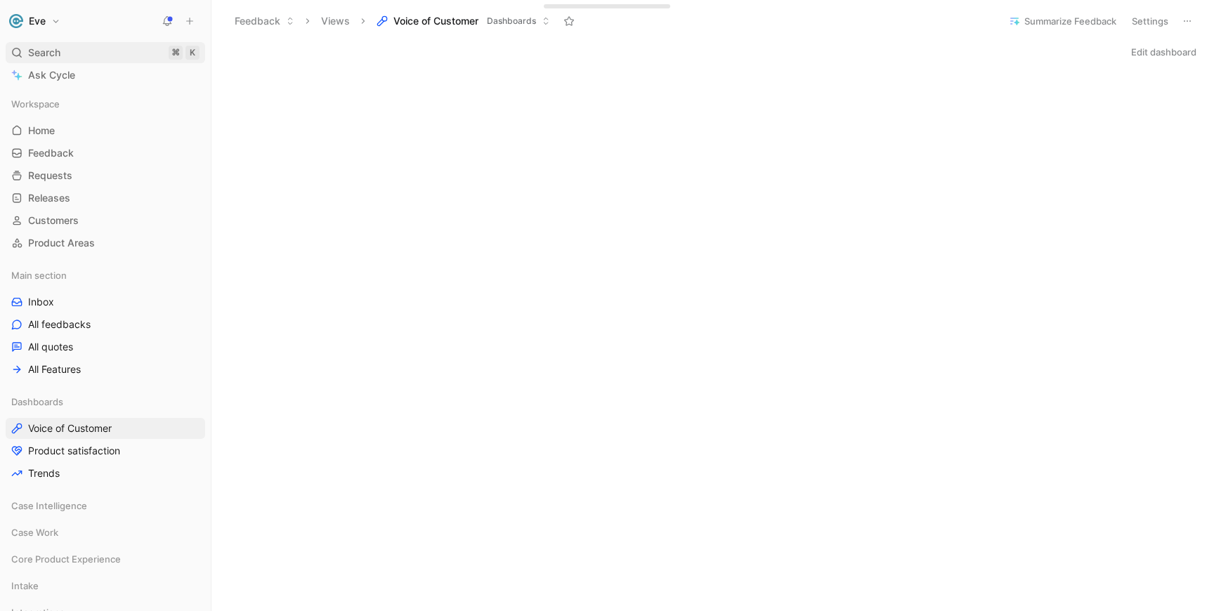
click at [51, 55] on span "Search" at bounding box center [44, 52] width 32 height 17
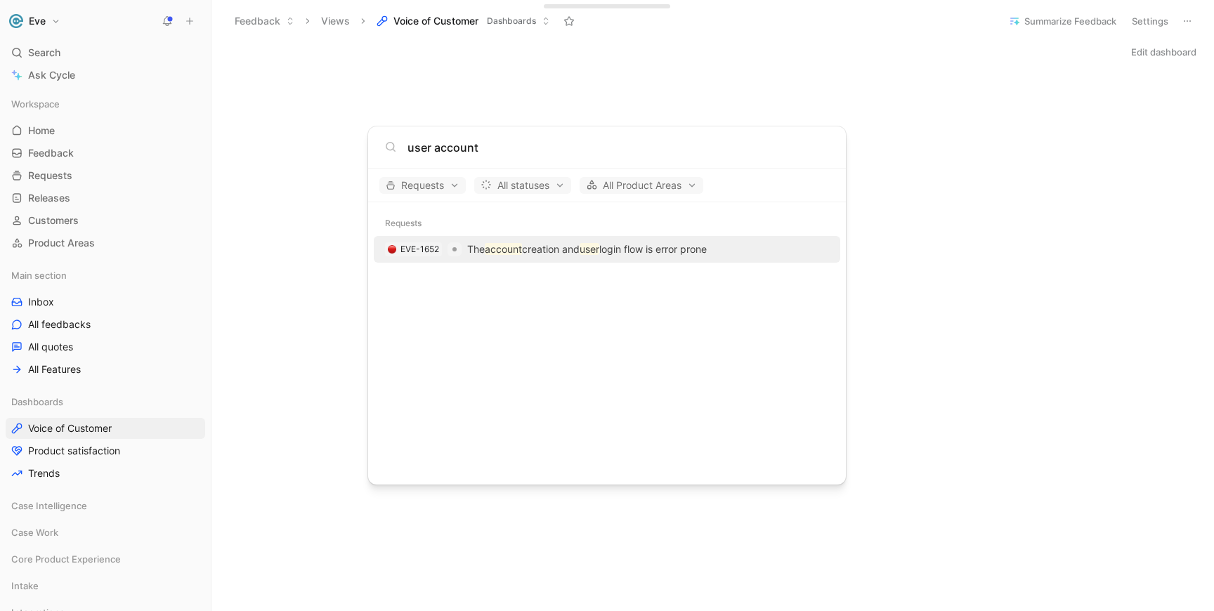
type input "user account"
click at [280, 316] on body "Eve Search ⌘ K Ask Cycle Workspace Home G then H Feedback G then F Requests G t…" at bounding box center [607, 305] width 1214 height 611
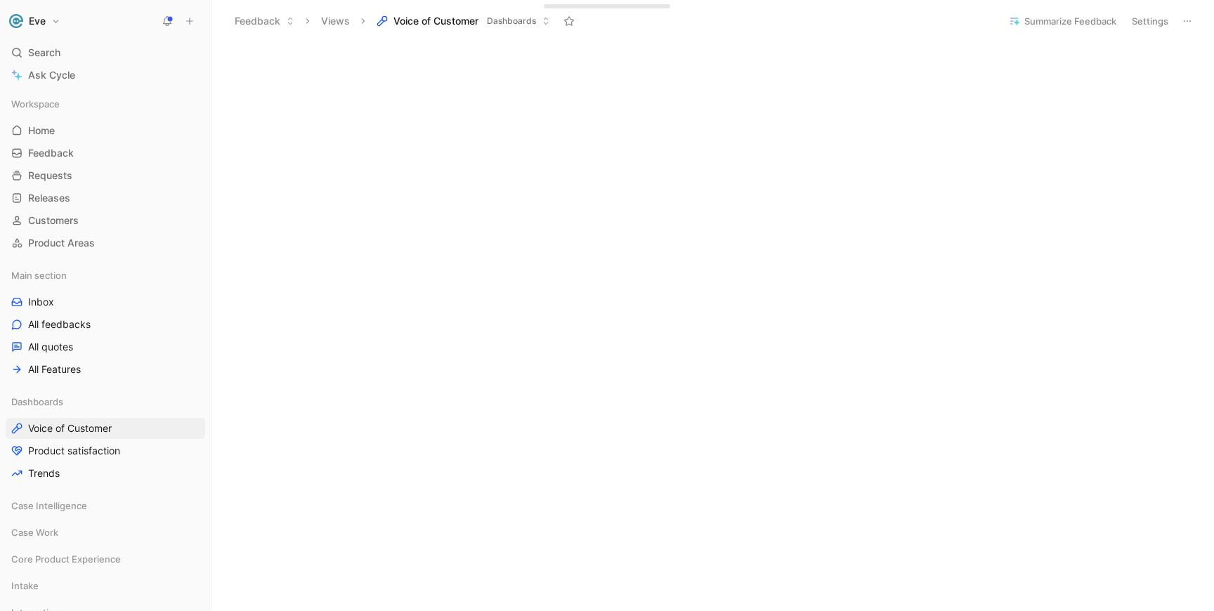
scroll to position [460, 0]
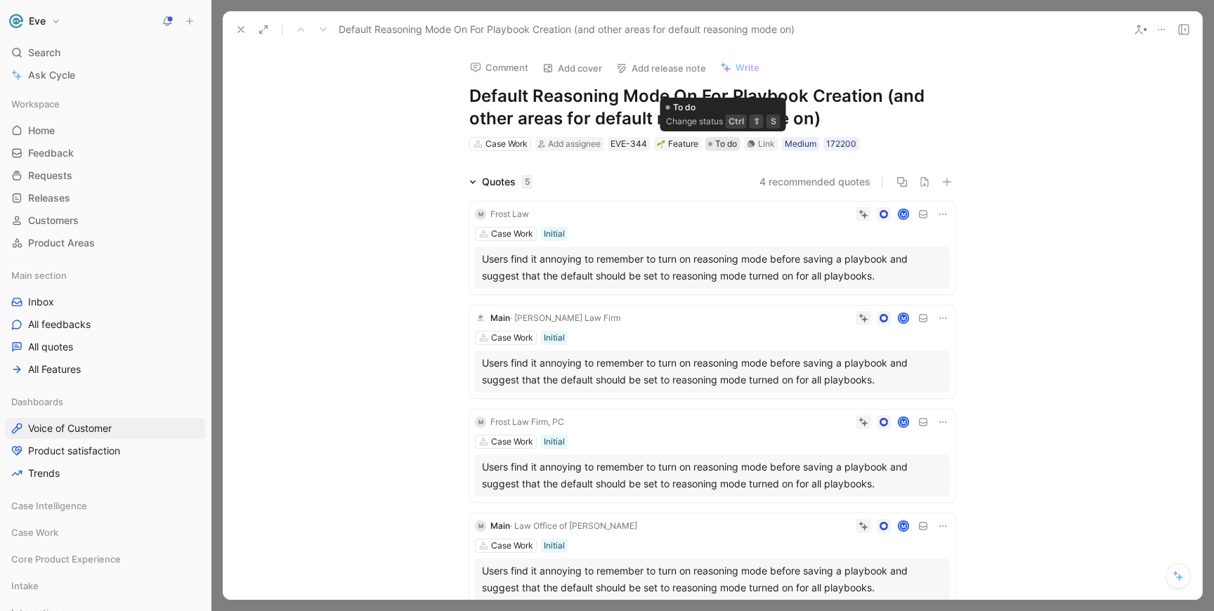
click at [731, 140] on span "To do" at bounding box center [726, 144] width 22 height 14
click at [238, 24] on icon at bounding box center [240, 29] width 11 height 11
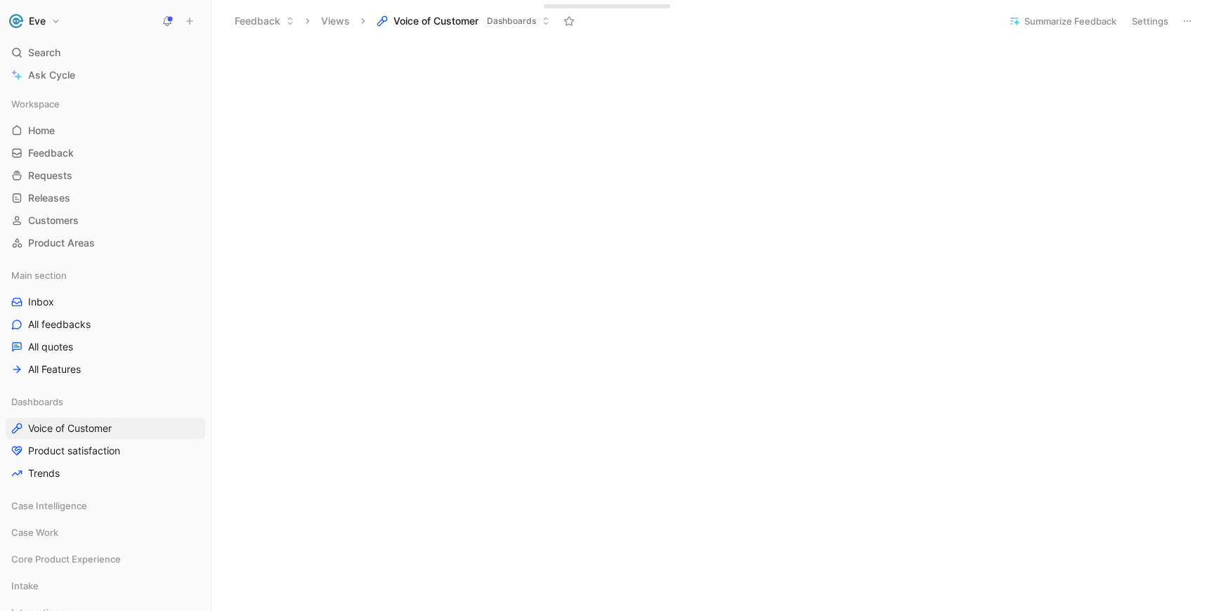
scroll to position [461, 0]
